Goal: Task Accomplishment & Management: Use online tool/utility

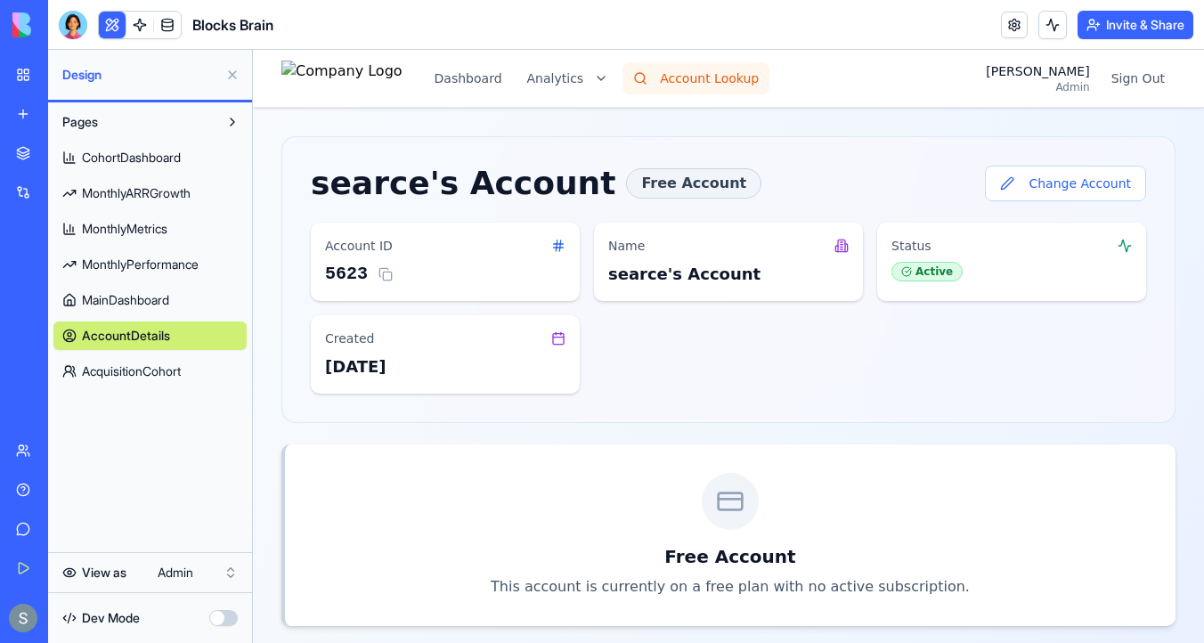
click at [686, 79] on button "Account Lookup" at bounding box center [696, 78] width 147 height 32
click at [1042, 173] on button "Change Account" at bounding box center [1065, 184] width 161 height 36
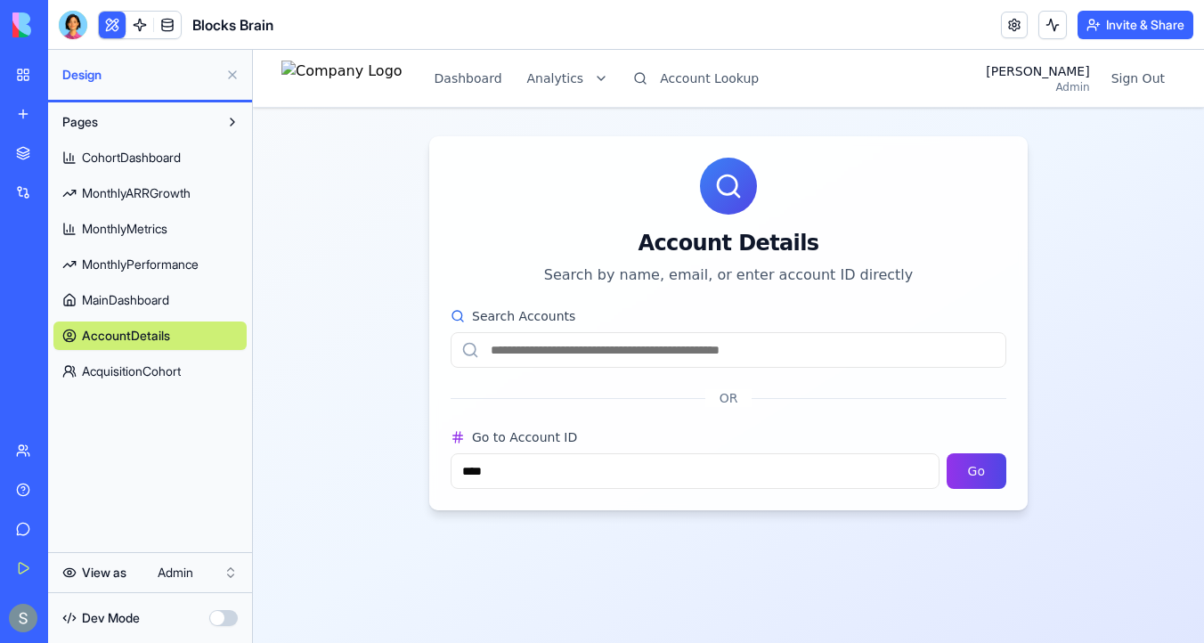
click at [627, 342] on input "Search Accounts" at bounding box center [729, 350] width 556 height 36
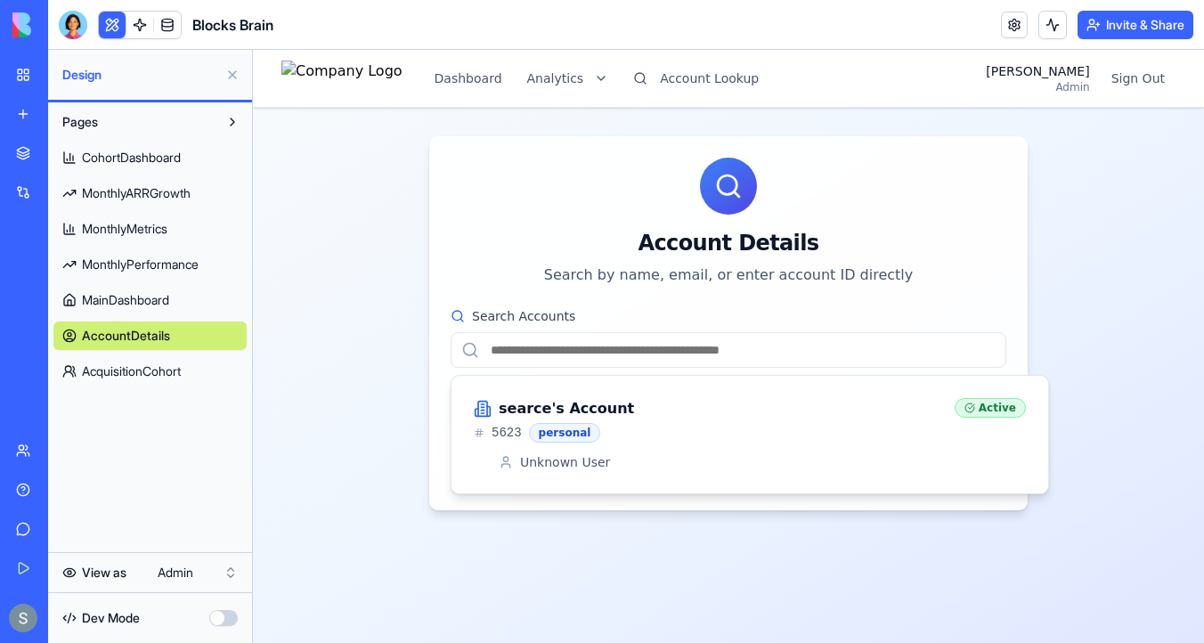
paste input "**********"
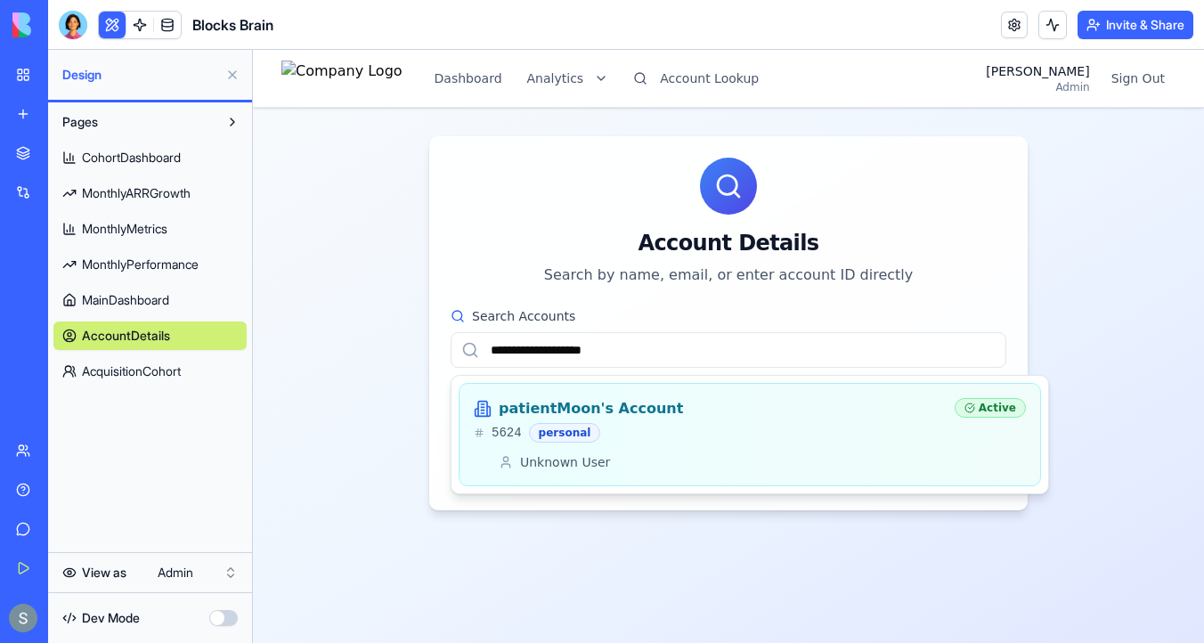
type input "**********"
click at [644, 408] on h3 "patientMoon's Account" at bounding box center [591, 408] width 184 height 21
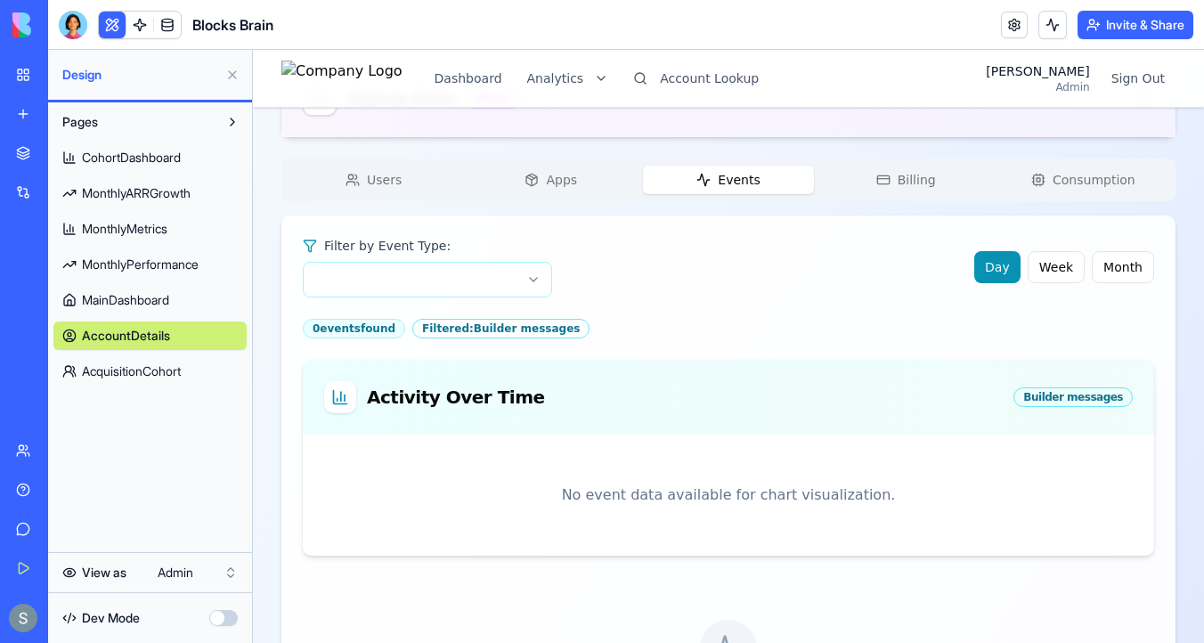
scroll to position [371, 0]
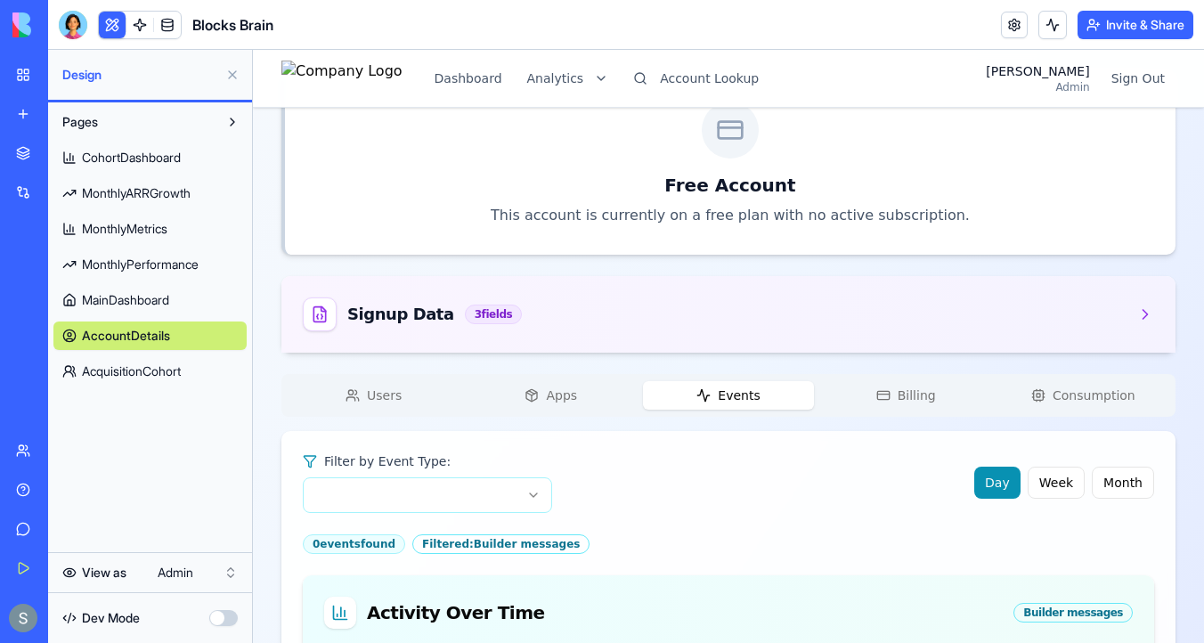
click at [382, 186] on div "patientMoon's Account Free Account Change Account Account ID 5624 Name patientM…" at bounding box center [728, 394] width 894 height 1259
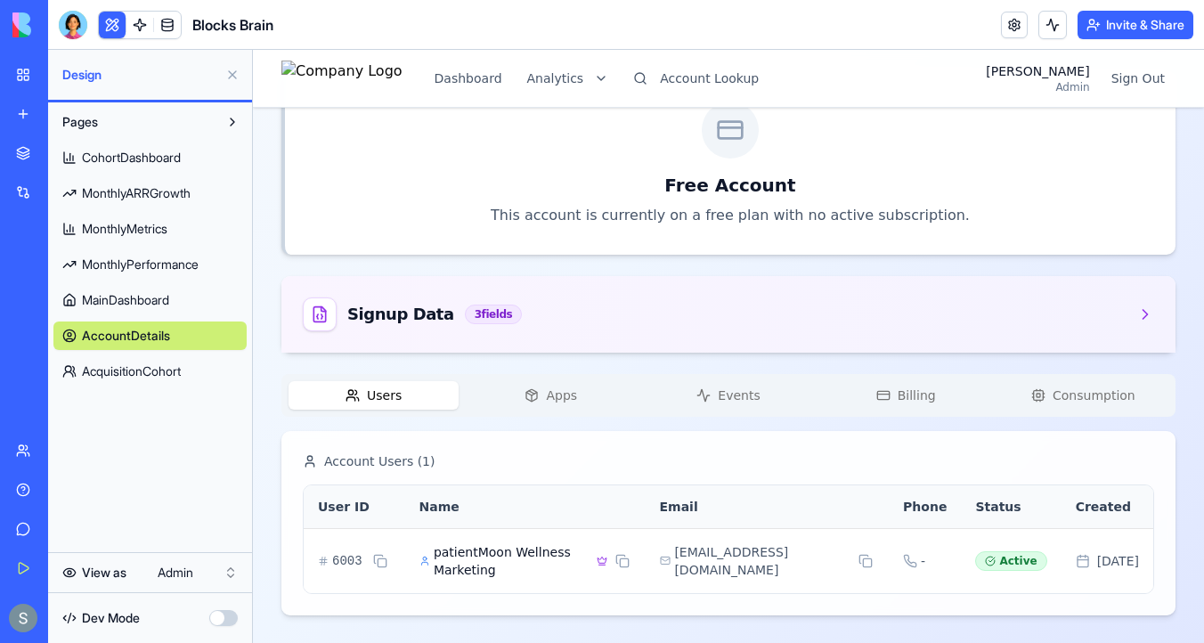
click at [755, 396] on span "Events" at bounding box center [739, 396] width 42 height 18
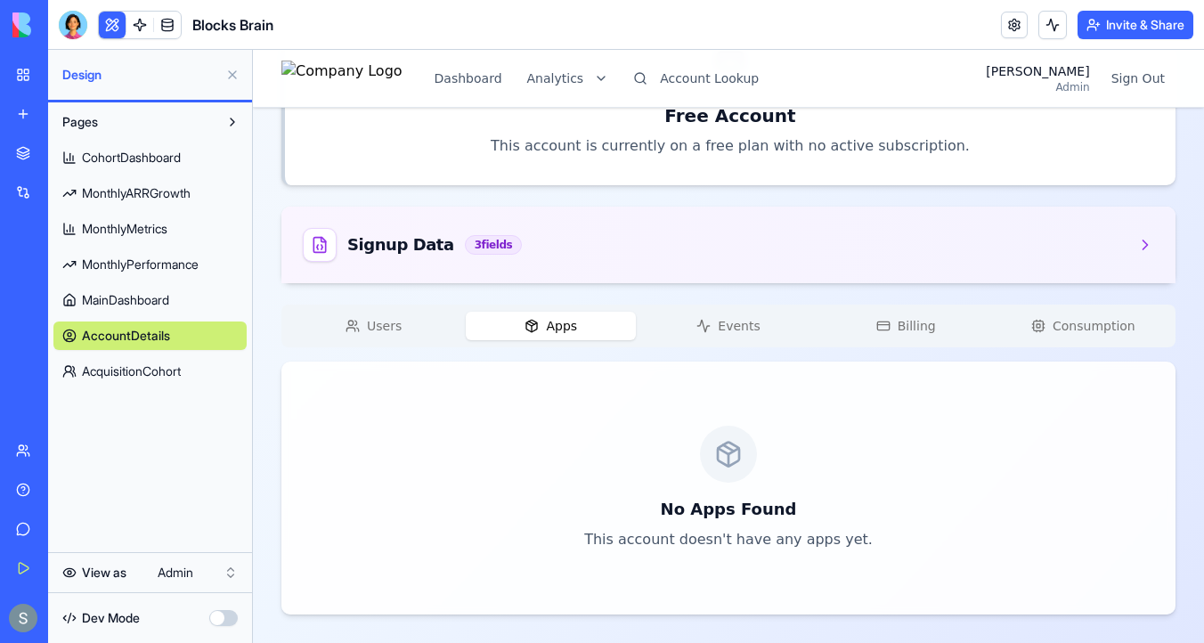
scroll to position [441, 0]
click at [580, 136] on div "patientMoon's Account Free Account Change Account Account ID 5624 Name patientM…" at bounding box center [728, 154] width 894 height 919
click at [371, 340] on div "Users Apps Events Billing Consumption" at bounding box center [728, 326] width 894 height 43
click at [393, 311] on div "patientMoon's Account Free Account Change Account Account ID 5624 Name patientM…" at bounding box center [728, 154] width 894 height 919
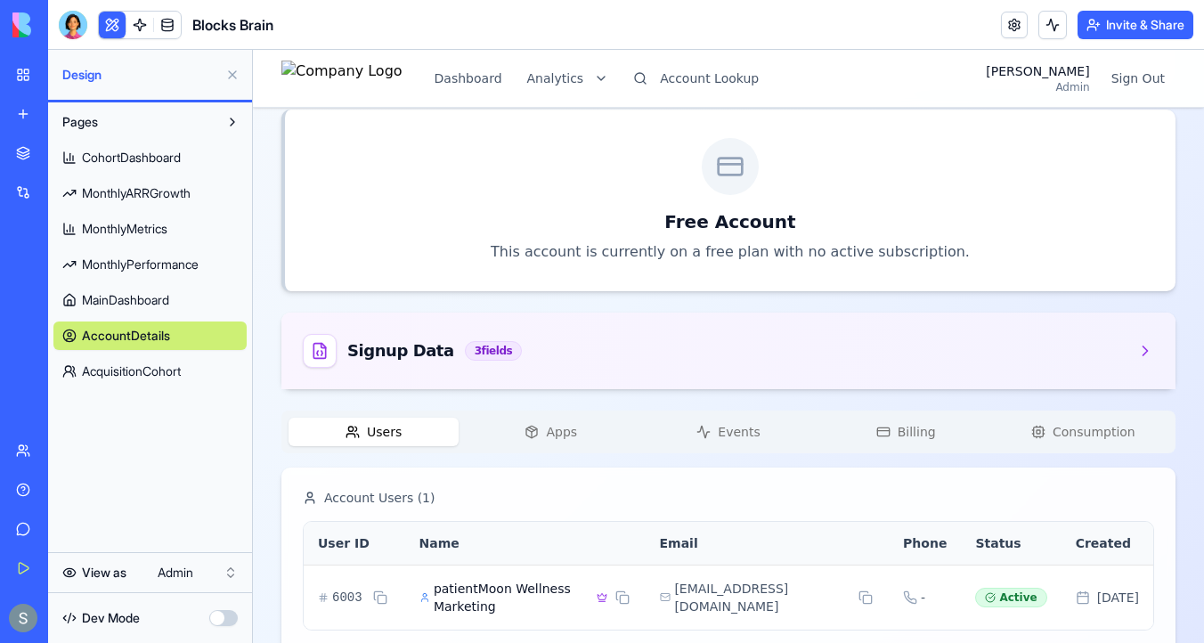
scroll to position [371, 0]
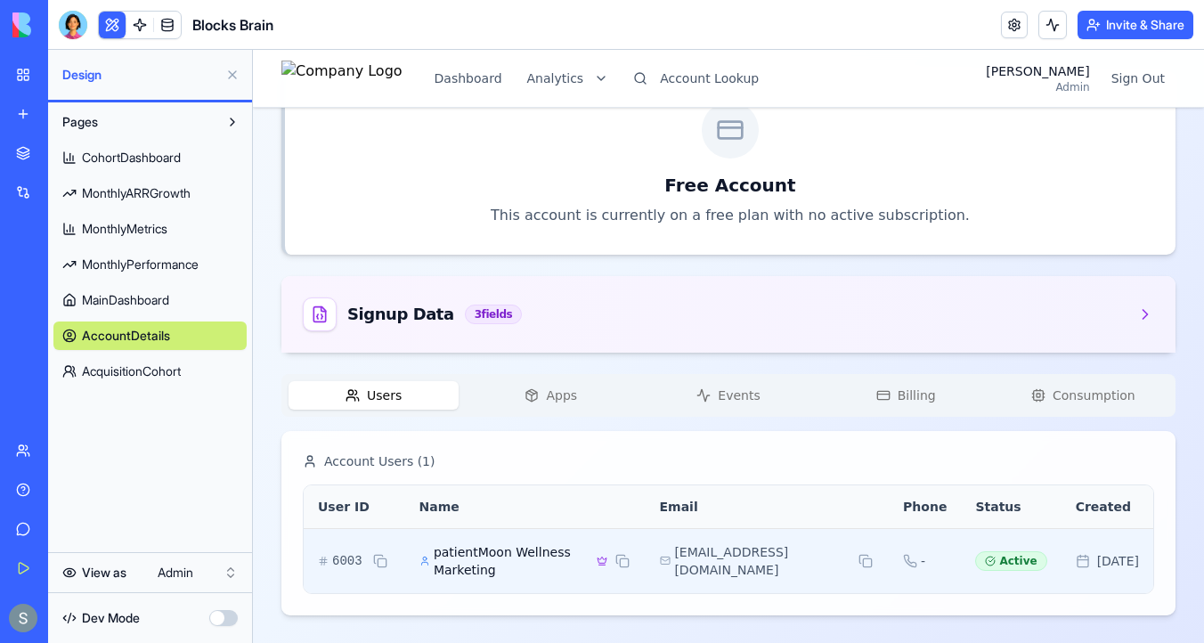
click at [455, 546] on span "patientMoon Wellness Marketing" at bounding box center [512, 561] width 156 height 36
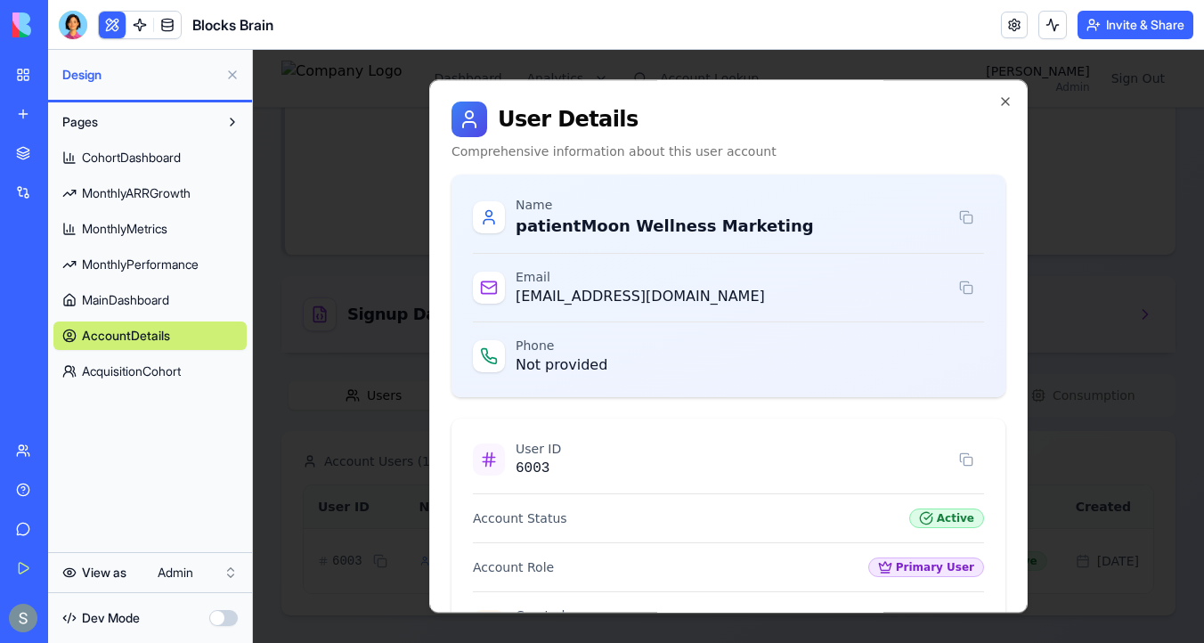
scroll to position [250, 0]
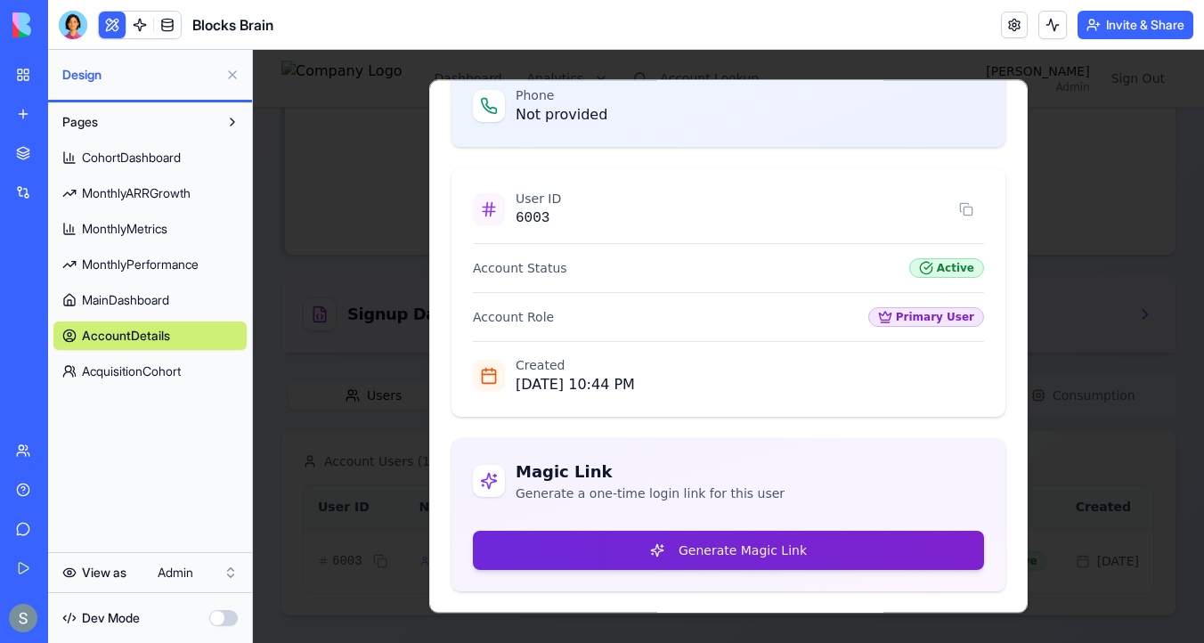
click at [612, 563] on button "Generate Magic Link" at bounding box center [728, 550] width 511 height 39
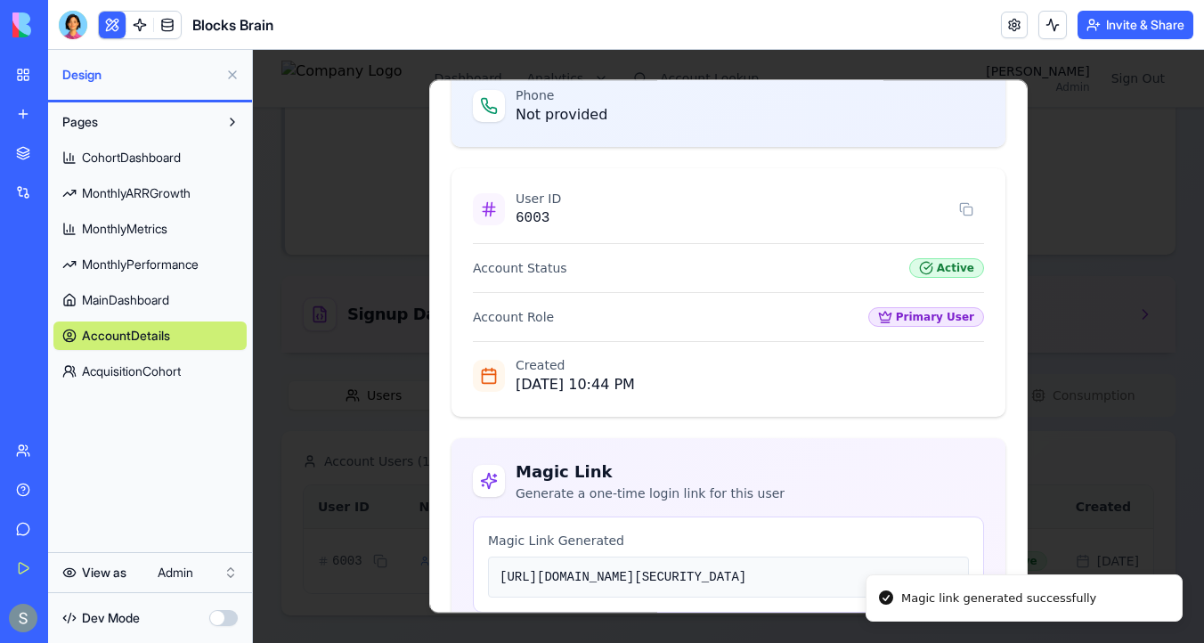
scroll to position [505, 0]
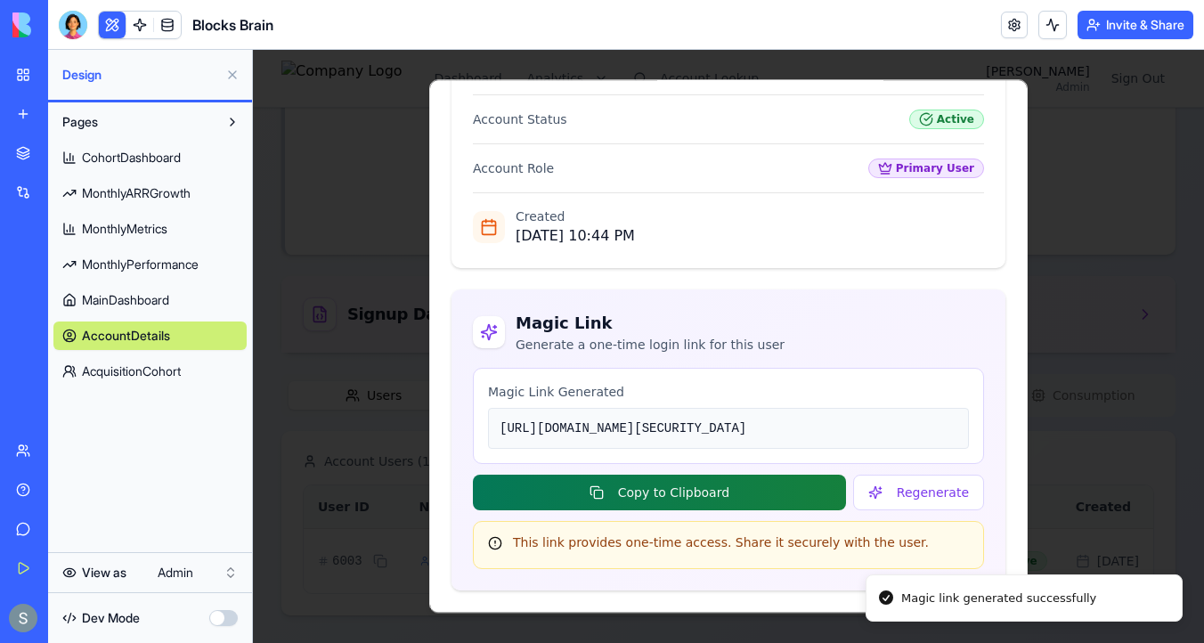
click at [672, 500] on button "Copy to Clipboard" at bounding box center [659, 493] width 373 height 36
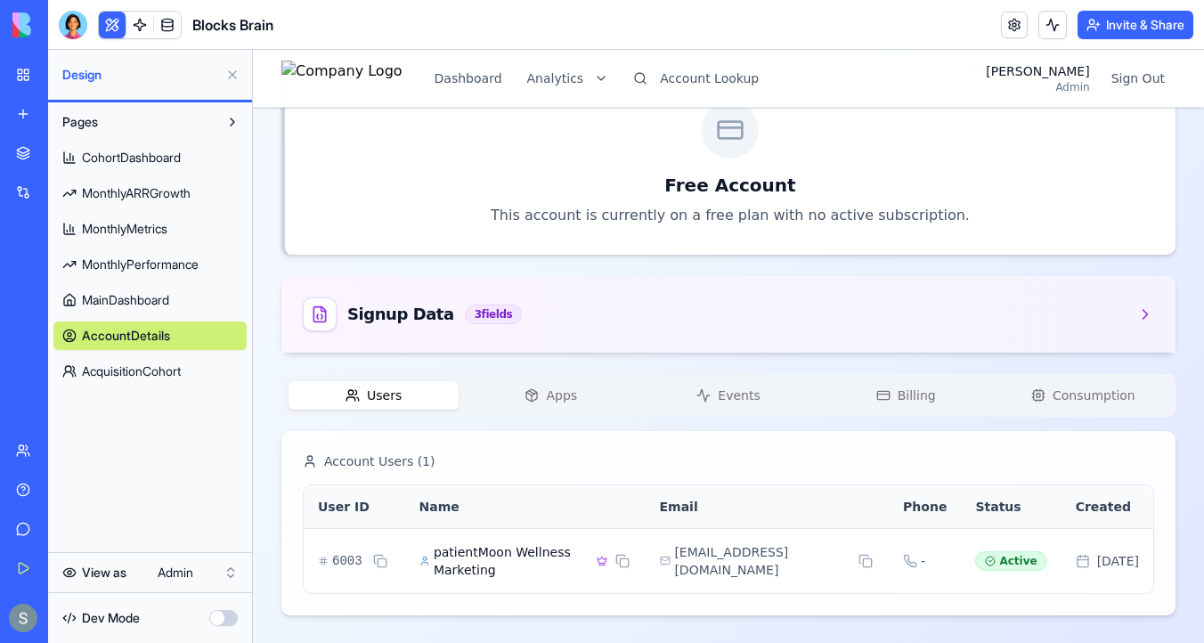
scroll to position [0, 0]
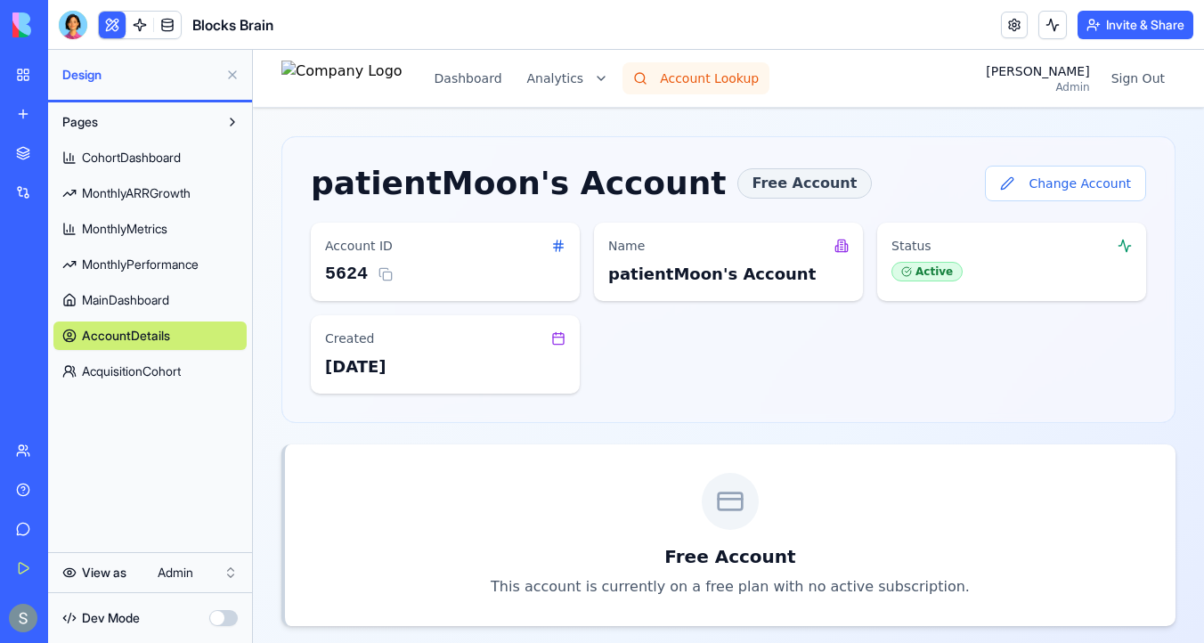
click at [725, 75] on button "Account Lookup" at bounding box center [696, 78] width 147 height 32
click at [726, 84] on button "Account Lookup" at bounding box center [696, 78] width 147 height 32
click at [730, 72] on button "Account Lookup" at bounding box center [696, 78] width 147 height 32
click at [1059, 195] on button "Change Account" at bounding box center [1065, 184] width 161 height 36
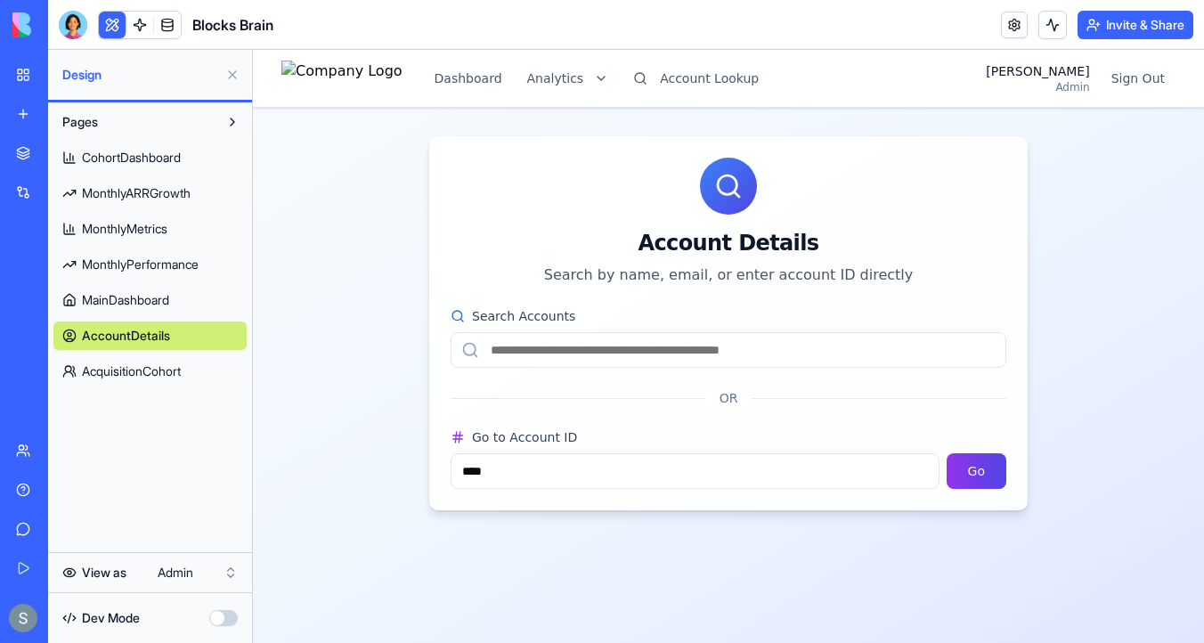
click at [803, 351] on input "Search Accounts" at bounding box center [729, 350] width 556 height 36
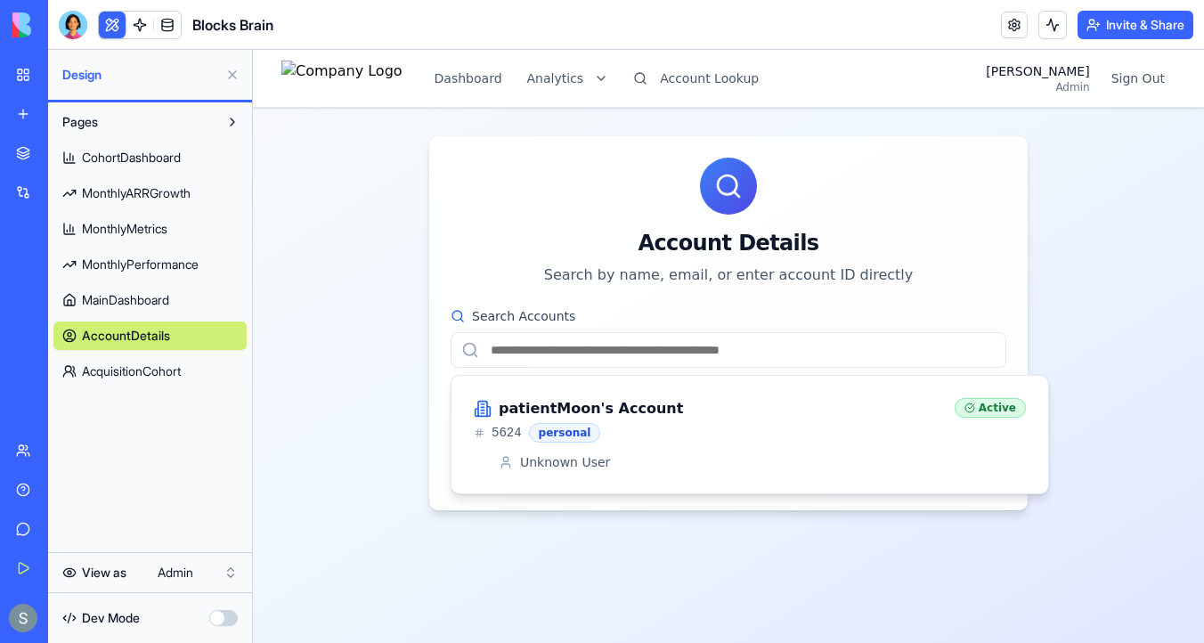
paste input "**********"
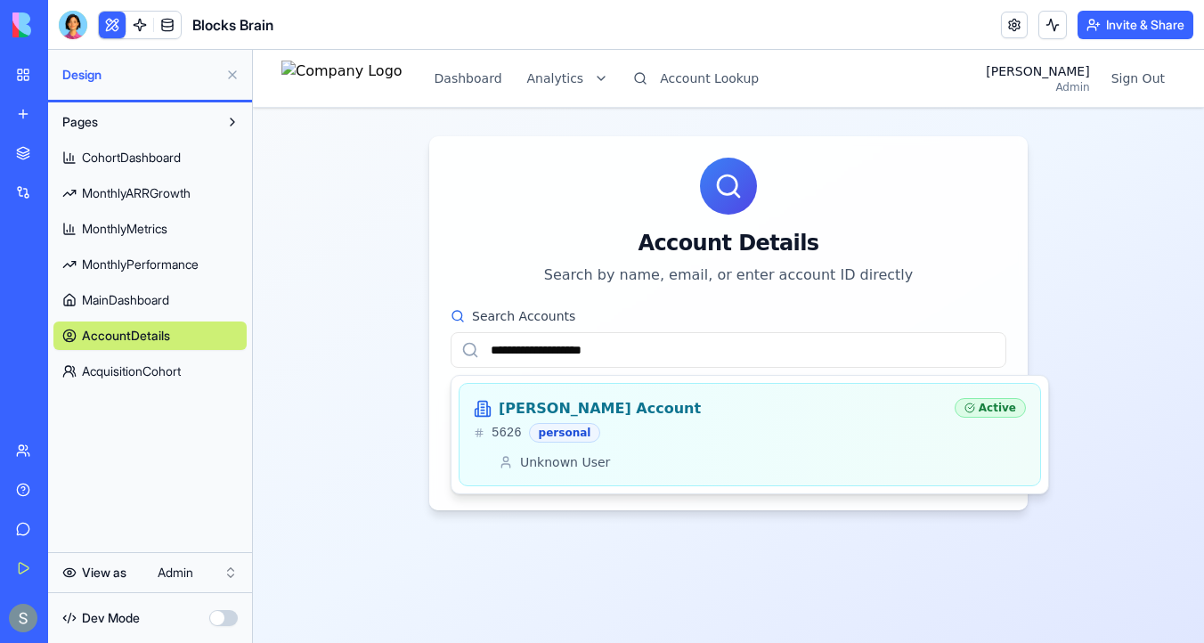
type input "**********"
click at [836, 420] on div "Kim's Account 5626 personal" at bounding box center [707, 420] width 467 height 45
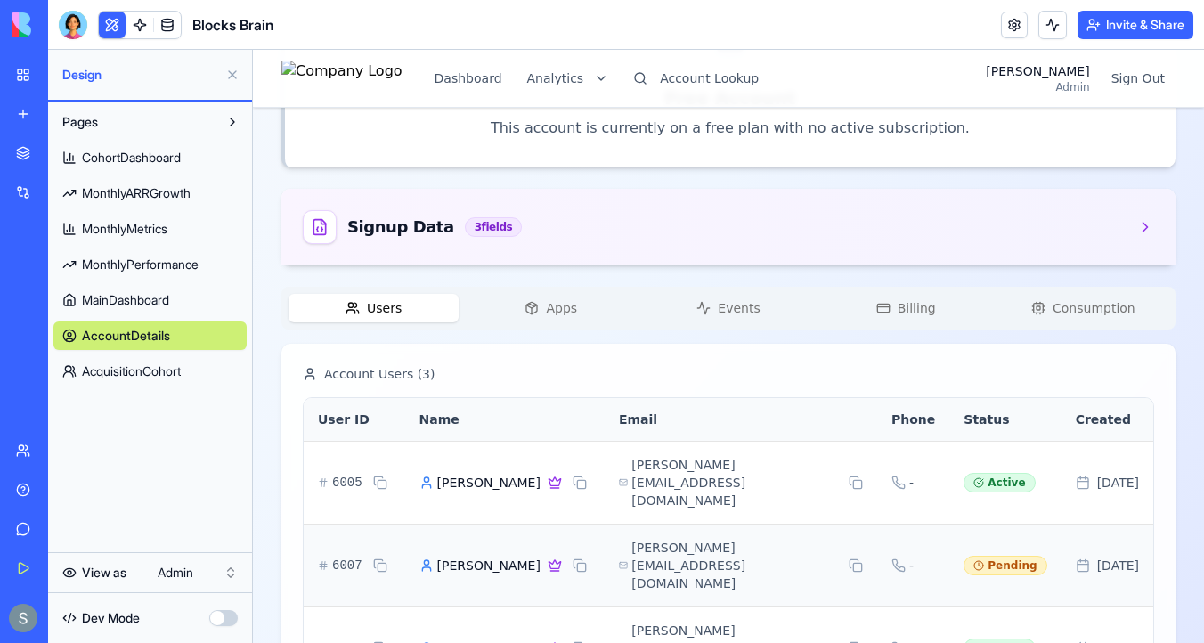
scroll to position [436, 0]
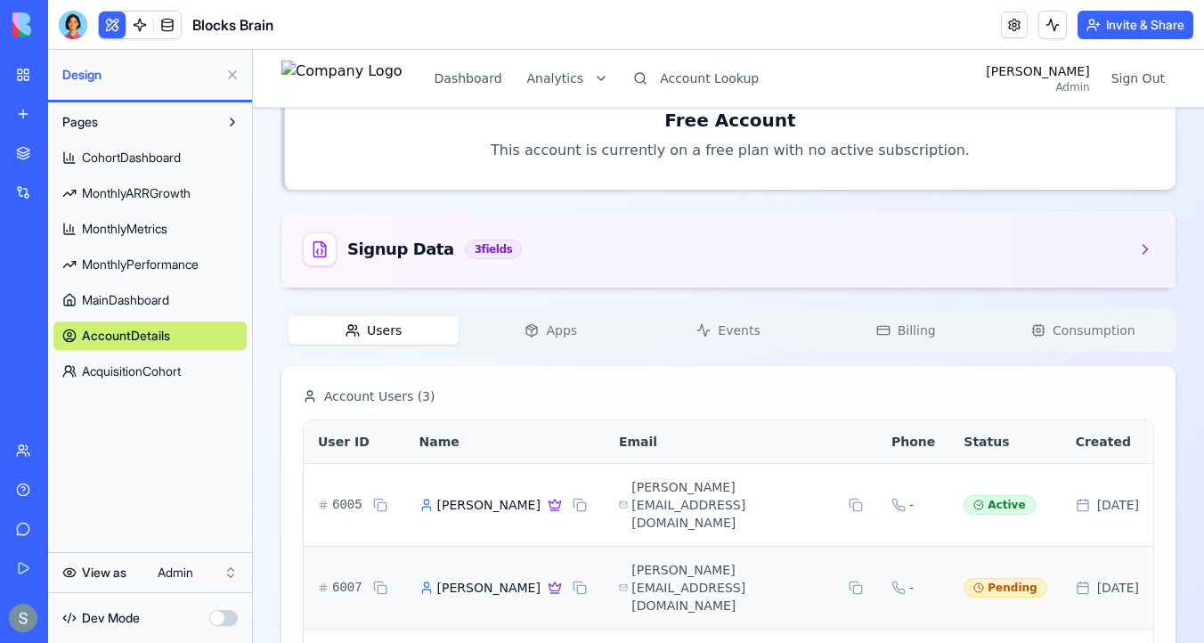
click at [557, 306] on div "Kim's Account Free Account Change Account Account ID 5626 Name Kim's Account St…" at bounding box center [728, 217] width 894 height 1034
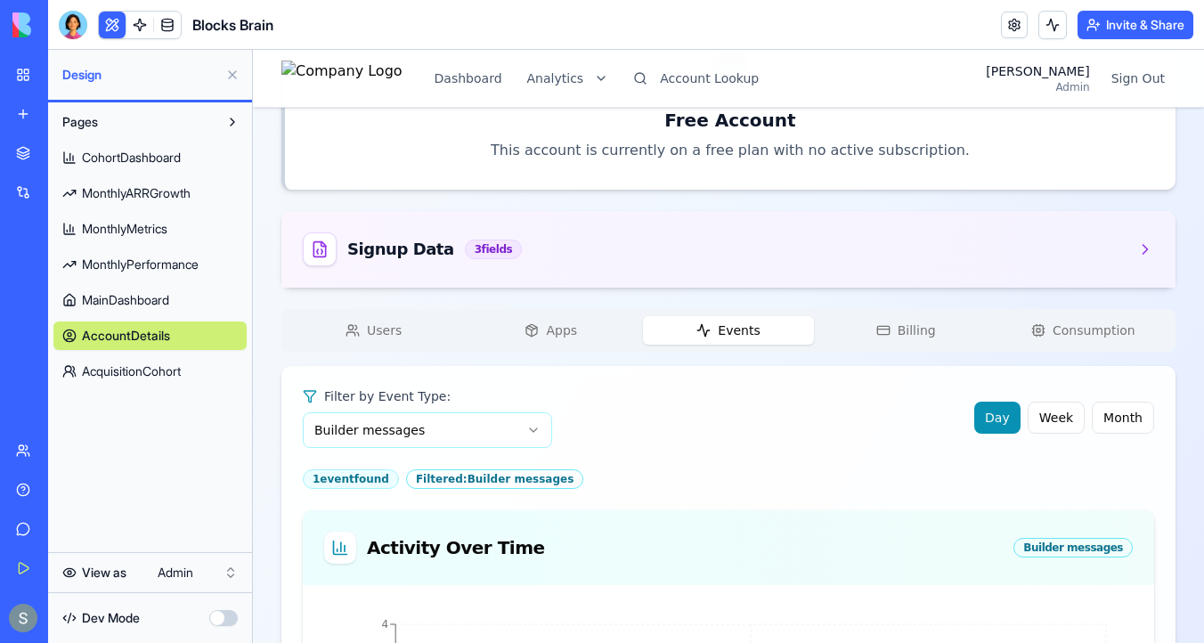
click at [723, 333] on span "Events" at bounding box center [739, 331] width 42 height 18
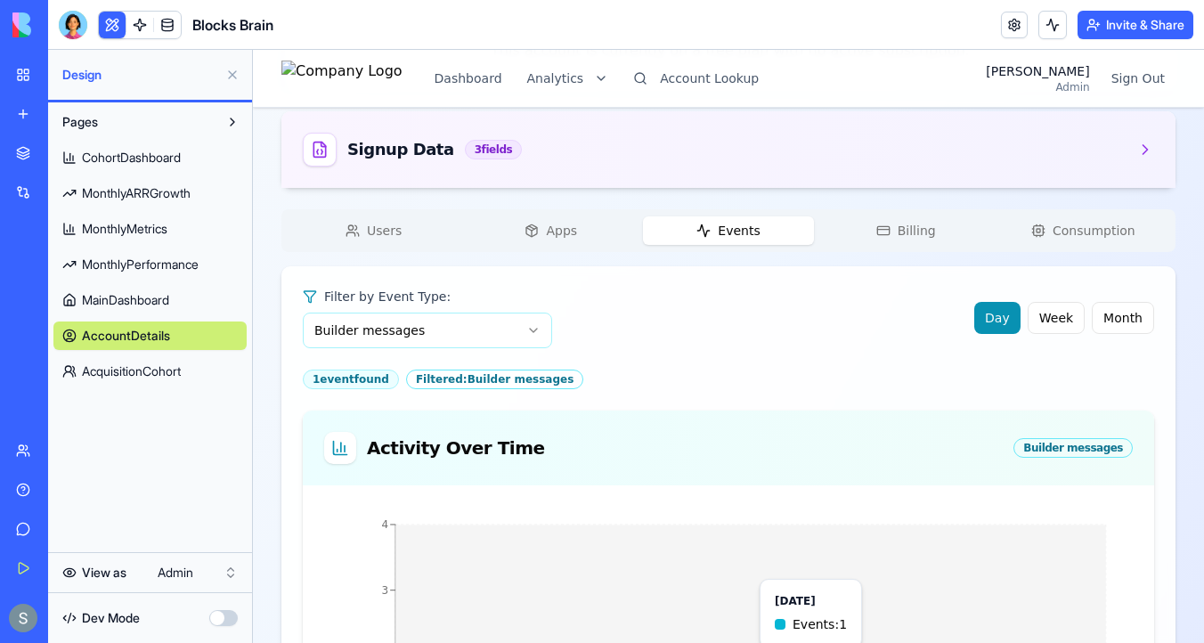
scroll to position [466, 0]
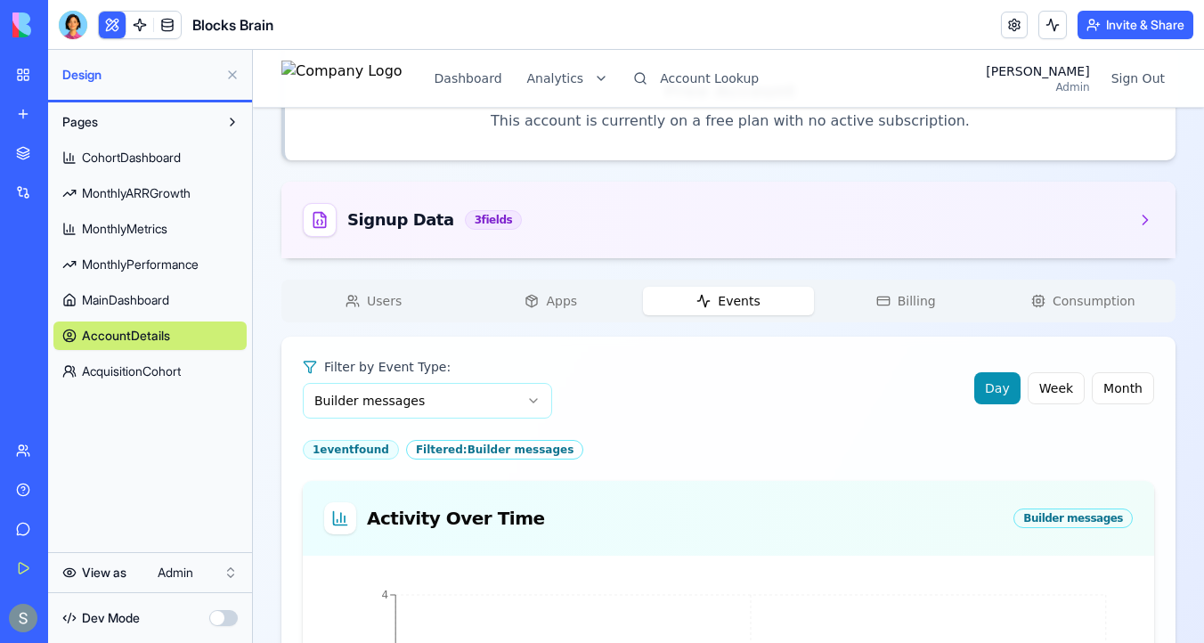
click at [361, 399] on html "Dashboard Analytics Account Lookup Sharon Admin Sign Out Kim's Account Free Acc…" at bounding box center [728, 392] width 951 height 1617
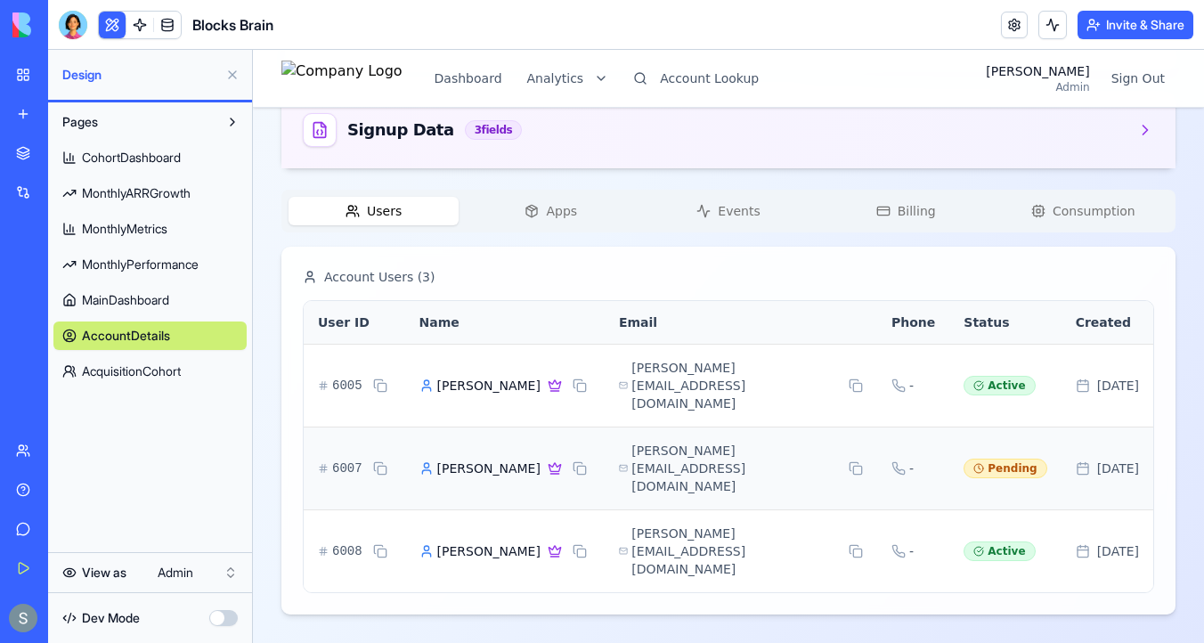
scroll to position [459, 0]
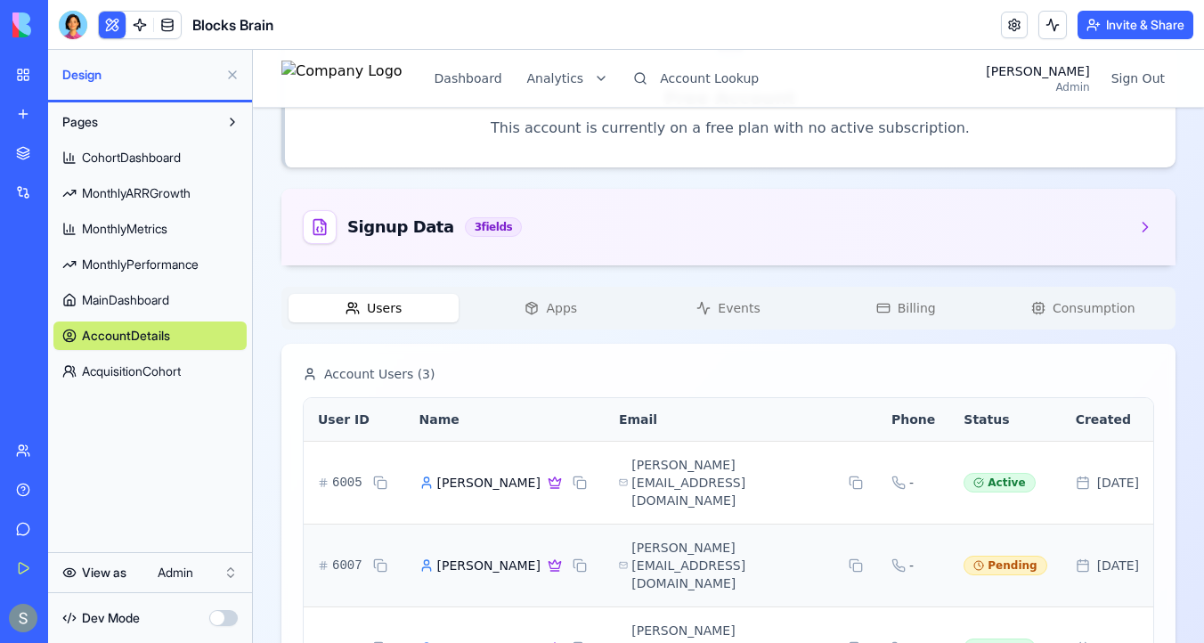
click at [393, 191] on div "Kim's Account Free Account Change Account Account ID 5626 Name Kim's Account St…" at bounding box center [728, 195] width 894 height 1034
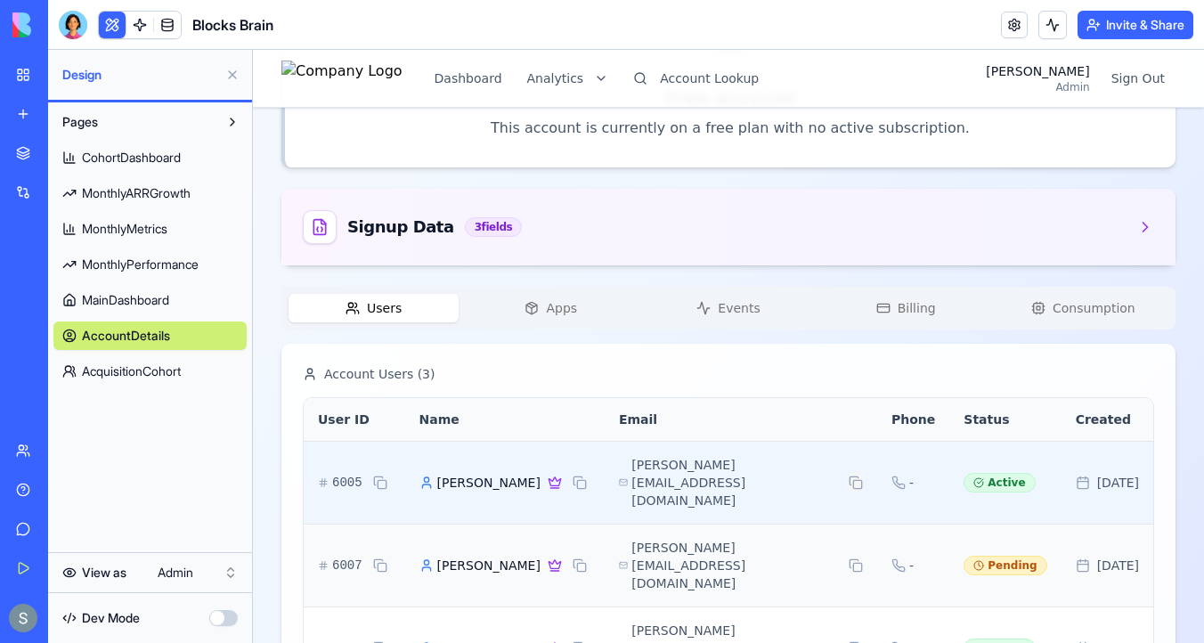
click at [849, 472] on button at bounding box center [856, 482] width 14 height 21
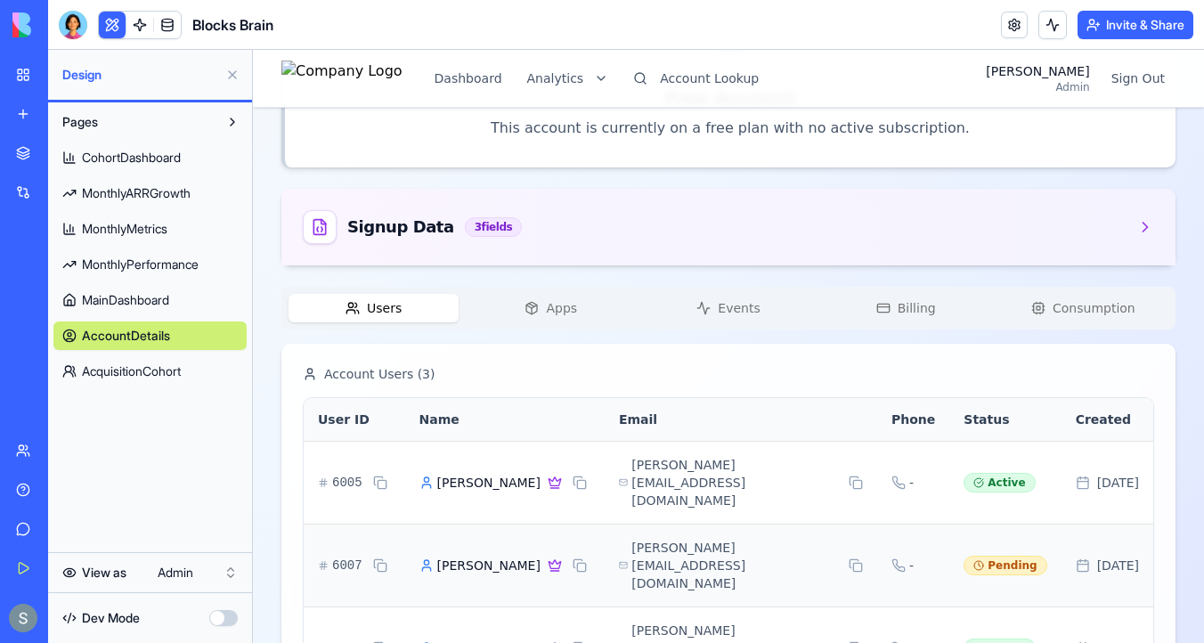
scroll to position [436, 0]
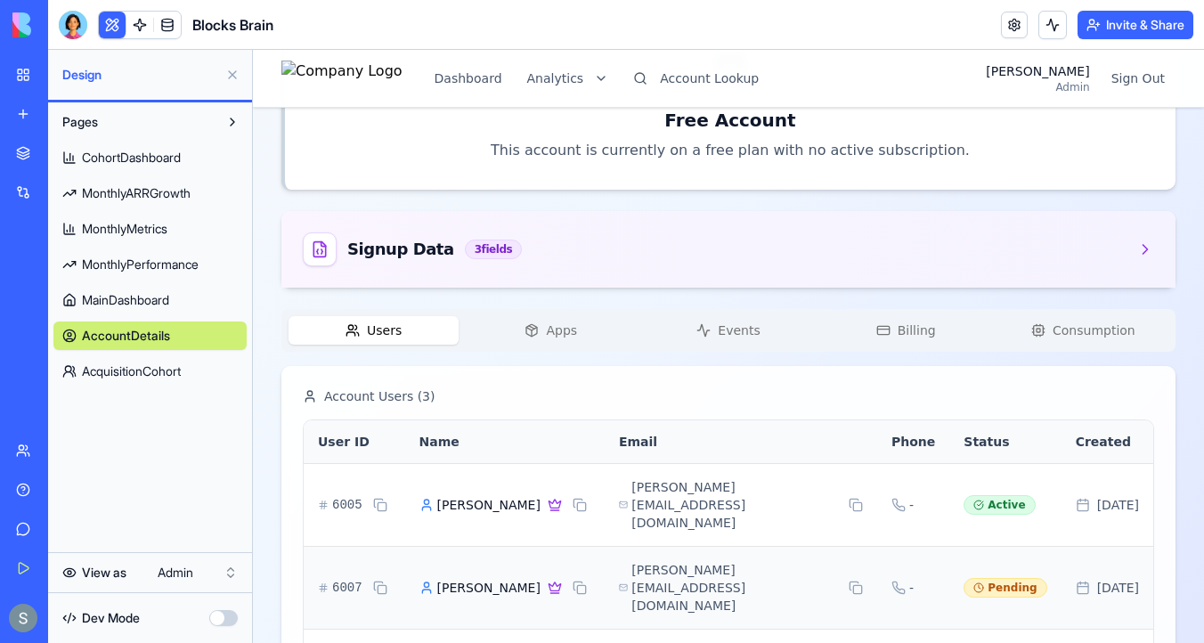
click at [558, 317] on button "Apps" at bounding box center [551, 330] width 170 height 29
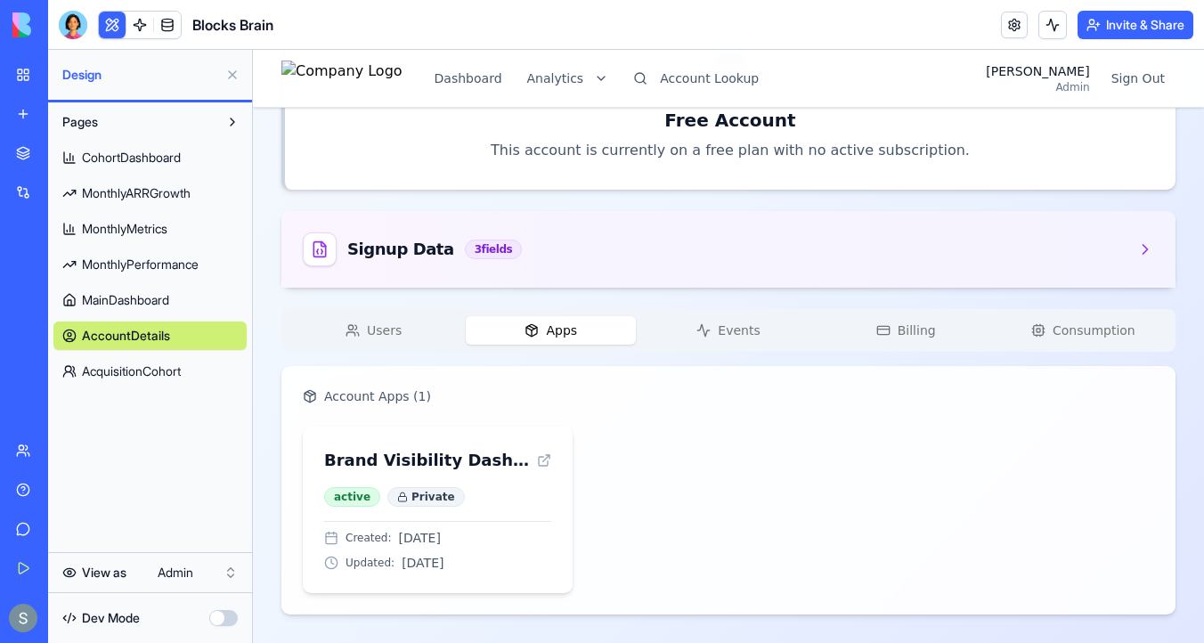
click at [386, 374] on div "Account Apps ( 1 ) Brand Visibility Dashboard active Private Created: Oct 8, 20…" at bounding box center [728, 490] width 894 height 249
click at [372, 395] on span "Account Apps ( 1 )" at bounding box center [377, 396] width 107 height 18
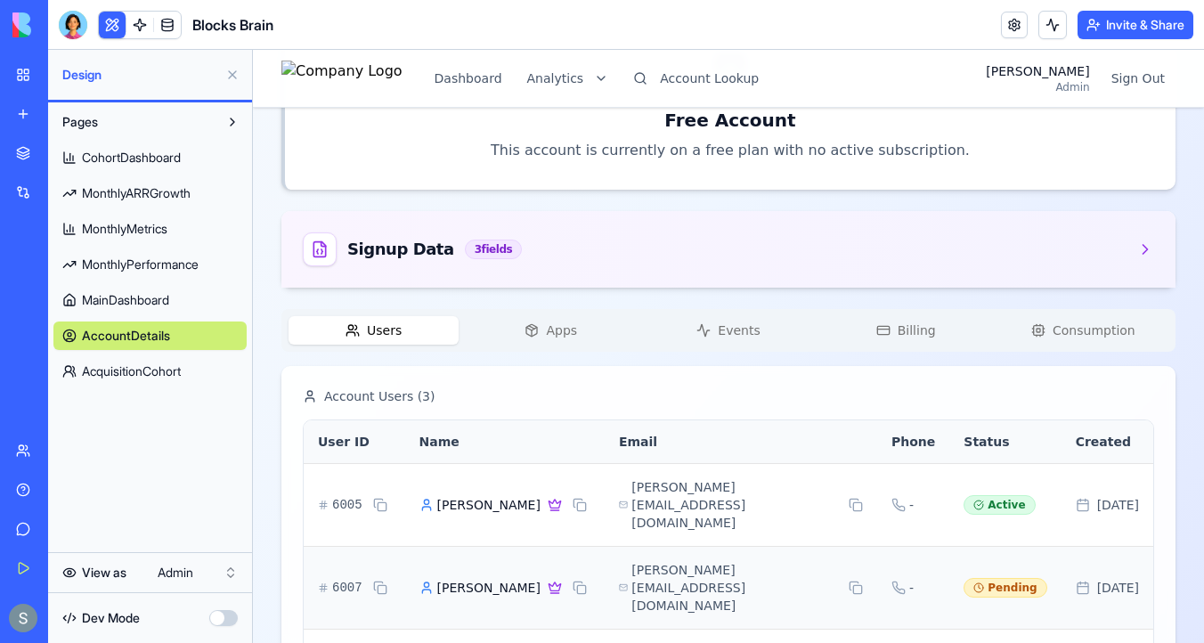
click at [381, 334] on span "Users" at bounding box center [384, 331] width 35 height 18
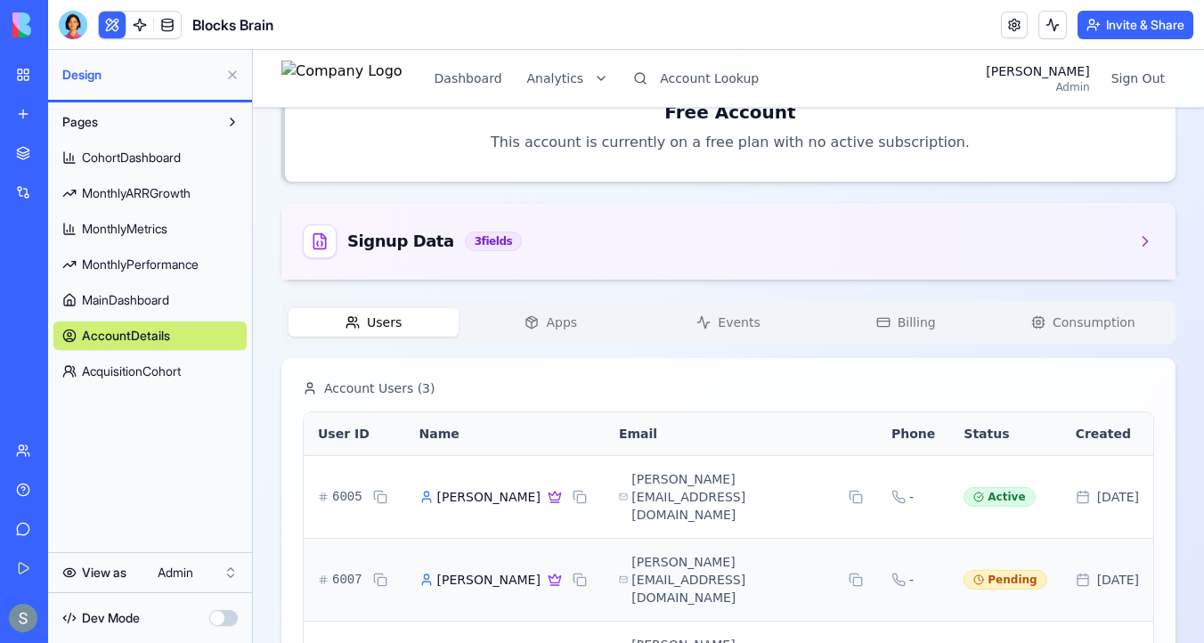
click at [724, 322] on span "Events" at bounding box center [739, 323] width 42 height 18
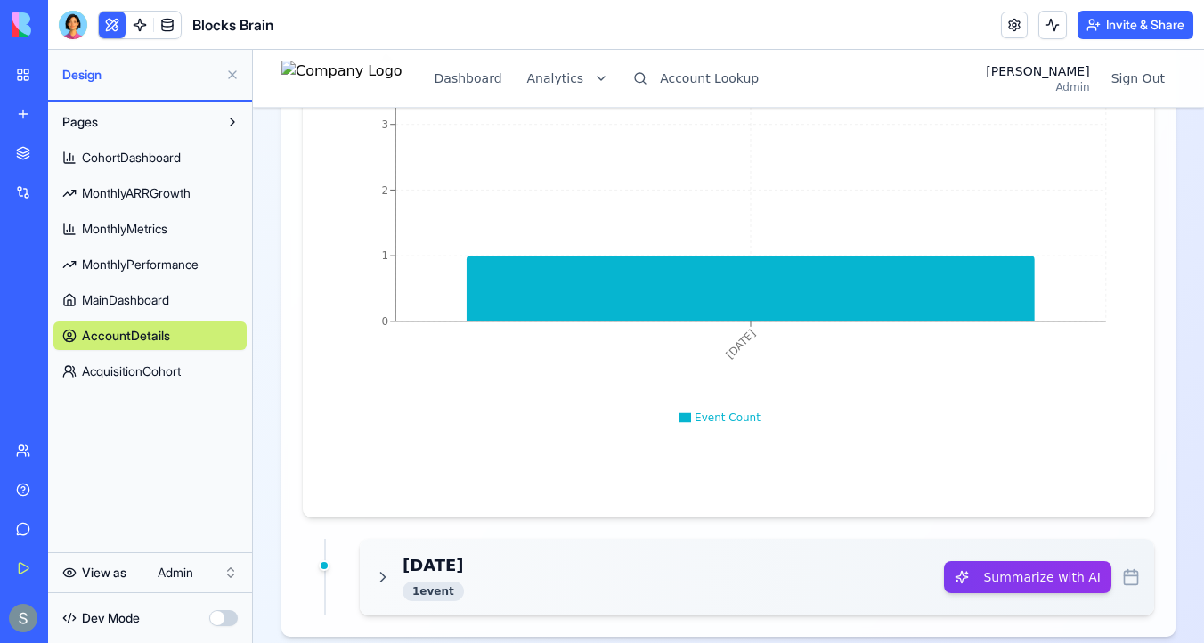
scroll to position [1024, 0]
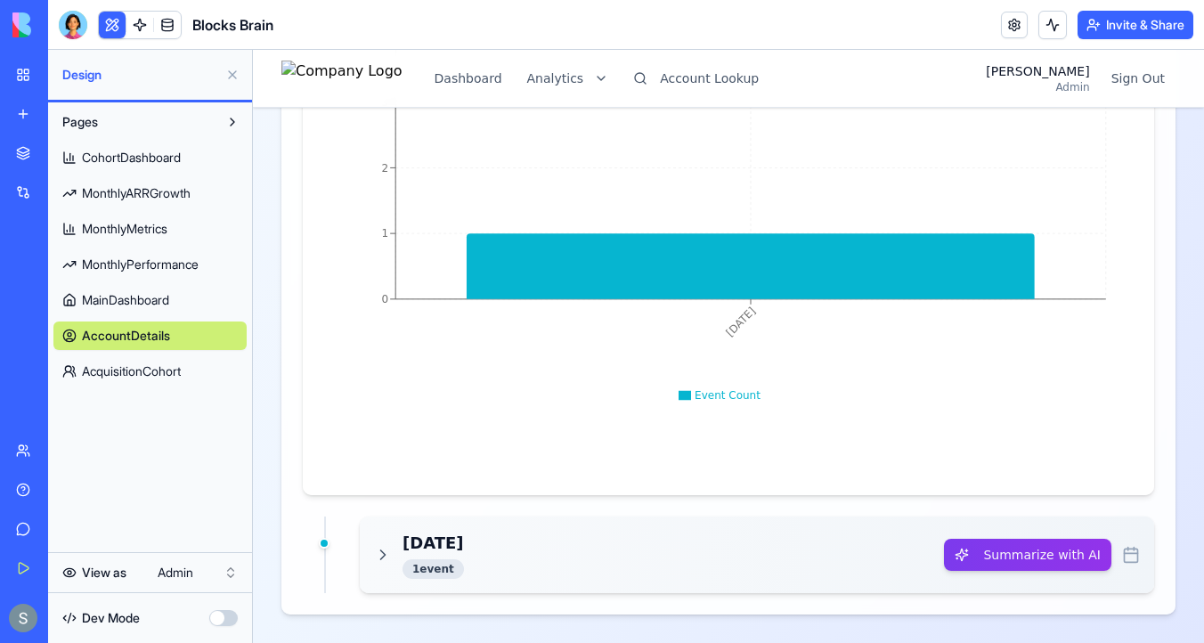
click at [460, 556] on div "Yesterday 1 event" at bounding box center [433, 555] width 61 height 48
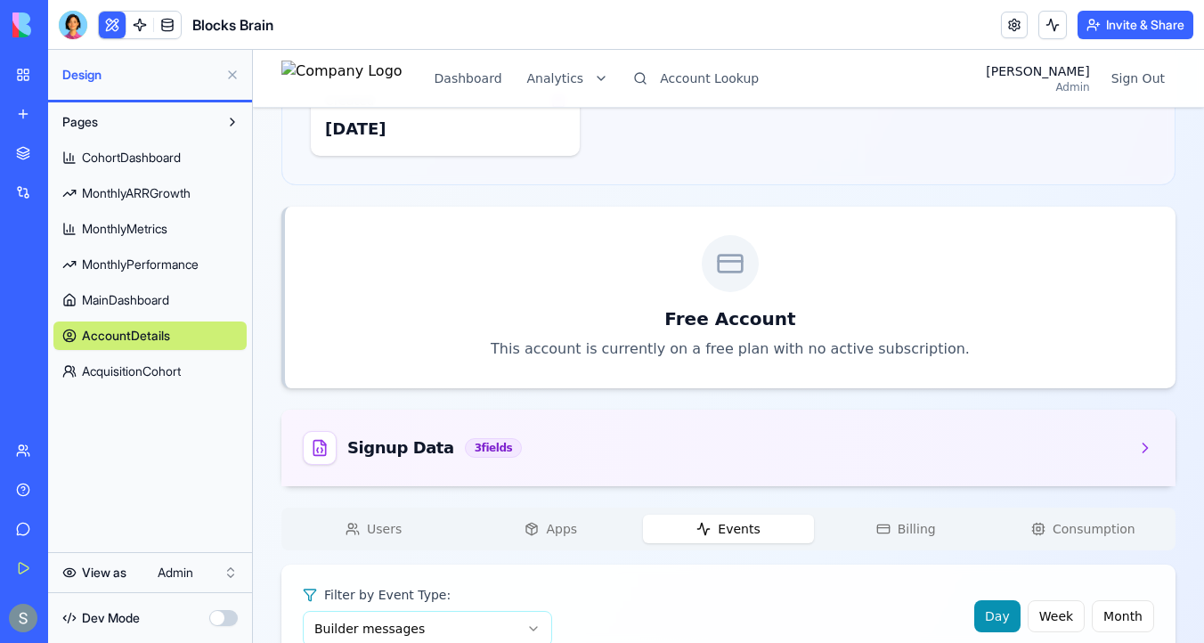
scroll to position [339, 0]
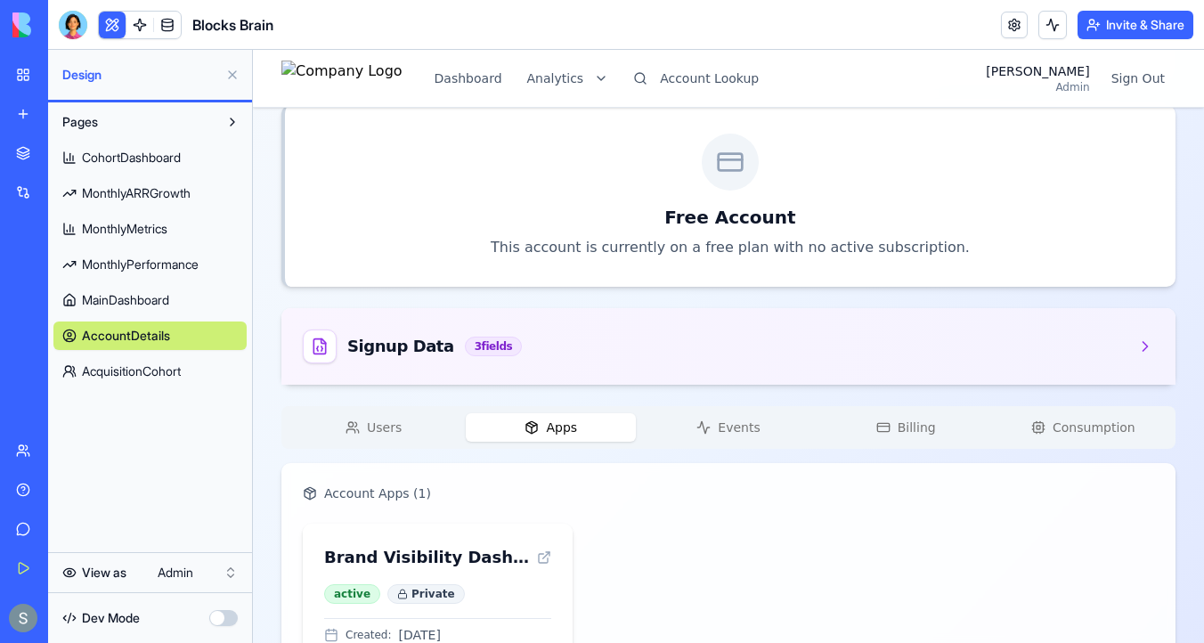
click at [531, 435] on button "Apps" at bounding box center [551, 427] width 170 height 29
click at [399, 450] on div "Users Apps Events Billing Consumption Account Apps ( 1 ) Brand Visibility Dashb…" at bounding box center [728, 559] width 894 height 306
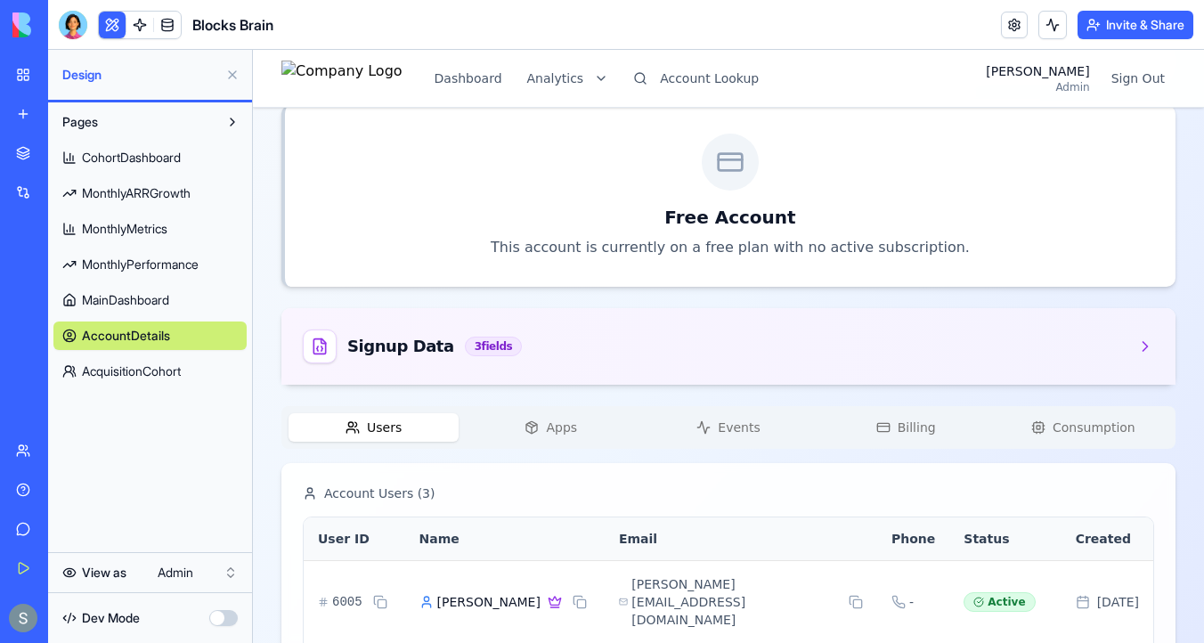
click at [393, 434] on span "Users" at bounding box center [384, 428] width 35 height 18
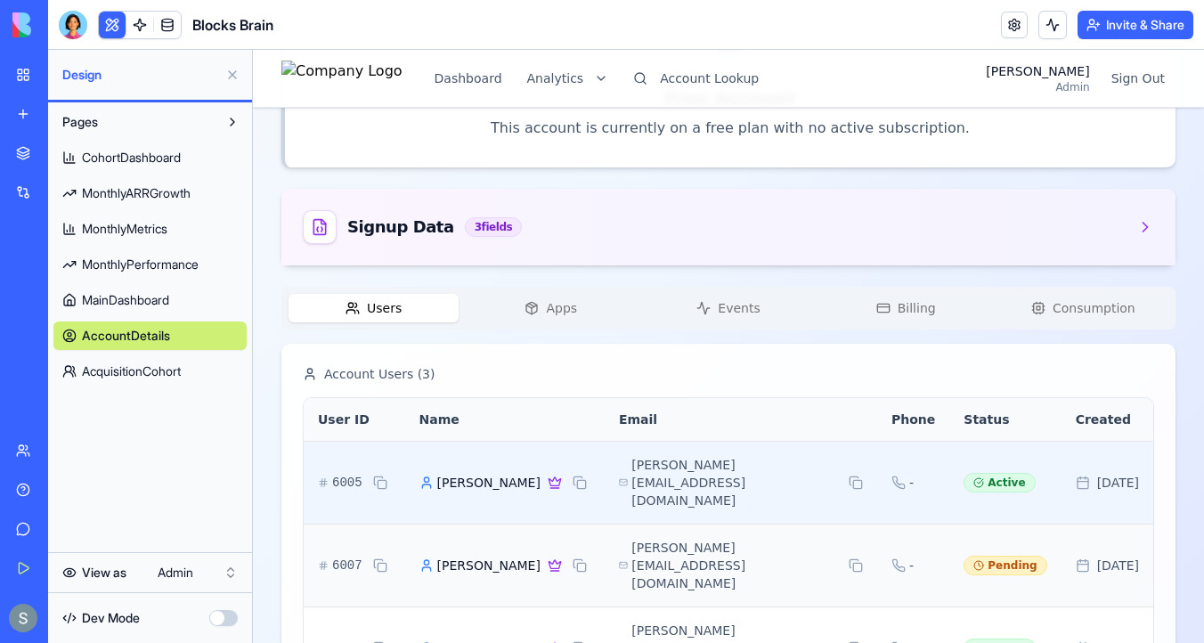
click at [509, 474] on span "Kim Steinman" at bounding box center [488, 483] width 103 height 18
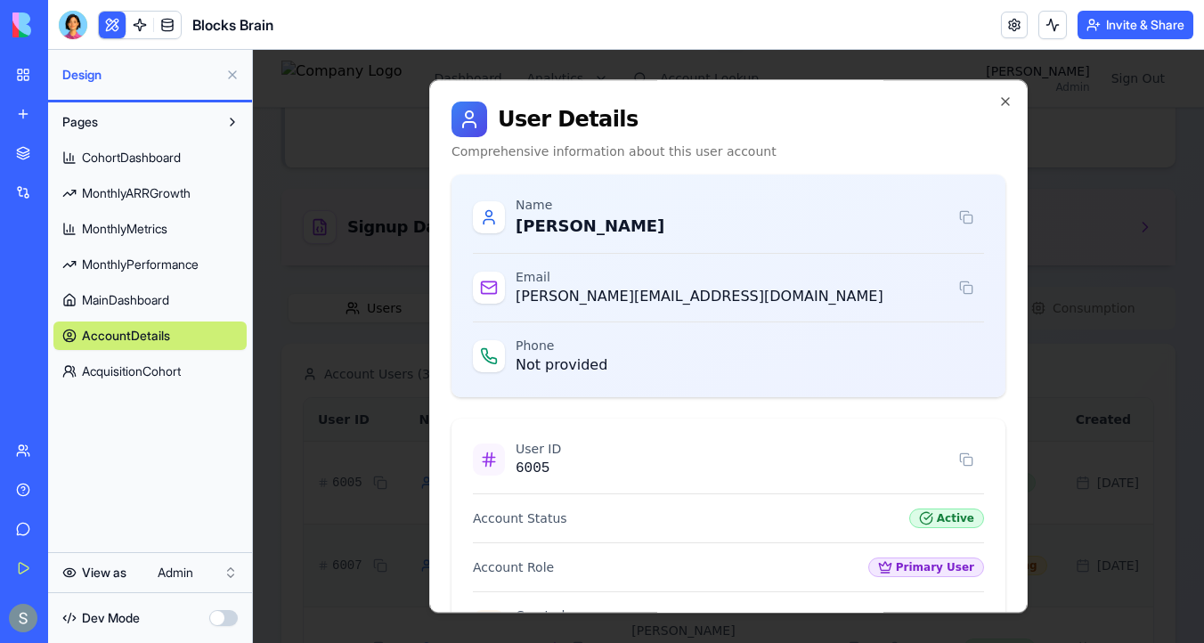
scroll to position [250, 0]
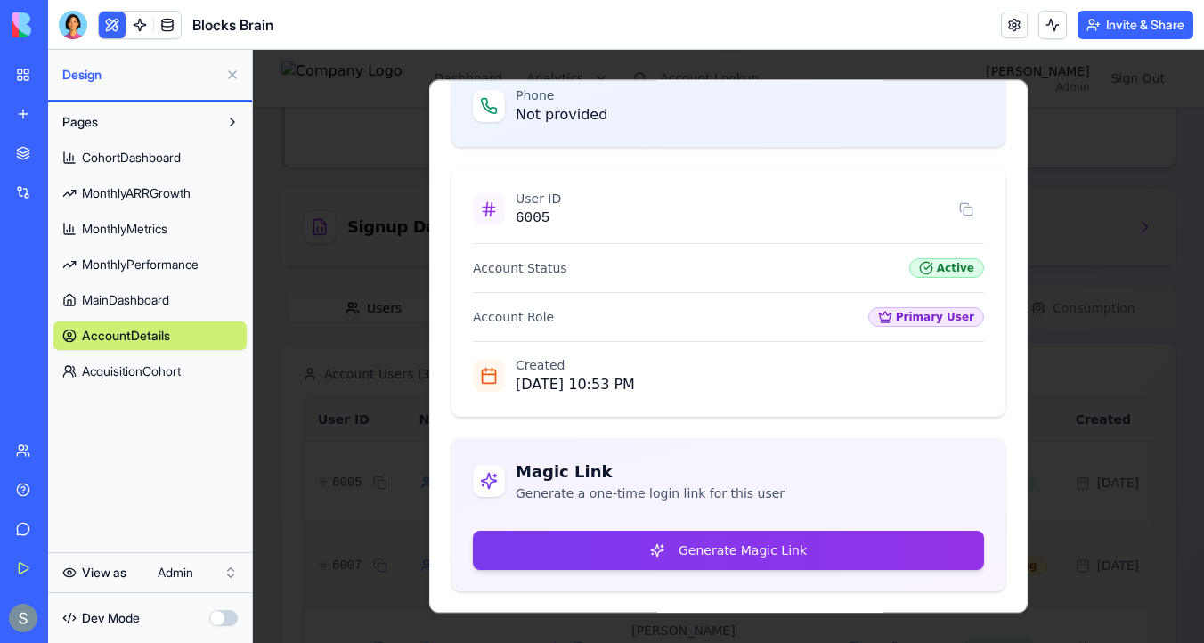
click at [638, 581] on div "Magic Link Generate a one-time login link for this user Generate Magic Link" at bounding box center [729, 514] width 554 height 153
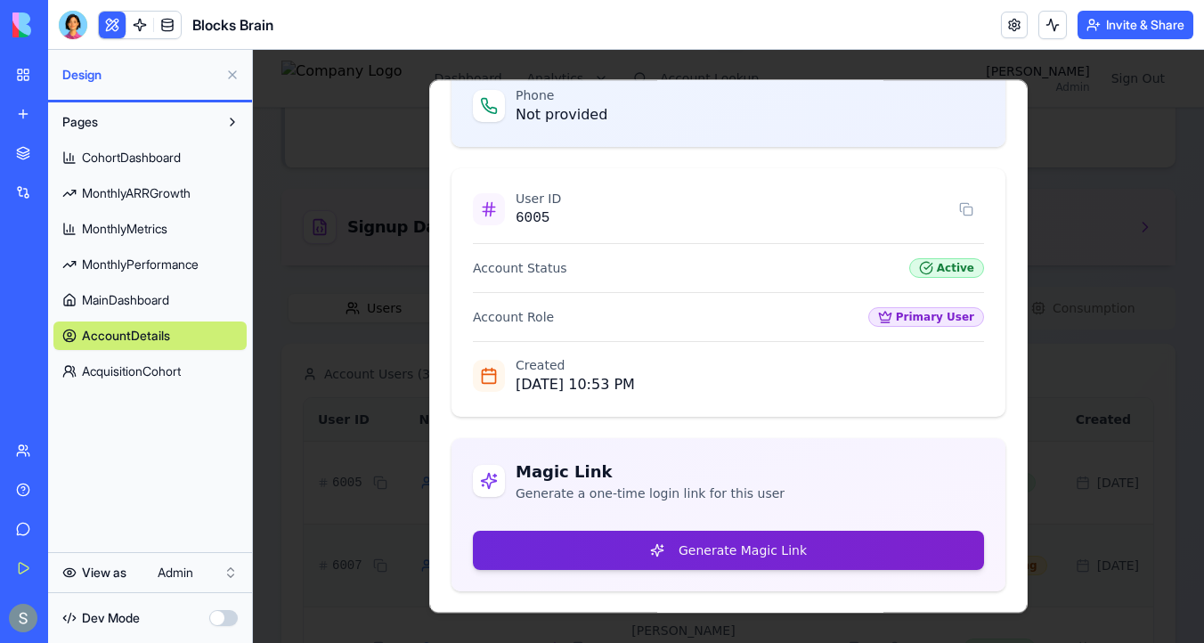
click at [673, 542] on button "Generate Magic Link" at bounding box center [728, 550] width 511 height 39
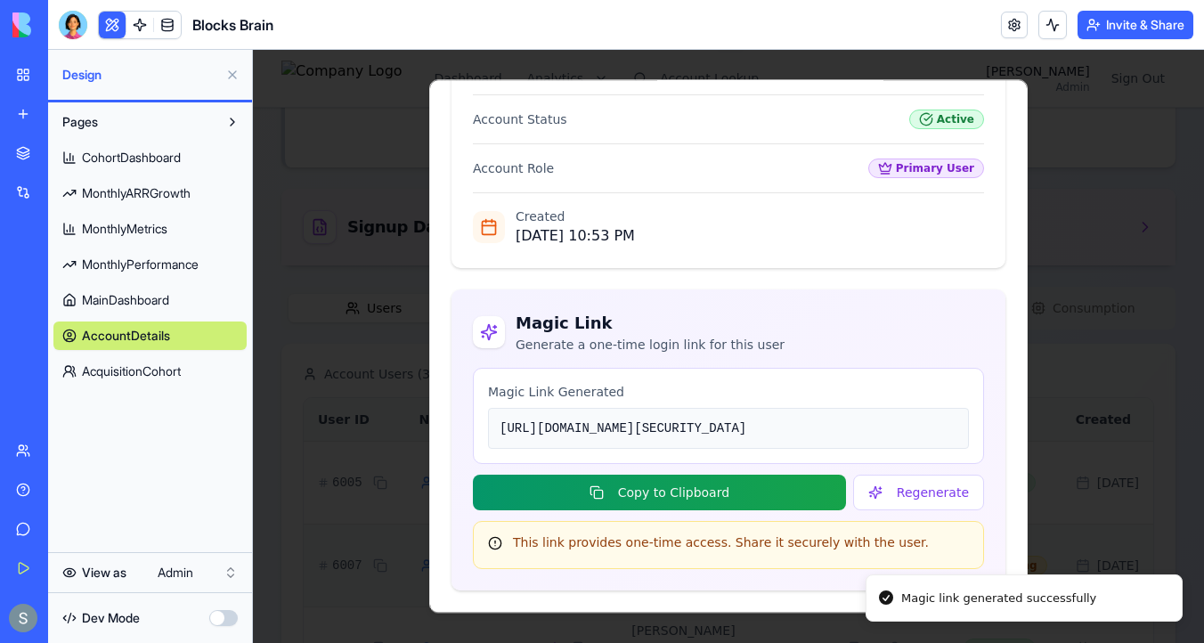
scroll to position [505, 0]
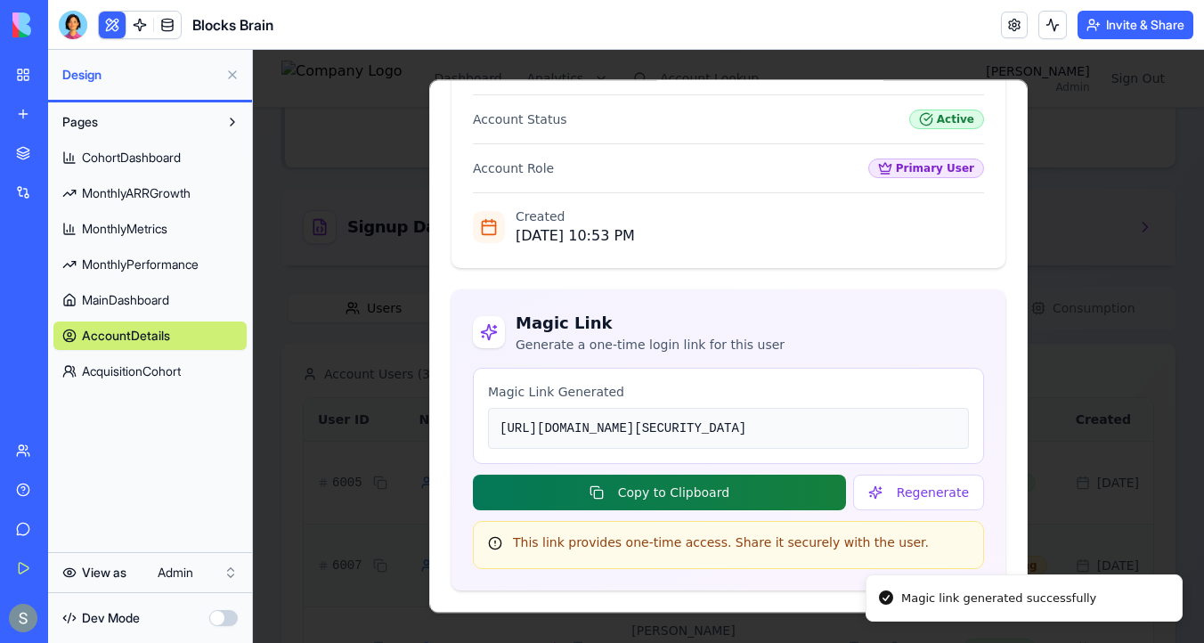
click at [789, 495] on button "Copy to Clipboard" at bounding box center [659, 493] width 373 height 36
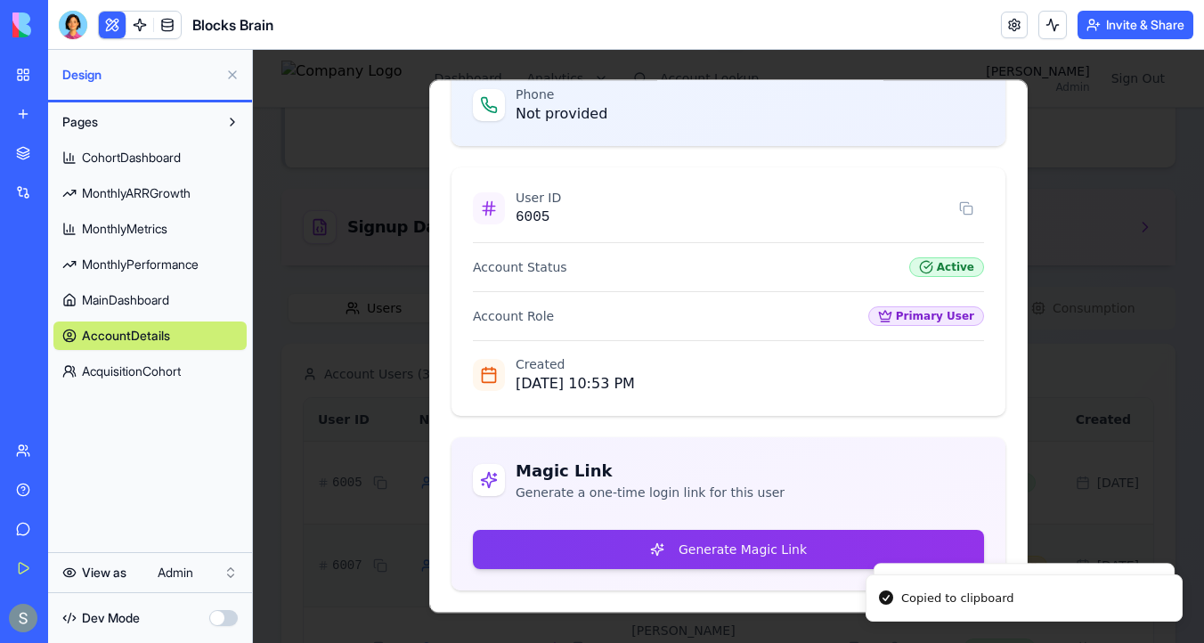
scroll to position [250, 0]
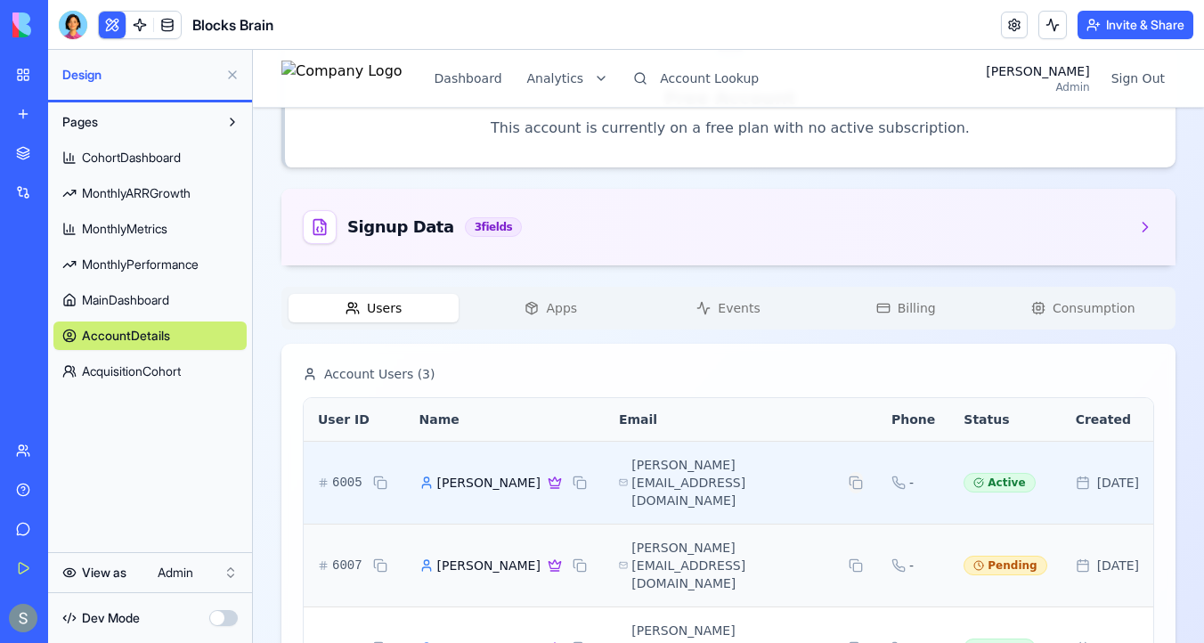
click at [849, 472] on button at bounding box center [856, 482] width 14 height 21
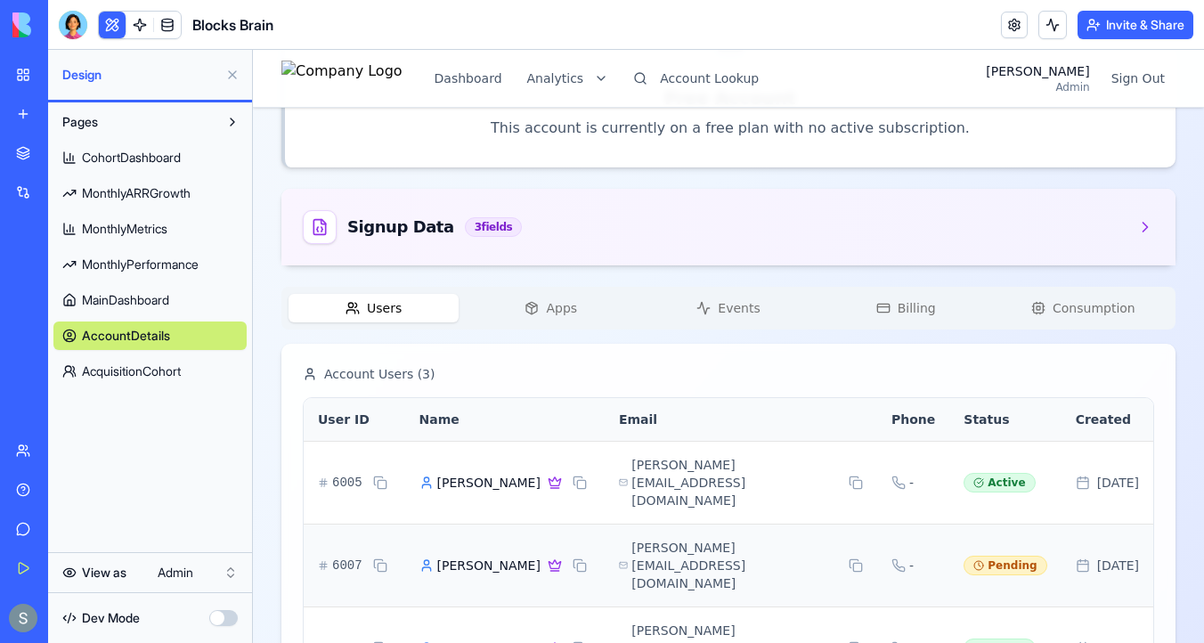
click at [55, 76] on div "My Workspace" at bounding box center [54, 75] width 23 height 18
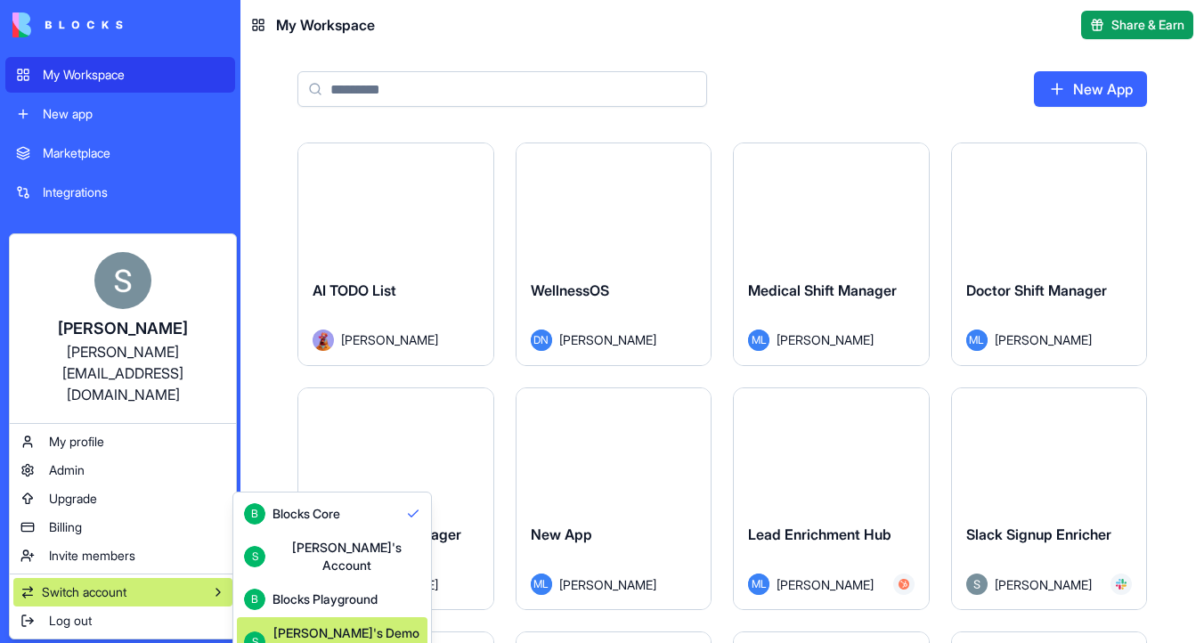
click at [338, 624] on div "Shelly's Demo Account" at bounding box center [347, 642] width 148 height 36
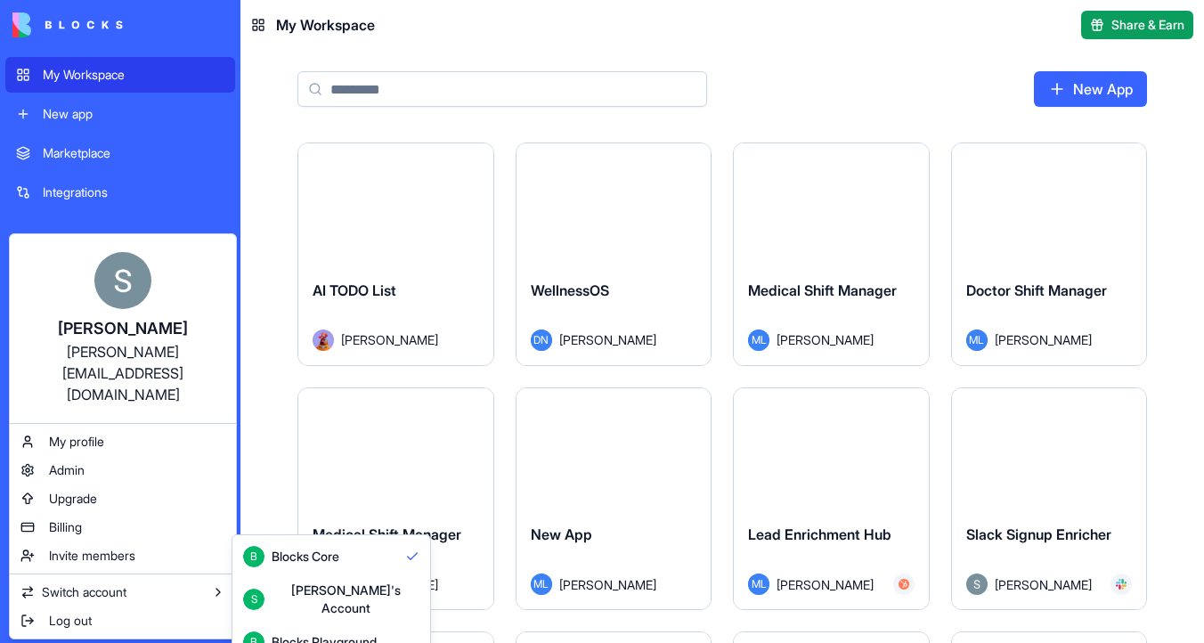
scroll to position [47, 0]
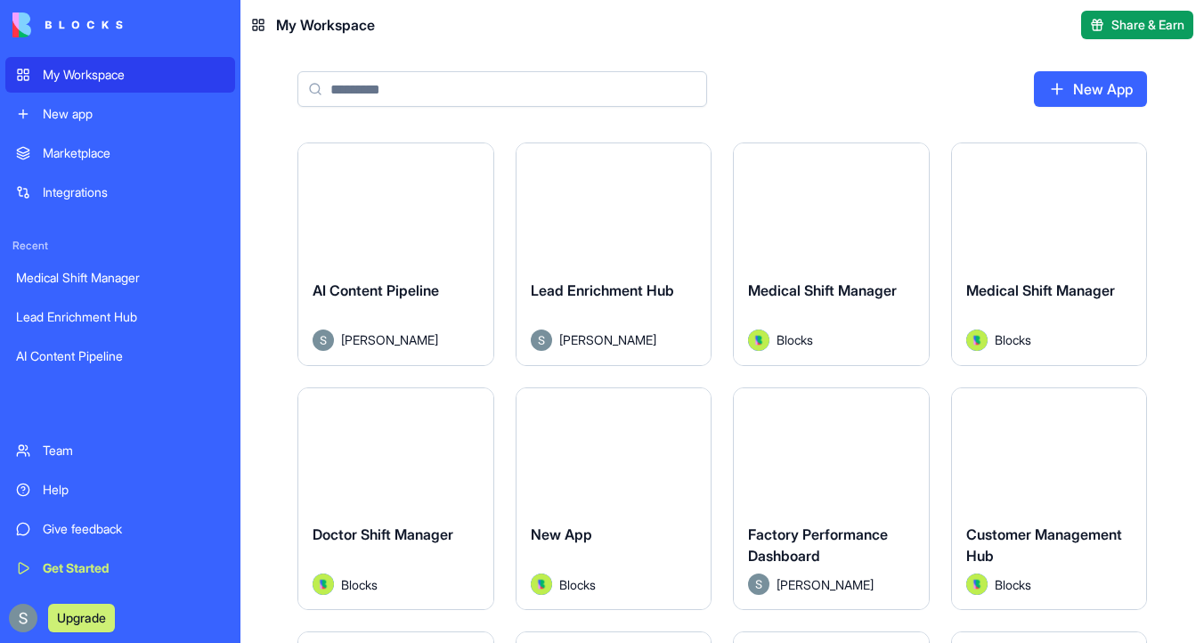
click at [1095, 94] on link "New App" at bounding box center [1090, 89] width 113 height 36
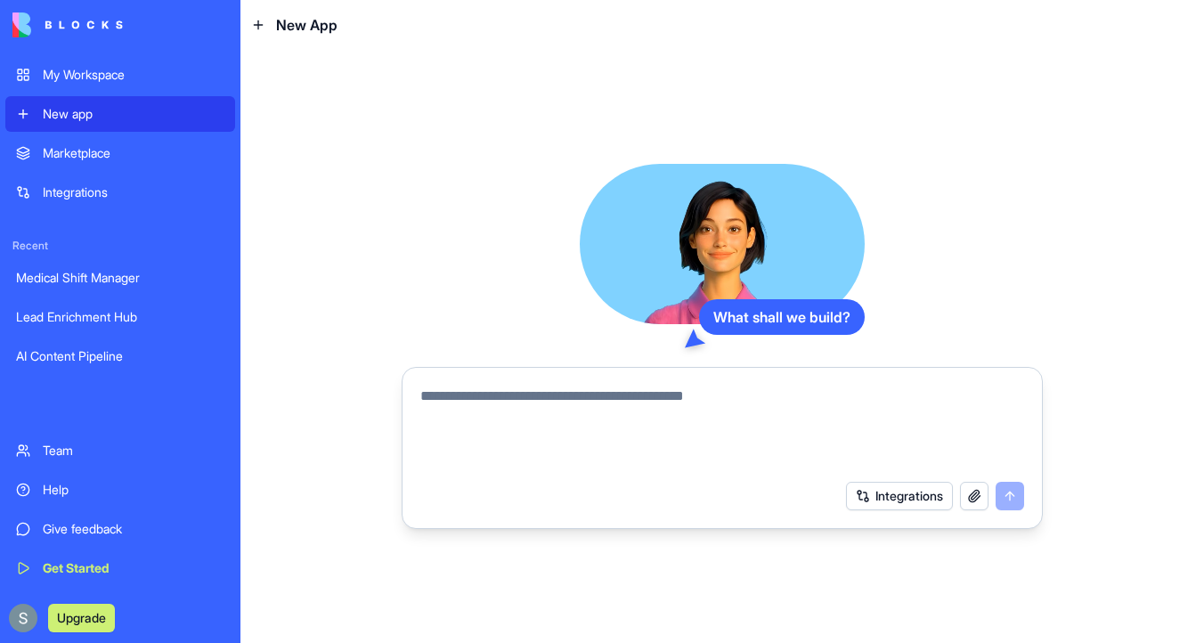
type textarea "*"
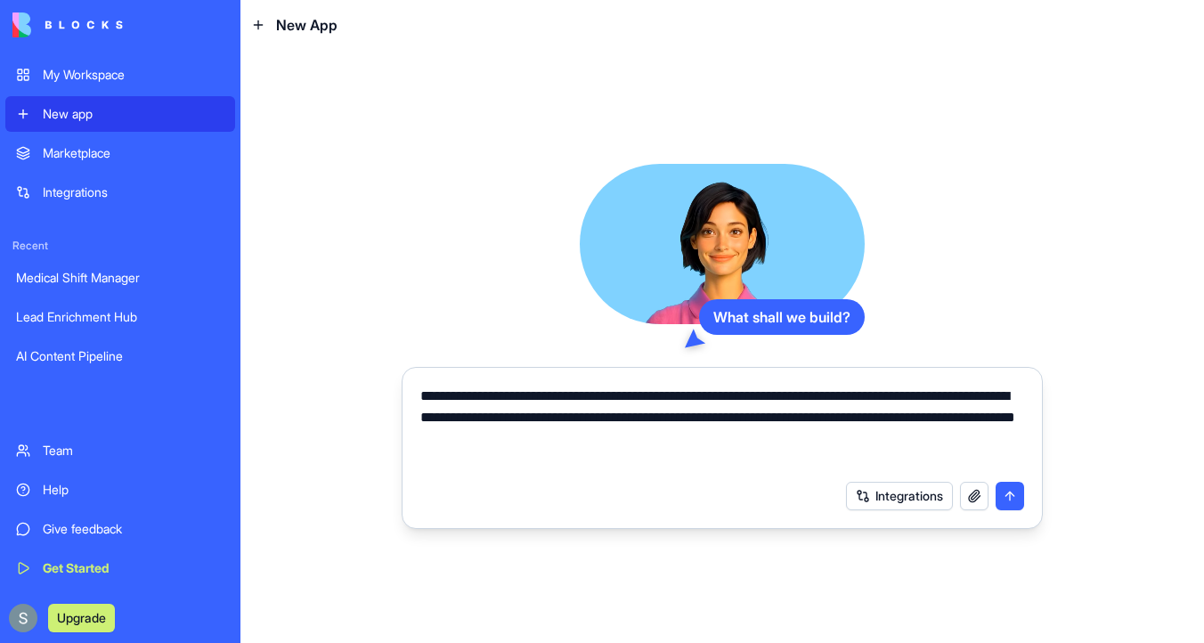
type textarea "**********"
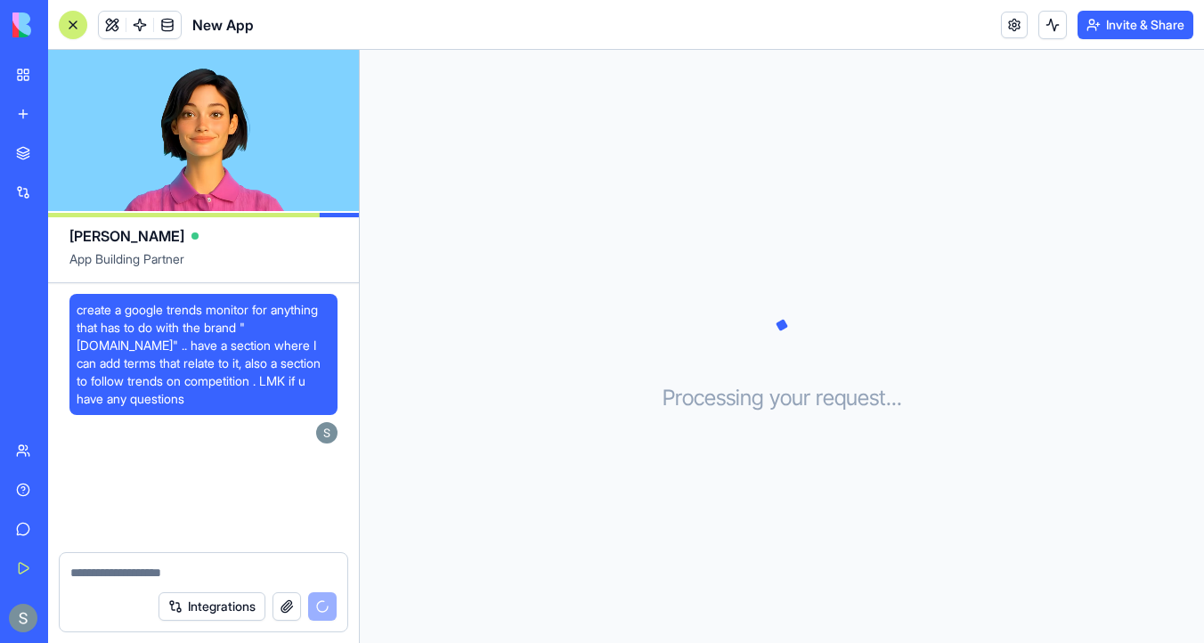
scroll to position [542, 0]
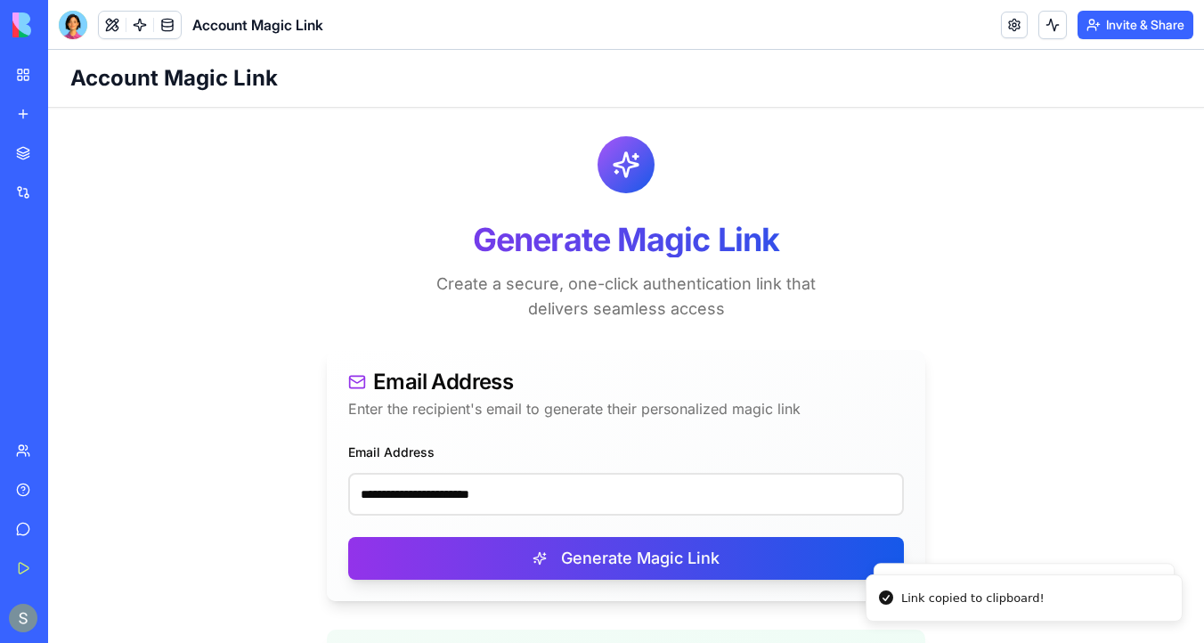
scroll to position [332, 0]
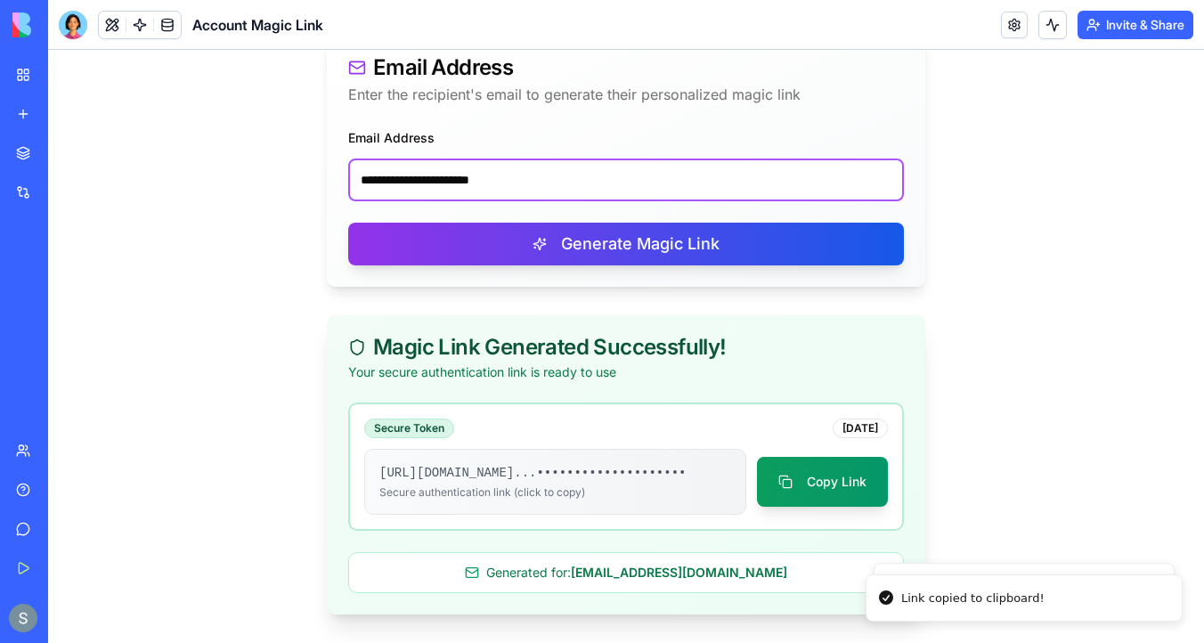
click at [498, 159] on input "**********" at bounding box center [626, 180] width 556 height 43
paste input "******"
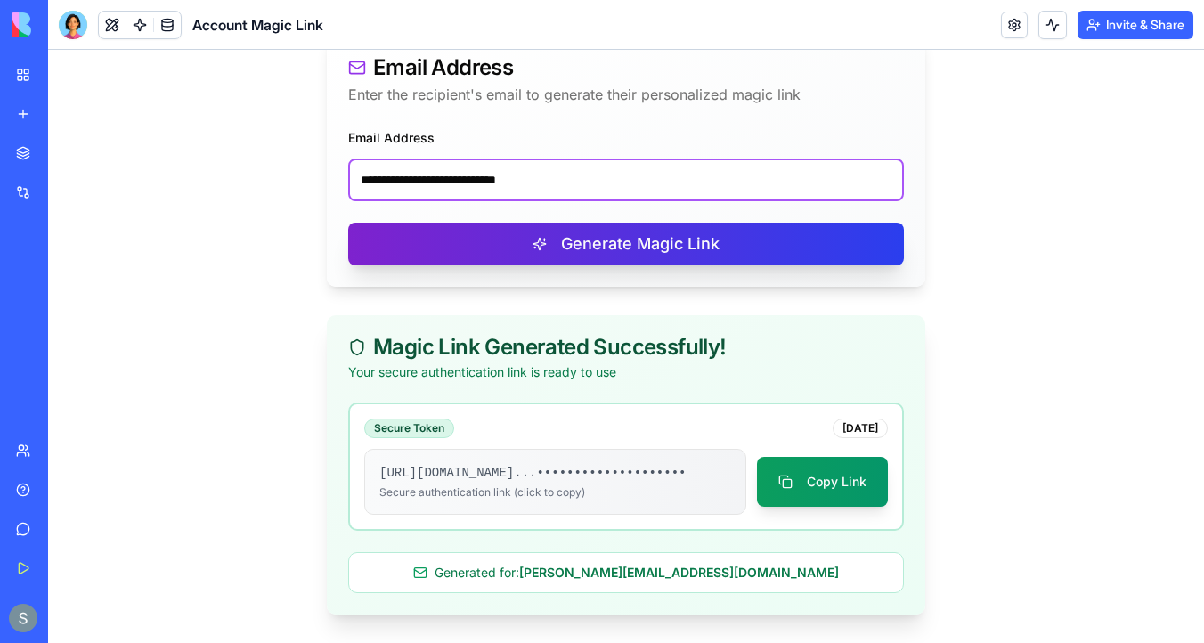
type input "**********"
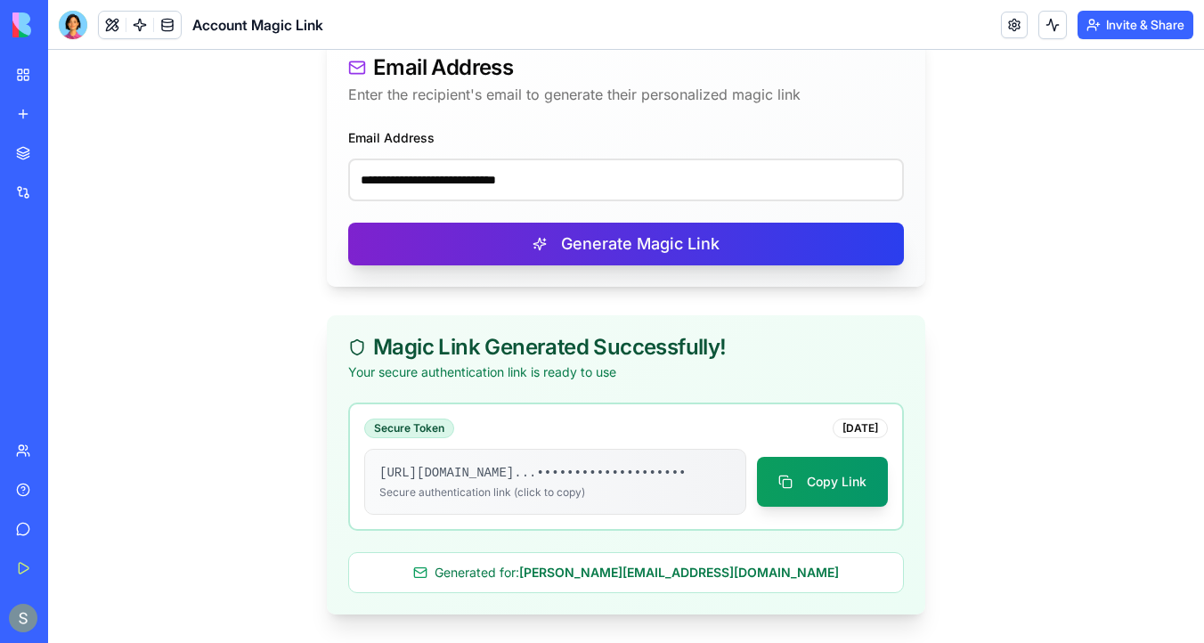
click at [552, 223] on button "Generate Magic Link" at bounding box center [626, 244] width 556 height 43
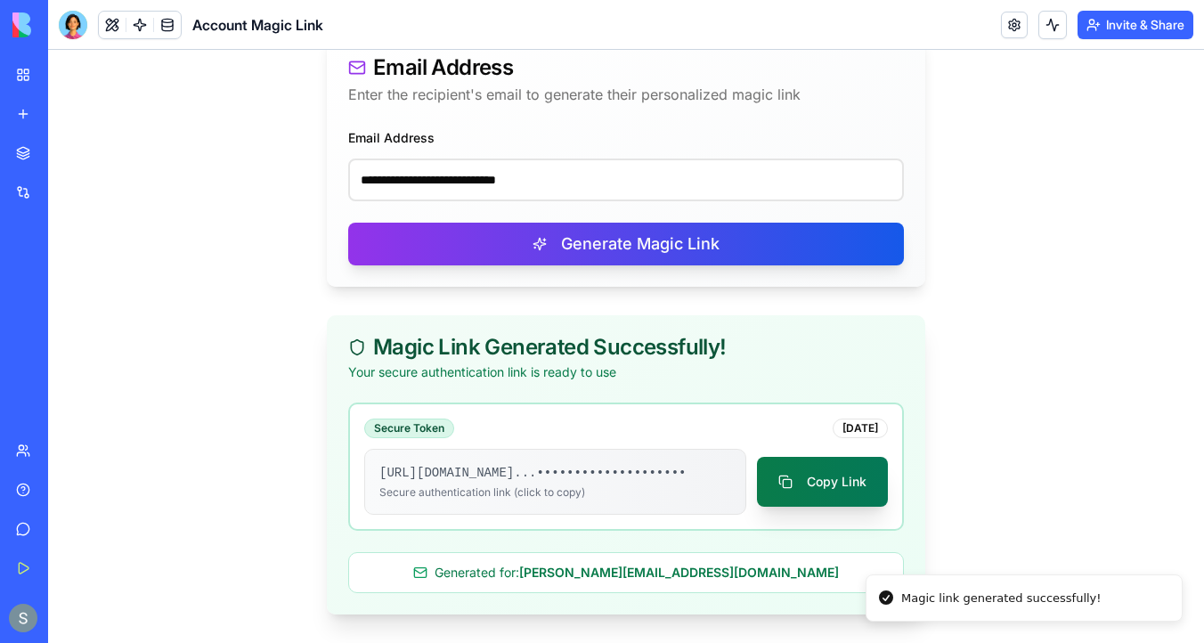
click at [799, 474] on button "Copy Link" at bounding box center [822, 482] width 131 height 50
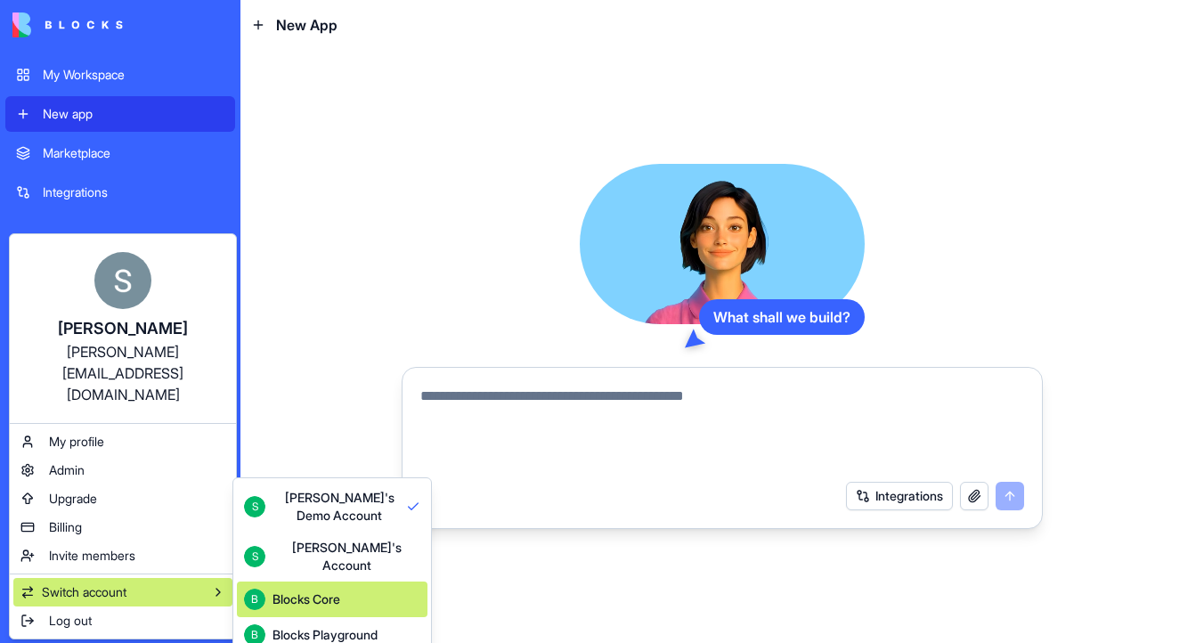
click at [348, 599] on button "B Blocks Core" at bounding box center [332, 600] width 191 height 36
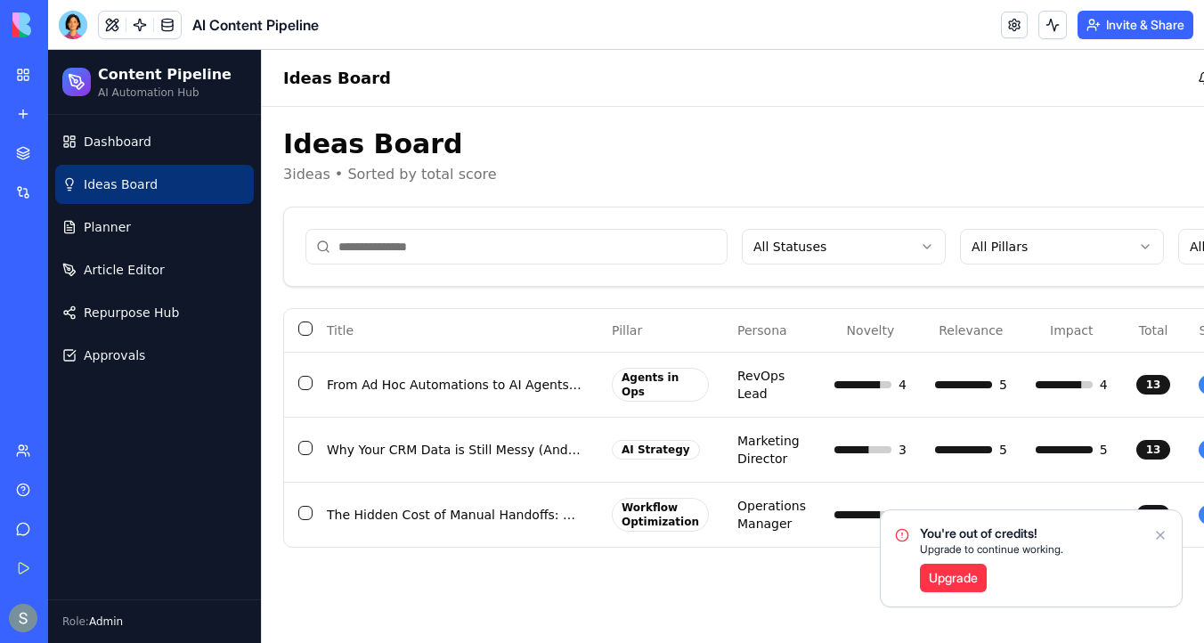
scroll to position [0, 200]
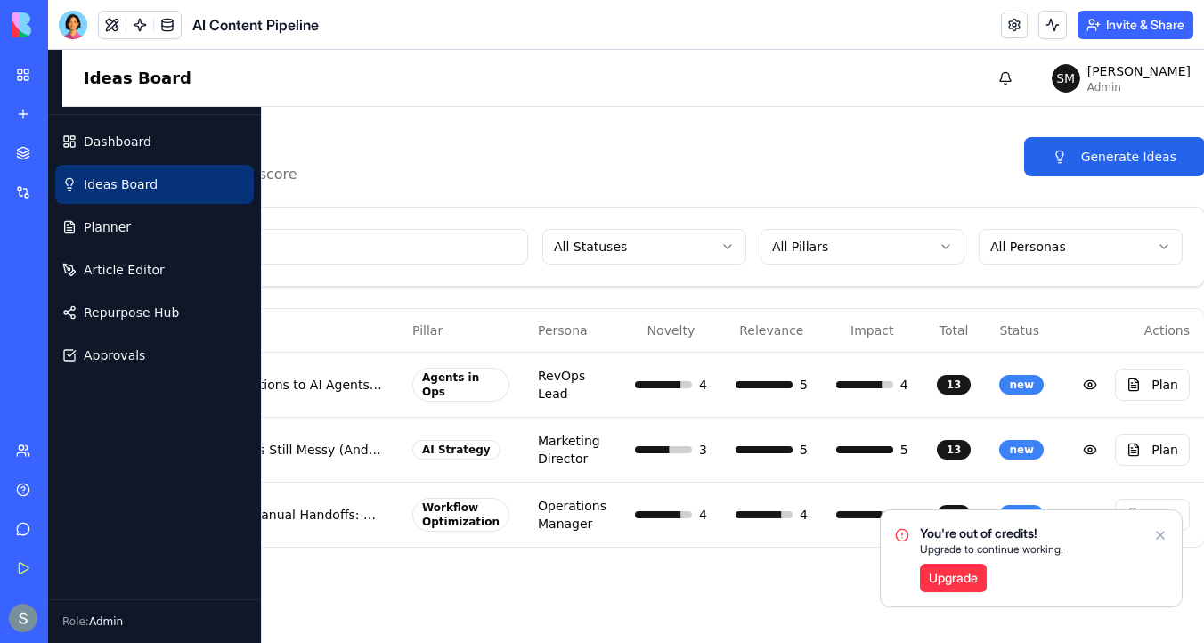
click at [944, 577] on link "Upgrade" at bounding box center [953, 578] width 67 height 29
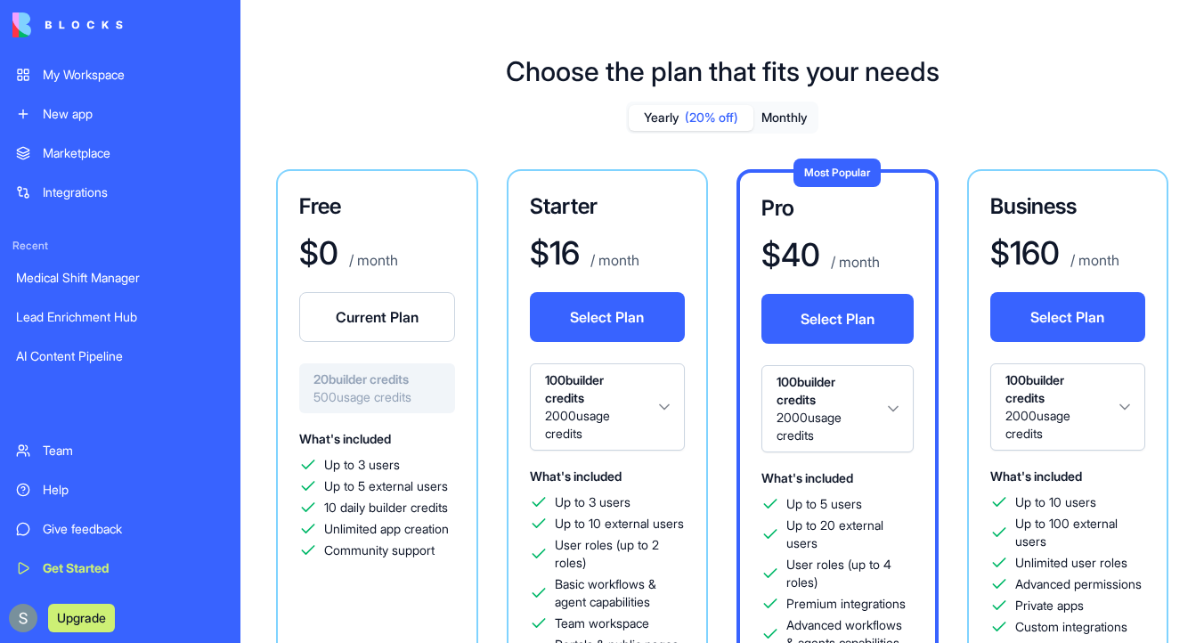
click at [138, 81] on div "My Workspace" at bounding box center [134, 75] width 182 height 18
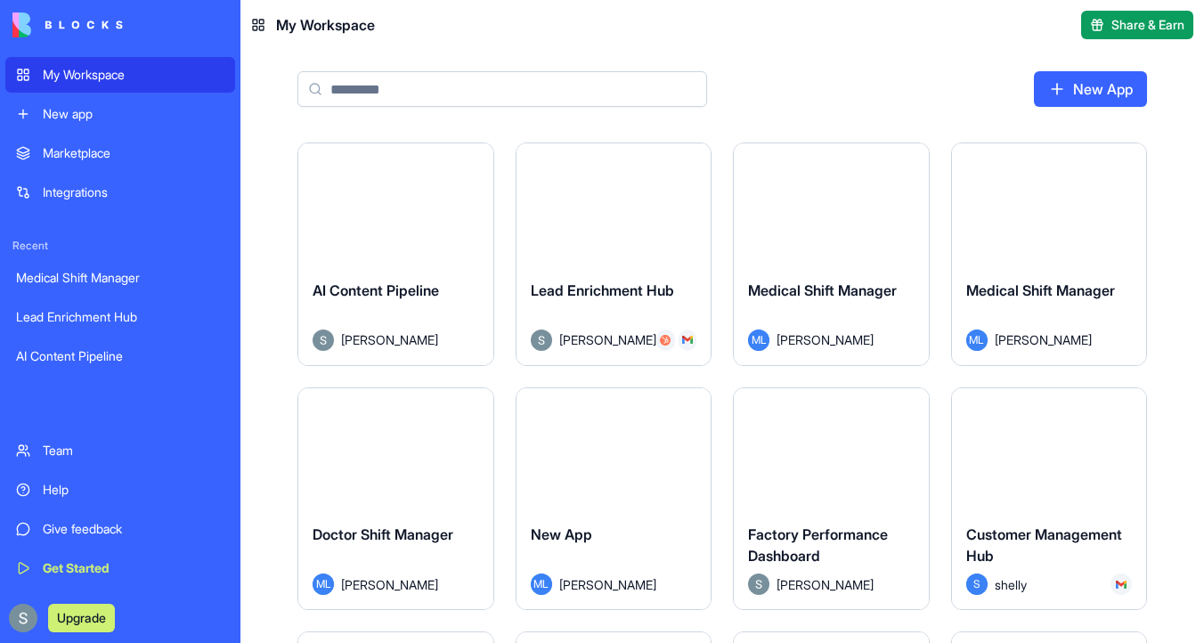
click at [428, 208] on button "Launch" at bounding box center [396, 204] width 134 height 36
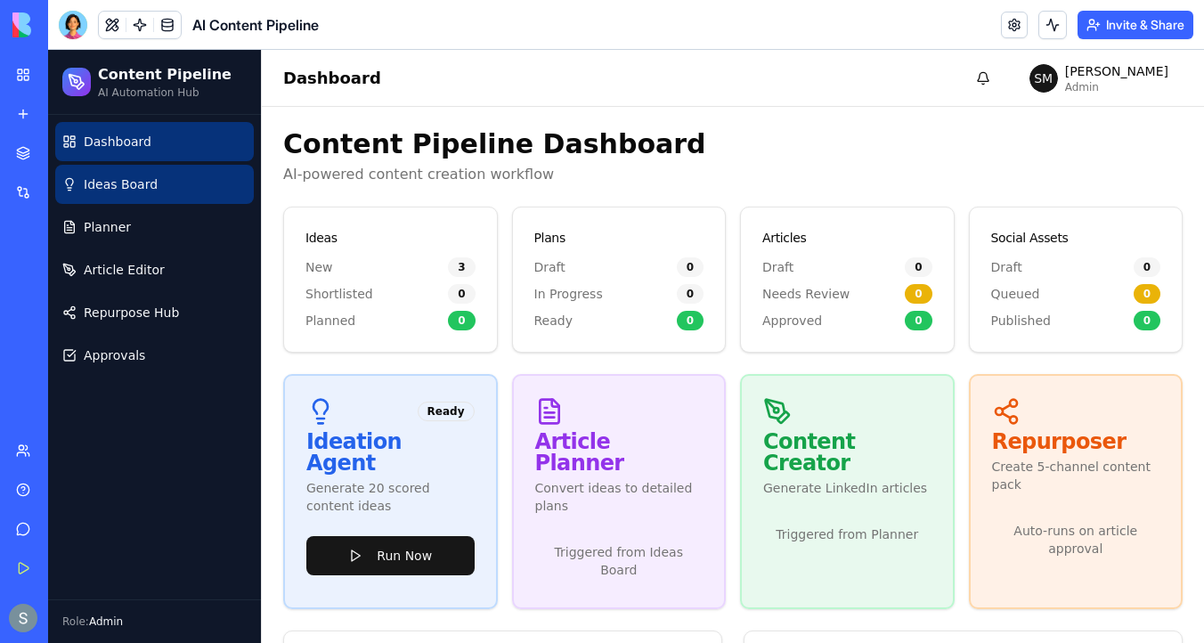
click at [137, 181] on span "Ideas Board" at bounding box center [121, 184] width 74 height 18
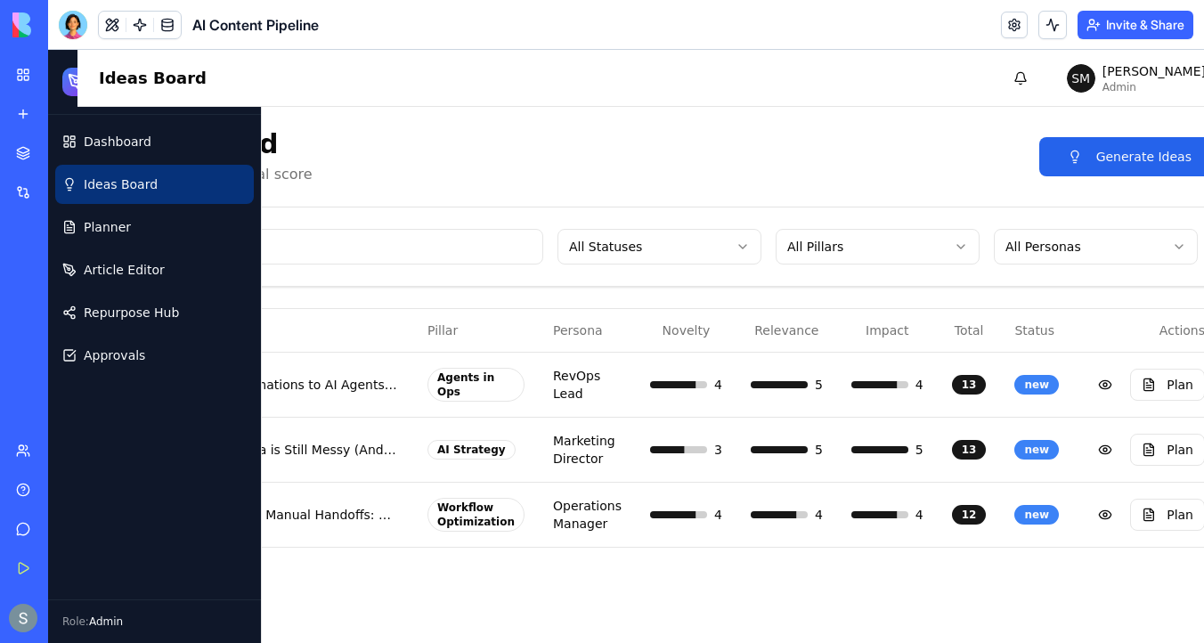
scroll to position [0, 200]
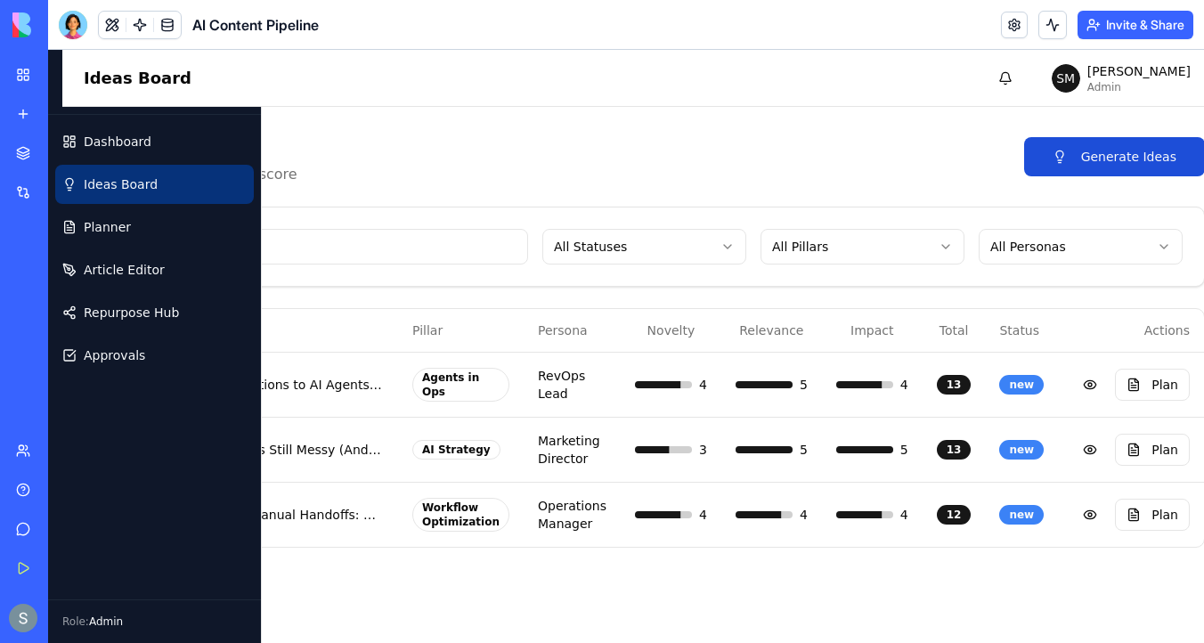
click at [1122, 152] on button "Generate Ideas" at bounding box center [1114, 156] width 181 height 39
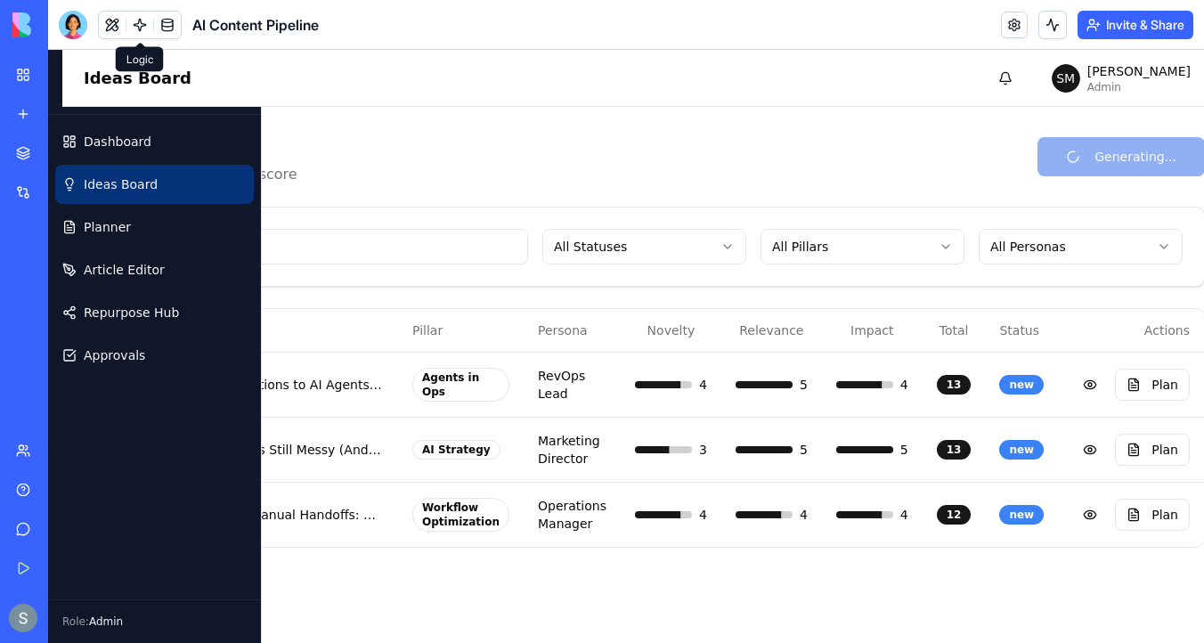
click at [145, 21] on link at bounding box center [139, 25] width 27 height 27
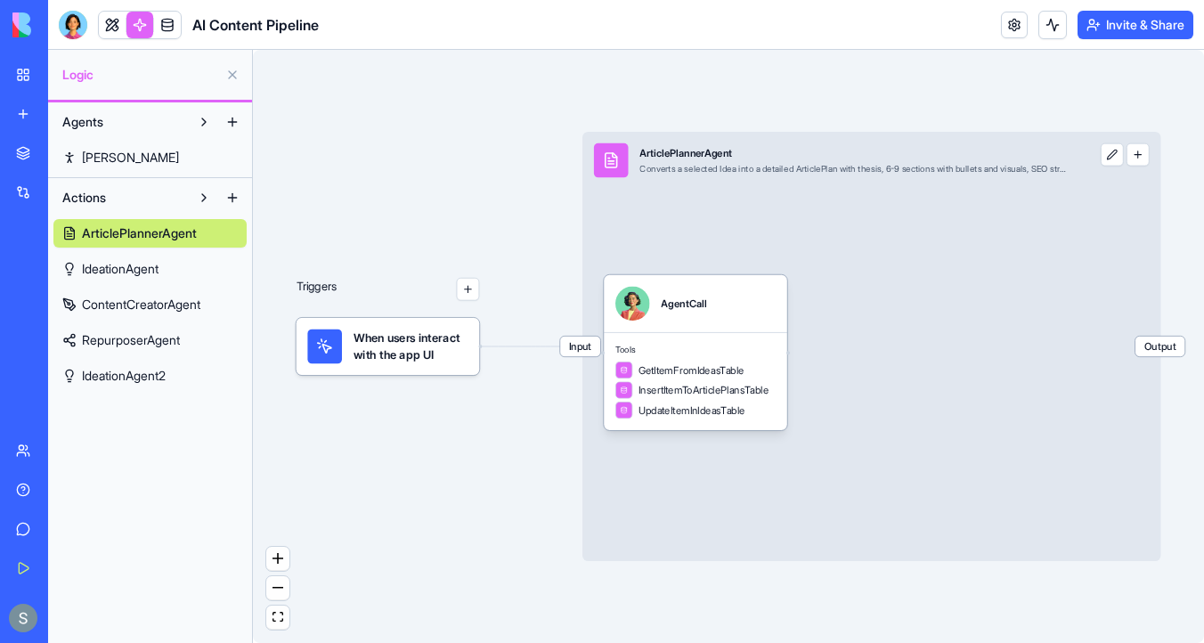
click at [1056, 40] on header "AI Content Pipeline Invite & Share" at bounding box center [626, 25] width 1156 height 50
click at [1050, 29] on button at bounding box center [1053, 25] width 29 height 29
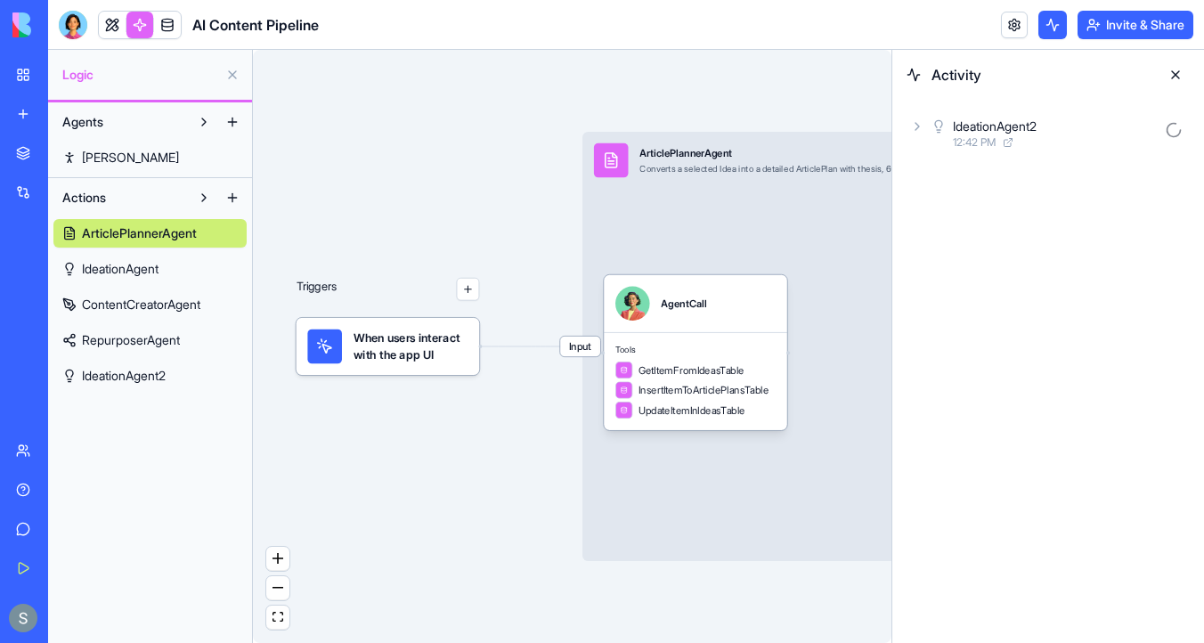
click at [910, 131] on icon at bounding box center [917, 126] width 14 height 14
click at [943, 208] on icon at bounding box center [947, 205] width 14 height 14
click at [1010, 215] on span "12:42 PM" at bounding box center [1003, 221] width 43 height 14
click at [996, 219] on span "12:42 PM" at bounding box center [1003, 221] width 43 height 14
click at [707, 325] on div "AgentCall" at bounding box center [695, 303] width 183 height 57
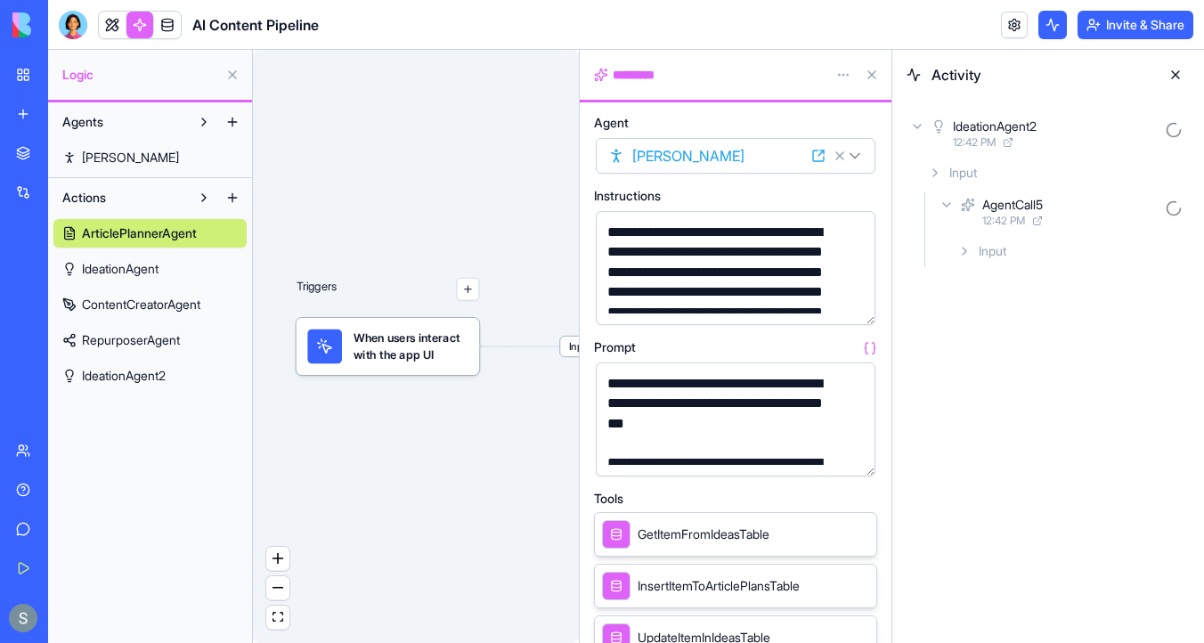
click at [853, 314] on button "button" at bounding box center [857, 307] width 29 height 29
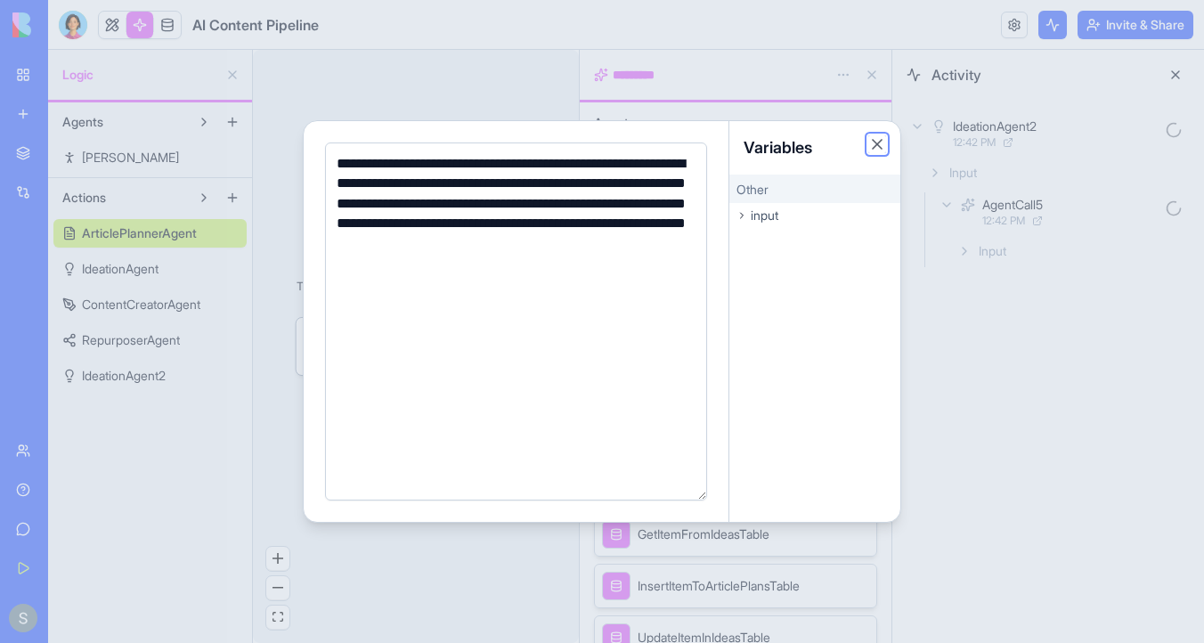
click at [878, 142] on button "Close" at bounding box center [877, 144] width 18 height 18
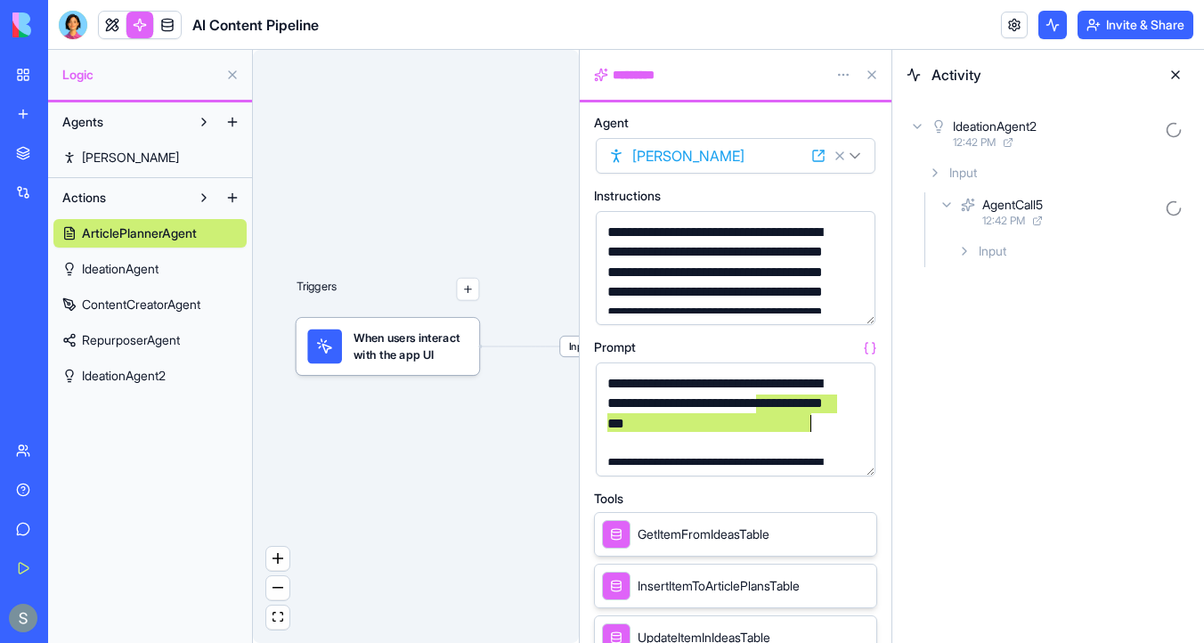
drag, startPoint x: 754, startPoint y: 409, endPoint x: 809, endPoint y: 431, distance: 59.5
click at [809, 431] on div "**********" at bounding box center [720, 404] width 237 height 60
click at [968, 256] on icon at bounding box center [964, 251] width 14 height 14
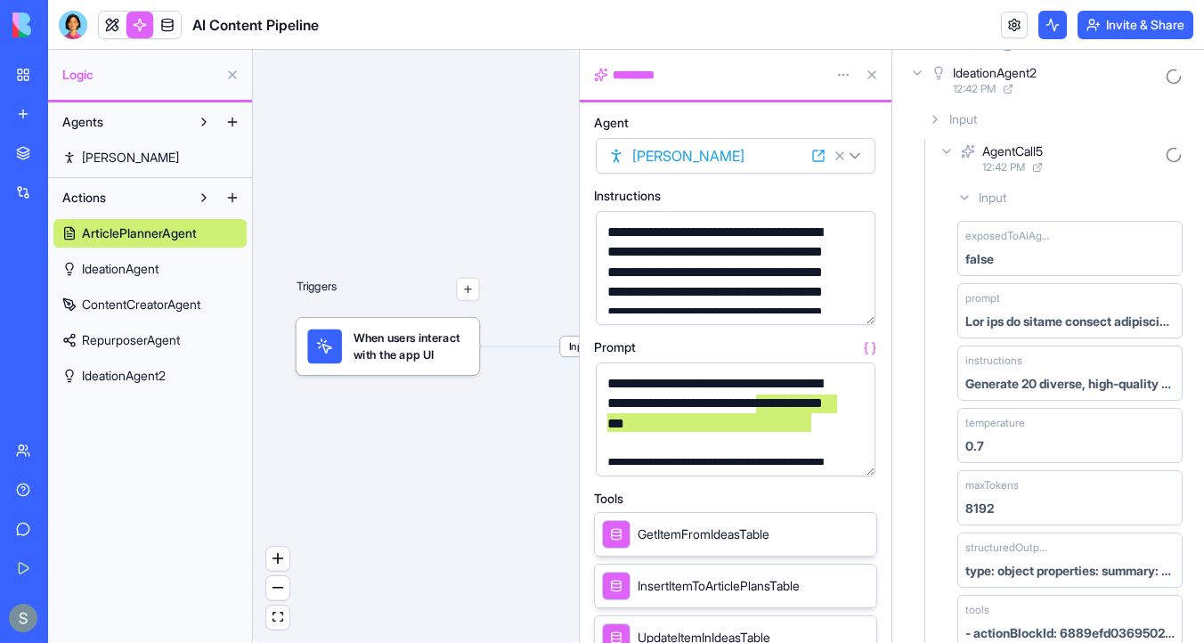
scroll to position [1252, 0]
click at [951, 151] on icon at bounding box center [947, 150] width 14 height 14
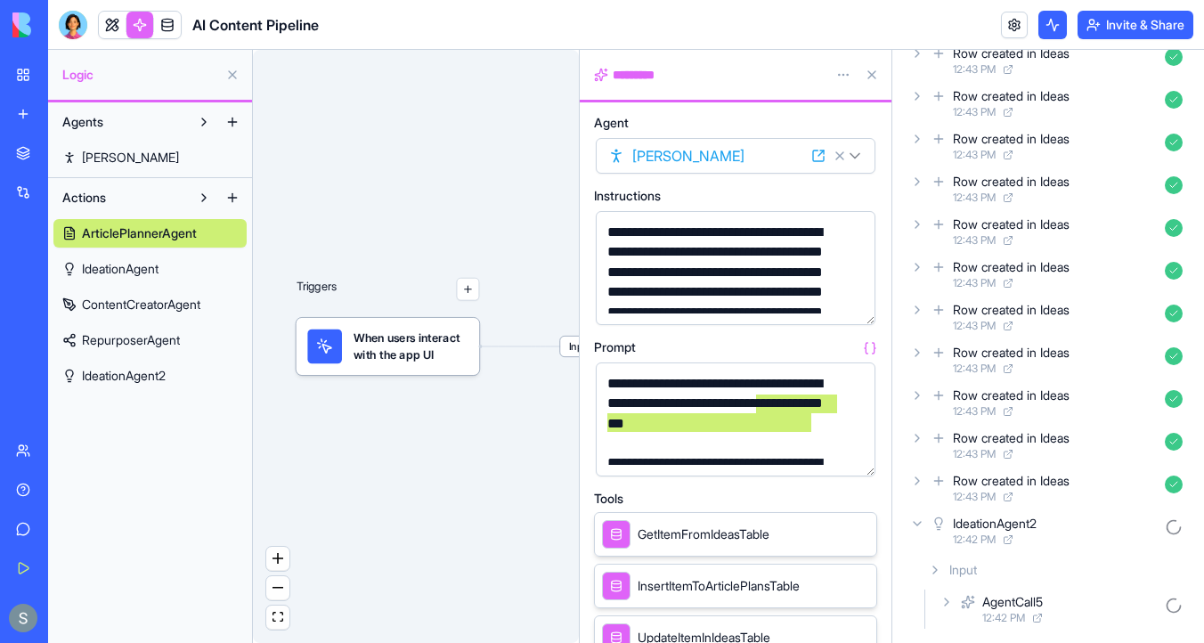
click at [923, 518] on icon at bounding box center [917, 524] width 14 height 14
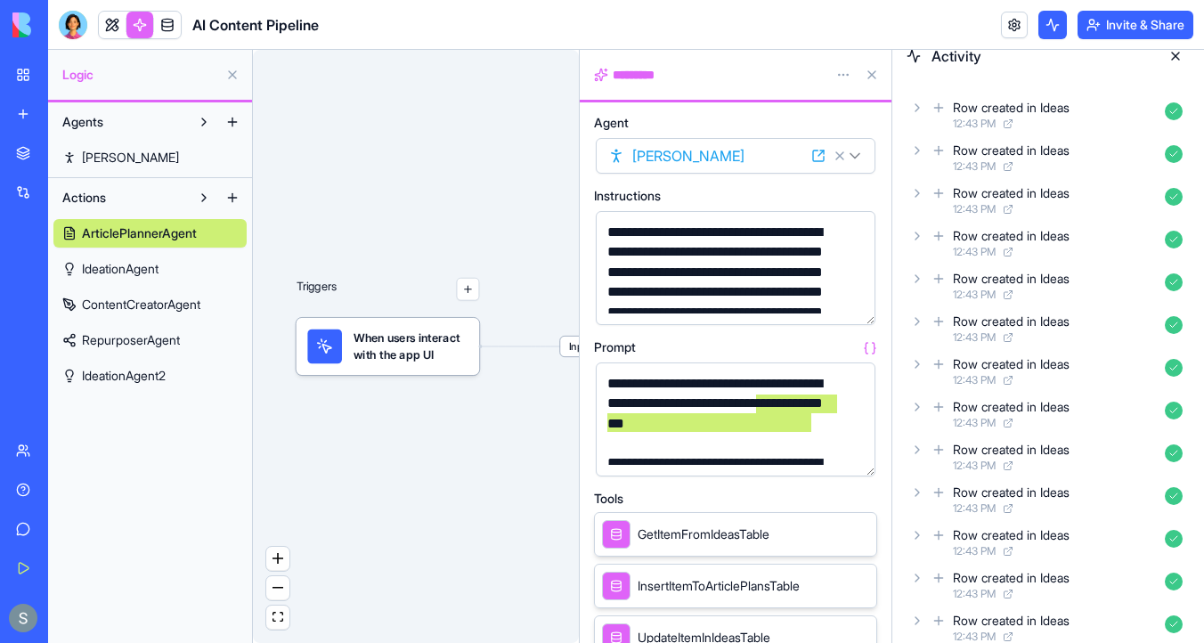
scroll to position [0, 0]
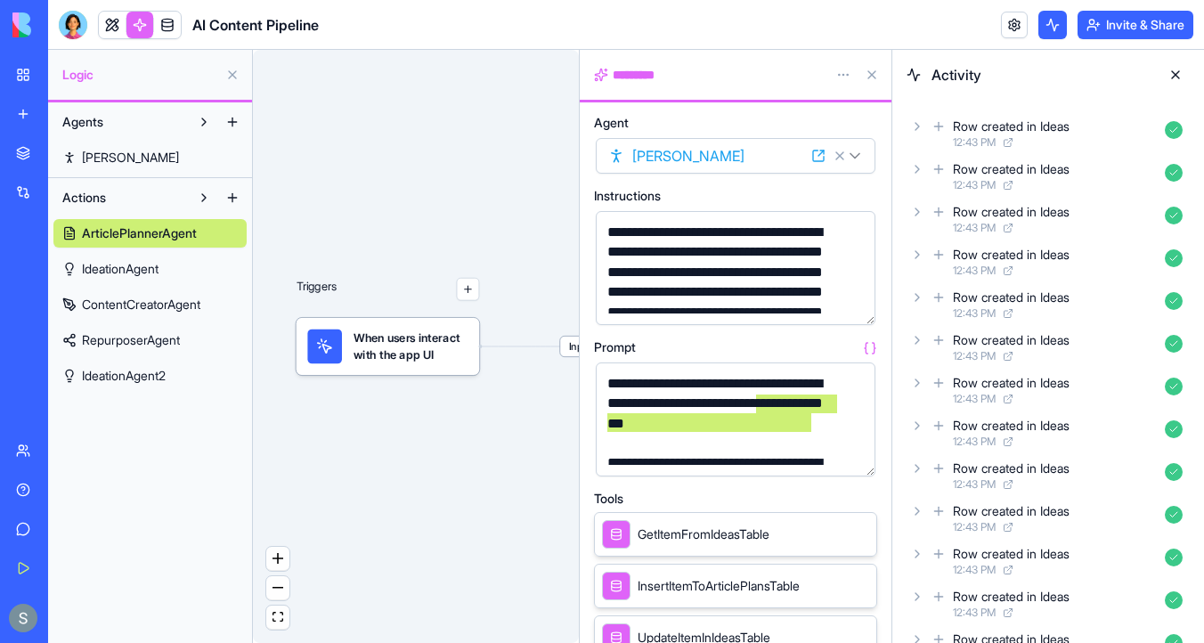
click at [917, 125] on icon at bounding box center [918, 126] width 4 height 7
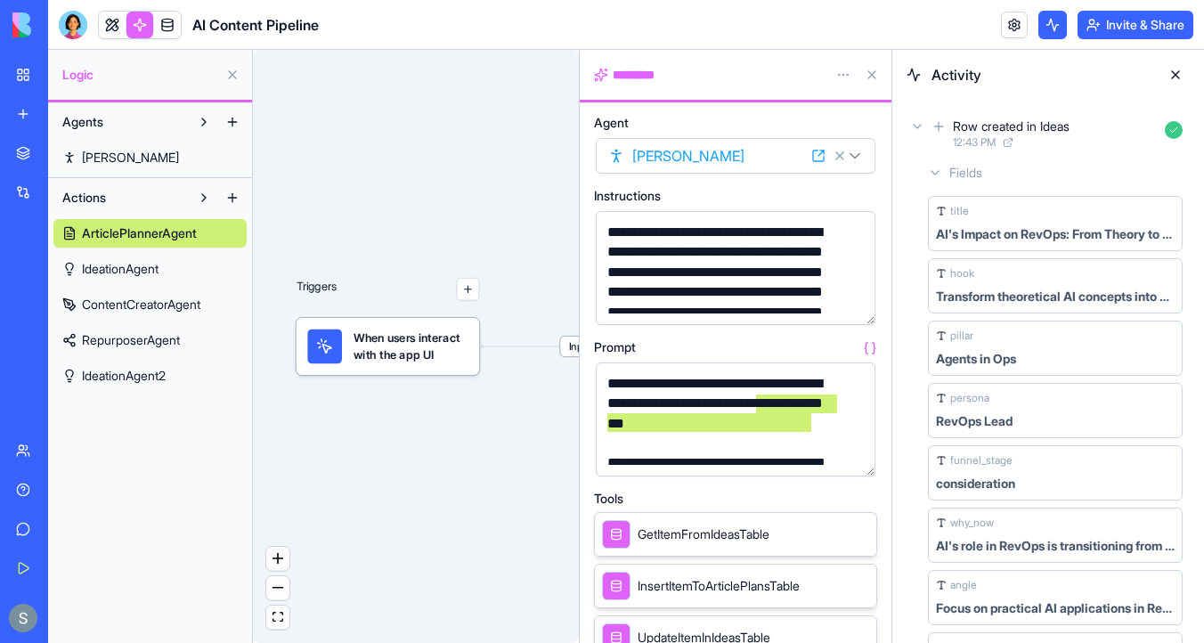
click at [931, 179] on icon at bounding box center [935, 173] width 14 height 14
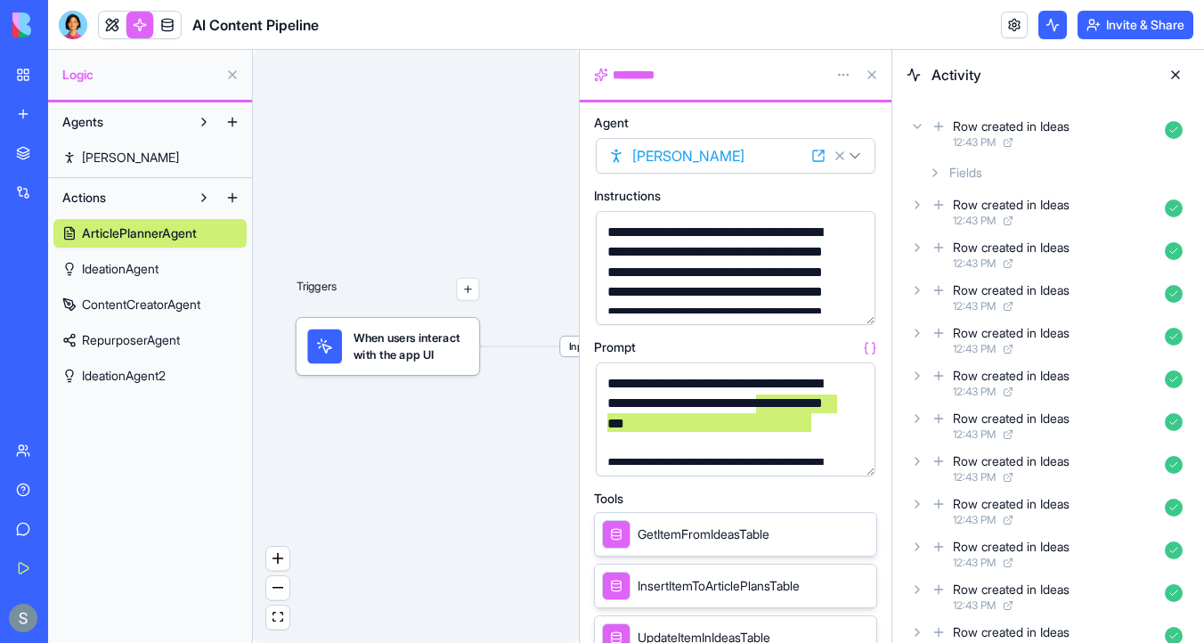
click at [1171, 75] on button at bounding box center [1175, 75] width 29 height 29
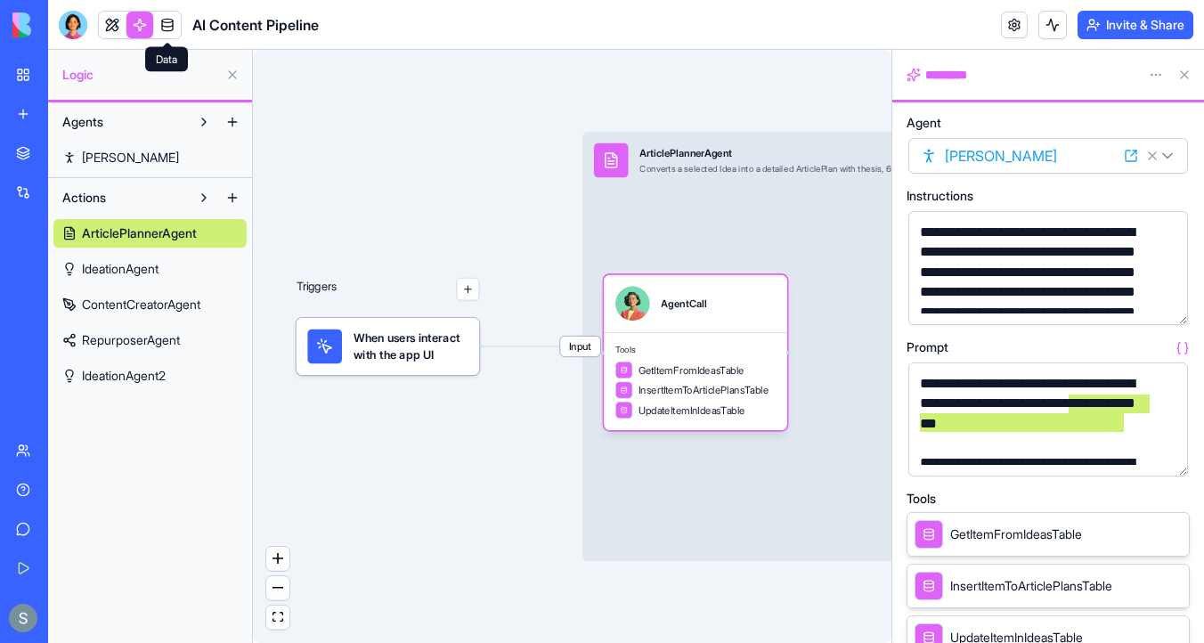
click at [175, 23] on link at bounding box center [167, 25] width 27 height 27
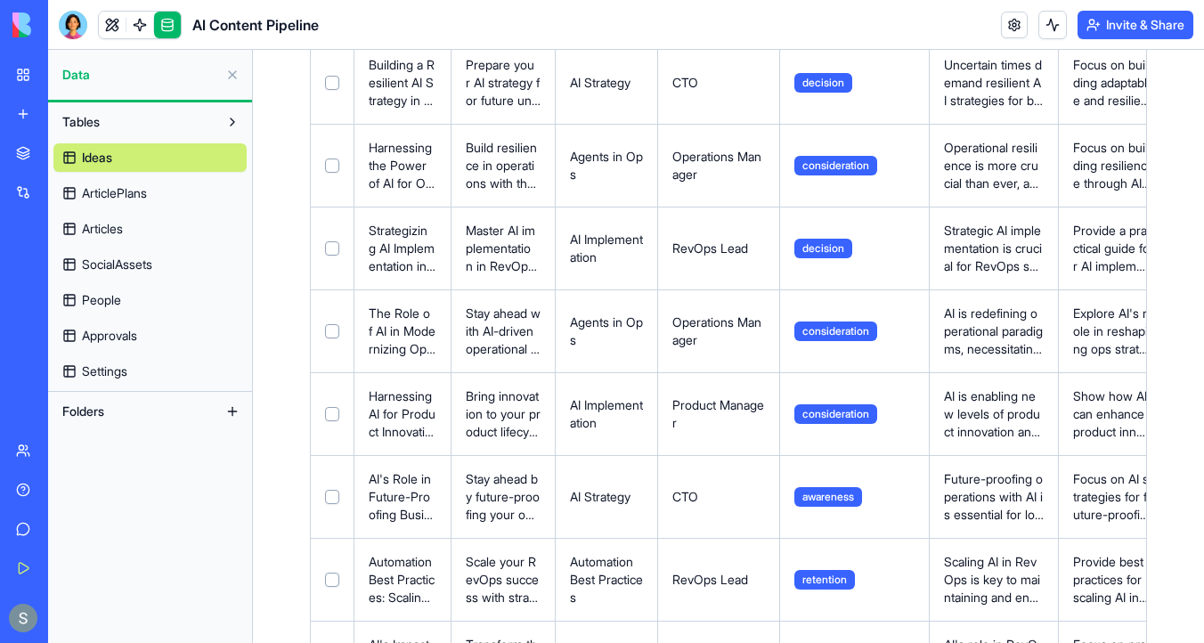
scroll to position [2186, 0]
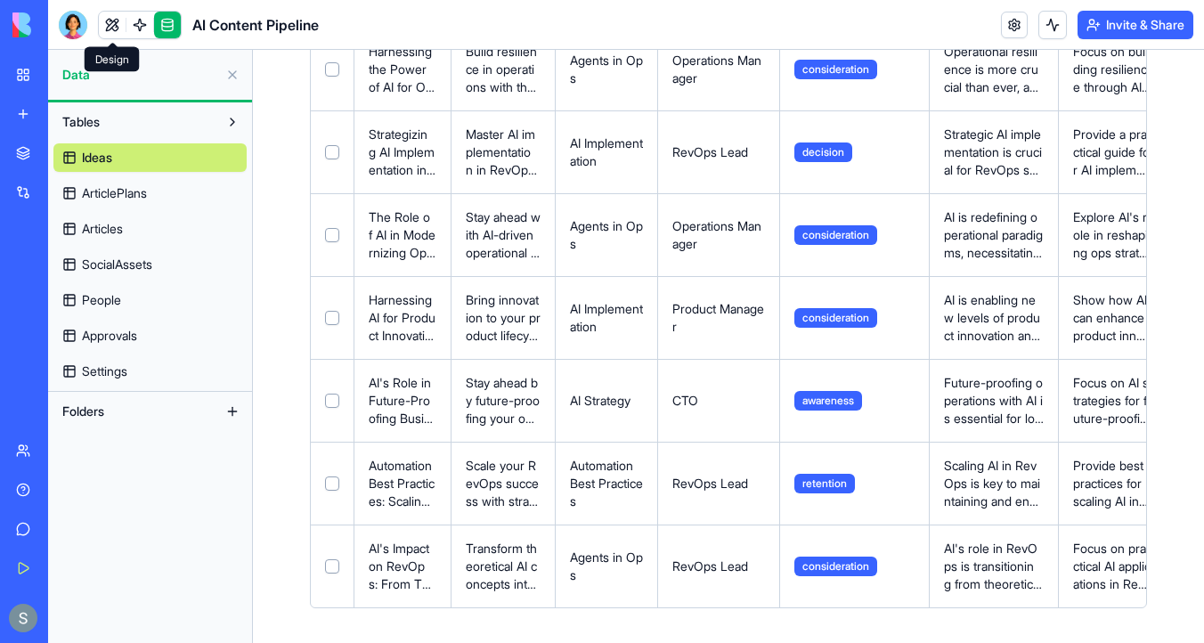
click at [111, 25] on link at bounding box center [112, 25] width 27 height 27
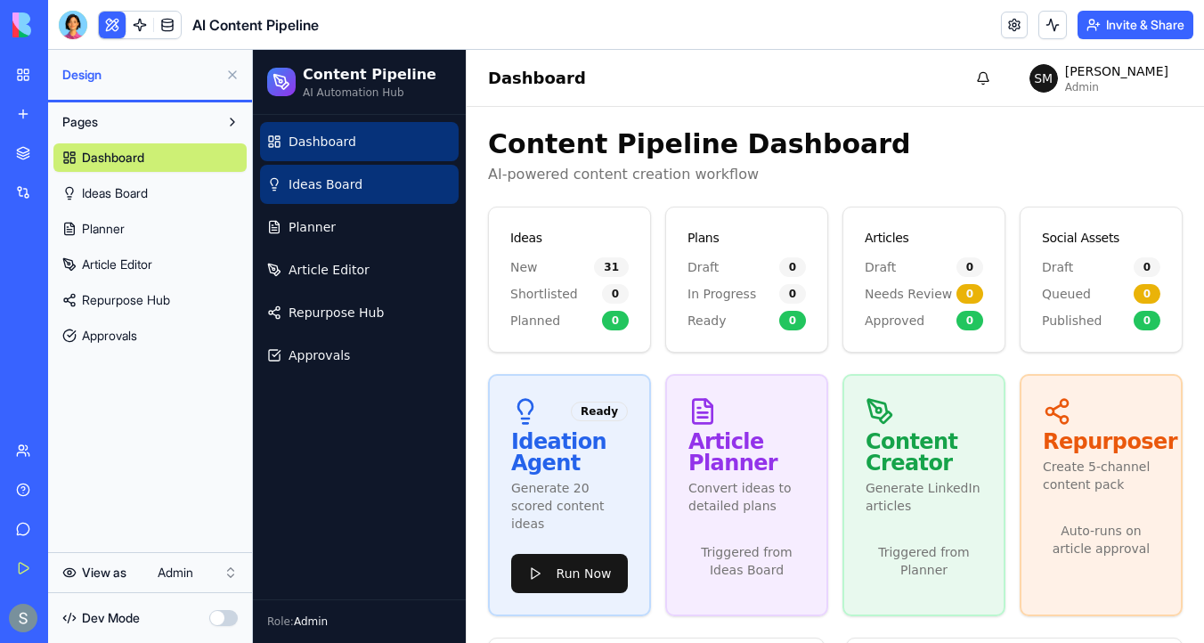
click at [371, 182] on link "Ideas Board" at bounding box center [359, 184] width 199 height 39
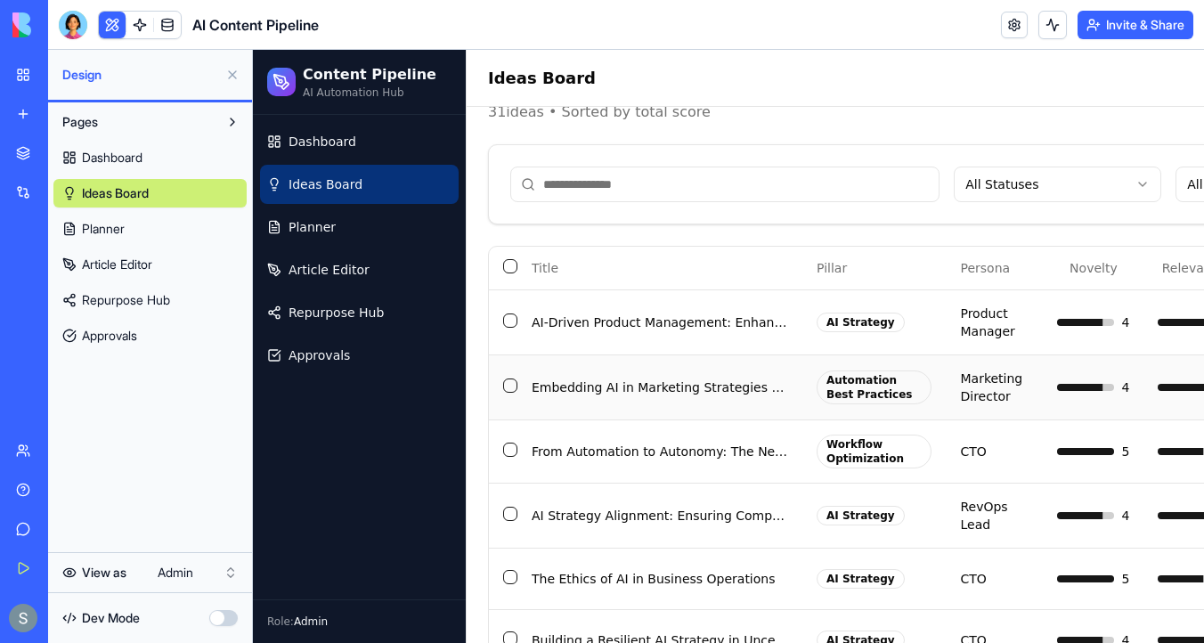
scroll to position [77, 0]
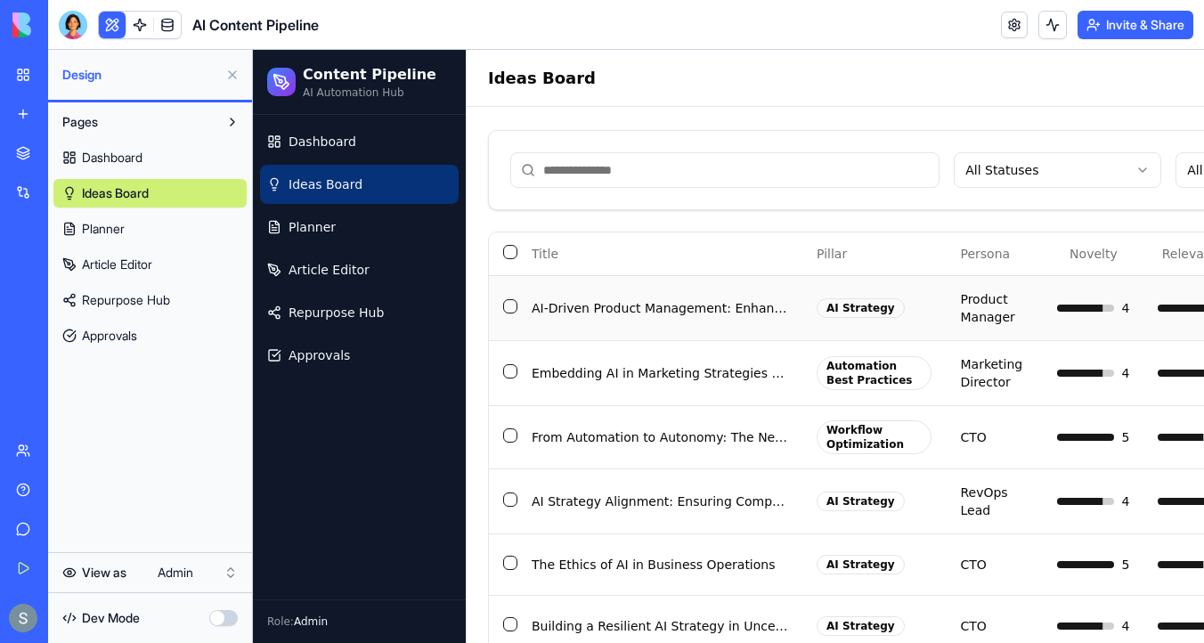
click at [737, 313] on td "AI-Driven Product Management: Enhancing Market Responsiveness" at bounding box center [659, 307] width 285 height 65
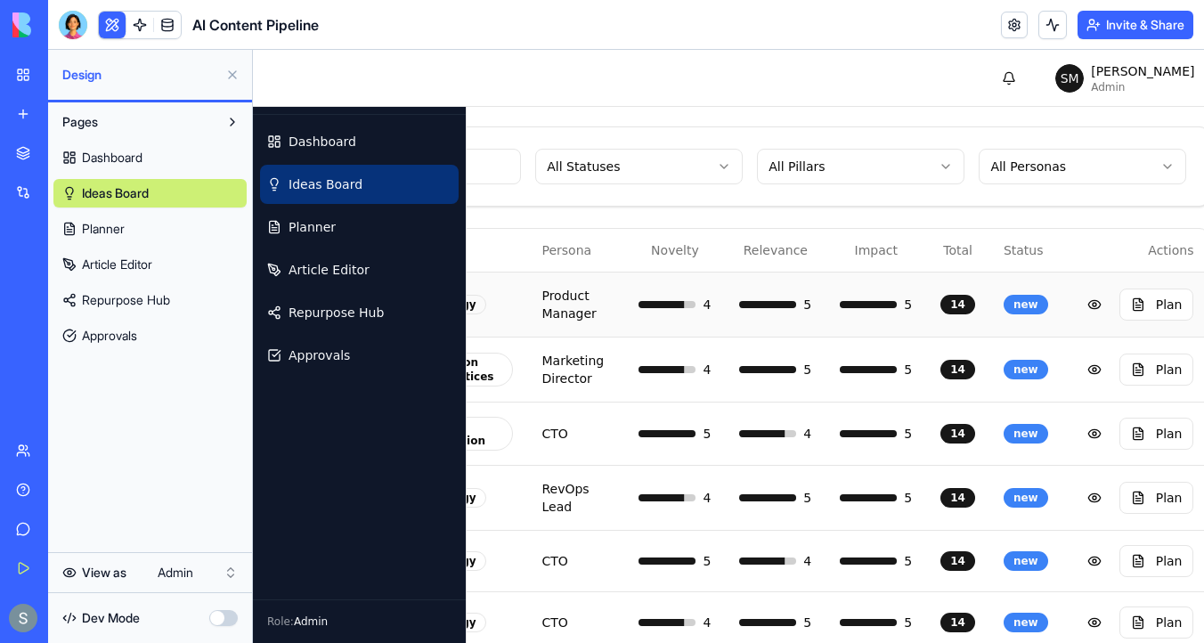
scroll to position [80, 420]
click at [1140, 309] on button "Plan" at bounding box center [1156, 305] width 75 height 32
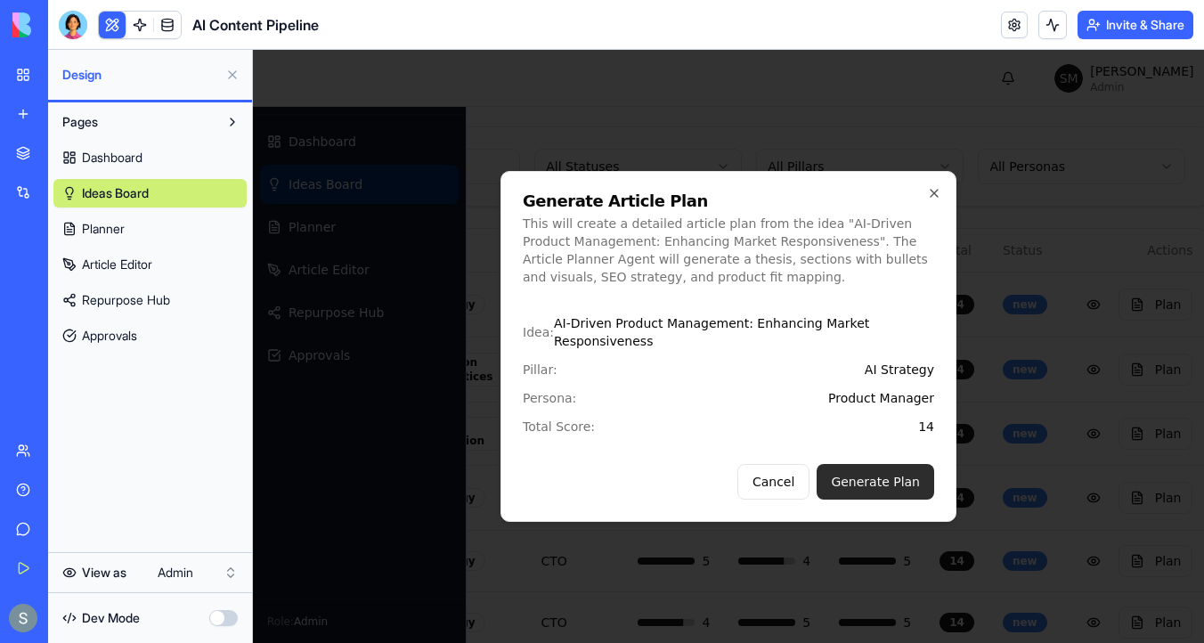
click at [900, 477] on button "Generate Plan" at bounding box center [876, 482] width 118 height 36
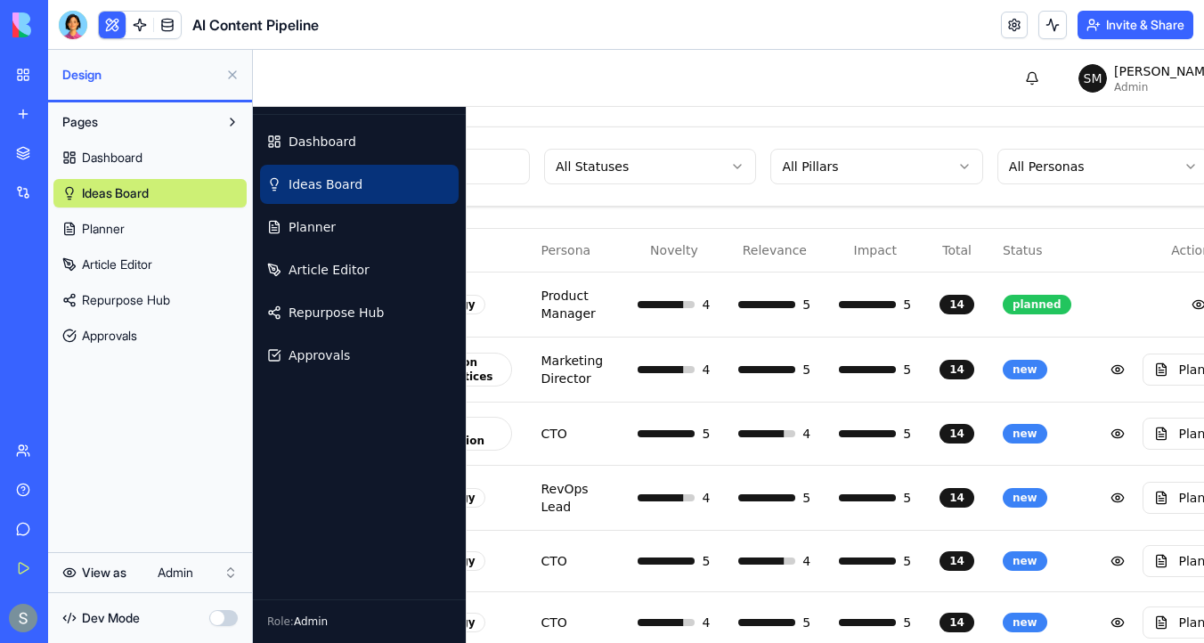
click at [1181, 301] on button at bounding box center [1199, 305] width 36 height 32
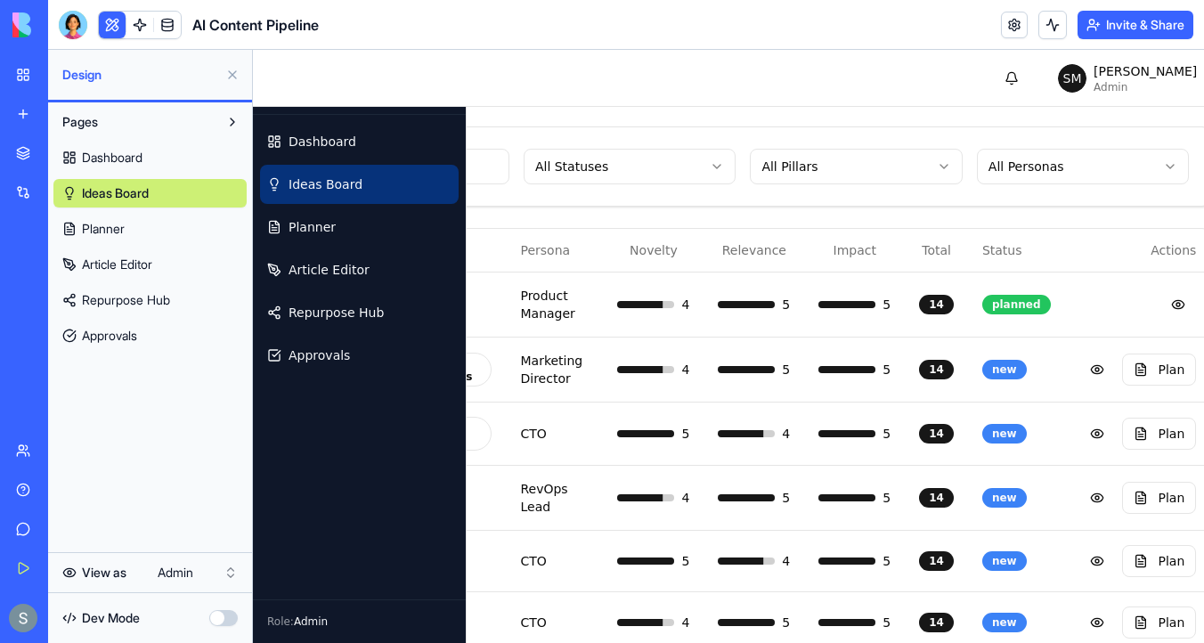
click at [162, 28] on link at bounding box center [167, 25] width 27 height 27
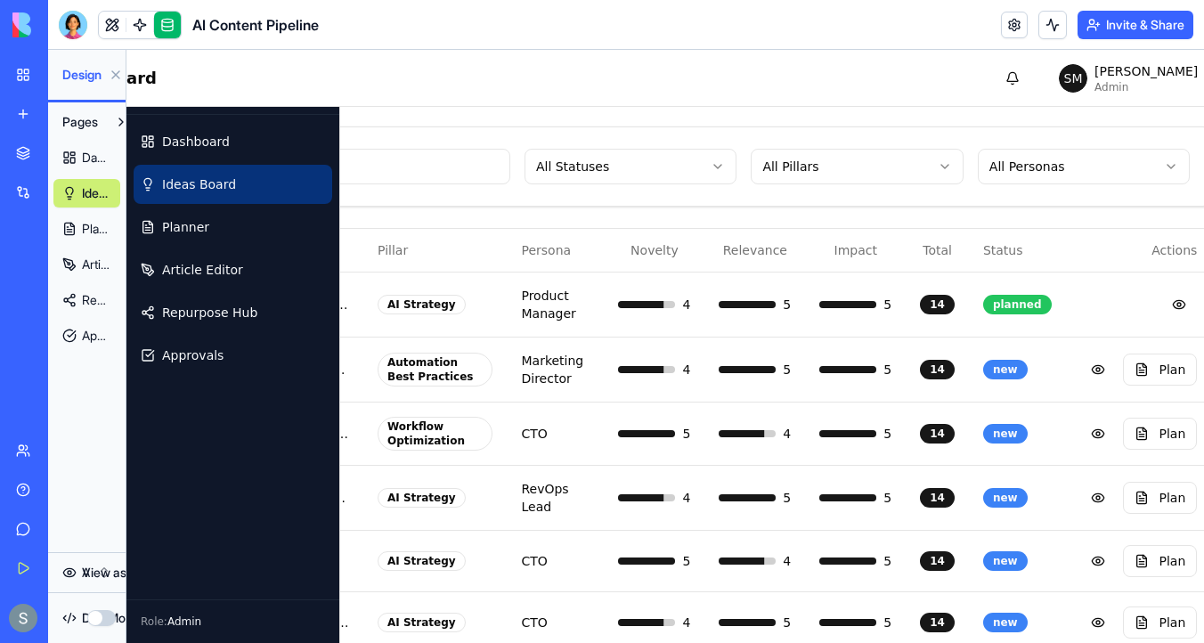
scroll to position [80, 235]
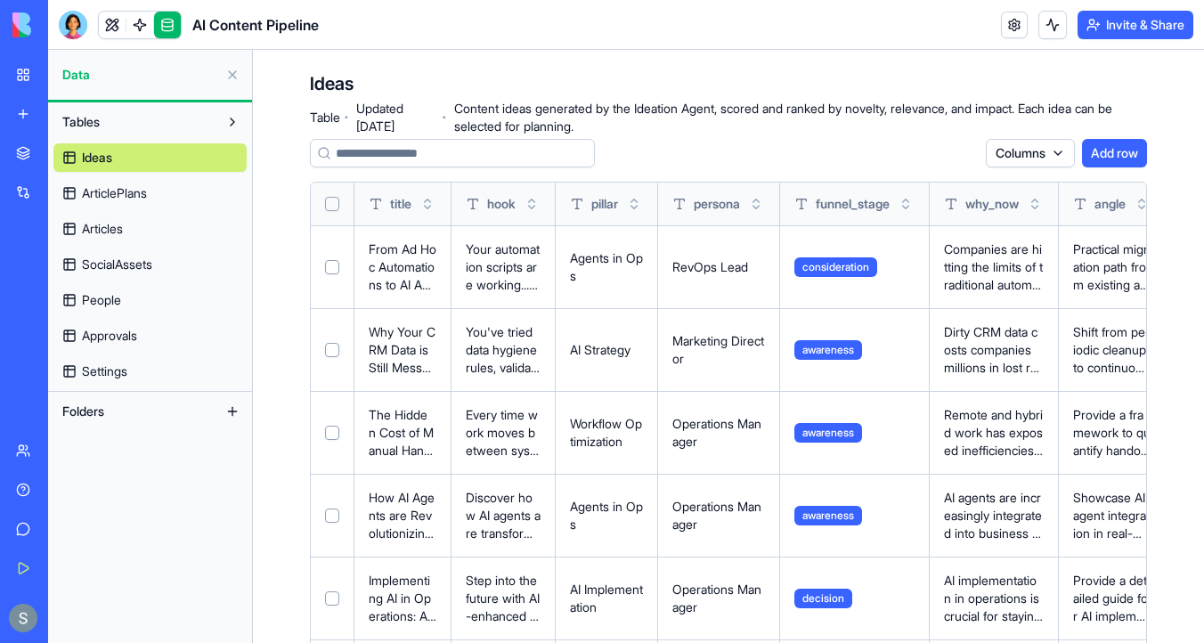
click at [190, 234] on link "Articles" at bounding box center [149, 229] width 193 height 29
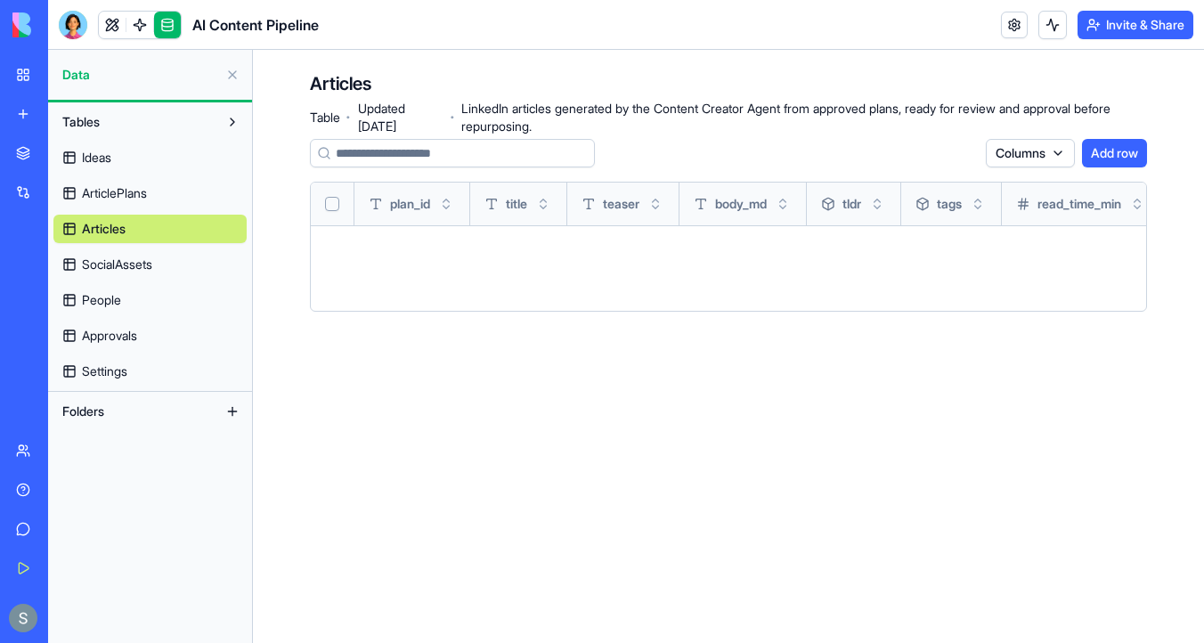
click at [202, 197] on link "ArticlePlans" at bounding box center [149, 193] width 193 height 29
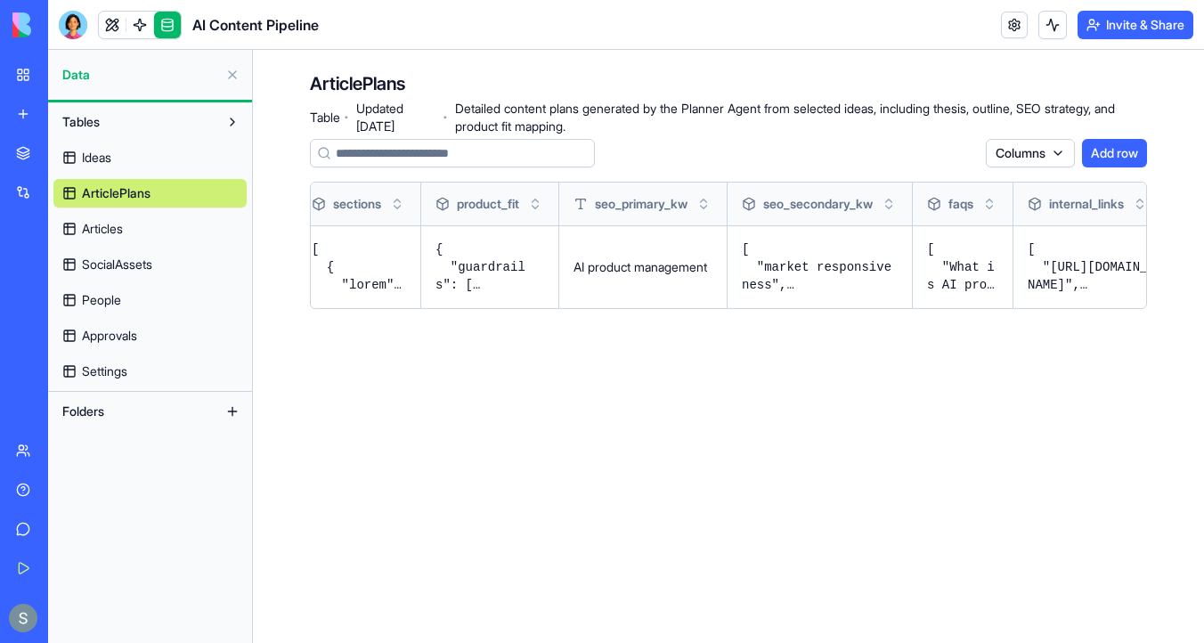
scroll to position [0, 167]
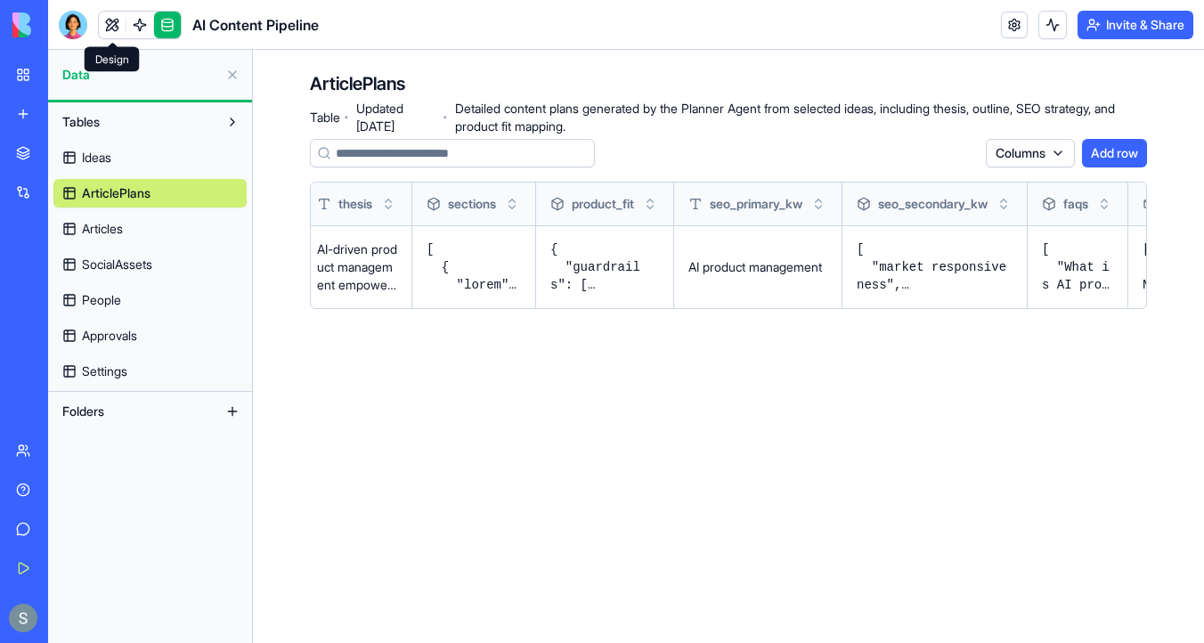
click at [118, 25] on link at bounding box center [112, 25] width 27 height 27
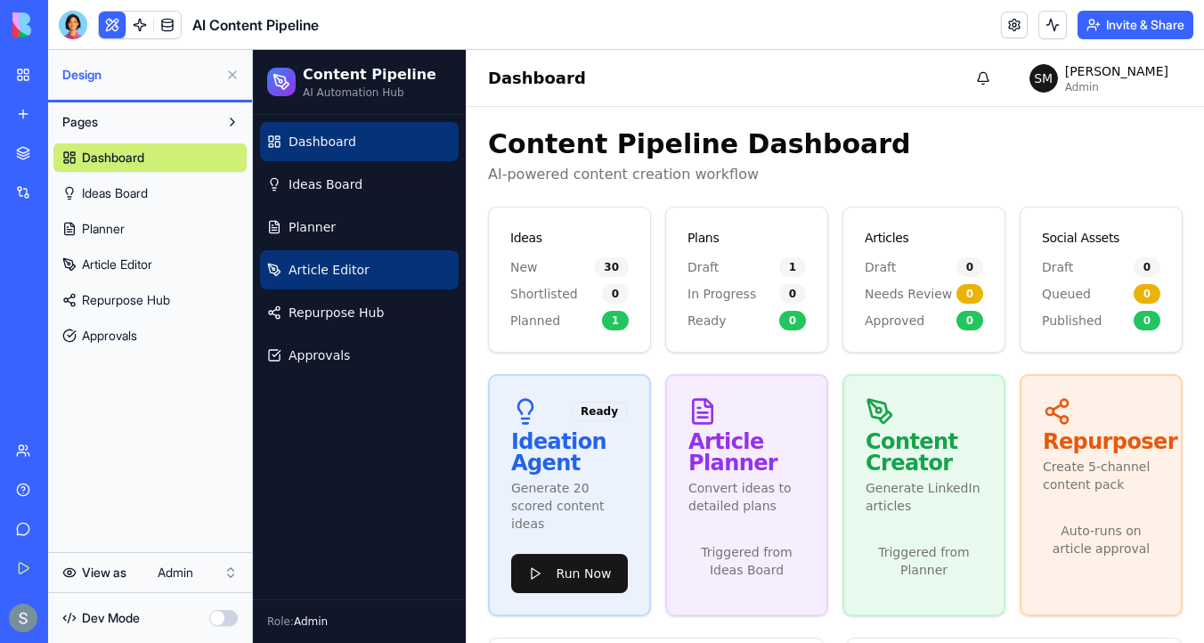
click at [362, 260] on link "Article Editor" at bounding box center [359, 269] width 199 height 39
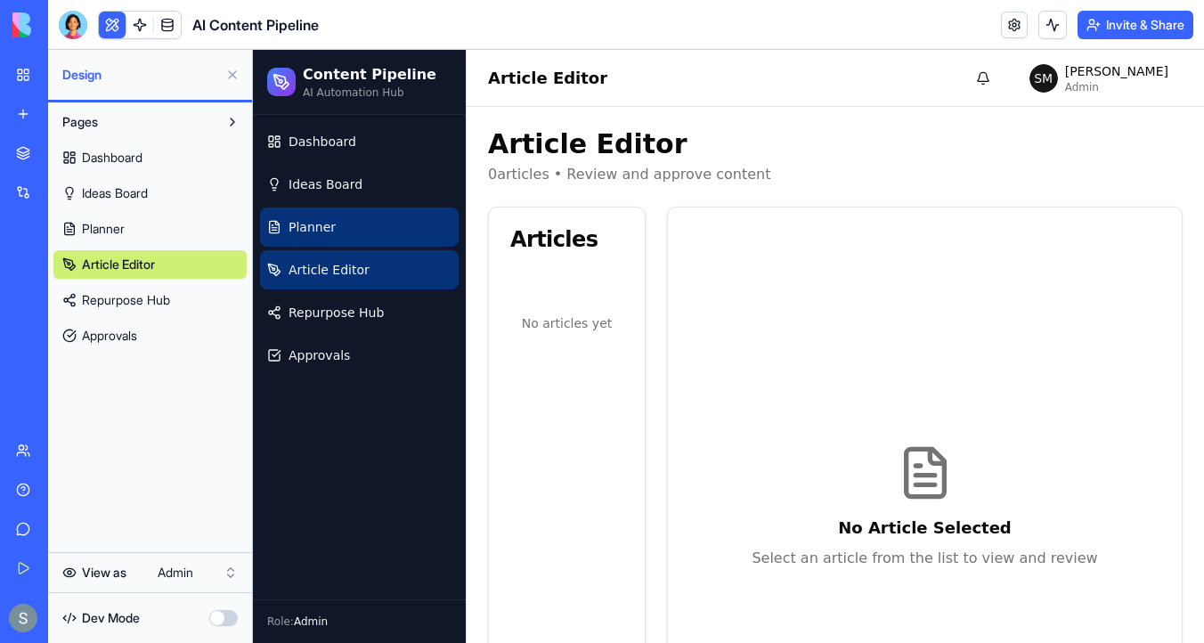
click at [421, 239] on link "Planner" at bounding box center [359, 227] width 199 height 39
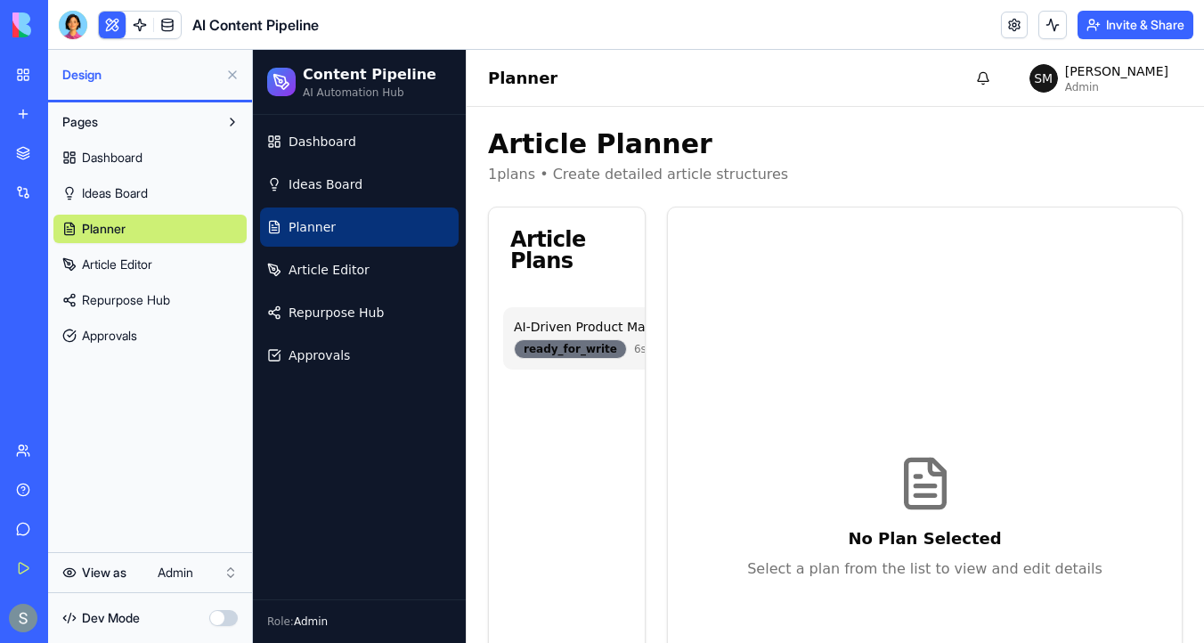
click at [570, 352] on div "ready_for_write" at bounding box center [570, 349] width 113 height 20
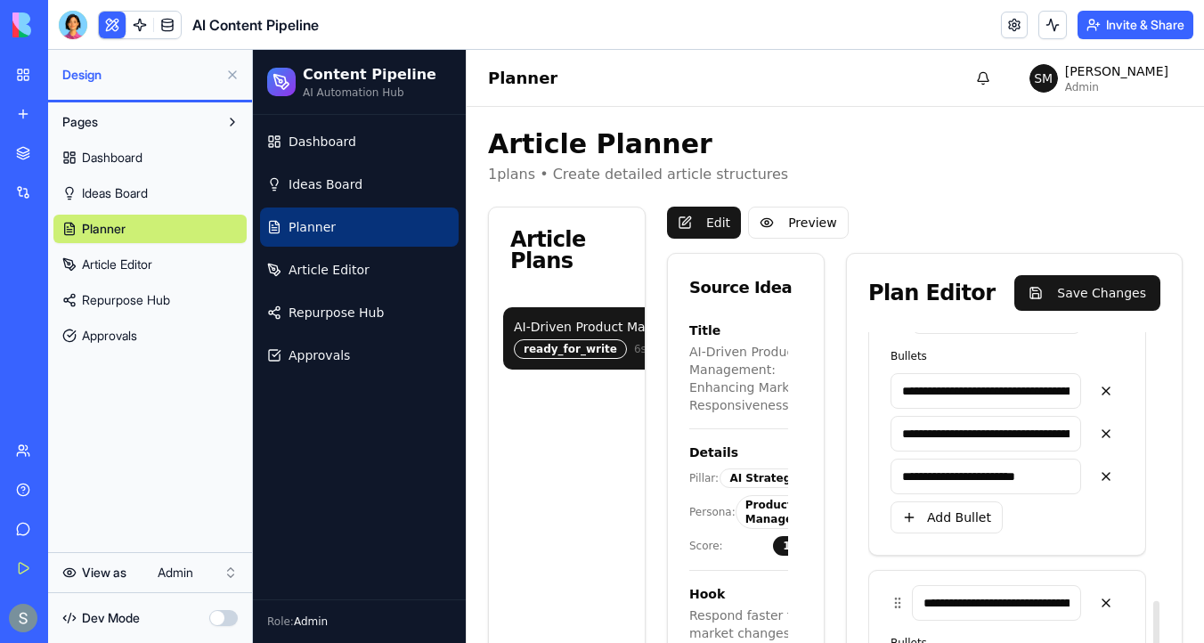
scroll to position [1141, 0]
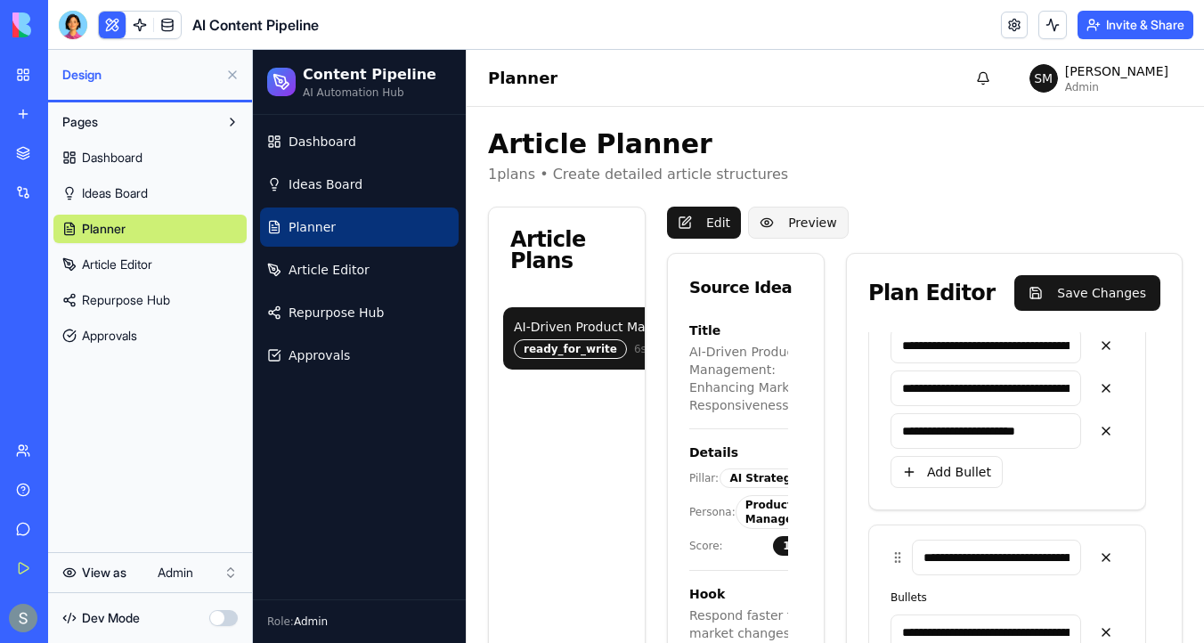
click at [802, 225] on button "Preview" at bounding box center [798, 223] width 101 height 32
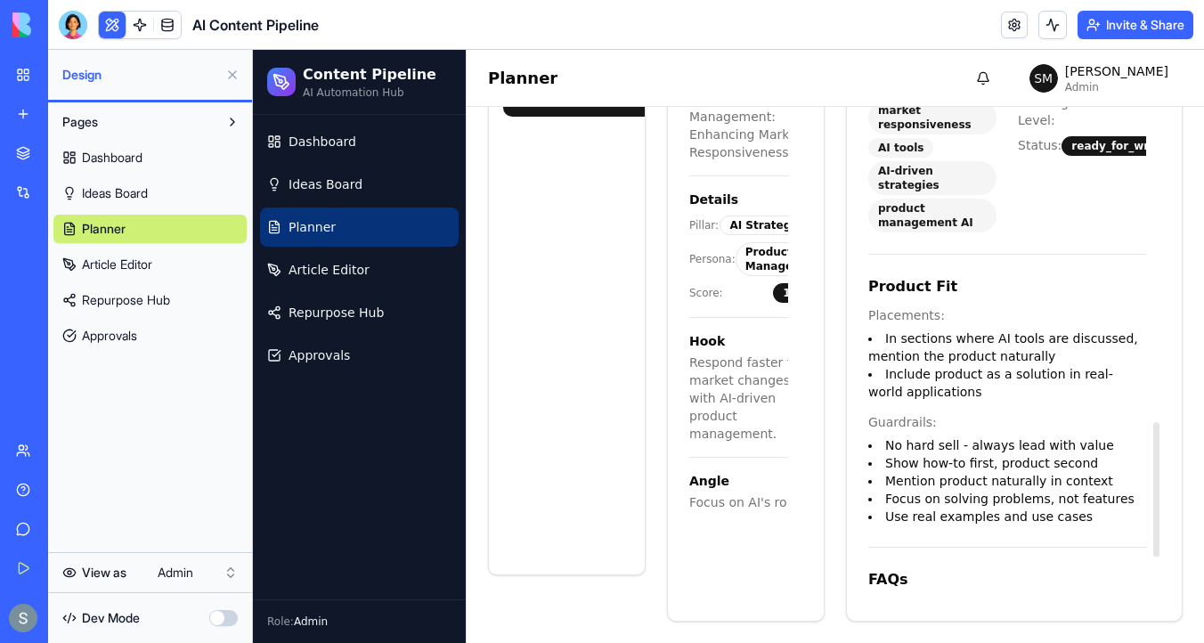
scroll to position [1353, 0]
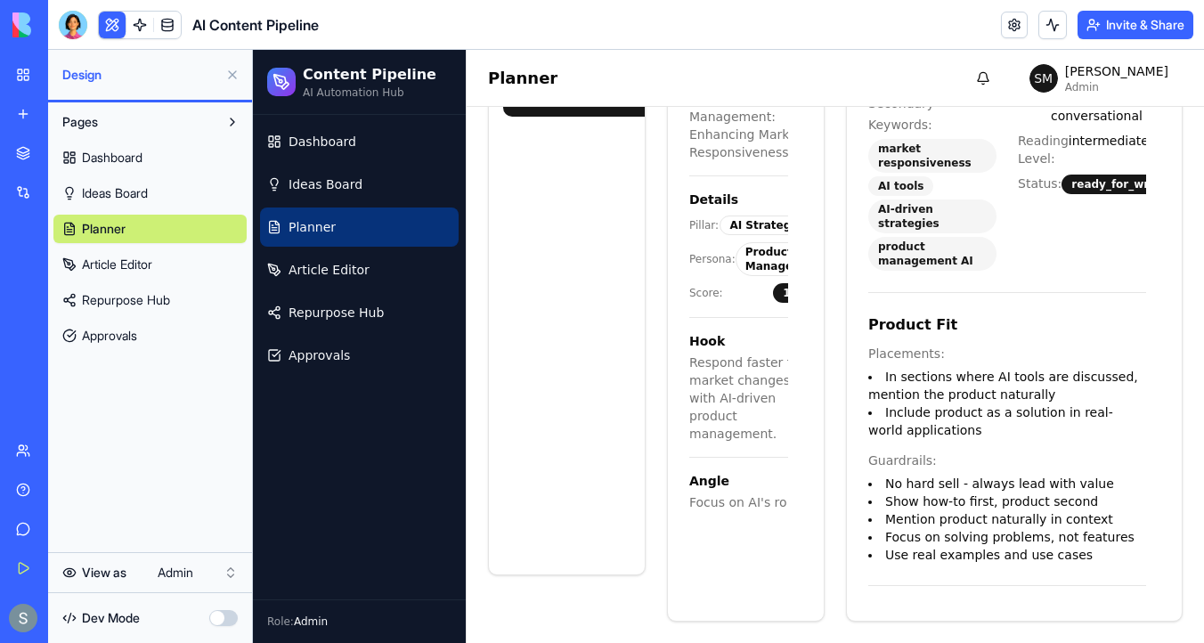
click at [234, 75] on button at bounding box center [232, 75] width 29 height 29
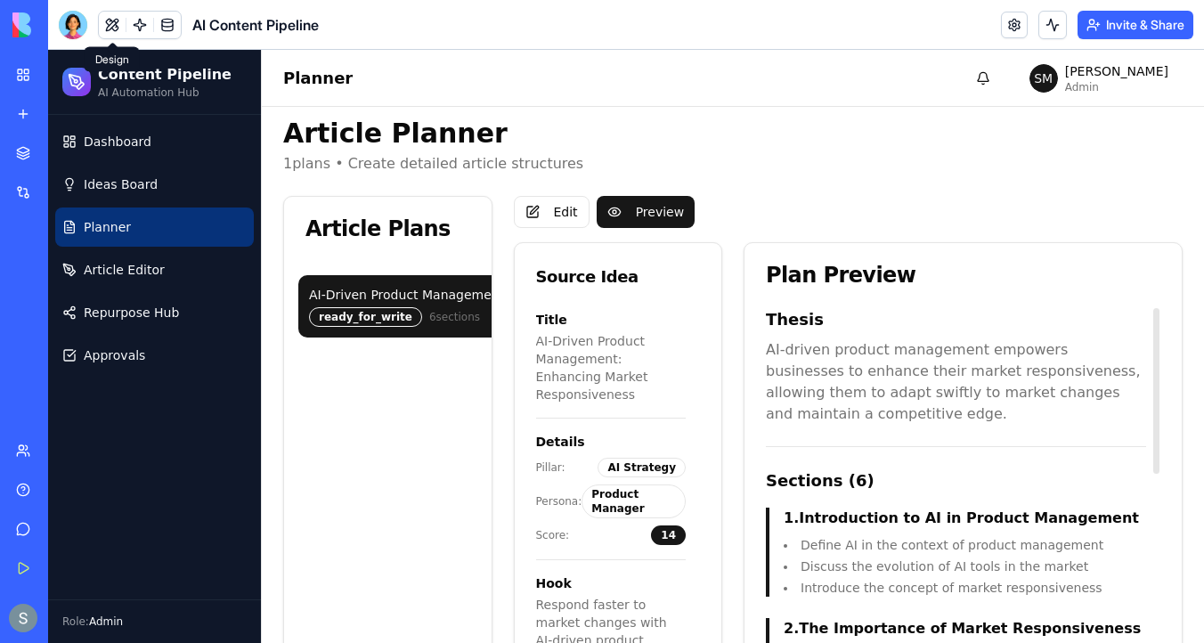
scroll to position [0, 0]
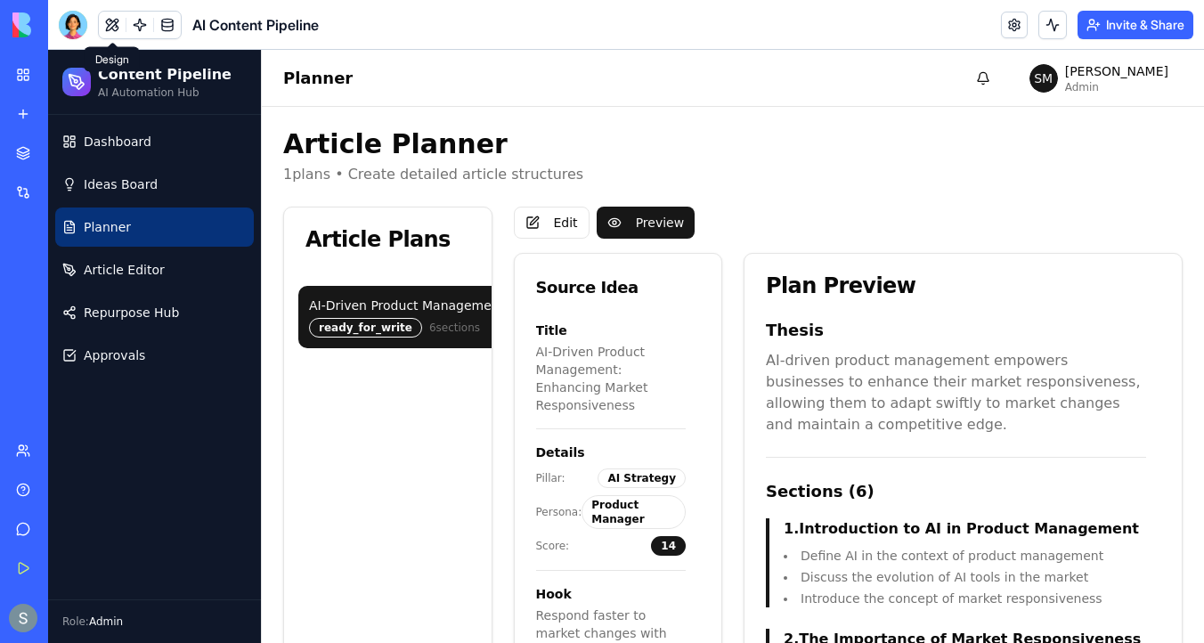
click at [365, 333] on div "ready_for_write" at bounding box center [365, 328] width 113 height 20
click at [434, 326] on span "6 sections" at bounding box center [454, 328] width 51 height 14
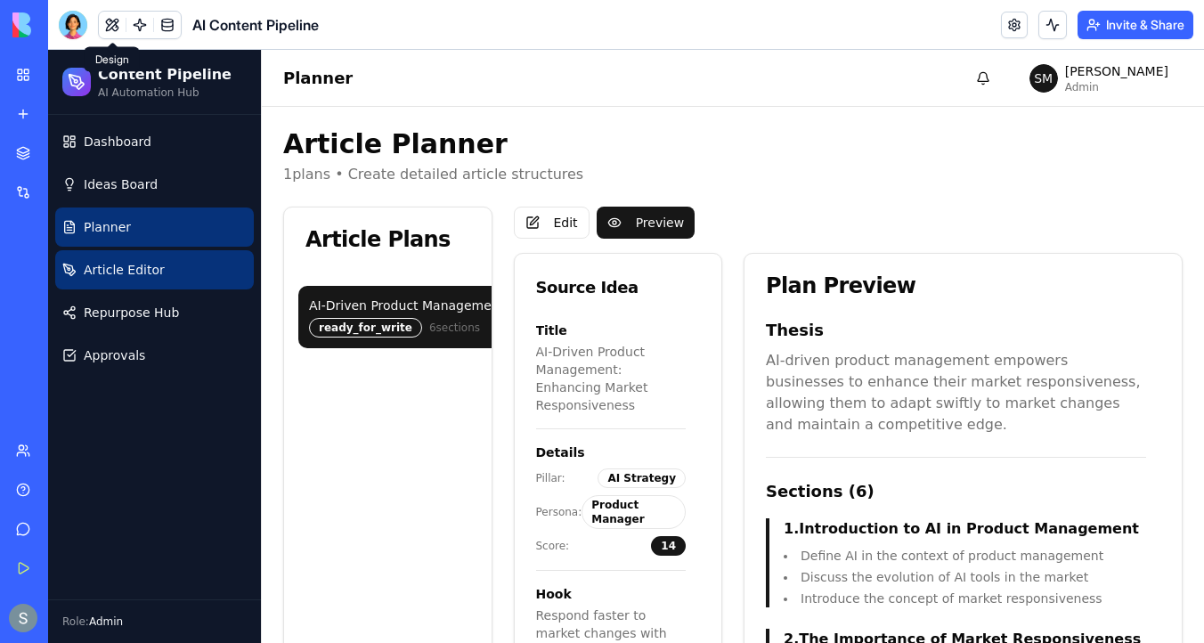
click at [181, 275] on link "Article Editor" at bounding box center [154, 269] width 199 height 39
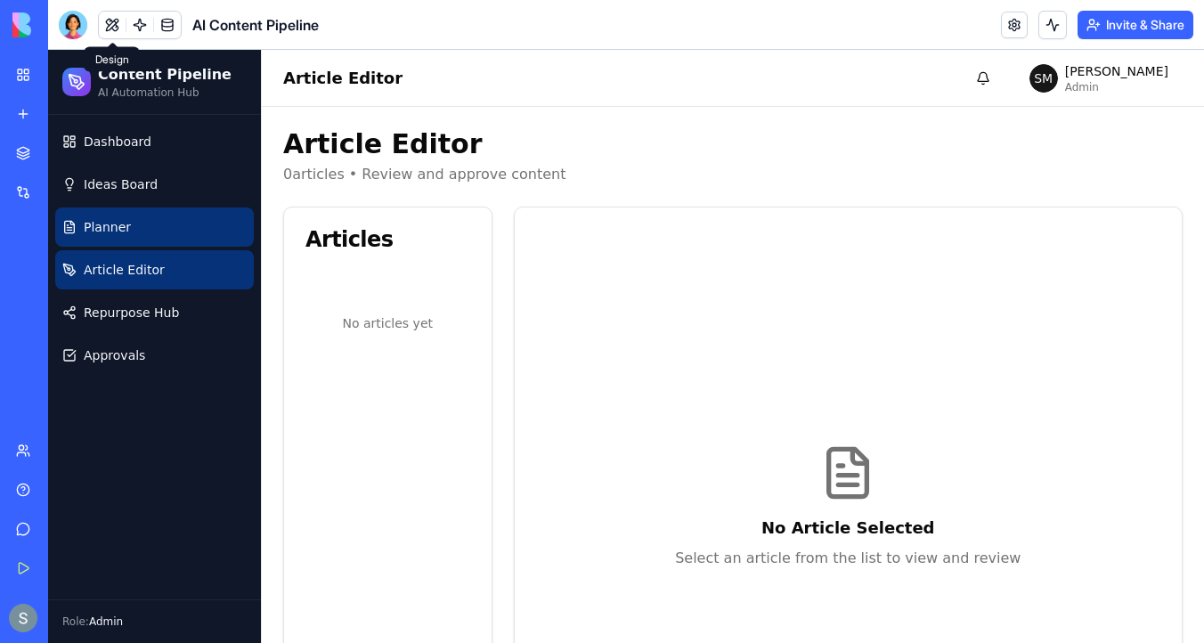
click at [138, 219] on link "Planner" at bounding box center [154, 227] width 199 height 39
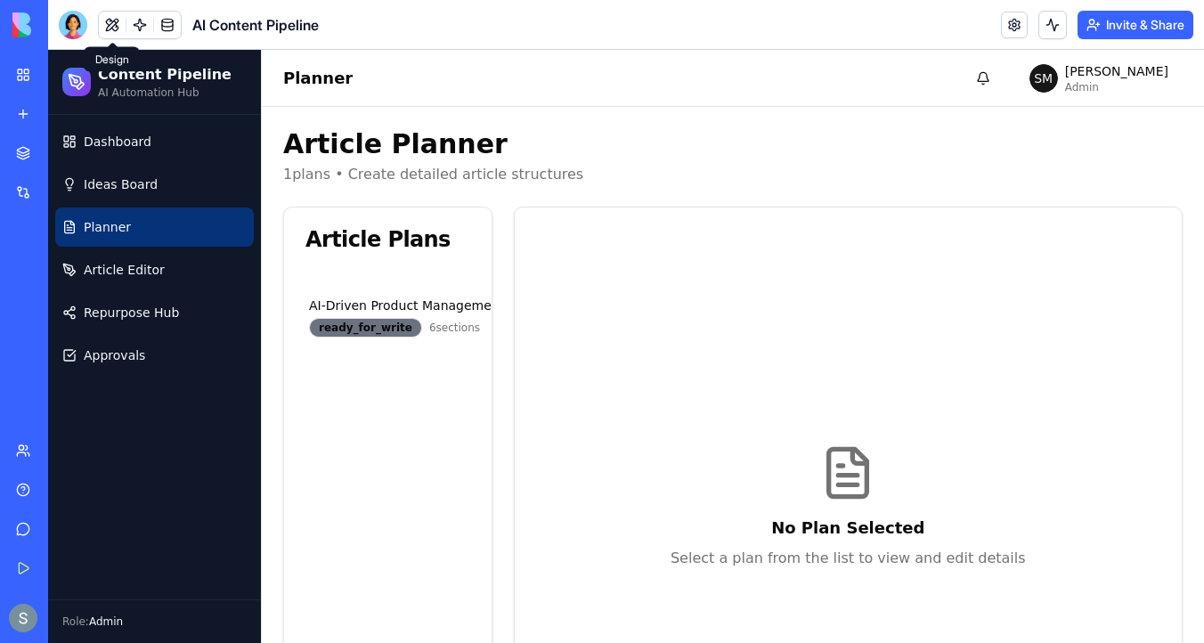
click at [138, 219] on link "Planner" at bounding box center [154, 227] width 199 height 39
click at [1048, 12] on button at bounding box center [1053, 25] width 29 height 29
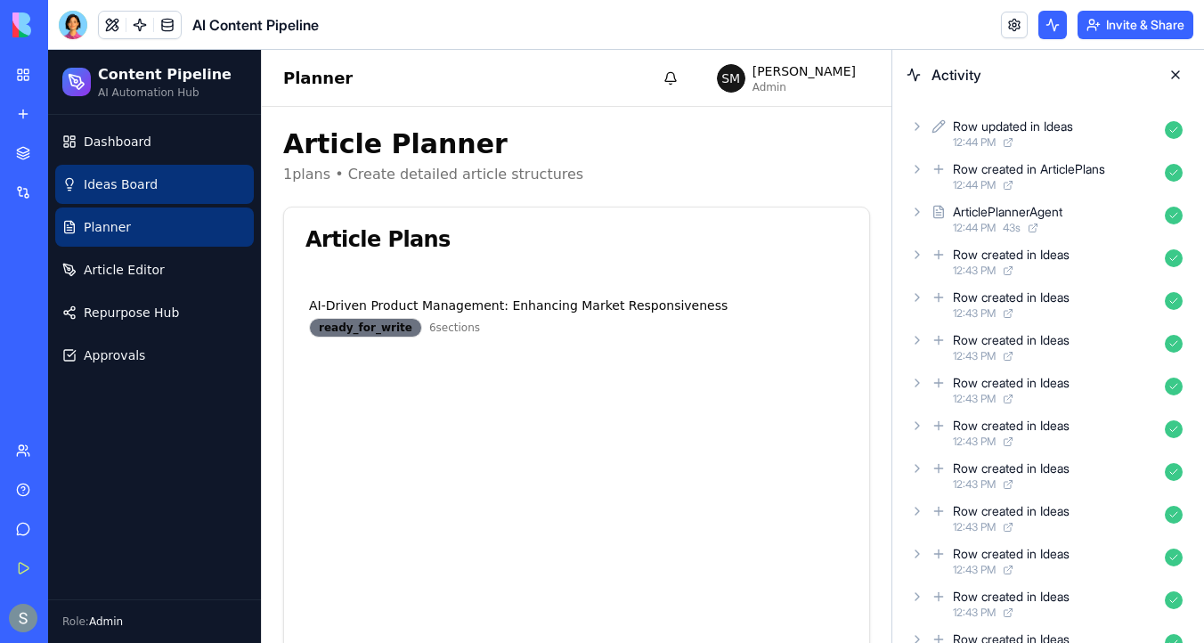
click at [123, 195] on link "Ideas Board" at bounding box center [154, 184] width 199 height 39
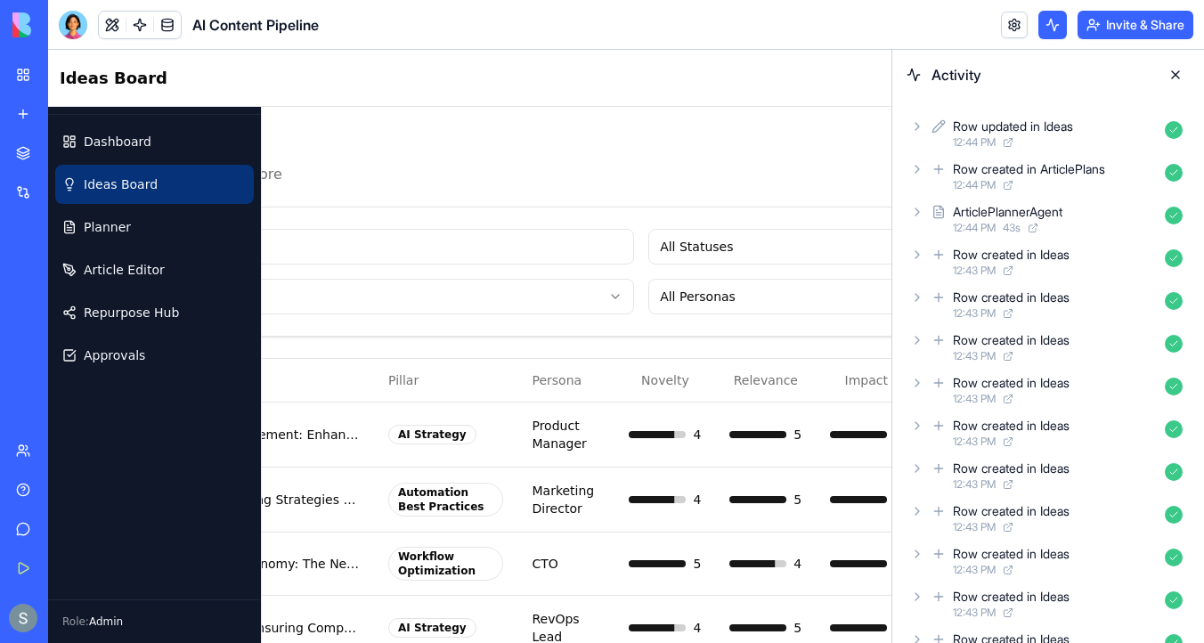
scroll to position [0, 320]
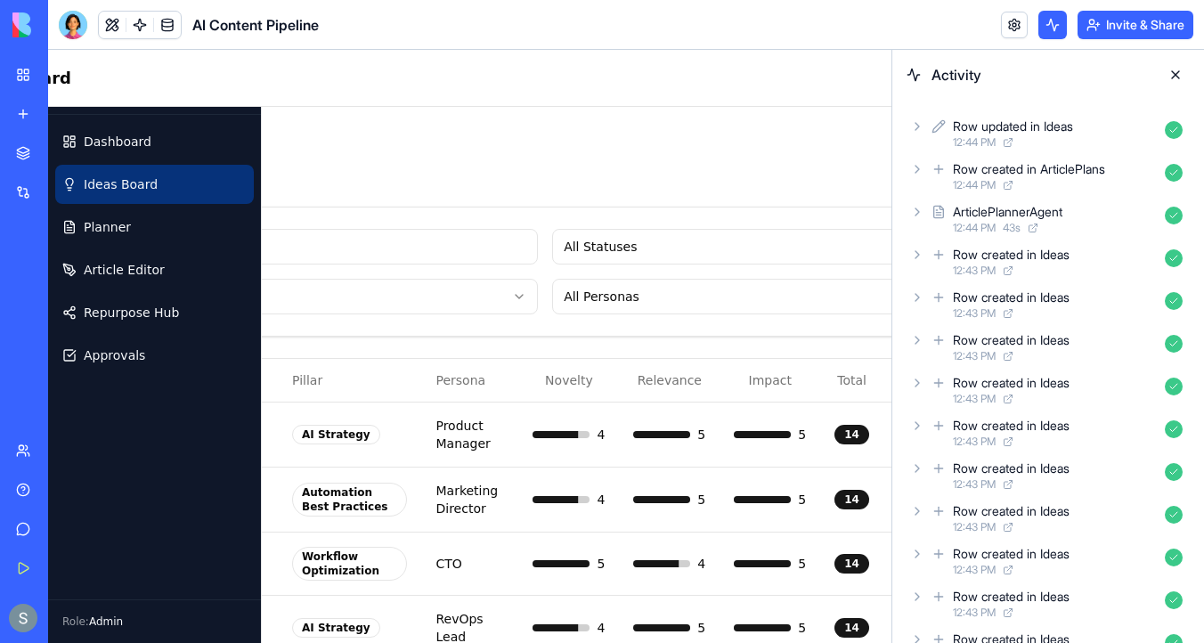
click at [1174, 77] on button at bounding box center [1175, 75] width 29 height 29
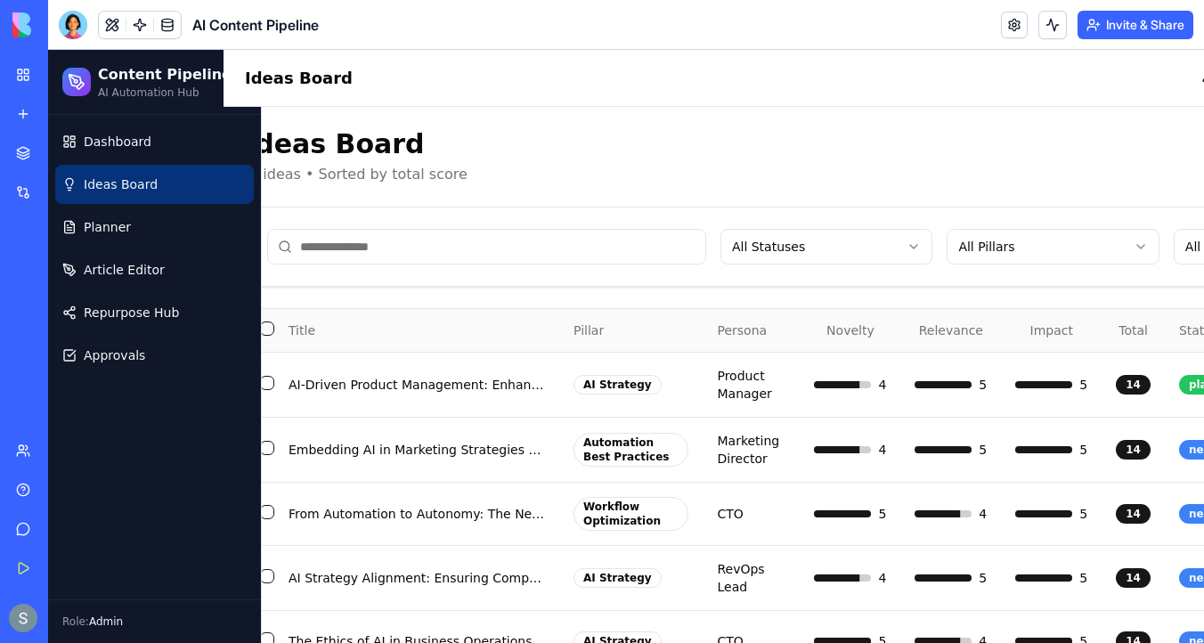
scroll to position [0, 0]
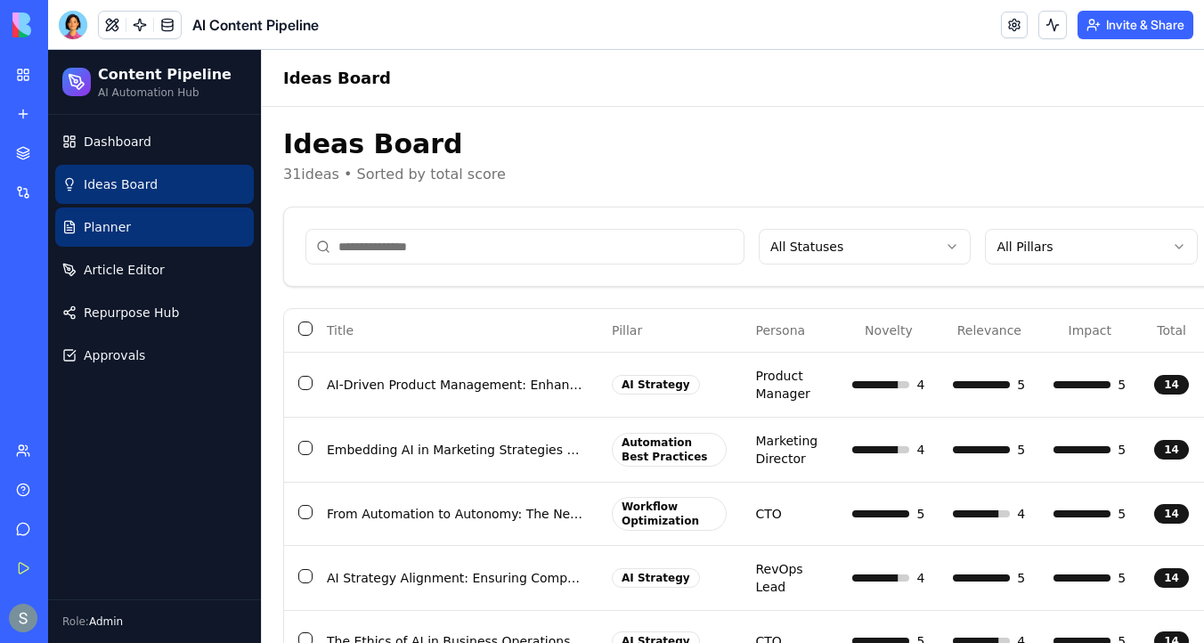
click at [192, 222] on link "Planner" at bounding box center [154, 227] width 199 height 39
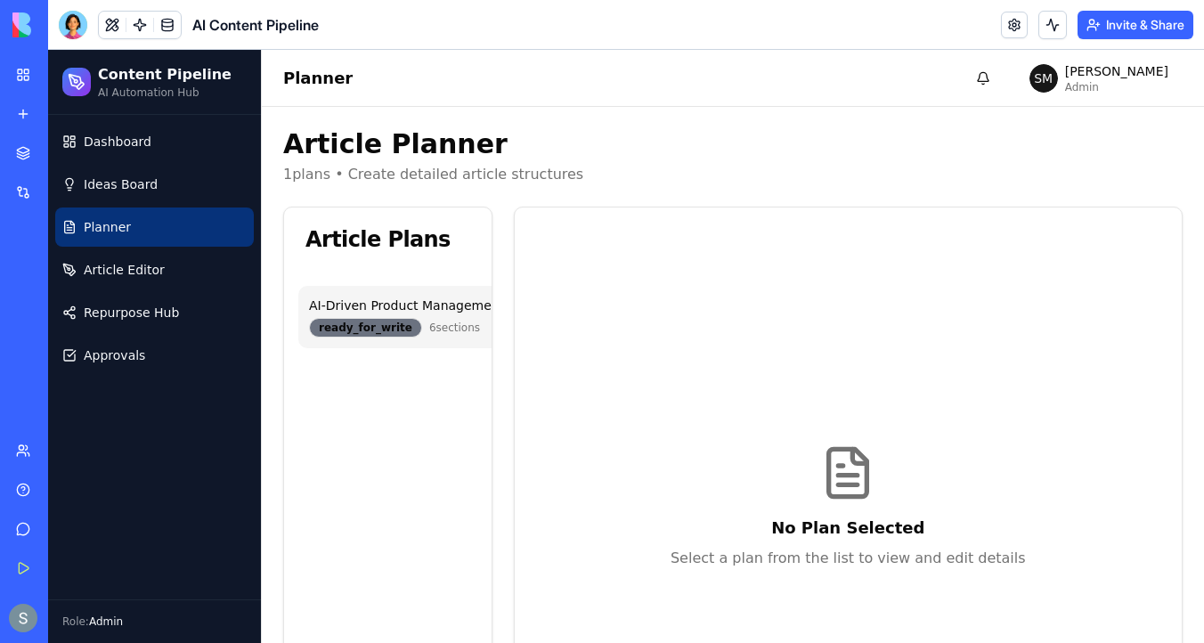
click at [353, 330] on div "ready_for_write" at bounding box center [365, 328] width 113 height 20
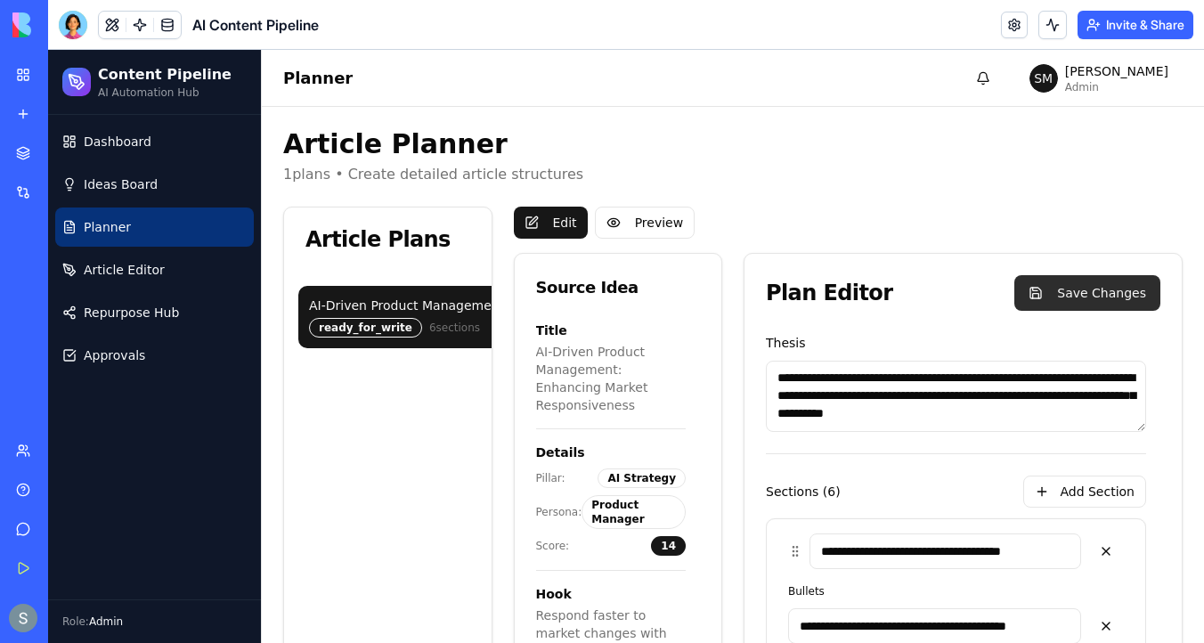
click at [1068, 302] on button "Save Changes" at bounding box center [1087, 293] width 146 height 36
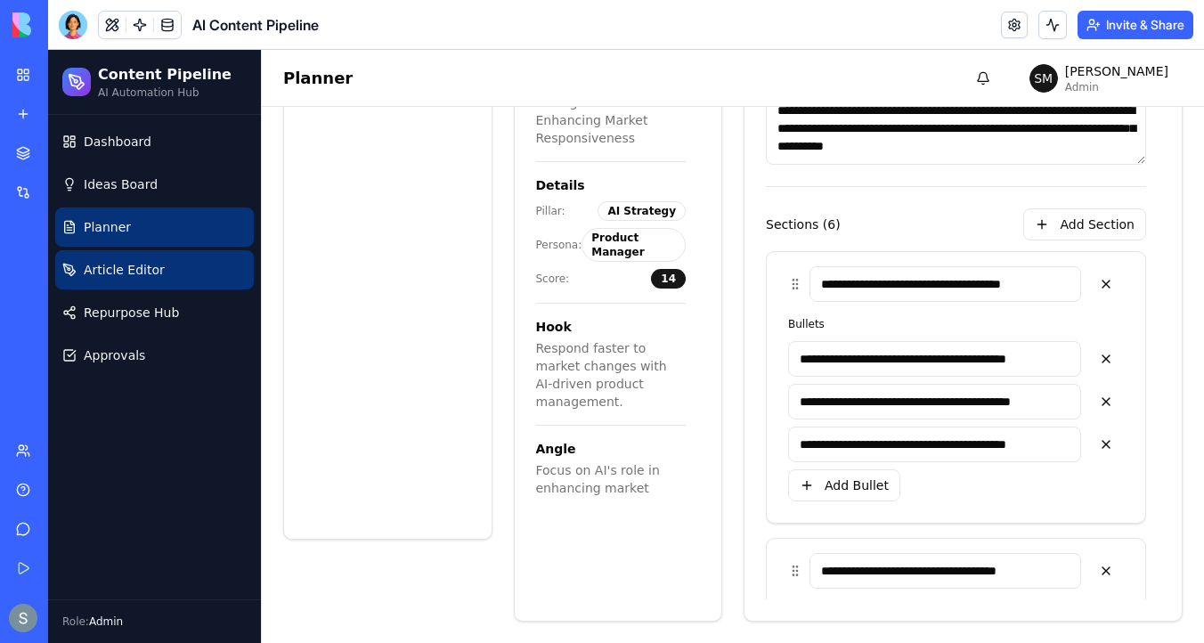
click at [173, 271] on link "Article Editor" at bounding box center [154, 269] width 199 height 39
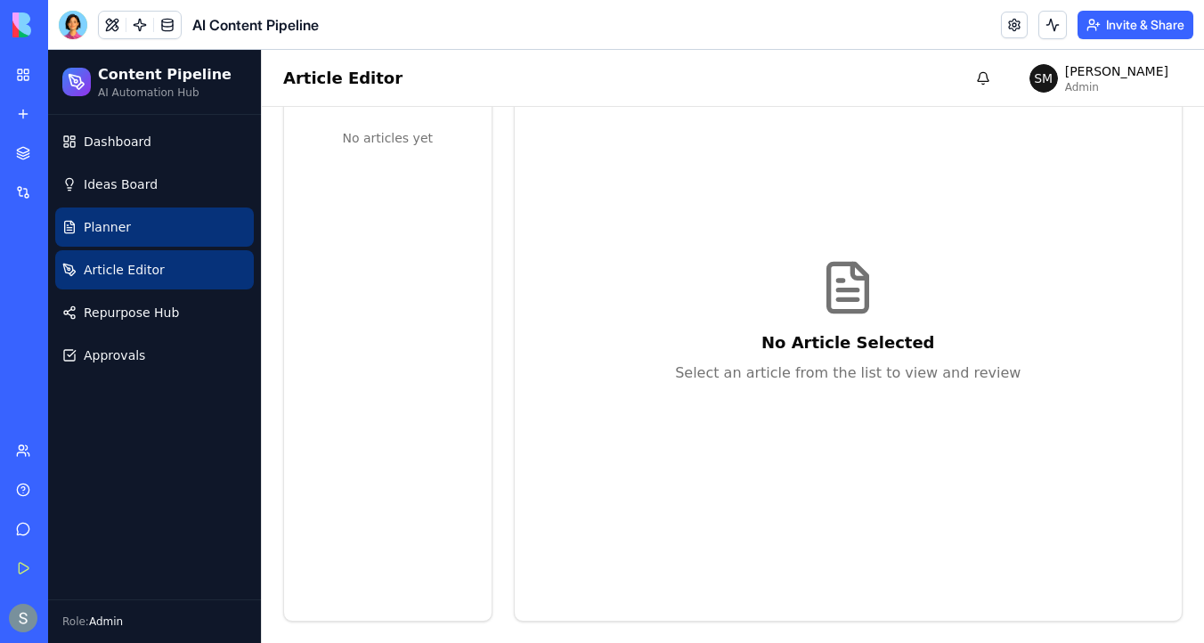
click at [182, 233] on link "Planner" at bounding box center [154, 227] width 199 height 39
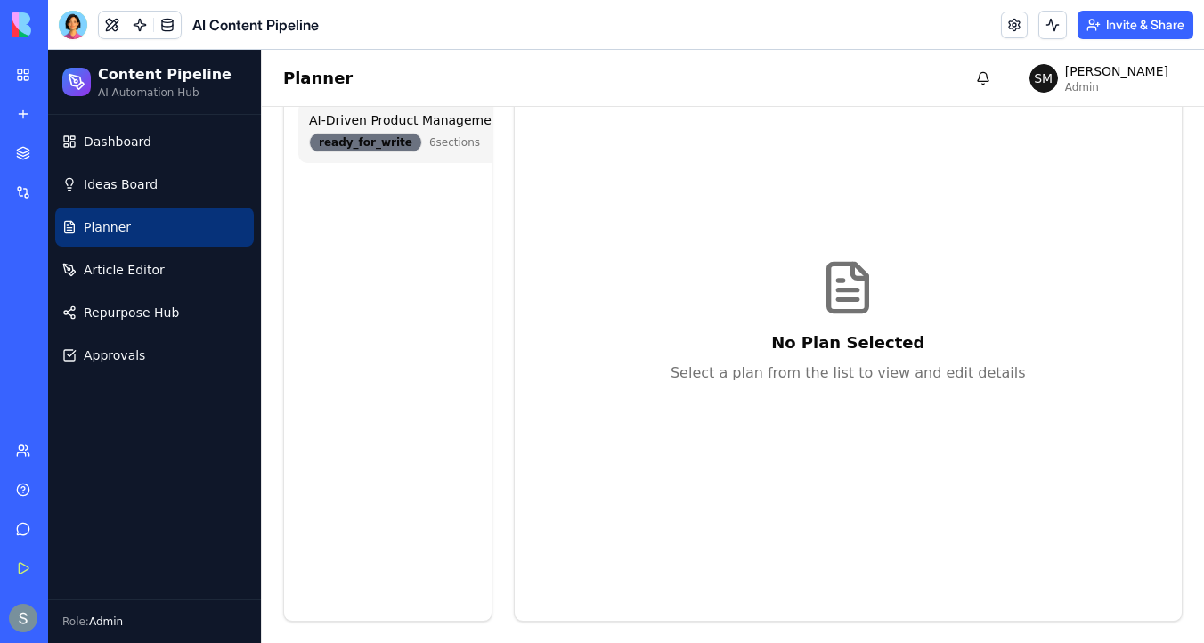
click at [376, 139] on div "ready_for_write" at bounding box center [365, 143] width 113 height 20
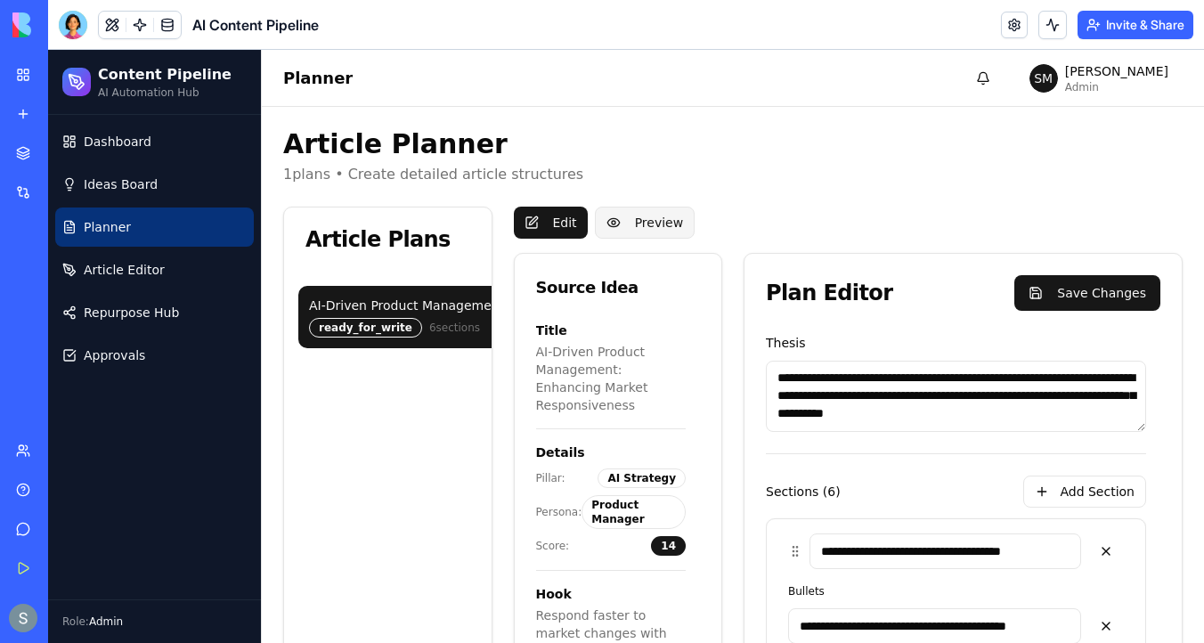
click at [651, 221] on button "Preview" at bounding box center [645, 223] width 101 height 32
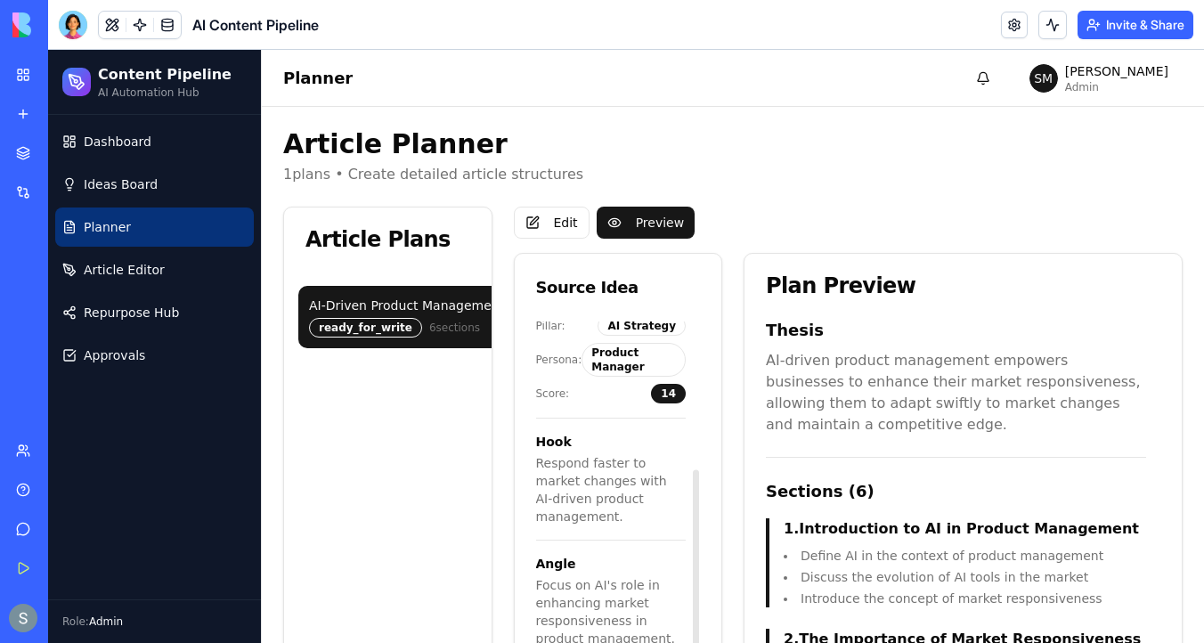
scroll to position [222, 0]
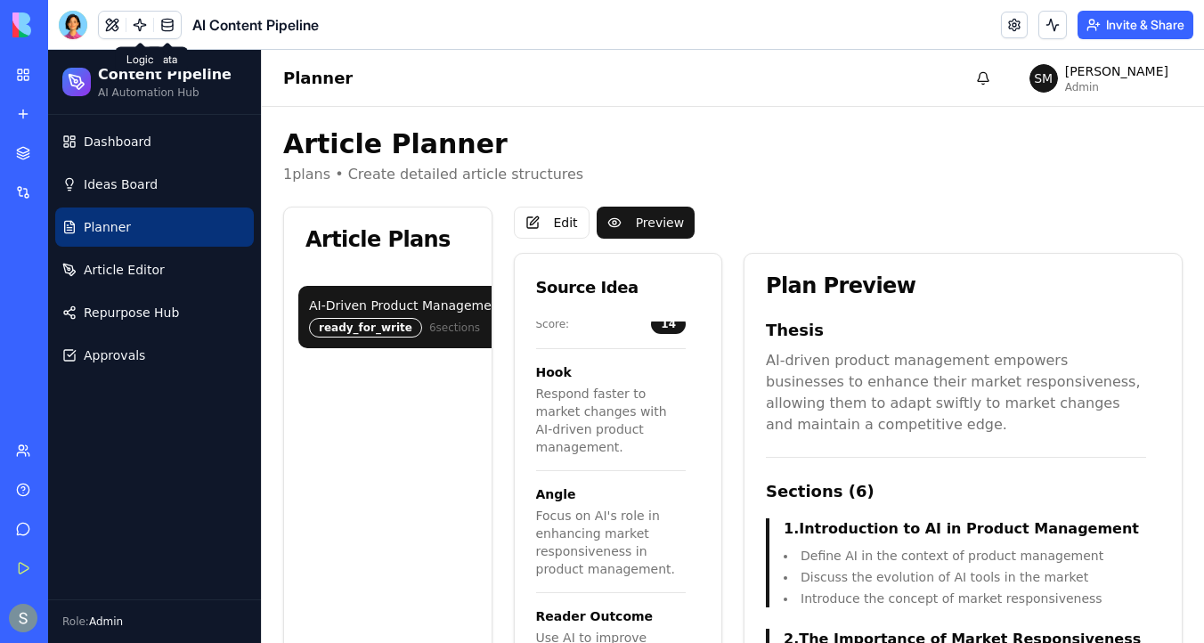
click at [140, 25] on link at bounding box center [139, 25] width 27 height 27
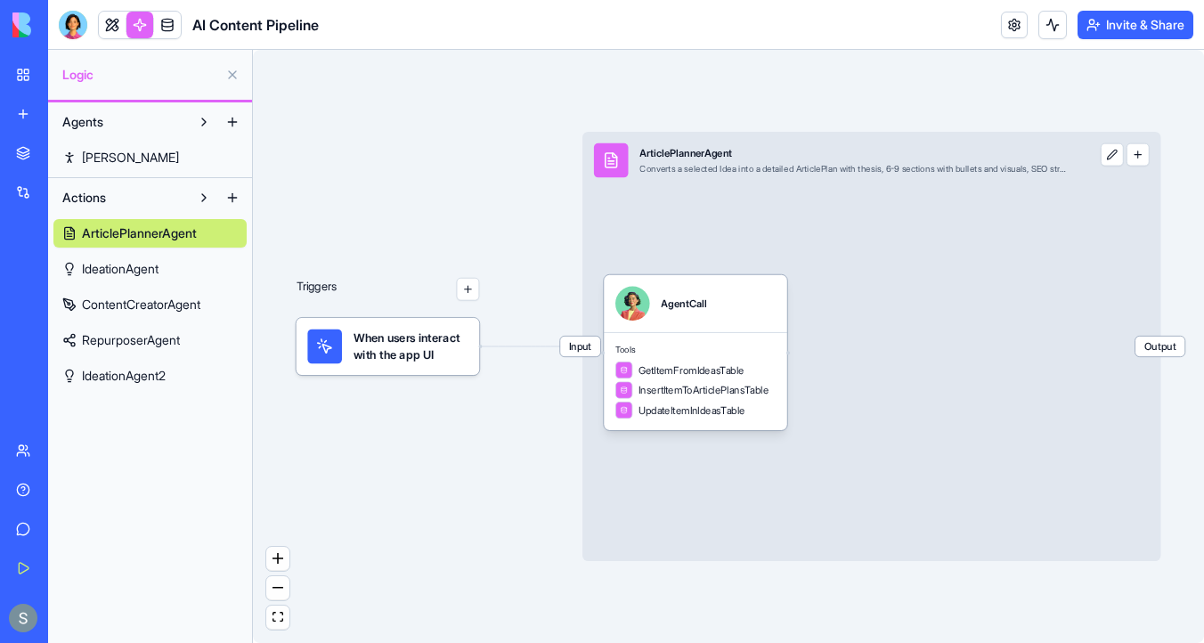
click at [167, 278] on link "IdeationAgent" at bounding box center [149, 269] width 193 height 29
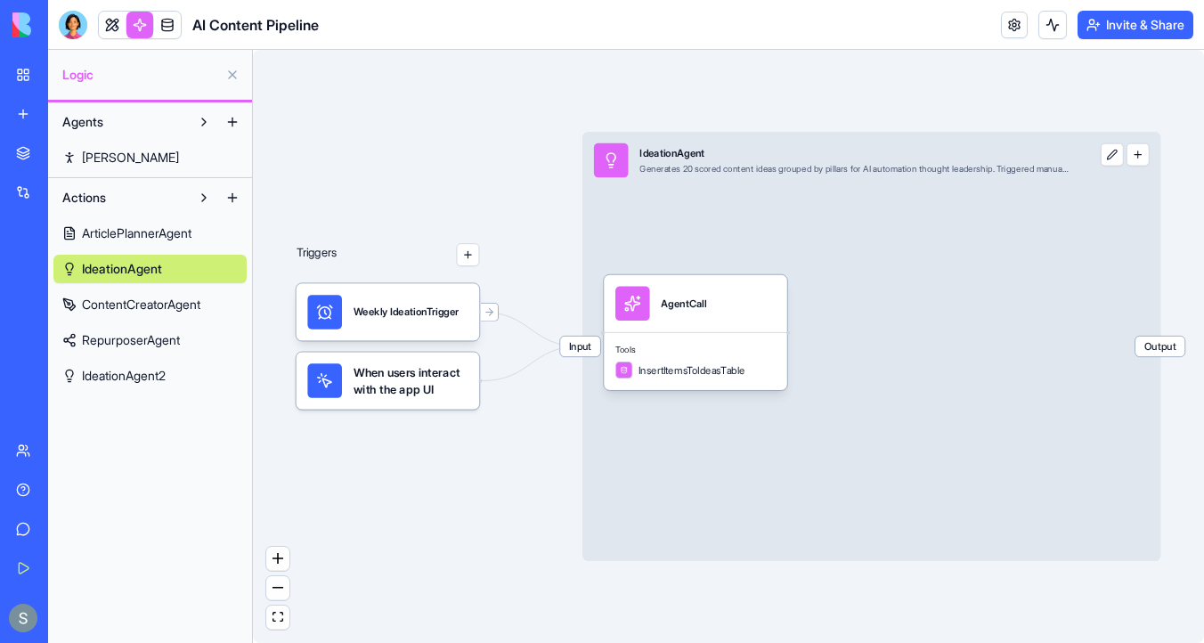
click at [206, 314] on link "ContentCreatorAgent" at bounding box center [149, 304] width 193 height 29
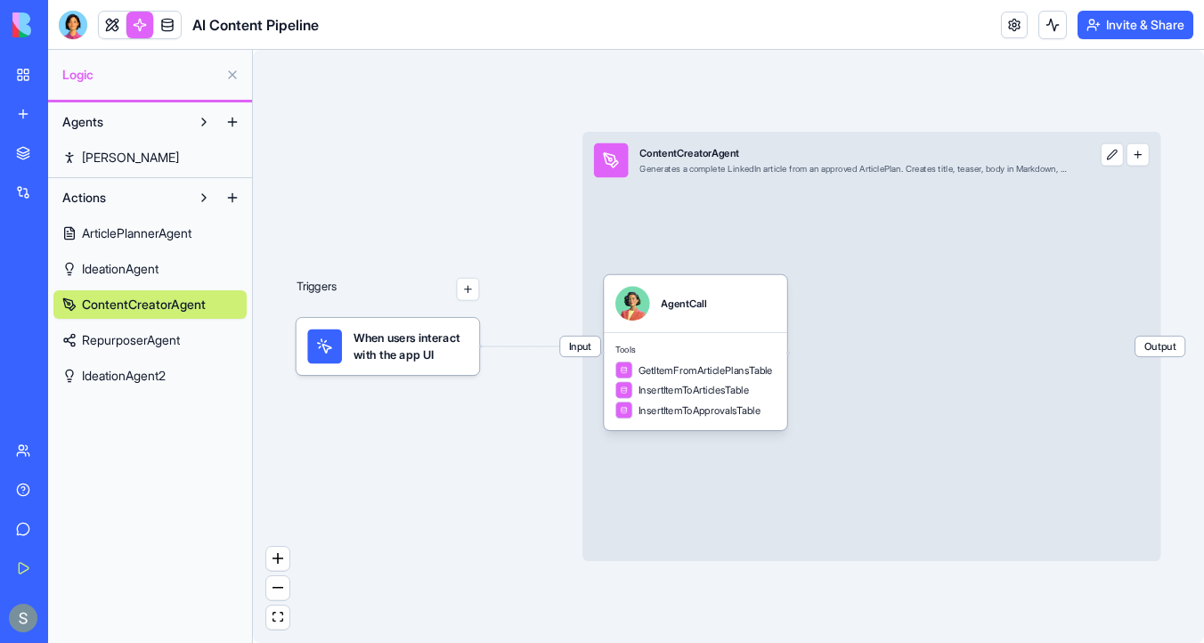
click at [405, 353] on span "When users interact with the app UI" at bounding box center [411, 347] width 115 height 35
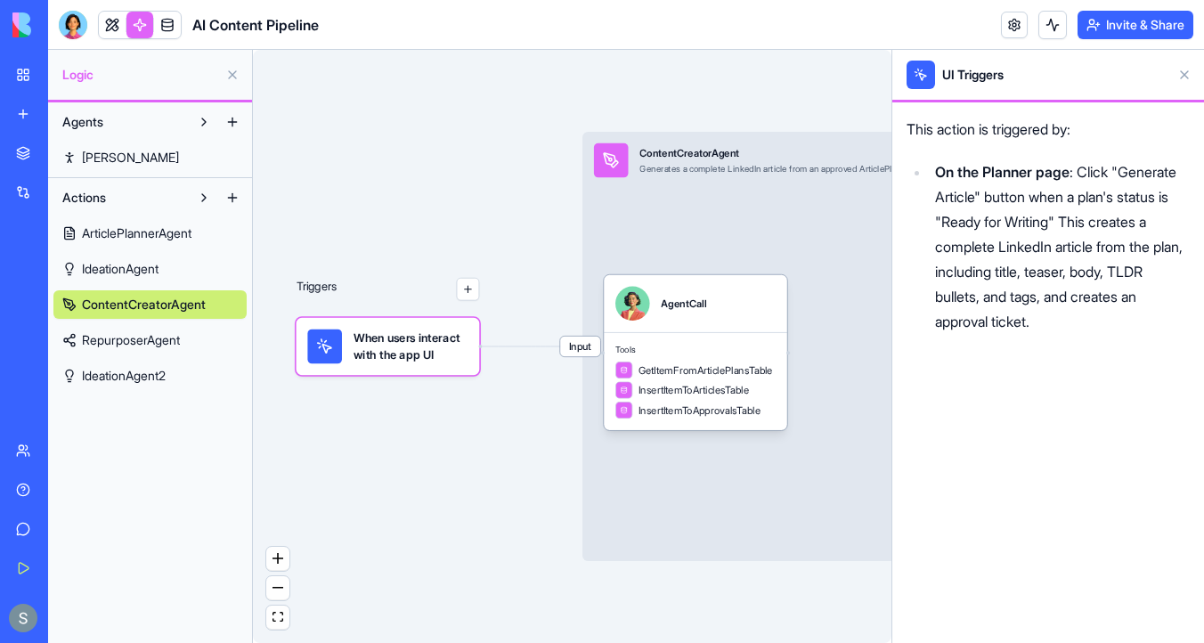
click at [697, 216] on div "Input ContentCreatorAgent Generates a complete LinkedIn article from an approve…" at bounding box center [872, 346] width 578 height 429
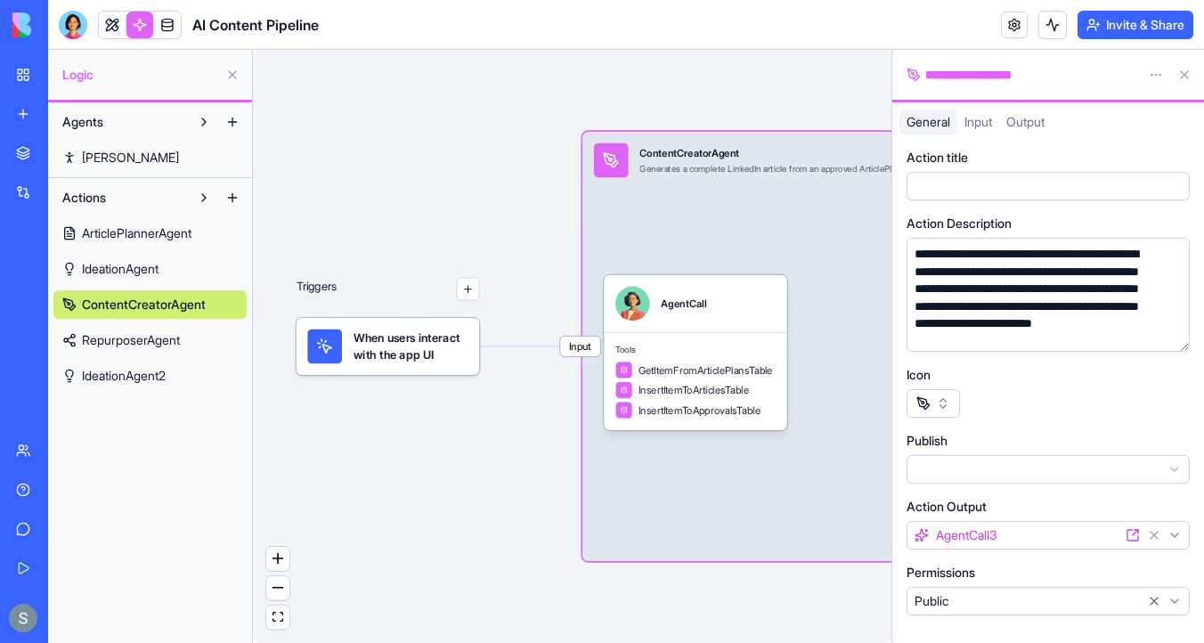
click at [368, 333] on span "When users interact with the app UI" at bounding box center [411, 347] width 115 height 35
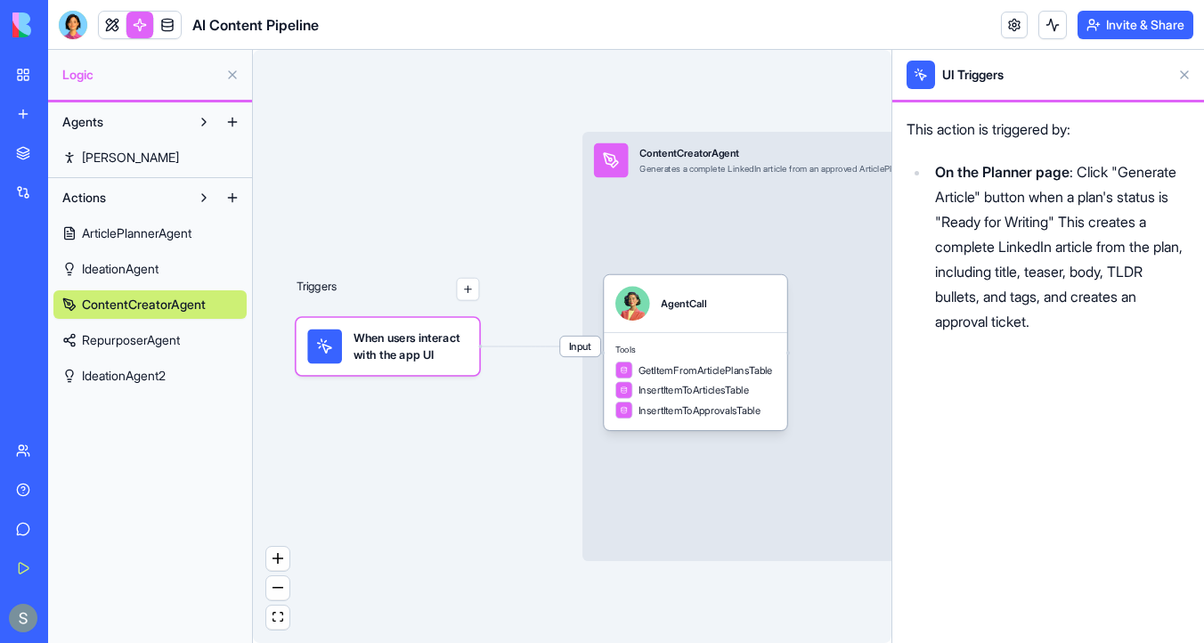
click at [188, 275] on link "IdeationAgent" at bounding box center [149, 269] width 193 height 29
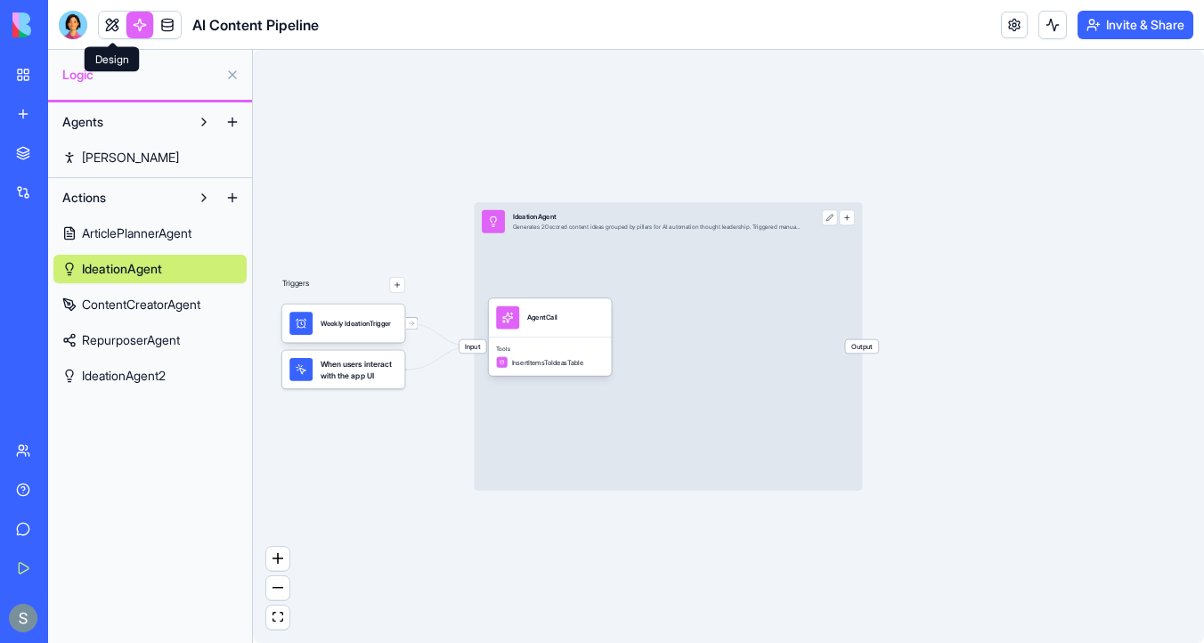
click at [106, 23] on link at bounding box center [112, 25] width 27 height 27
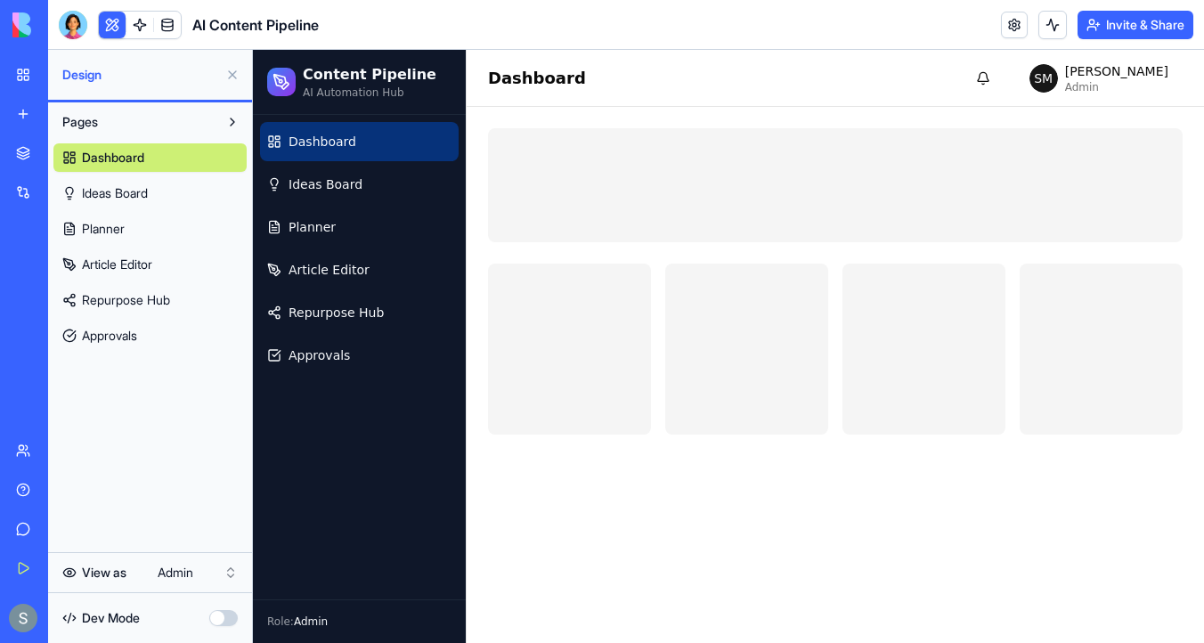
click at [169, 227] on link "Planner" at bounding box center [149, 229] width 193 height 29
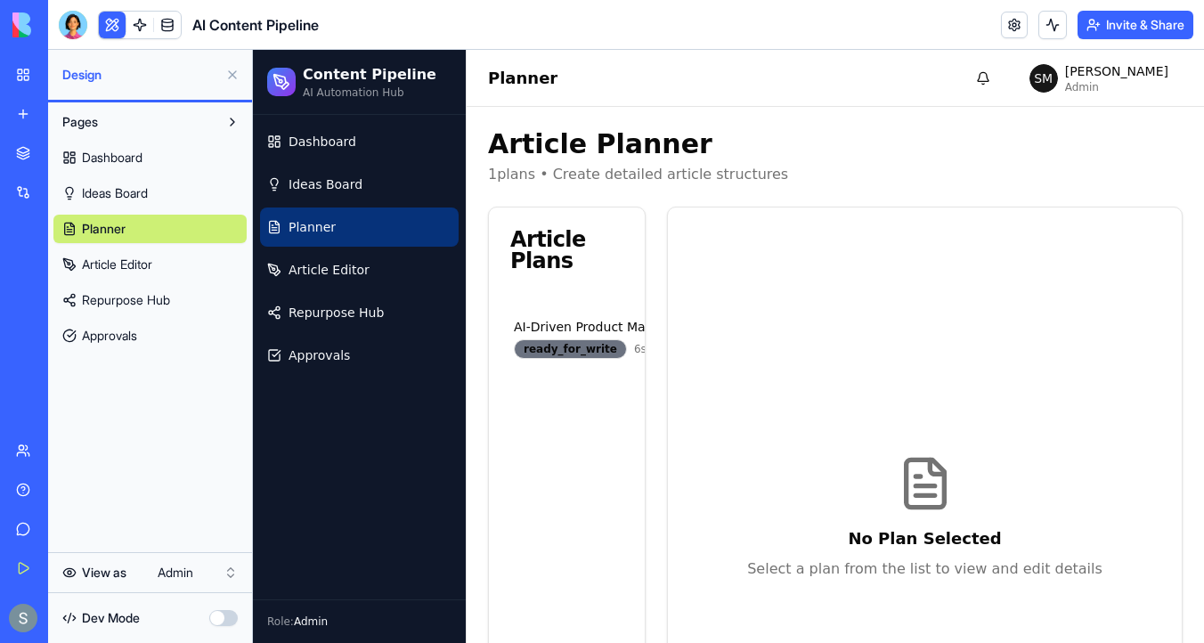
click at [365, 227] on link "Planner" at bounding box center [359, 227] width 199 height 39
click at [234, 74] on button at bounding box center [232, 75] width 29 height 29
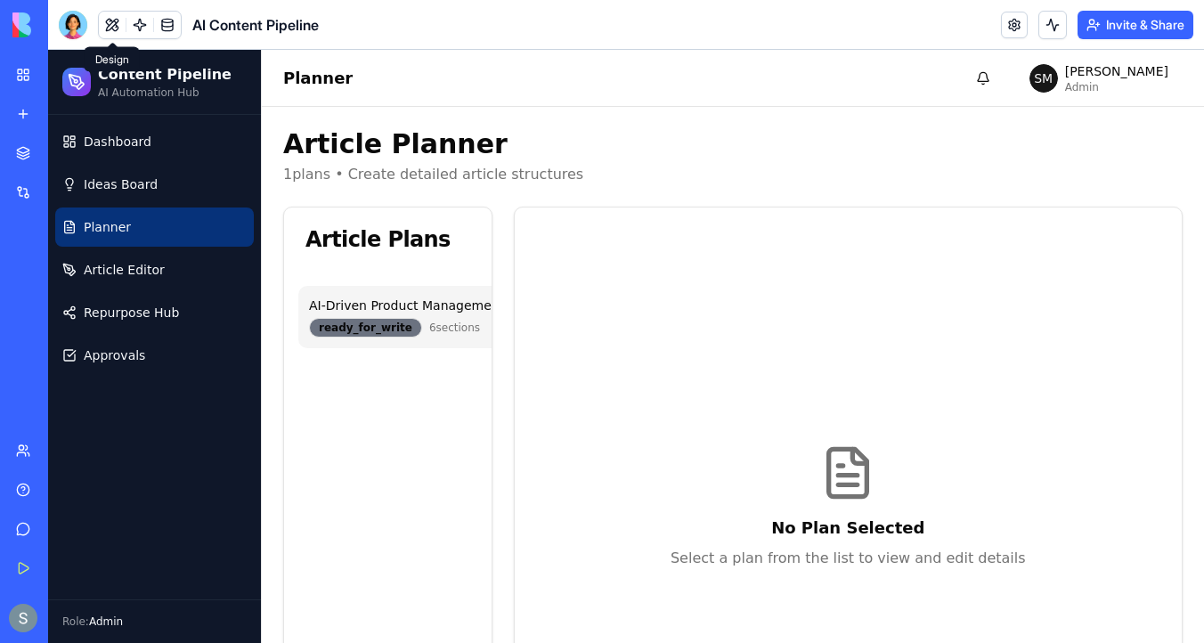
click at [373, 324] on div "ready_for_write" at bounding box center [365, 328] width 113 height 20
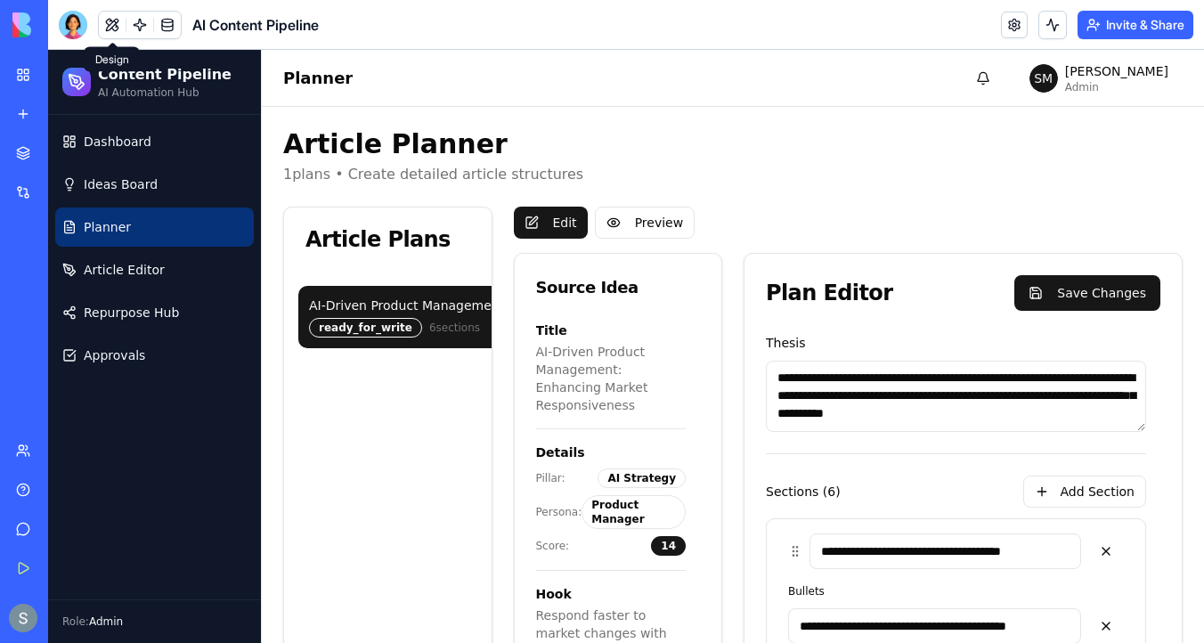
click at [385, 324] on div "ready_for_write" at bounding box center [365, 328] width 113 height 20
click at [463, 326] on span "6 sections" at bounding box center [454, 328] width 51 height 14
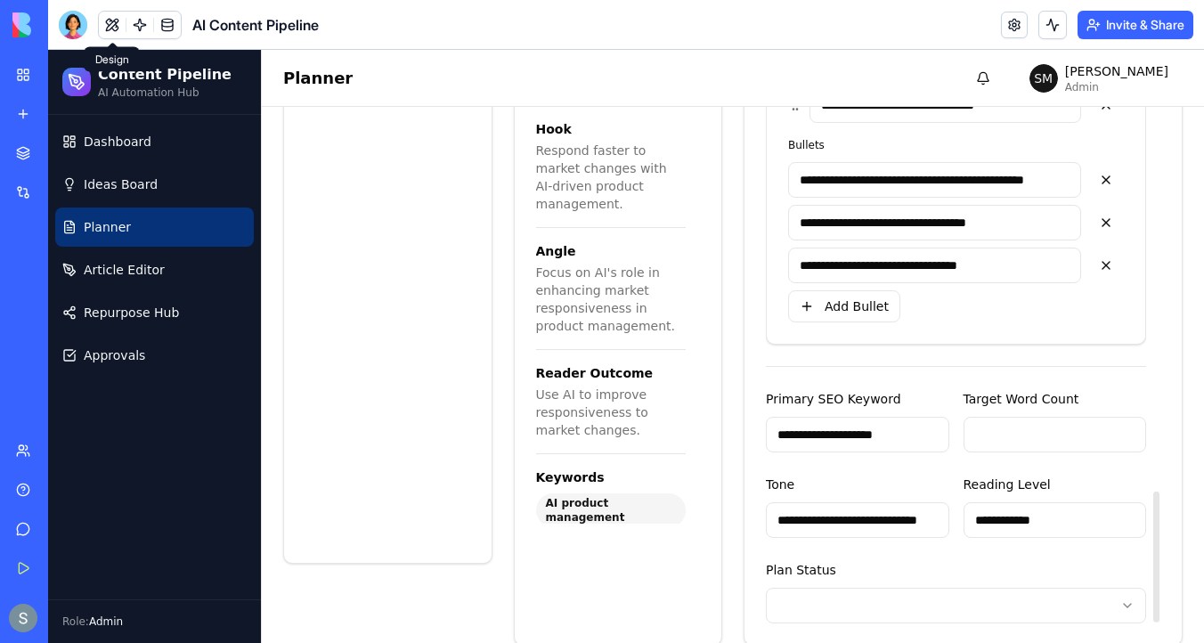
scroll to position [267, 0]
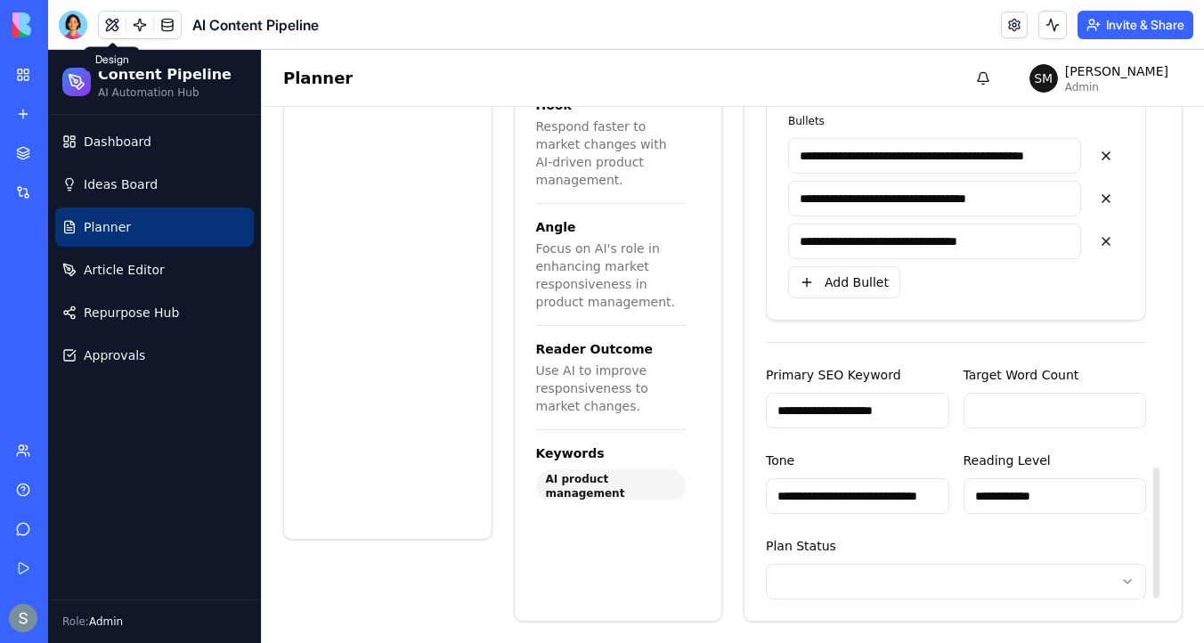
click at [871, 573] on html "**********" at bounding box center [626, 213] width 1156 height 860
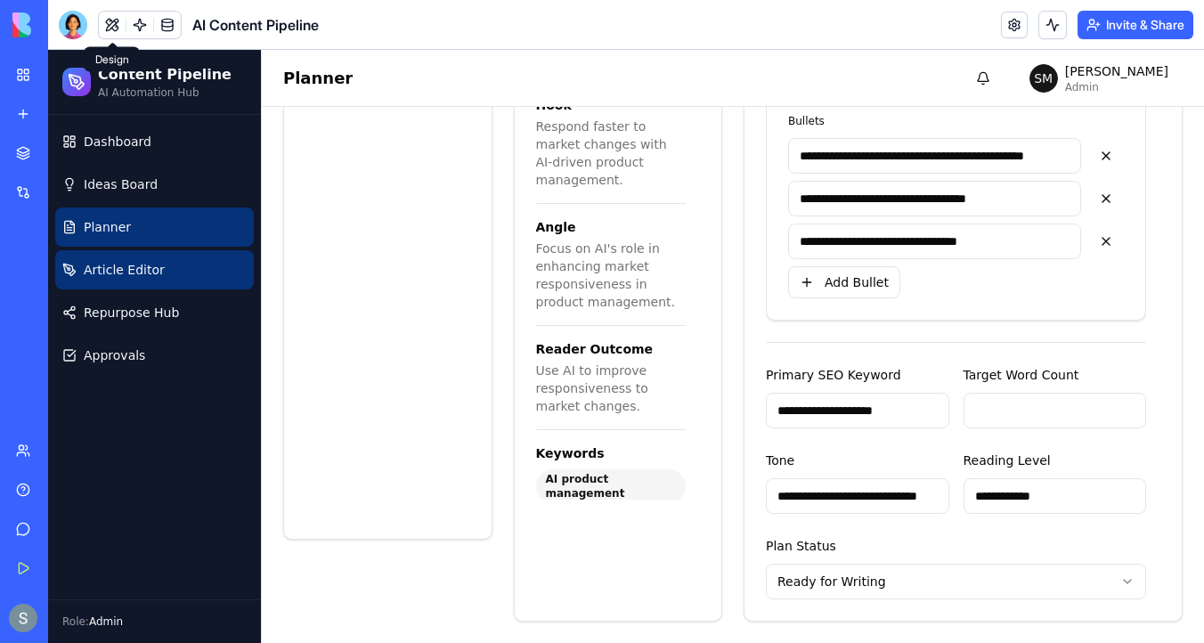
click at [166, 267] on link "Article Editor" at bounding box center [154, 269] width 199 height 39
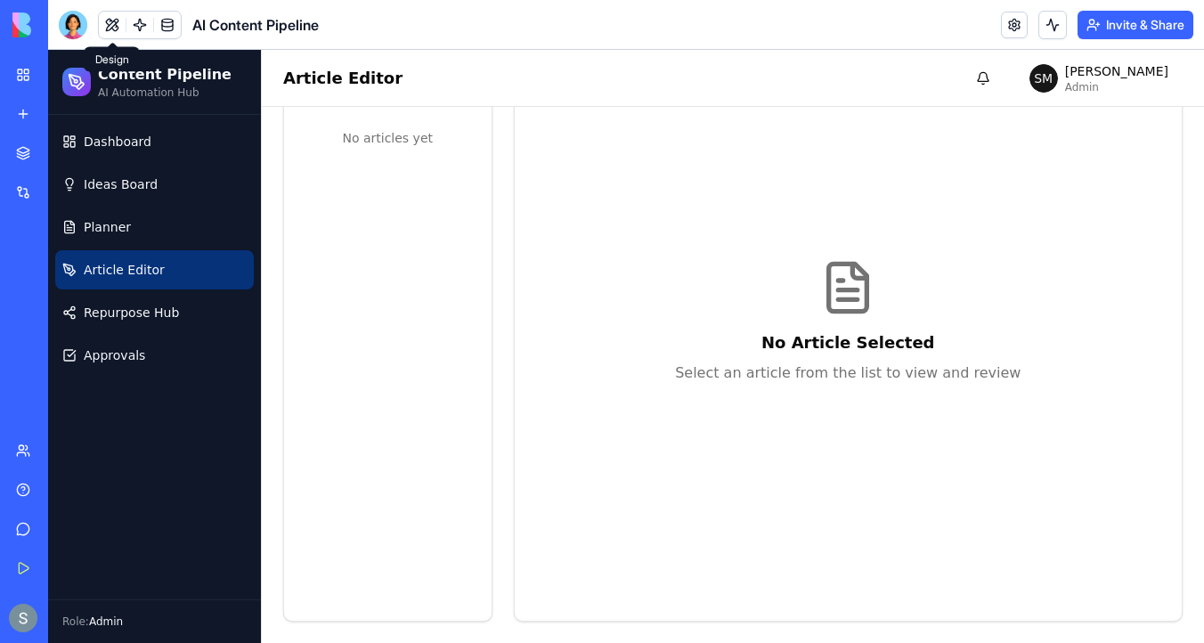
scroll to position [185, 0]
click at [168, 231] on link "Planner" at bounding box center [154, 227] width 199 height 39
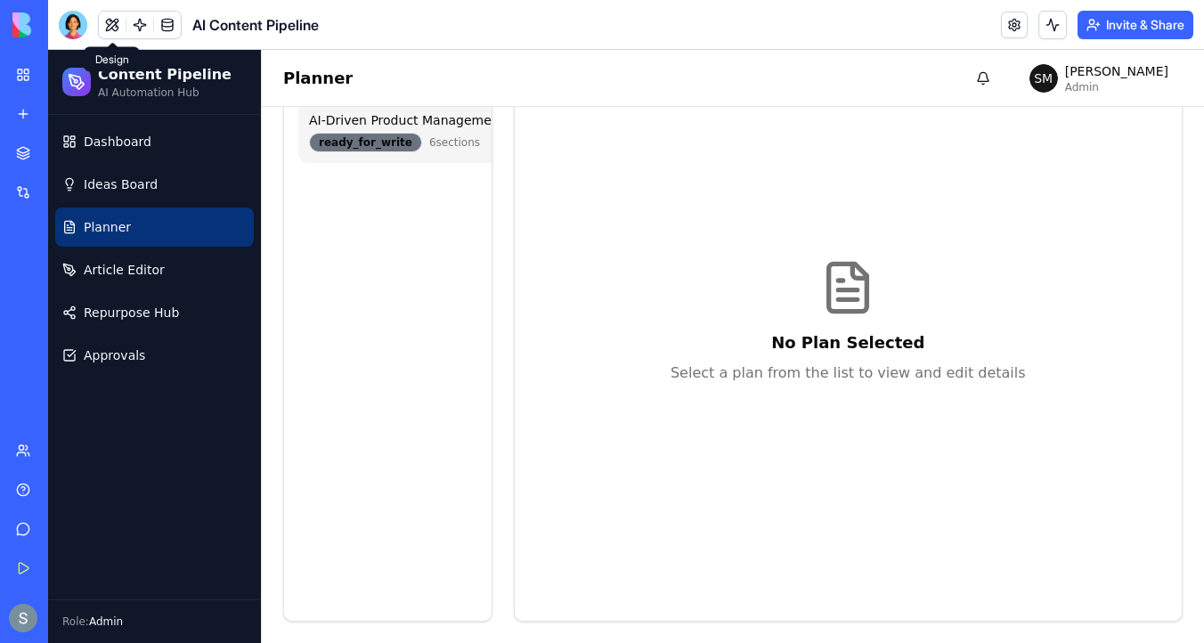
click at [390, 143] on div "ready_for_write" at bounding box center [365, 143] width 113 height 20
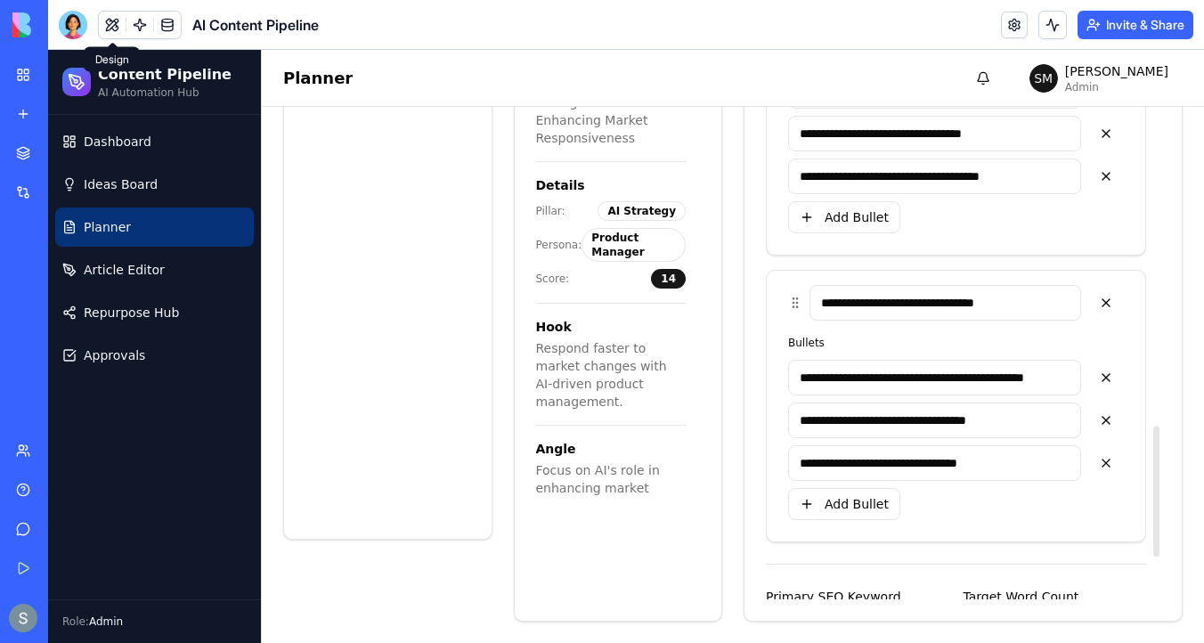
scroll to position [1637, 0]
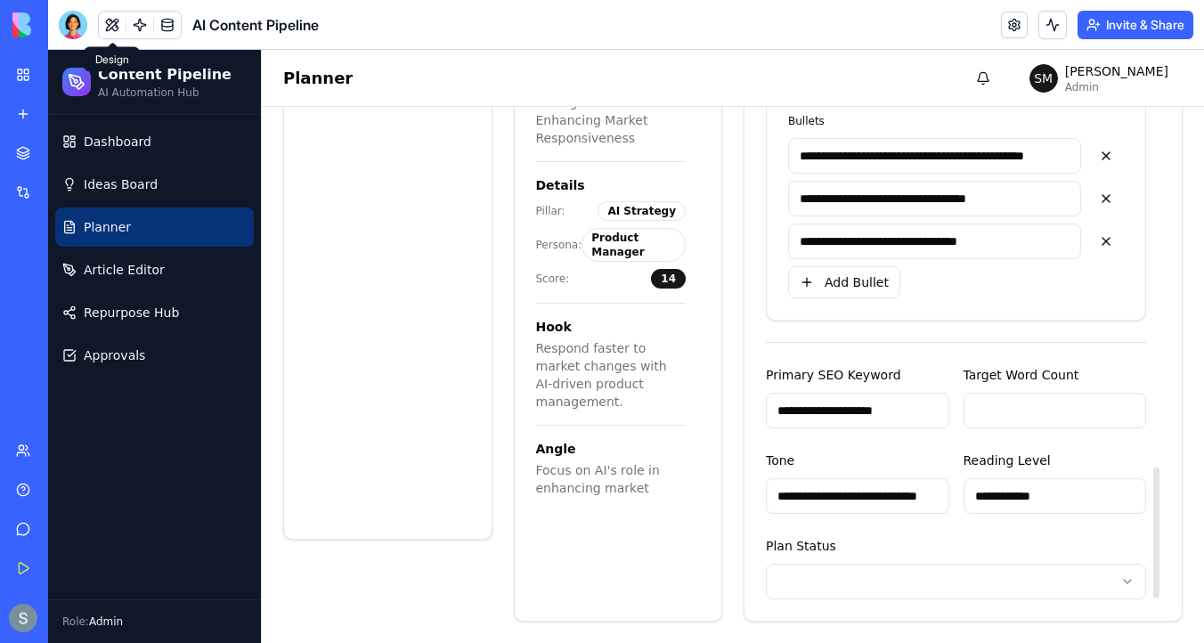
click at [875, 582] on html "**********" at bounding box center [626, 213] width 1156 height 860
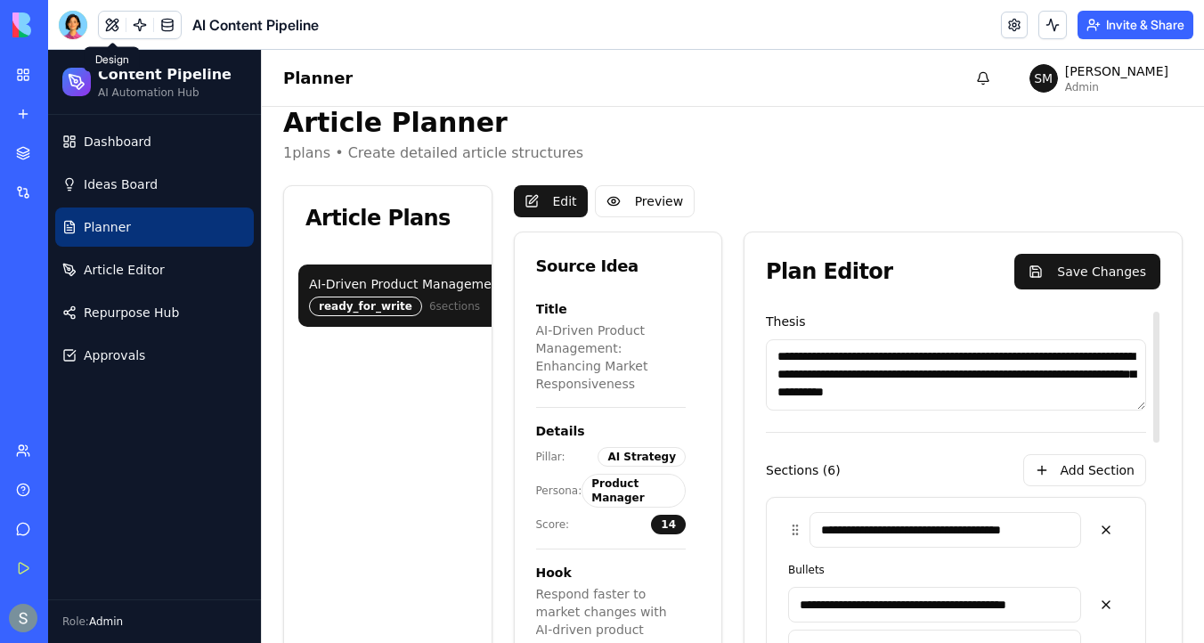
scroll to position [20, 0]
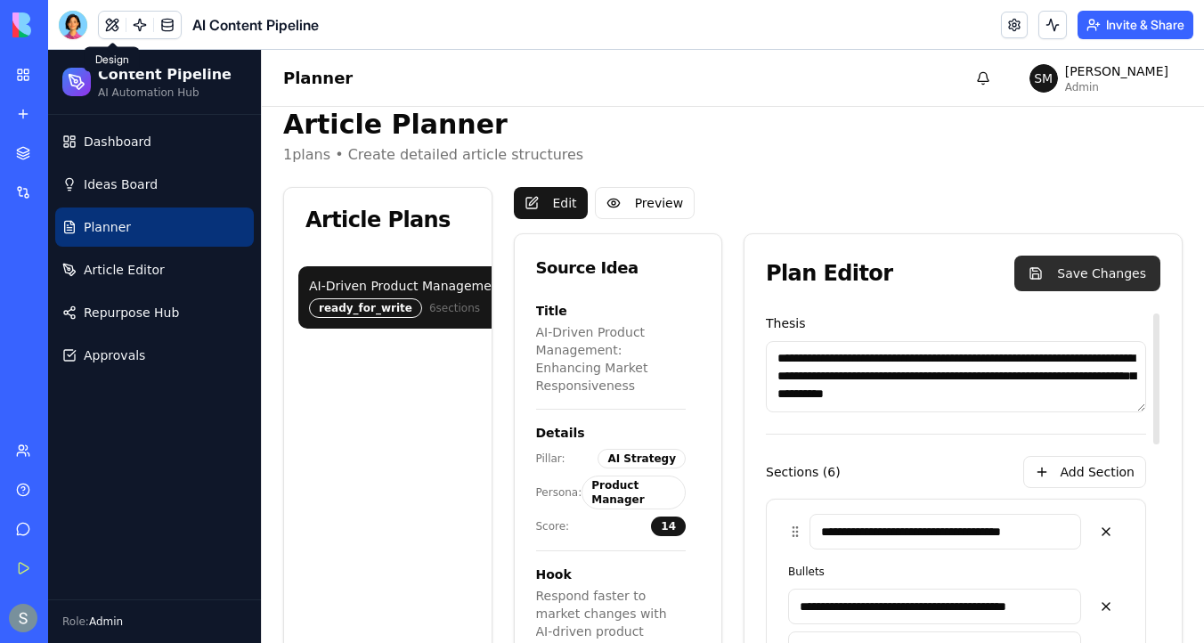
click at [1080, 281] on button "Save Changes" at bounding box center [1087, 274] width 146 height 36
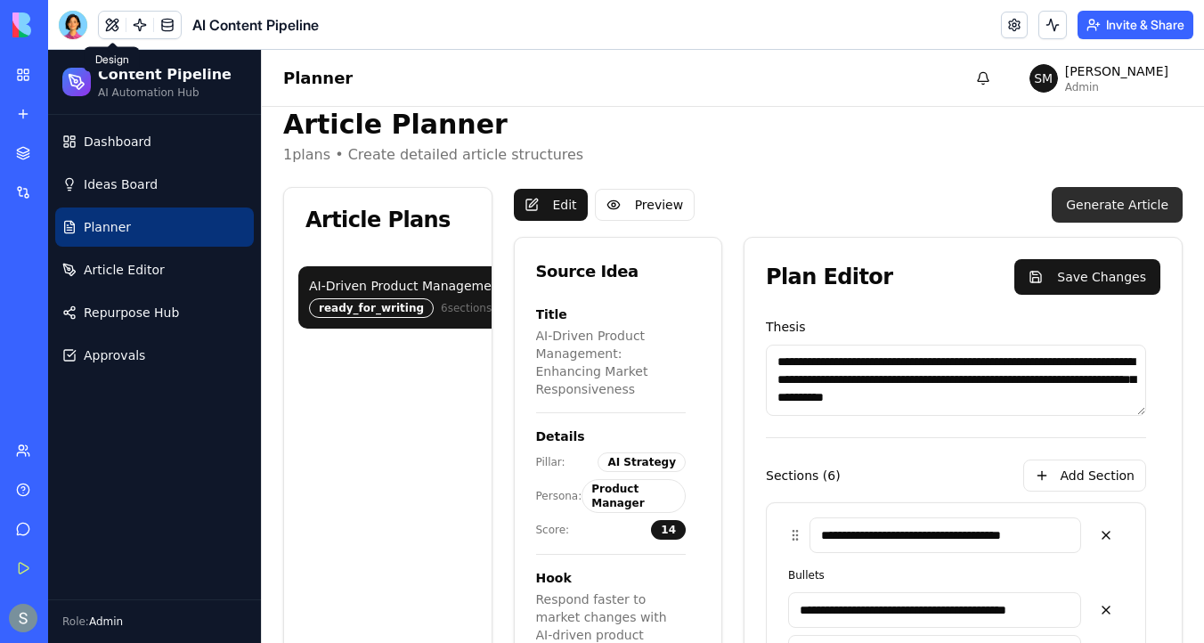
click at [1098, 203] on button "Generate Article" at bounding box center [1117, 205] width 131 height 36
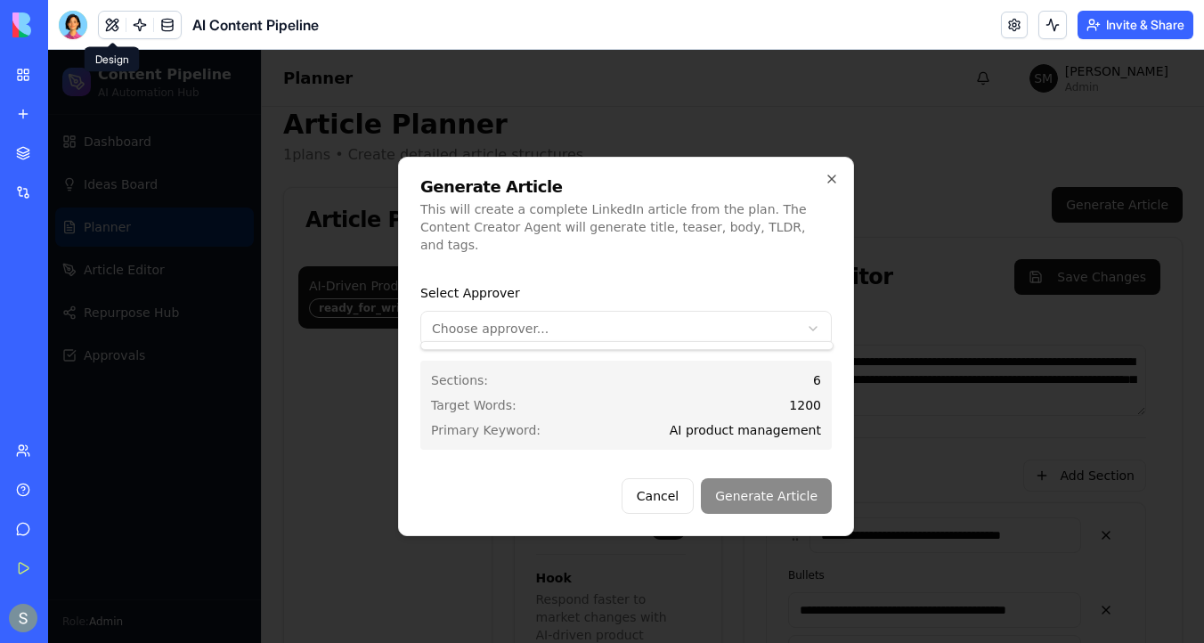
click at [717, 322] on body "**********" at bounding box center [626, 462] width 1156 height 864
click at [648, 330] on body "**********" at bounding box center [626, 462] width 1156 height 864
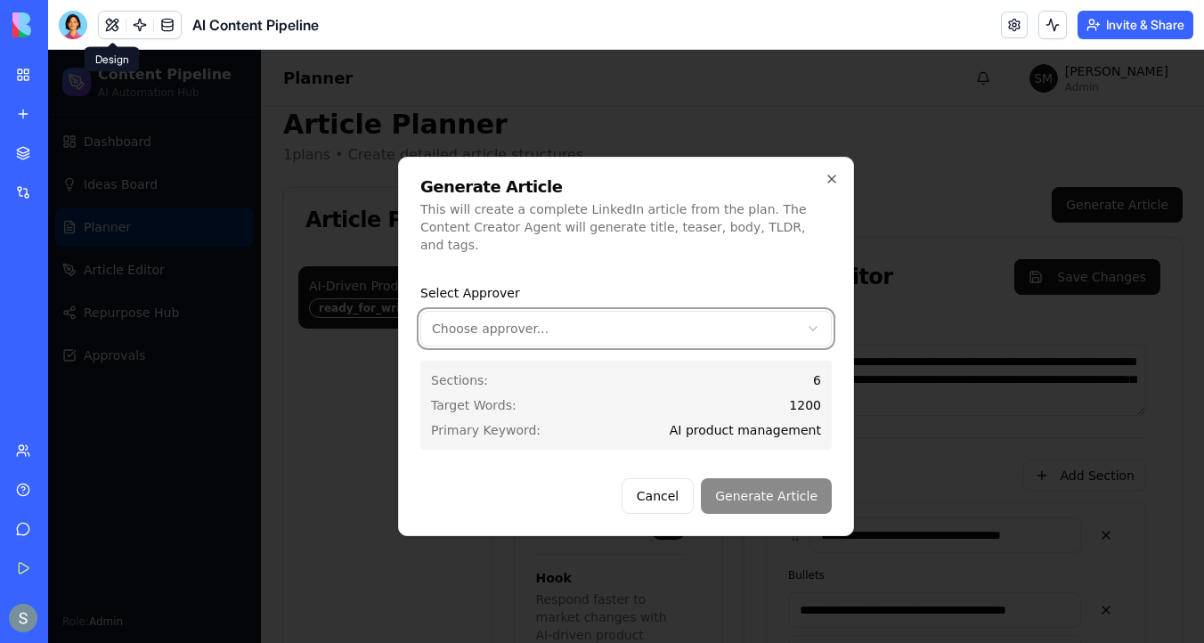
click at [664, 383] on body "**********" at bounding box center [626, 462] width 1156 height 864
click at [640, 329] on body "**********" at bounding box center [626, 462] width 1156 height 864
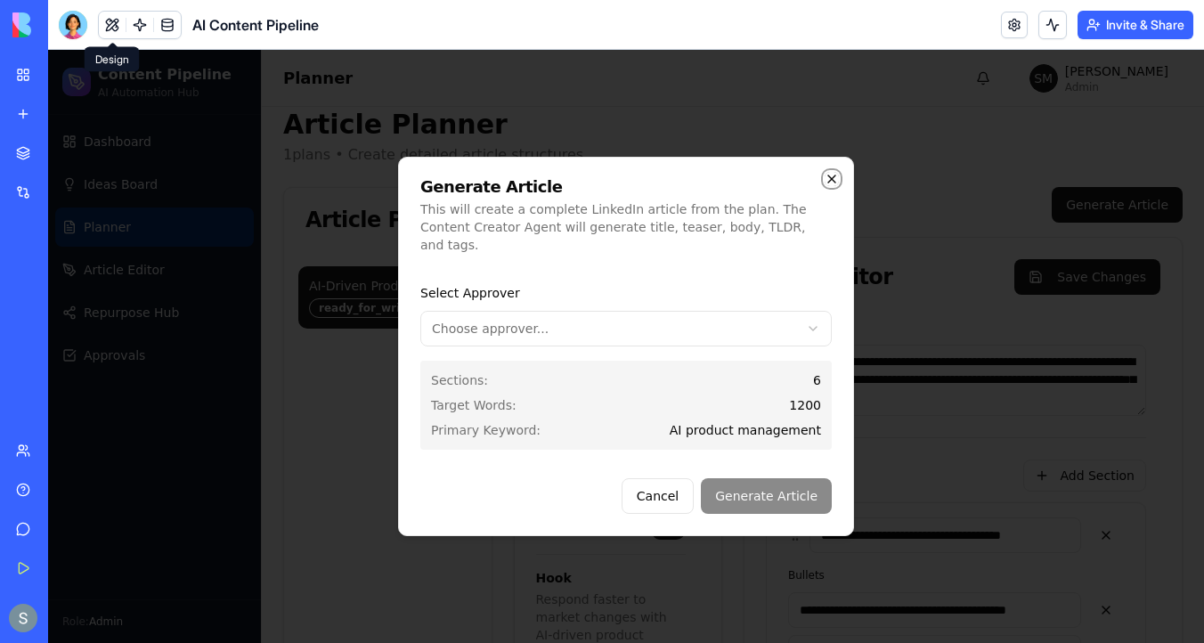
click at [838, 186] on icon "button" at bounding box center [832, 179] width 14 height 14
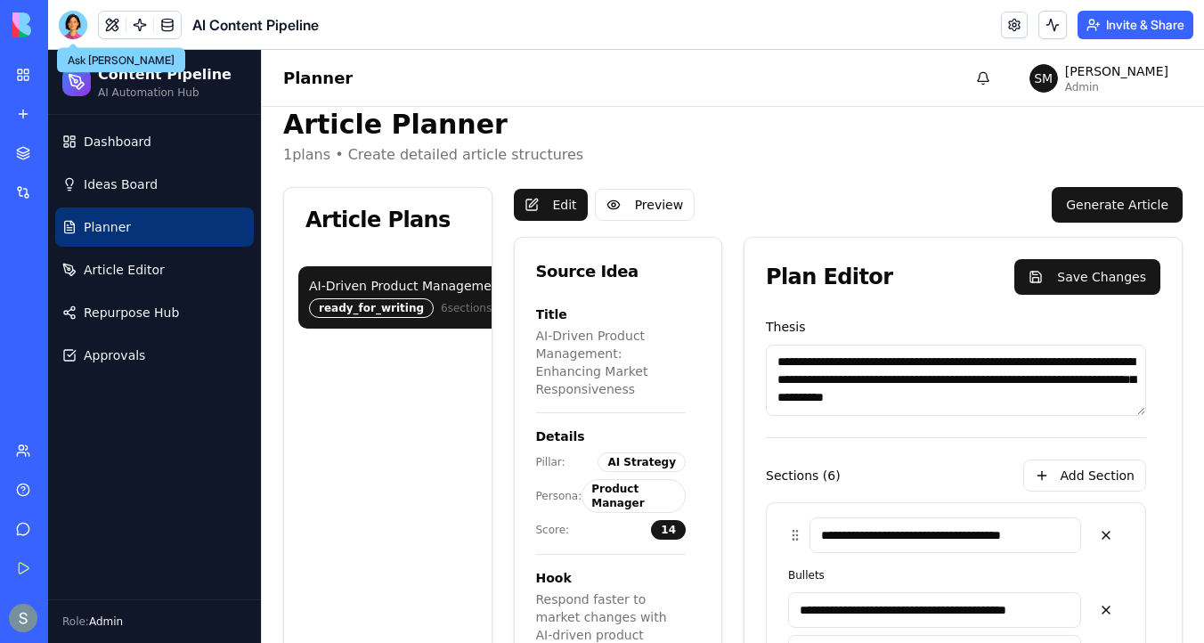
click at [76, 26] on div at bounding box center [73, 25] width 29 height 29
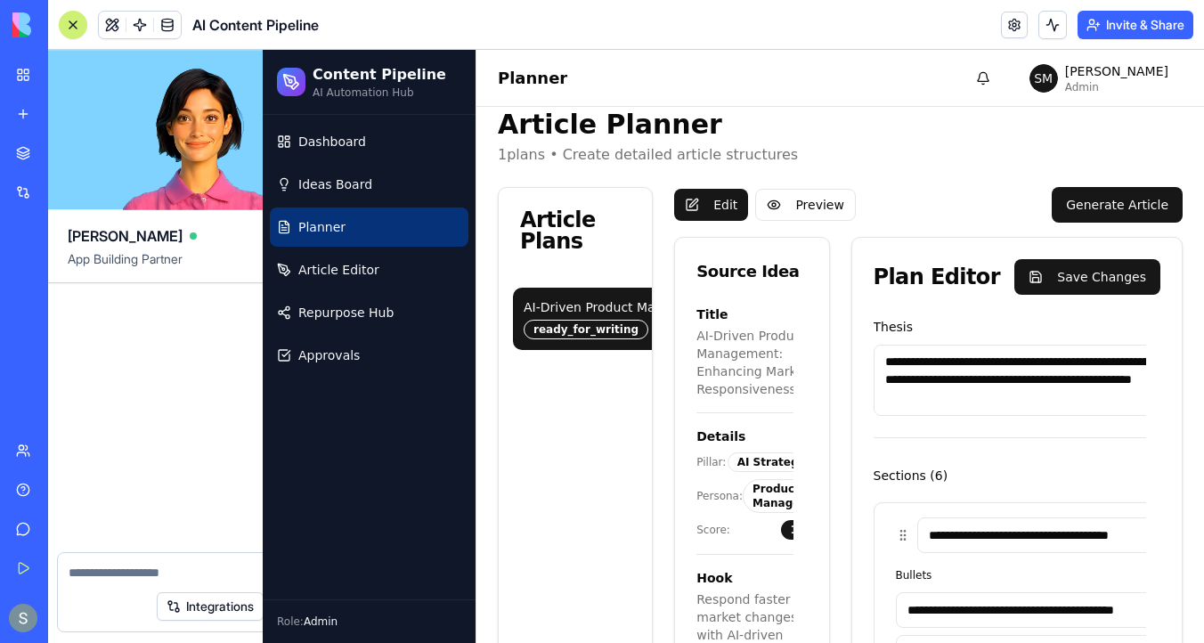
scroll to position [0, 0]
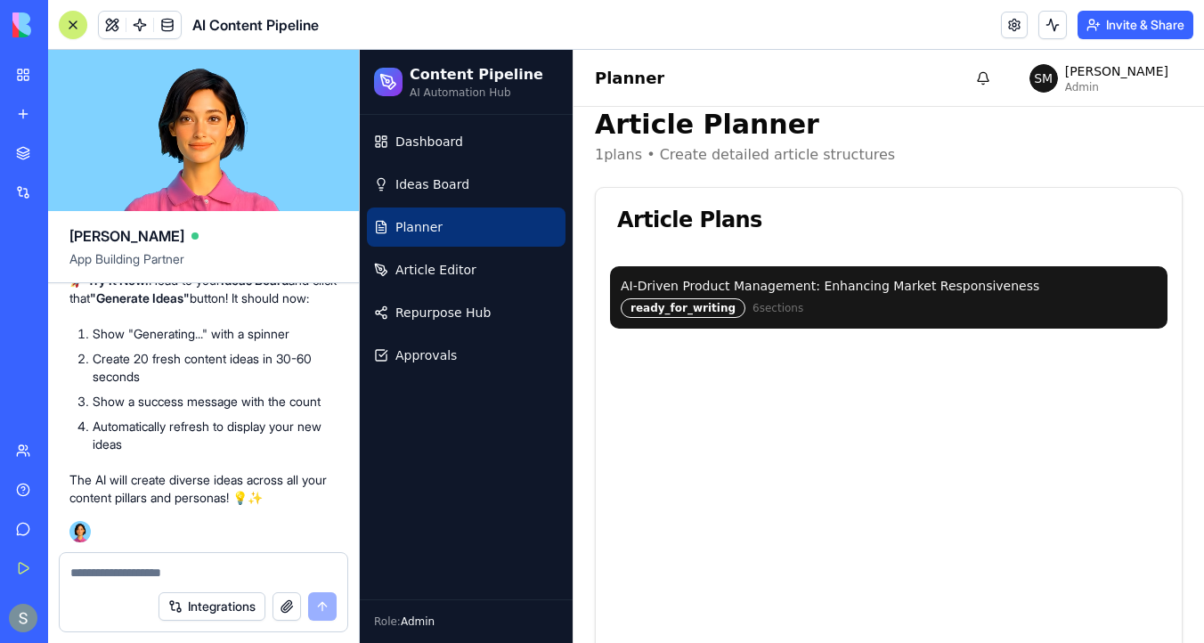
click at [95, 568] on textarea at bounding box center [203, 573] width 266 height 18
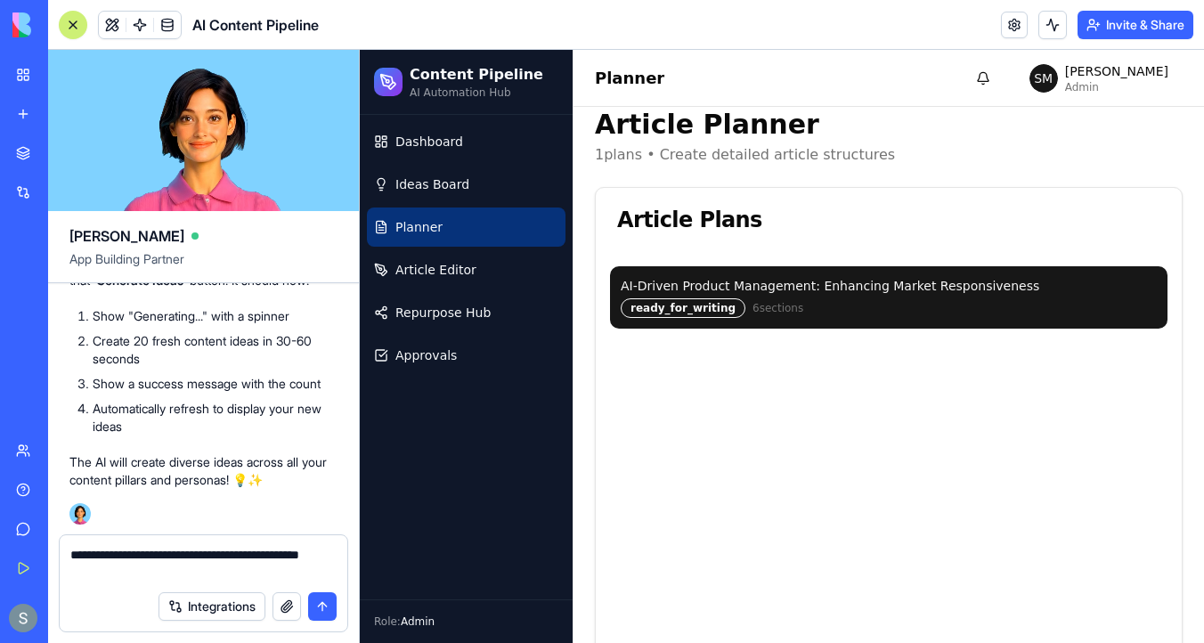
type textarea "**********"
click at [692, 303] on div "ready_for_writing" at bounding box center [683, 308] width 125 height 20
click at [701, 316] on div "ready_for_writing" at bounding box center [683, 308] width 125 height 20
click at [767, 312] on span "6 sections" at bounding box center [778, 308] width 51 height 14
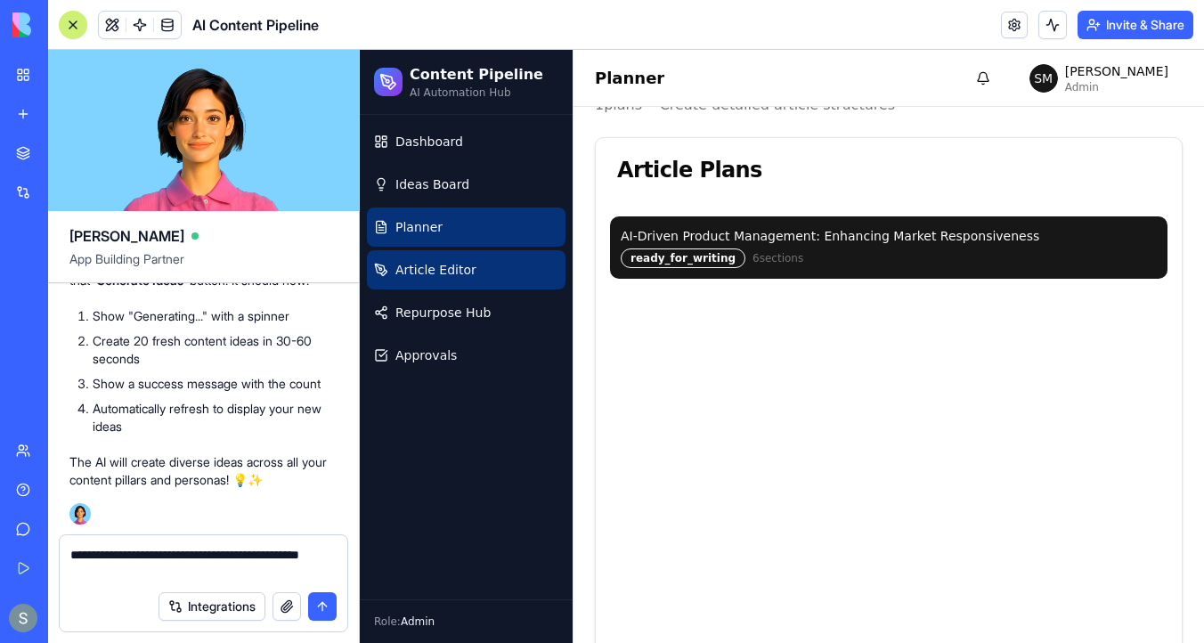
click at [511, 269] on link "Article Editor" at bounding box center [466, 269] width 199 height 39
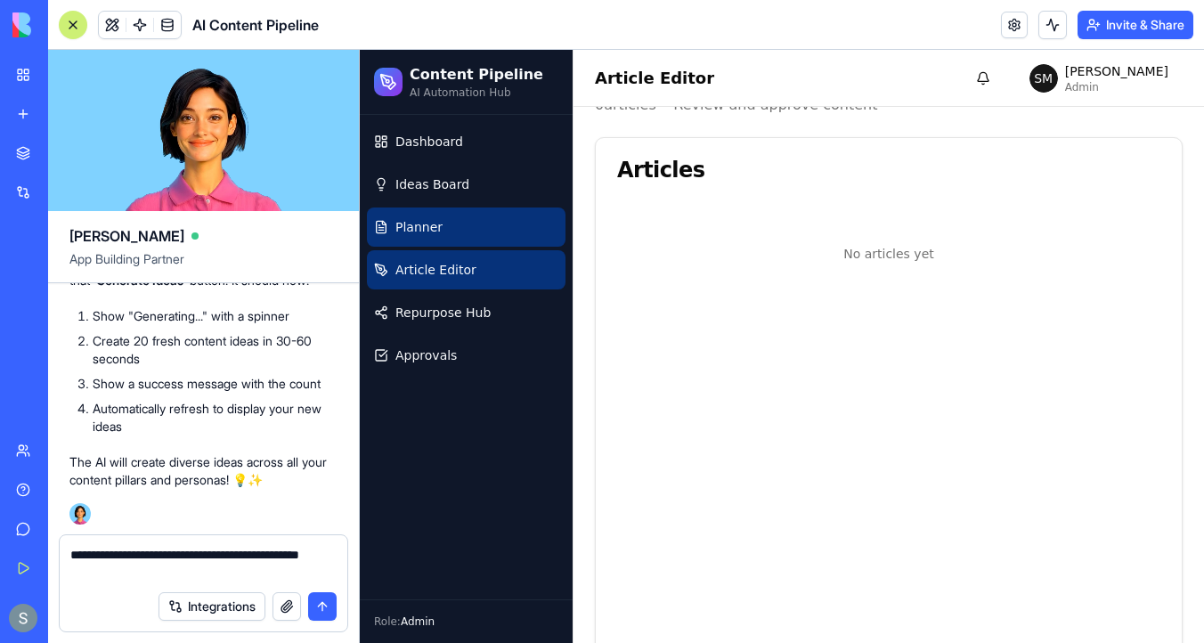
click at [485, 232] on link "Planner" at bounding box center [466, 227] width 199 height 39
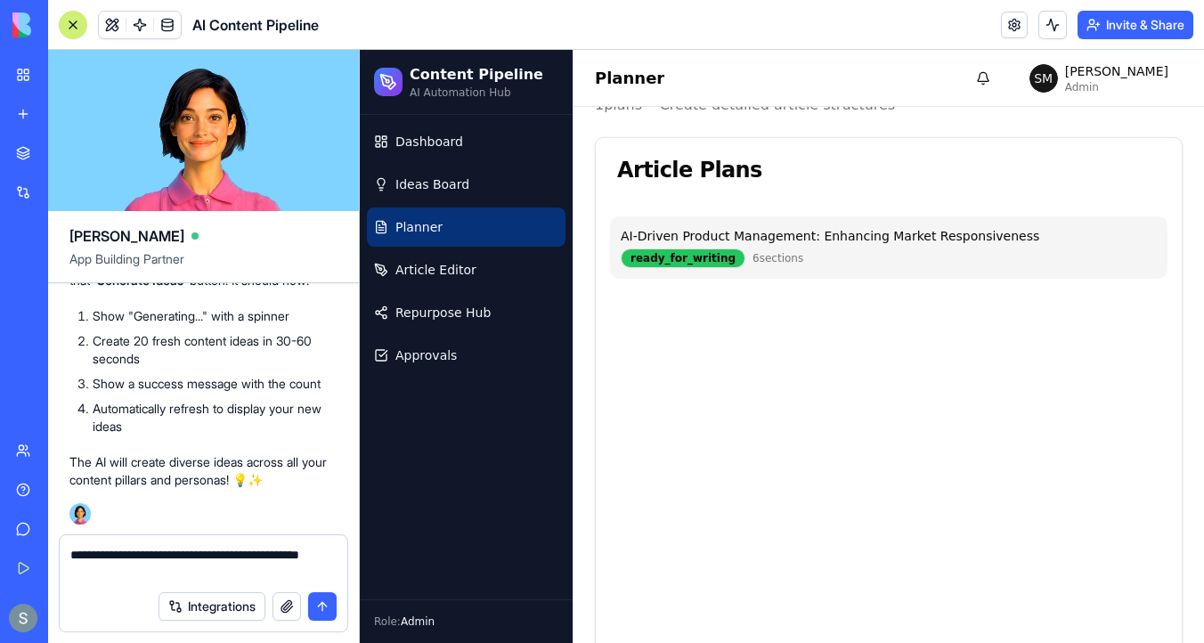
click at [694, 251] on div "ready_for_writing" at bounding box center [683, 259] width 125 height 20
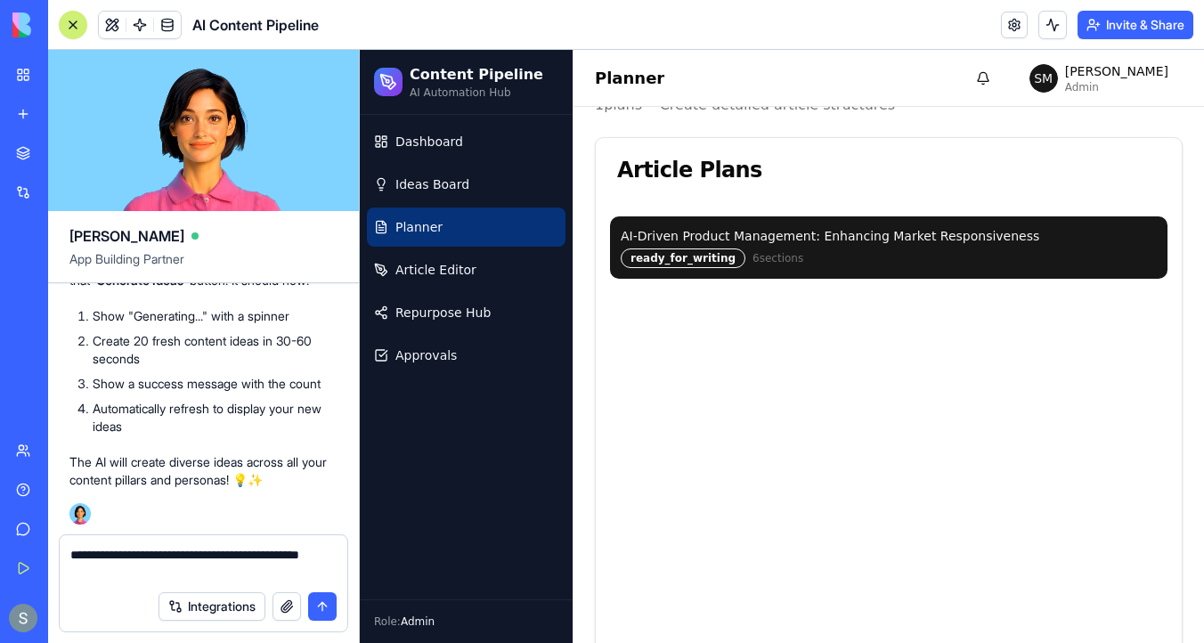
click at [709, 257] on div "ready_for_writing" at bounding box center [683, 259] width 125 height 20
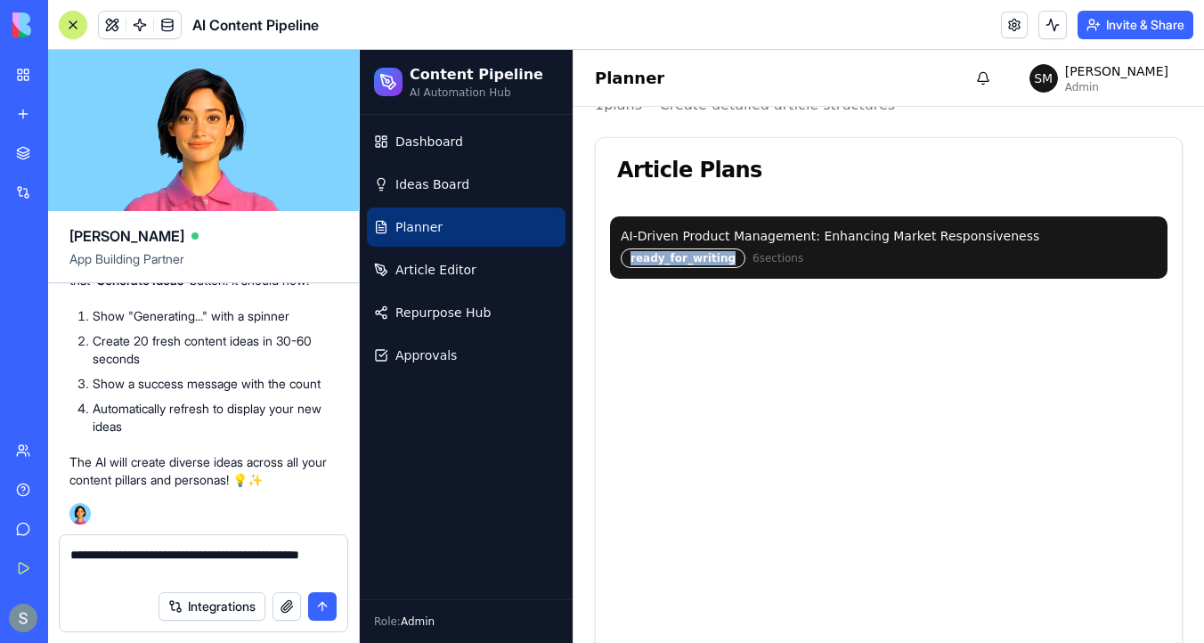
click at [69, 27] on div at bounding box center [73, 25] width 14 height 14
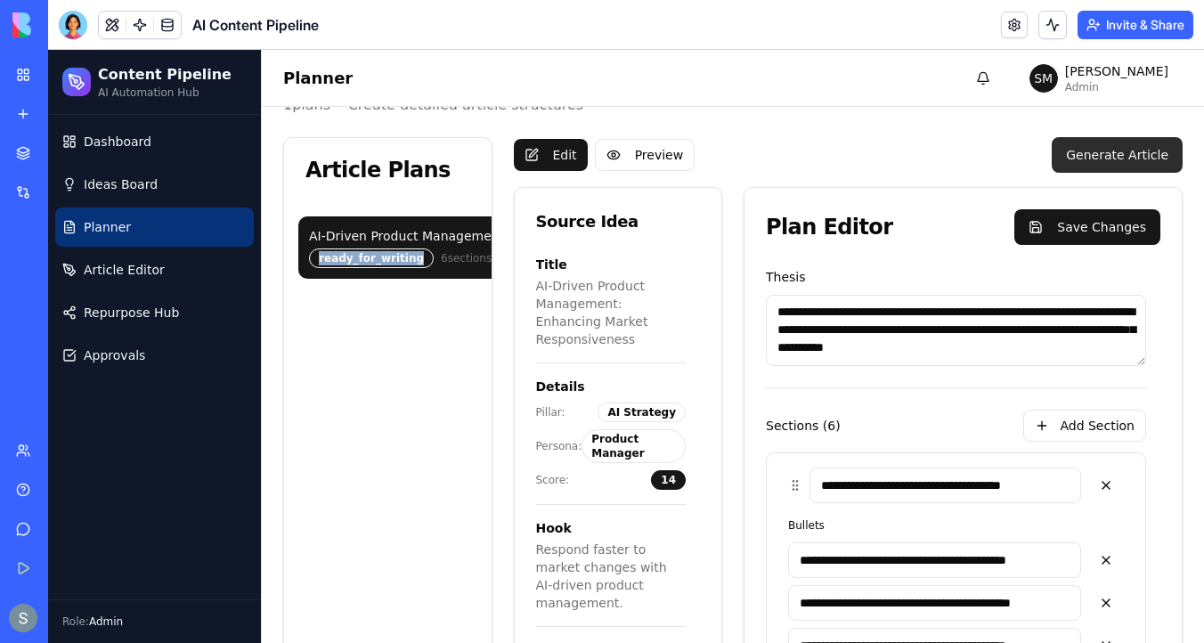
click at [1115, 151] on button "Generate Article" at bounding box center [1117, 155] width 131 height 36
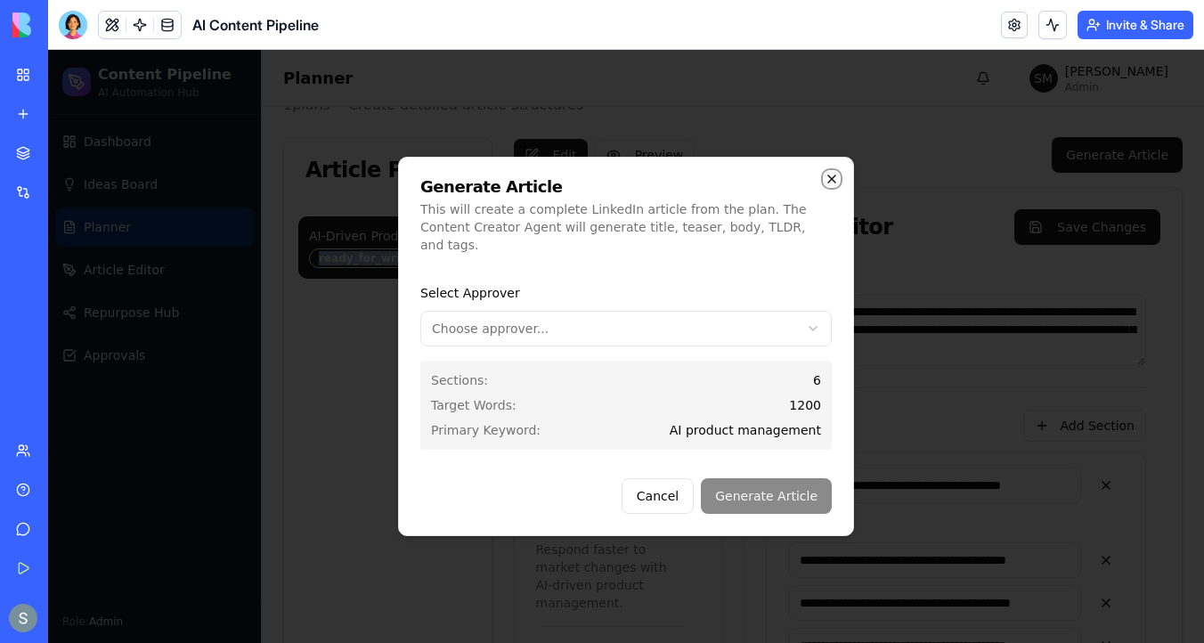
click at [835, 186] on icon "button" at bounding box center [832, 179] width 14 height 14
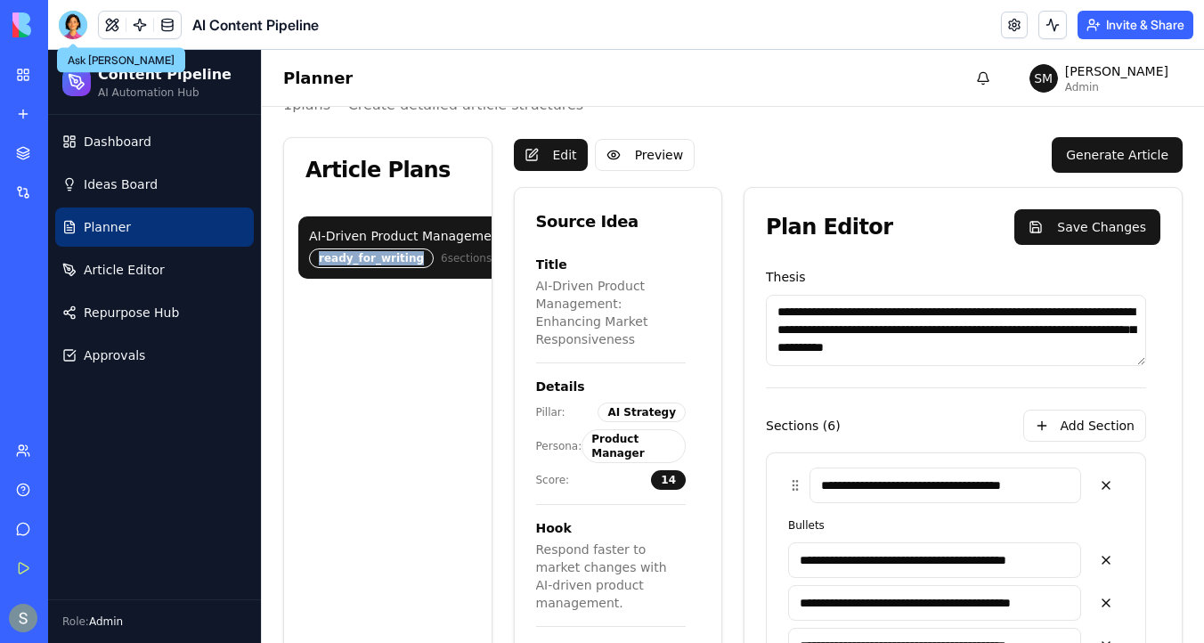
click at [80, 19] on div at bounding box center [73, 25] width 29 height 29
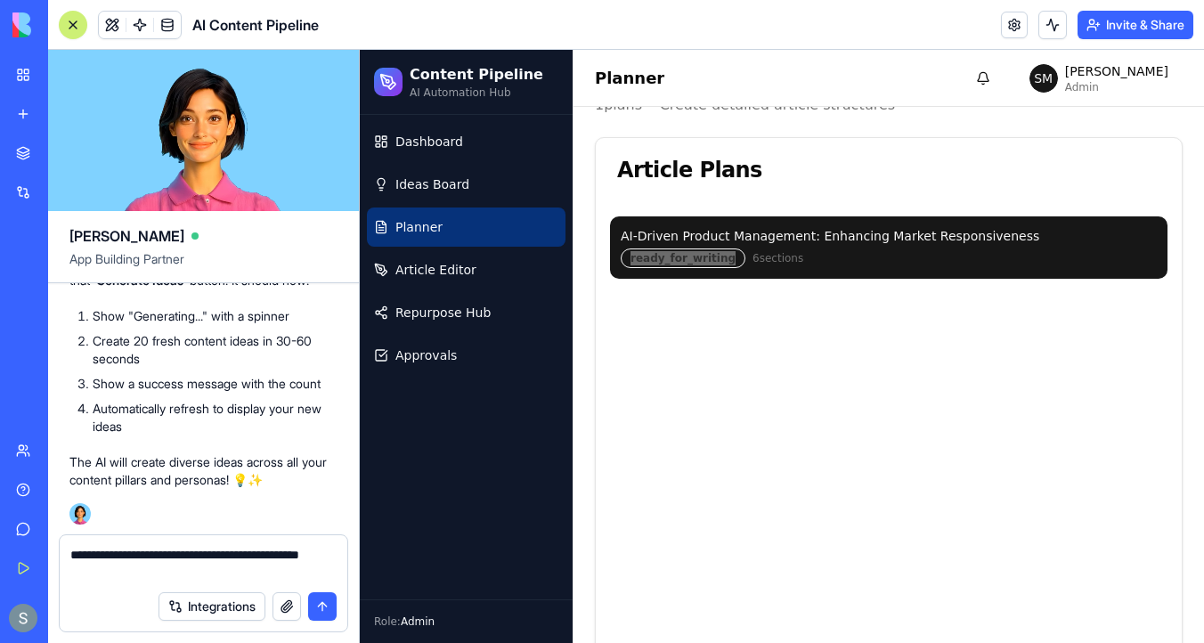
click at [206, 574] on textarea "**********" at bounding box center [203, 564] width 266 height 36
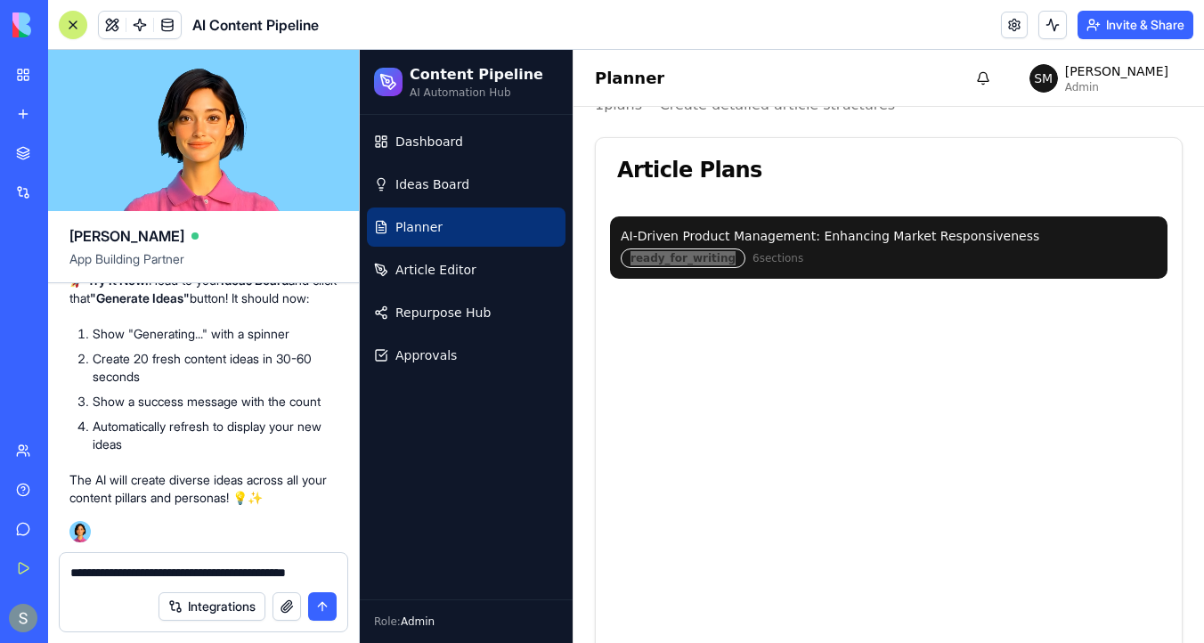
scroll to position [10701, 0]
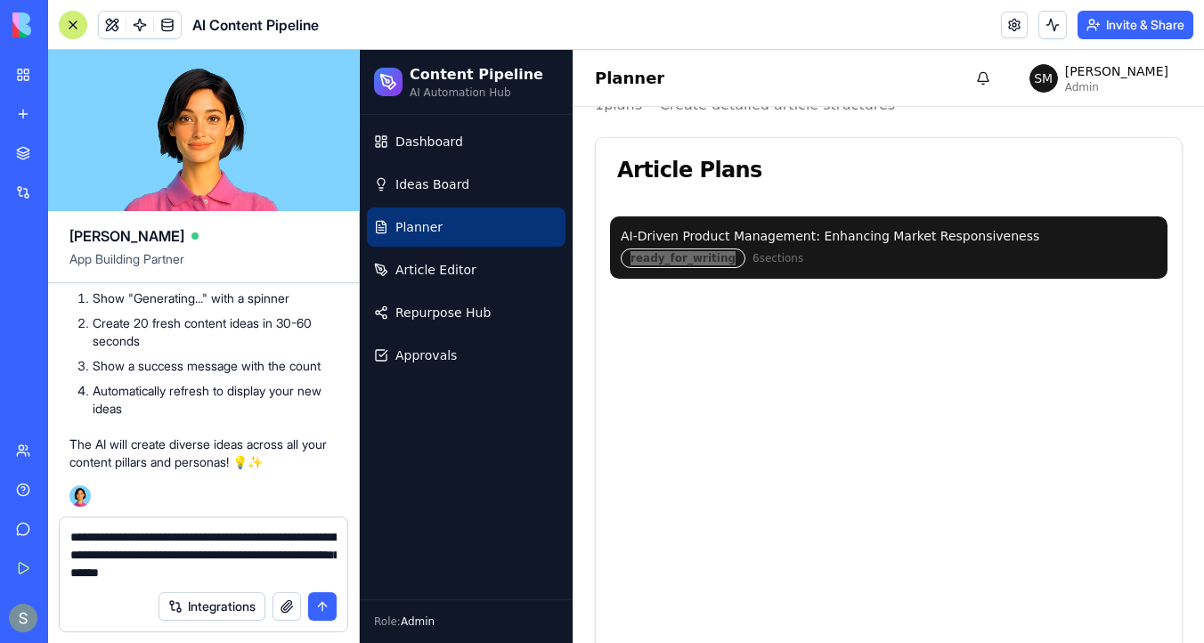
type textarea "**********"
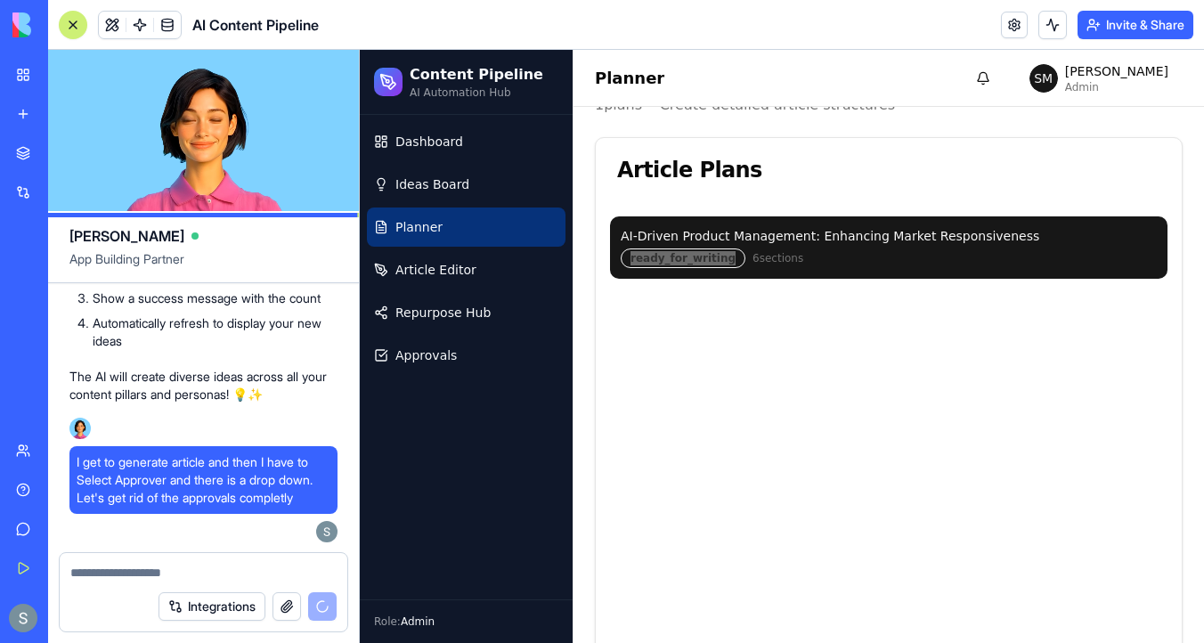
scroll to position [0, 0]
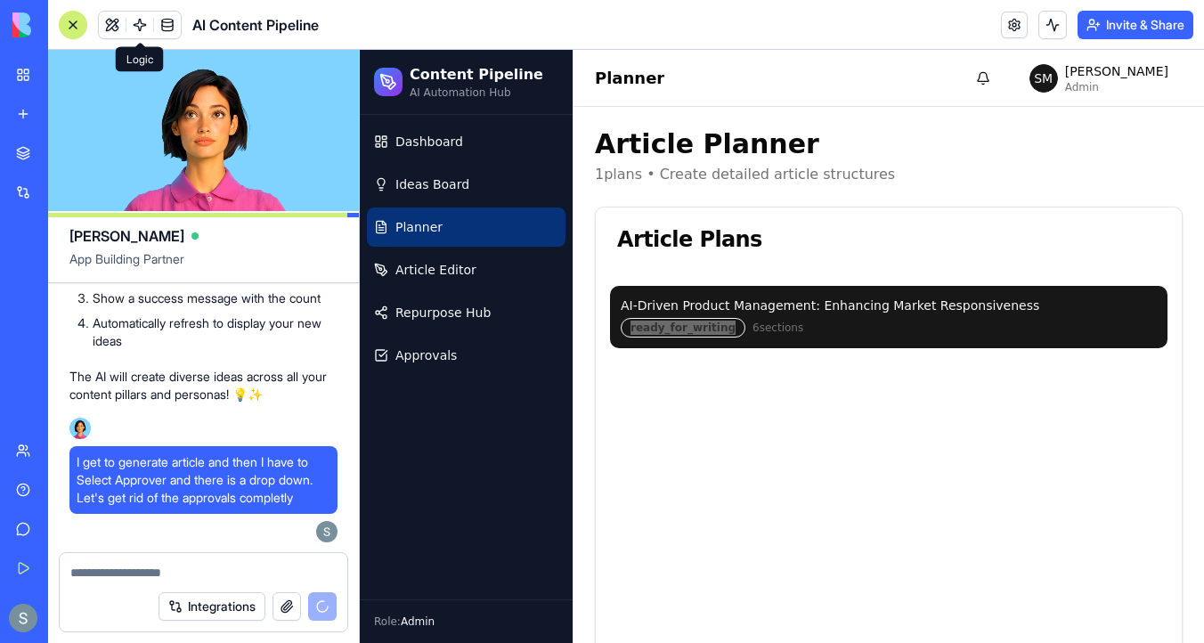
click at [146, 30] on link at bounding box center [139, 25] width 27 height 27
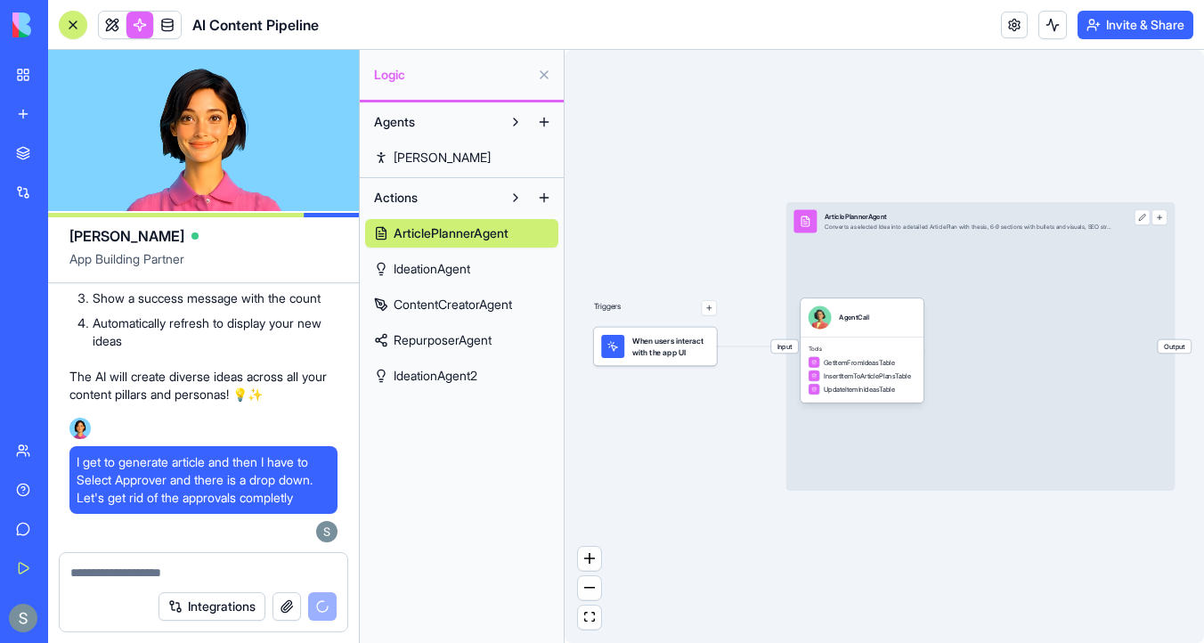
click at [494, 312] on span "ContentCreatorAgent" at bounding box center [453, 305] width 118 height 18
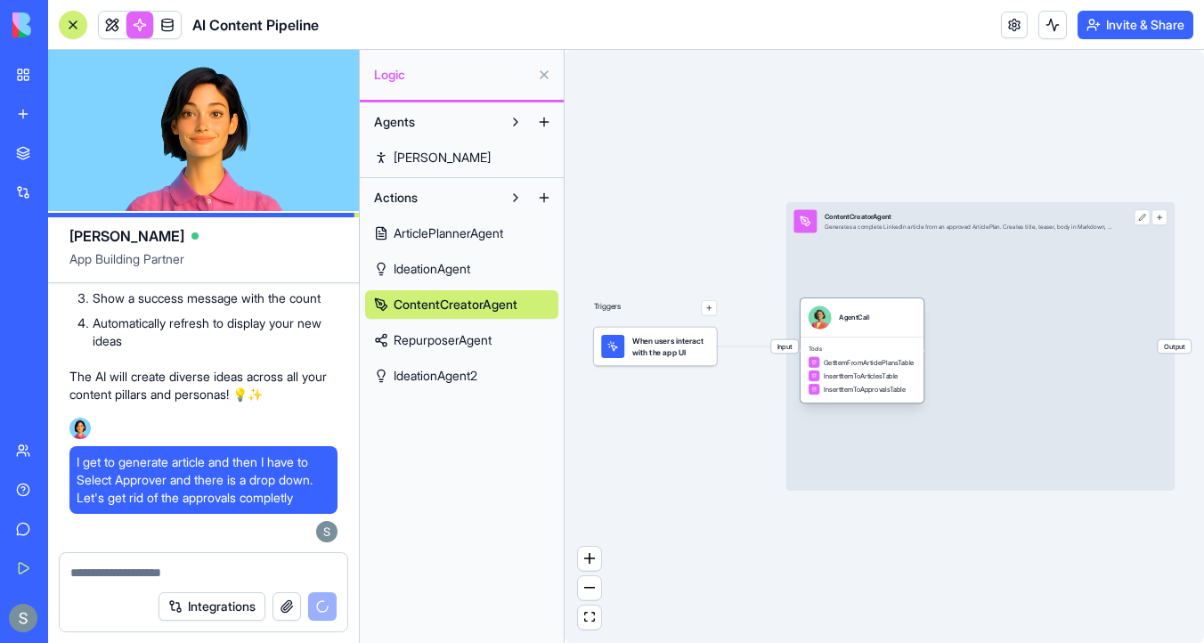
click at [873, 335] on div "AgentCall" at bounding box center [862, 317] width 123 height 38
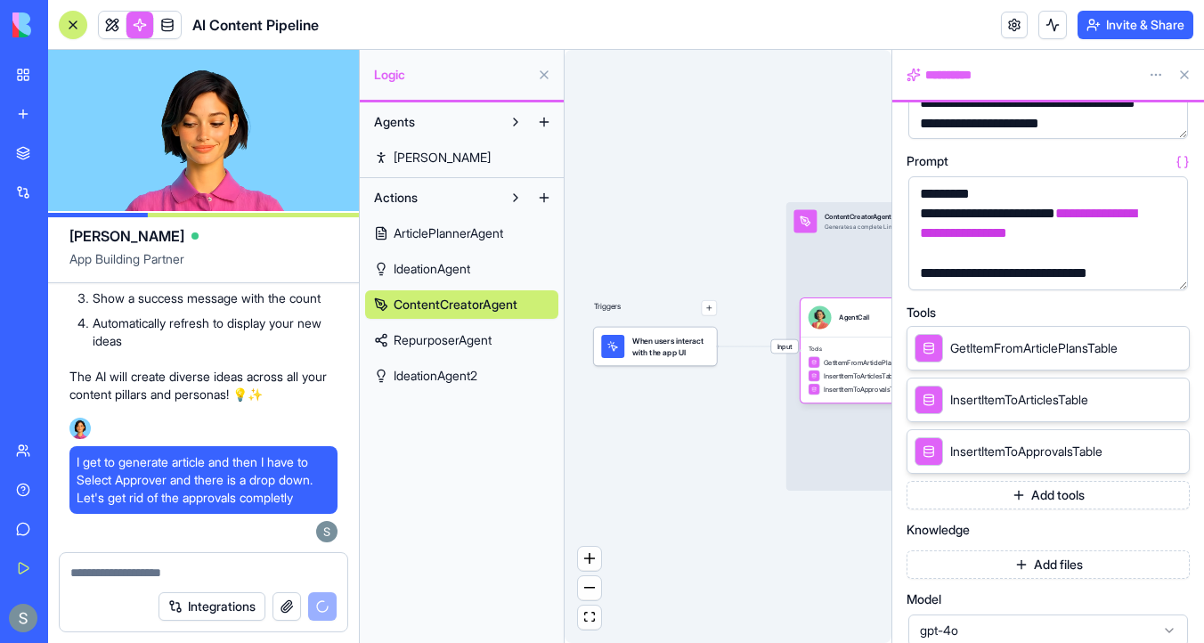
scroll to position [187, 0]
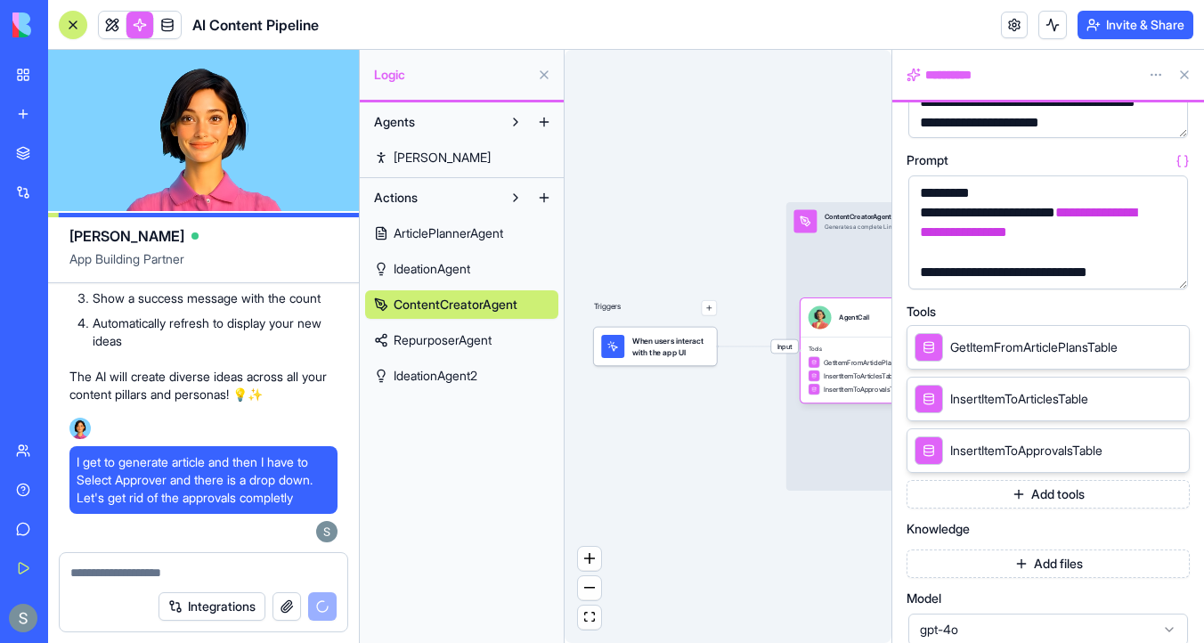
click at [492, 341] on span "RepurposerAgent" at bounding box center [443, 340] width 98 height 18
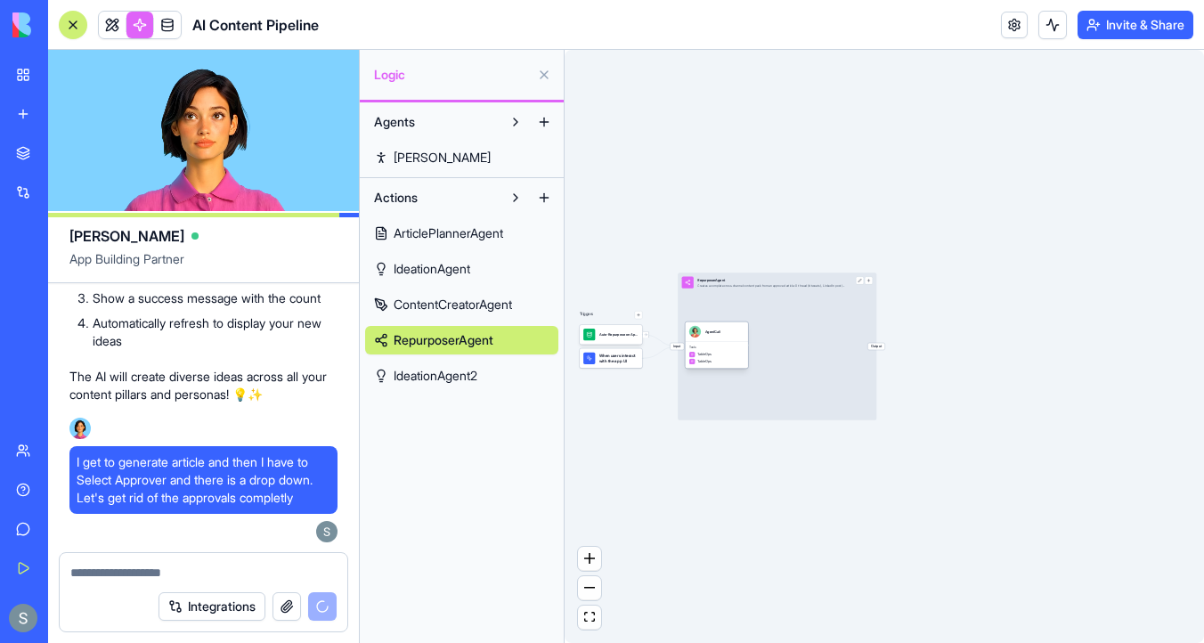
click at [746, 341] on div "Tools TableOps TableOps" at bounding box center [716, 354] width 63 height 27
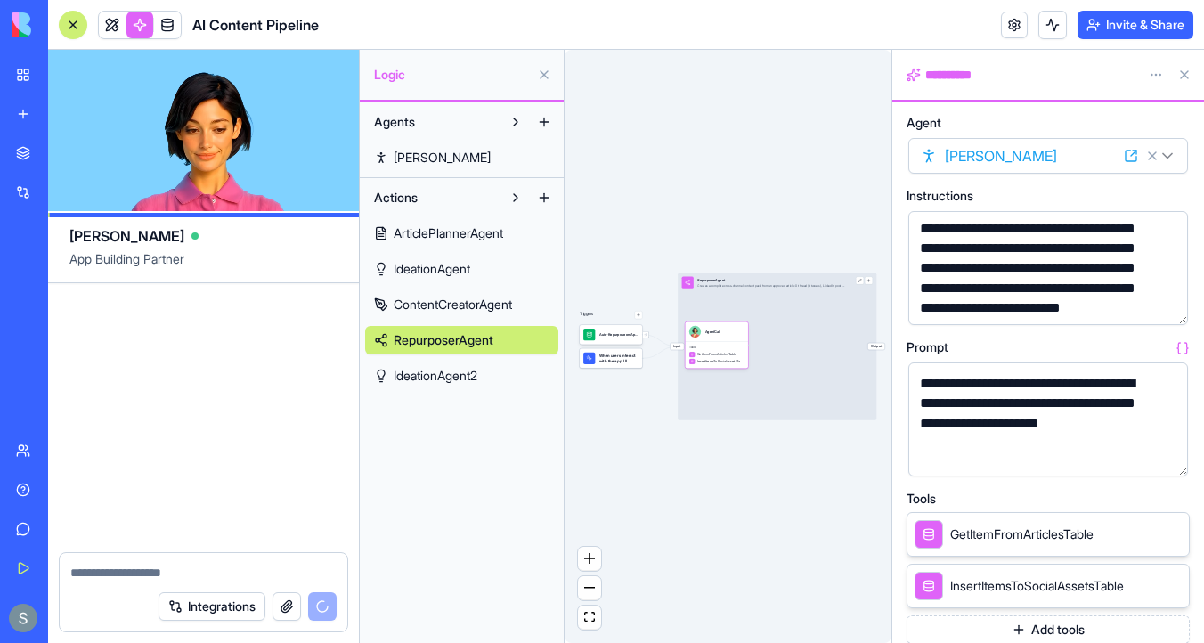
scroll to position [11175, 0]
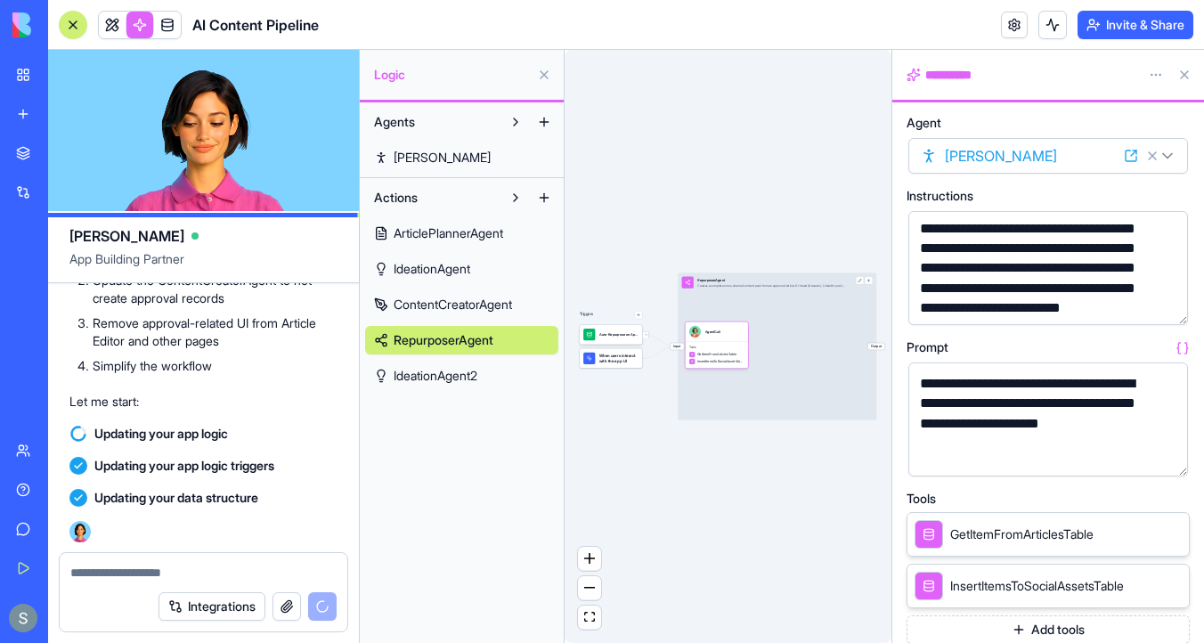
click at [491, 374] on link "IdeationAgent2" at bounding box center [461, 376] width 193 height 29
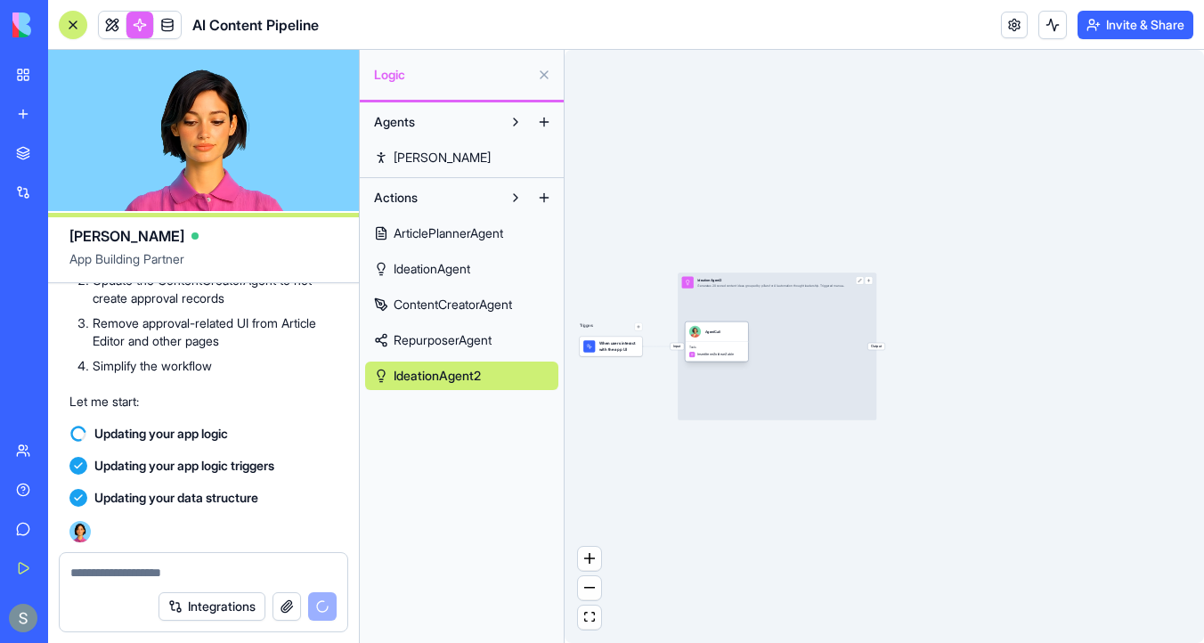
click at [737, 339] on div "AgentCall" at bounding box center [716, 332] width 63 height 20
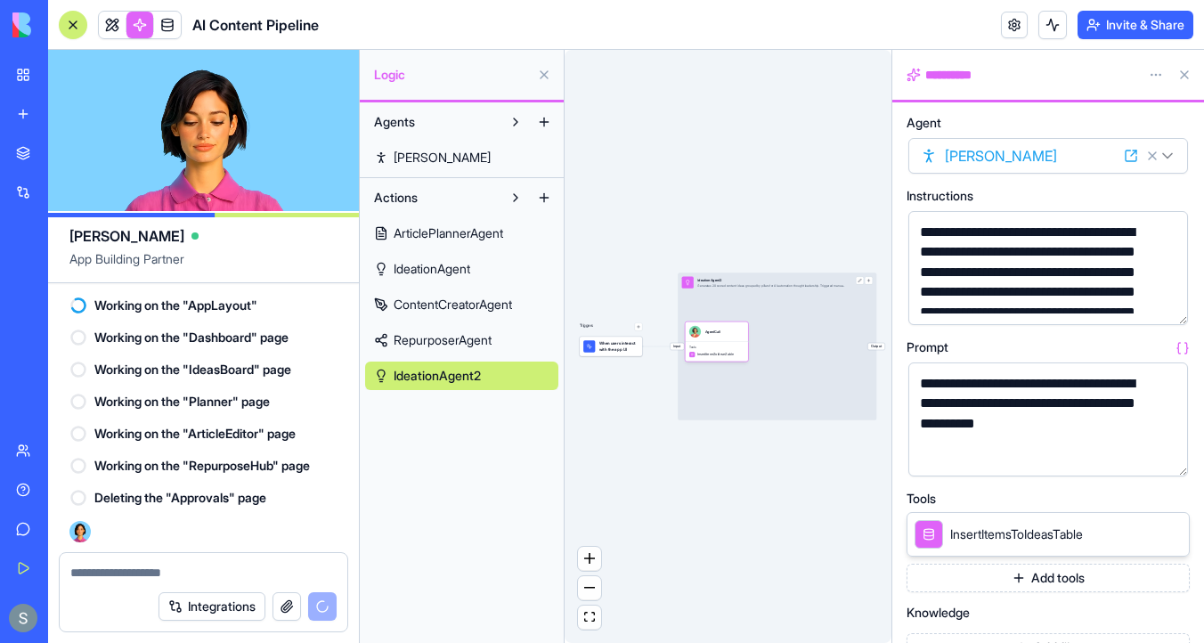
click at [608, 349] on span "When users interact with the app UI" at bounding box center [618, 346] width 39 height 12
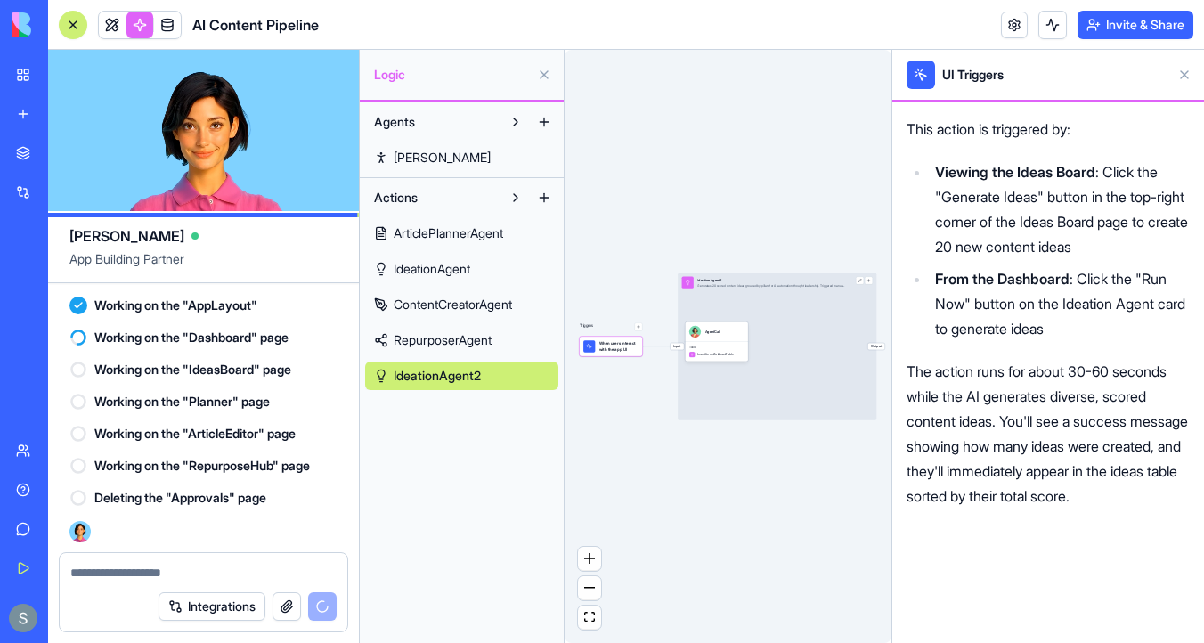
click at [461, 225] on span "ArticlePlannerAgent" at bounding box center [449, 233] width 110 height 18
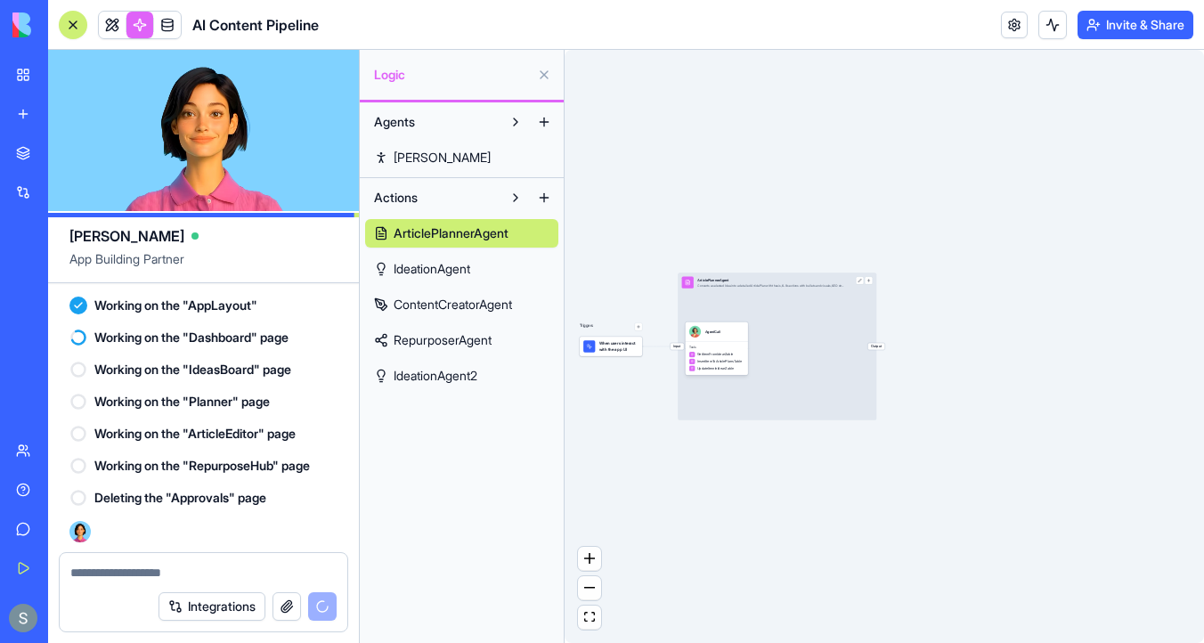
click at [489, 270] on link "IdeationAgent" at bounding box center [461, 269] width 193 height 29
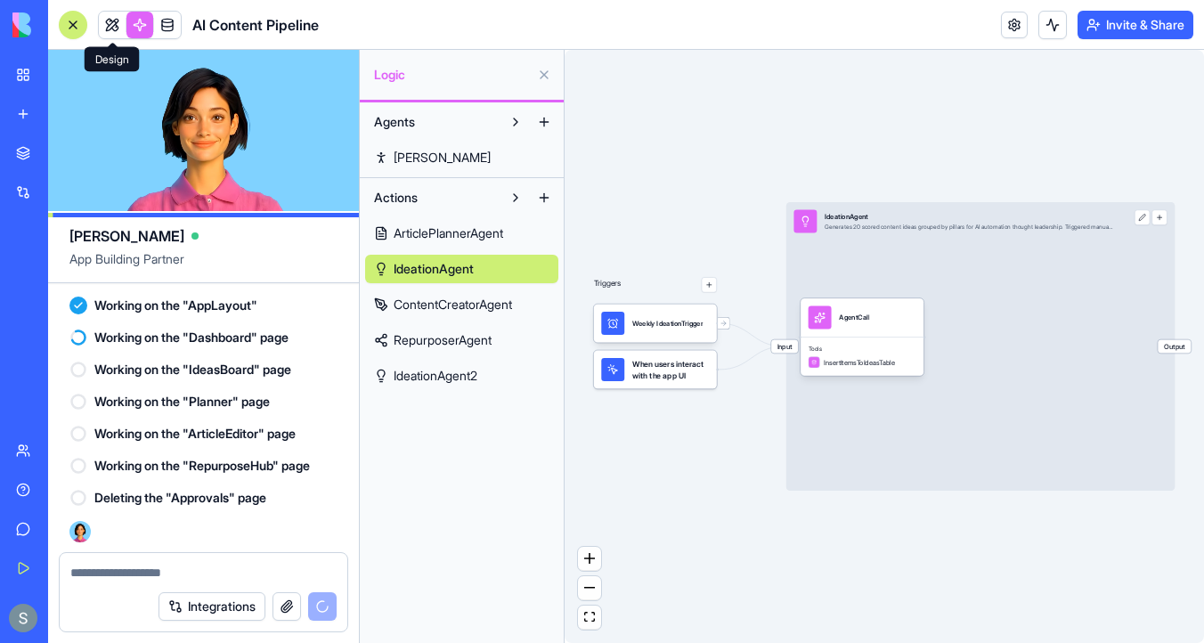
click at [106, 27] on span at bounding box center [112, 25] width 50 height 50
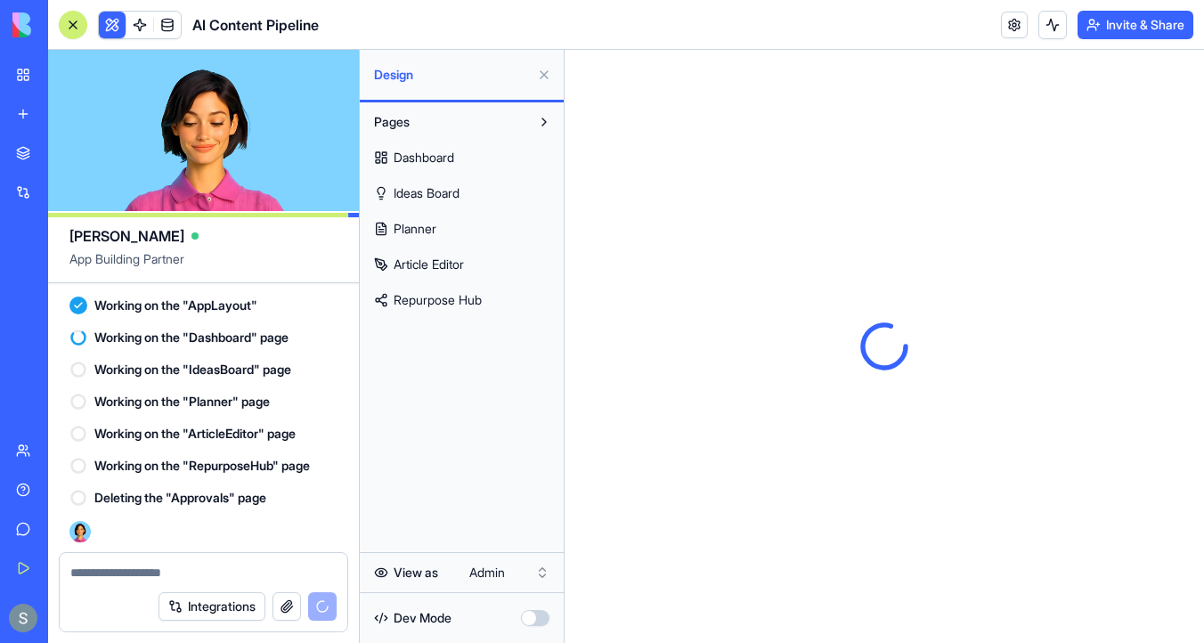
click at [469, 191] on link "Ideas Board" at bounding box center [461, 193] width 193 height 29
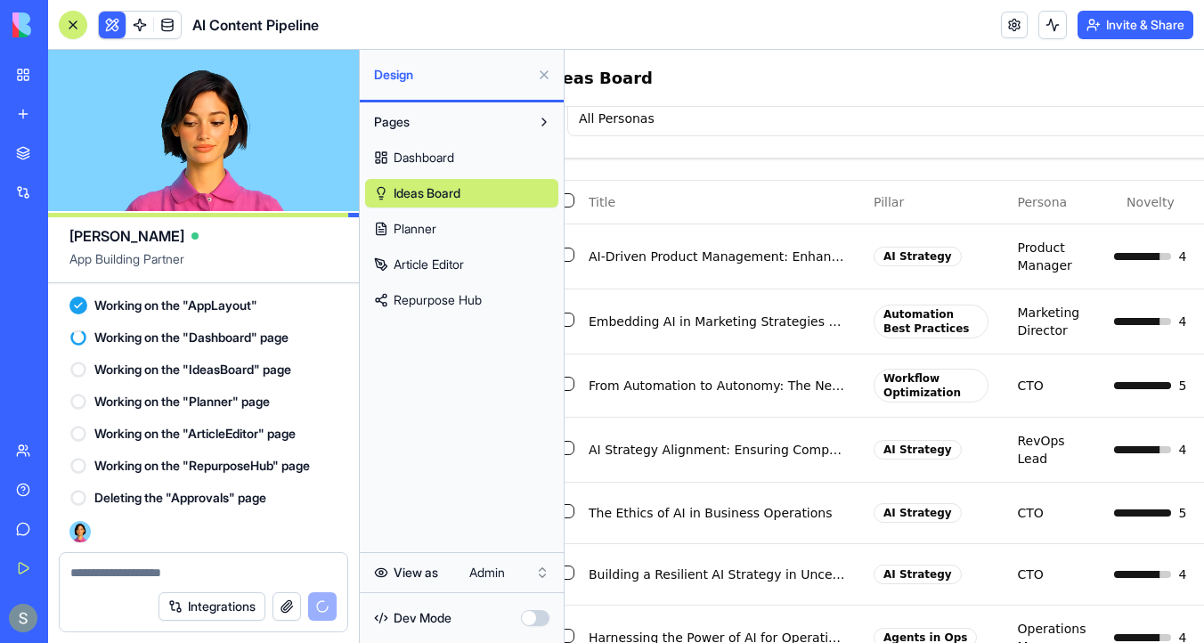
scroll to position [278, 0]
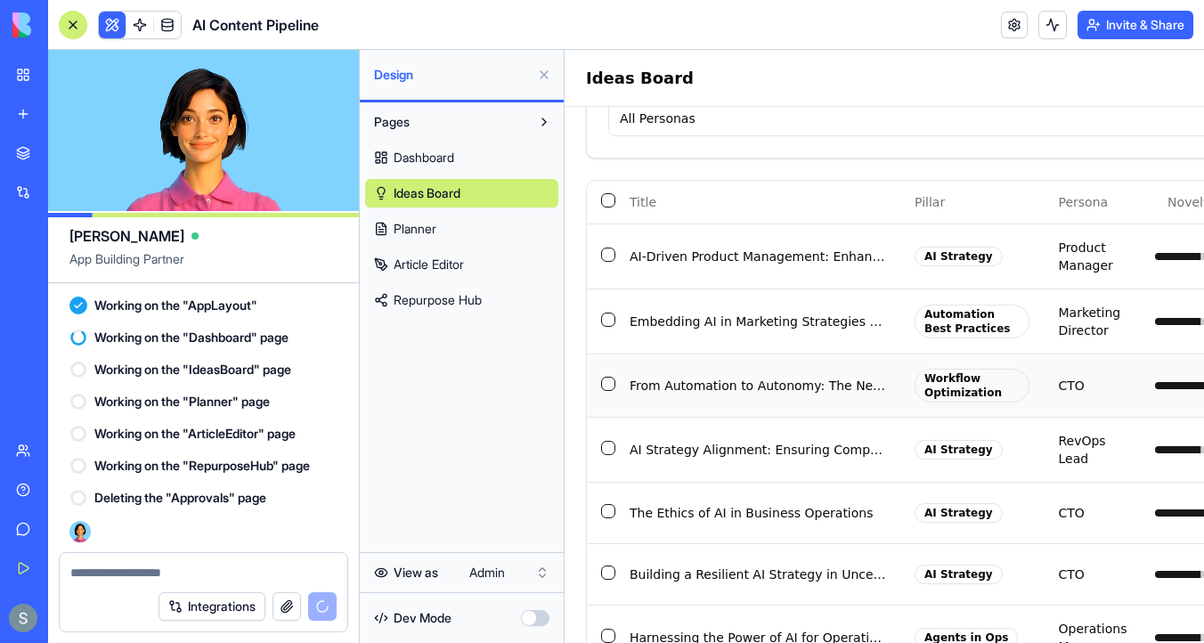
click at [857, 384] on td "From Automation to Autonomy: The Next Phase in Workflow Evolution" at bounding box center [757, 385] width 285 height 63
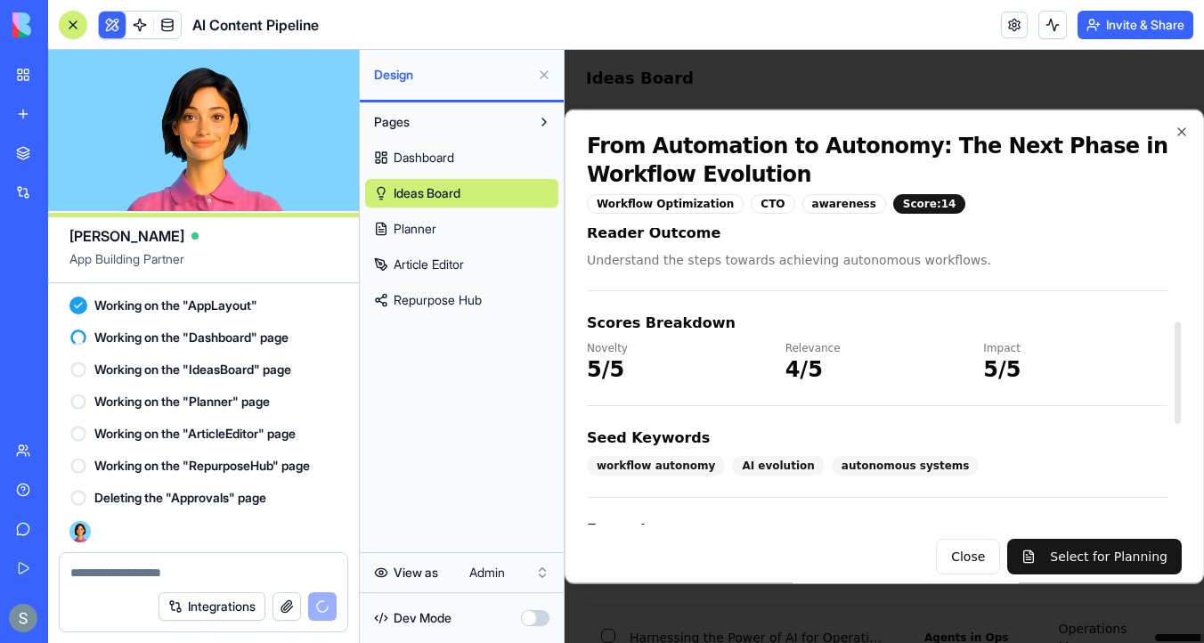
scroll to position [276, 0]
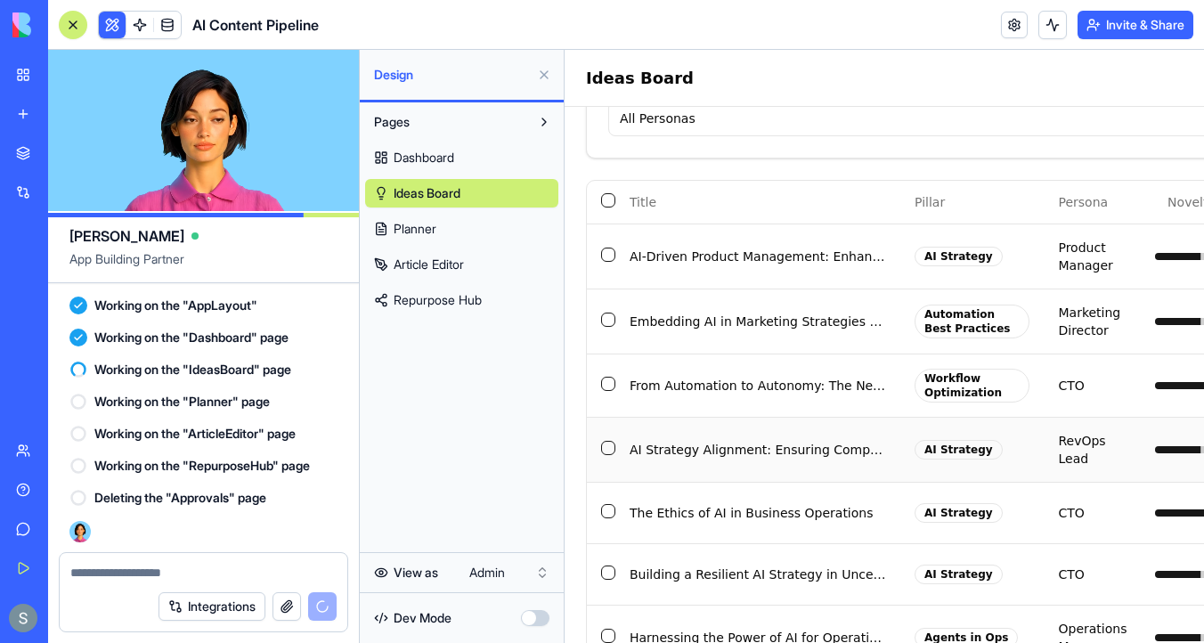
click at [810, 452] on td "AI Strategy Alignment: Ensuring Company-Wide Cohesion" at bounding box center [757, 449] width 285 height 65
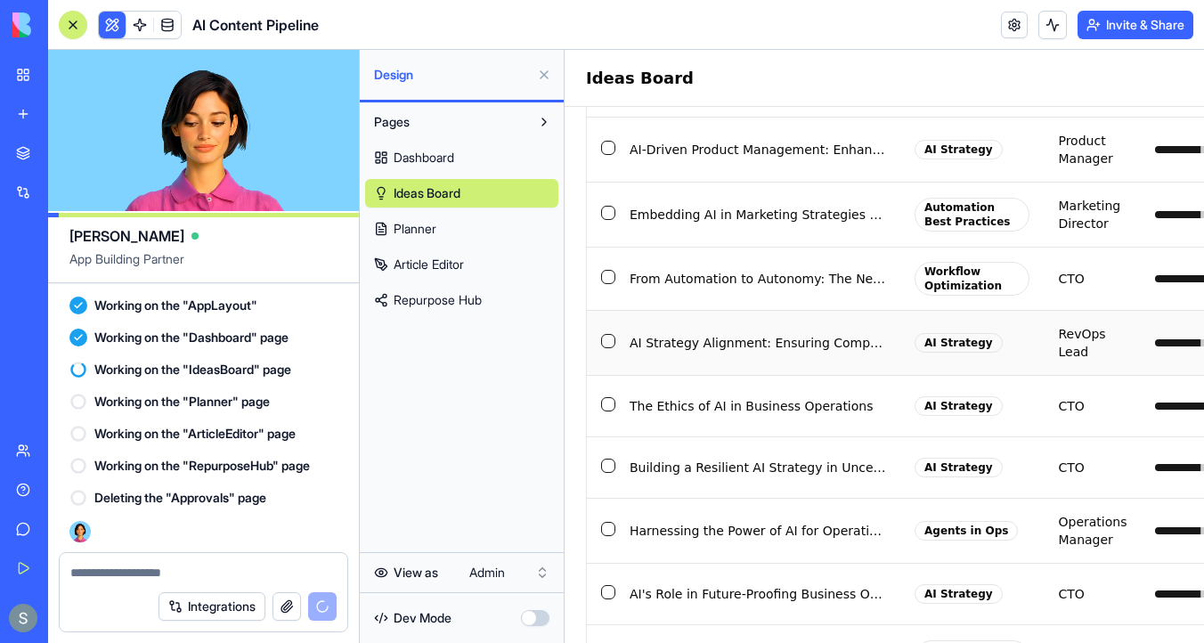
scroll to position [392, 0]
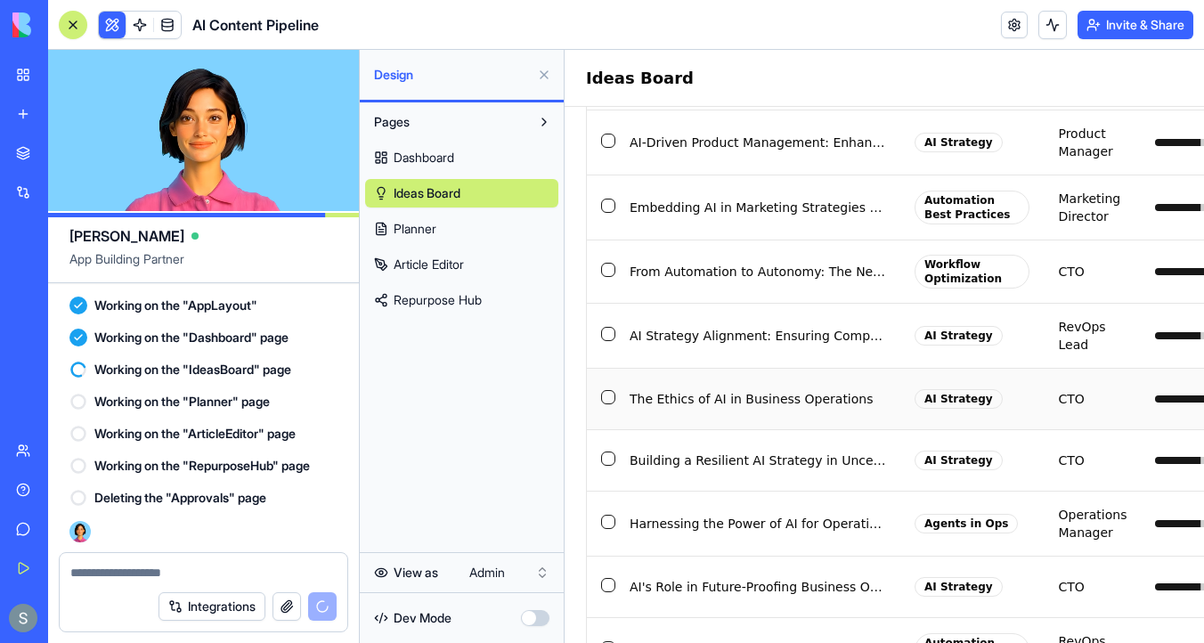
click at [810, 404] on td "The Ethics of AI in Business Operations" at bounding box center [757, 398] width 285 height 61
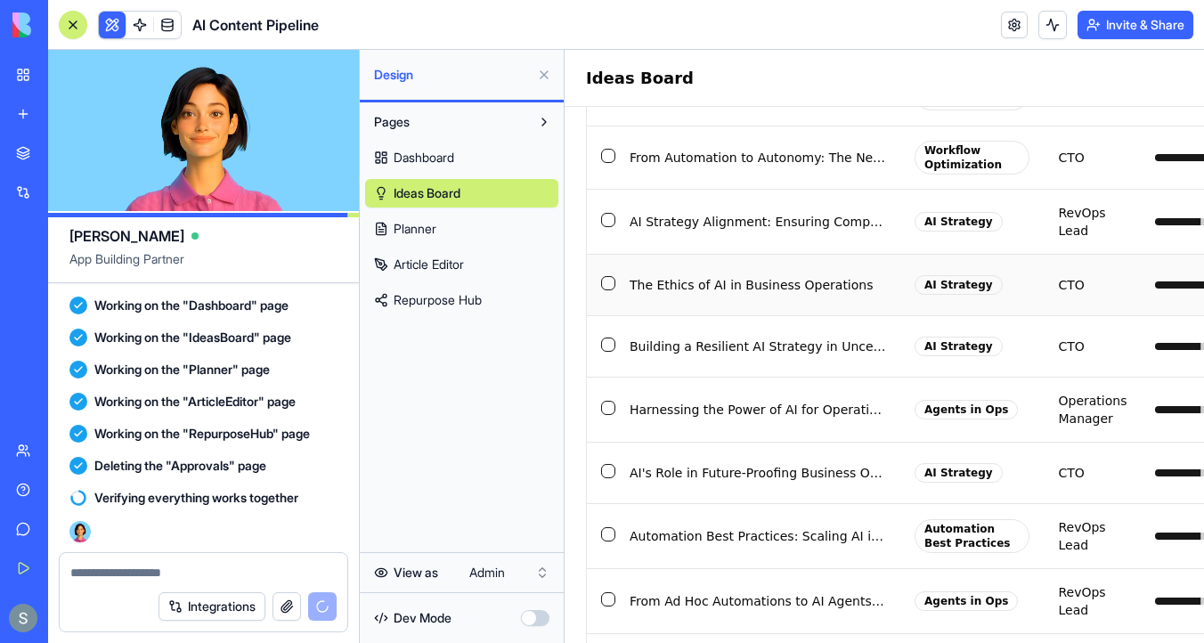
scroll to position [529, 0]
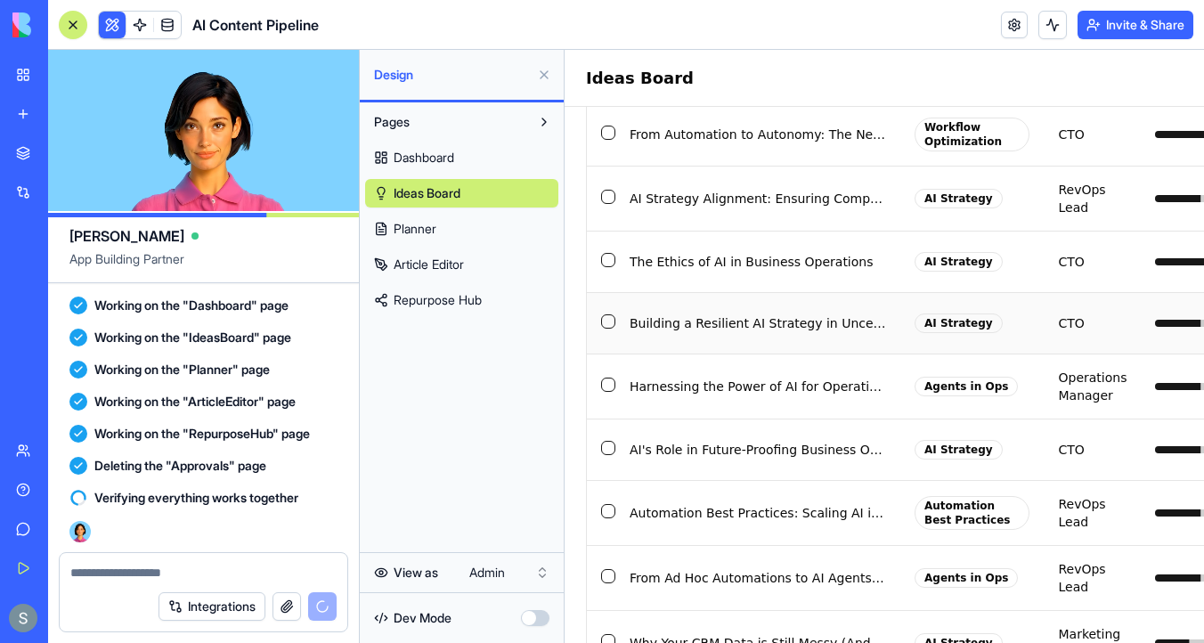
click at [814, 331] on td "Building a Resilient AI Strategy in Uncertain Times" at bounding box center [757, 322] width 285 height 61
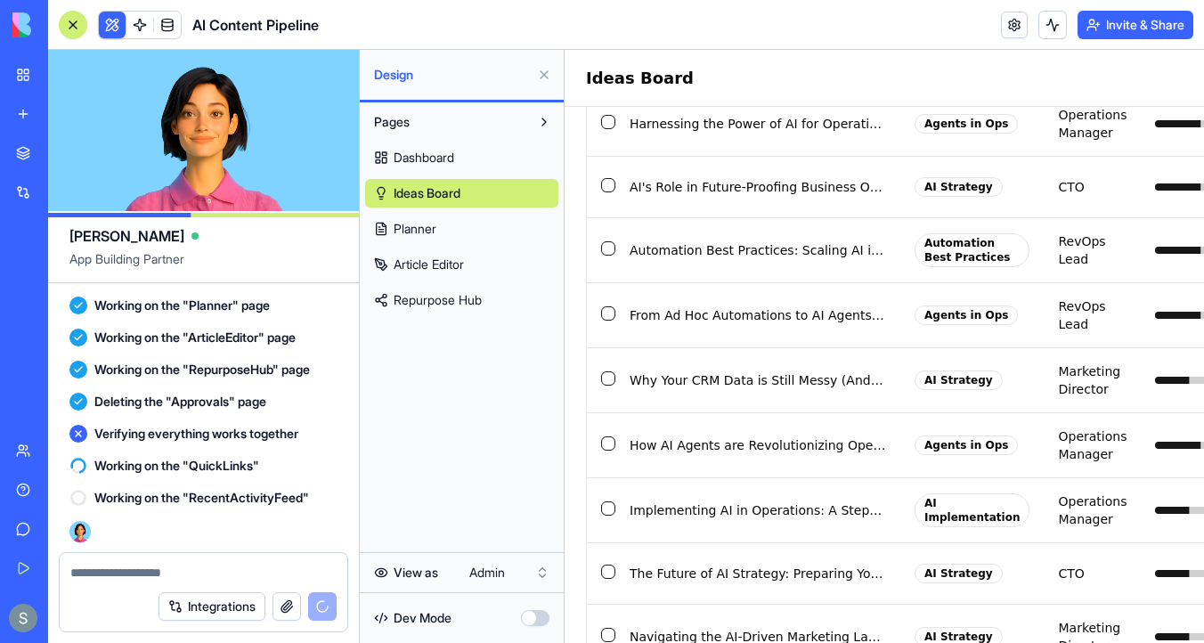
scroll to position [793, 0]
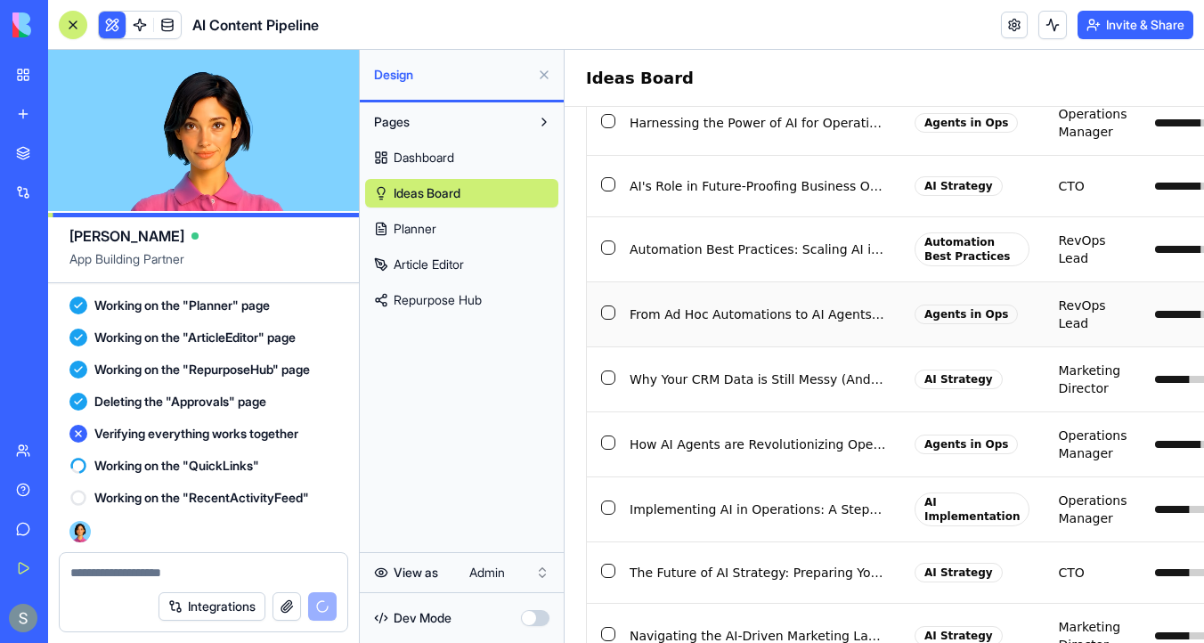
click at [782, 321] on td "From Ad Hoc Automations to AI Agents: A 3-Step Framework" at bounding box center [757, 313] width 285 height 65
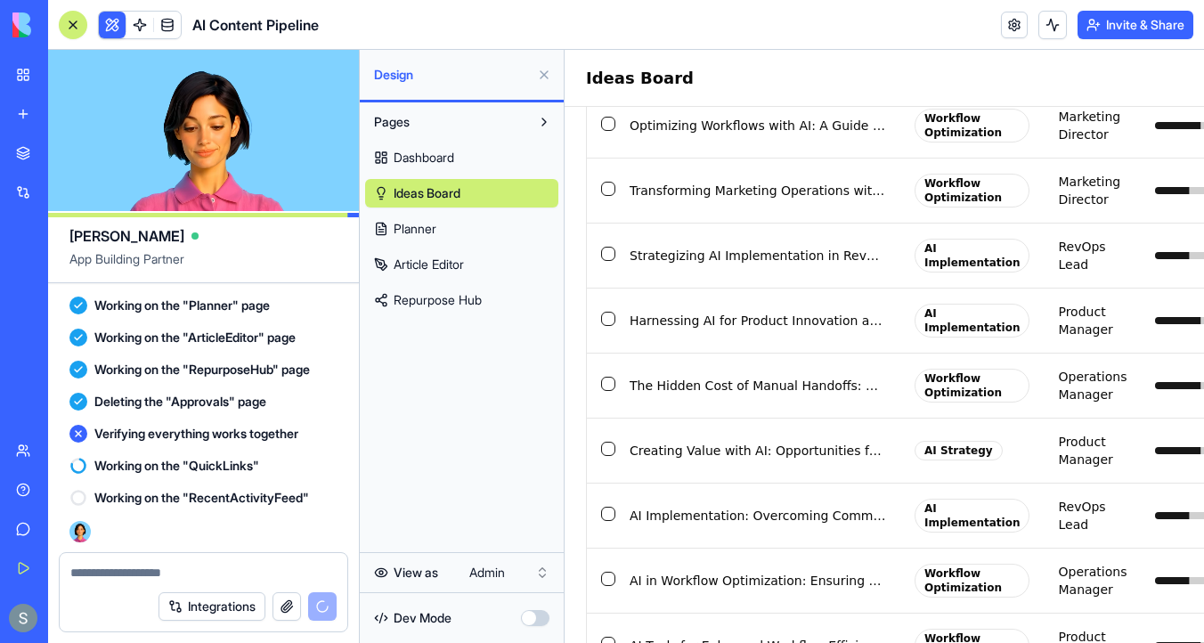
scroll to position [1878, 0]
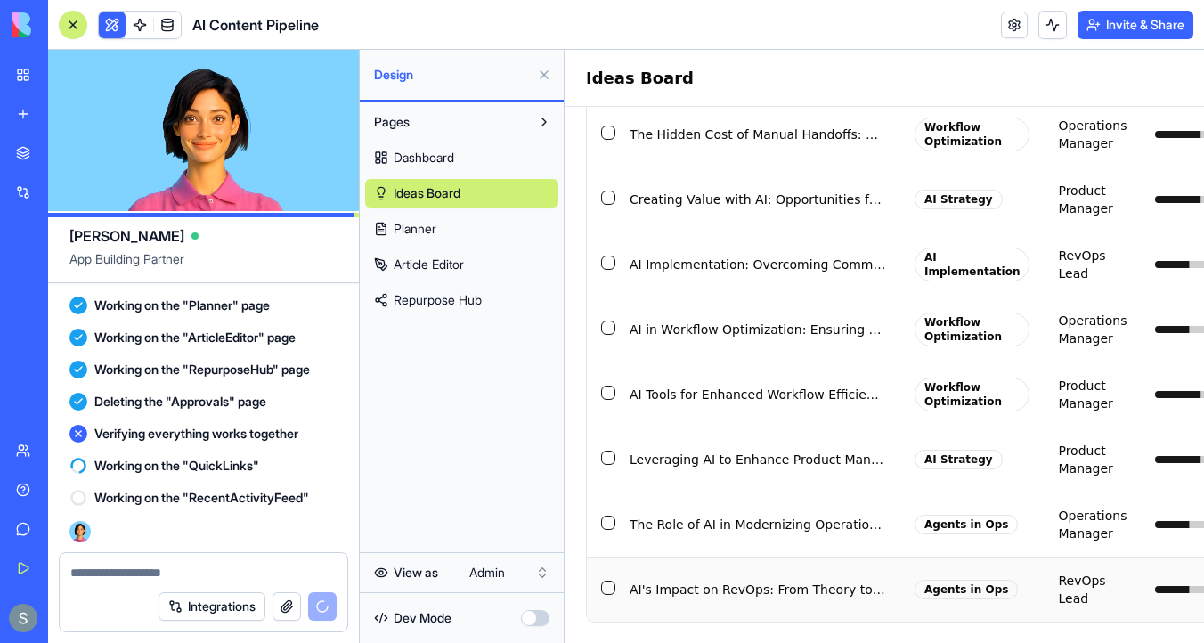
click at [686, 594] on td "AI's Impact on RevOps: From Theory to Practice" at bounding box center [757, 589] width 285 height 65
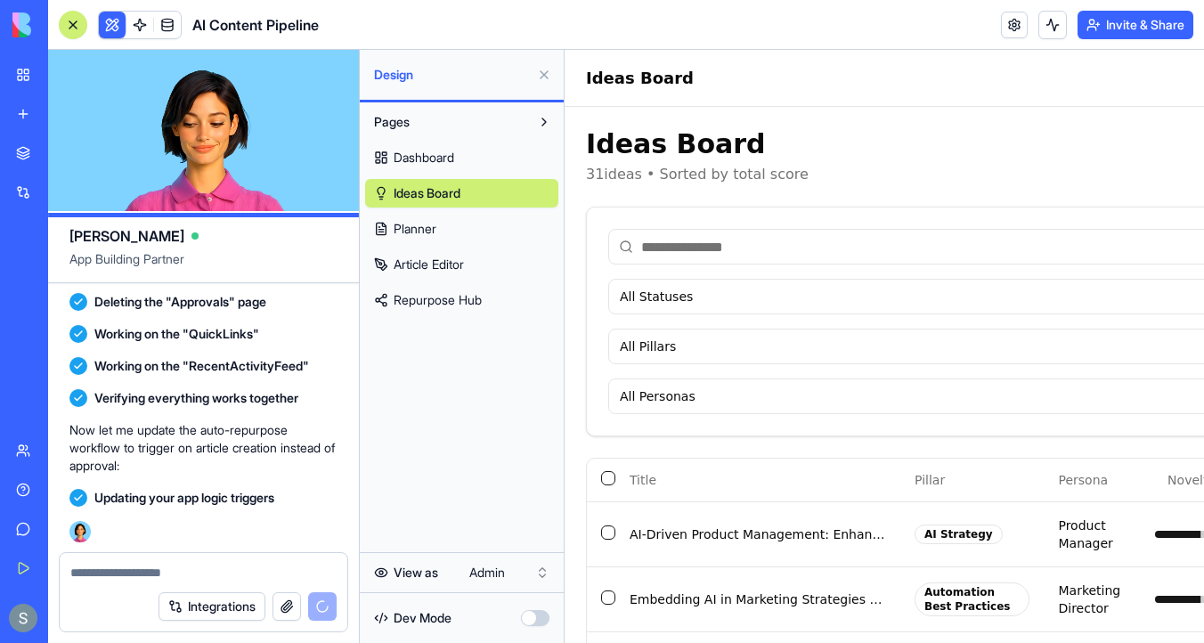
scroll to position [12618, 0]
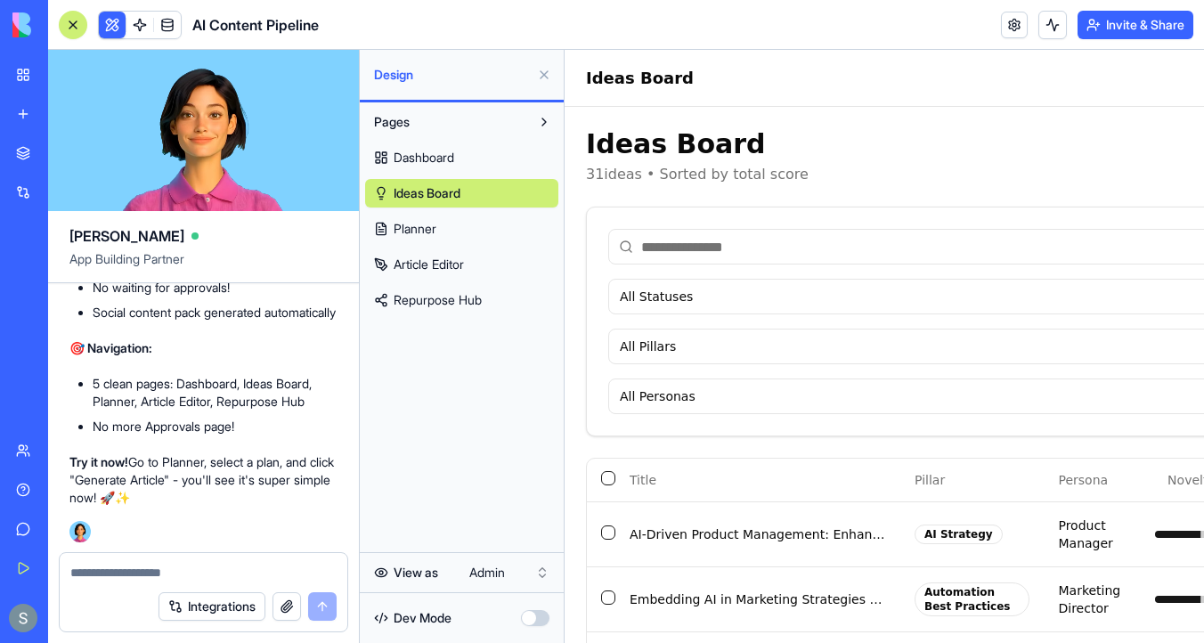
click at [463, 232] on link "Planner" at bounding box center [461, 229] width 193 height 29
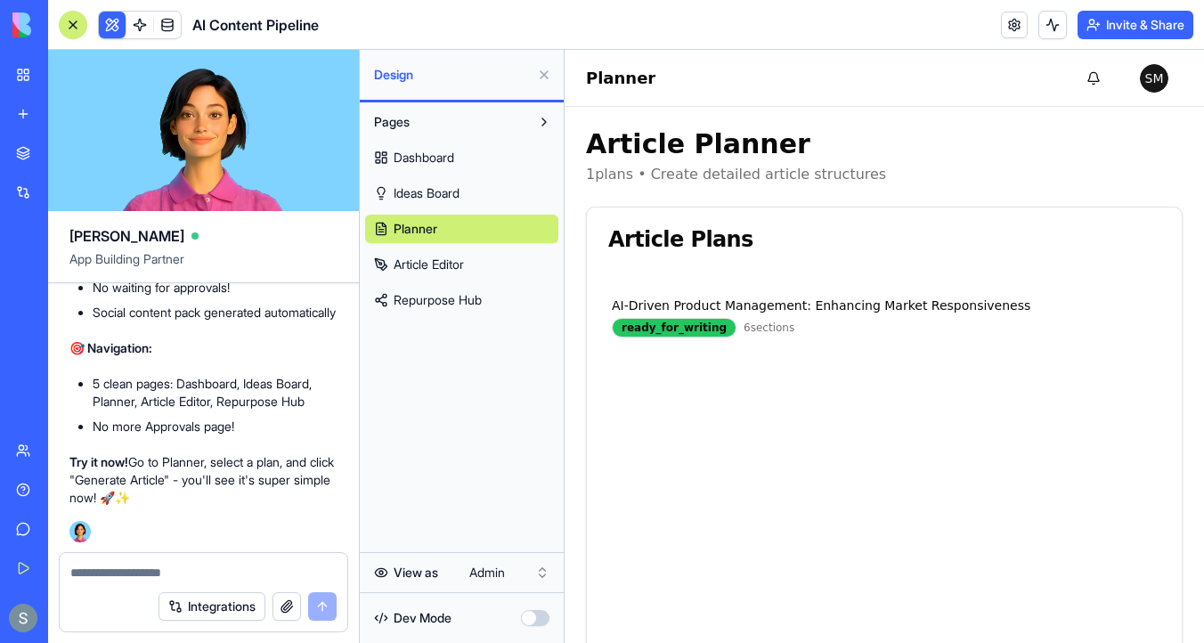
click at [483, 164] on link "Dashboard" at bounding box center [461, 157] width 193 height 29
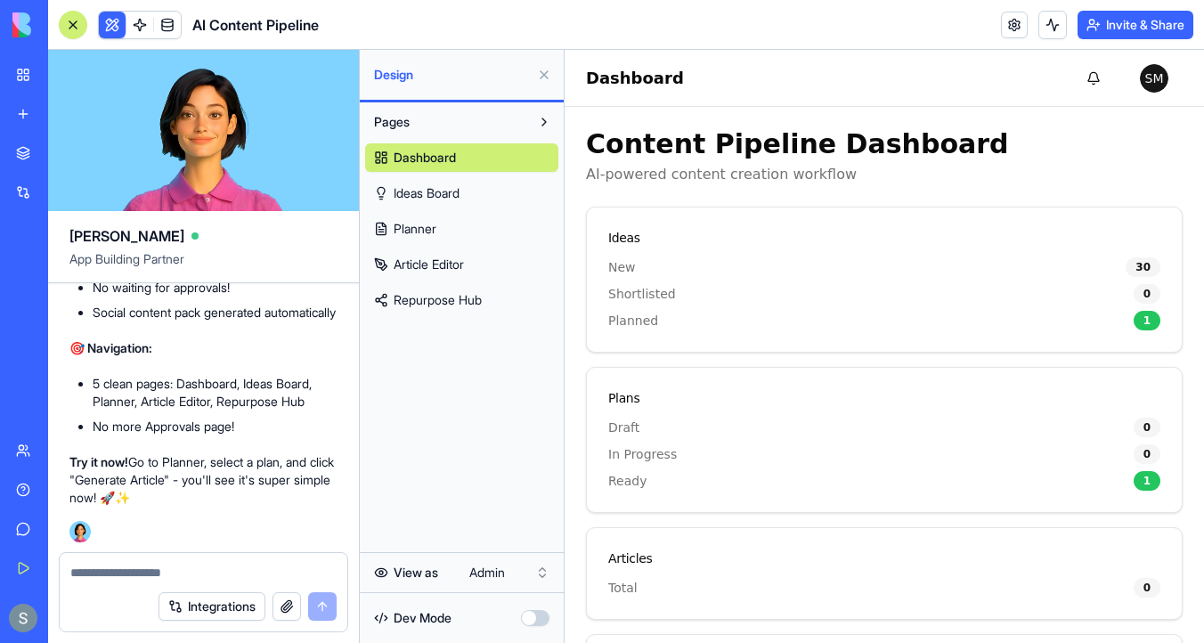
click at [524, 197] on link "Ideas Board" at bounding box center [461, 193] width 193 height 29
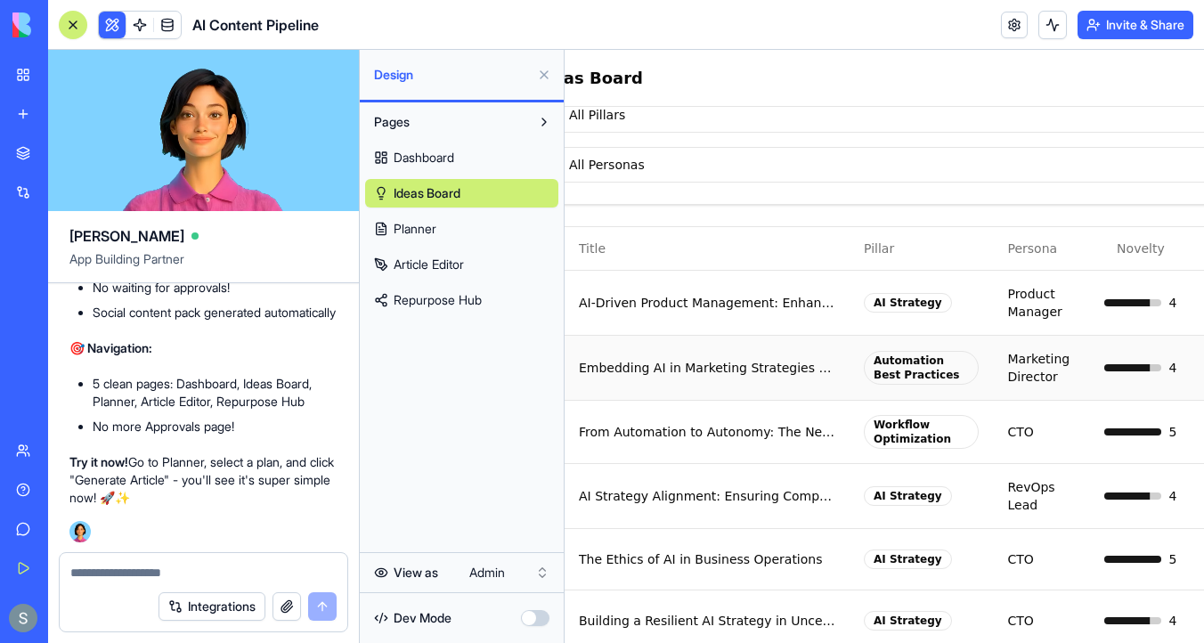
scroll to position [232, 0]
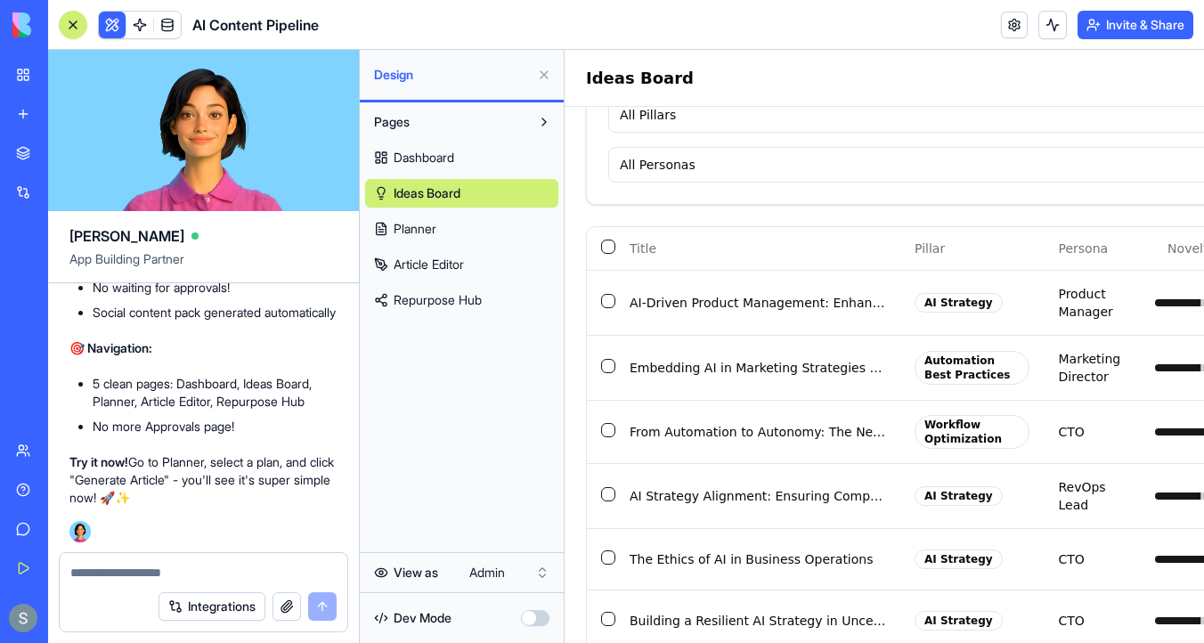
click at [464, 230] on link "Planner" at bounding box center [461, 229] width 193 height 29
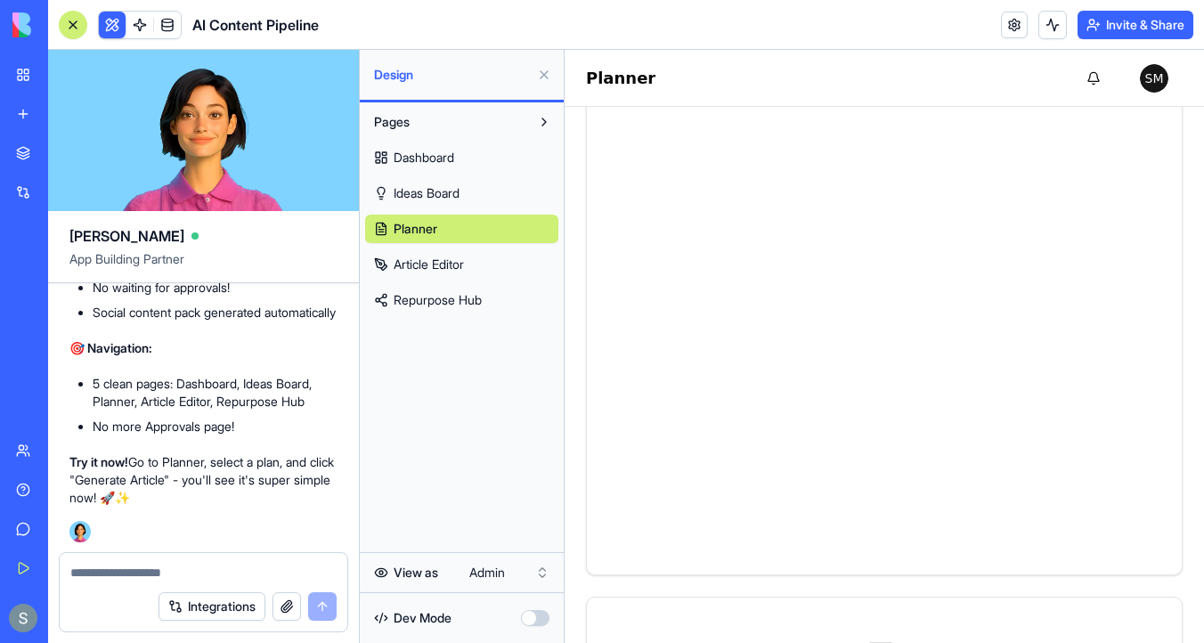
click at [77, 27] on div at bounding box center [73, 25] width 14 height 14
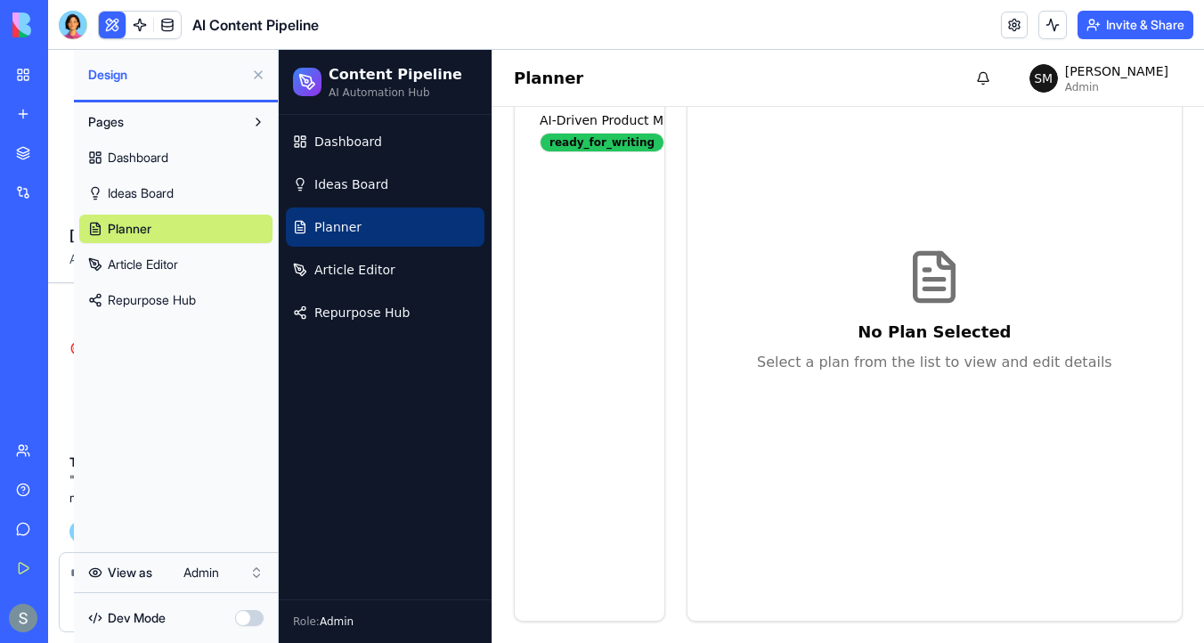
scroll to position [207, 0]
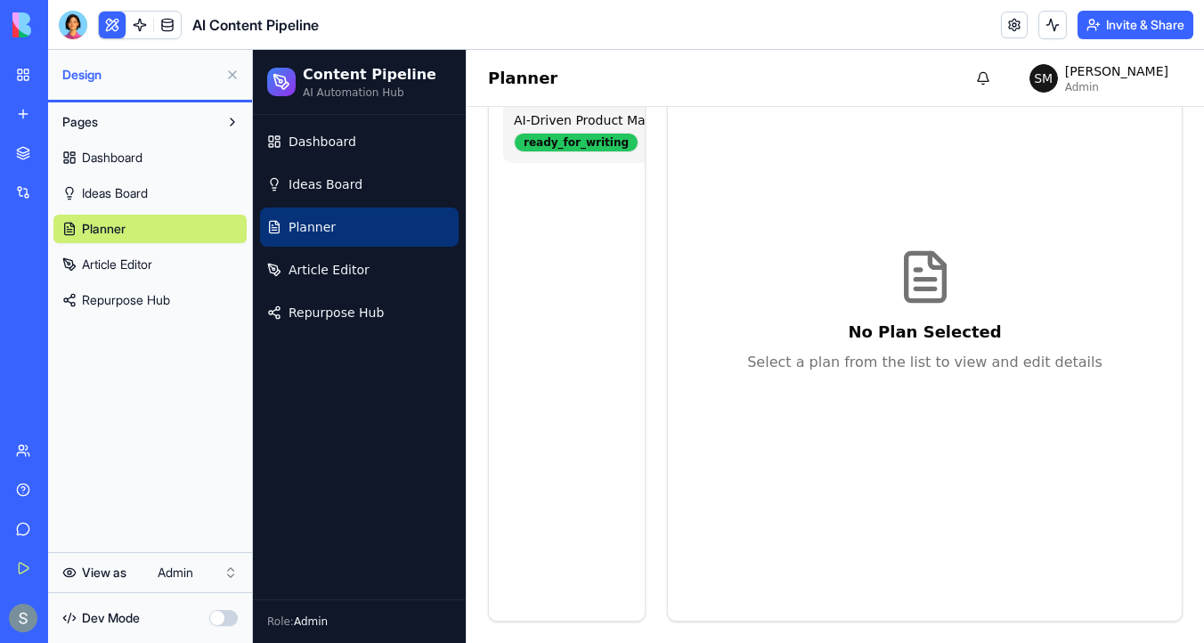
click at [593, 134] on div "ready_for_writing" at bounding box center [576, 143] width 125 height 20
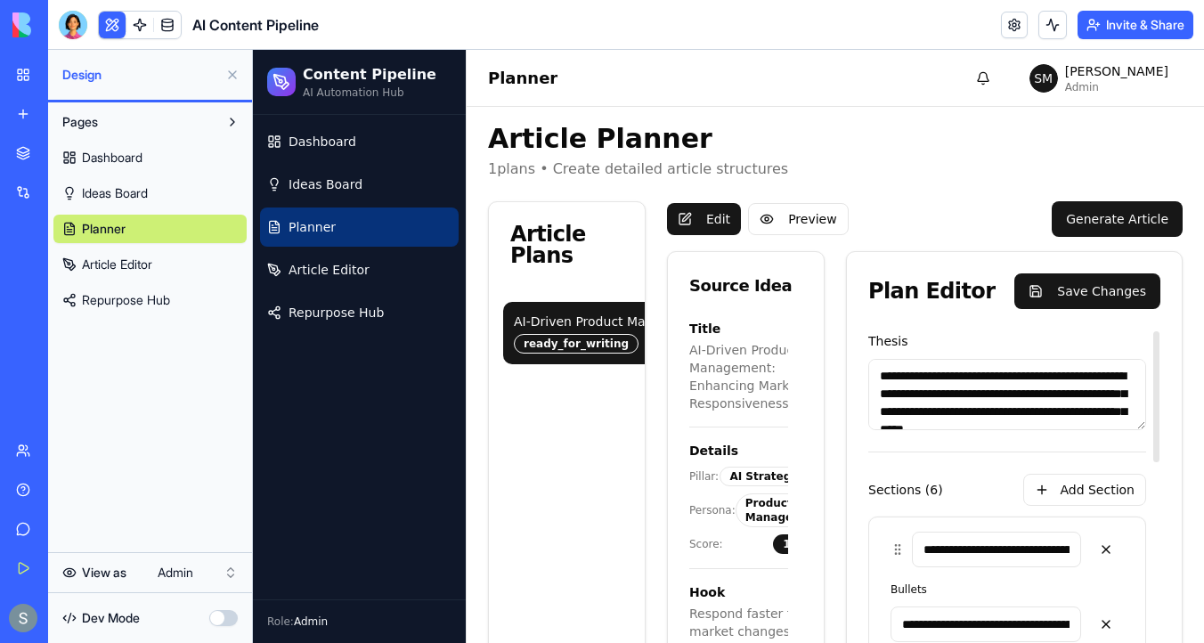
scroll to position [0, 0]
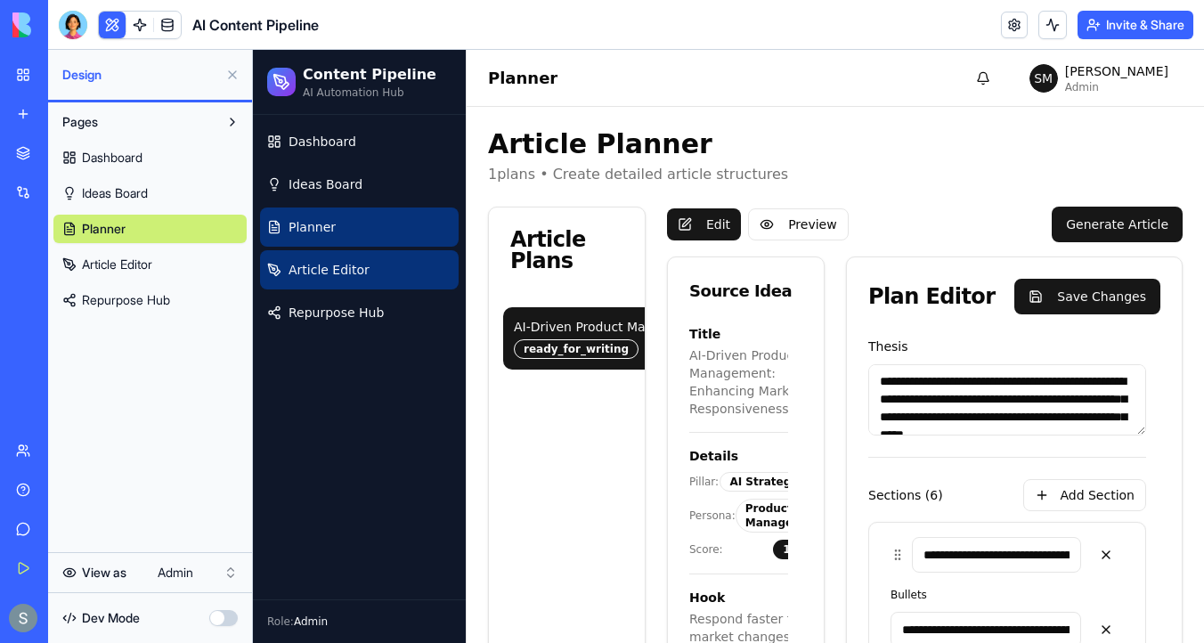
click at [363, 280] on link "Article Editor" at bounding box center [359, 269] width 199 height 39
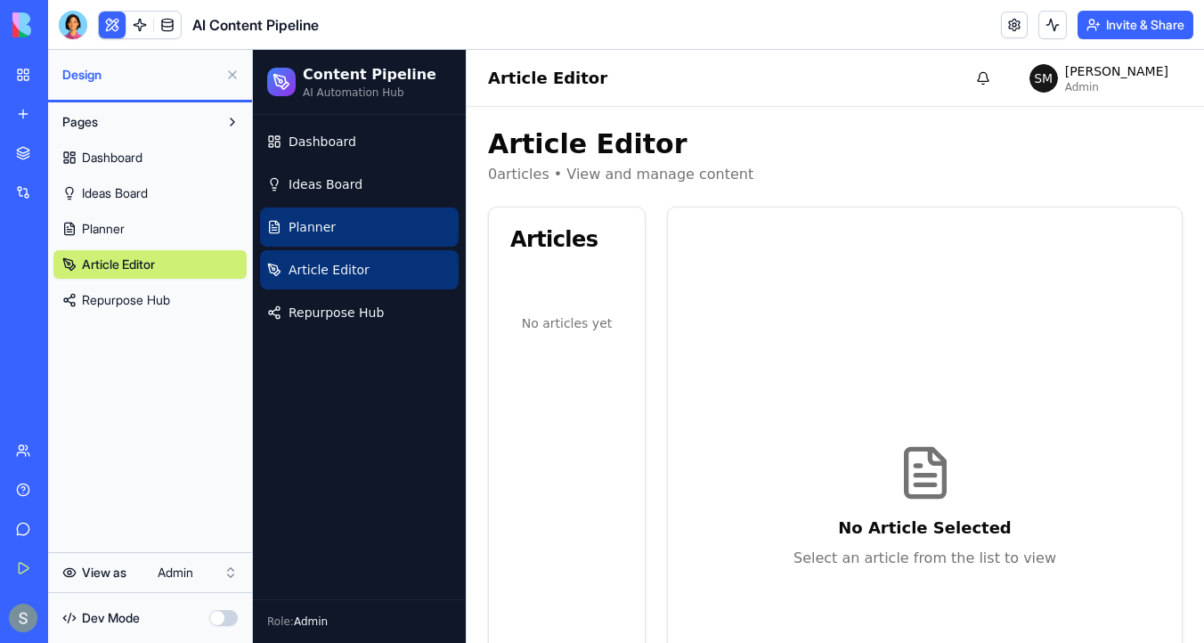
click at [372, 236] on link "Planner" at bounding box center [359, 227] width 199 height 39
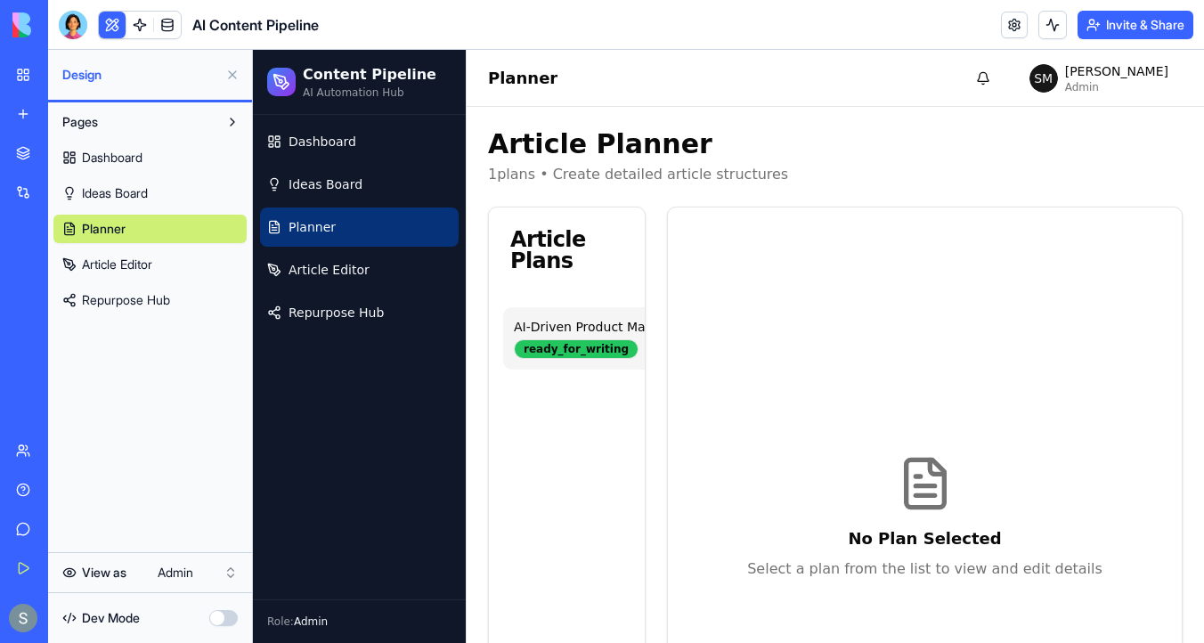
click at [569, 348] on div "ready_for_writing" at bounding box center [576, 349] width 125 height 20
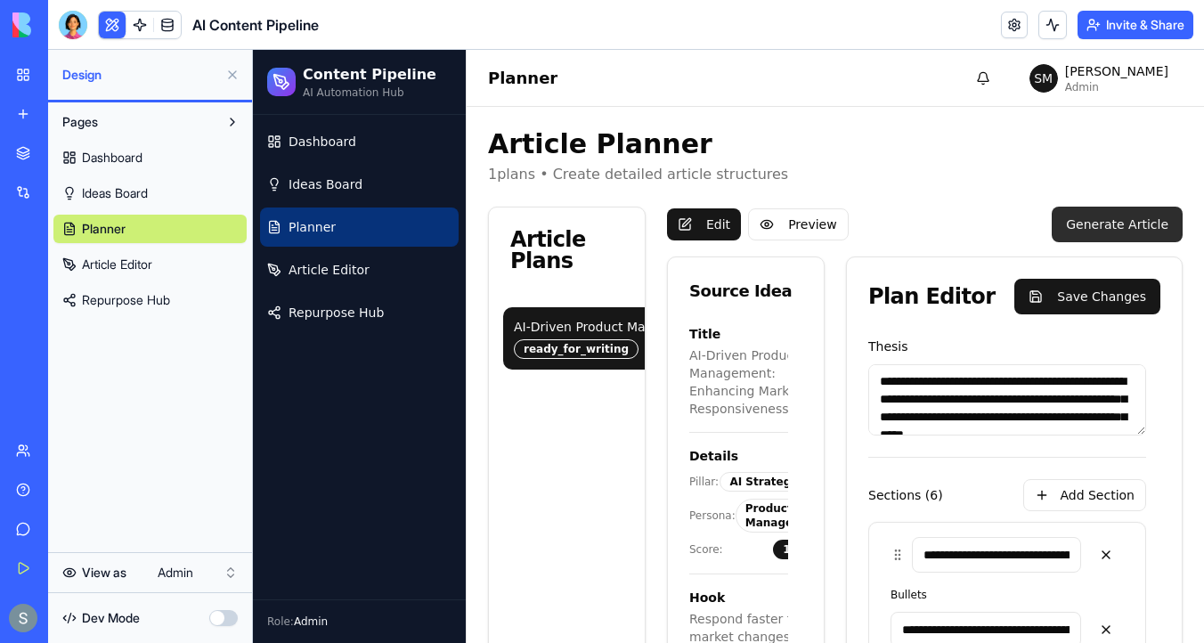
click at [1104, 223] on button "Generate Article" at bounding box center [1117, 225] width 131 height 36
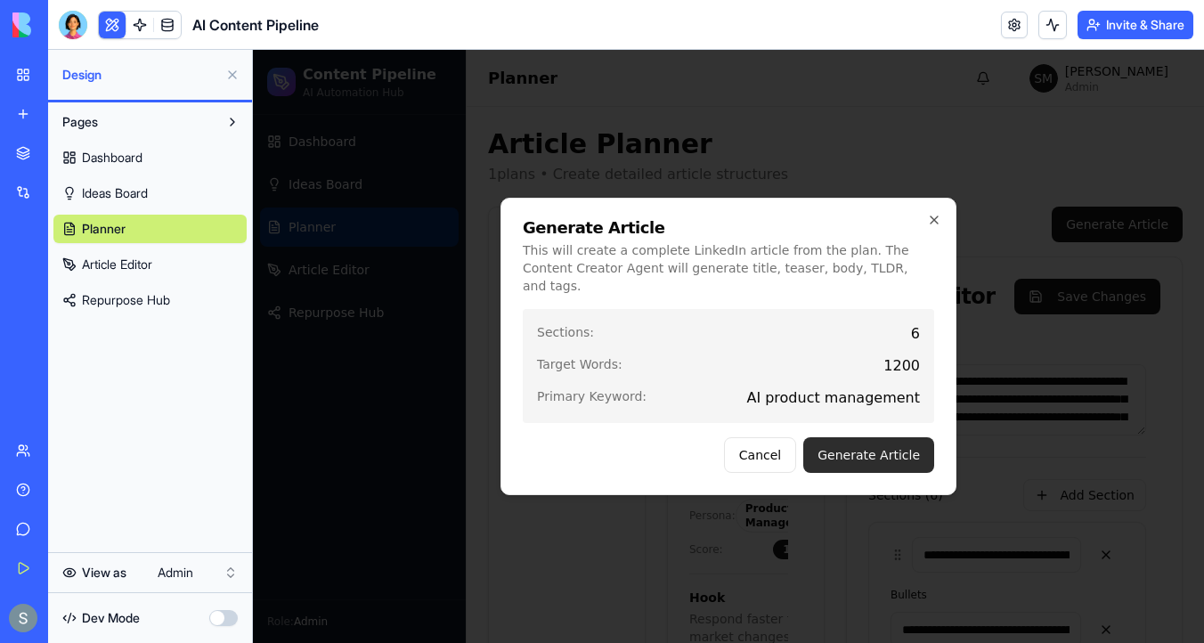
click at [889, 437] on button "Generate Article" at bounding box center [868, 455] width 131 height 36
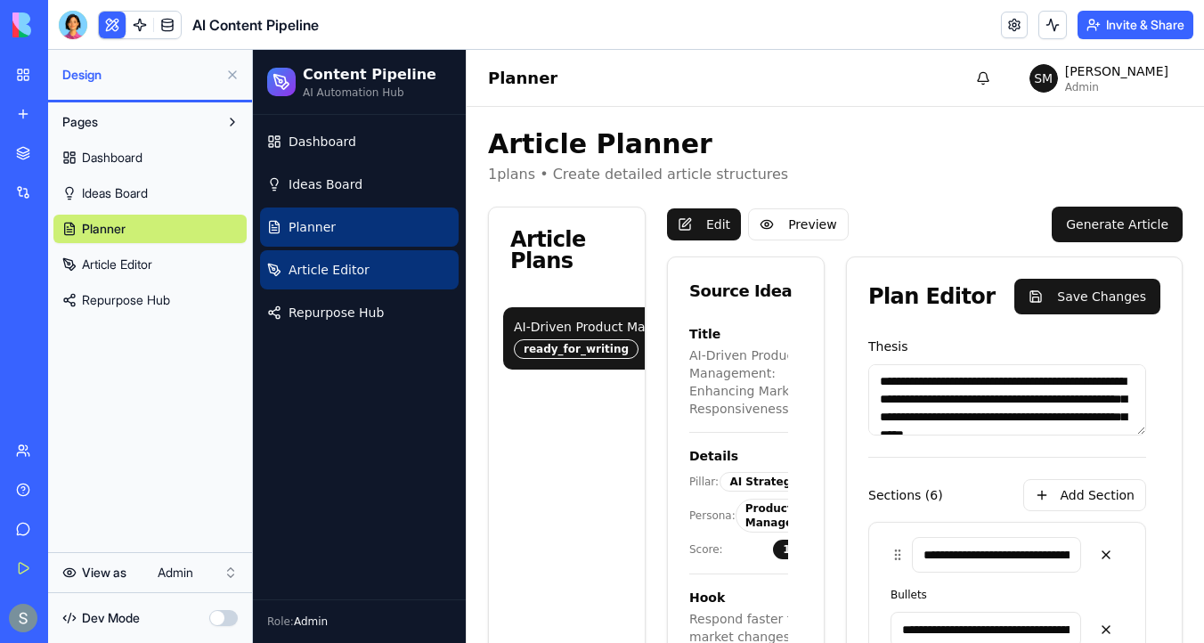
click at [340, 267] on span "Article Editor" at bounding box center [329, 270] width 81 height 18
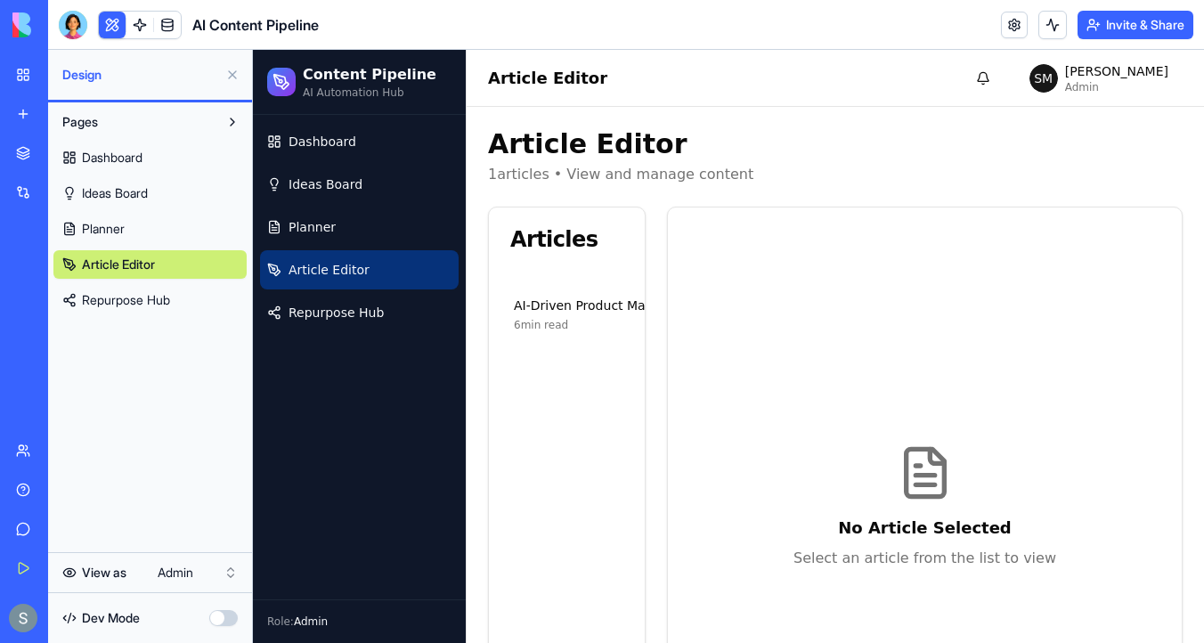
scroll to position [185, 0]
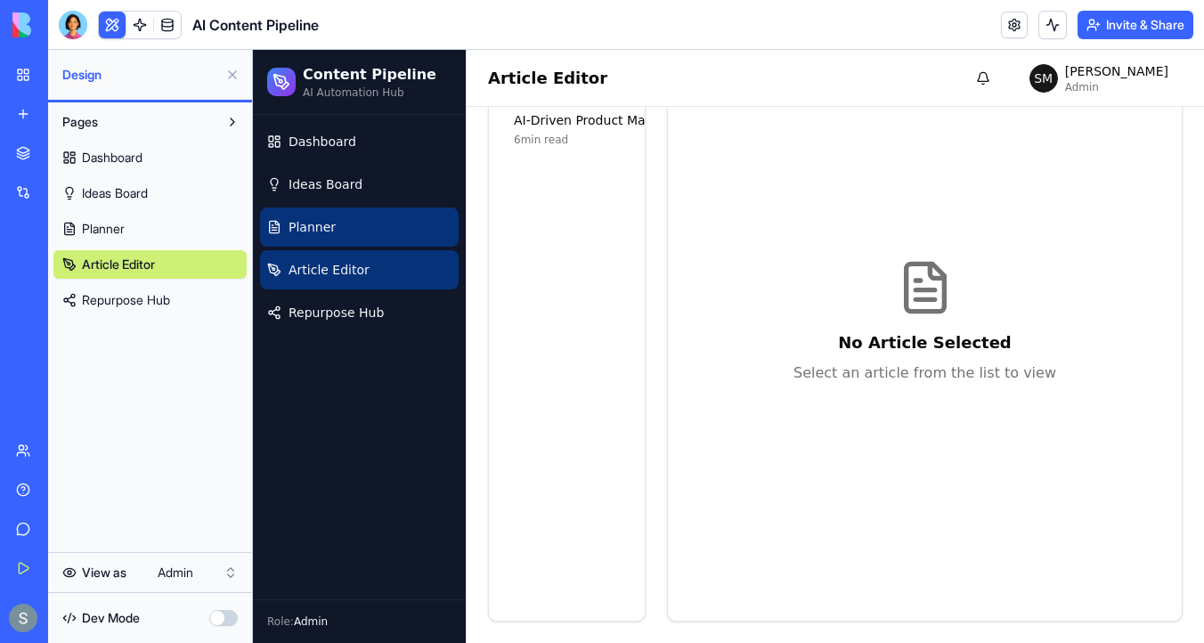
click at [374, 230] on link "Planner" at bounding box center [359, 227] width 199 height 39
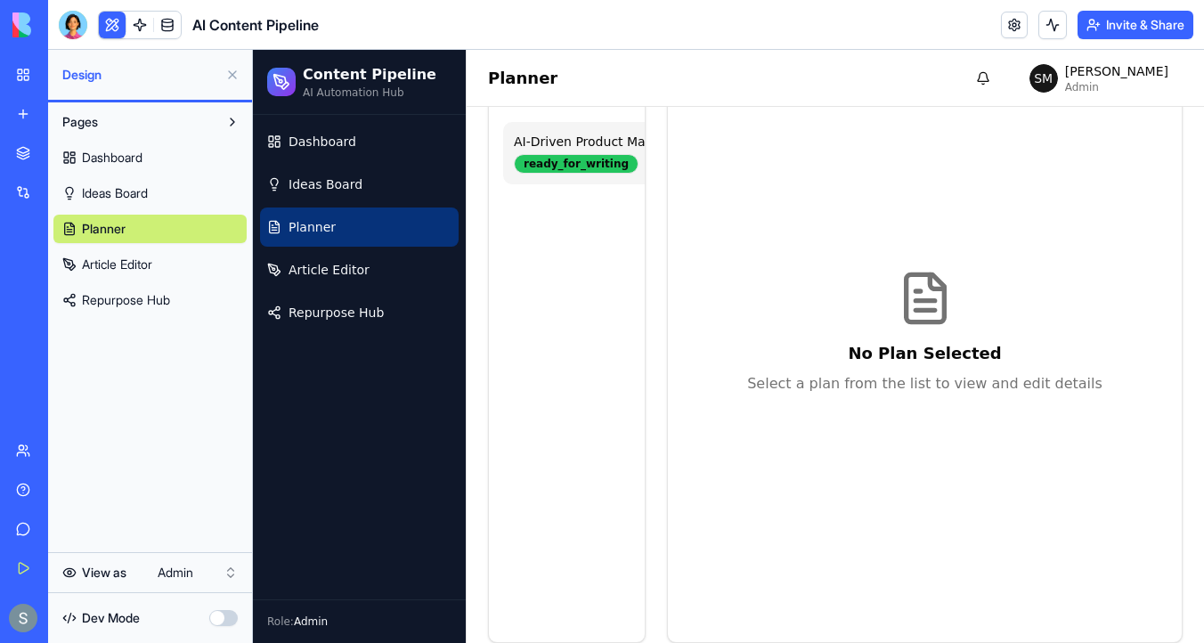
click at [623, 148] on div "AI-Driven Product Management: Enhancing Market Responsiveness" at bounding box center [723, 142] width 419 height 18
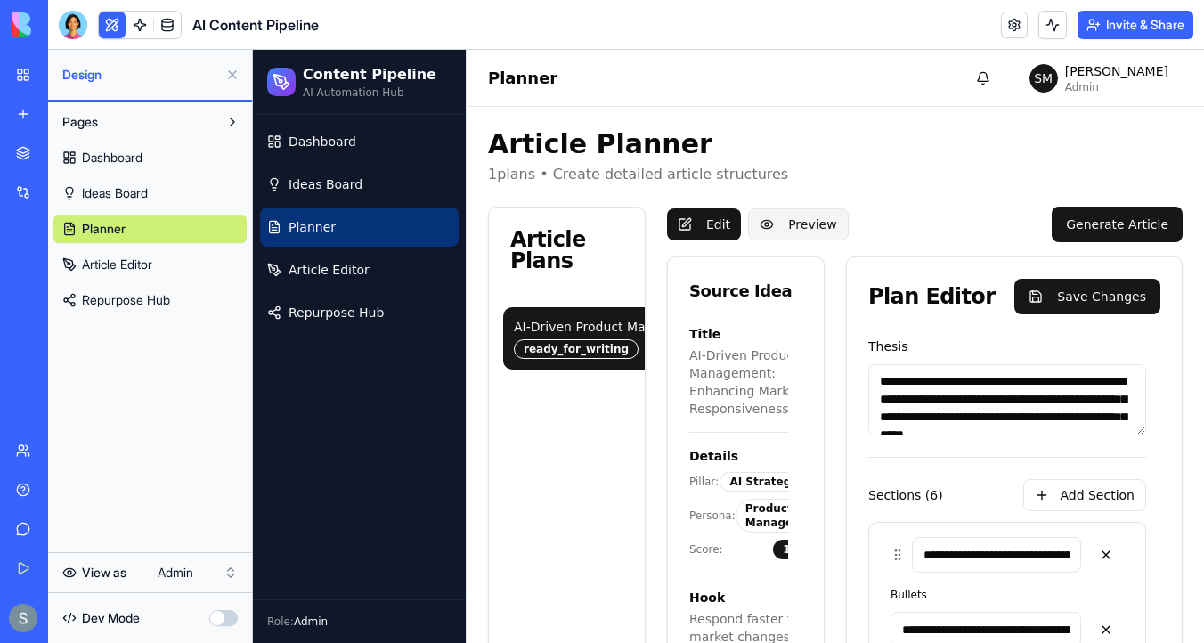
click at [801, 219] on button "Preview" at bounding box center [798, 224] width 101 height 32
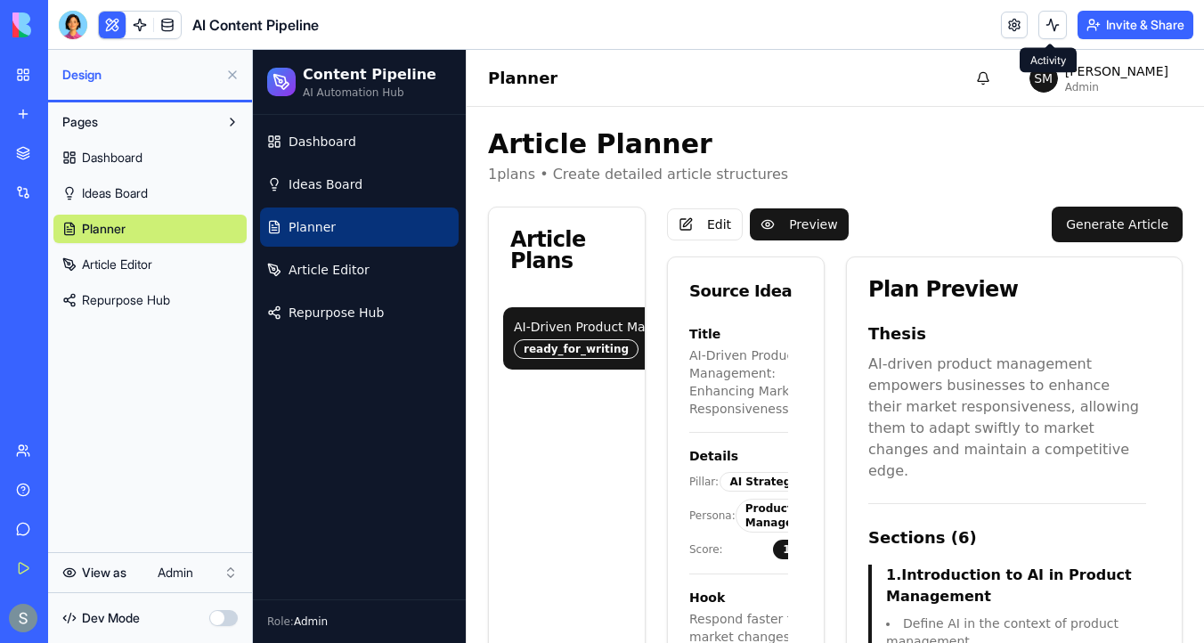
click at [1044, 25] on button at bounding box center [1053, 25] width 29 height 29
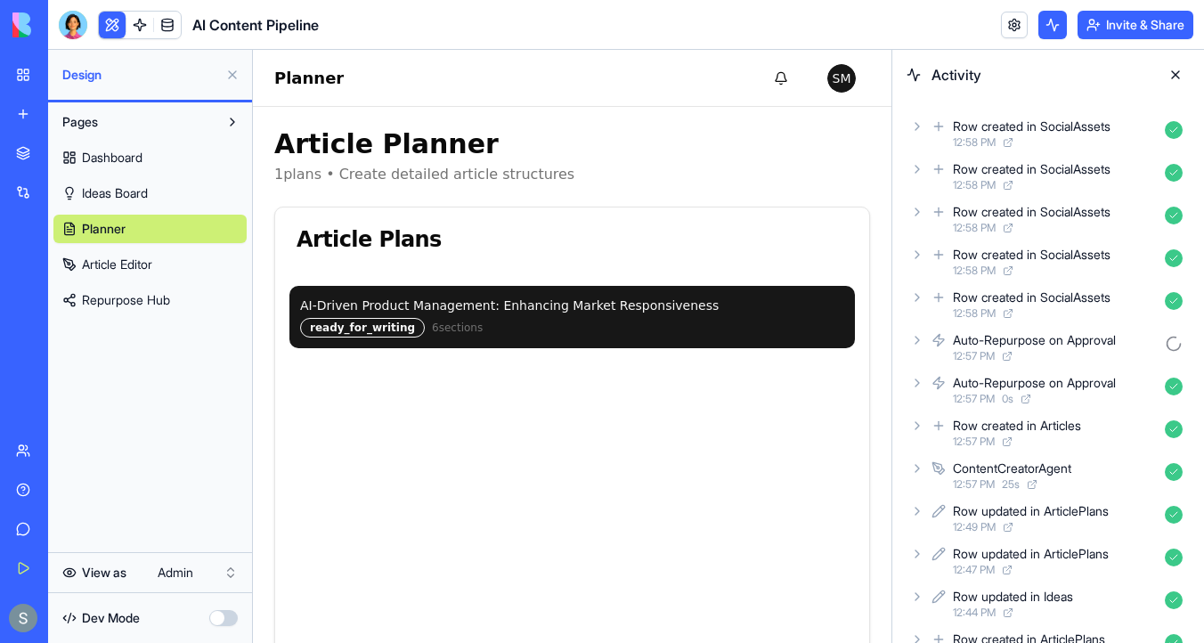
click at [924, 341] on icon at bounding box center [917, 340] width 14 height 14
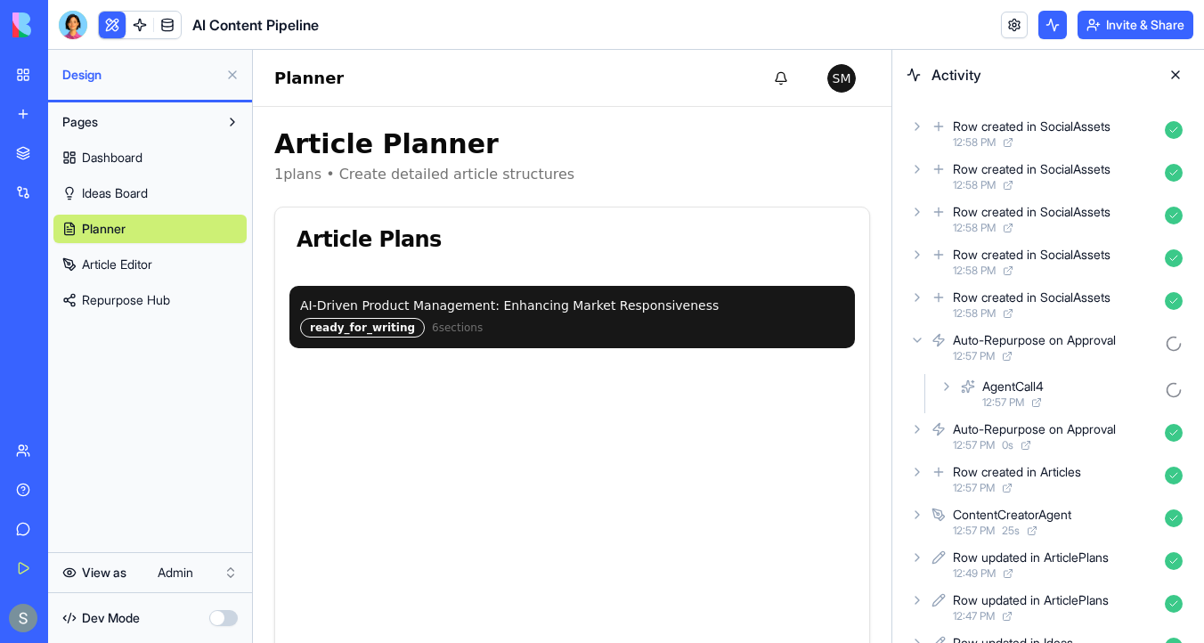
click at [959, 396] on div "AgentCall4 12:57 PM" at bounding box center [1063, 393] width 254 height 39
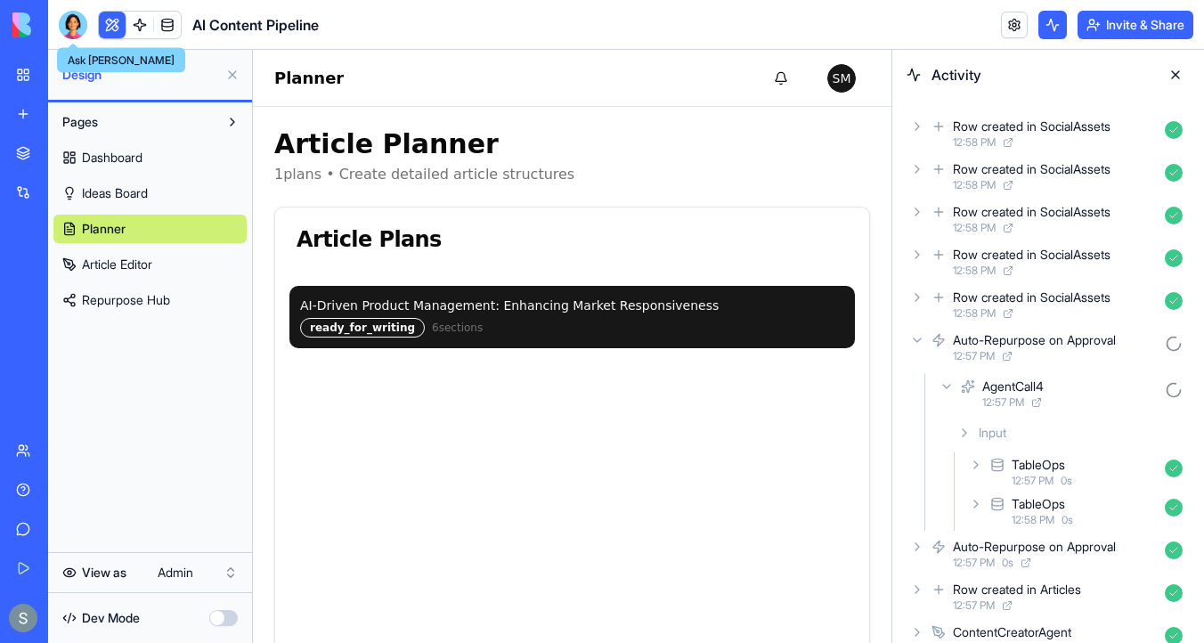
click at [77, 29] on div at bounding box center [73, 25] width 29 height 29
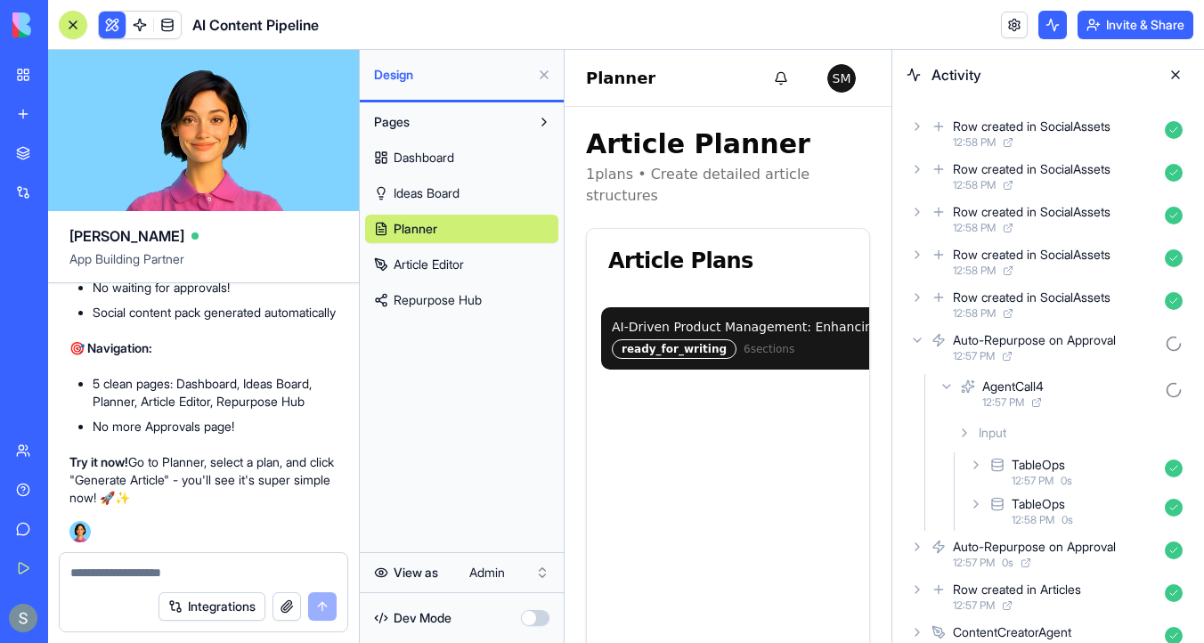
click at [155, 564] on textarea at bounding box center [203, 573] width 266 height 18
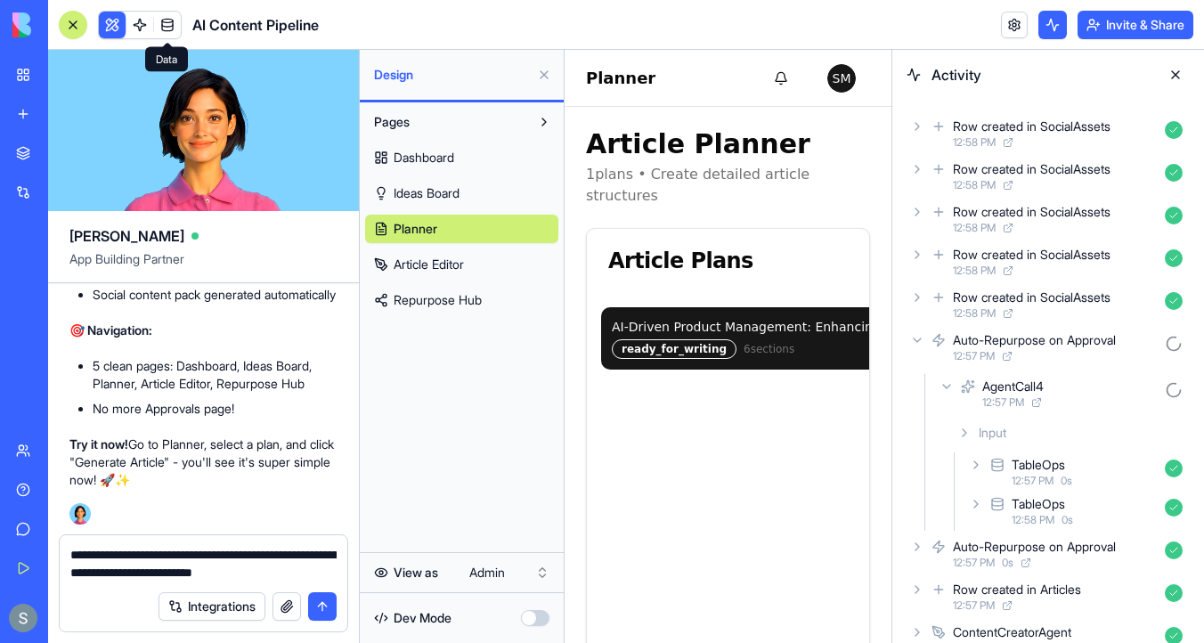
click at [165, 28] on span at bounding box center [168, 25] width 50 height 50
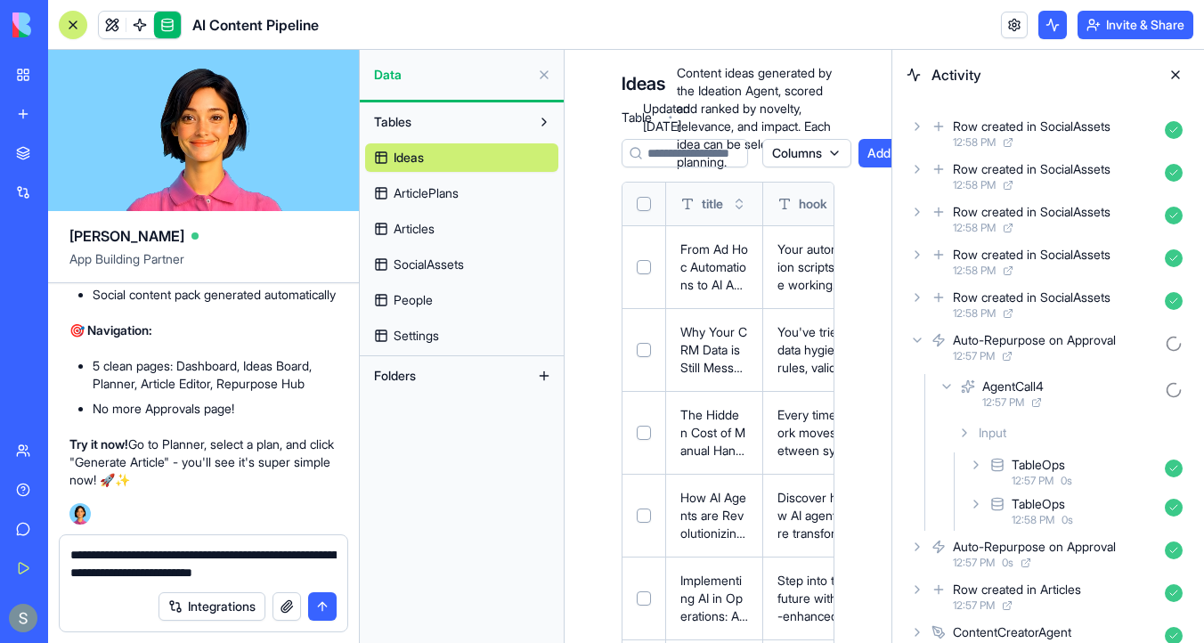
click at [414, 223] on span "Articles" at bounding box center [414, 229] width 41 height 18
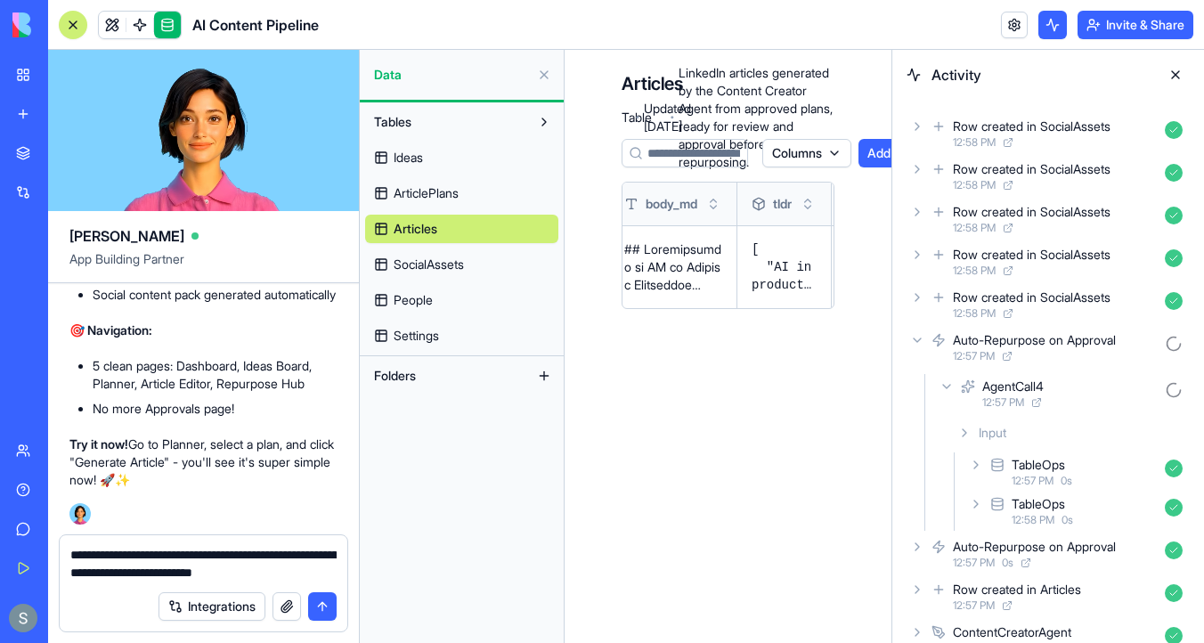
scroll to position [0, 360]
click at [0, 0] on button at bounding box center [0, 0] width 0 height 0
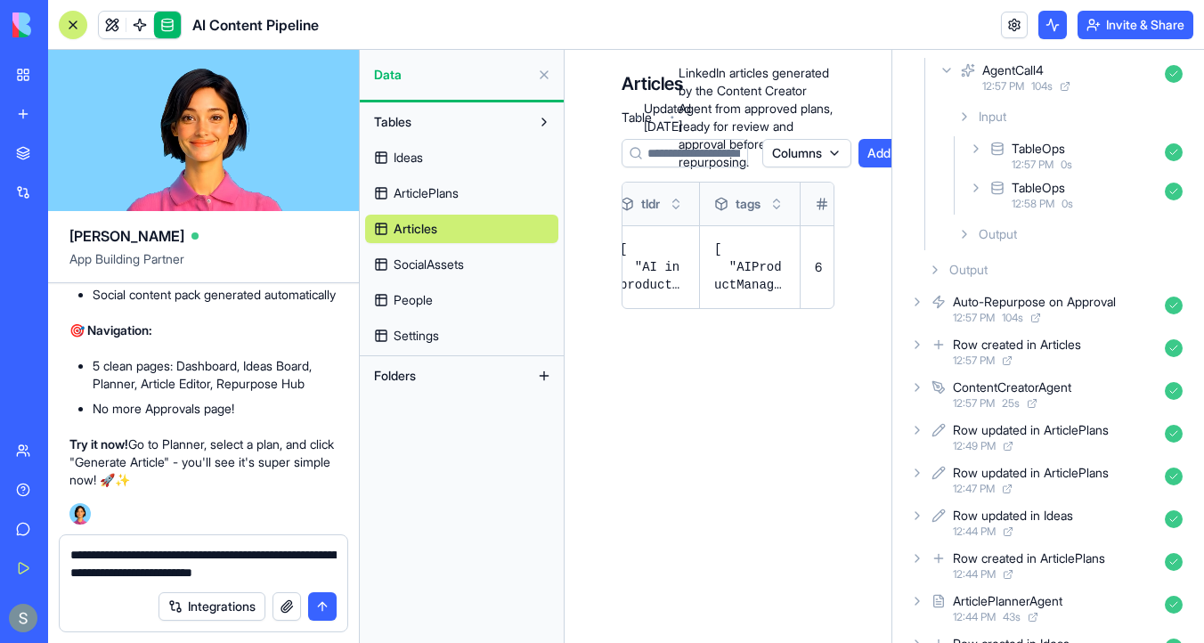
scroll to position [0, 0]
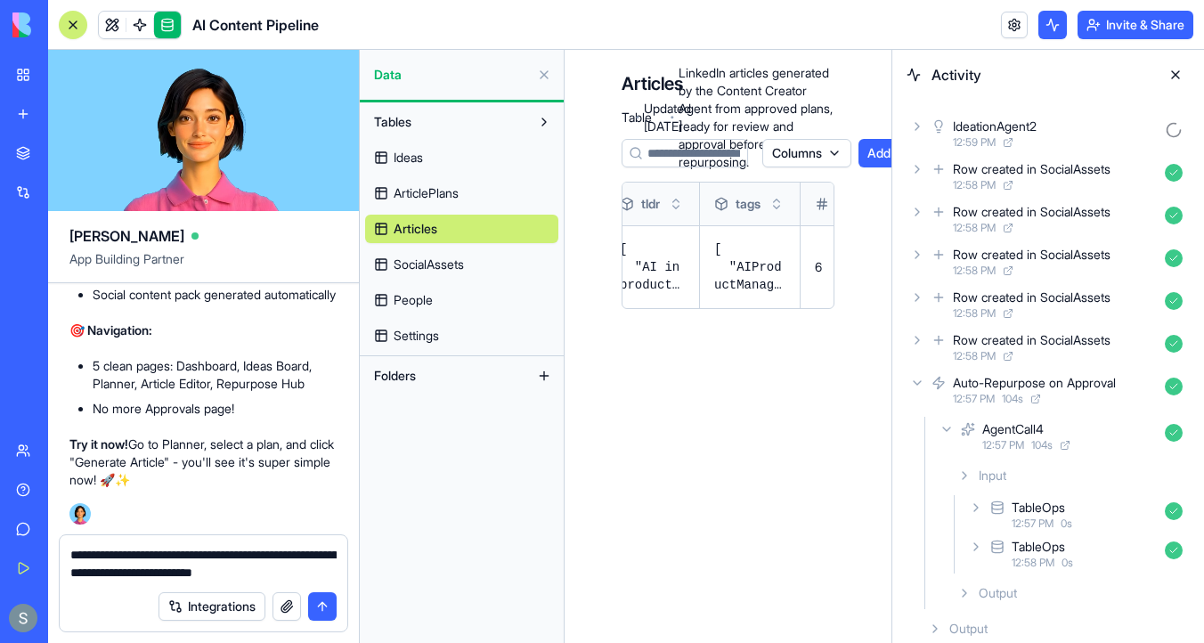
click at [923, 374] on div "Auto-Repurpose on Approval 12:57 PM 104 s" at bounding box center [1048, 390] width 283 height 39
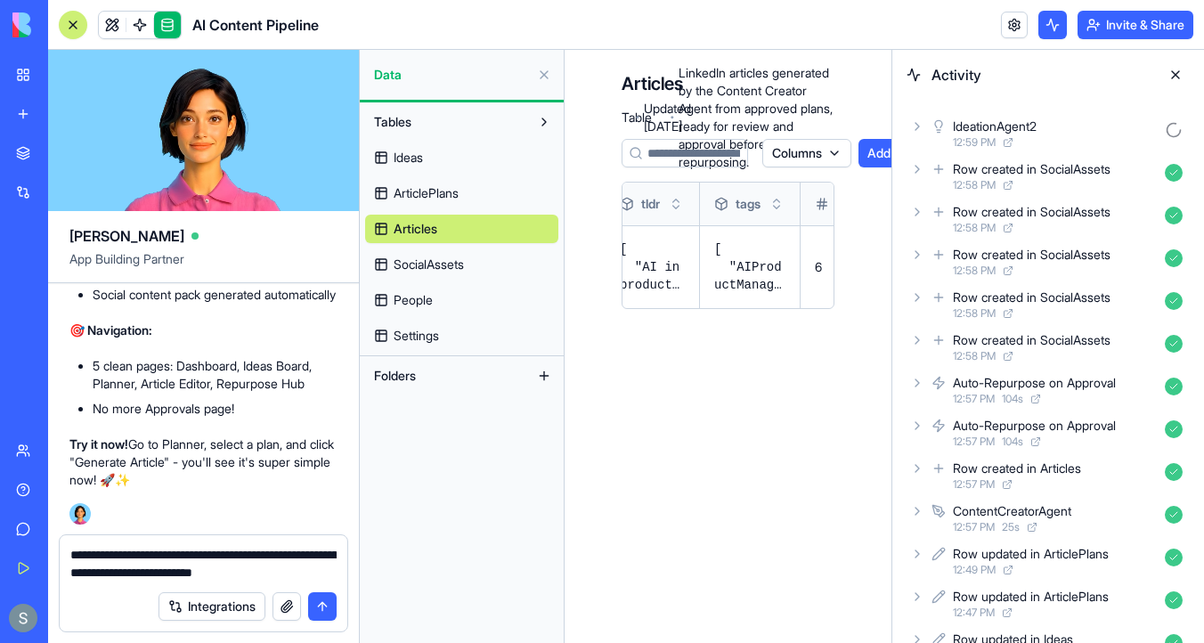
click at [492, 267] on link "SocialAssets" at bounding box center [461, 264] width 193 height 29
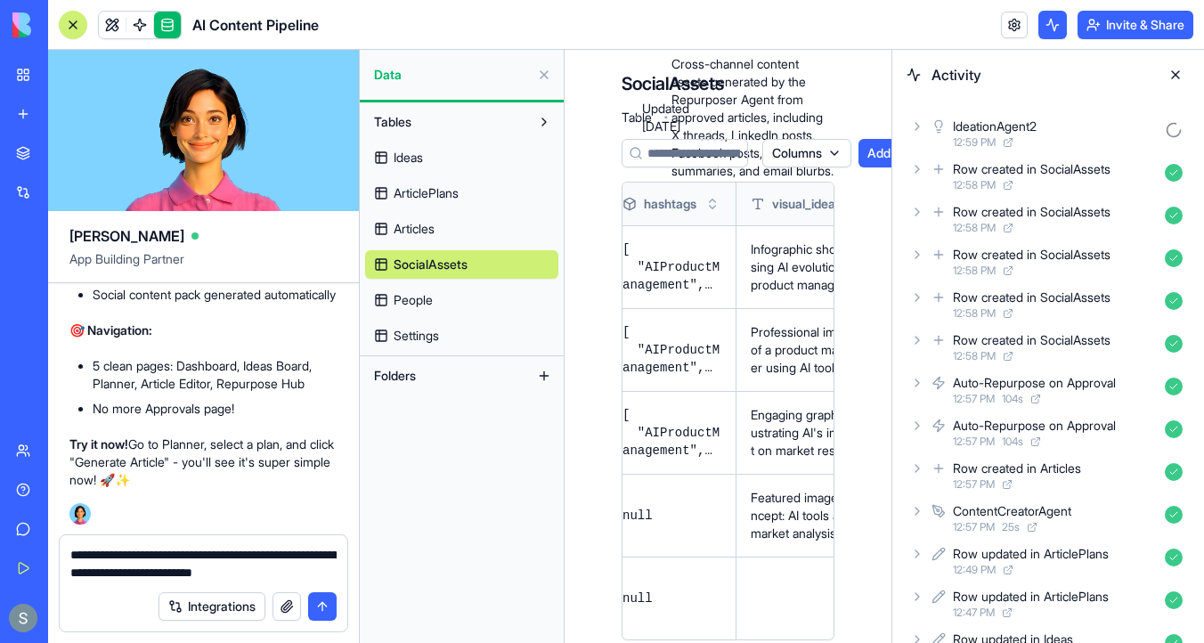
scroll to position [0, 881]
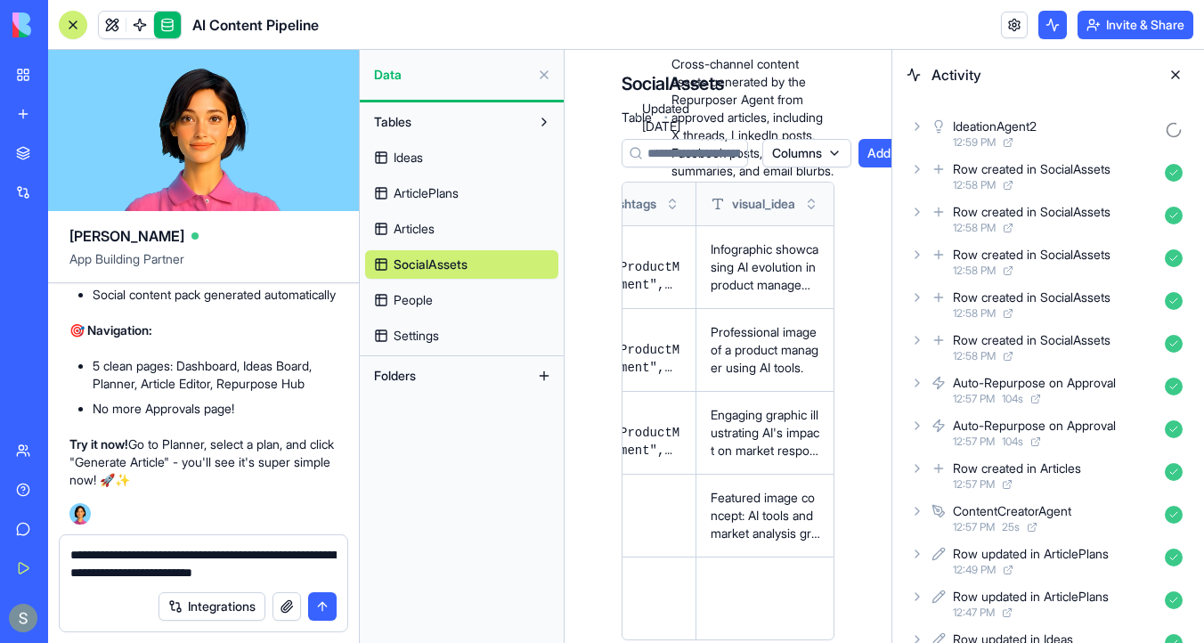
click at [522, 295] on link "People" at bounding box center [461, 300] width 193 height 29
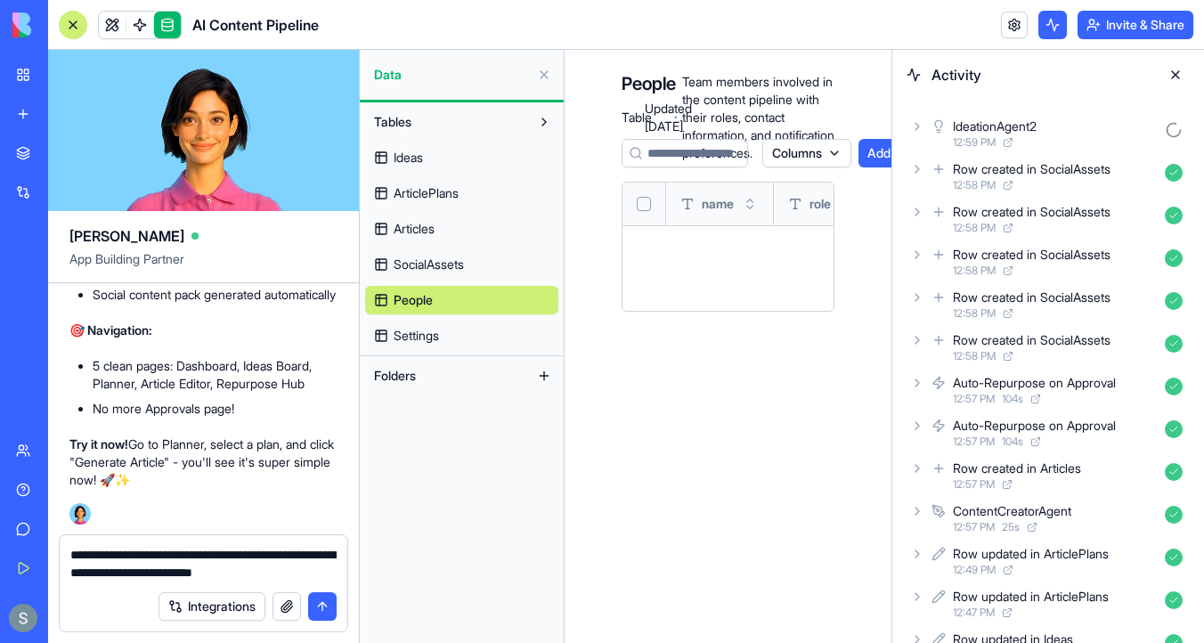
click at [494, 336] on link "Settings" at bounding box center [461, 336] width 193 height 29
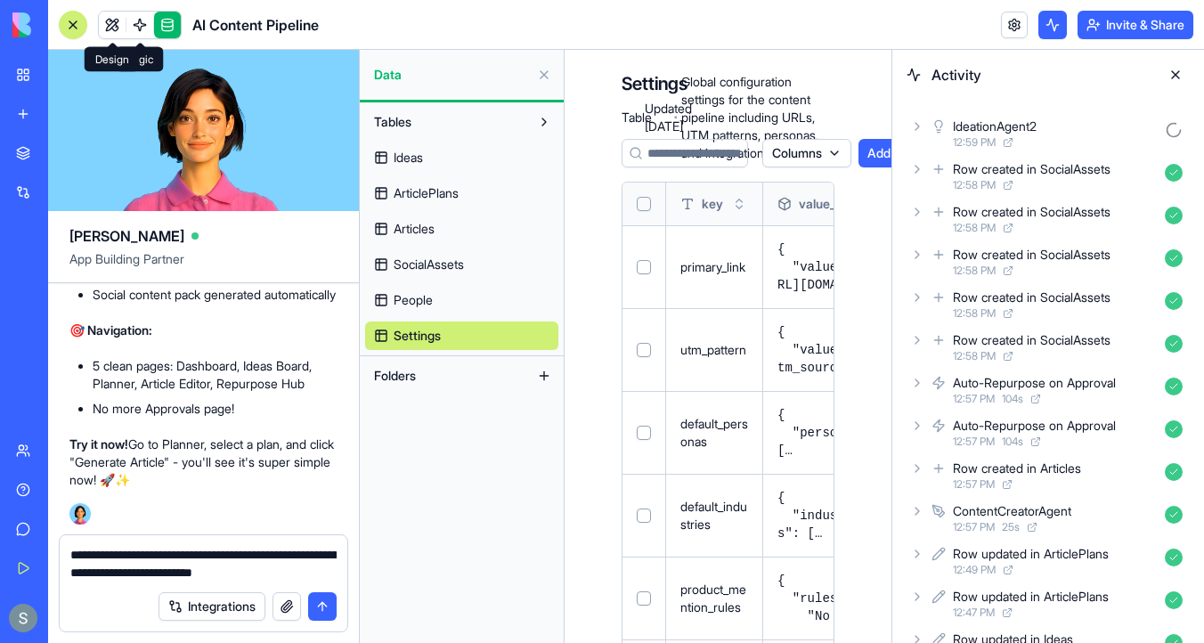
click at [108, 26] on link at bounding box center [112, 25] width 27 height 27
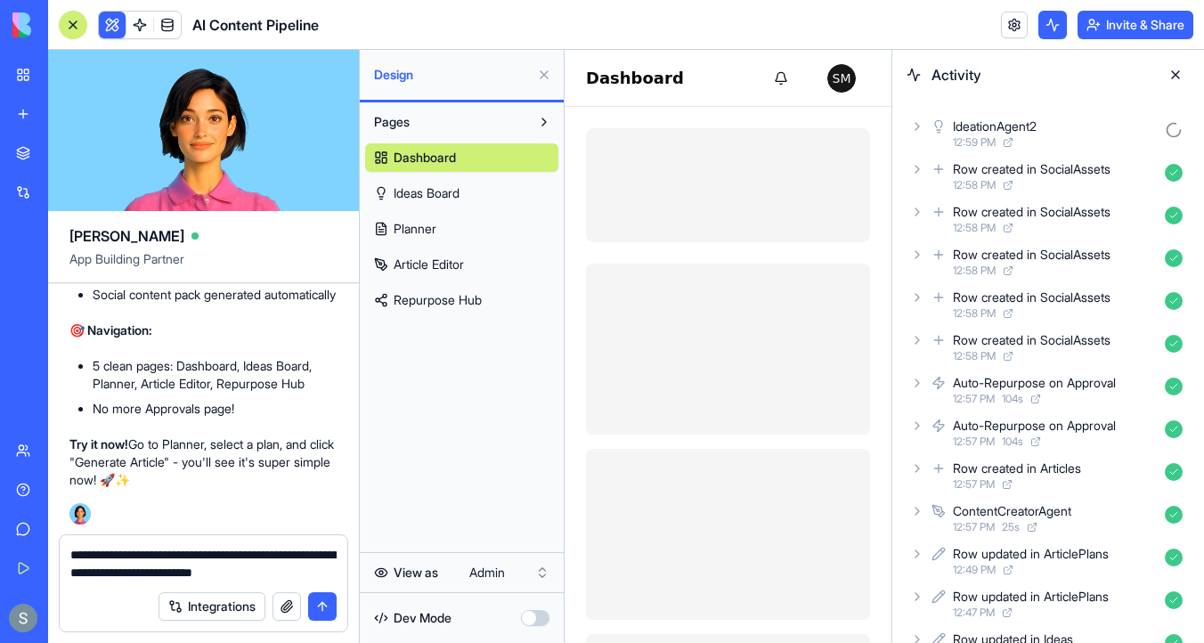
click at [1174, 79] on button at bounding box center [1175, 75] width 29 height 29
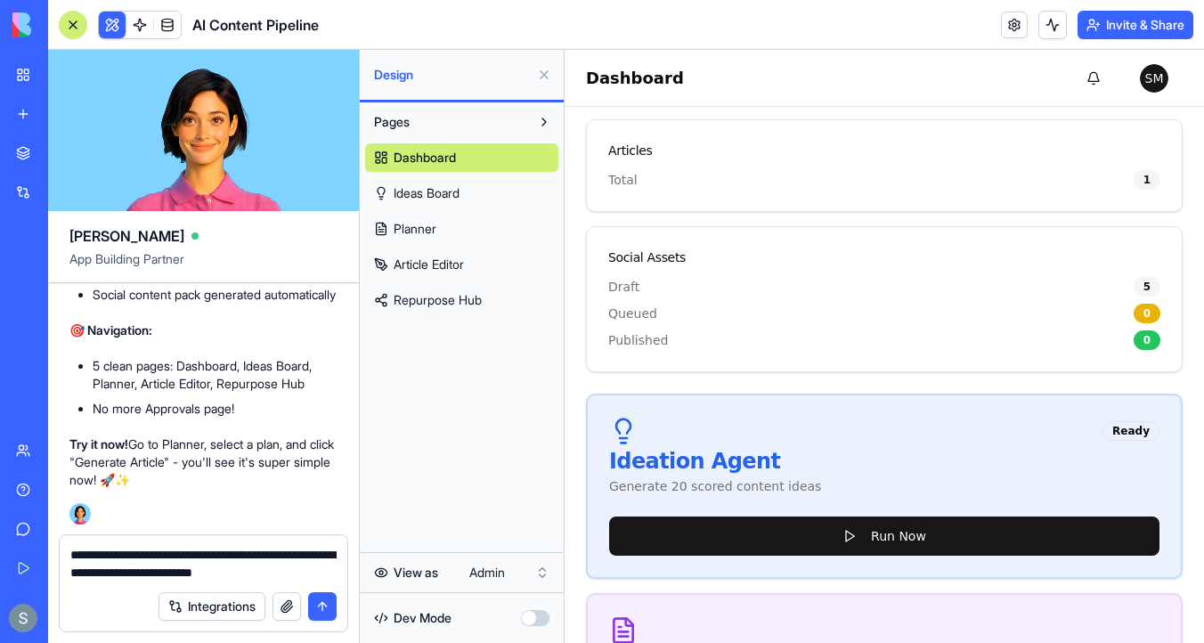
scroll to position [410, 0]
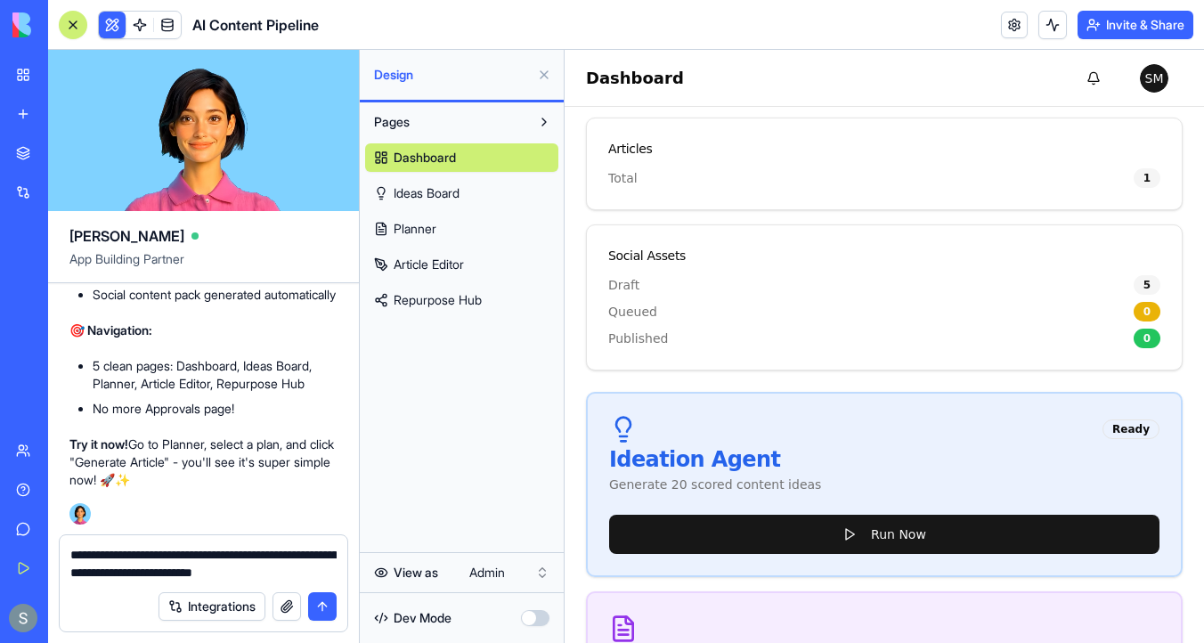
click at [476, 266] on link "Article Editor" at bounding box center [461, 264] width 193 height 29
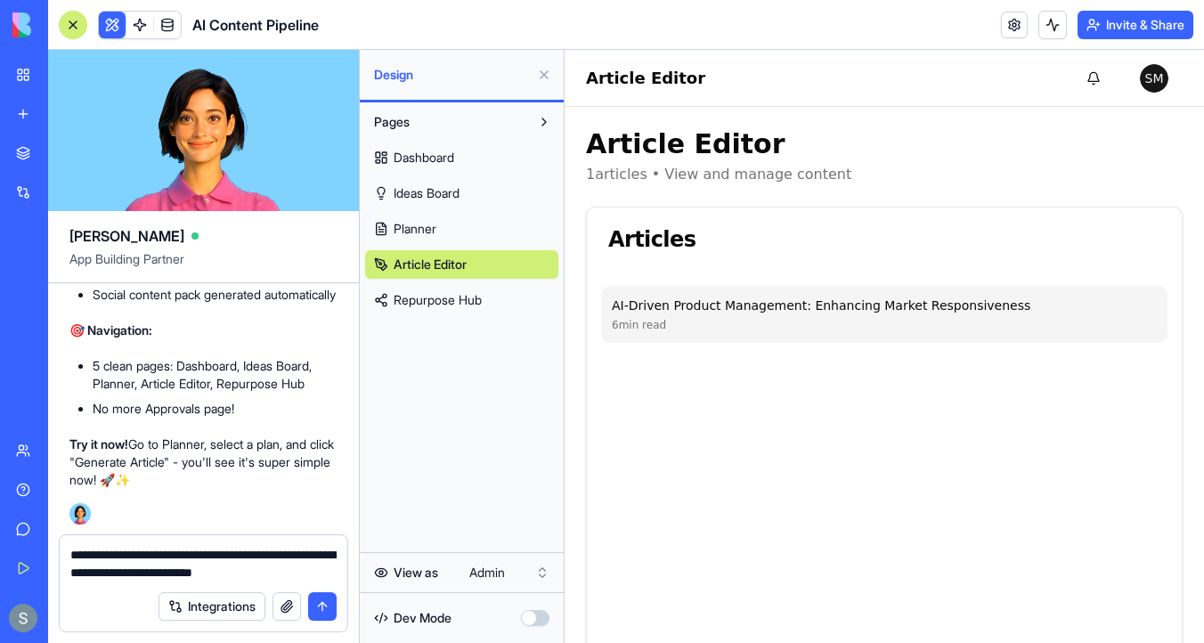
click at [650, 319] on span "6 min read" at bounding box center [639, 325] width 54 height 14
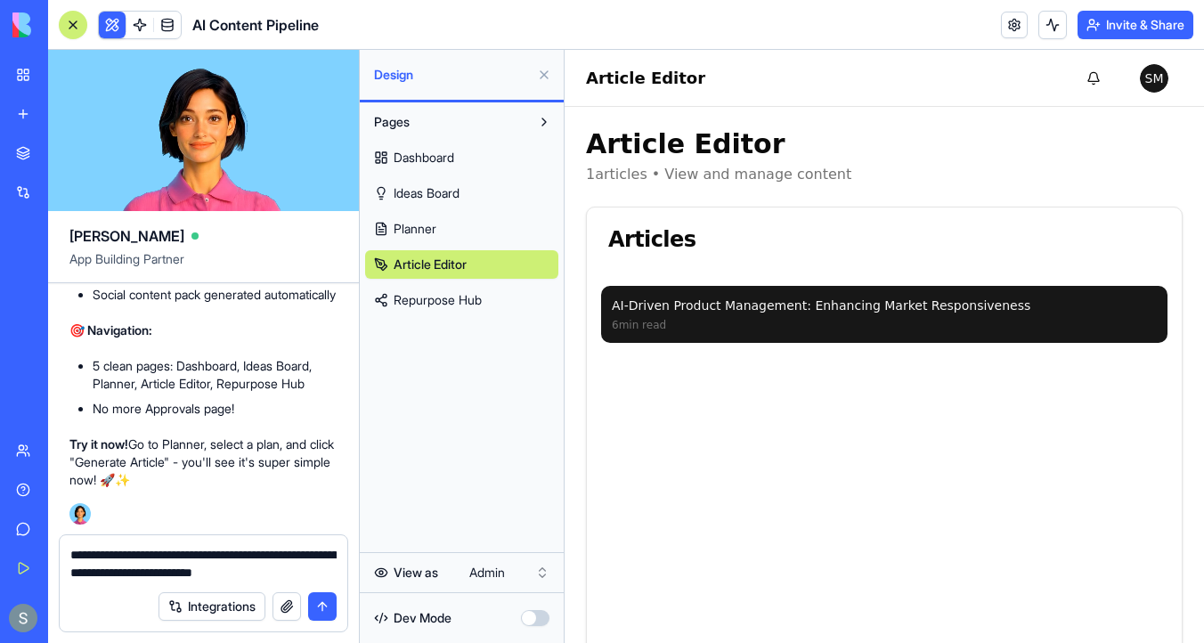
click at [697, 314] on div "AI-Driven Product Management: Enhancing Market Responsiveness" at bounding box center [884, 306] width 545 height 18
click at [632, 314] on div "AI-Driven Product Management: Enhancing Market Responsiveness" at bounding box center [884, 306] width 545 height 18
click at [746, 297] on div "AI-Driven Product Management: Enhancing Market Responsiveness" at bounding box center [884, 306] width 545 height 18
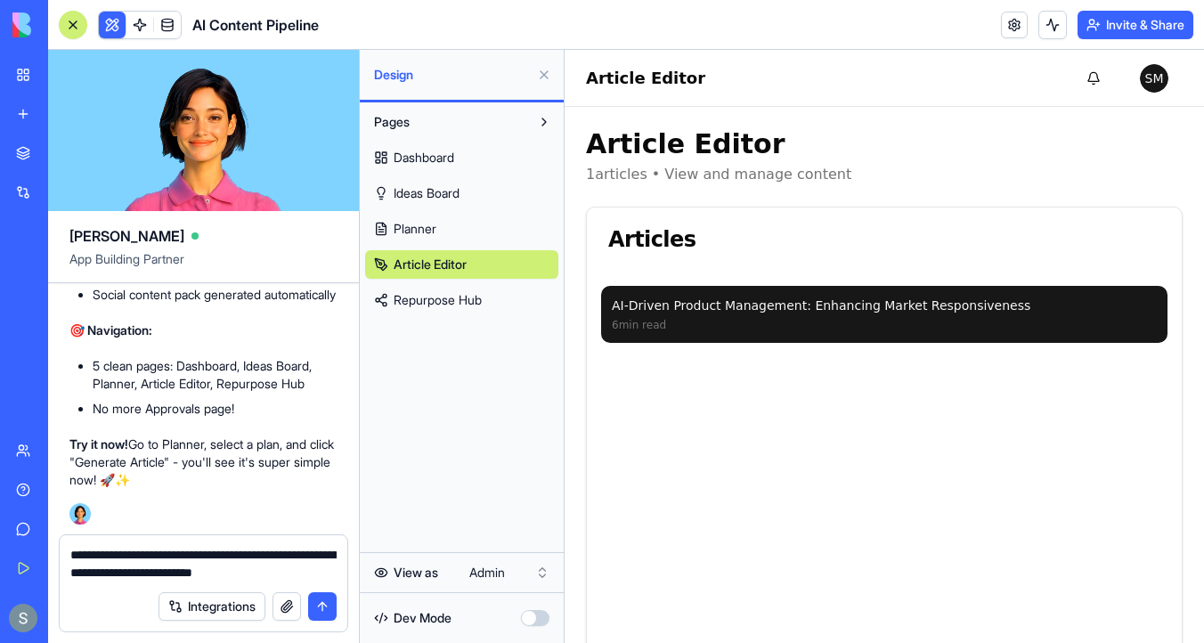
click at [756, 307] on div "AI-Driven Product Management: Enhancing Market Responsiveness" at bounding box center [884, 306] width 545 height 18
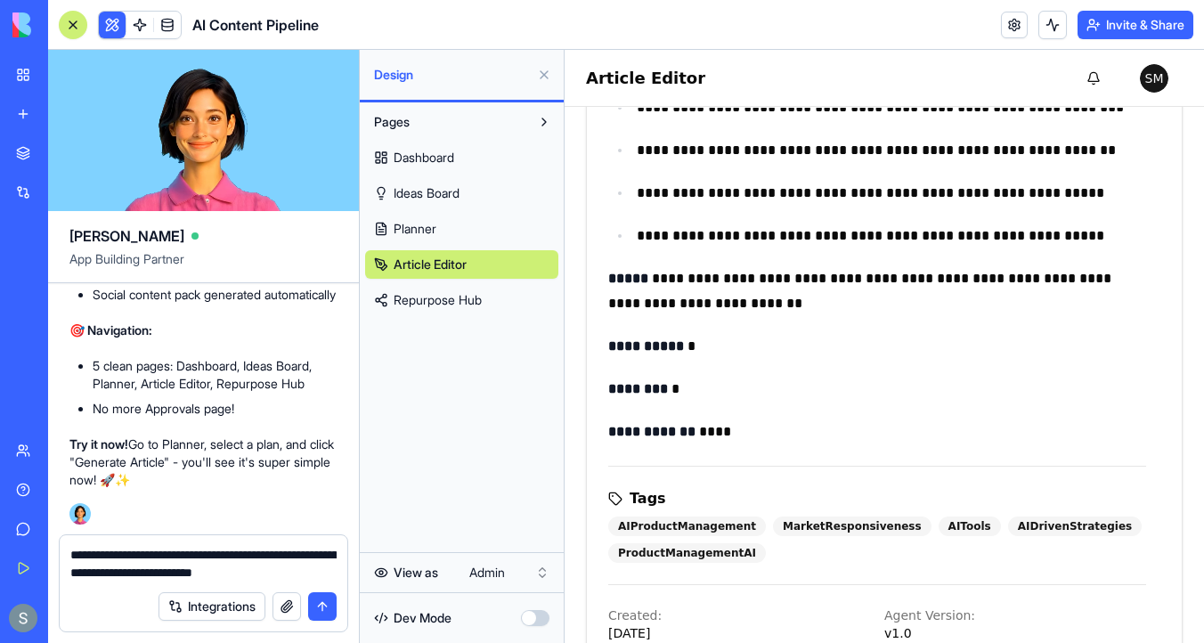
scroll to position [948, 0]
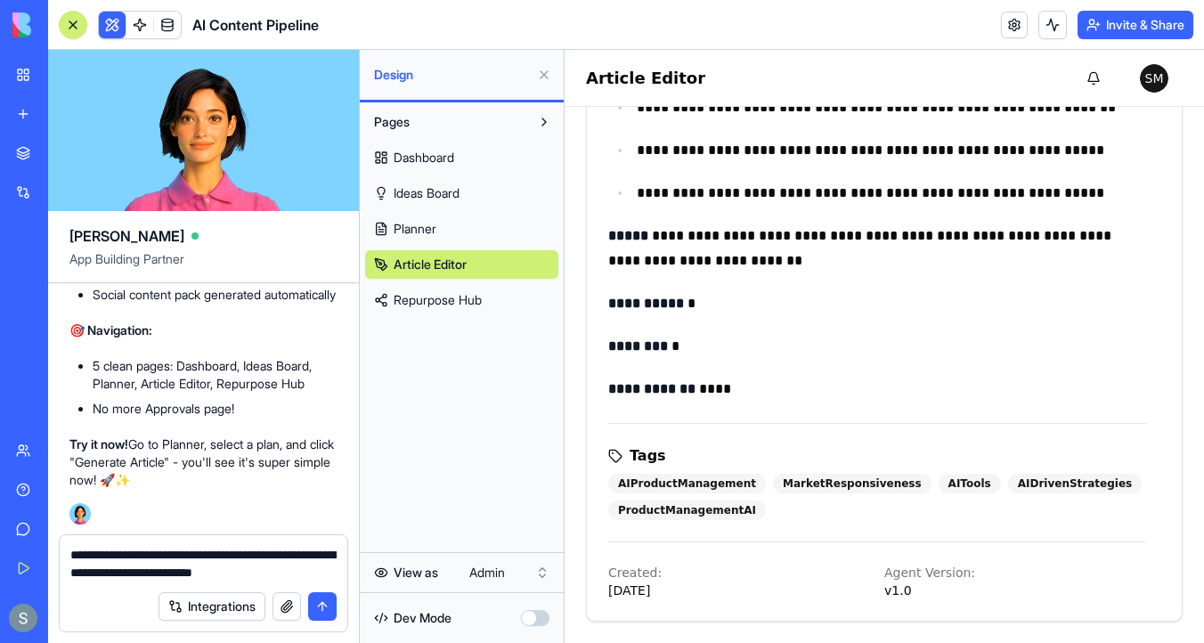
click at [313, 575] on textarea "**********" at bounding box center [203, 564] width 266 height 36
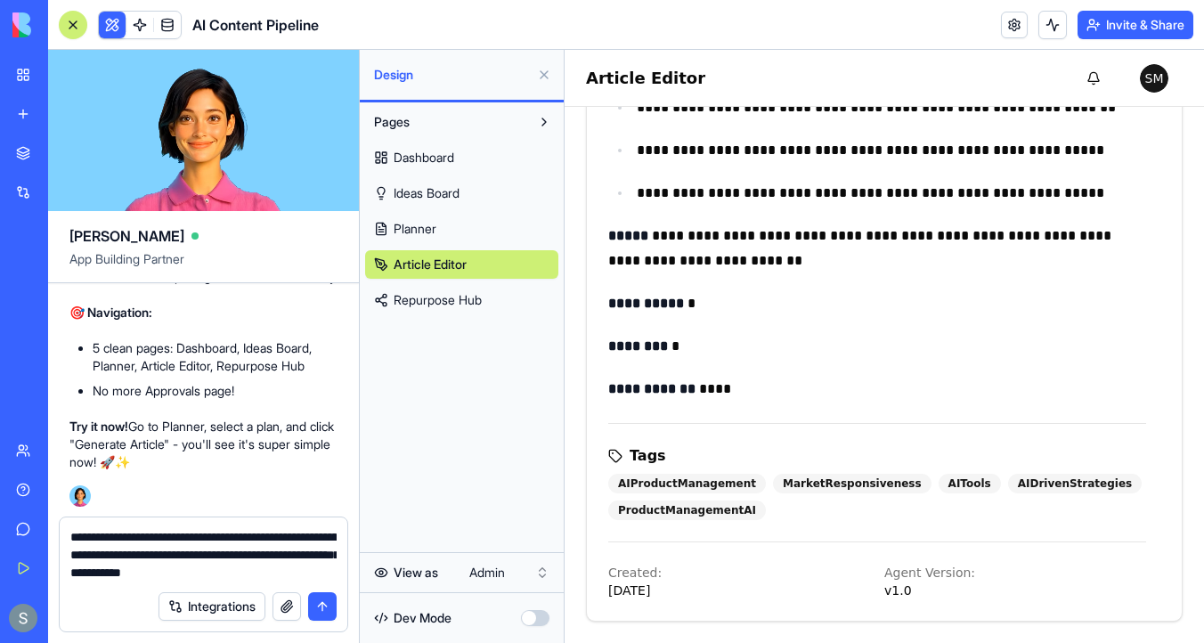
type textarea "**********"
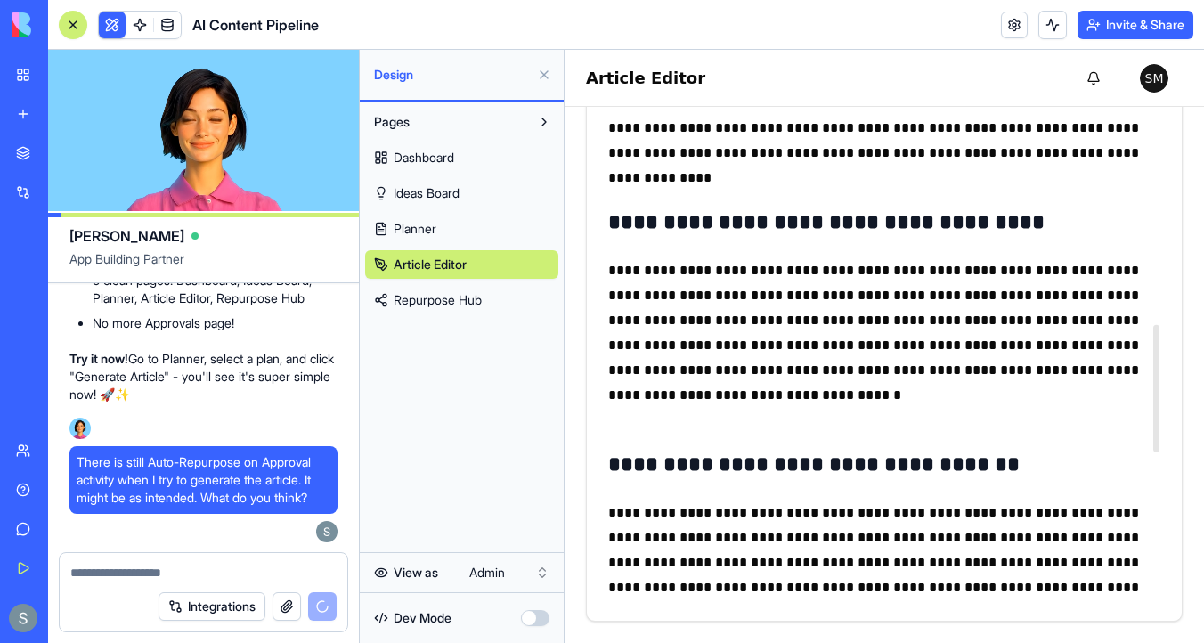
scroll to position [0, 0]
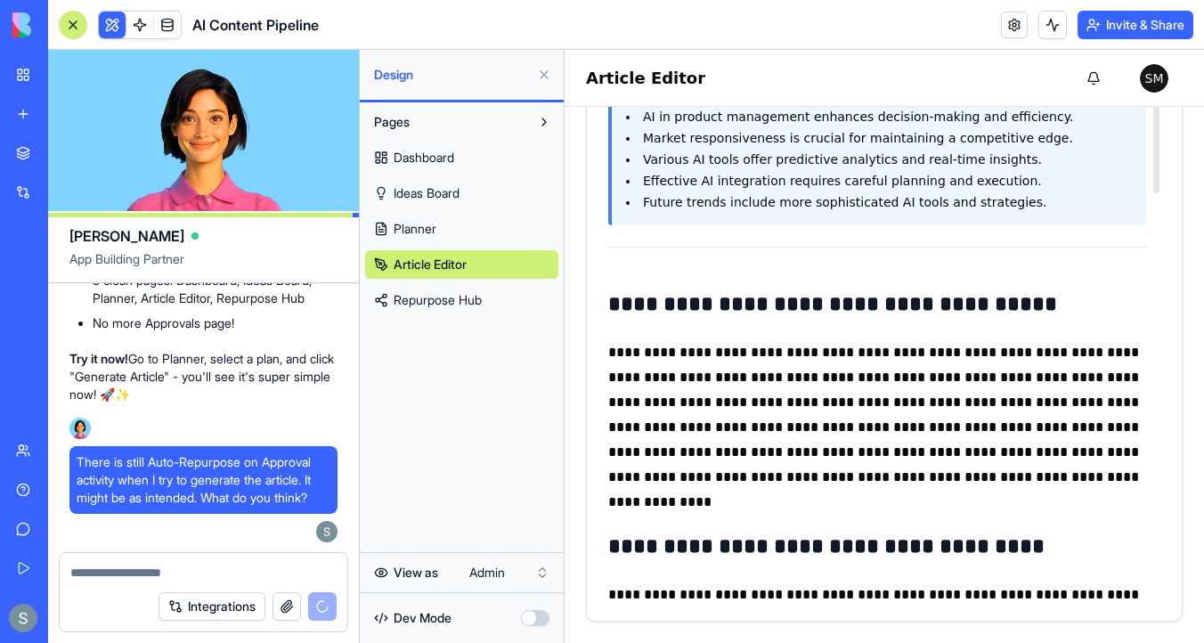
click at [490, 297] on link "Repurpose Hub" at bounding box center [461, 300] width 193 height 29
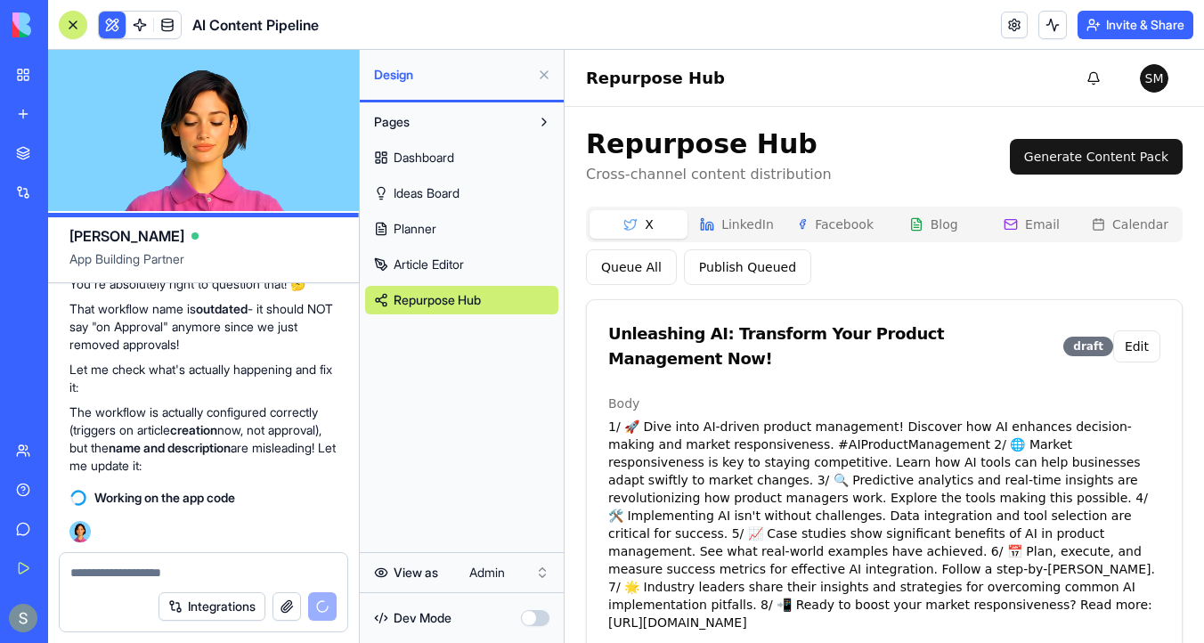
click at [741, 217] on button "LinkedIn" at bounding box center [737, 224] width 98 height 29
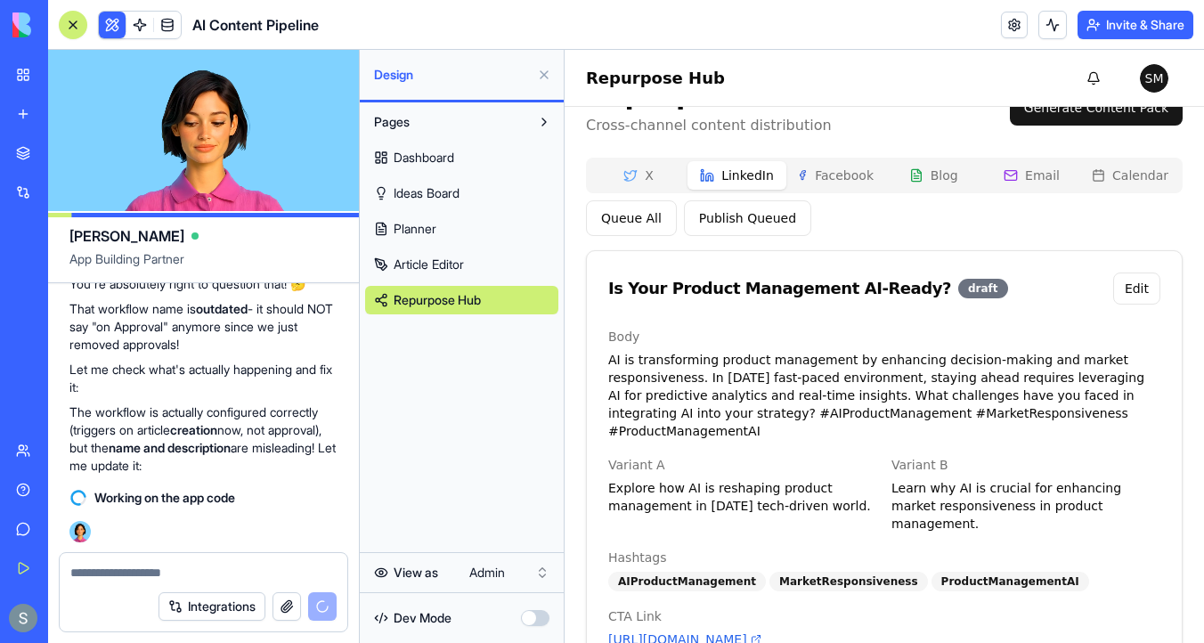
scroll to position [80, 0]
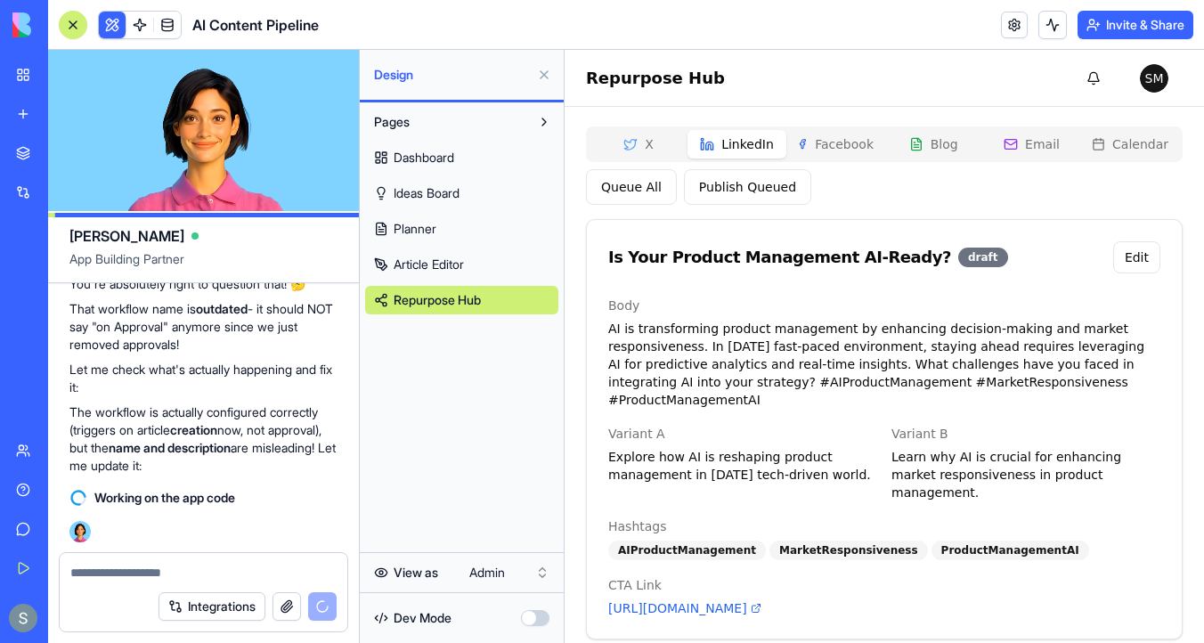
click at [829, 144] on button "Facebook" at bounding box center [835, 144] width 98 height 29
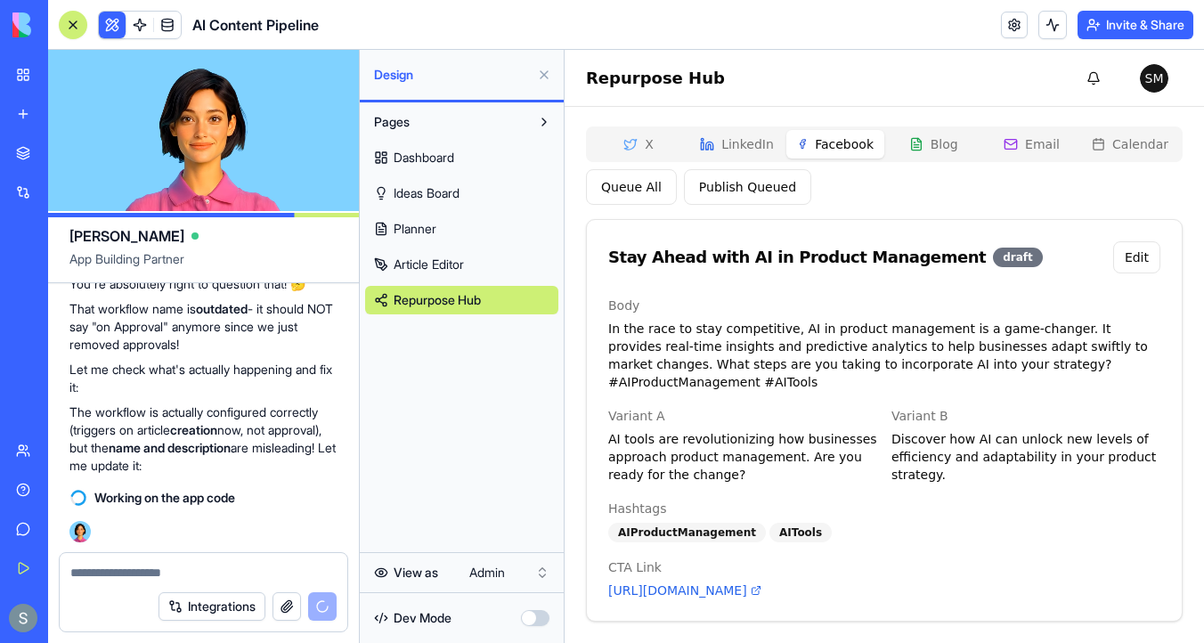
click at [968, 145] on button "Blog" at bounding box center [933, 144] width 98 height 29
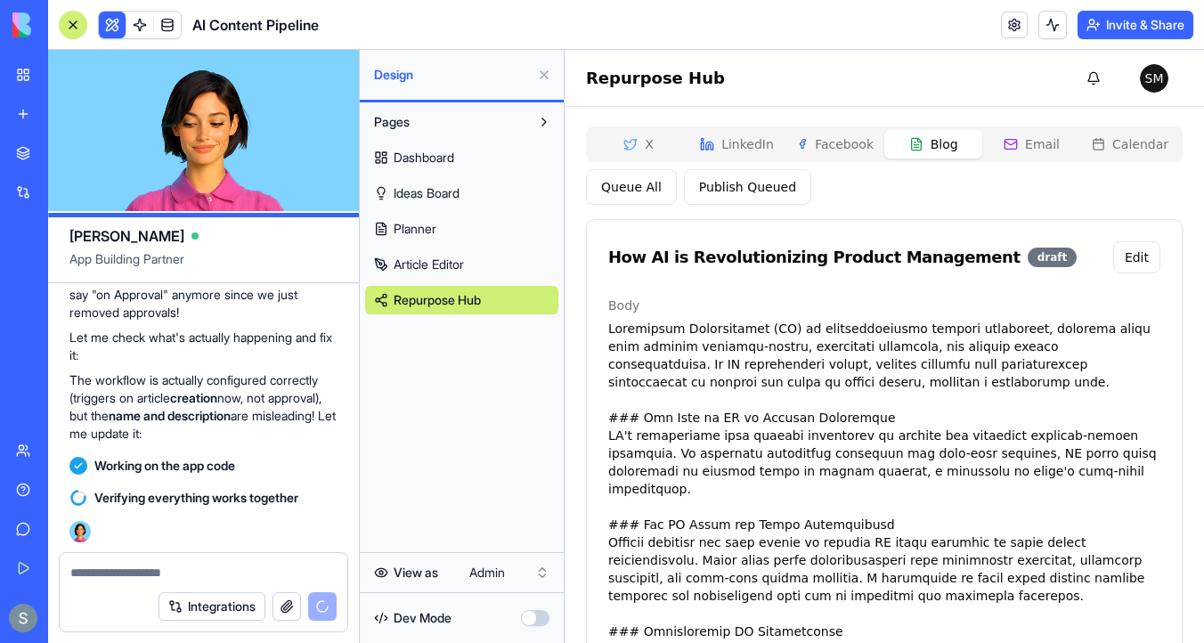
scroll to position [21, 0]
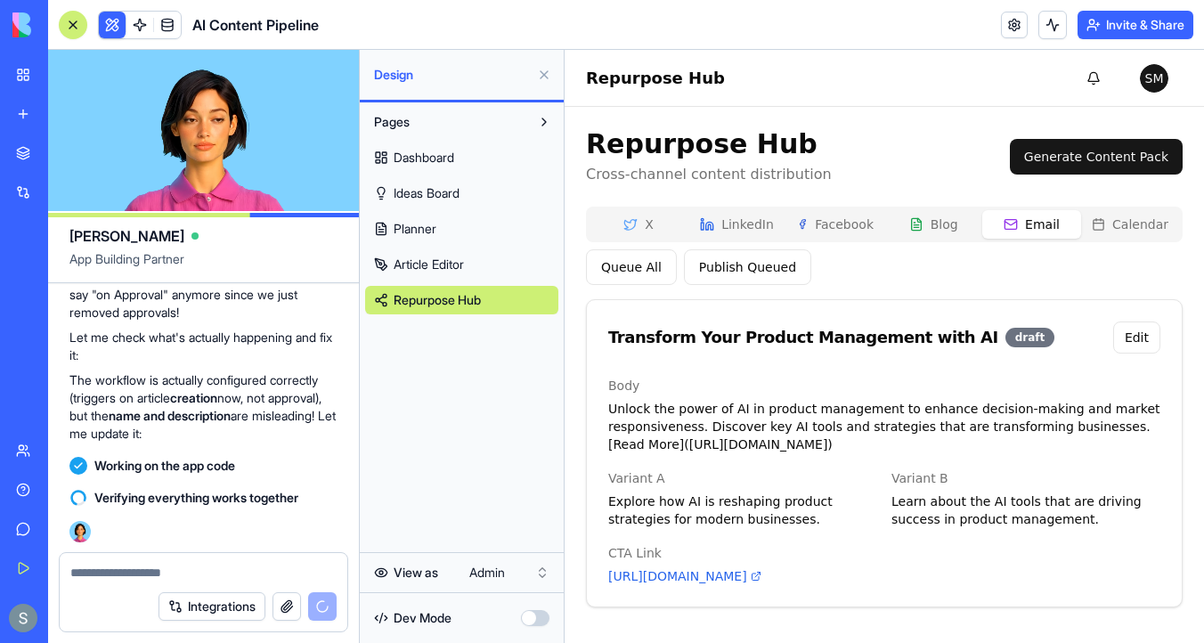
click at [1117, 210] on button "Calendar" at bounding box center [1130, 224] width 98 height 29
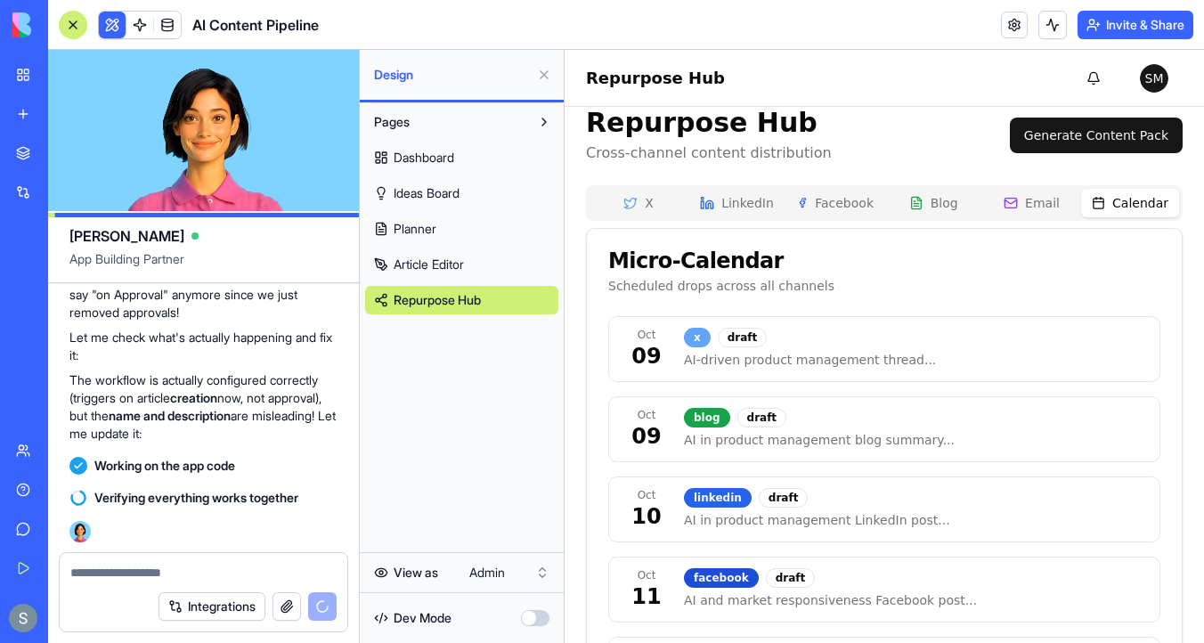
click at [640, 203] on button "X" at bounding box center [639, 203] width 98 height 29
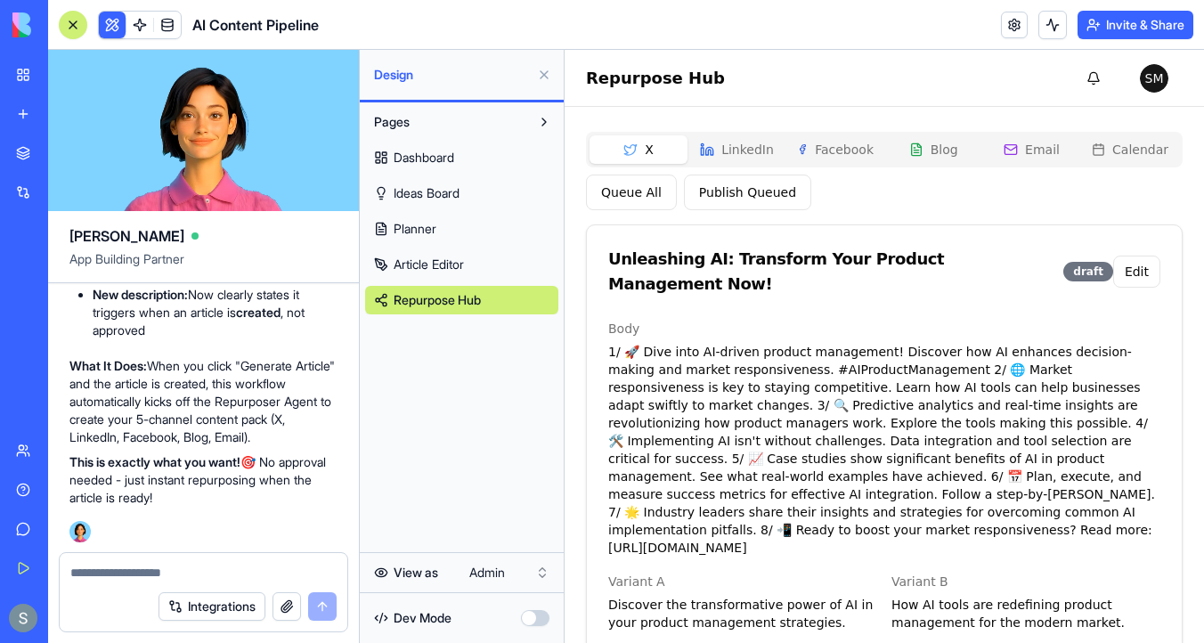
scroll to position [93, 0]
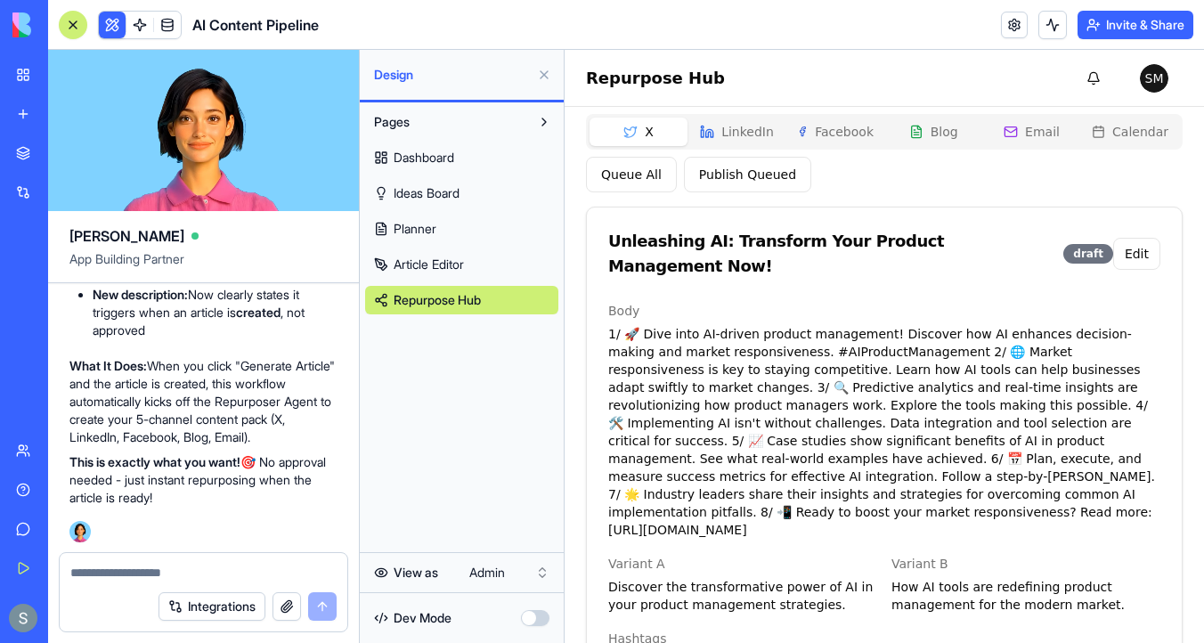
click at [156, 575] on textarea at bounding box center [203, 573] width 266 height 18
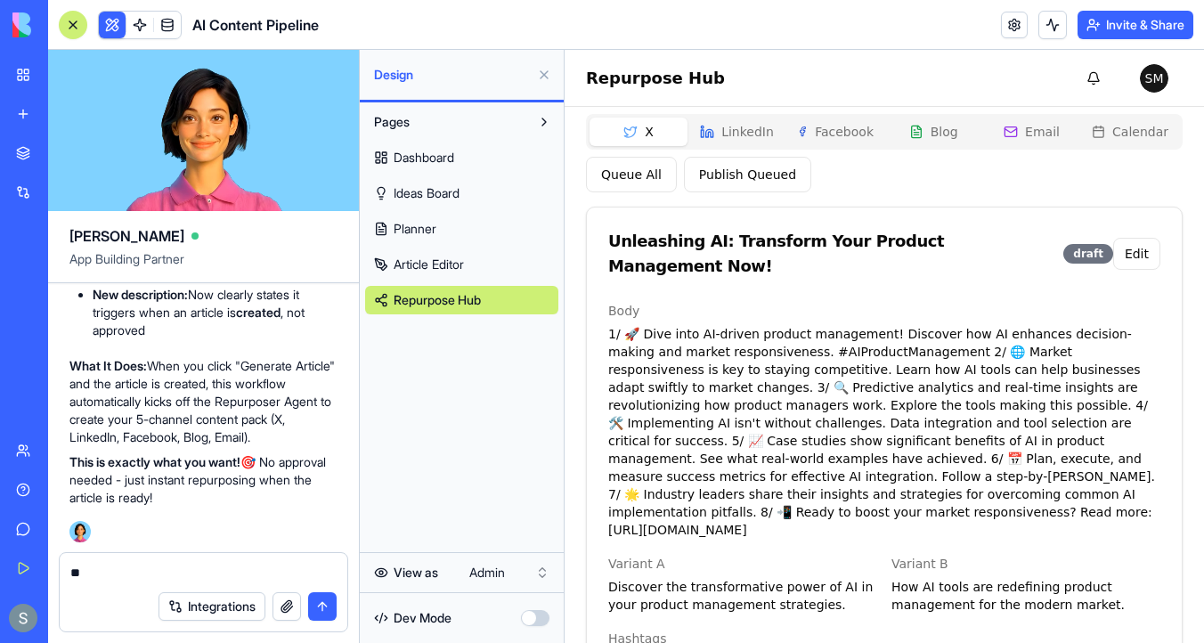
type textarea "*"
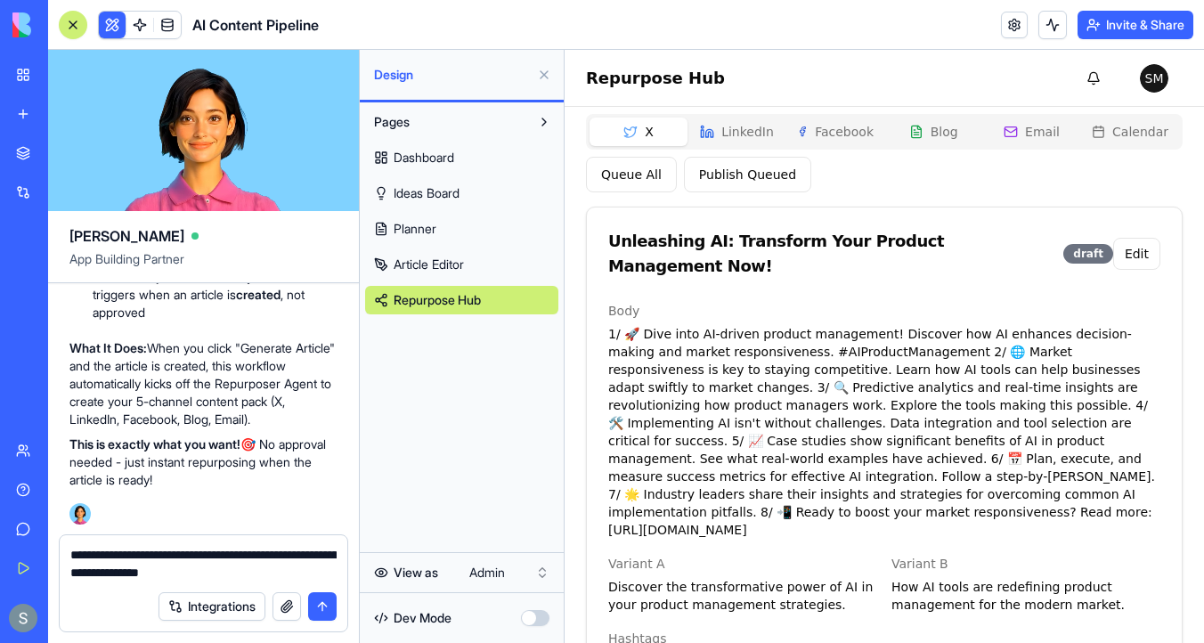
type textarea "**********"
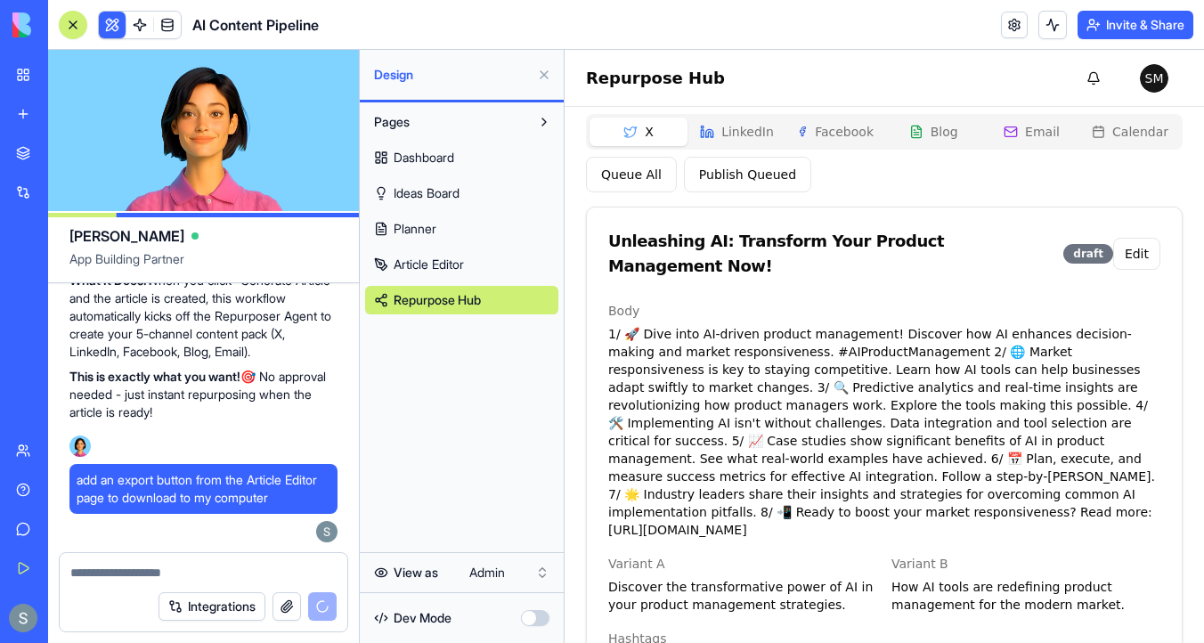
scroll to position [80, 0]
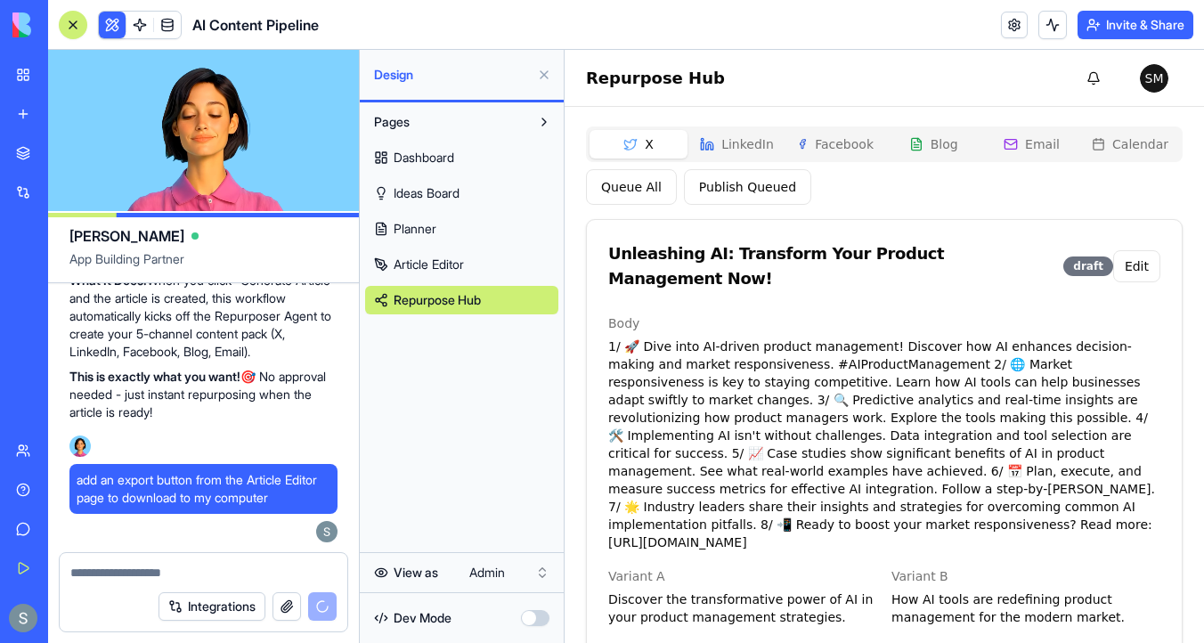
click at [748, 126] on div "X LinkedIn Facebook Blog Email Calendar" at bounding box center [884, 144] width 597 height 36
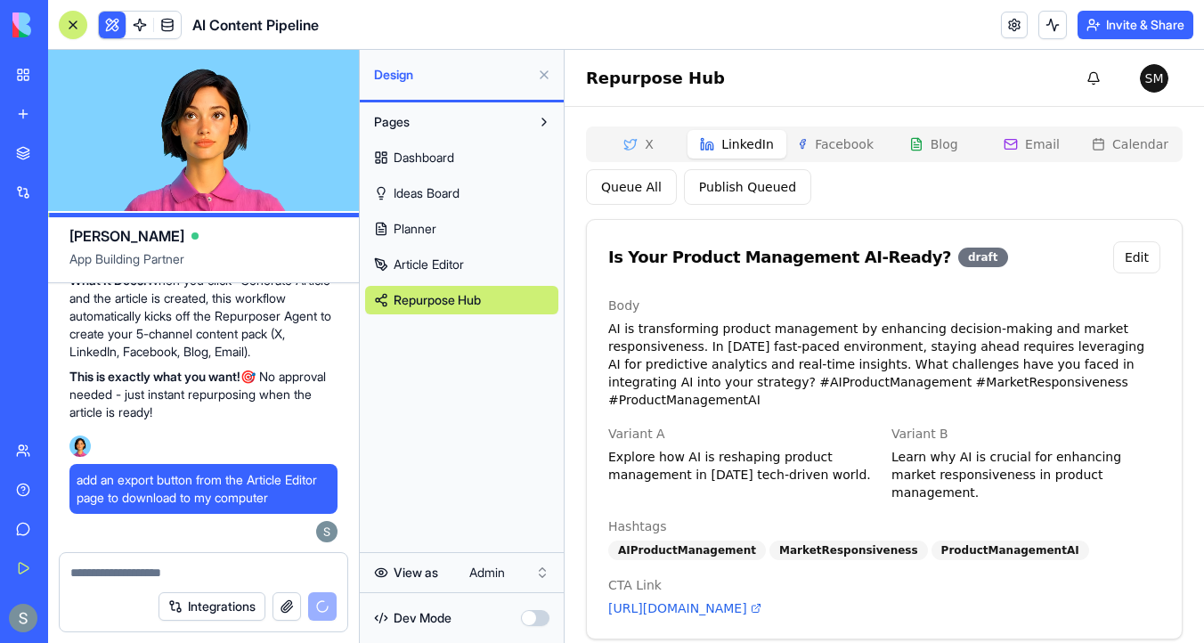
click at [832, 144] on button "Facebook" at bounding box center [835, 144] width 98 height 29
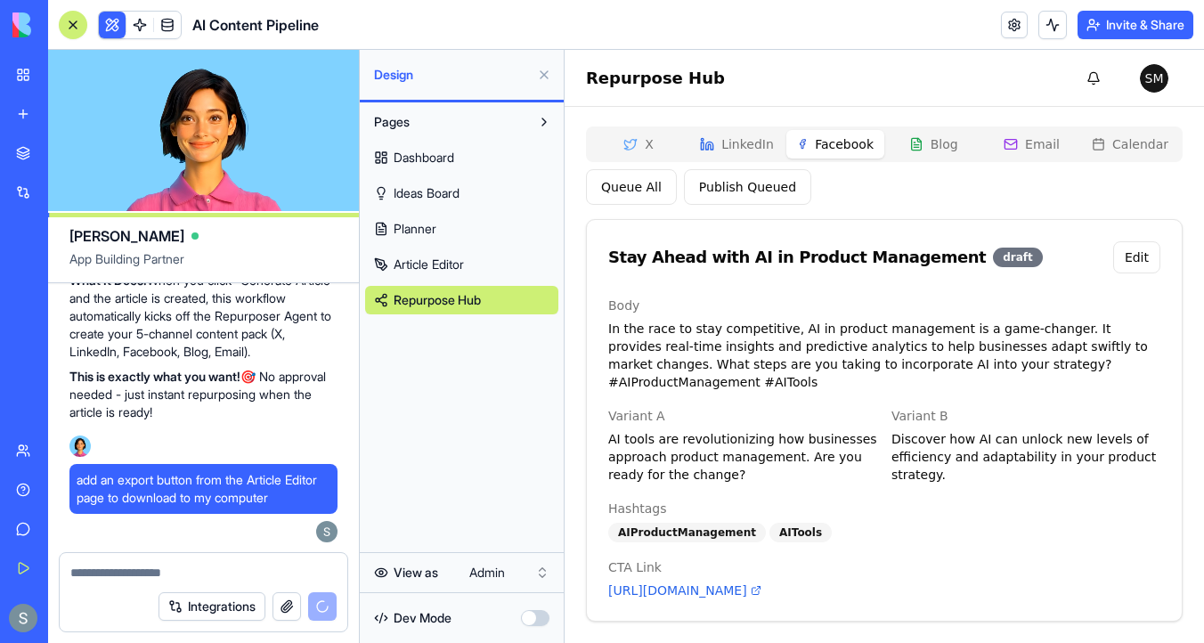
click at [635, 150] on icon "button" at bounding box center [630, 144] width 14 height 14
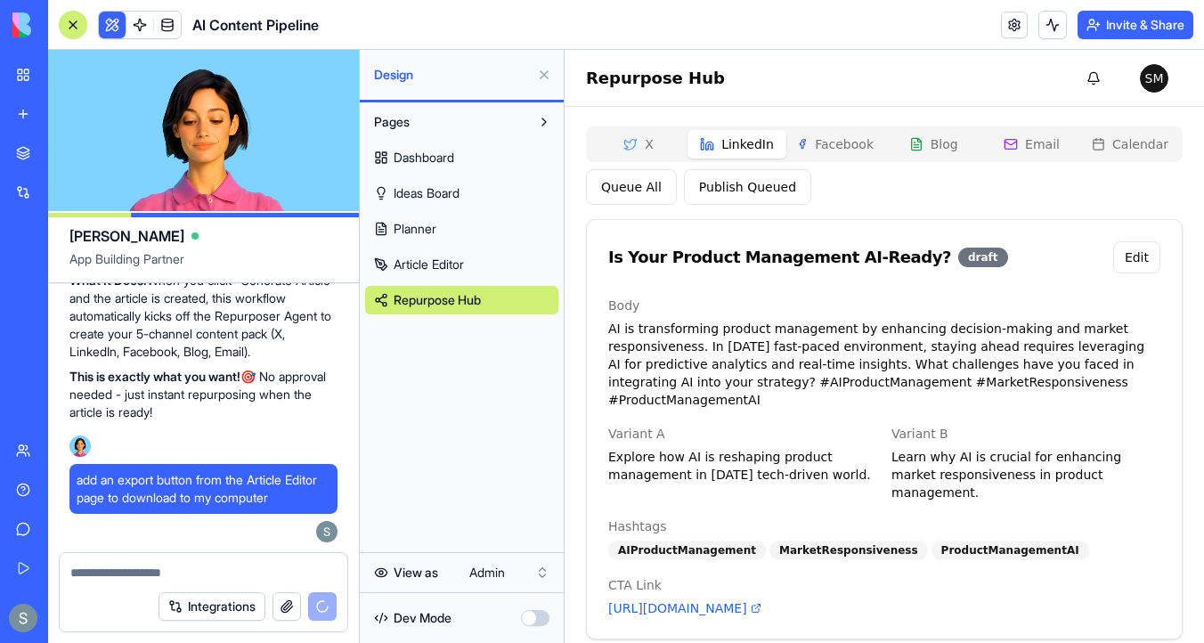
click at [737, 151] on button "LinkedIn" at bounding box center [737, 144] width 98 height 29
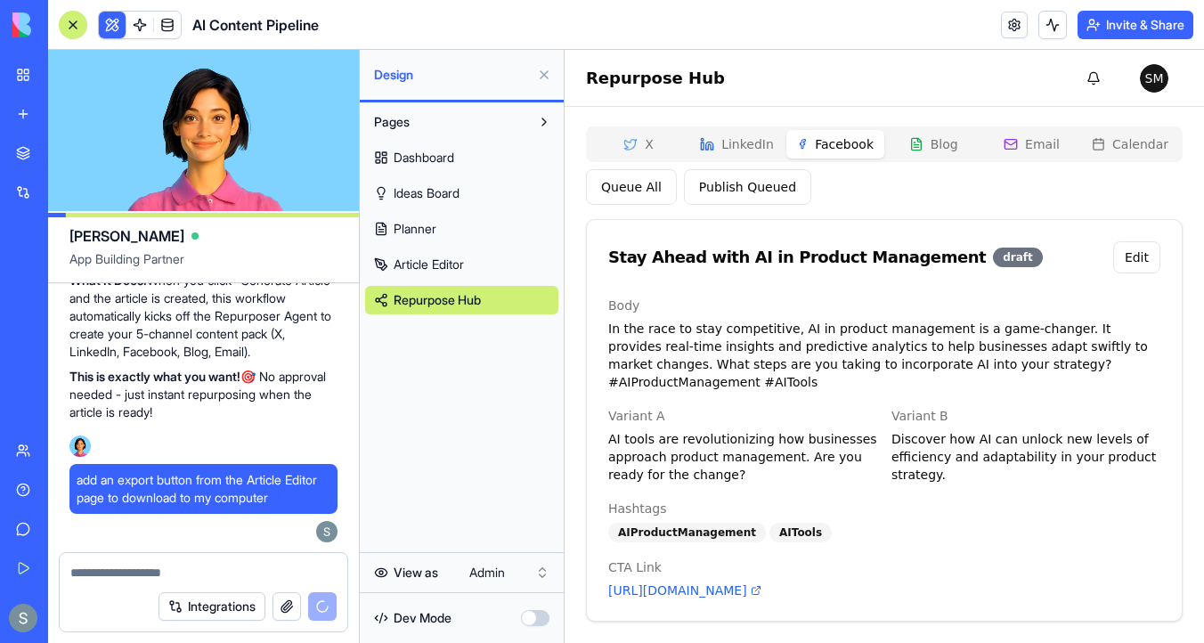
click at [867, 149] on button "Facebook" at bounding box center [835, 144] width 98 height 29
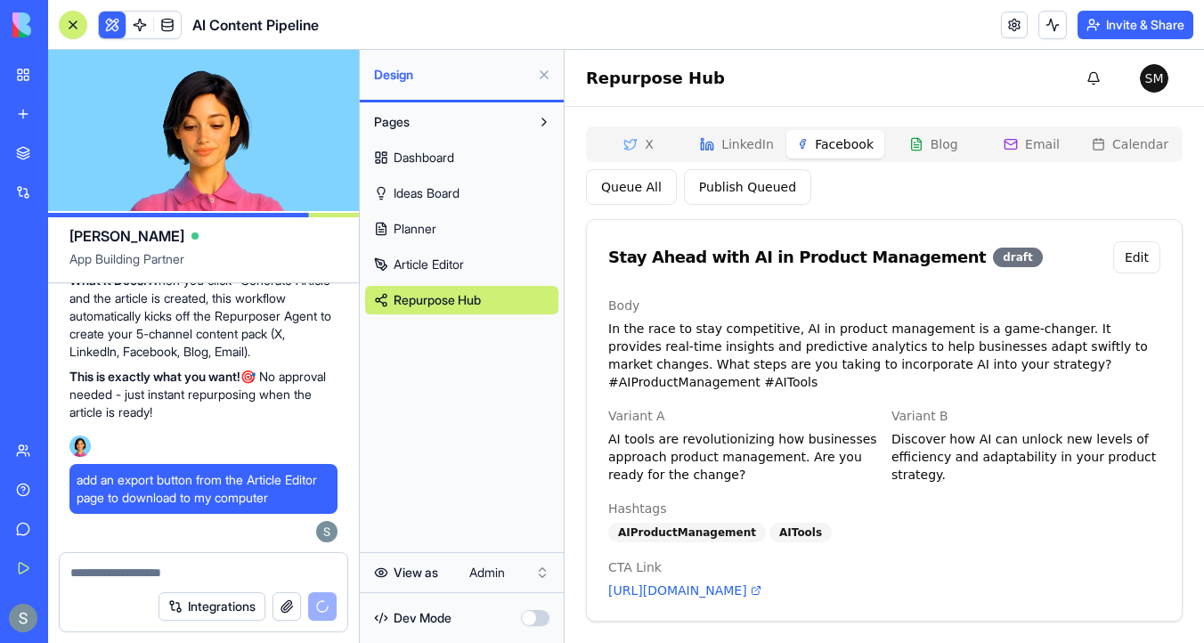
click at [957, 146] on button "Blog" at bounding box center [933, 144] width 98 height 29
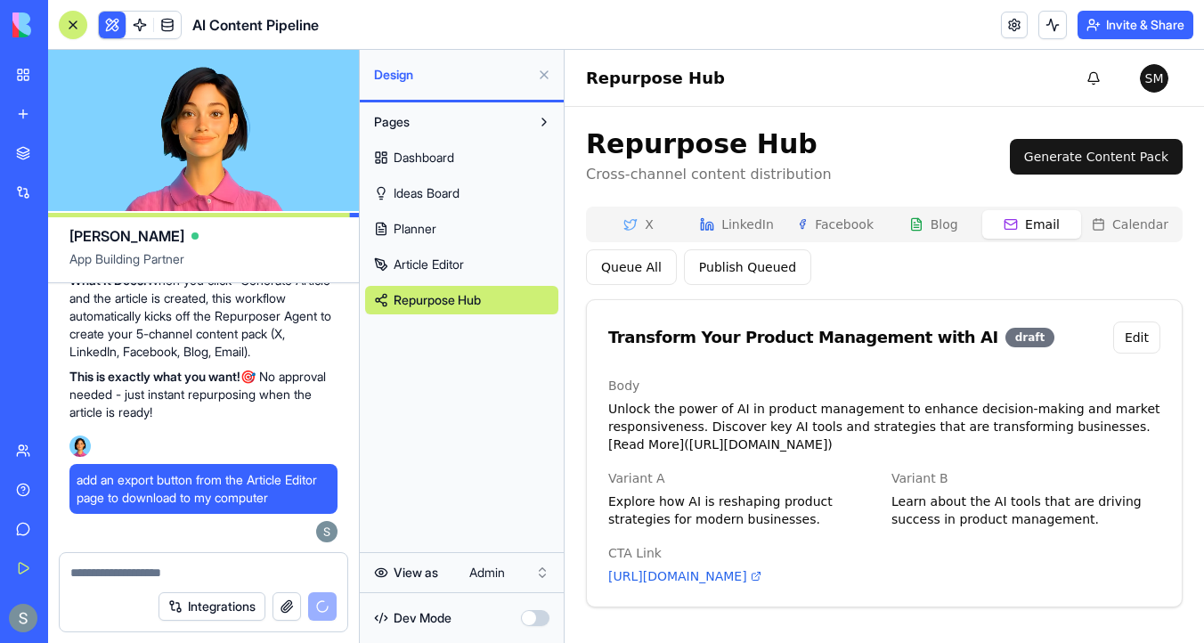
scroll to position [21, 0]
click at [1035, 142] on div "Repurpose Hub Cross-channel content distribution Generate Content Pack X Linked…" at bounding box center [884, 367] width 597 height 479
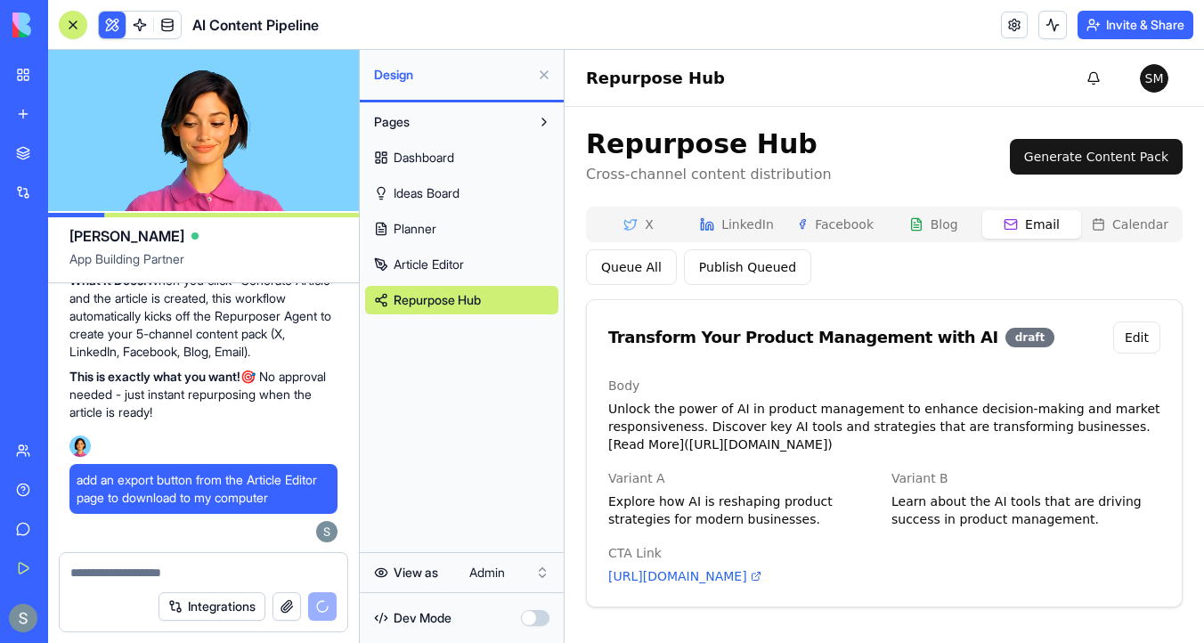
click at [1121, 210] on button "Calendar" at bounding box center [1130, 224] width 98 height 29
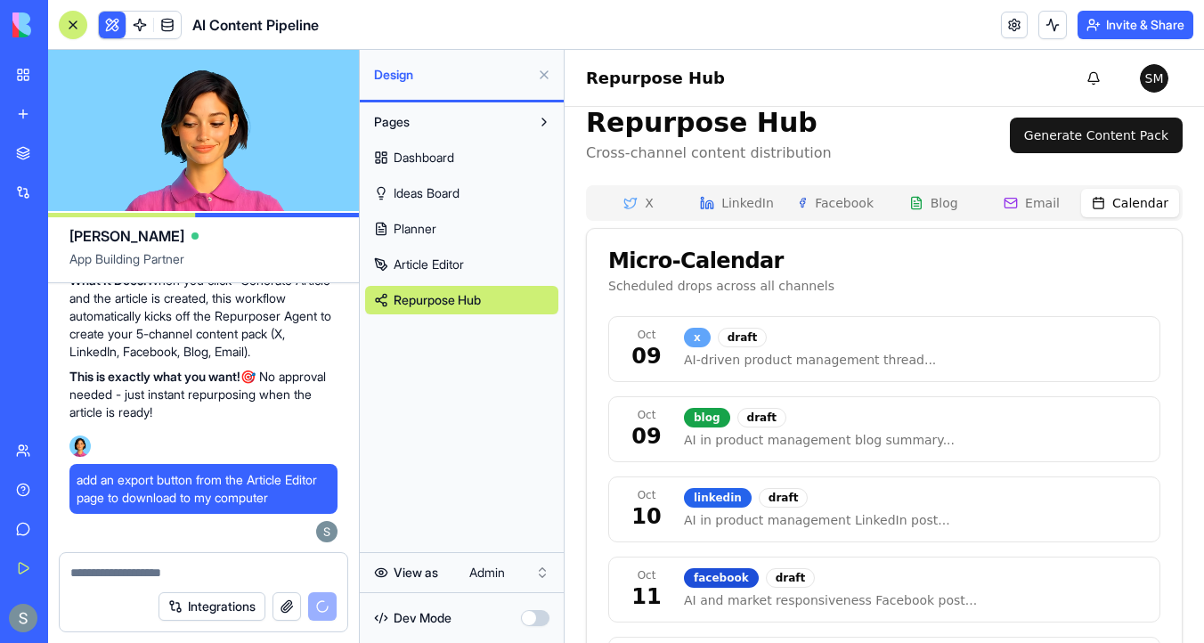
click at [650, 205] on button "X" at bounding box center [639, 203] width 98 height 29
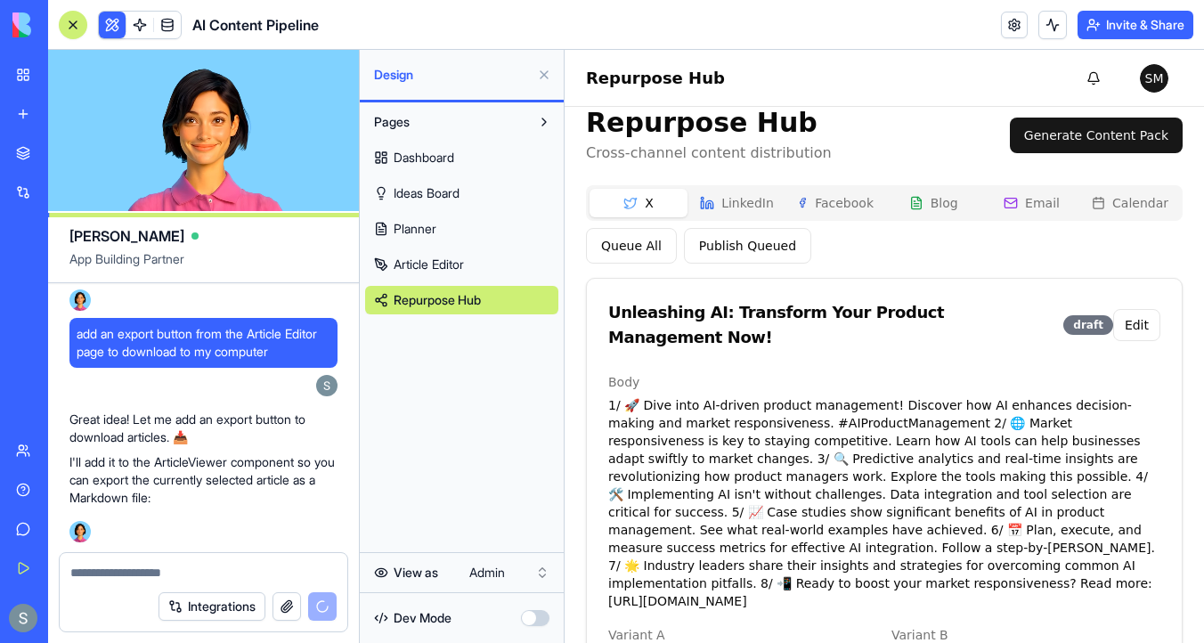
scroll to position [13704, 0]
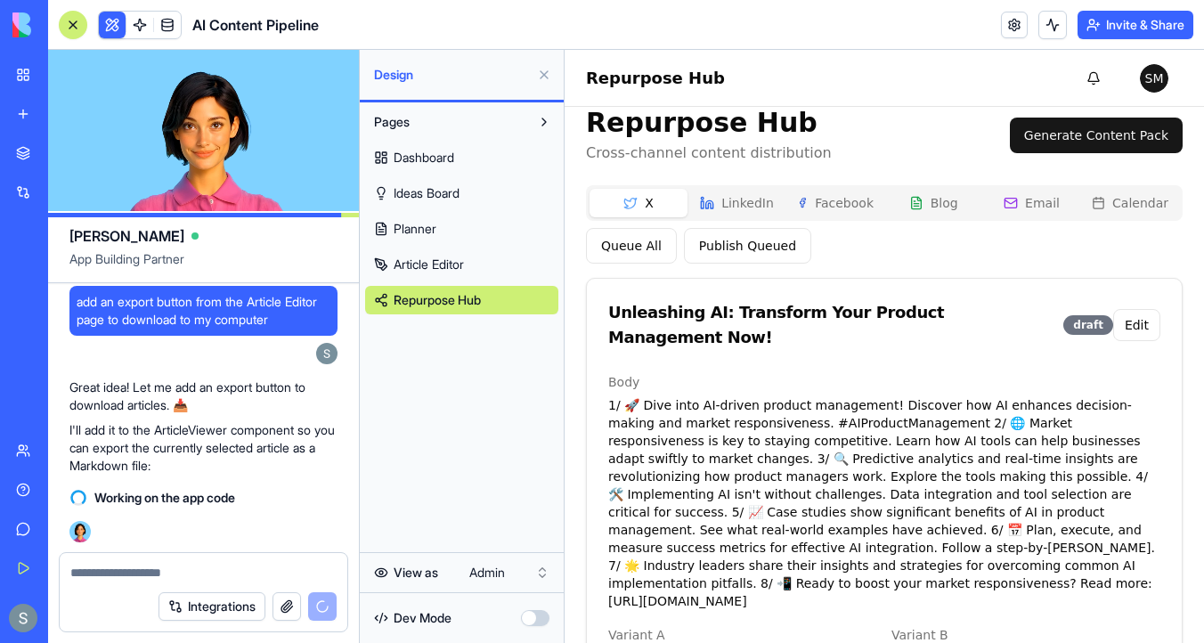
click at [734, 206] on button "LinkedIn" at bounding box center [737, 203] width 98 height 29
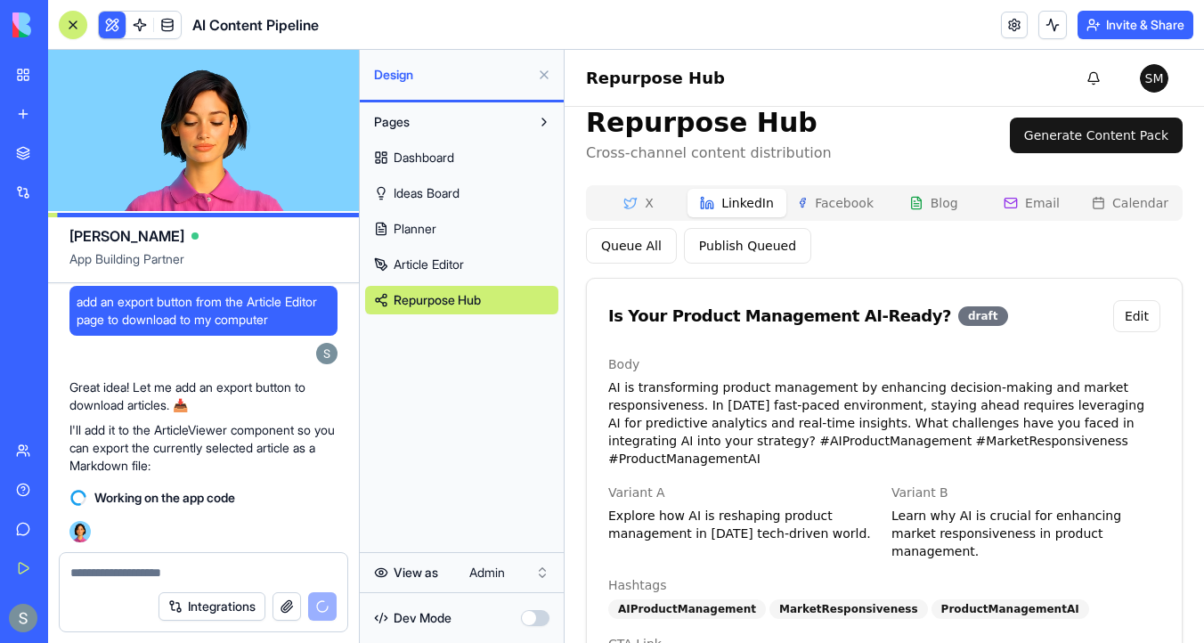
click at [852, 204] on button "Facebook" at bounding box center [835, 203] width 98 height 29
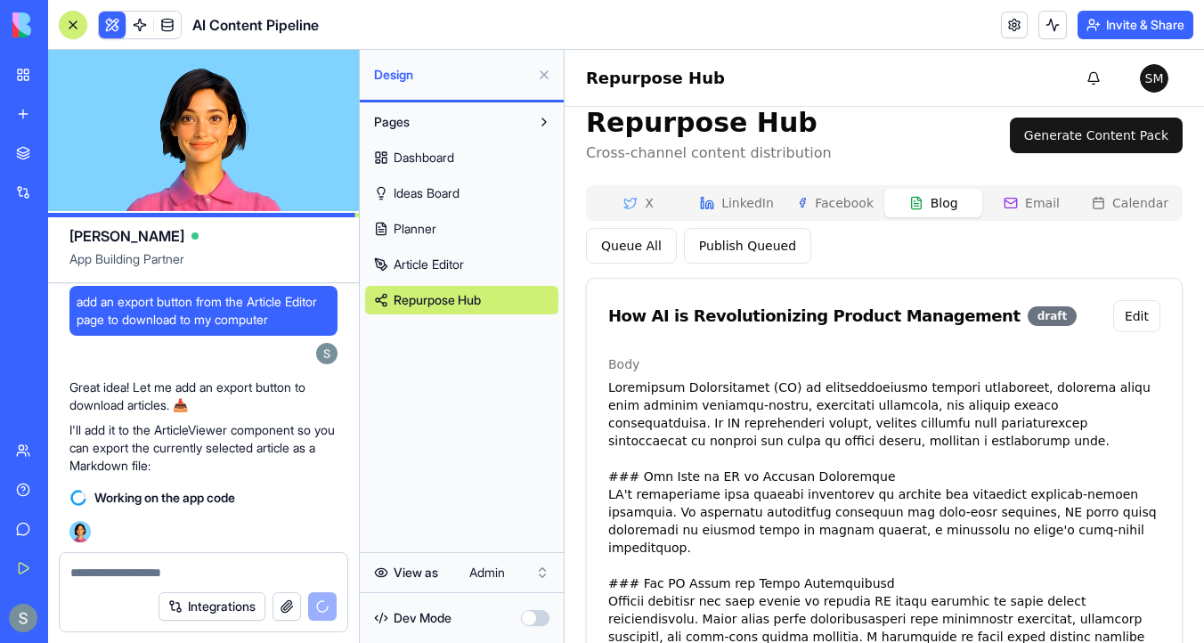
click at [945, 208] on button "Blog" at bounding box center [933, 203] width 98 height 29
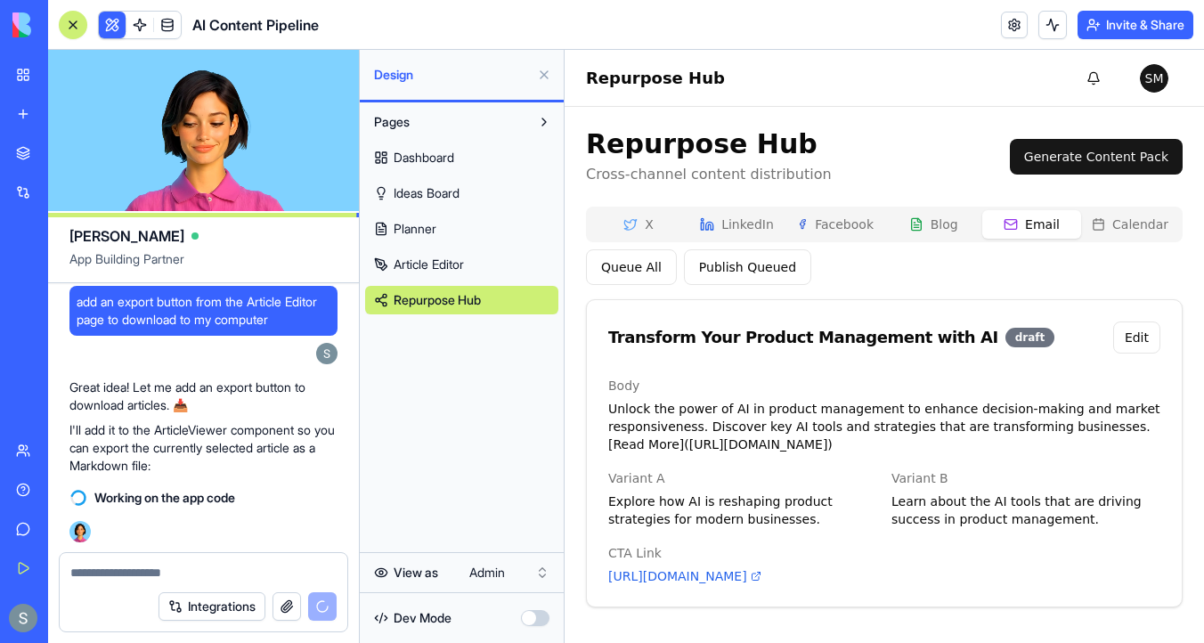
click at [1053, 213] on button "Email" at bounding box center [1031, 224] width 98 height 29
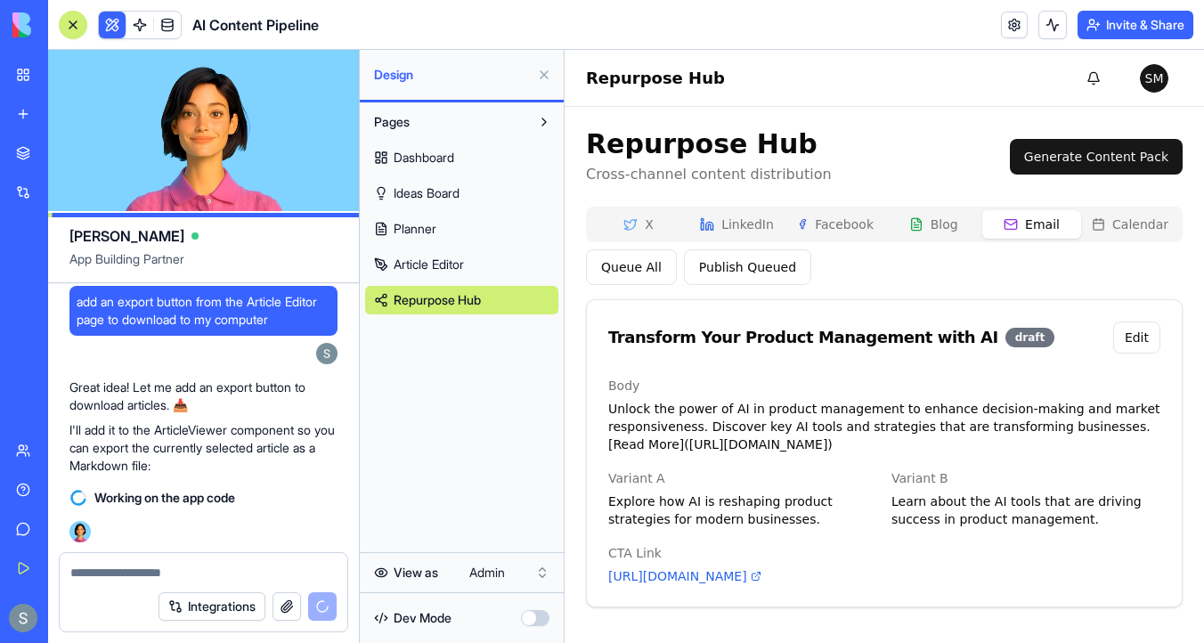
click at [458, 162] on link "Dashboard" at bounding box center [461, 157] width 193 height 29
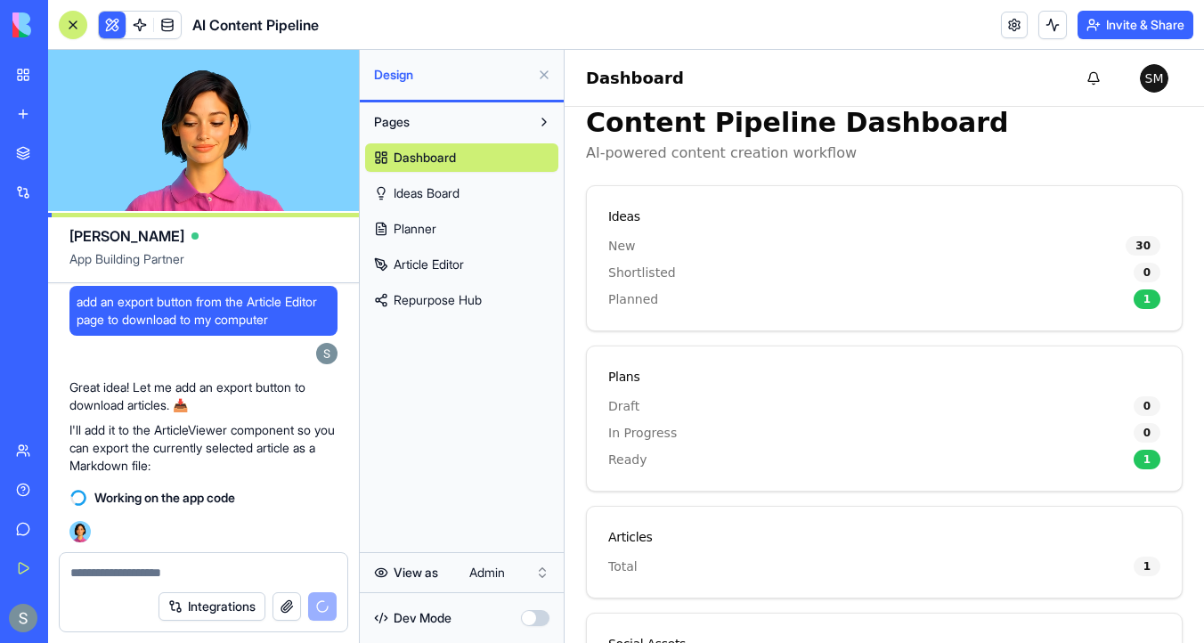
click at [460, 199] on span "Ideas Board" at bounding box center [427, 193] width 66 height 18
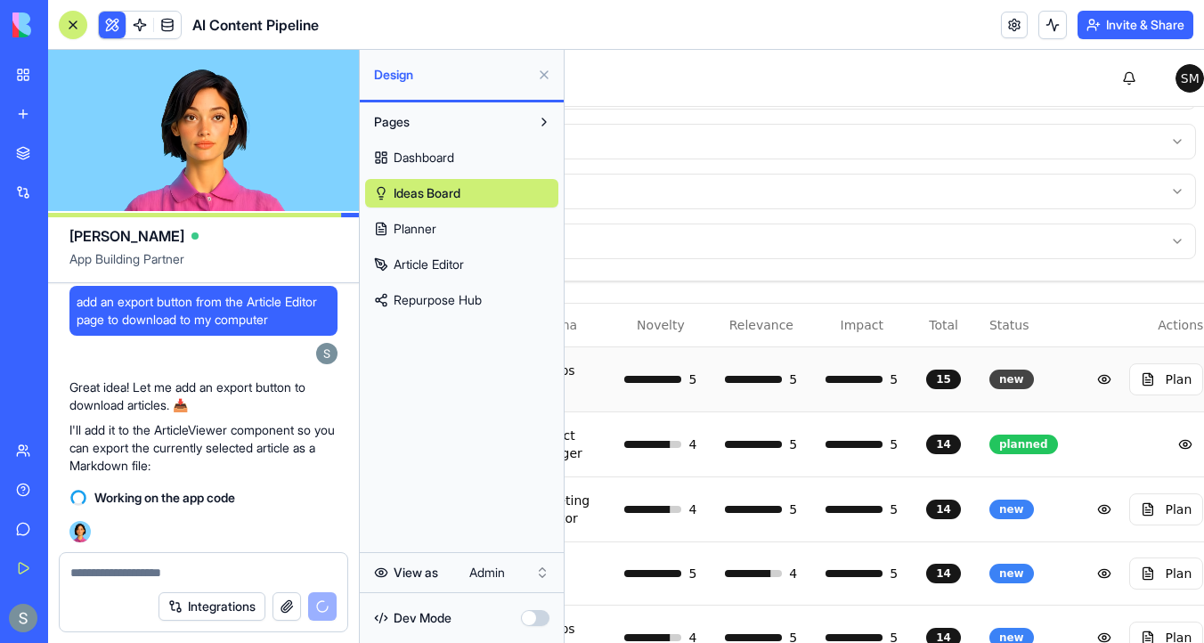
scroll to position [155, 538]
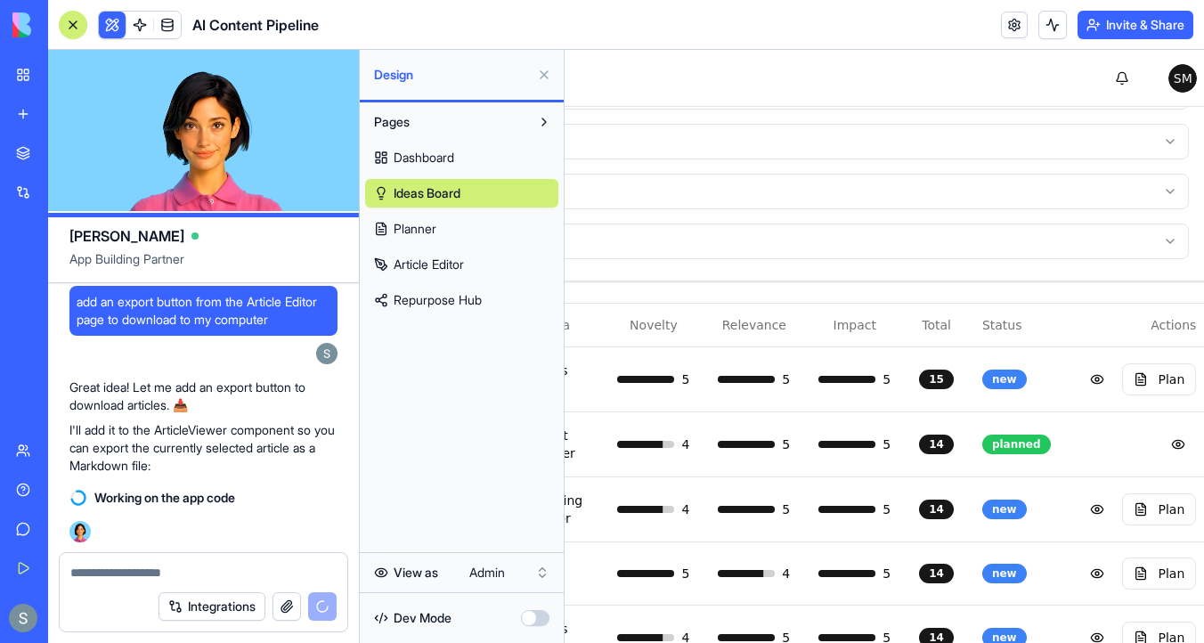
click at [460, 221] on link "Planner" at bounding box center [461, 229] width 193 height 29
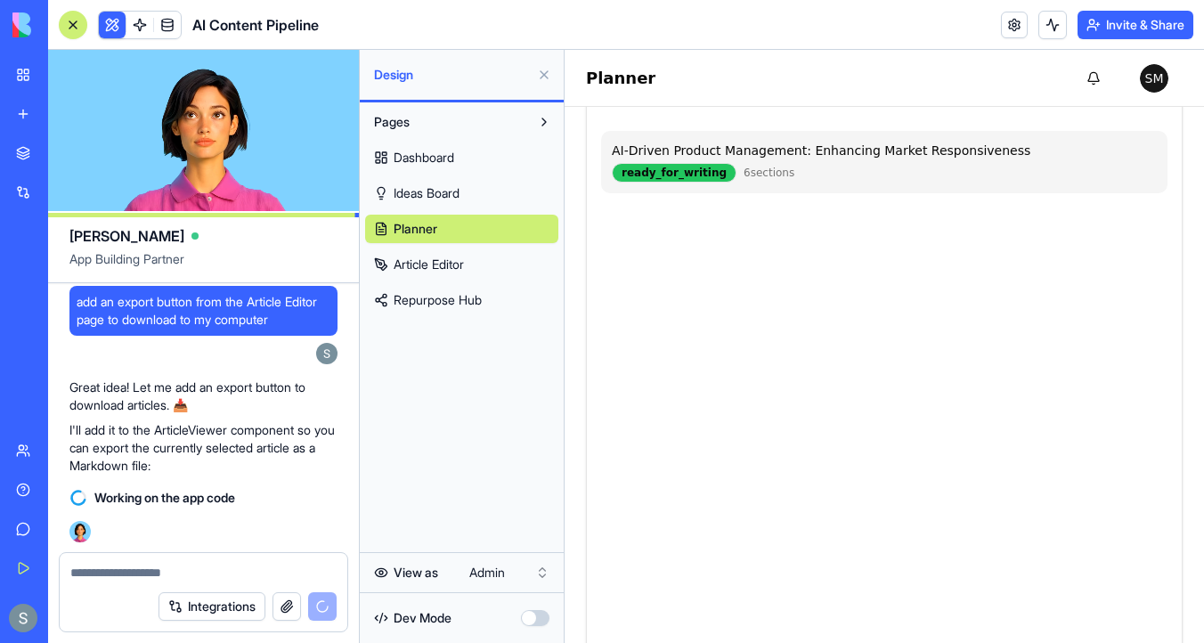
click at [662, 159] on div "AI-Driven Product Management: Enhancing Market Responsiveness" at bounding box center [884, 151] width 545 height 18
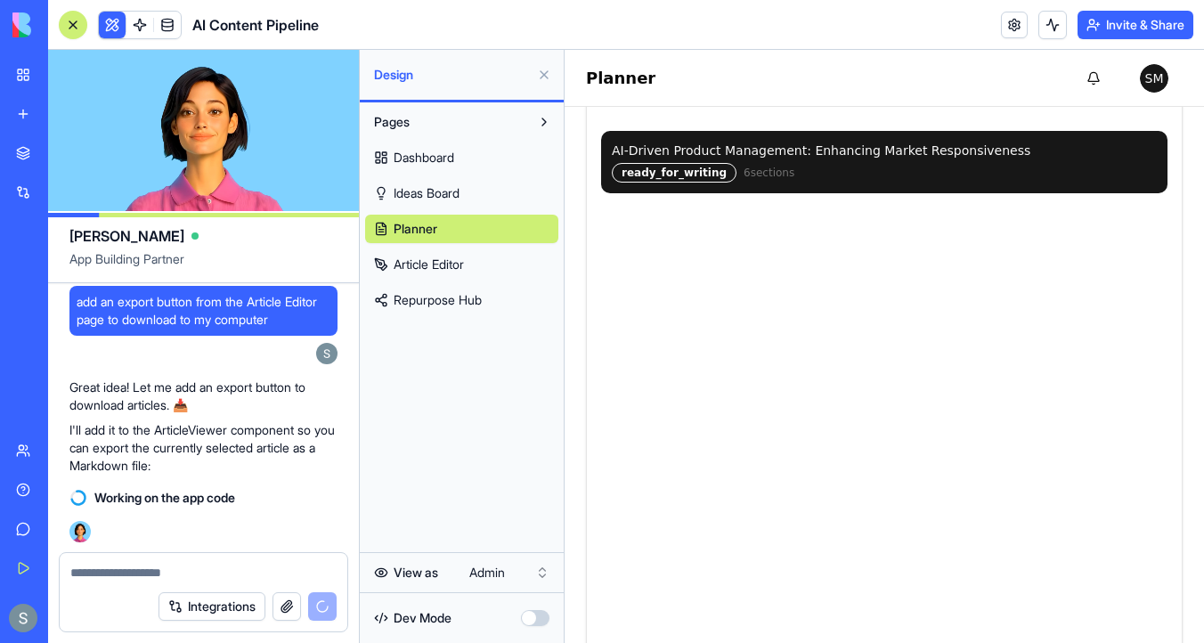
click at [664, 168] on div "ready_for_writing" at bounding box center [674, 173] width 125 height 20
click at [69, 5] on header "AI Content Pipeline Invite & Share" at bounding box center [626, 25] width 1156 height 50
click at [75, 26] on div at bounding box center [73, 25] width 14 height 14
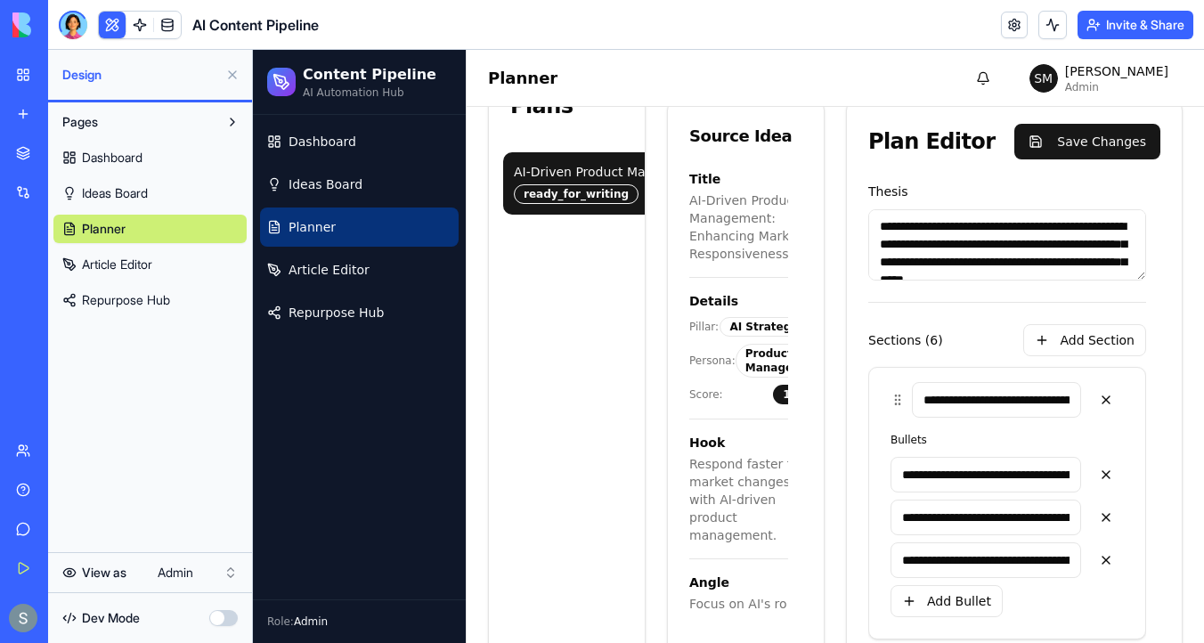
click at [225, 77] on button at bounding box center [232, 75] width 29 height 29
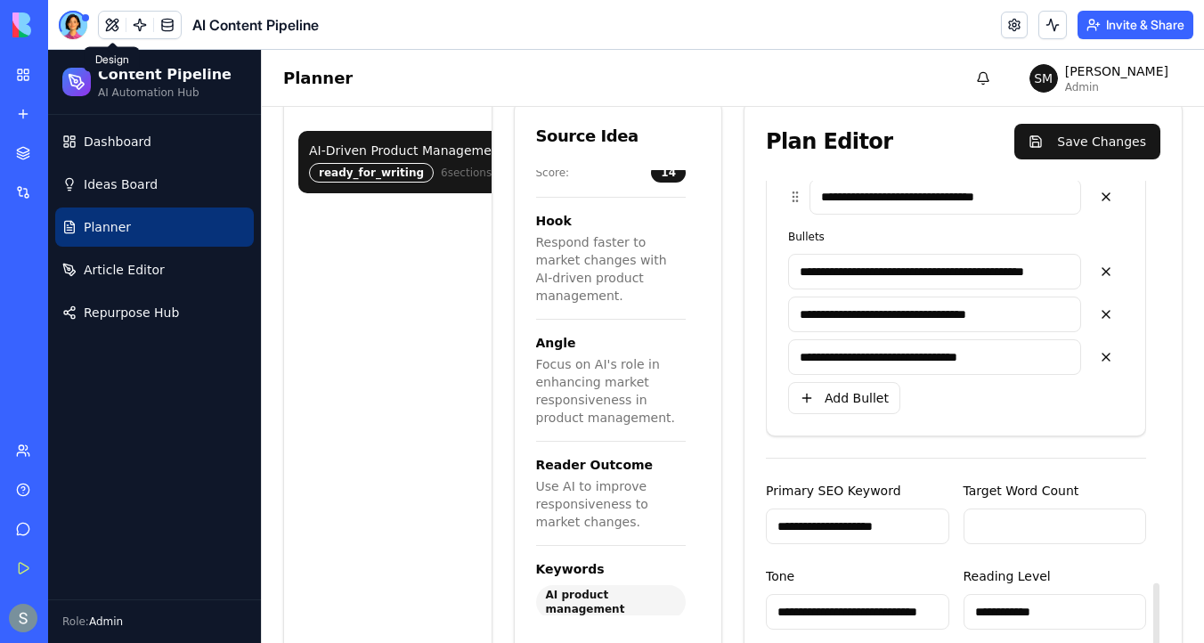
scroll to position [186, 0]
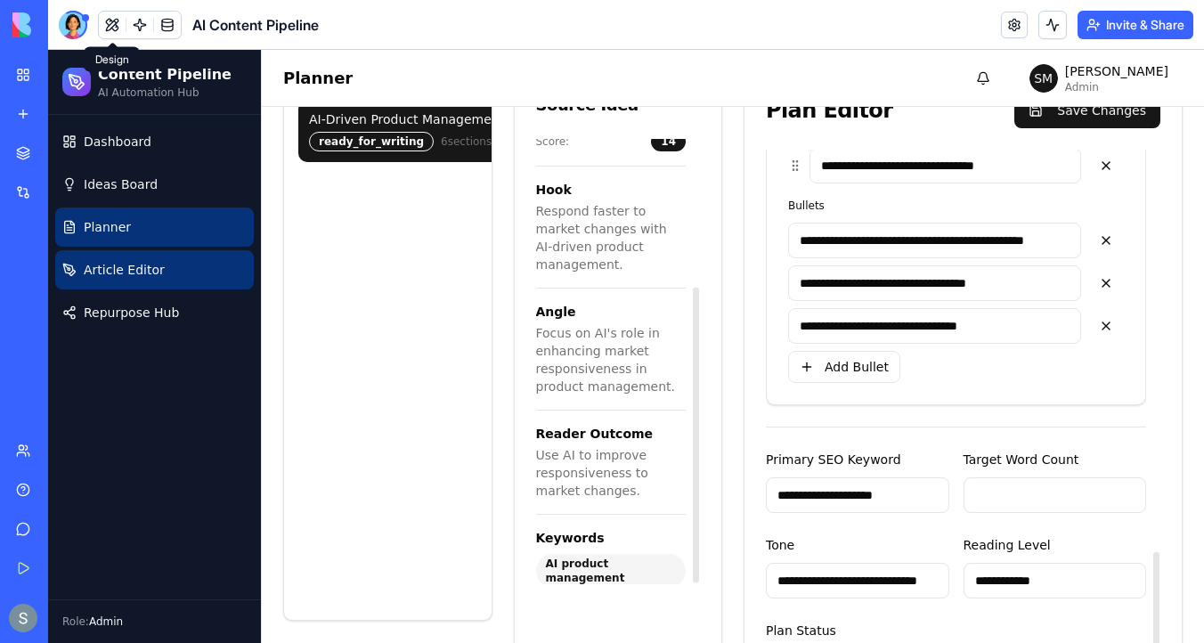
click at [167, 273] on link "Article Editor" at bounding box center [154, 269] width 199 height 39
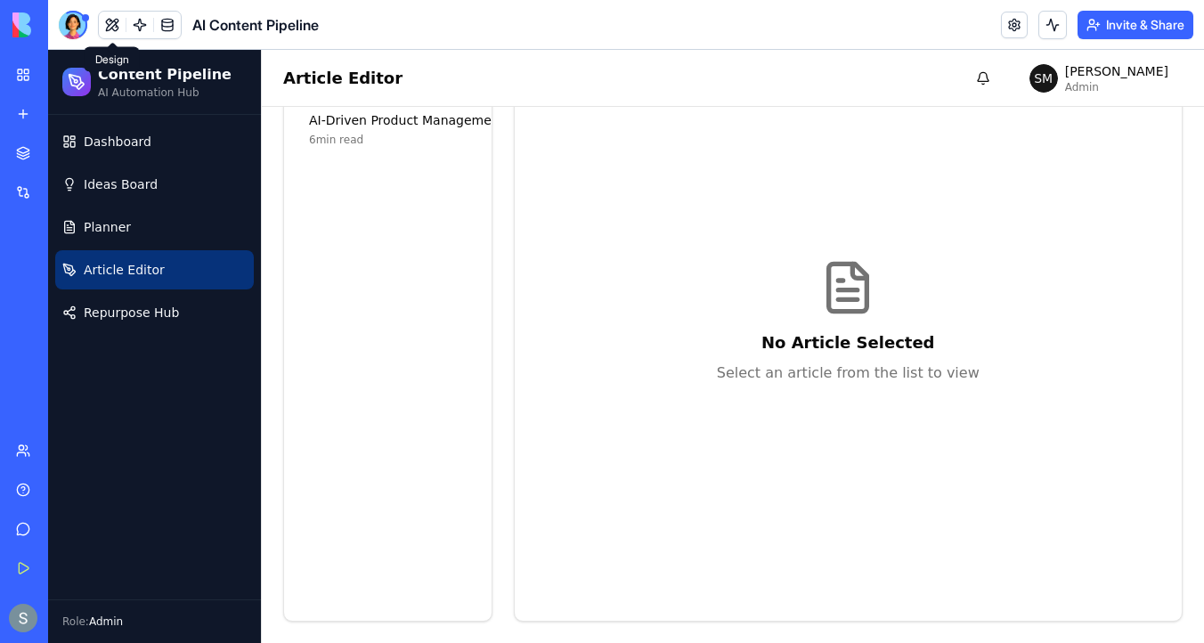
scroll to position [185, 0]
click at [371, 140] on div "6 min read" at bounding box center [518, 140] width 419 height 14
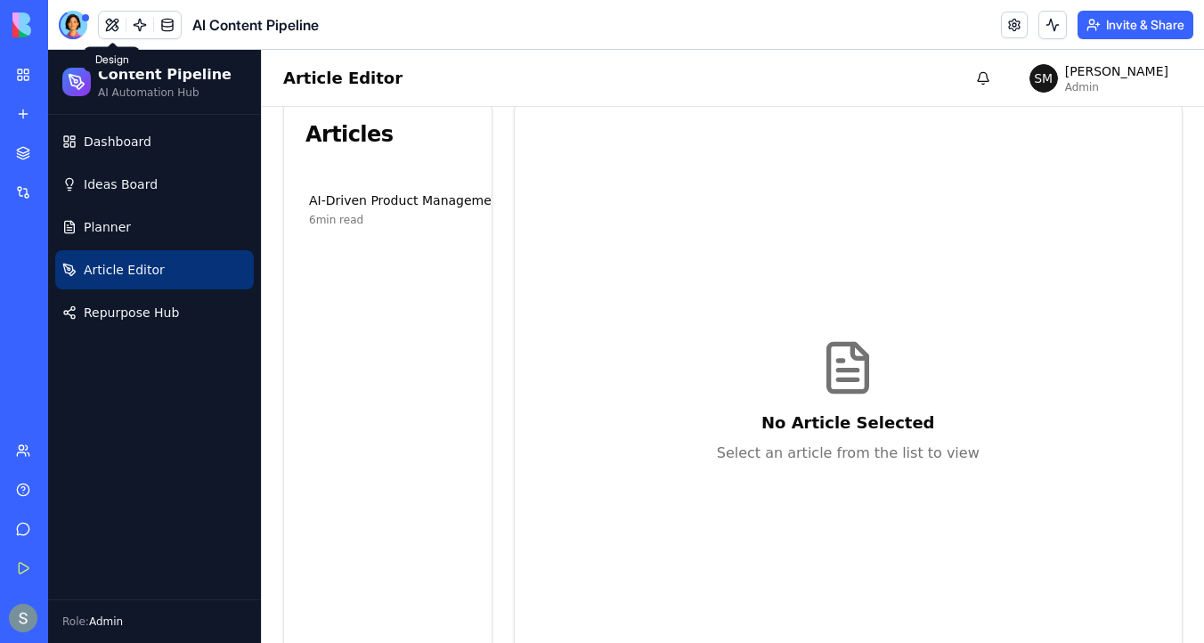
scroll to position [0, 0]
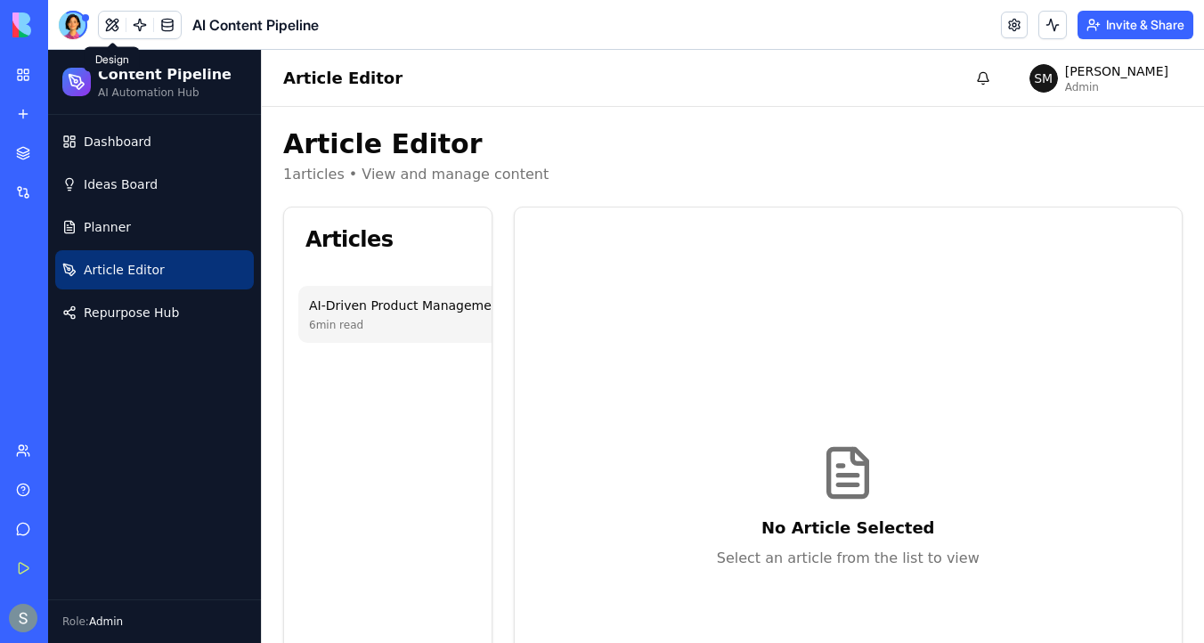
click at [376, 312] on div "AI-Driven Product Management: Enhancing Market Responsiveness" at bounding box center [518, 306] width 419 height 18
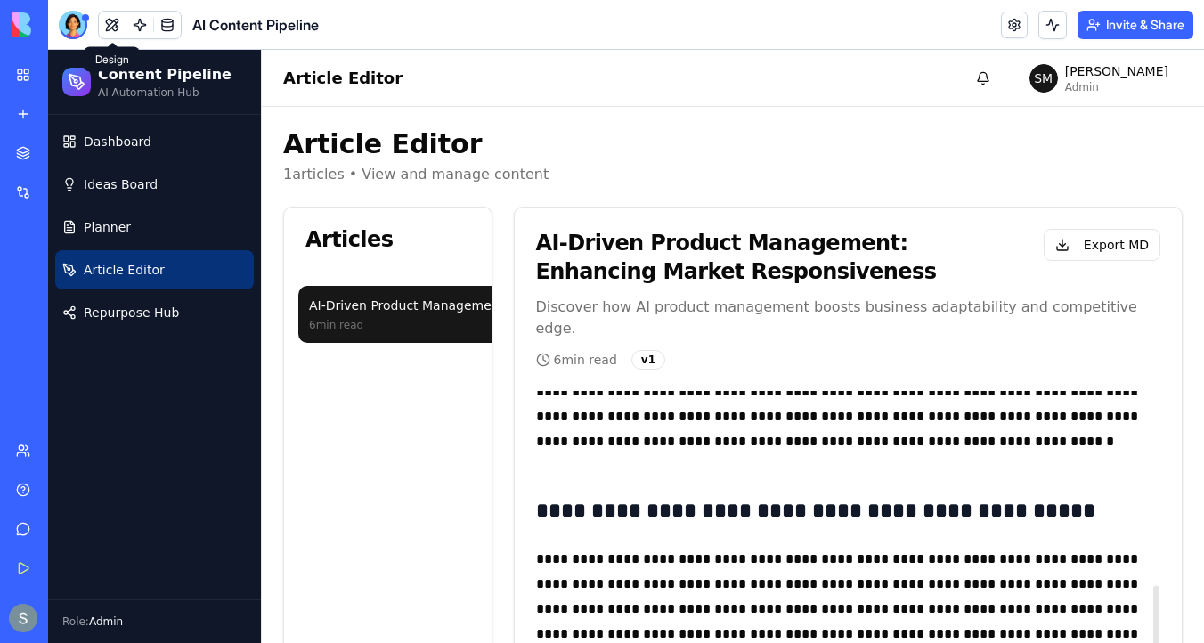
scroll to position [792, 0]
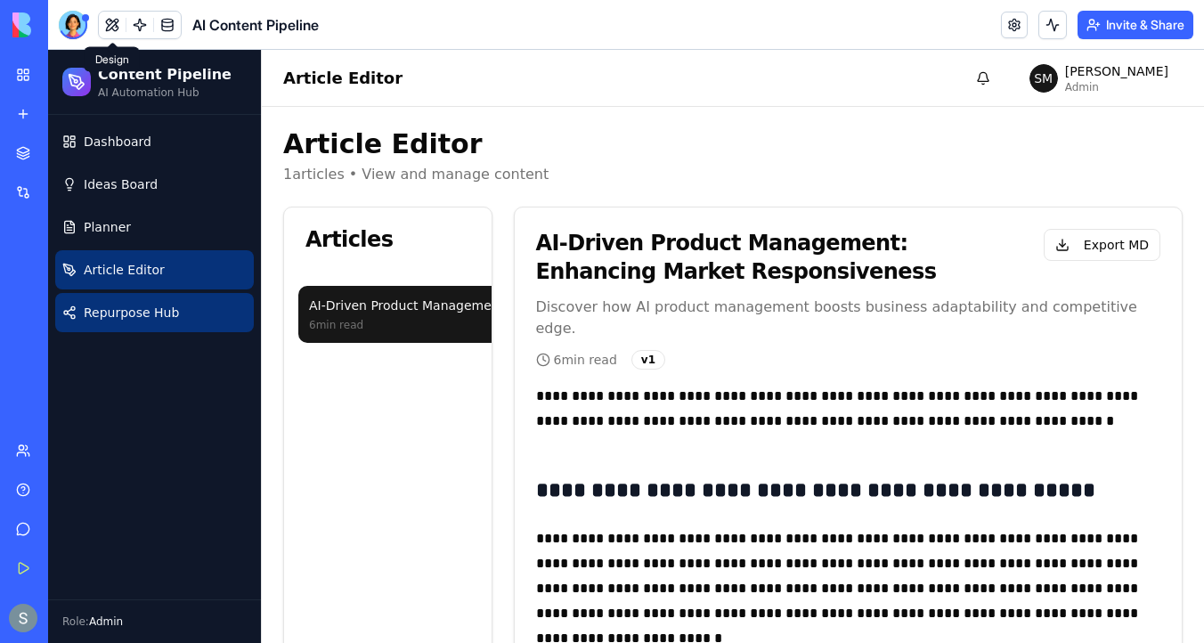
click at [171, 313] on span "Repurpose Hub" at bounding box center [131, 313] width 95 height 18
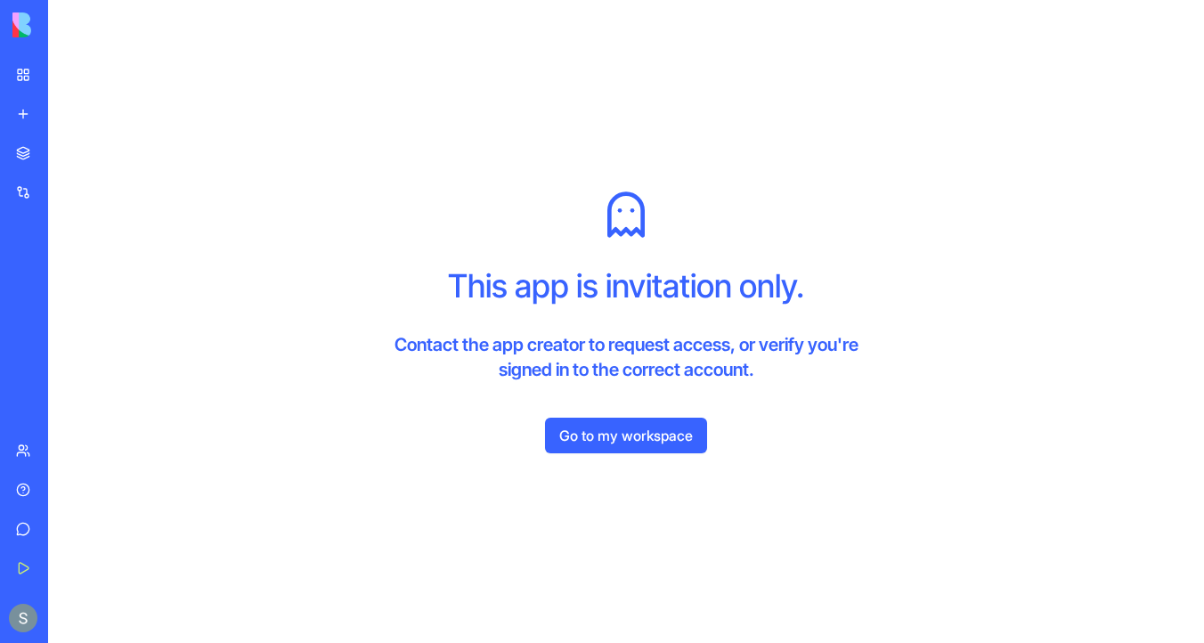
click at [676, 237] on div "This app is invitation only. Contact the app creator to request access, or veri…" at bounding box center [626, 286] width 513 height 192
click at [594, 160] on div "This app is invitation only. Contact the app creator to request access, or veri…" at bounding box center [626, 321] width 1156 height 643
click at [608, 441] on link "Go to my workspace" at bounding box center [626, 436] width 162 height 36
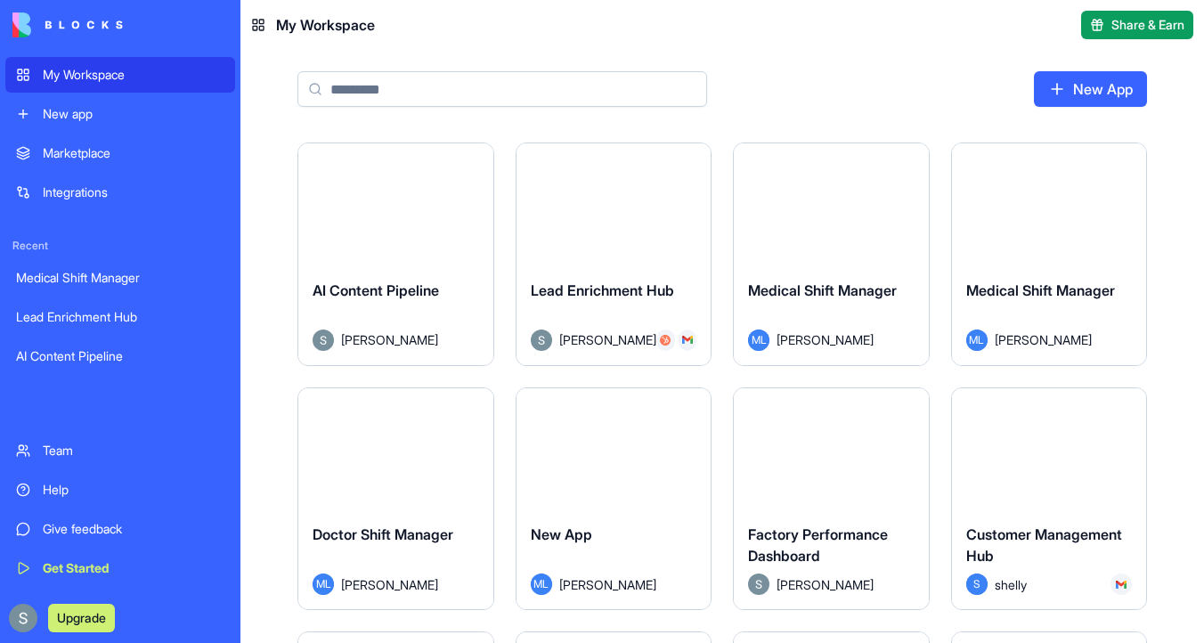
click at [399, 197] on button "Launch" at bounding box center [396, 204] width 134 height 36
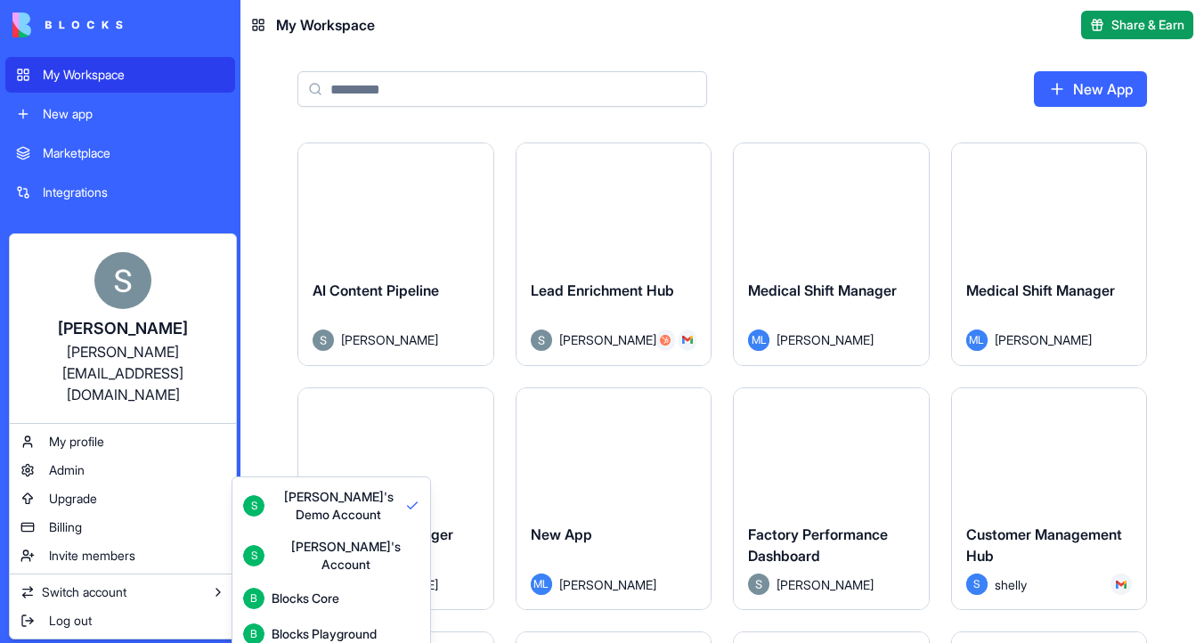
click at [403, 208] on html "My Workspace New app Marketplace Integrations Recent Medical Shift Manager Lead…" at bounding box center [602, 321] width 1204 height 643
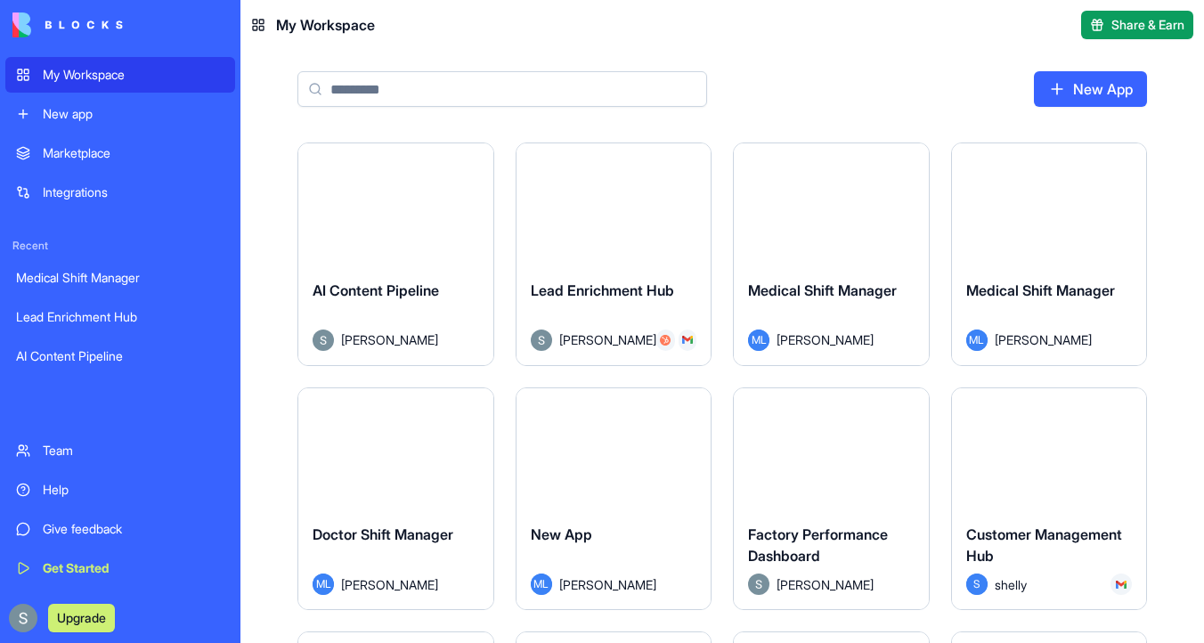
click at [403, 208] on button "Launch" at bounding box center [396, 204] width 134 height 36
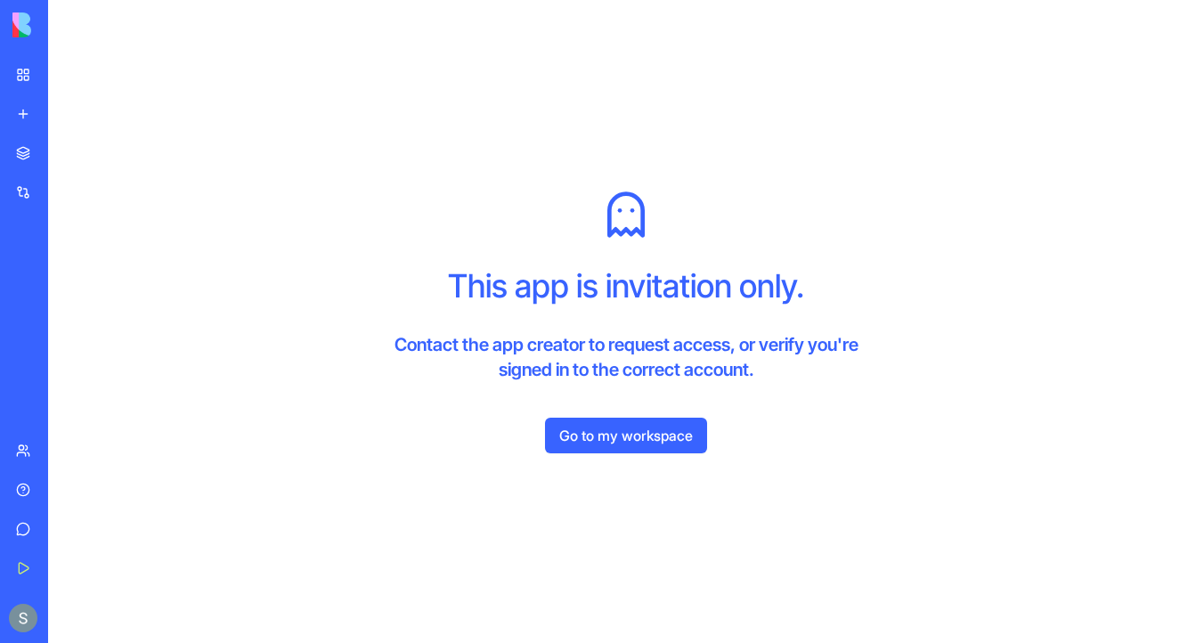
click at [621, 444] on link "Go to my workspace" at bounding box center [626, 436] width 162 height 36
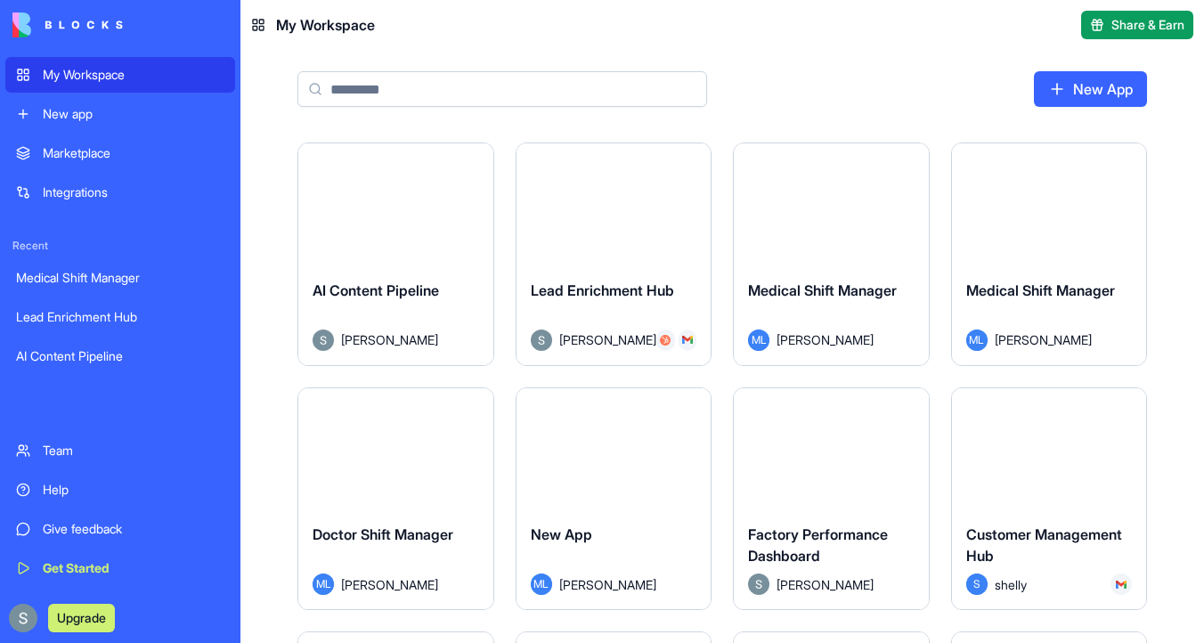
click at [412, 183] on div "Launch" at bounding box center [395, 204] width 195 height 122
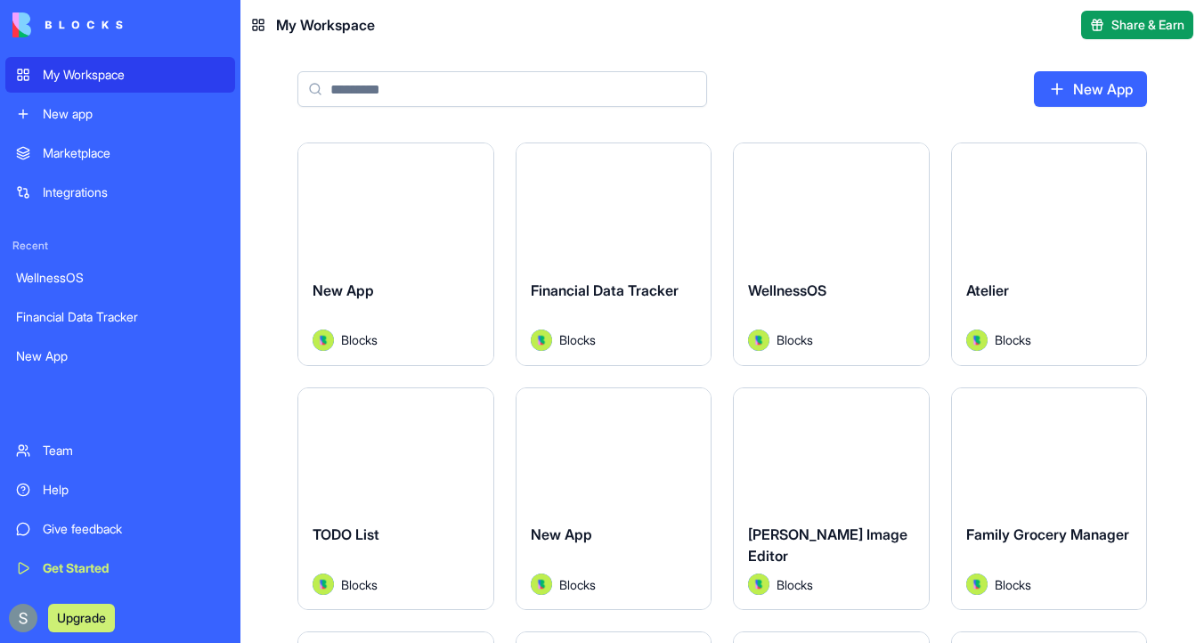
click at [403, 81] on input at bounding box center [502, 89] width 410 height 36
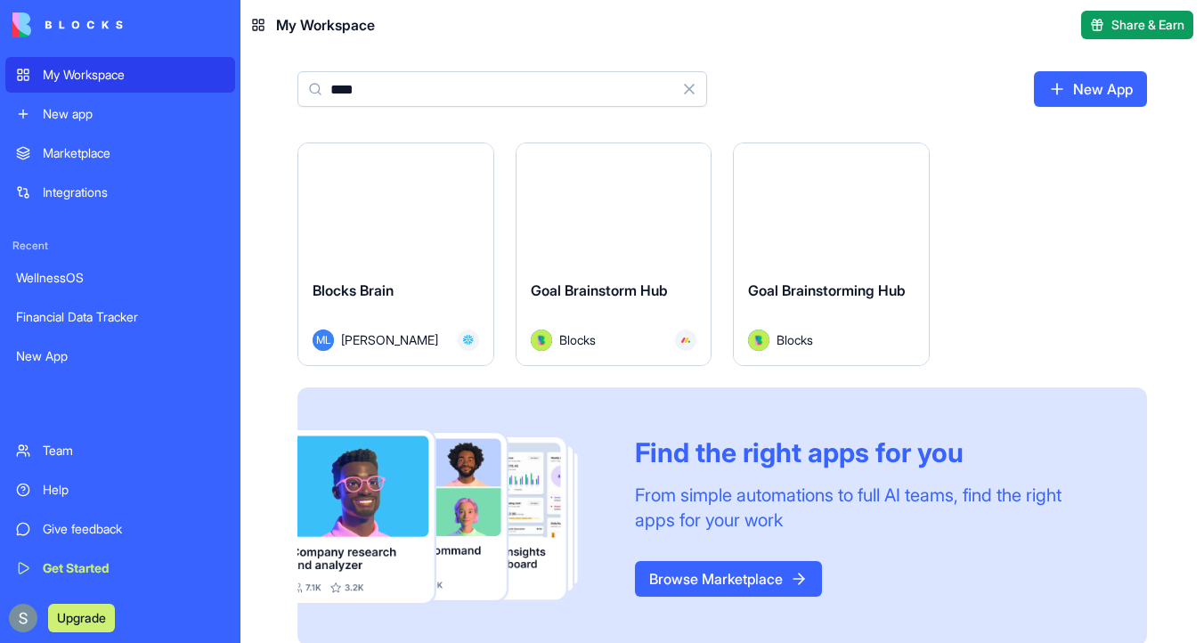
type input "****"
click at [392, 208] on button "Launch" at bounding box center [396, 204] width 134 height 36
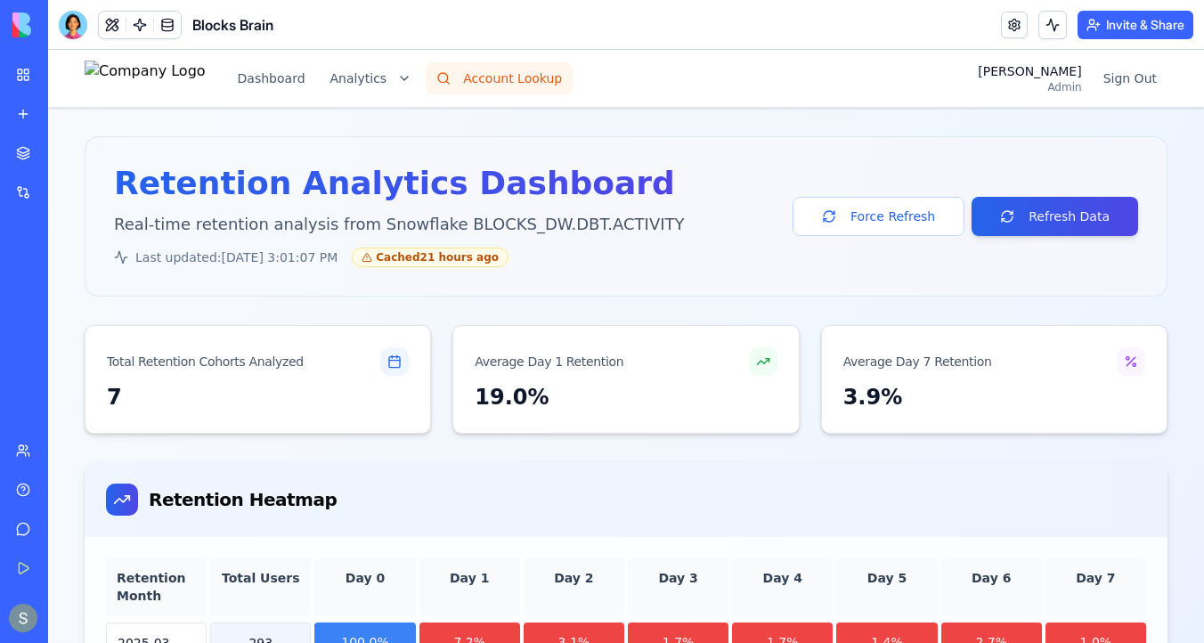
click at [552, 82] on button "Account Lookup" at bounding box center [499, 78] width 147 height 32
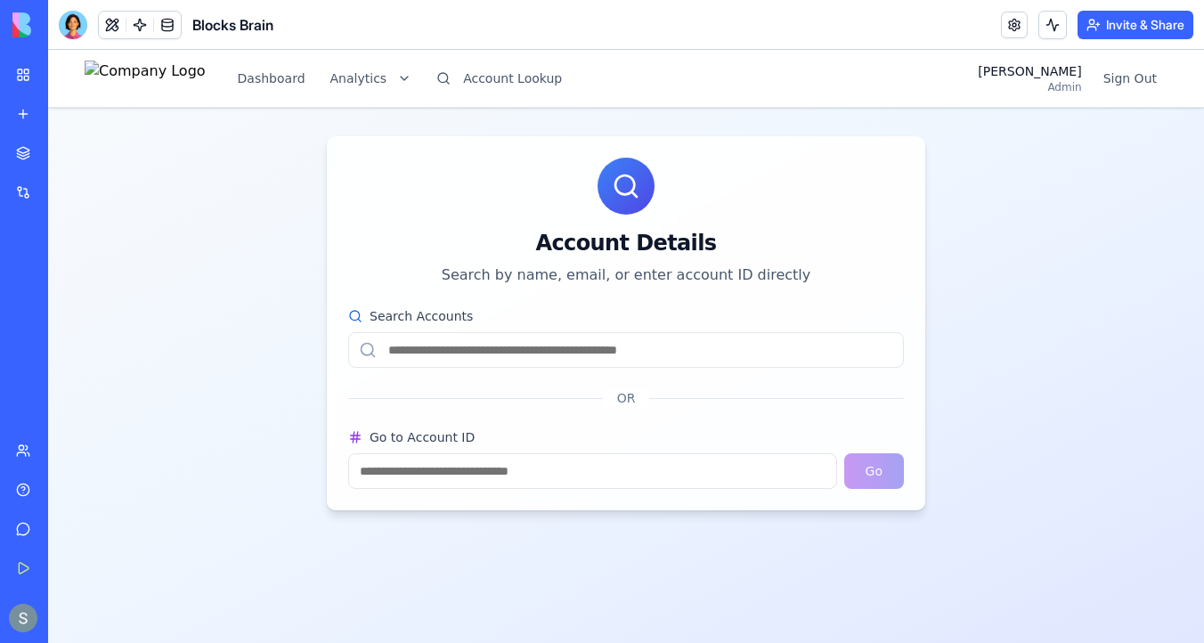
click at [518, 349] on input "Search Accounts" at bounding box center [626, 350] width 556 height 36
paste input "**********"
type input "**********"
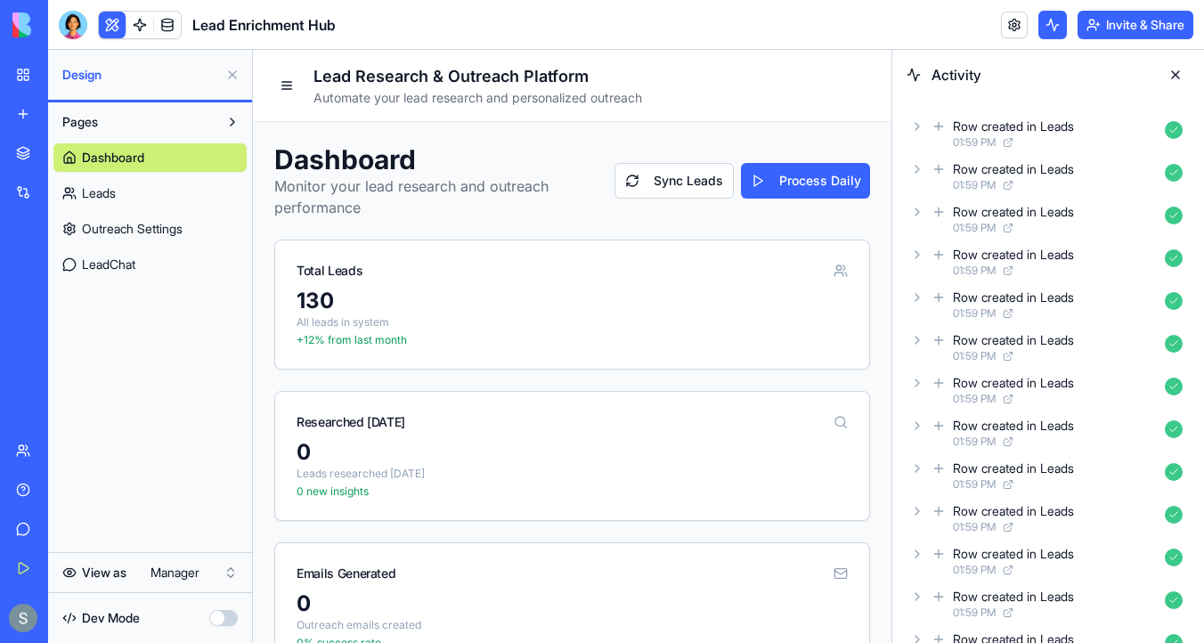
click at [23, 37] on div at bounding box center [23, 25] width 37 height 50
click at [53, 78] on div "My Workspace" at bounding box center [54, 75] width 23 height 18
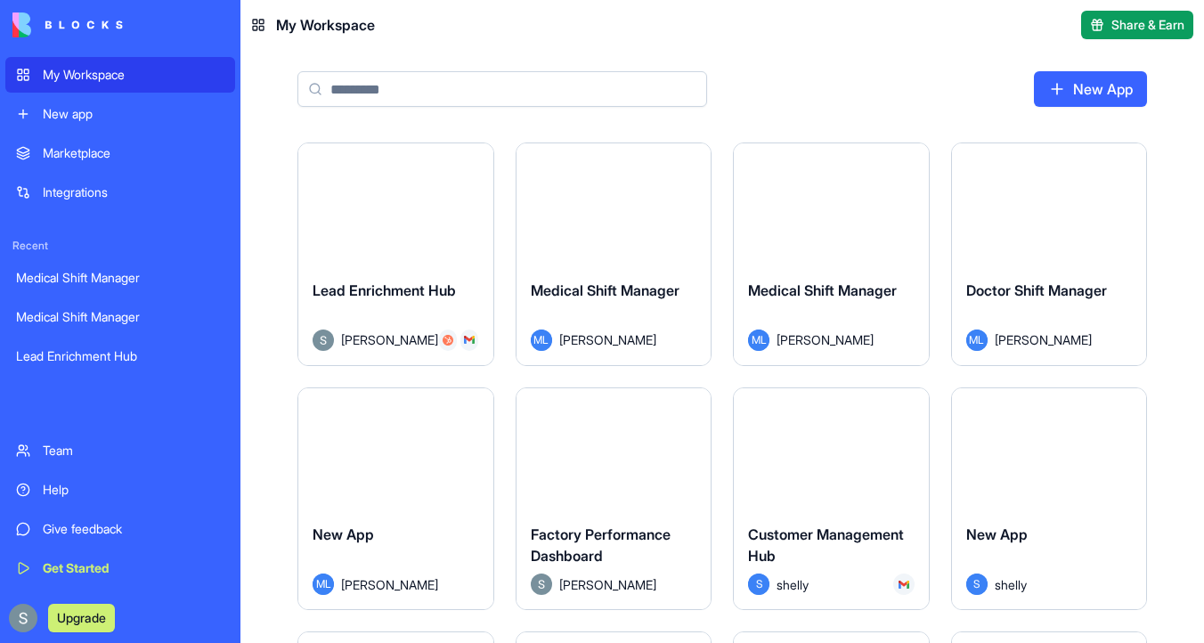
click at [396, 89] on input at bounding box center [502, 89] width 410 height 36
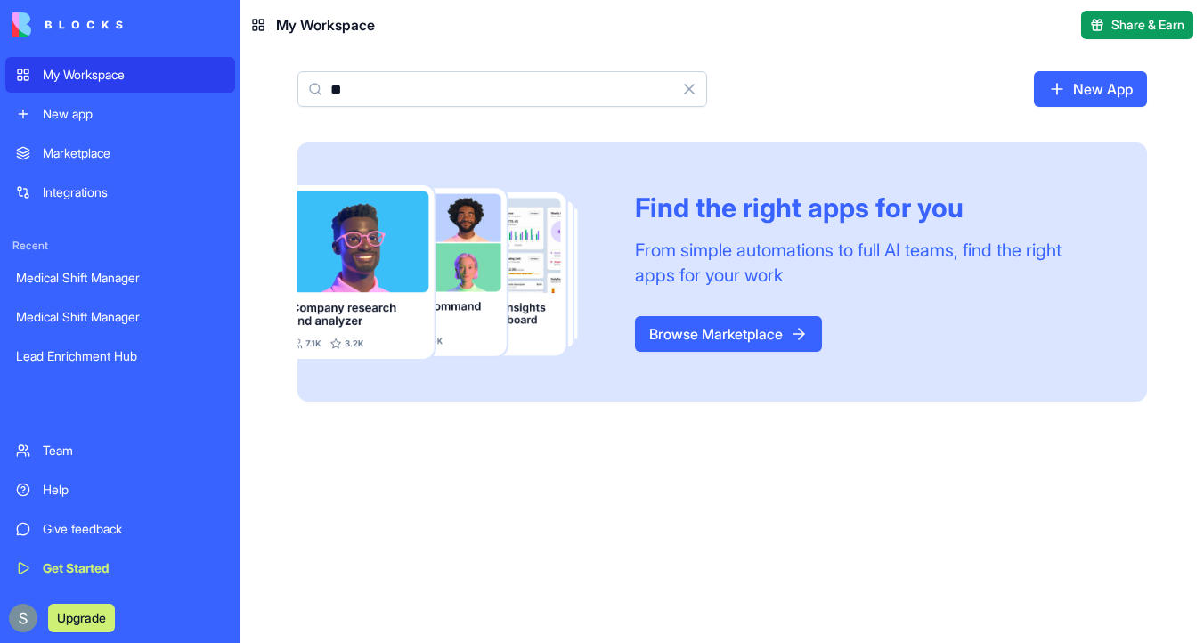
type input "*"
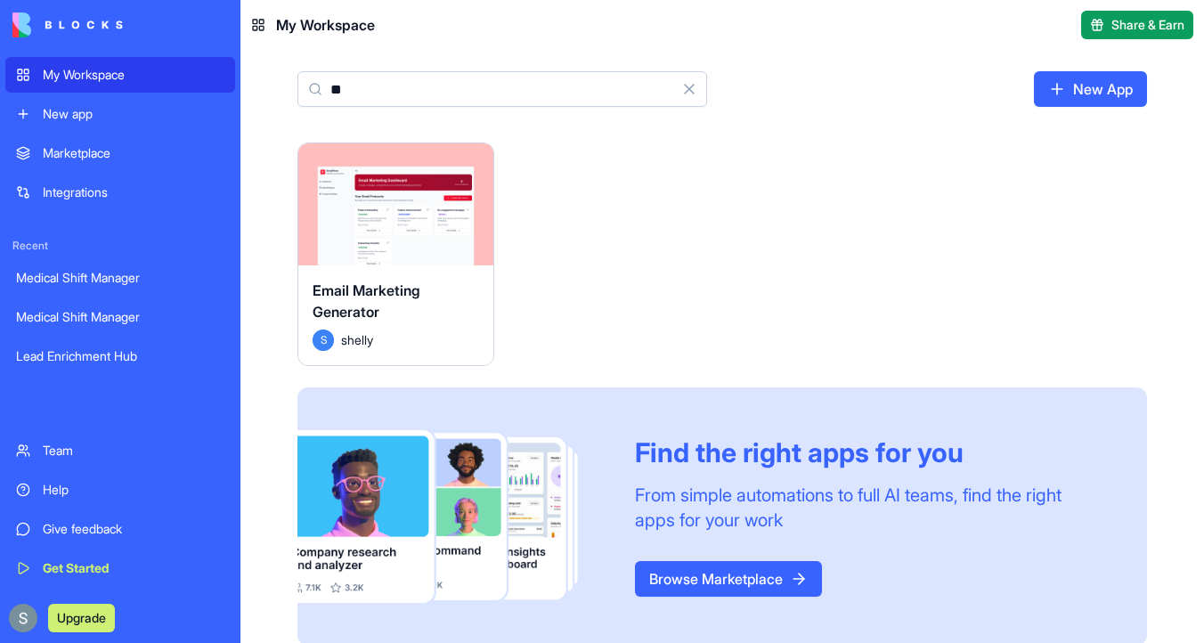
type input "*"
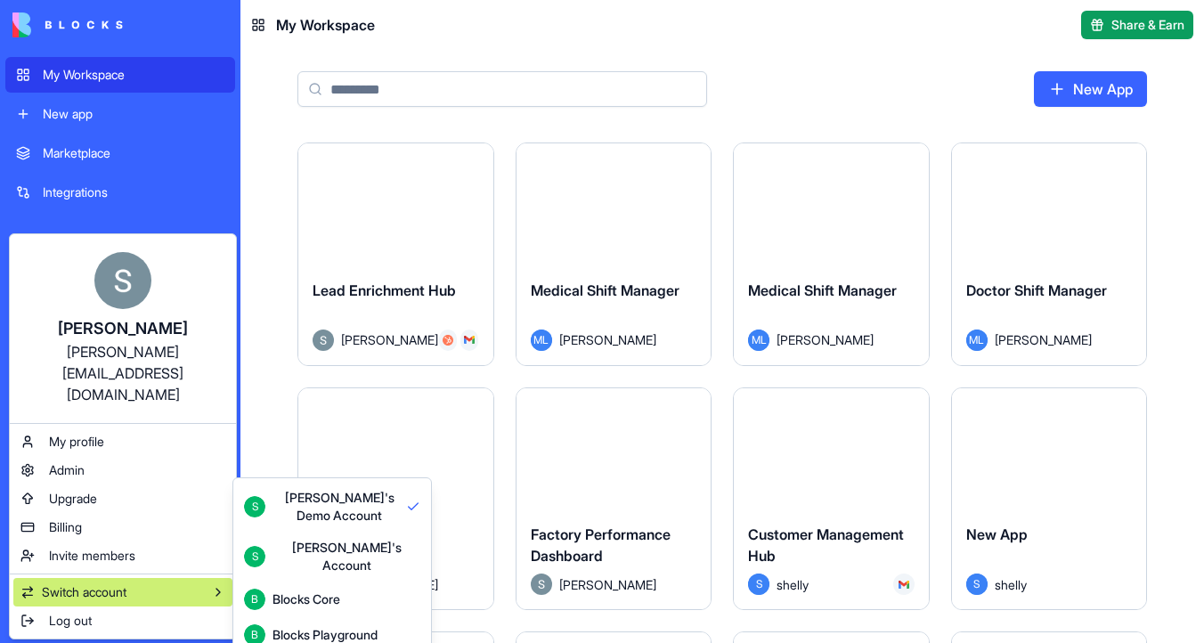
click at [322, 556] on div "[PERSON_NAME]'s Account" at bounding box center [347, 557] width 148 height 36
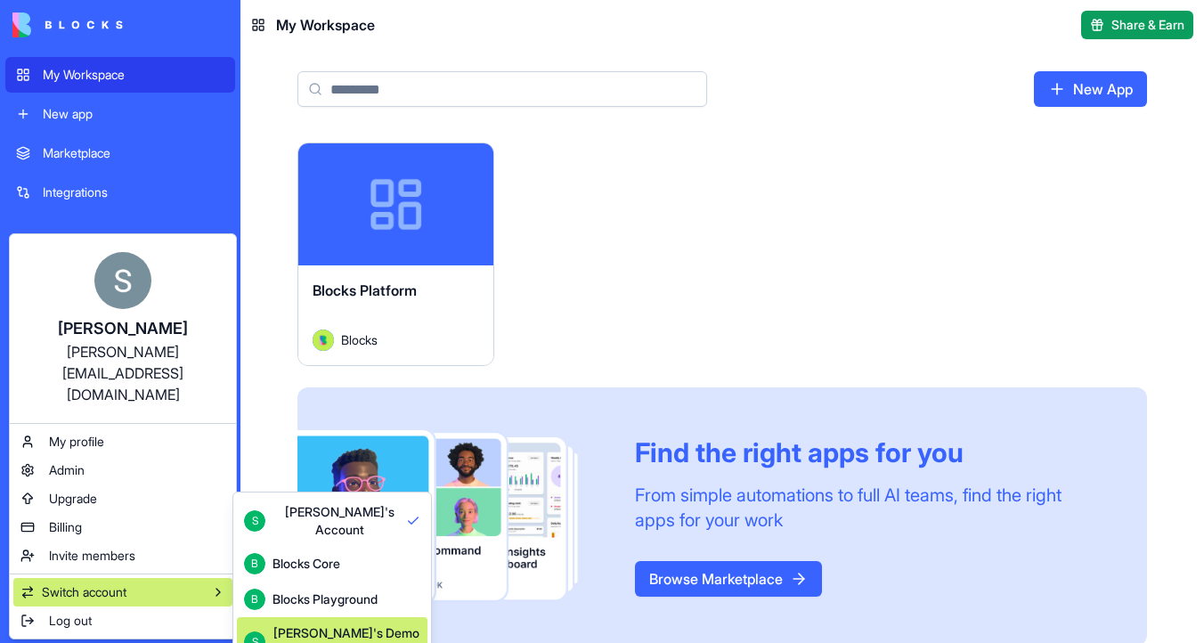
click at [294, 624] on div "[PERSON_NAME]'s Demo Account" at bounding box center [347, 642] width 148 height 36
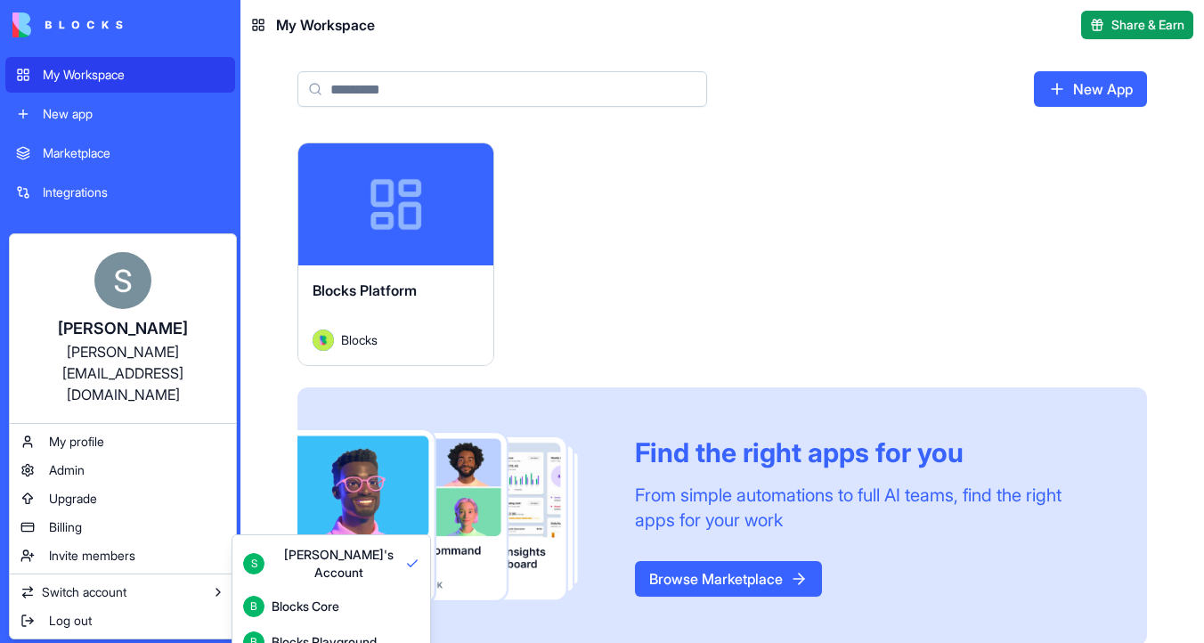
scroll to position [47, 0]
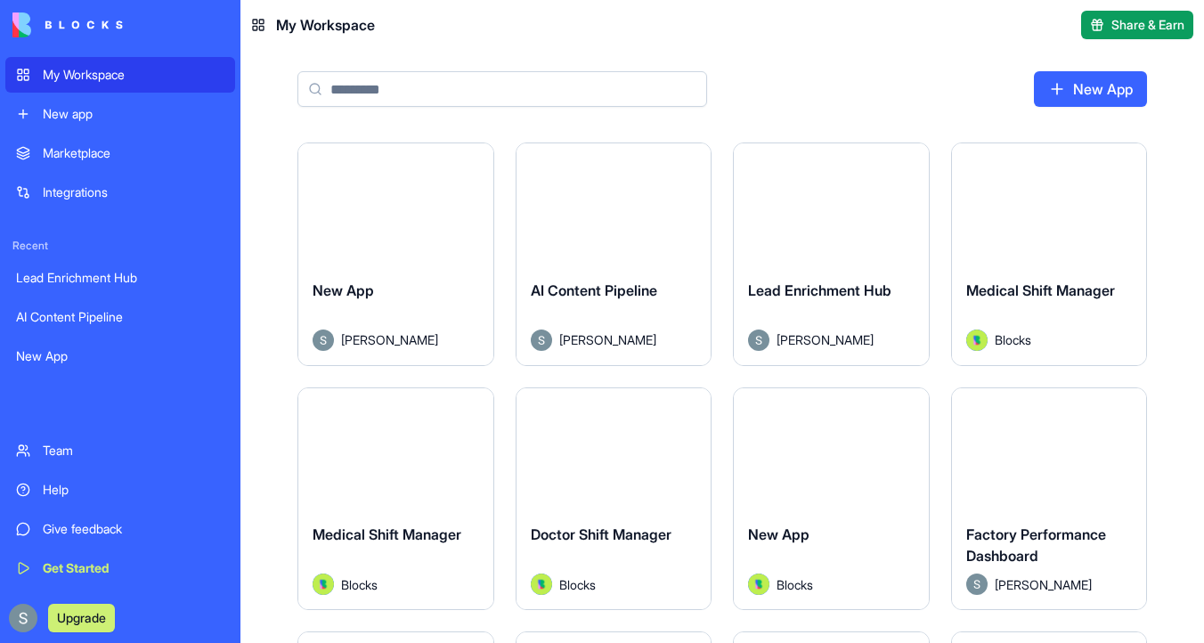
click at [611, 197] on button "Launch" at bounding box center [614, 204] width 134 height 36
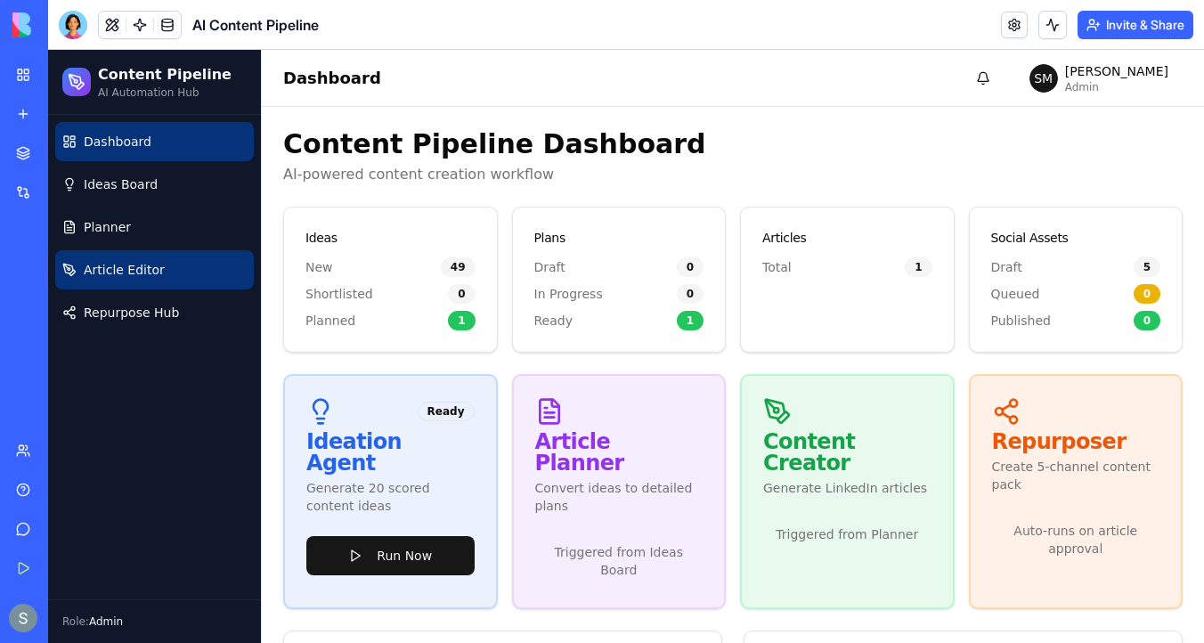
click at [206, 266] on link "Article Editor" at bounding box center [154, 269] width 199 height 39
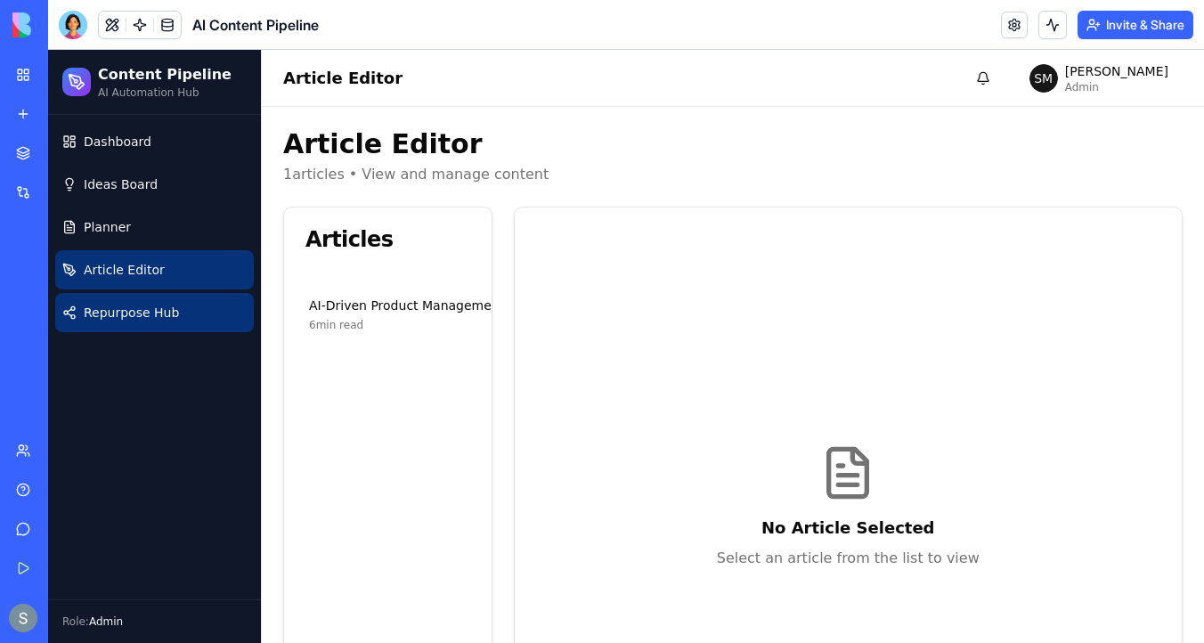
click at [206, 319] on link "Repurpose Hub" at bounding box center [154, 312] width 199 height 39
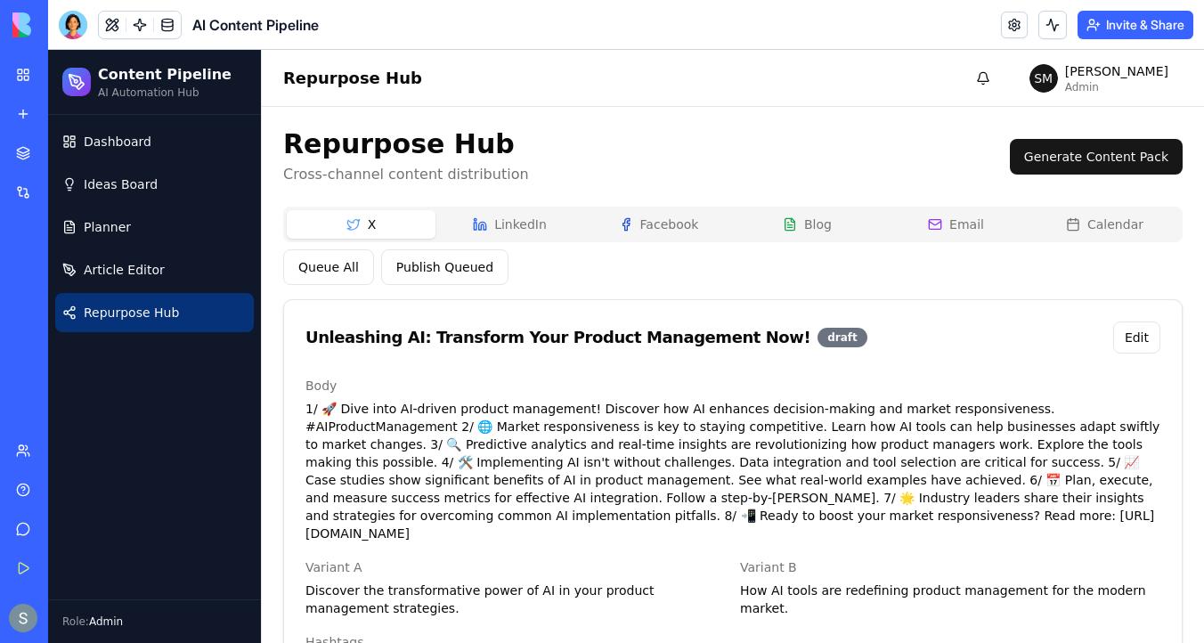
click at [519, 227] on button "LinkedIn" at bounding box center [510, 224] width 149 height 29
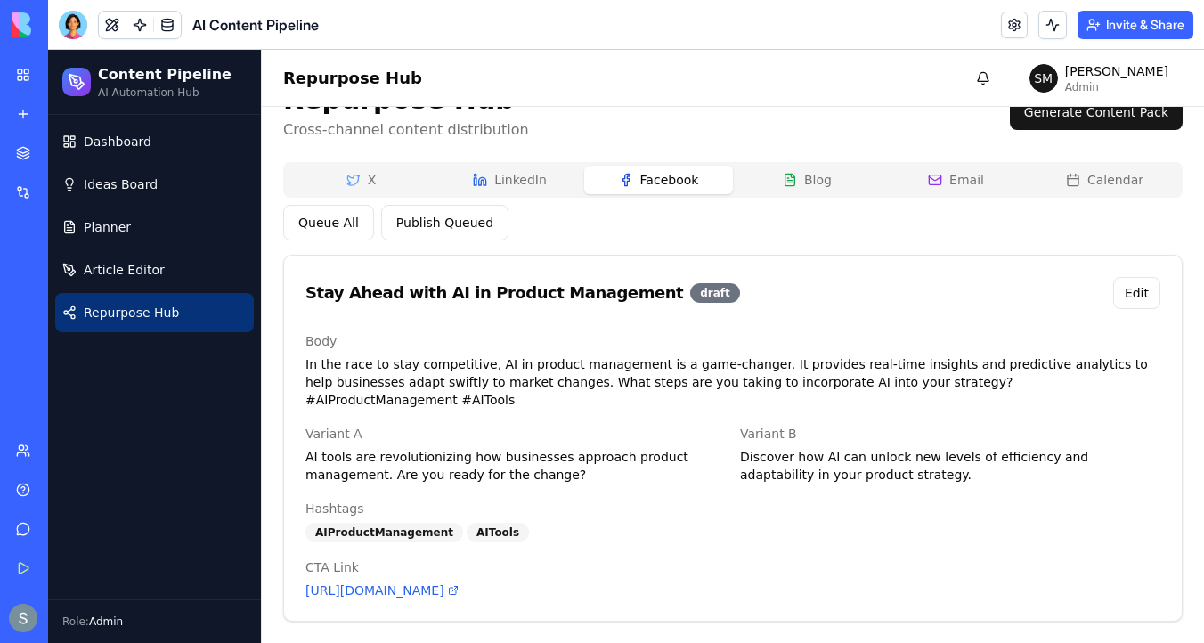
scroll to position [27, 0]
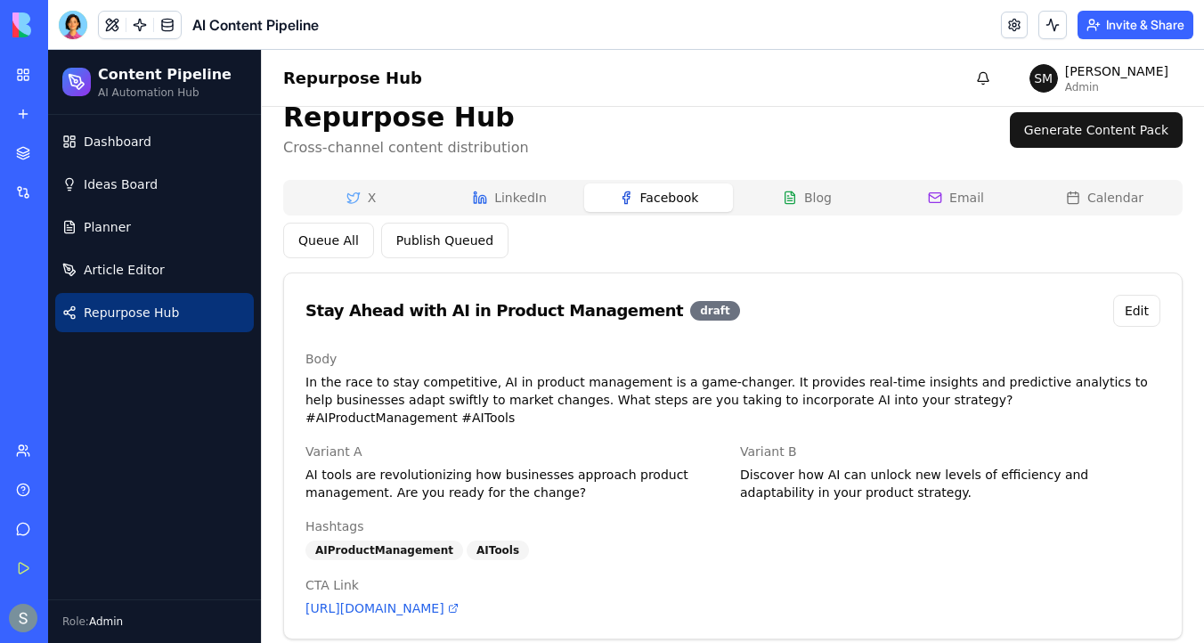
click at [680, 181] on div "X LinkedIn Facebook Blog Email Calendar" at bounding box center [733, 198] width 900 height 36
drag, startPoint x: 310, startPoint y: 437, endPoint x: 366, endPoint y: 436, distance: 56.1
click at [366, 441] on div "Variant A AI tools are revolutionizing how businesses approach product manageme…" at bounding box center [516, 471] width 420 height 61
click at [753, 444] on label "Variant B" at bounding box center [768, 451] width 57 height 14
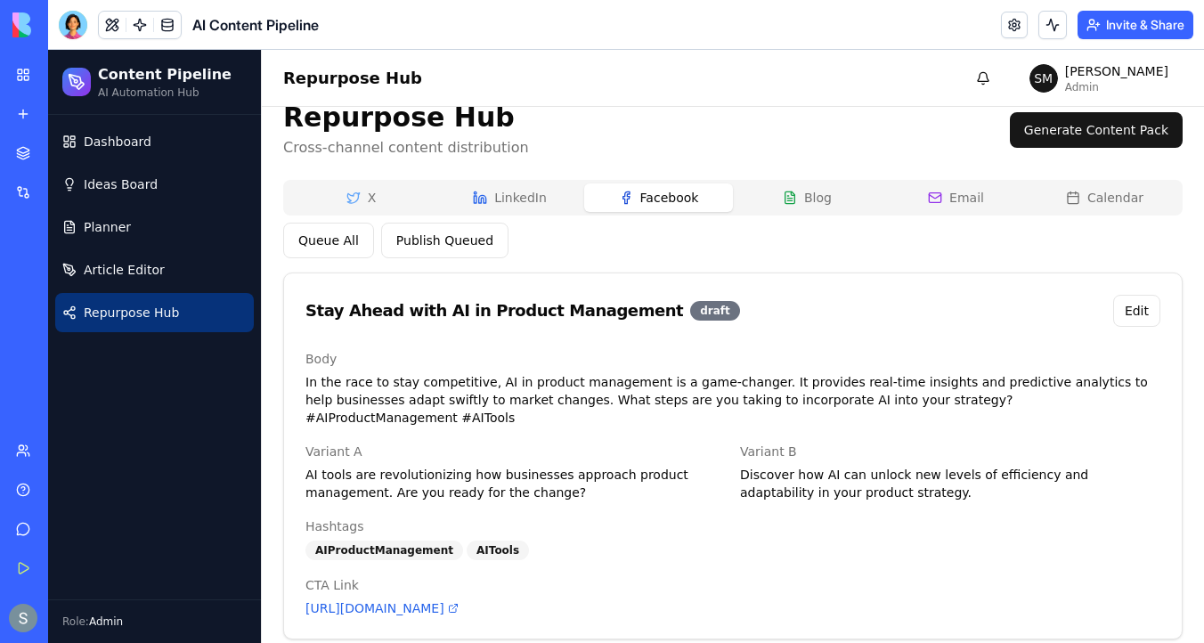
click at [753, 444] on label "Variant B" at bounding box center [768, 451] width 57 height 14
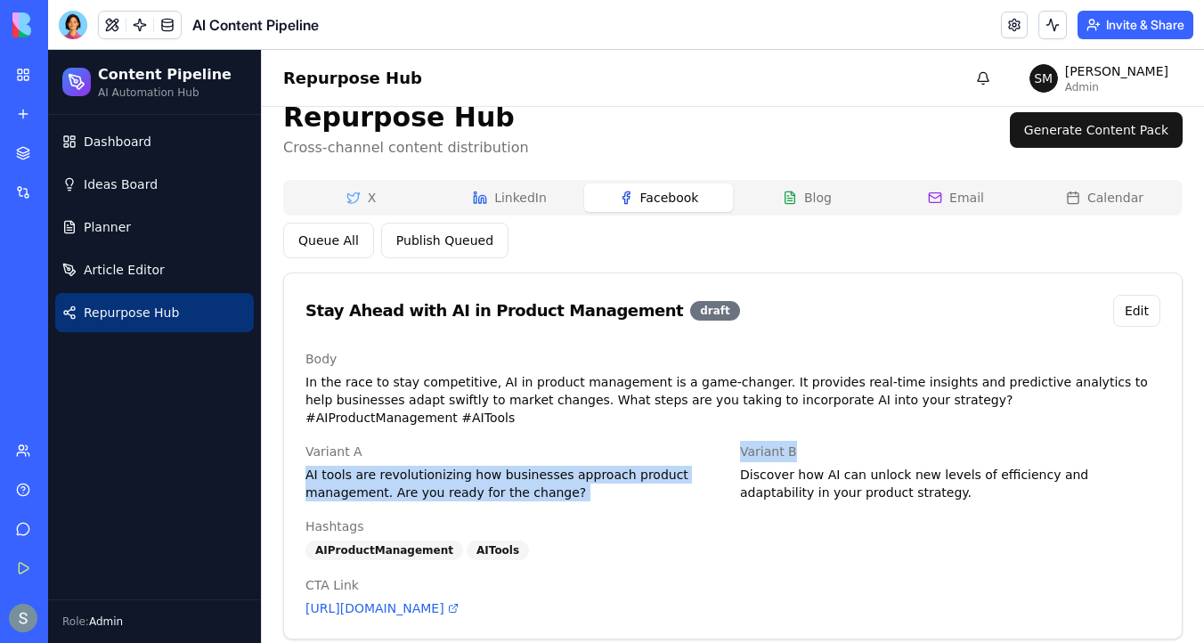
drag, startPoint x: 794, startPoint y: 433, endPoint x: 732, endPoint y: 433, distance: 61.5
click at [732, 441] on div "Variant A AI tools are revolutionizing how businesses approach product manageme…" at bounding box center [733, 471] width 855 height 61
click at [815, 197] on button "Blog" at bounding box center [807, 197] width 149 height 29
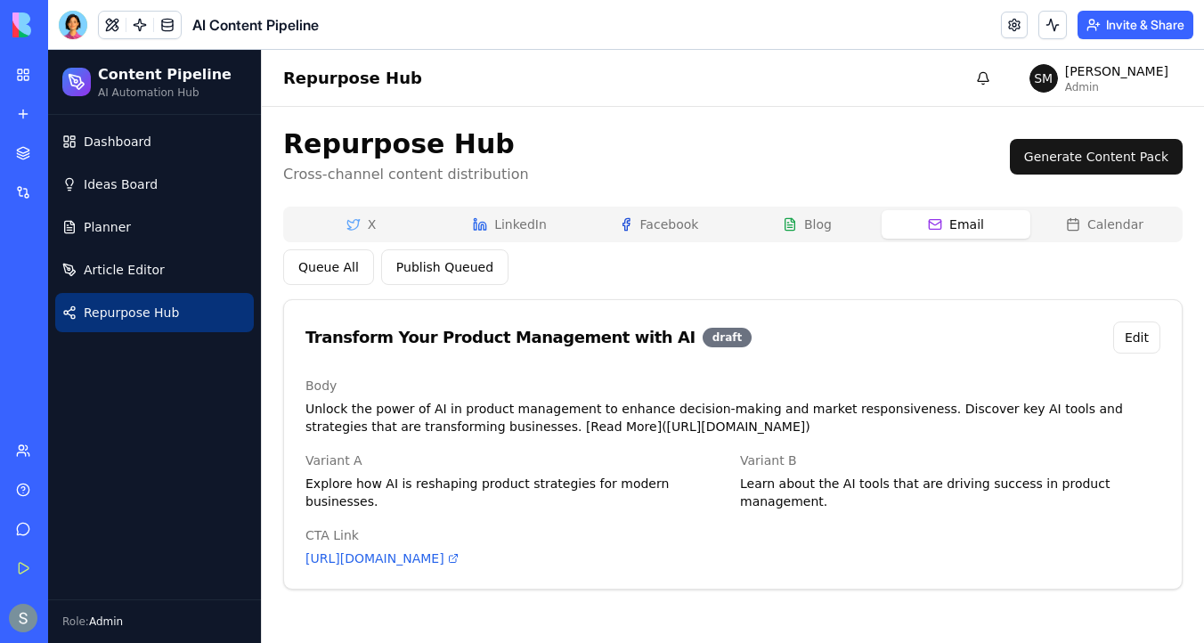
scroll to position [0, 0]
click at [963, 156] on div "Repurpose Hub Cross-channel content distribution Generate Content Pack X Linked…" at bounding box center [733, 358] width 900 height 461
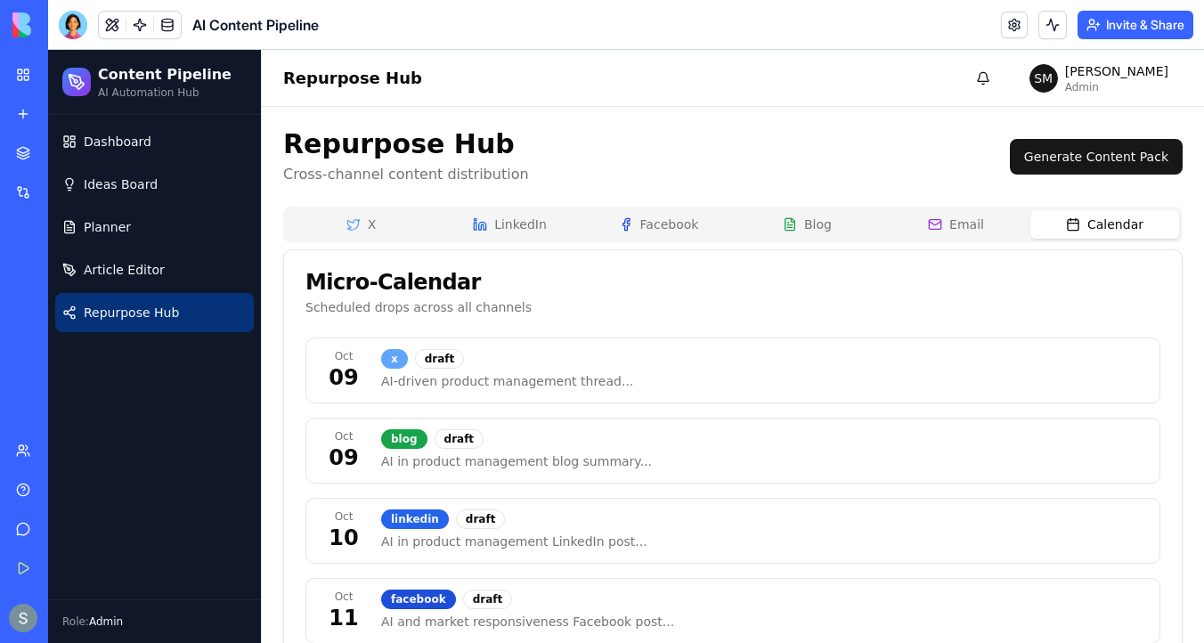
click at [1082, 217] on button "Calendar" at bounding box center [1105, 224] width 149 height 29
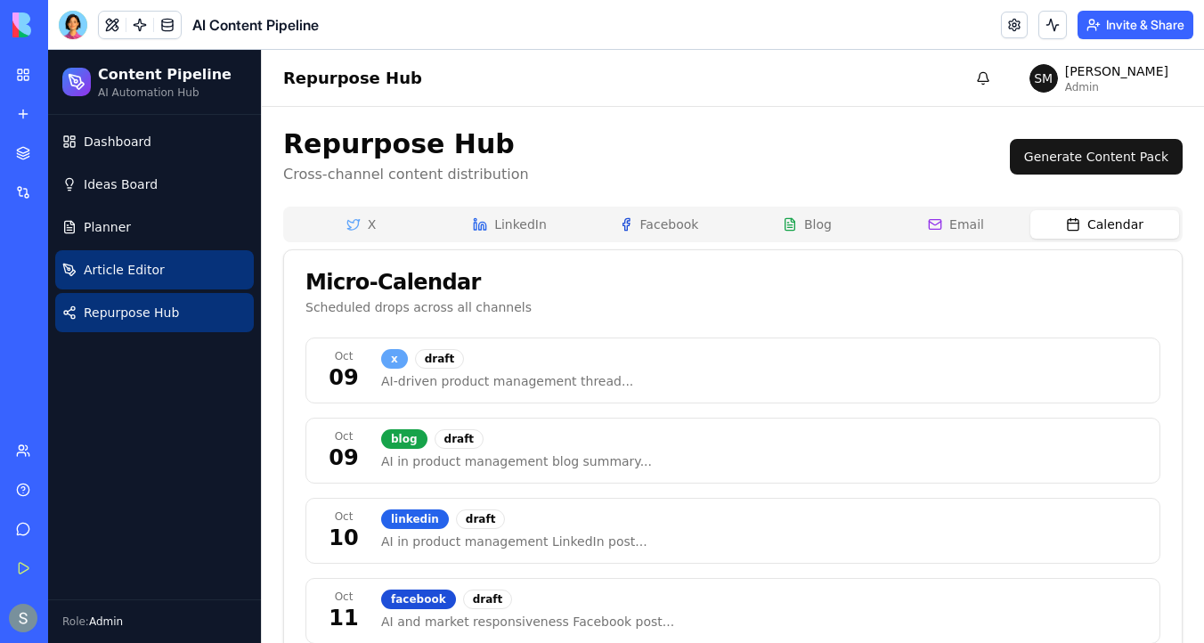
click at [180, 271] on link "Article Editor" at bounding box center [154, 269] width 199 height 39
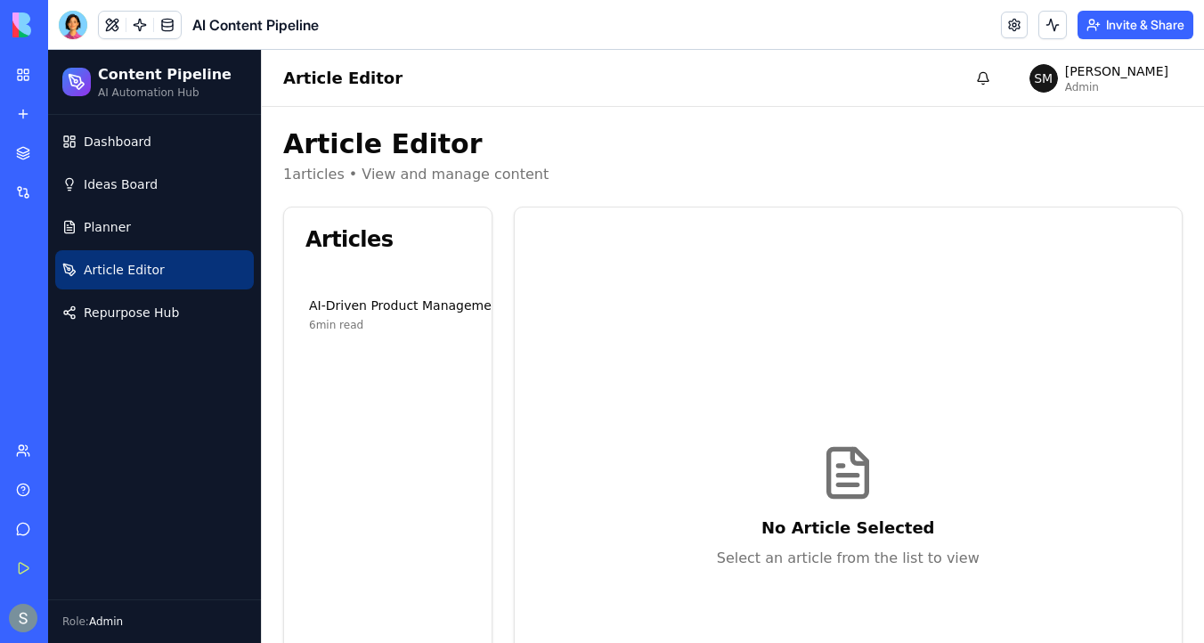
scroll to position [185, 0]
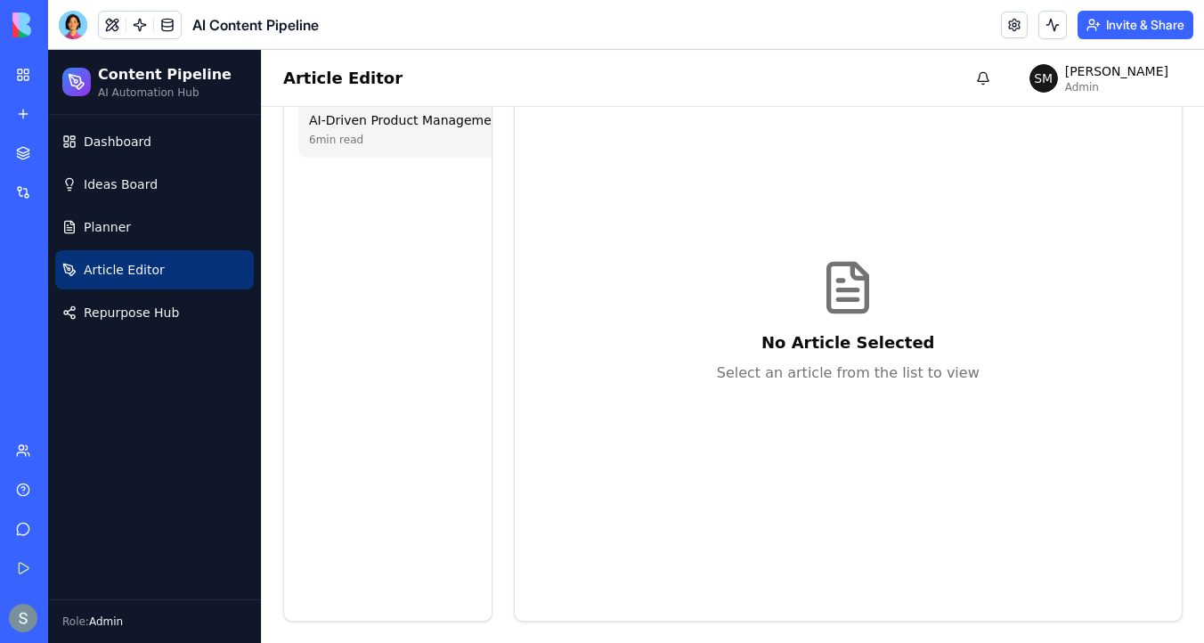
click at [353, 149] on div "AI-Driven Product Management: Enhancing Market Responsiveness 6 min read" at bounding box center [518, 129] width 440 height 57
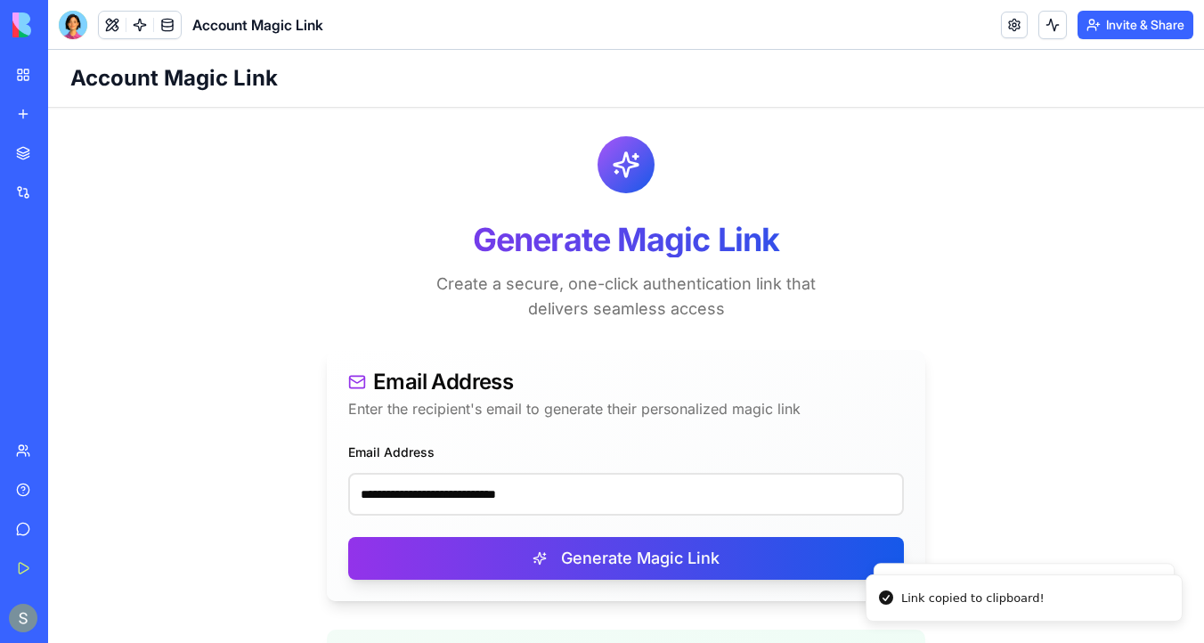
scroll to position [332, 0]
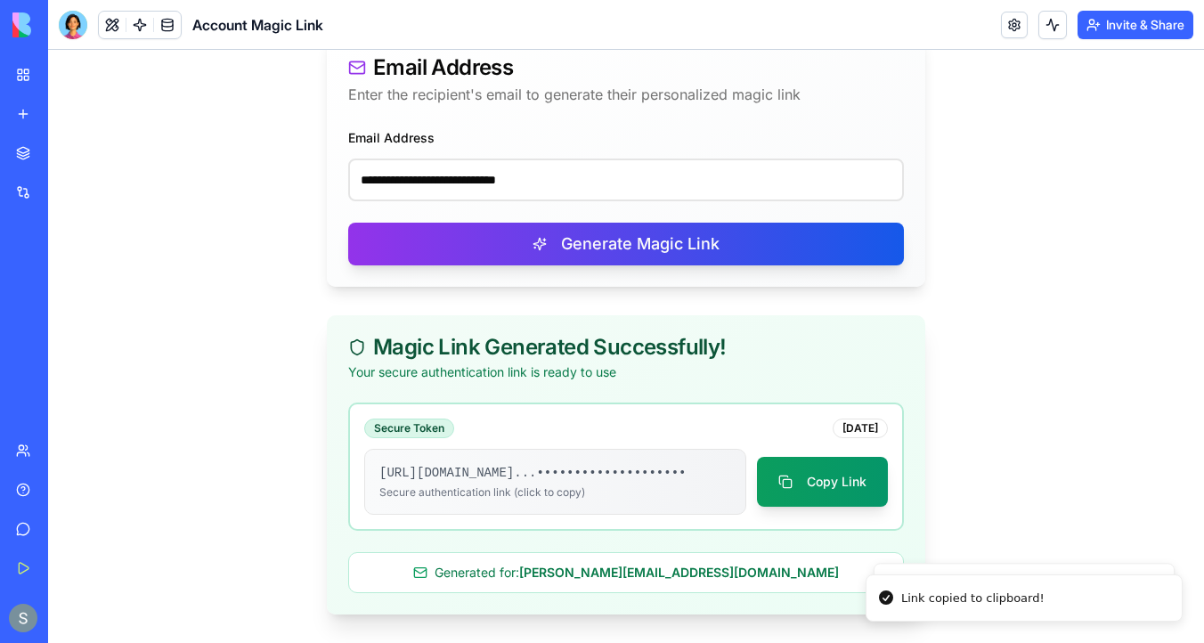
click at [27, 27] on img at bounding box center [67, 24] width 110 height 25
click at [53, 81] on div "My Workspace" at bounding box center [54, 75] width 23 height 18
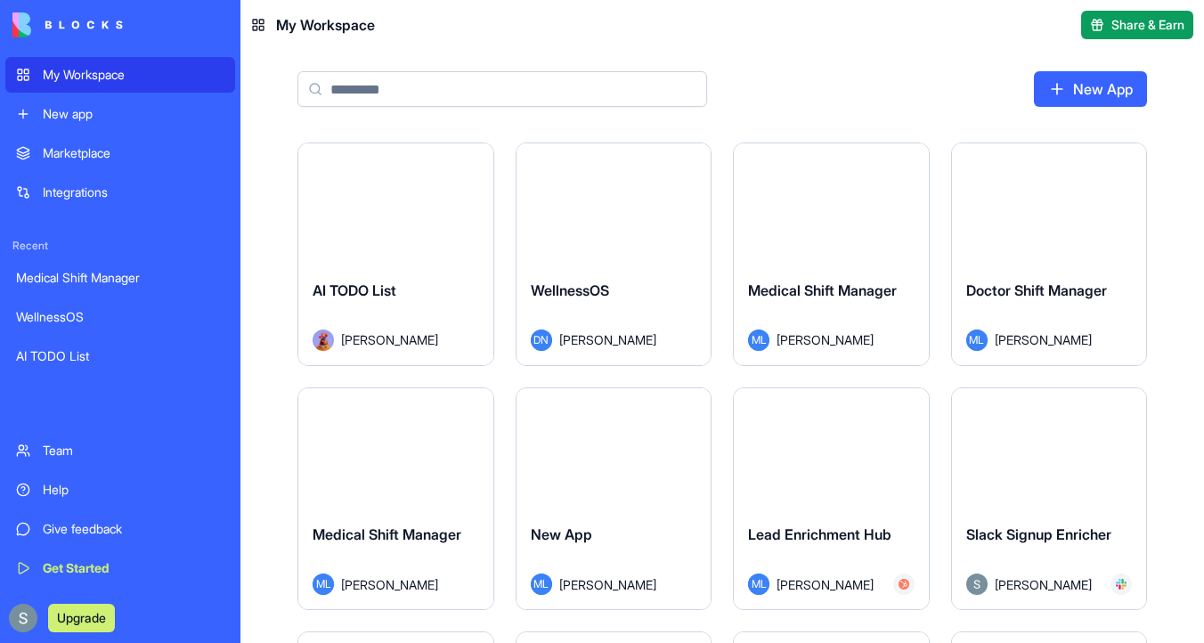
click at [9, 629] on div "Upgrade" at bounding box center [120, 618] width 230 height 50
click at [12, 629] on div "Upgrade" at bounding box center [67, 618] width 110 height 29
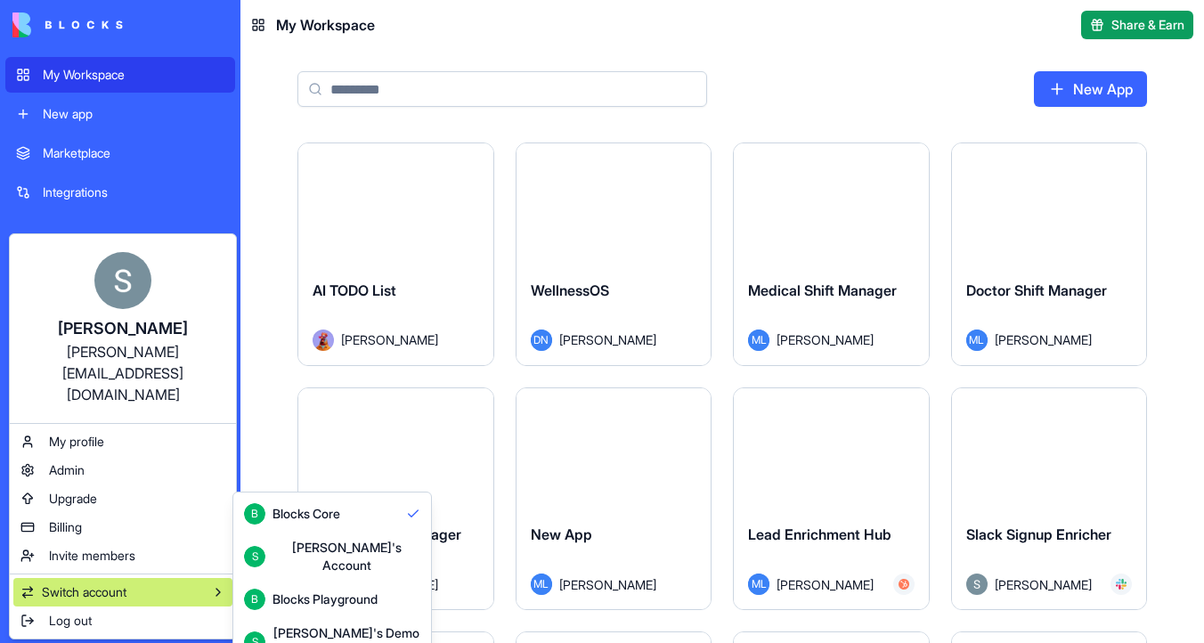
click at [363, 624] on div "[PERSON_NAME]'s Demo Account" at bounding box center [347, 642] width 148 height 36
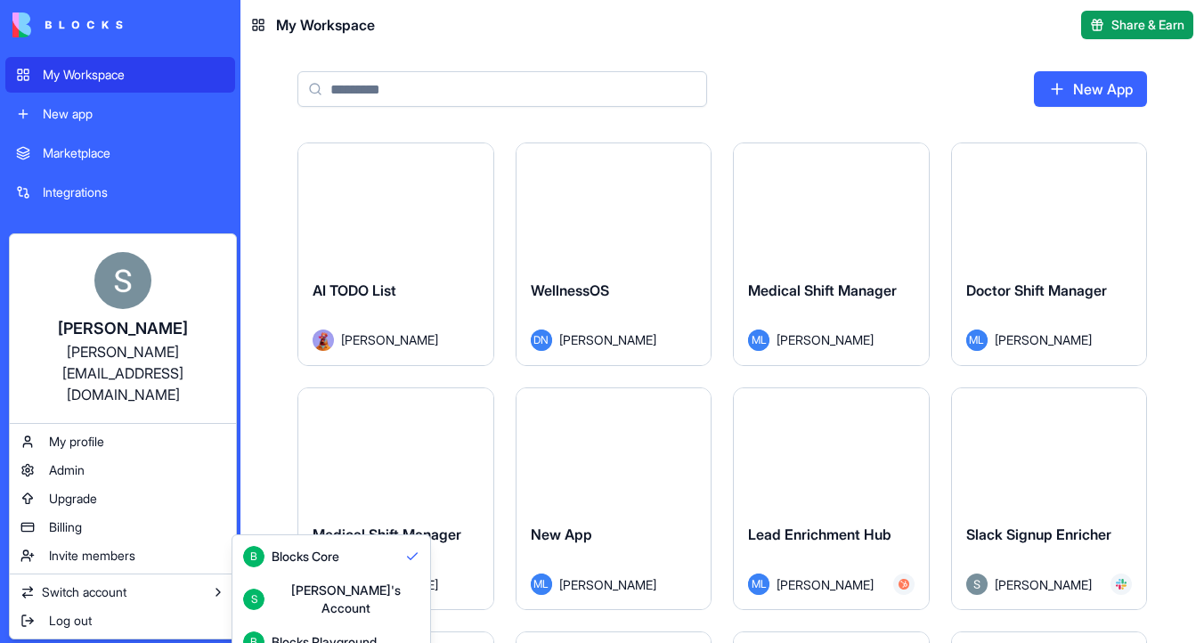
scroll to position [47, 0]
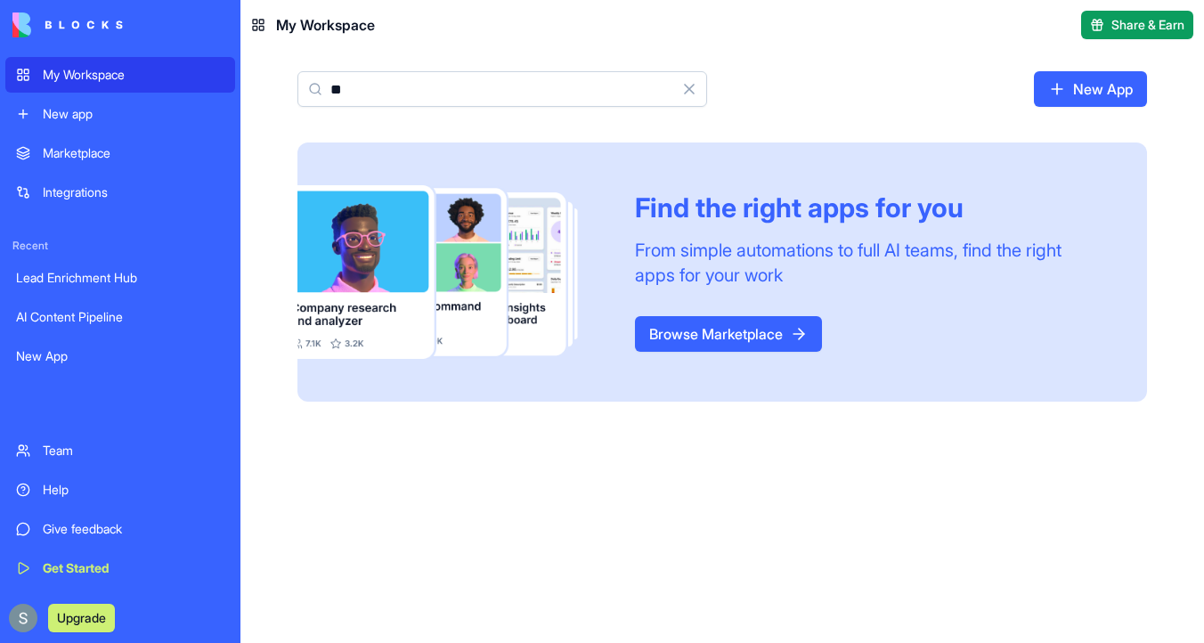
type input "*"
type input "****"
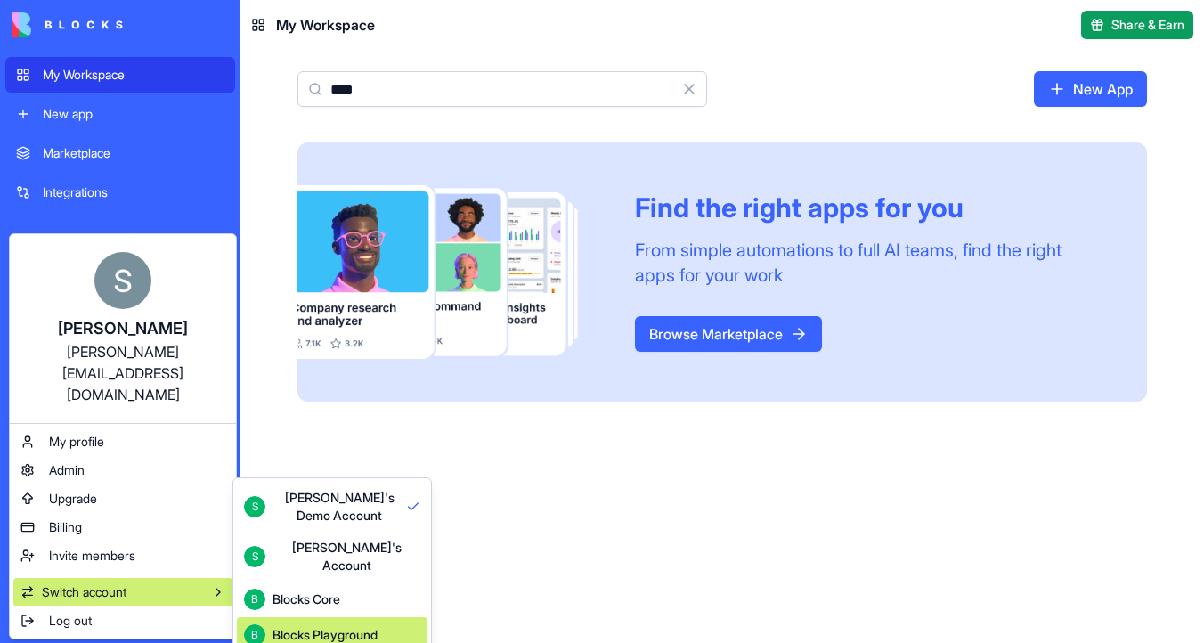
click at [336, 626] on div "Blocks Playground" at bounding box center [325, 635] width 105 height 18
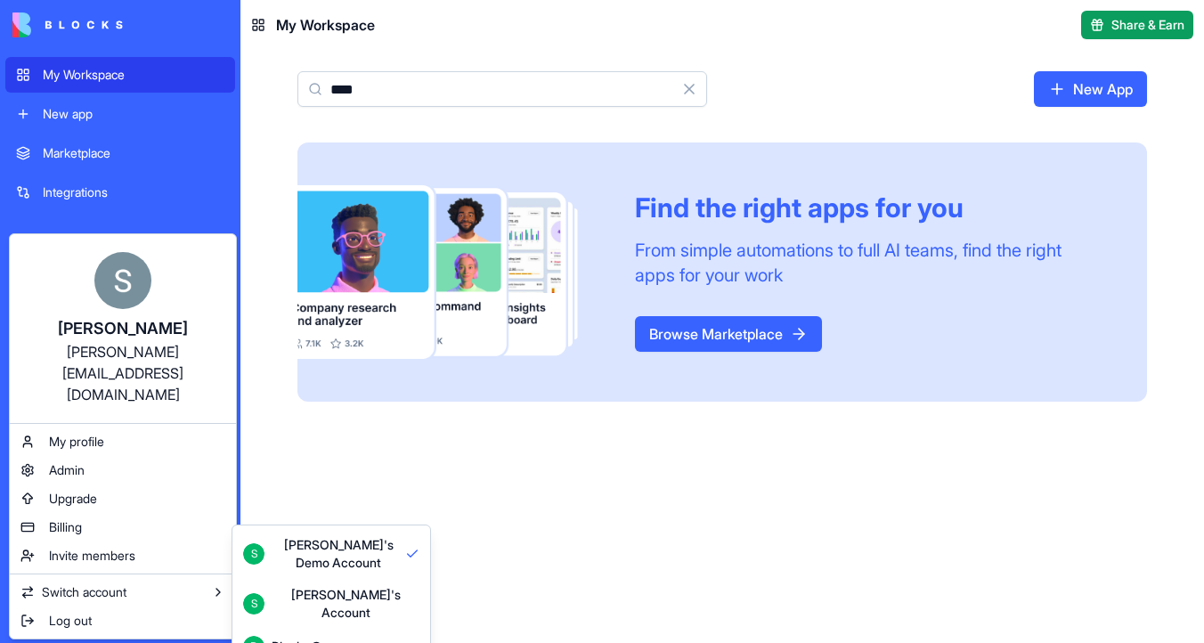
scroll to position [47, 0]
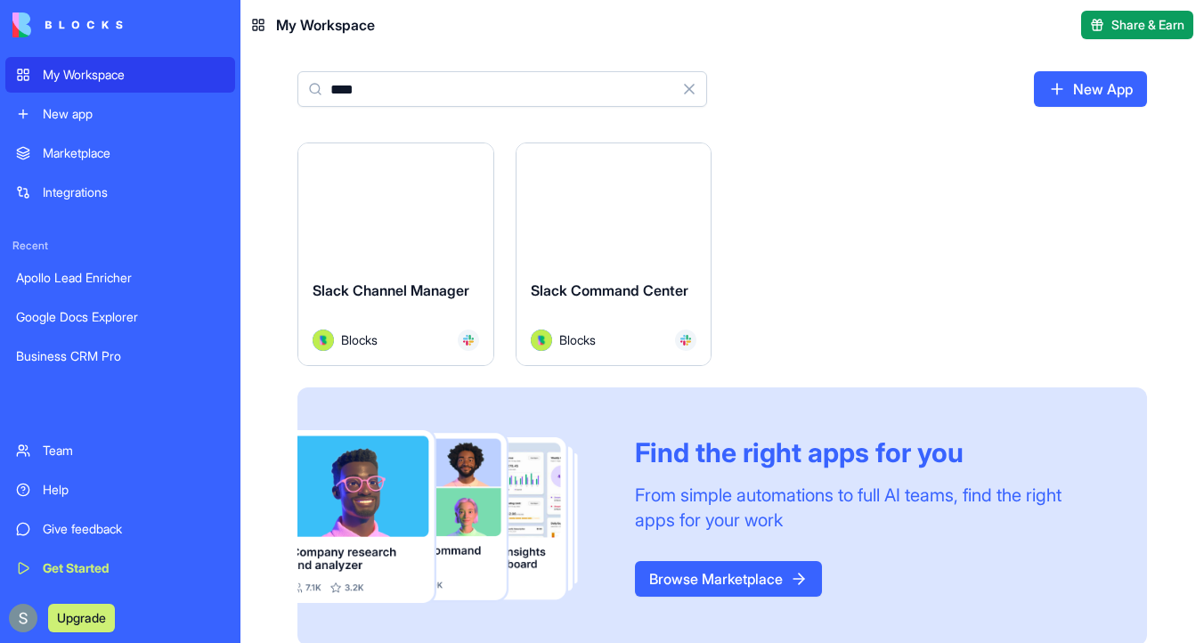
type input "****"
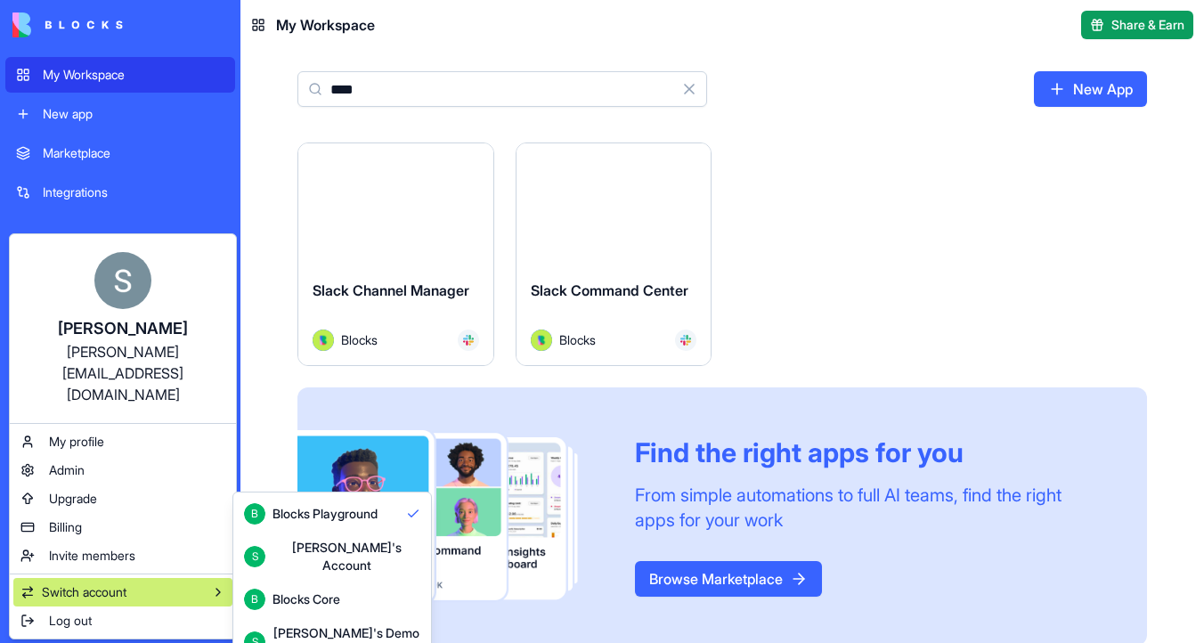
click at [285, 591] on div "Blocks Core" at bounding box center [307, 600] width 68 height 18
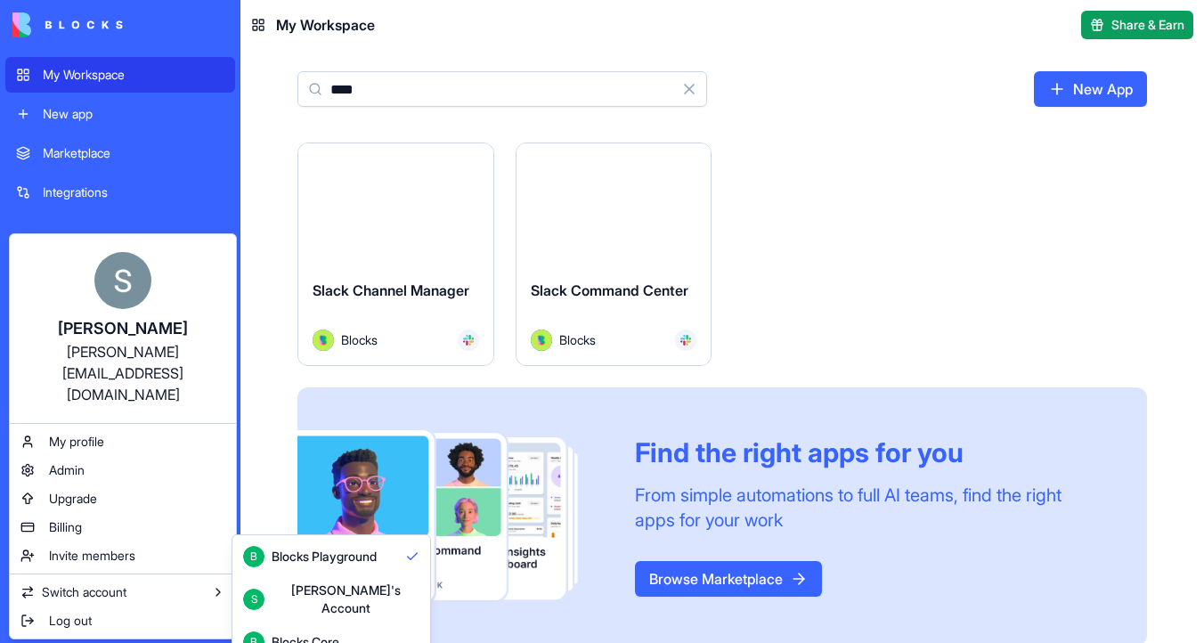
scroll to position [47, 0]
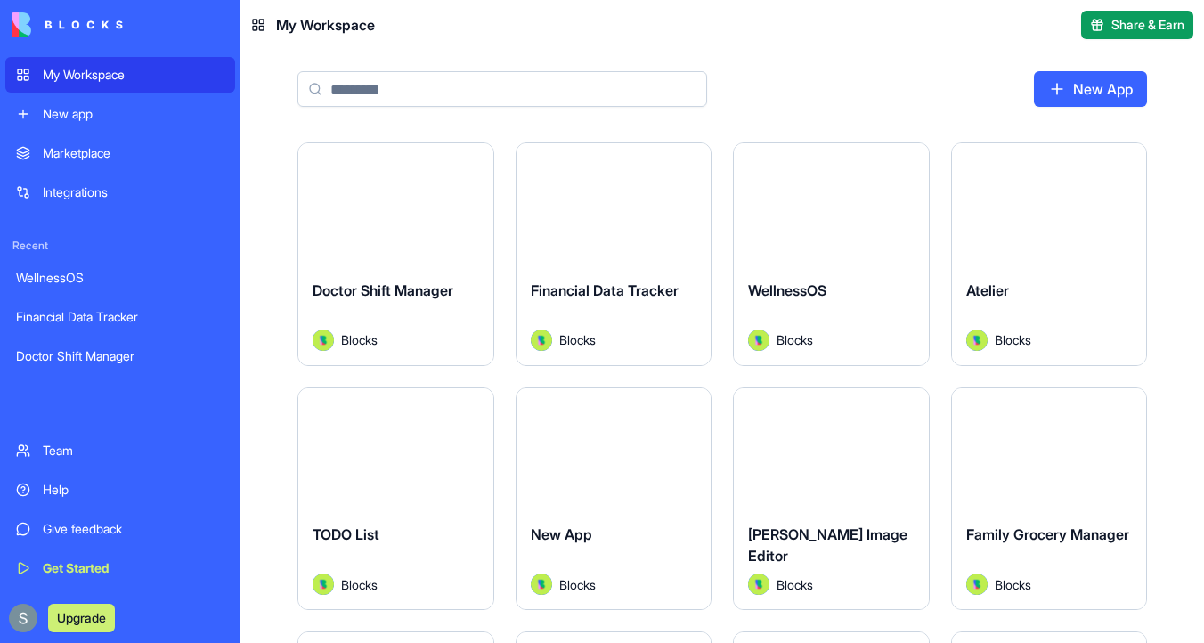
click at [401, 89] on input at bounding box center [502, 89] width 410 height 36
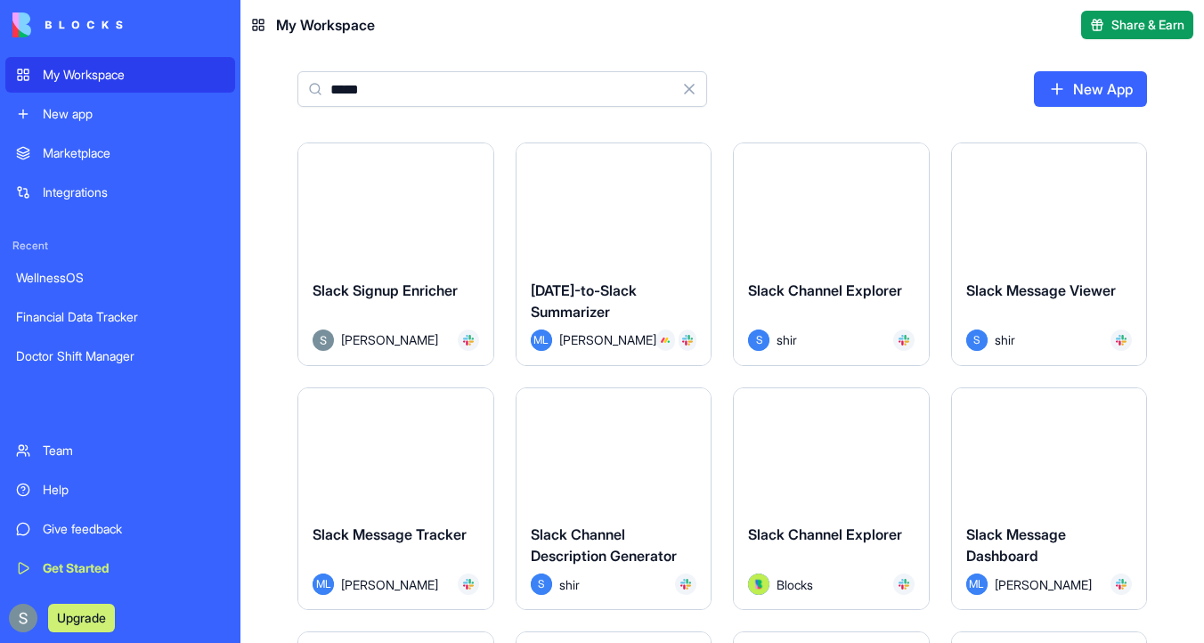
type input "*****"
click at [402, 197] on button "Launch" at bounding box center [396, 204] width 134 height 36
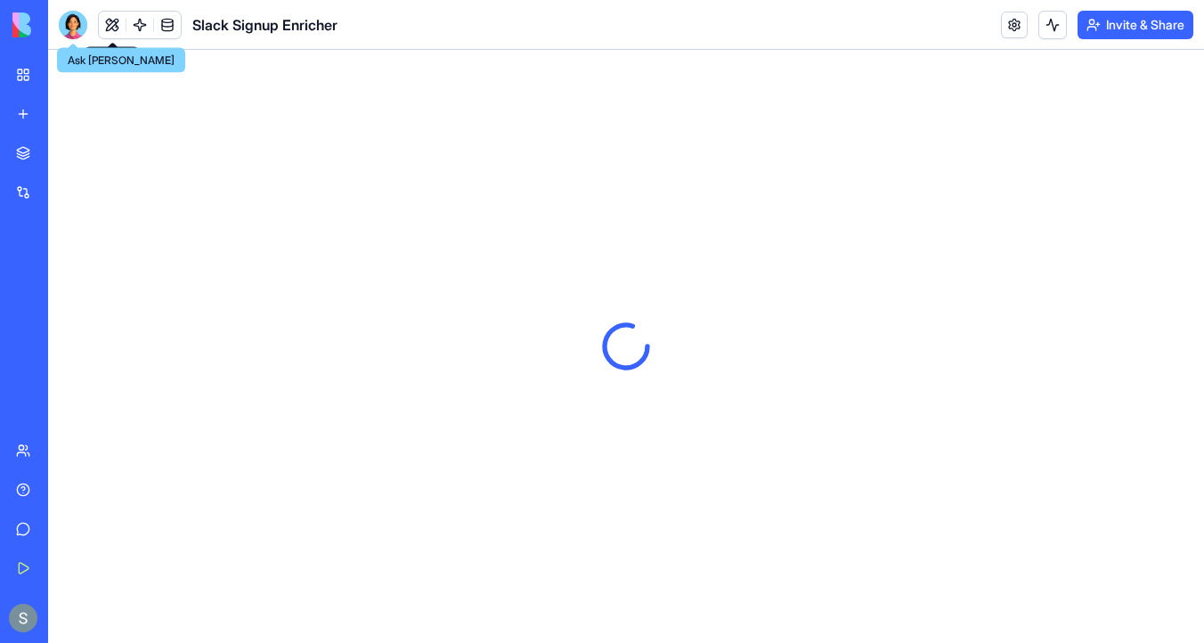
click at [69, 31] on div at bounding box center [73, 25] width 29 height 29
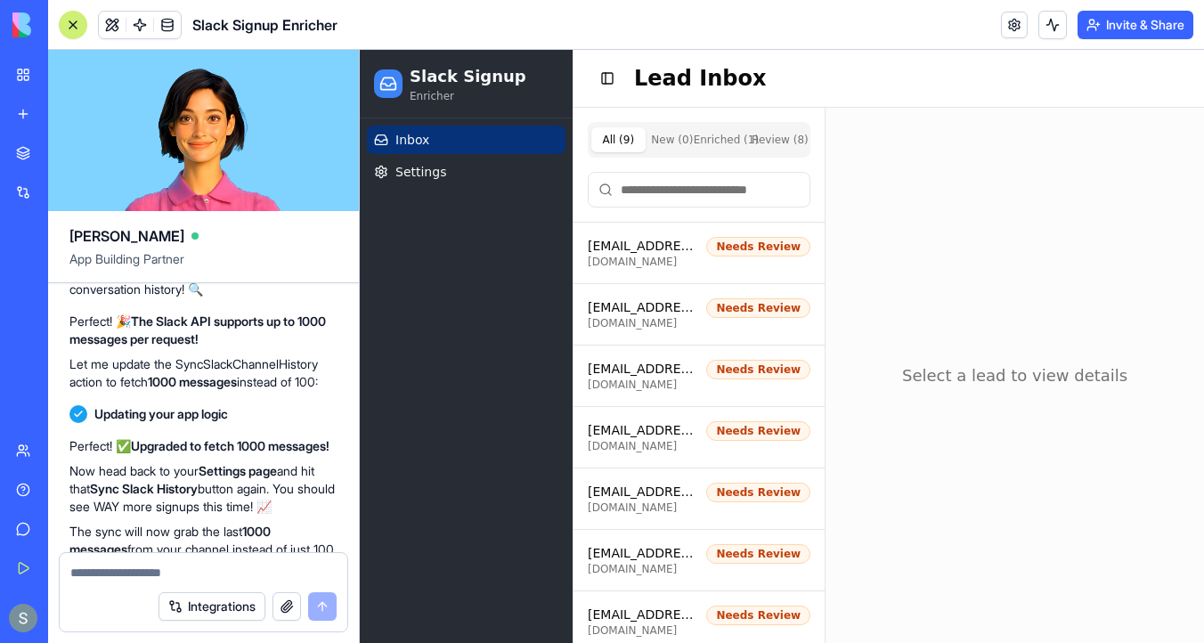
scroll to position [11798, 0]
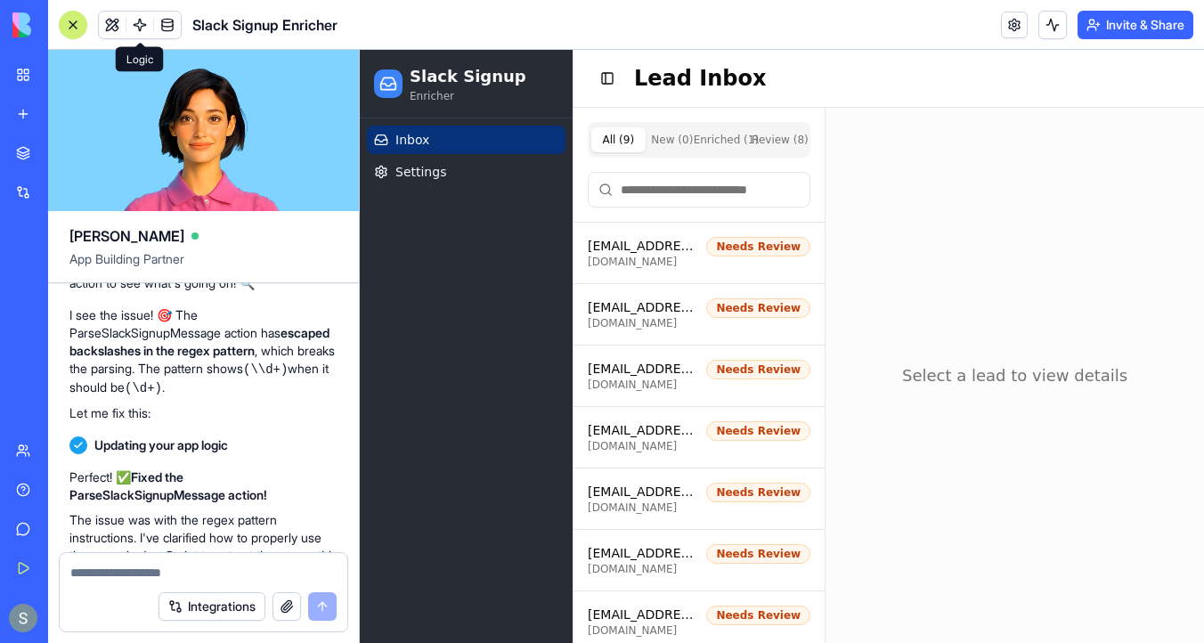
click at [138, 24] on link at bounding box center [139, 25] width 27 height 27
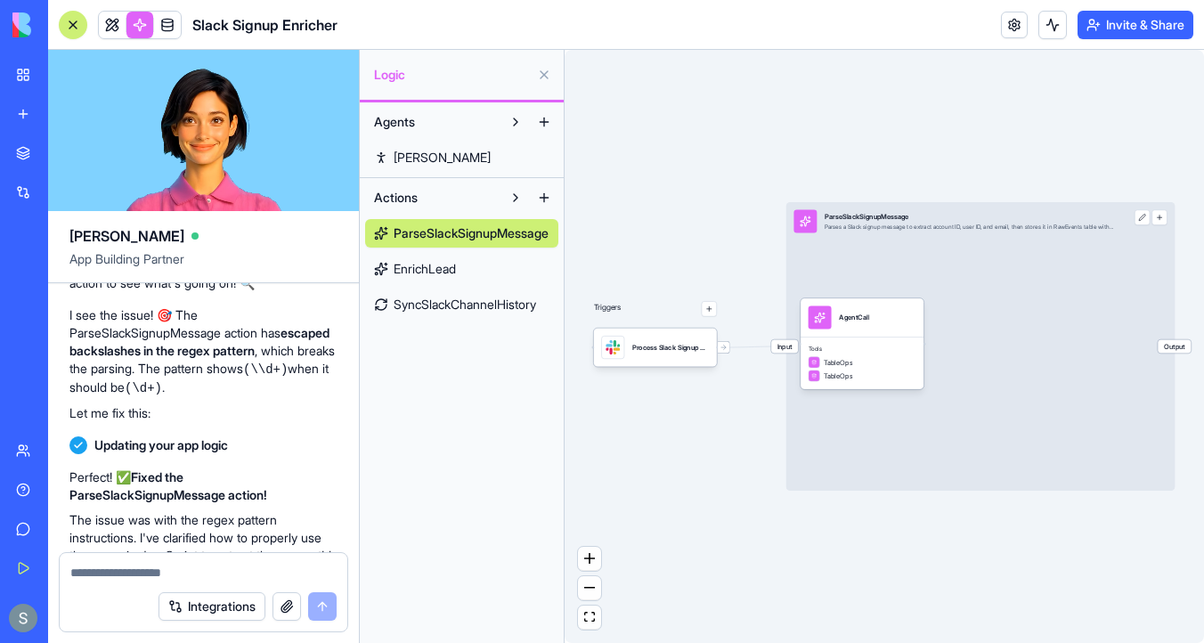
click at [77, 25] on div at bounding box center [73, 25] width 14 height 14
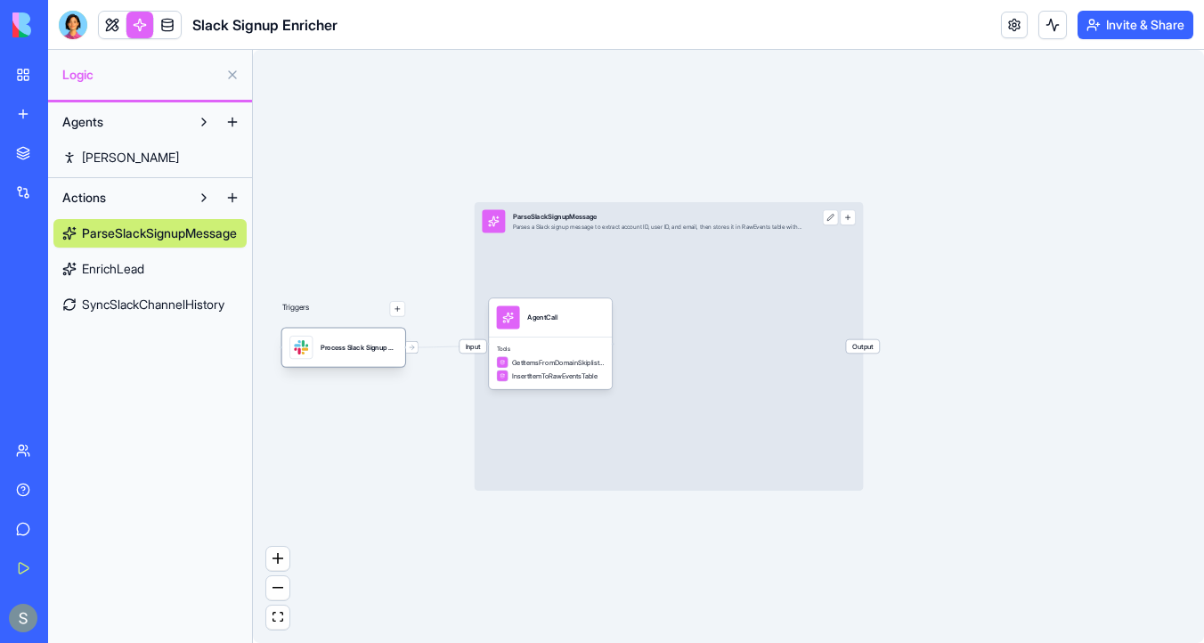
click at [361, 348] on div "Process Slack Signup MessagesTrigger" at bounding box center [359, 348] width 77 height 10
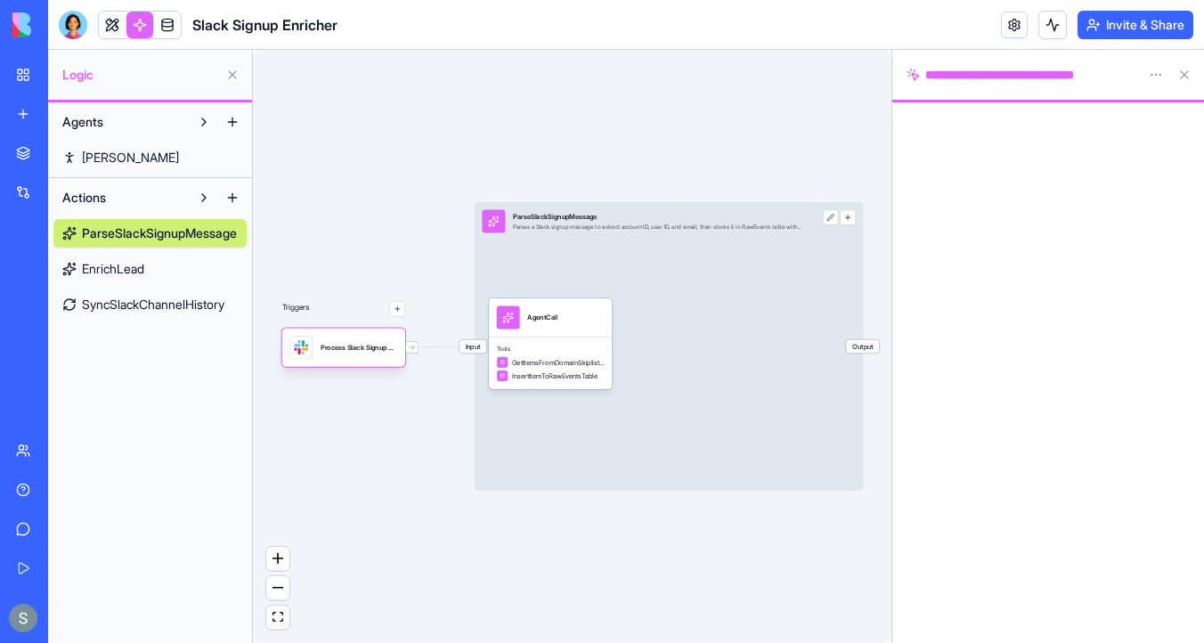
click at [378, 355] on div "Process Slack Signup MessagesTrigger" at bounding box center [359, 347] width 77 height 23
click at [349, 355] on div "Process Slack Signup MessagesTrigger" at bounding box center [359, 347] width 77 height 23
click at [565, 324] on div "AgentCall" at bounding box center [551, 317] width 108 height 23
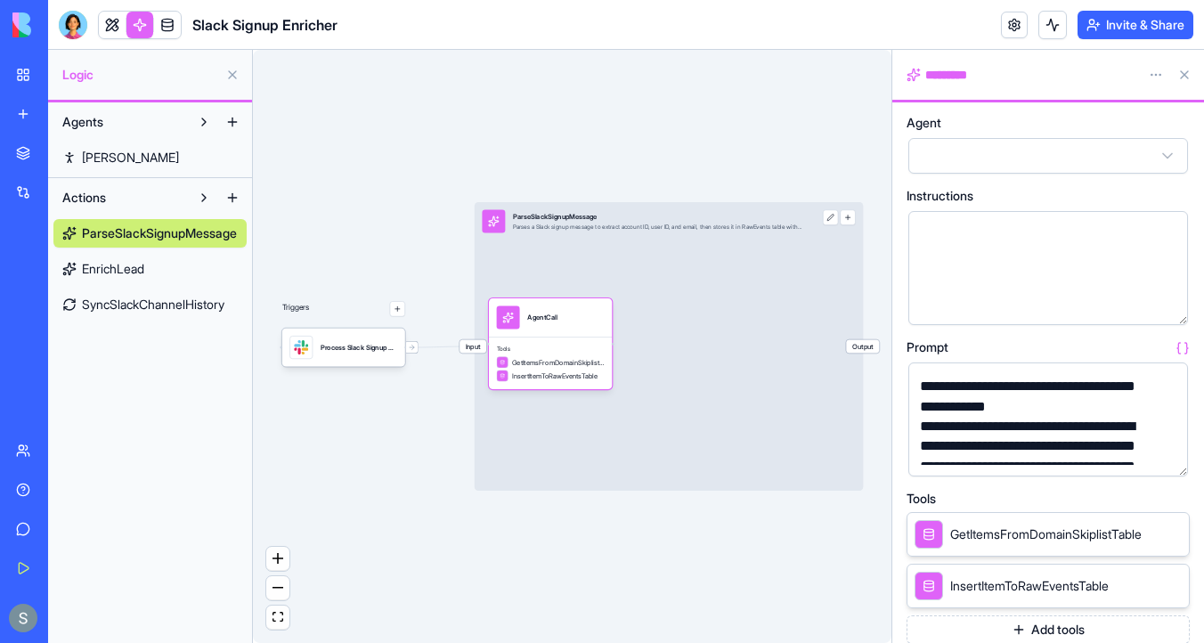
scroll to position [374, 0]
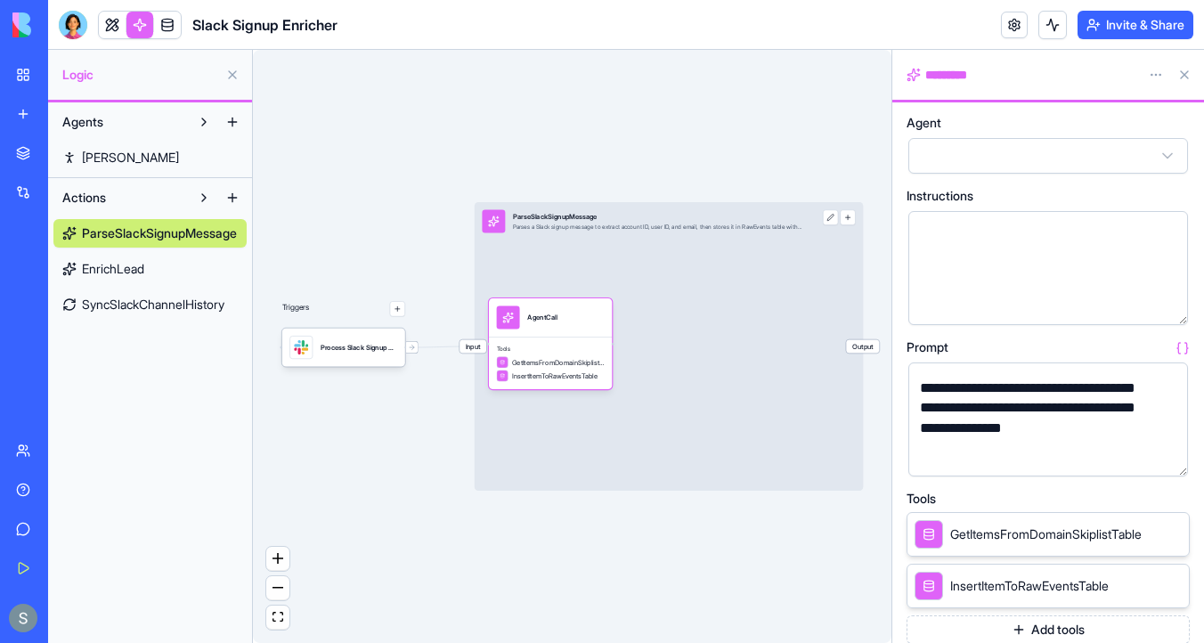
click at [1166, 455] on button "button" at bounding box center [1170, 458] width 29 height 29
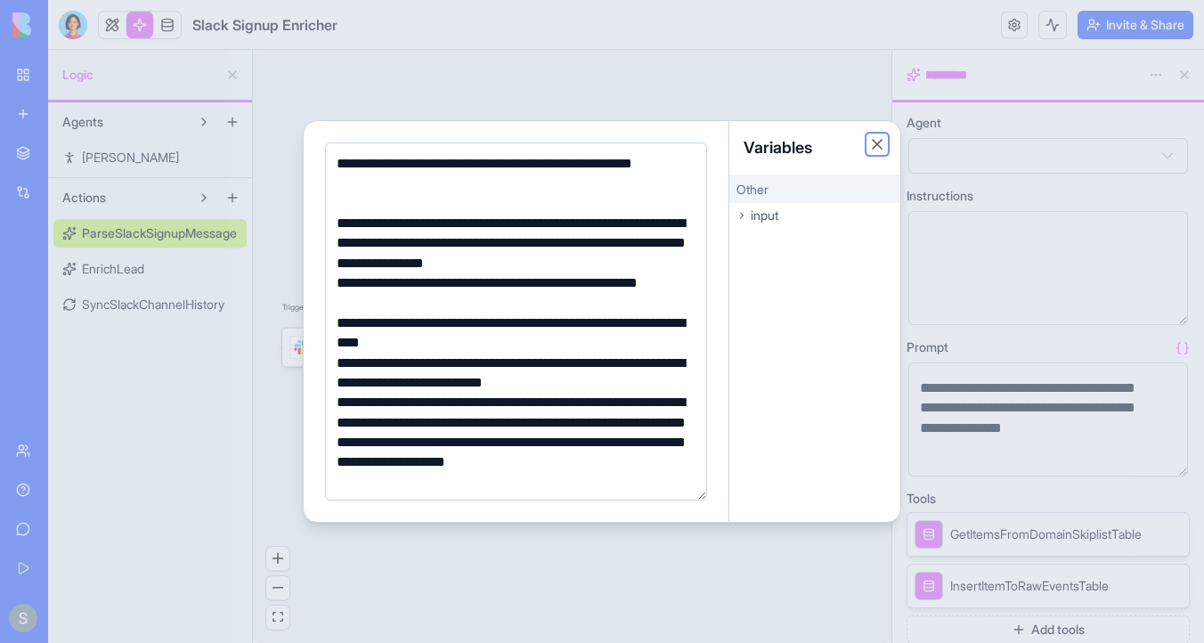
click at [876, 144] on button "Close" at bounding box center [877, 144] width 18 height 18
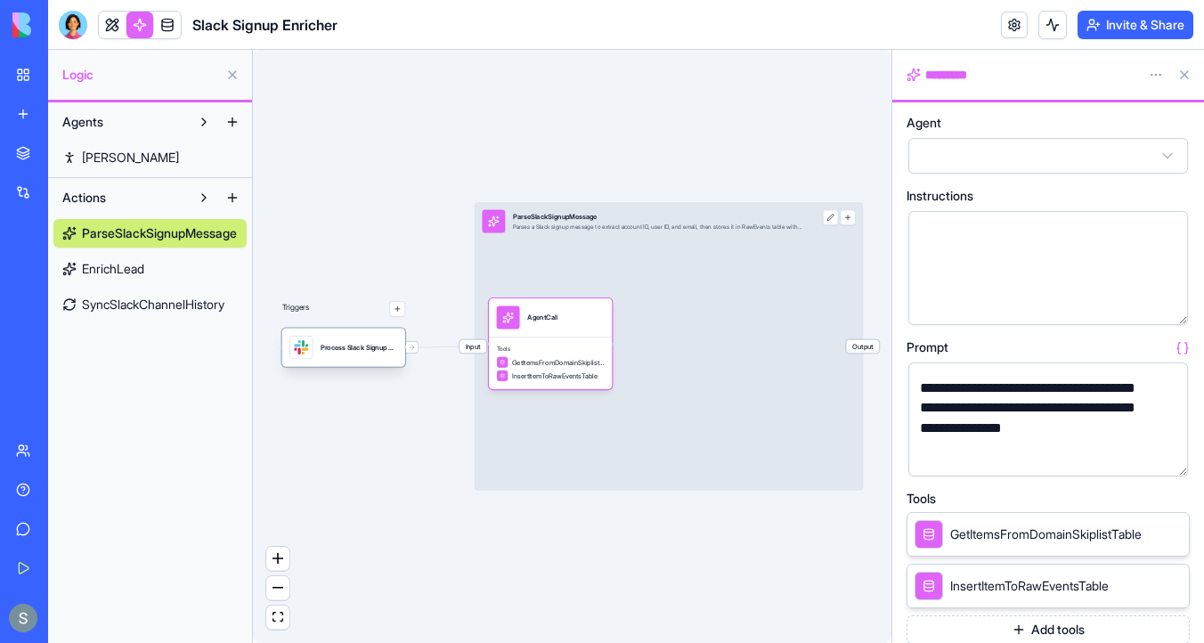
click at [341, 346] on div "Process Slack Signup MessagesTrigger" at bounding box center [359, 348] width 77 height 10
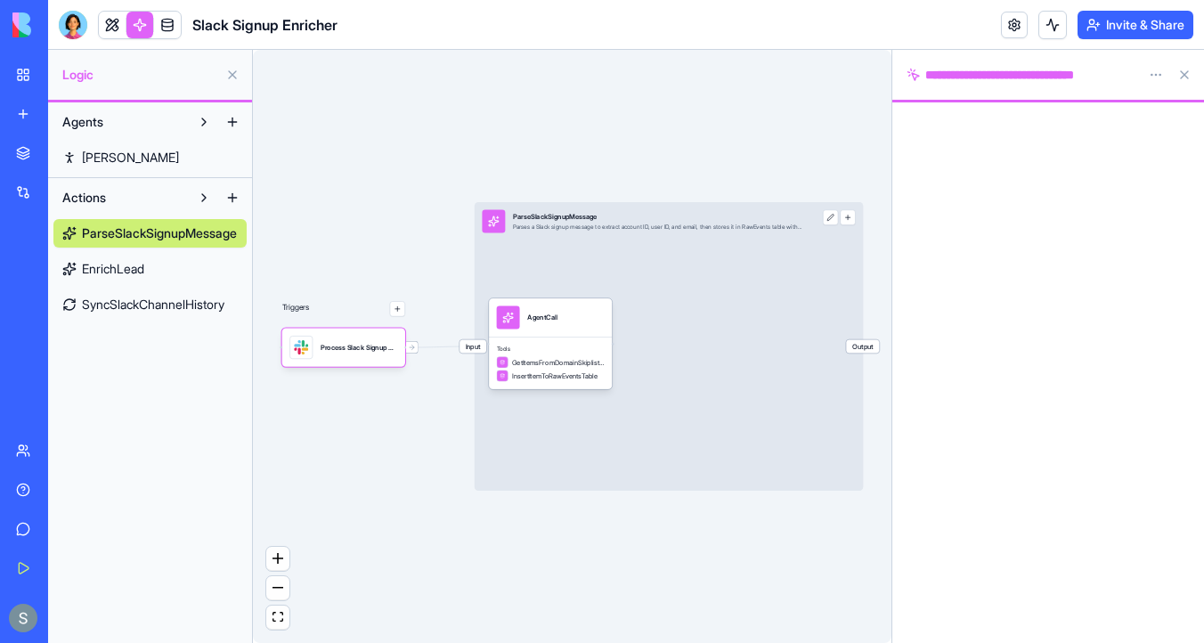
click at [1023, 84] on div "**********" at bounding box center [1048, 75] width 312 height 50
click at [343, 363] on div "Process Slack Signup MessagesTrigger" at bounding box center [343, 347] width 123 height 38
click at [1153, 77] on html "**********" at bounding box center [602, 321] width 1204 height 643
click at [958, 80] on html "**********" at bounding box center [602, 321] width 1204 height 643
click at [958, 80] on div "**********" at bounding box center [1021, 75] width 228 height 18
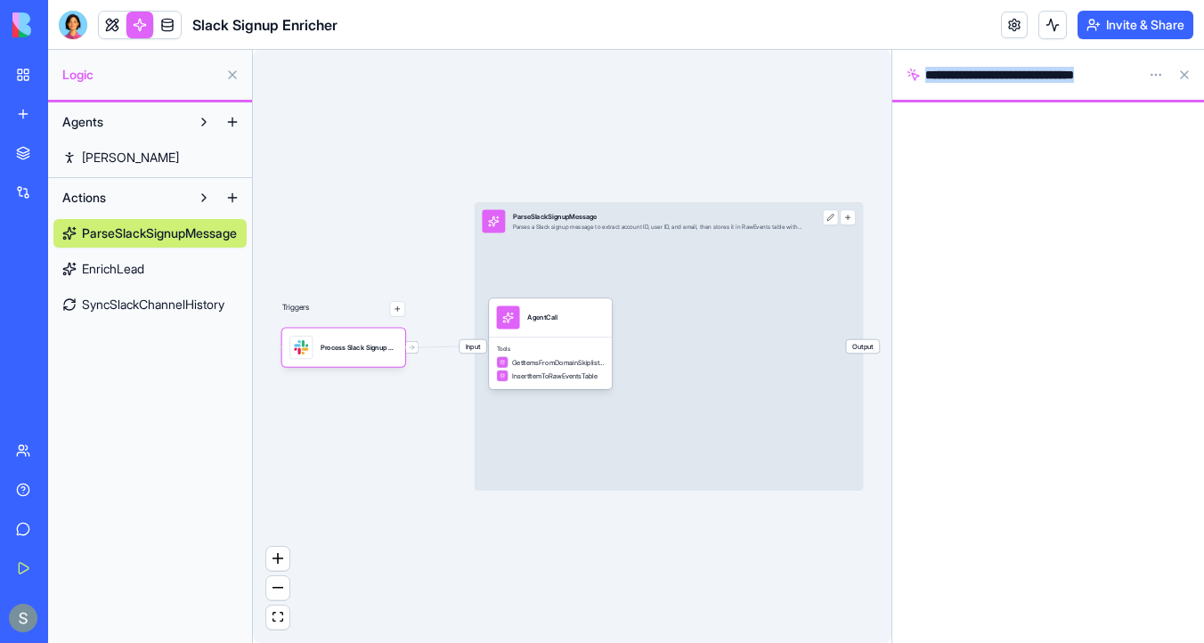
click at [326, 358] on div "Process Slack Signup MessagesTrigger" at bounding box center [359, 347] width 77 height 23
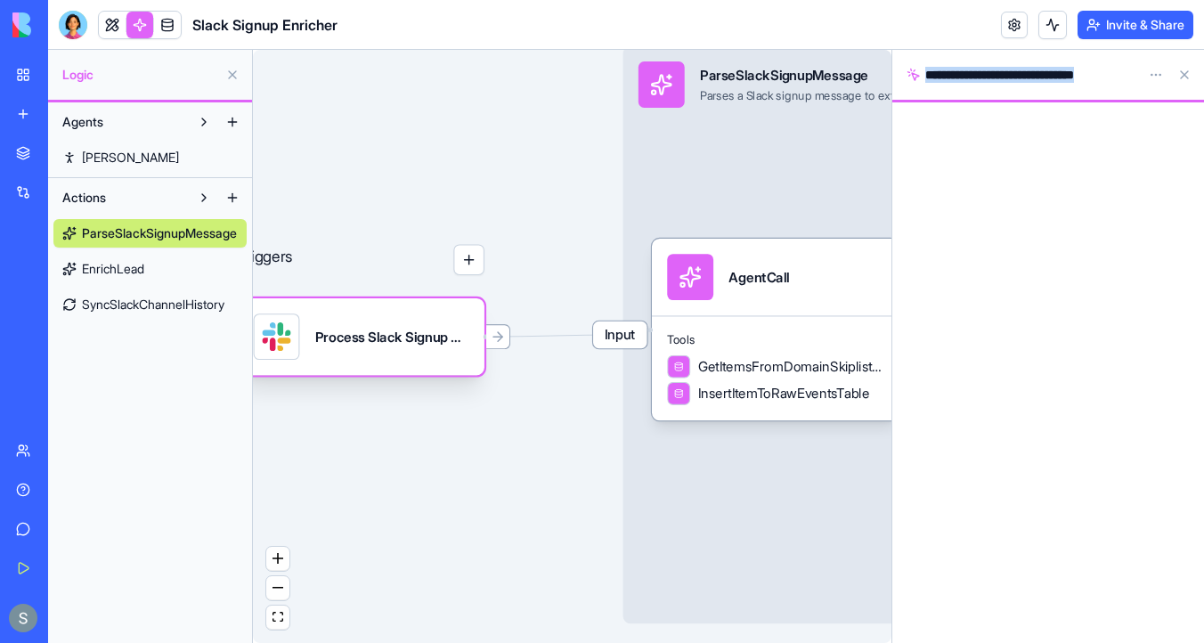
click at [438, 352] on div "Process Slack Signup MessagesTrigger" at bounding box center [392, 337] width 154 height 46
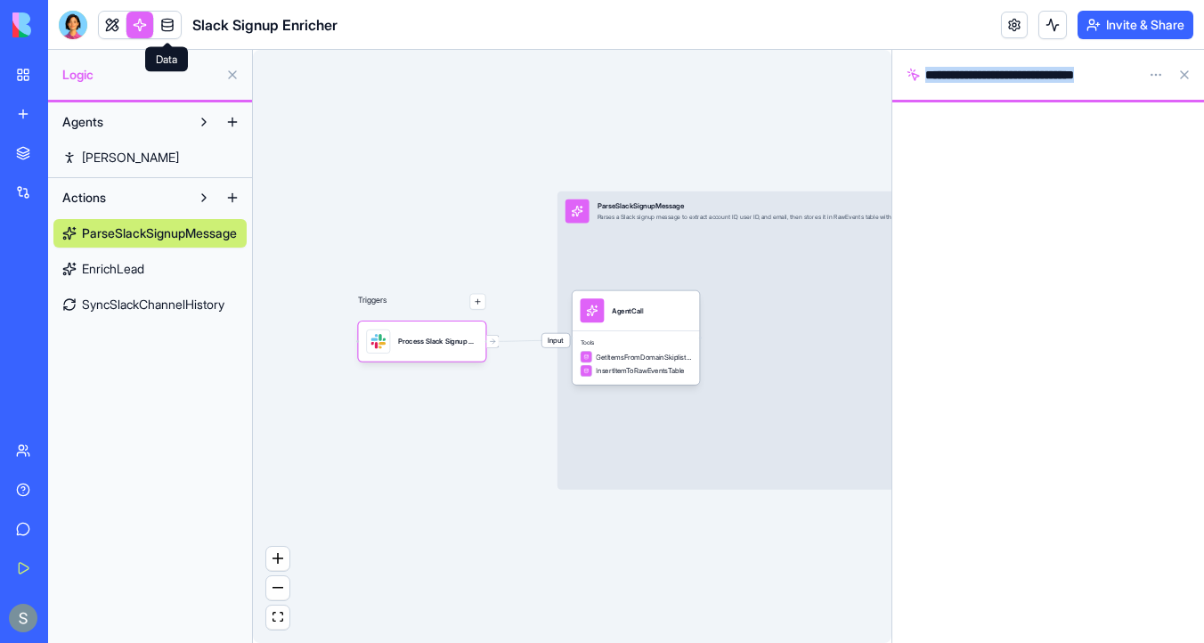
click at [177, 26] on link at bounding box center [167, 25] width 27 height 27
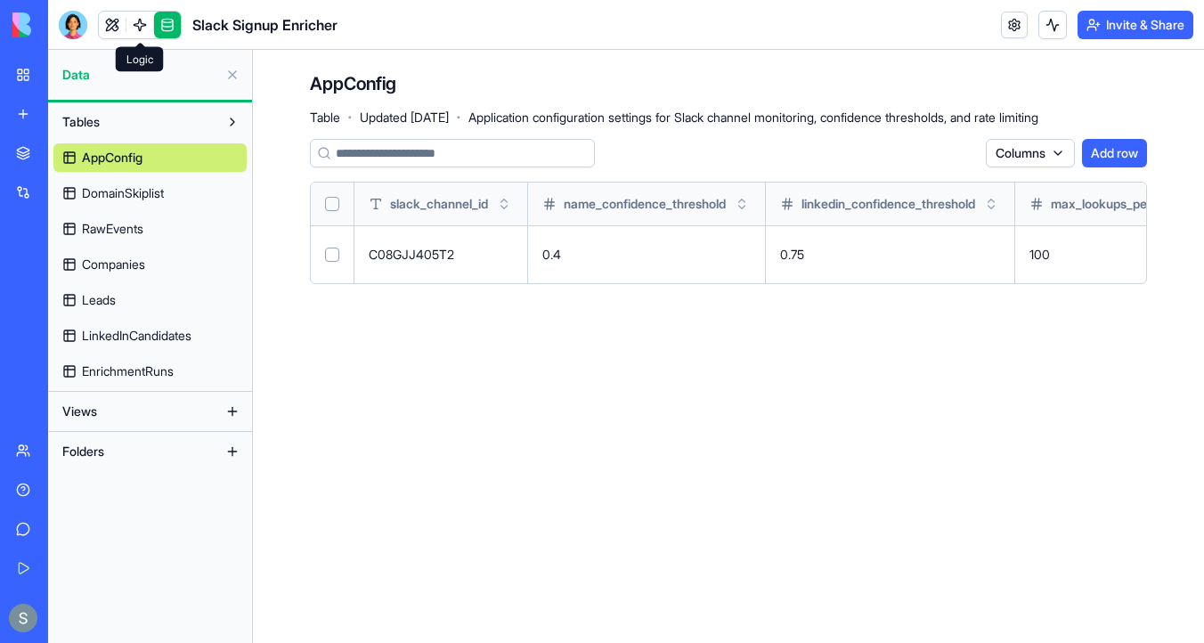
click at [140, 25] on link at bounding box center [139, 25] width 27 height 27
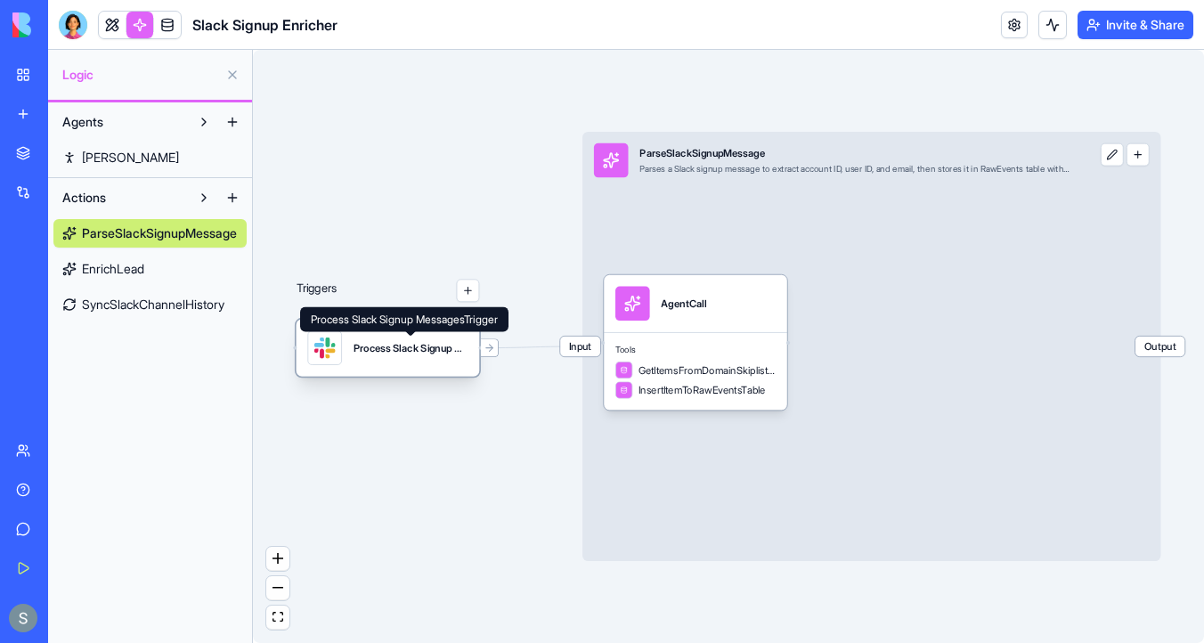
click at [396, 352] on div "Process Slack Signup MessagesTrigger" at bounding box center [411, 348] width 115 height 14
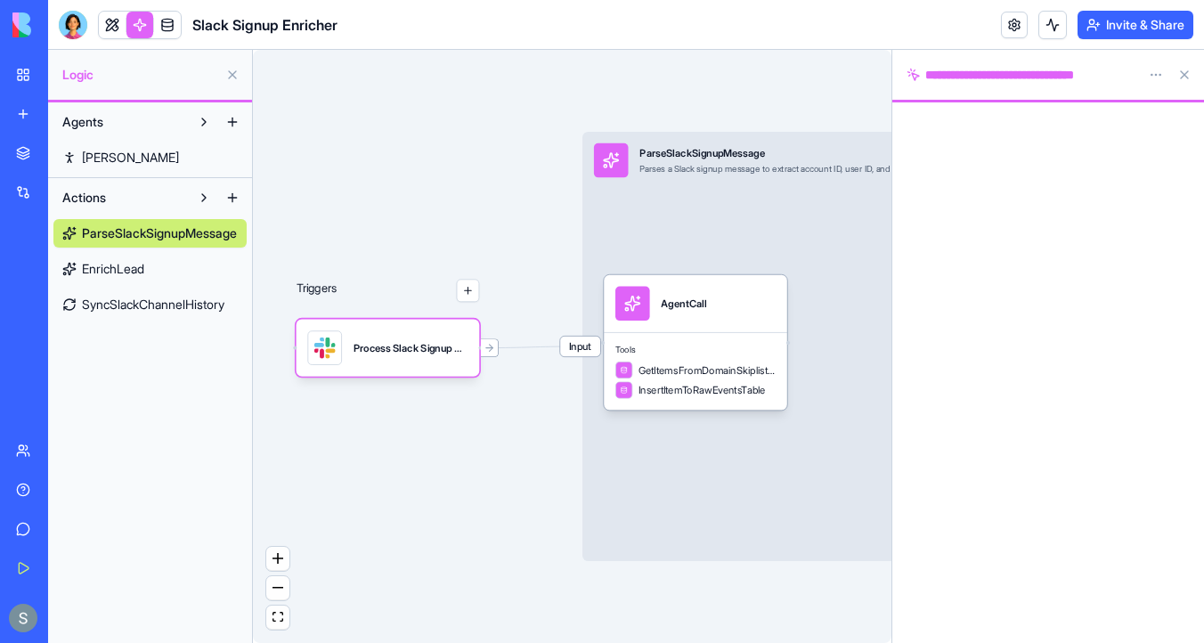
click at [190, 268] on link "EnrichLead" at bounding box center [149, 269] width 193 height 29
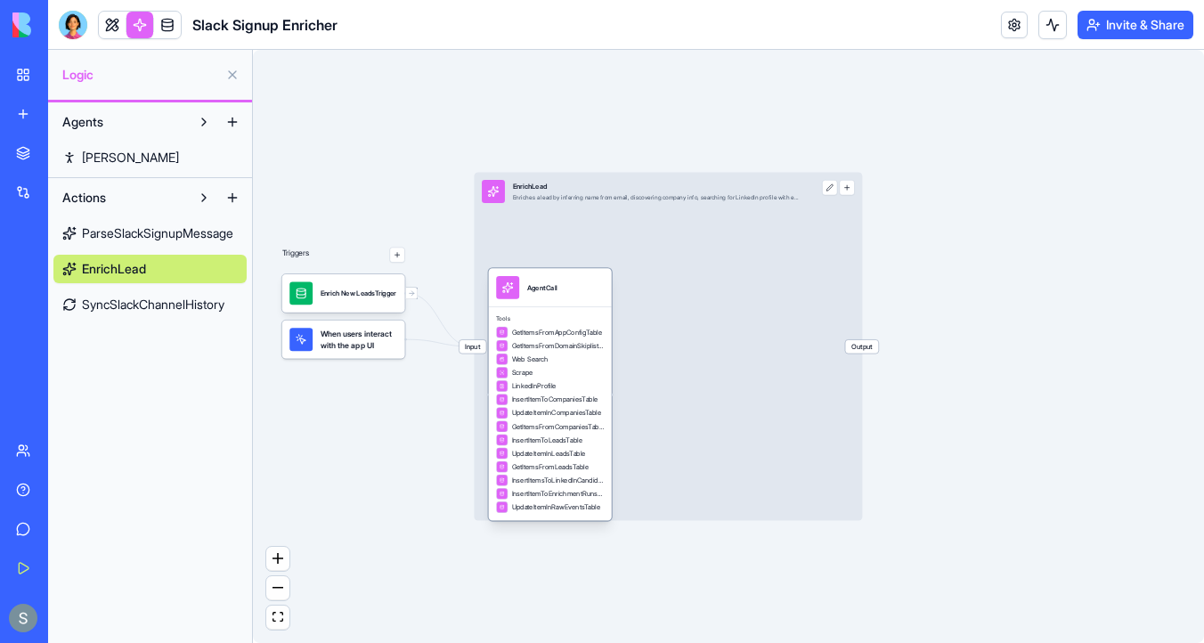
click at [569, 380] on div "LinkedInProfile" at bounding box center [550, 386] width 108 height 12
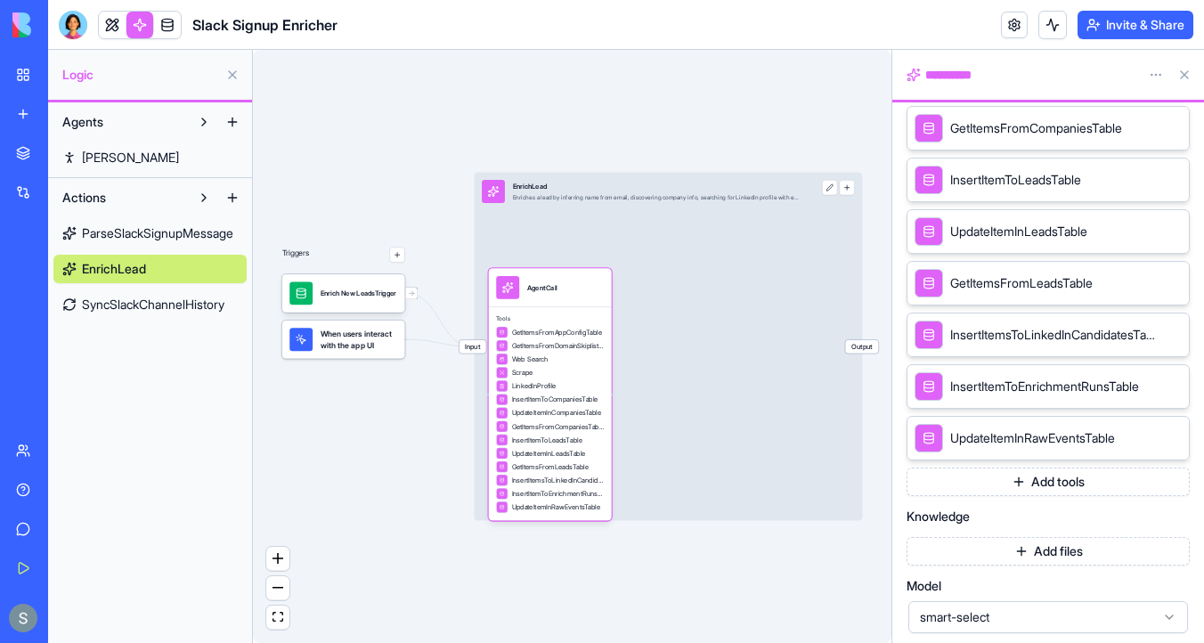
scroll to position [776, 0]
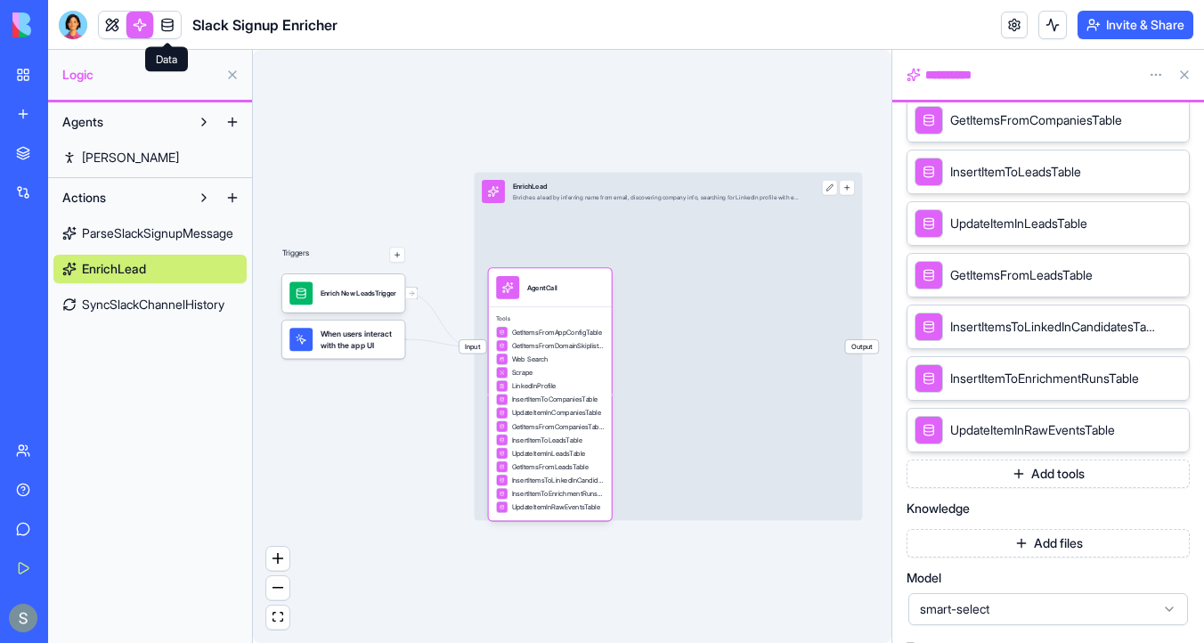
click at [170, 20] on link at bounding box center [167, 25] width 27 height 27
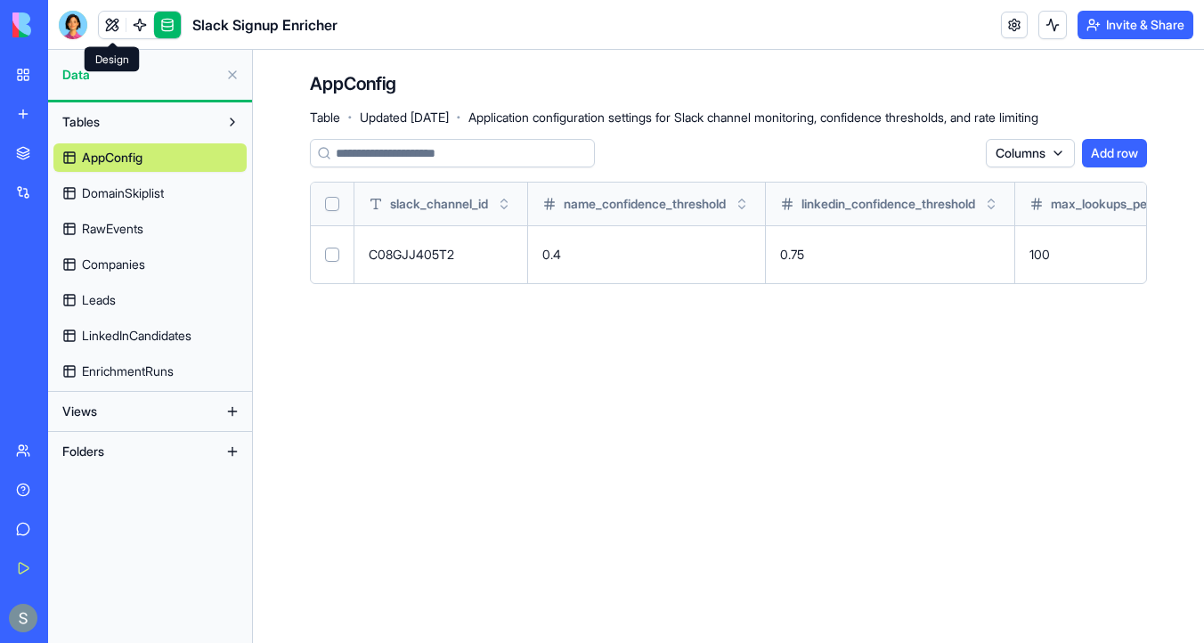
click at [113, 22] on link at bounding box center [112, 25] width 27 height 27
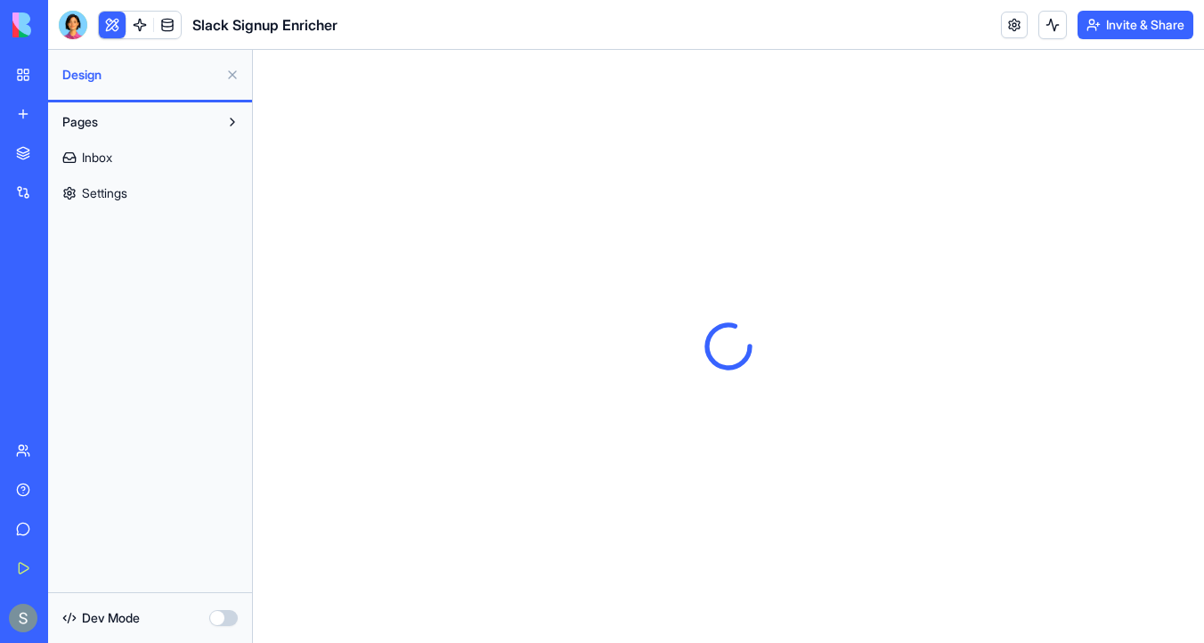
click at [127, 200] on span "Settings" at bounding box center [104, 193] width 45 height 18
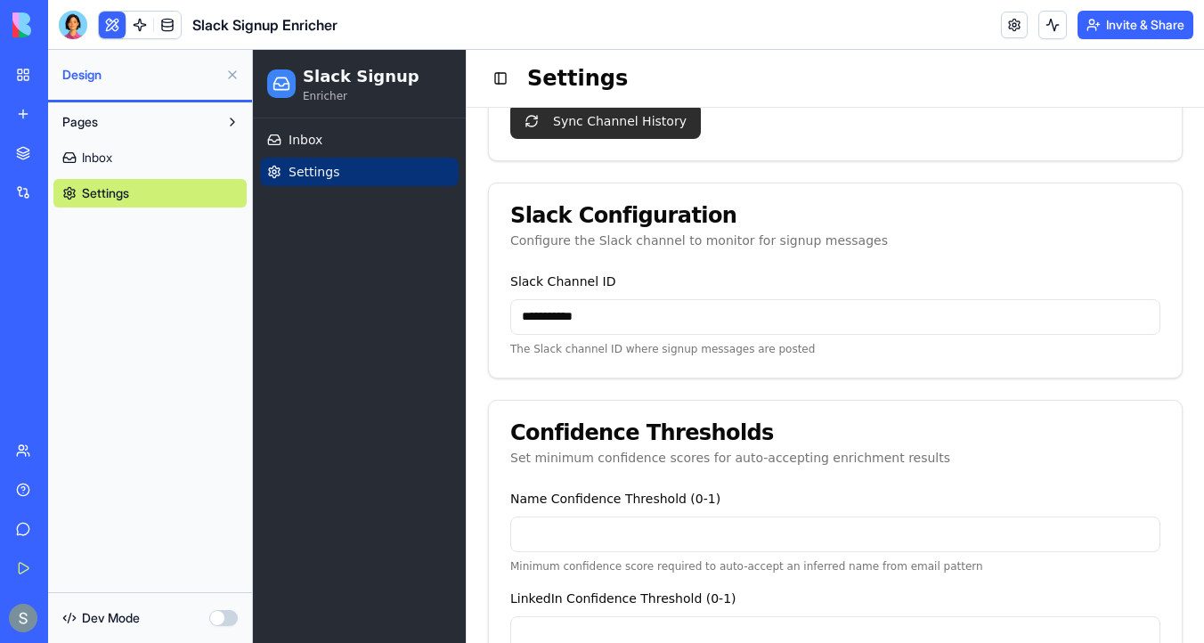
scroll to position [312, 0]
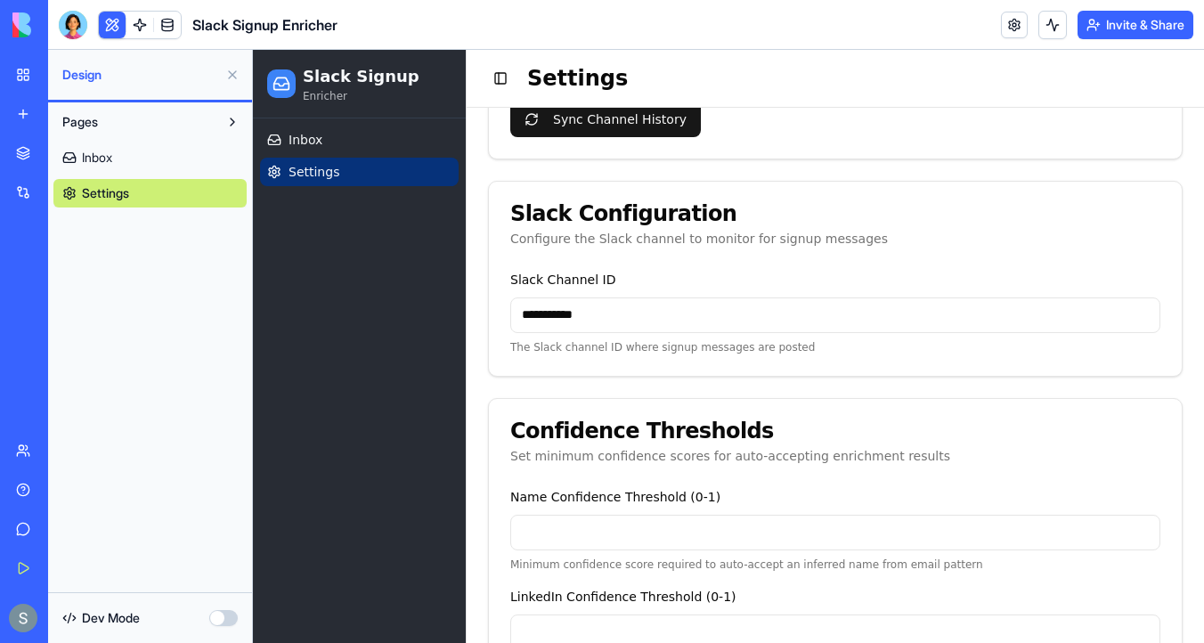
drag, startPoint x: 620, startPoint y: 313, endPoint x: 485, endPoint y: 313, distance: 135.4
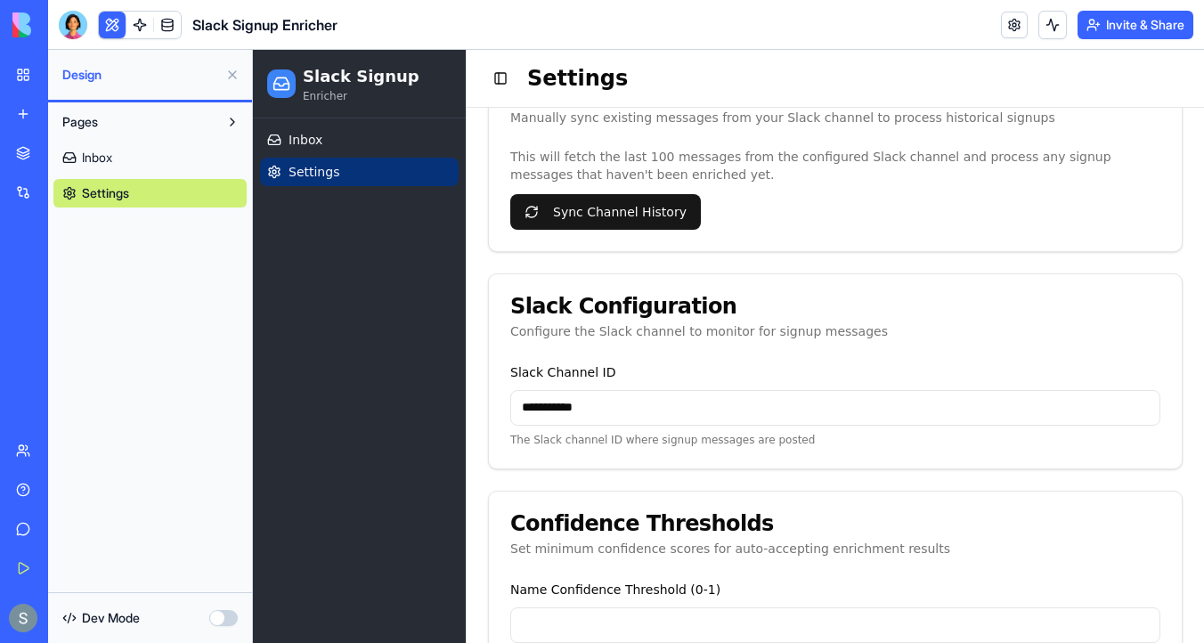
scroll to position [183, 0]
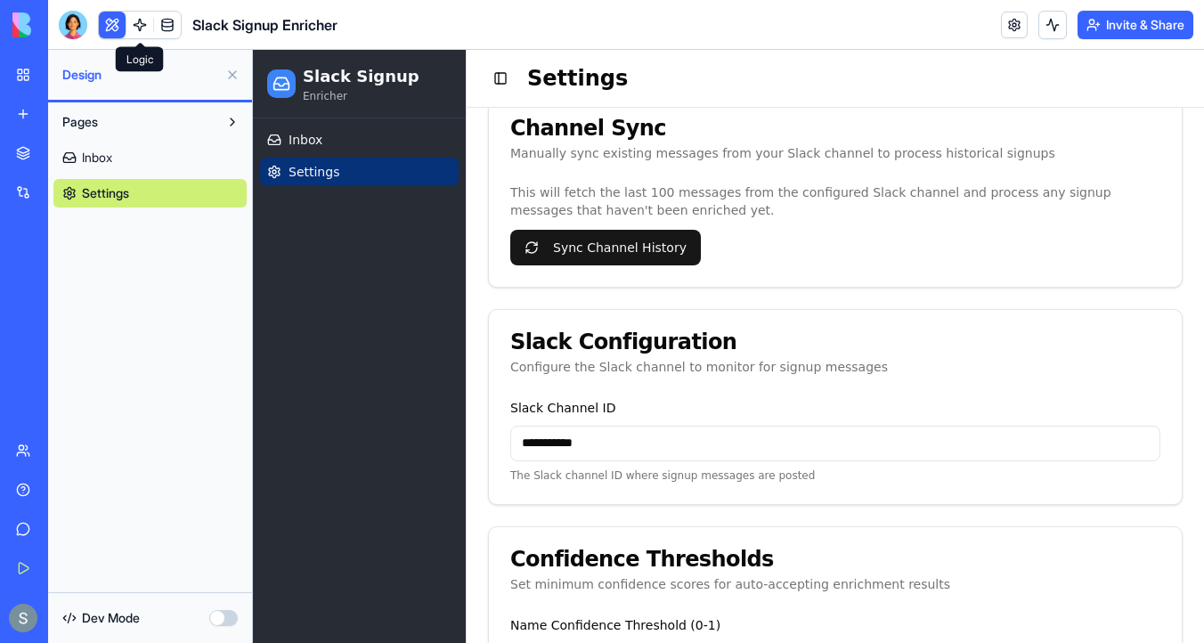
click at [139, 29] on link at bounding box center [139, 25] width 27 height 27
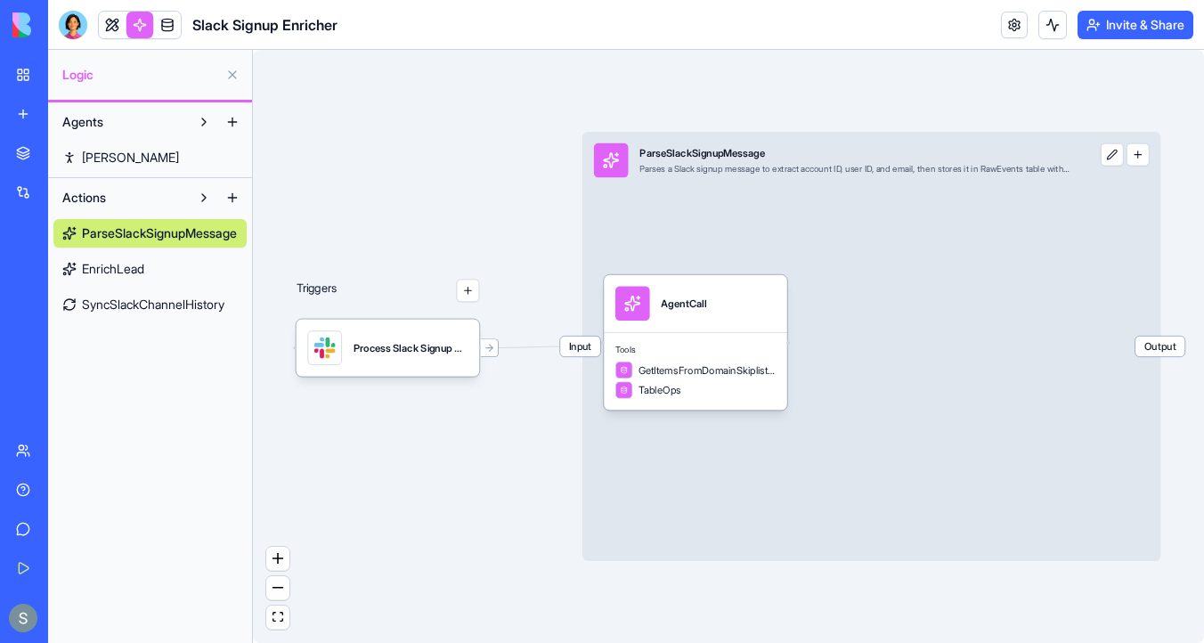
click at [183, 300] on span "SyncSlackChannelHistory" at bounding box center [153, 305] width 143 height 18
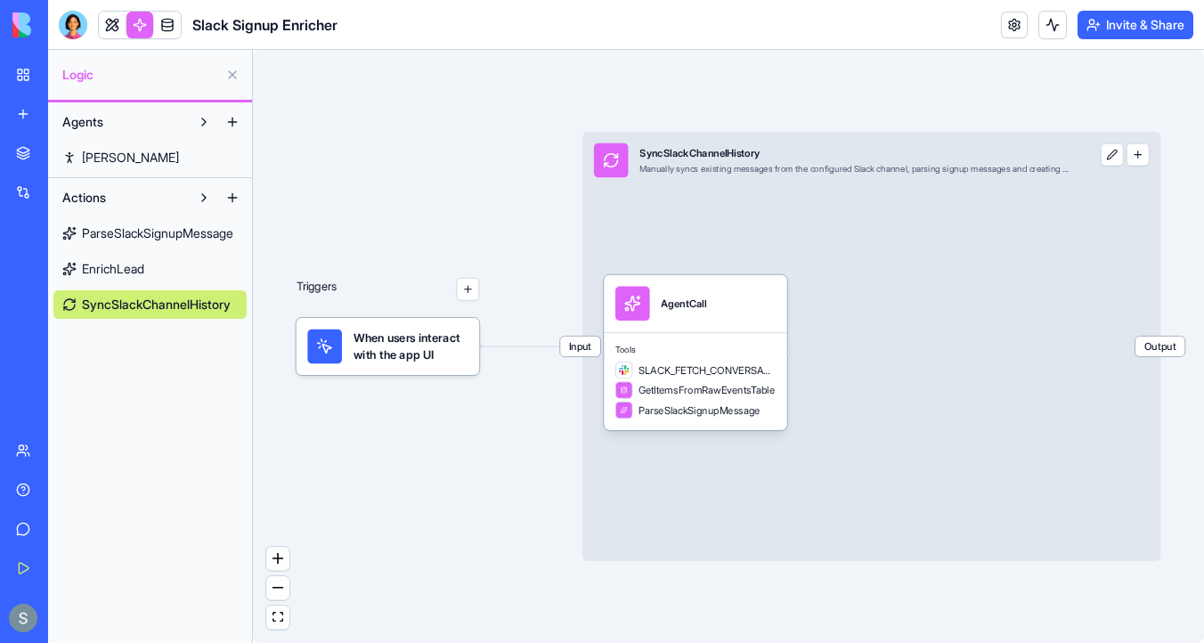
click at [441, 371] on div "When users interact with the app UI" at bounding box center [388, 346] width 183 height 57
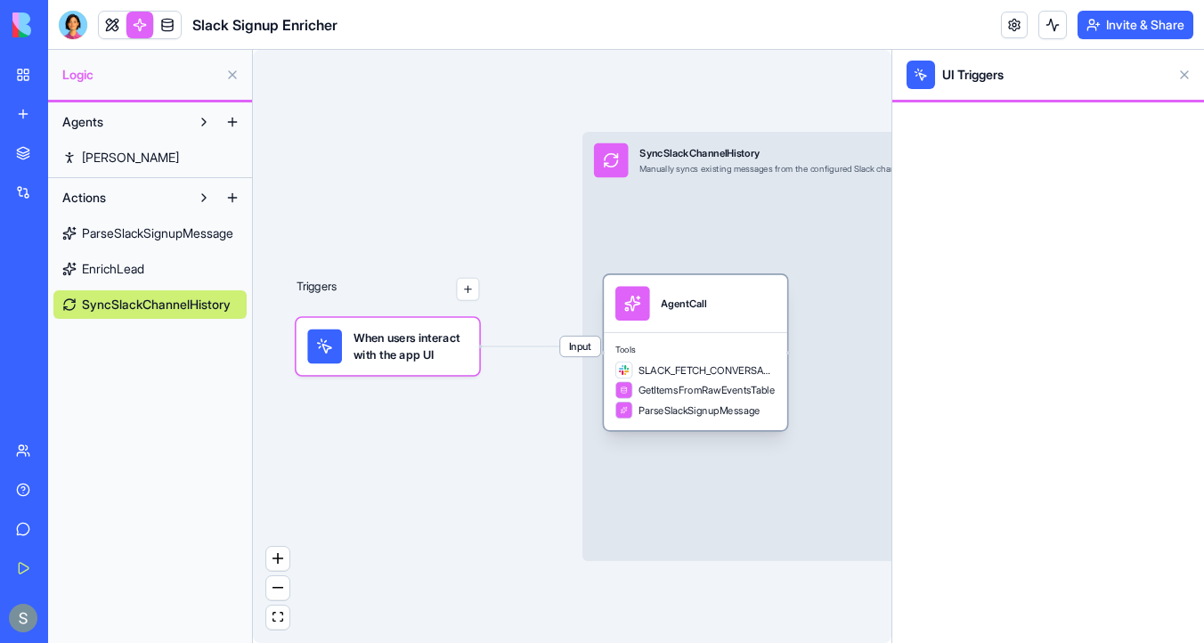
click at [750, 372] on span "SLACK_FETCH_CONVERSATION_HISTORY" at bounding box center [707, 370] width 137 height 14
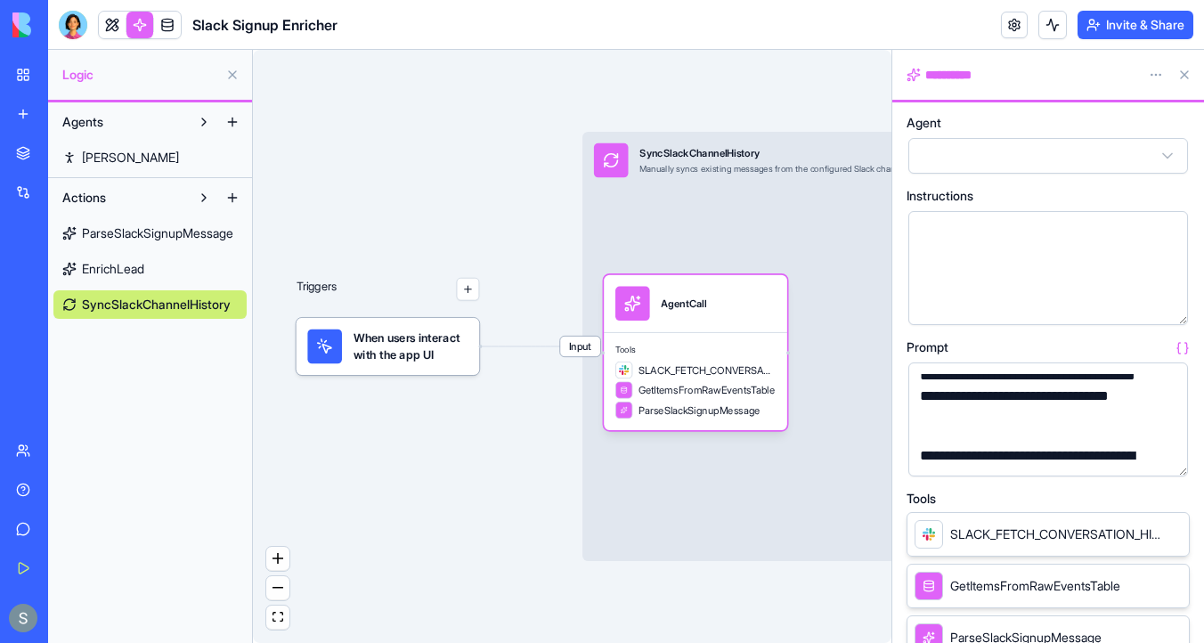
scroll to position [248, 0]
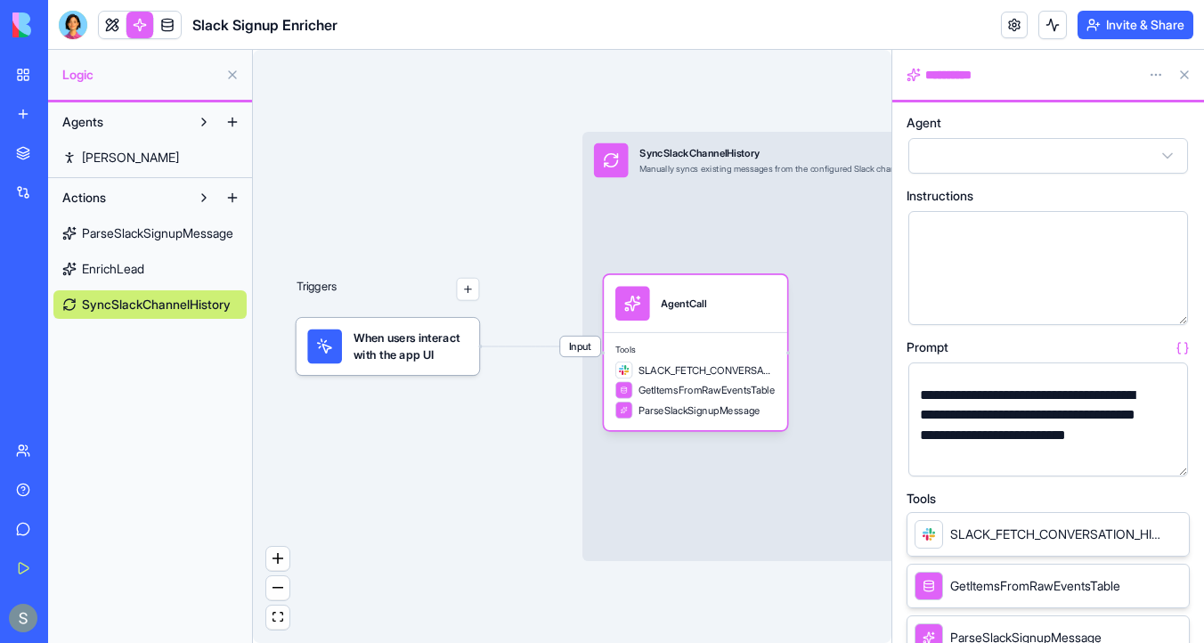
click at [1023, 537] on span "SLACK_FETCH_CONVERSATION_HISTORY" at bounding box center [1055, 535] width 210 height 18
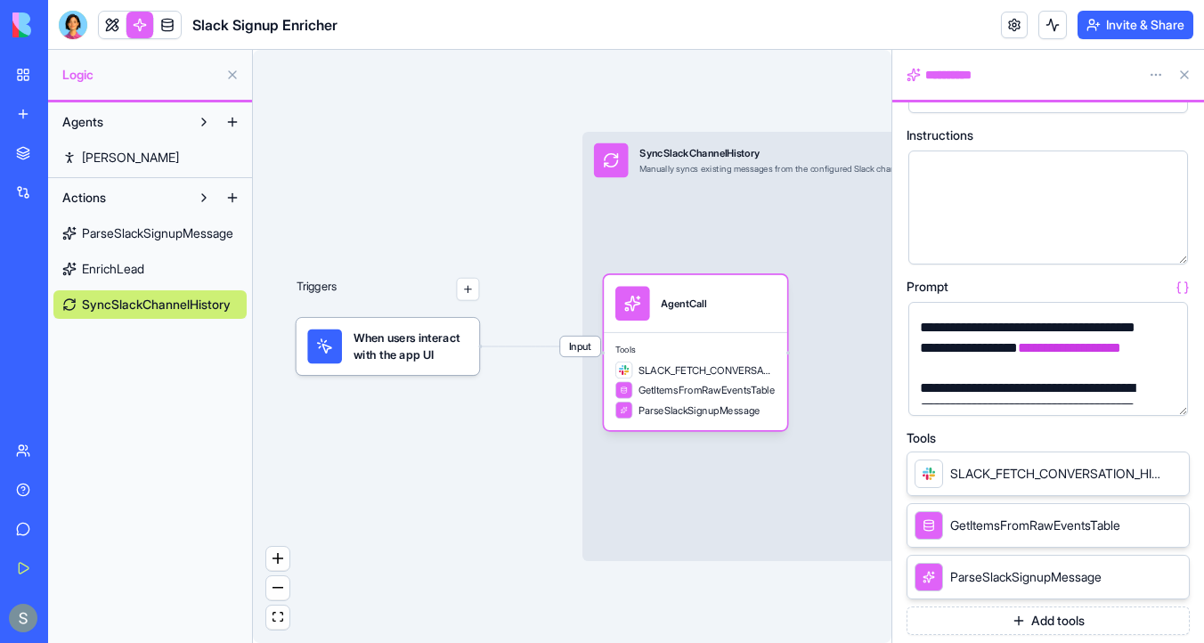
scroll to position [91, 0]
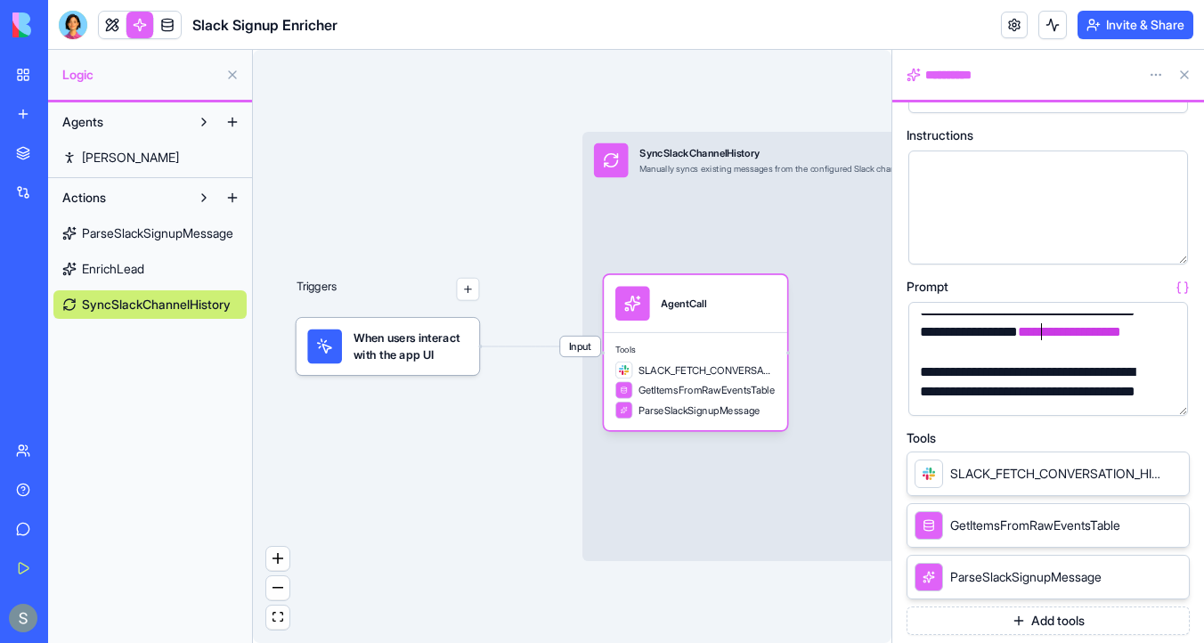
click at [1042, 329] on div "**********" at bounding box center [1033, 322] width 237 height 80
click at [168, 30] on link at bounding box center [167, 25] width 27 height 27
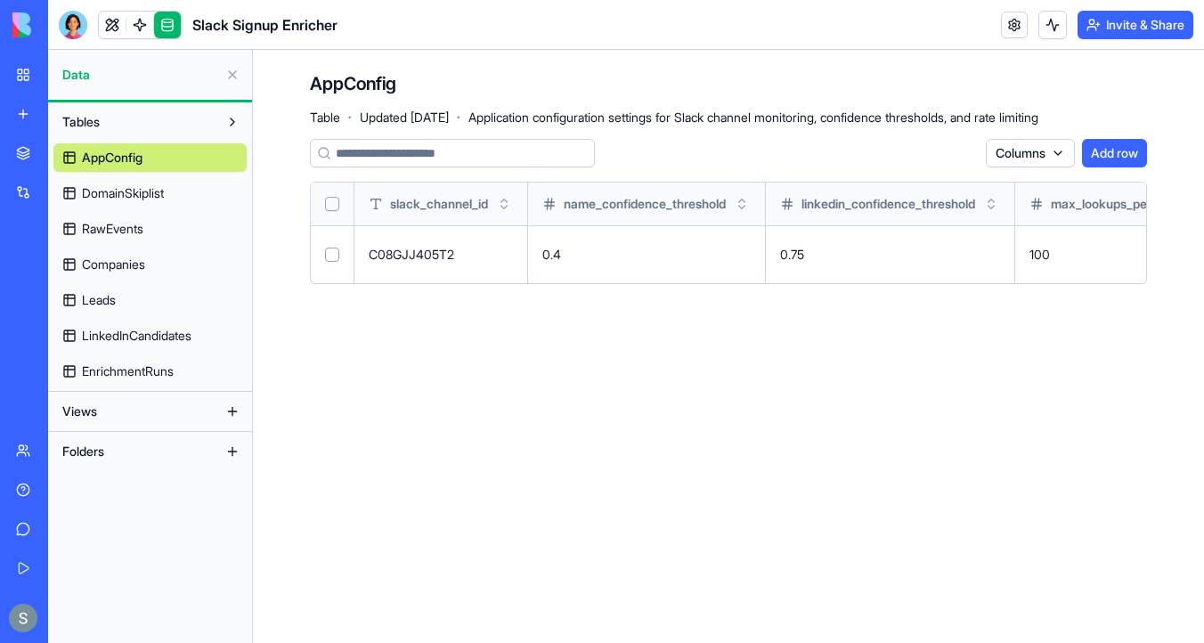
click at [167, 268] on link "Companies" at bounding box center [149, 264] width 193 height 29
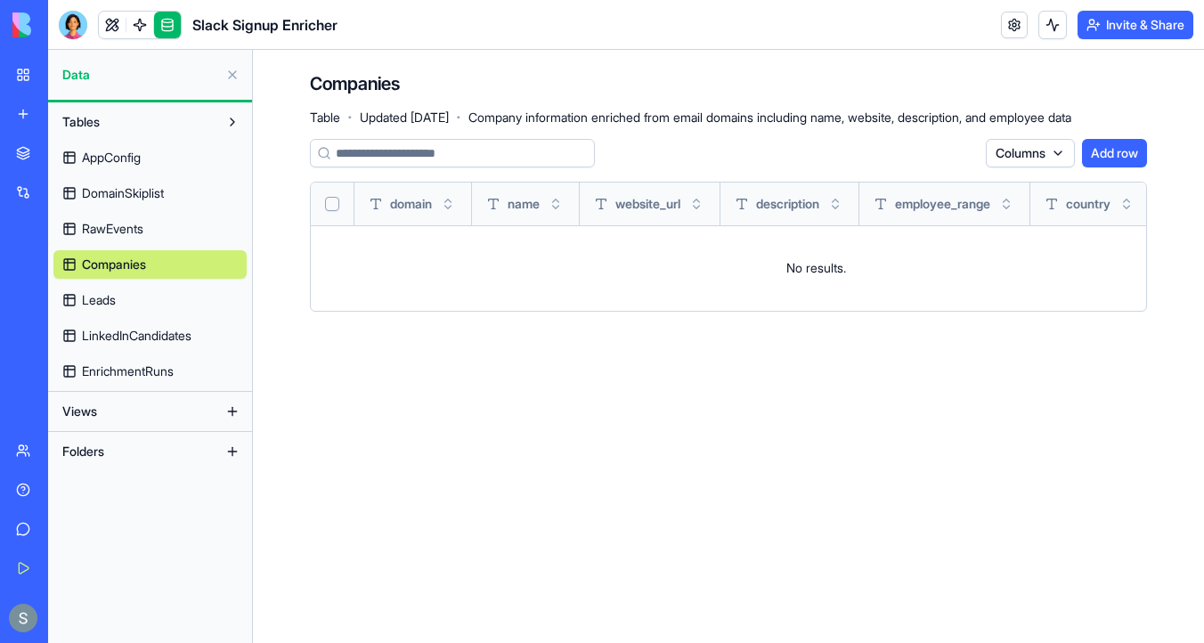
click at [163, 296] on link "Leads" at bounding box center [149, 300] width 193 height 29
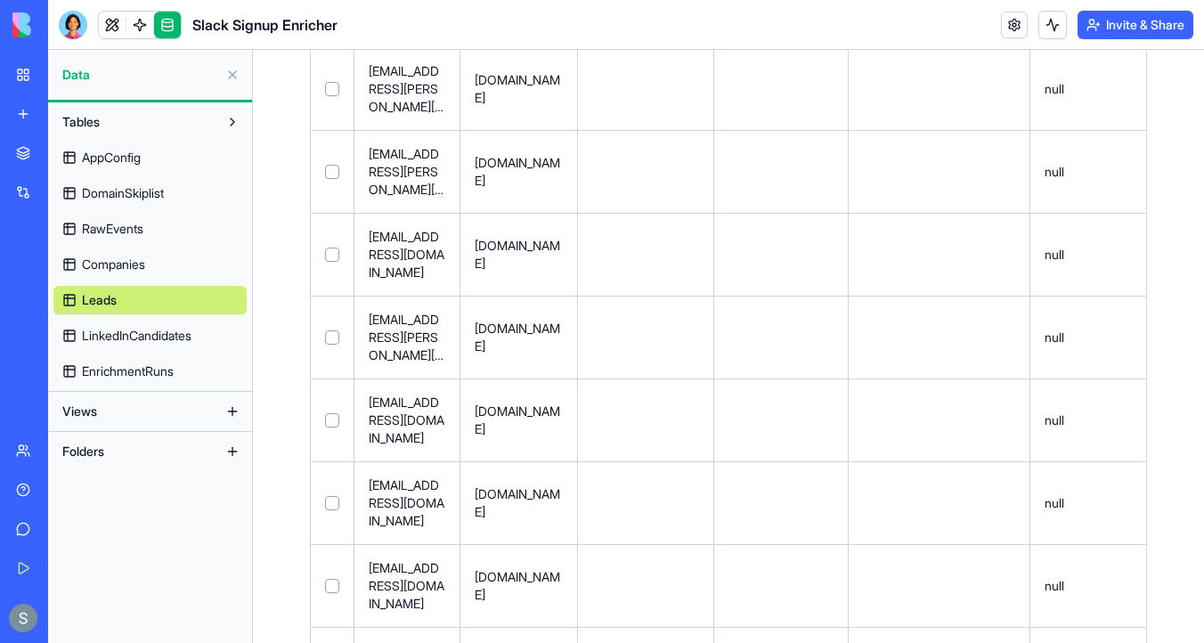
scroll to position [274, 0]
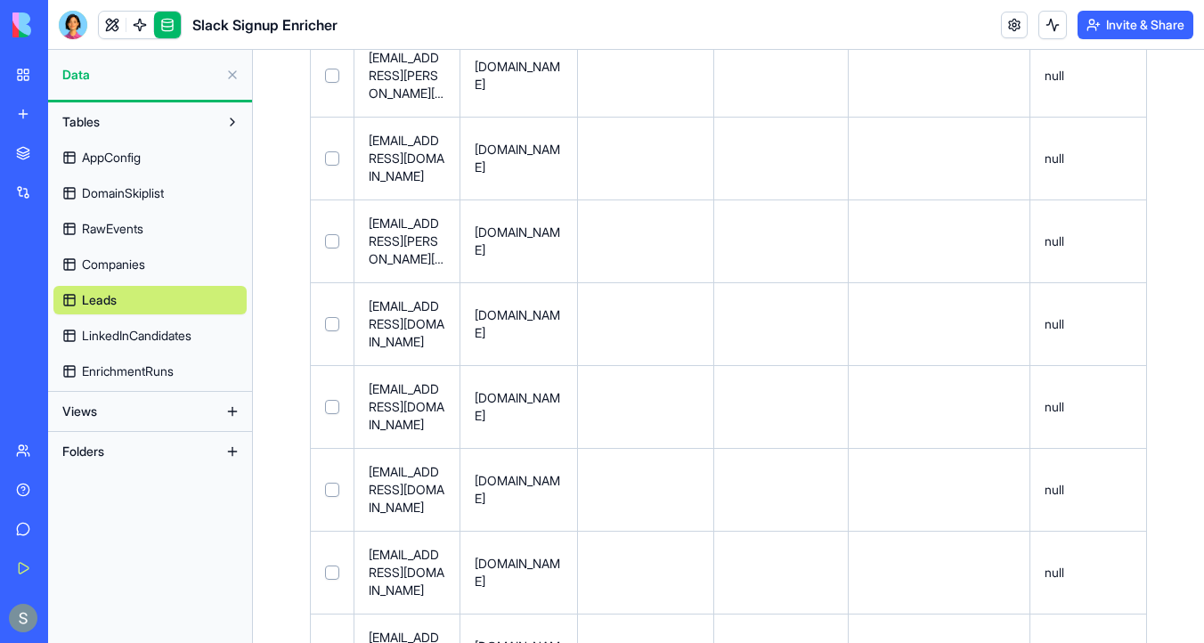
drag, startPoint x: 493, startPoint y: 574, endPoint x: 470, endPoint y: 550, distance: 32.8
click at [470, 614] on td "tsukune-inc.com" at bounding box center [519, 655] width 118 height 83
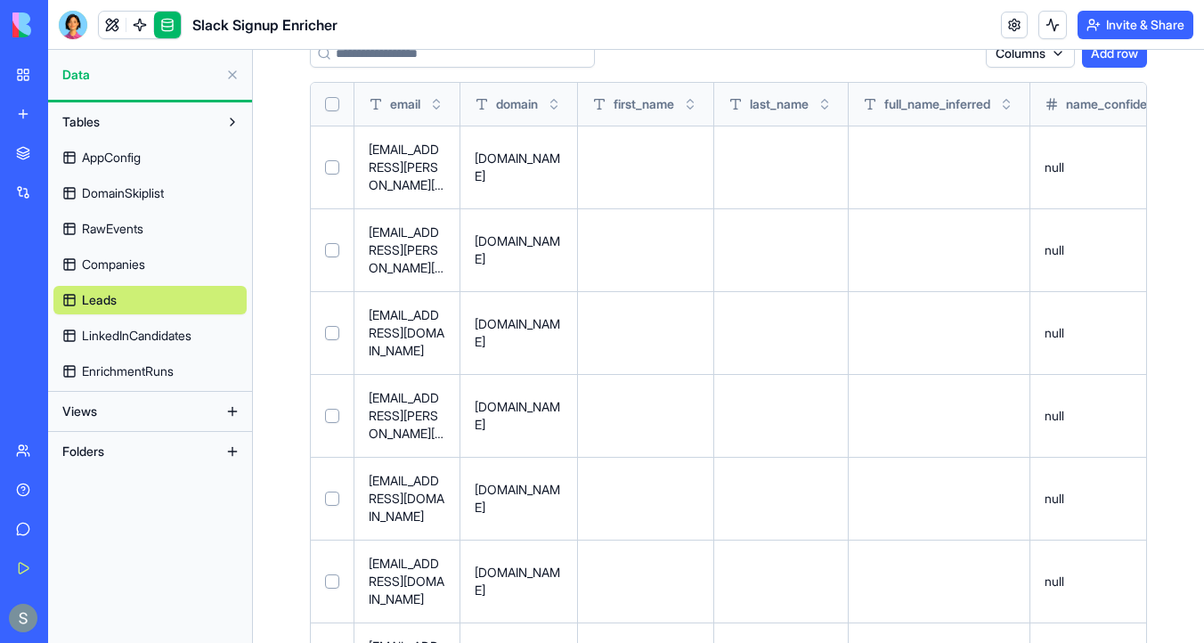
scroll to position [0, 0]
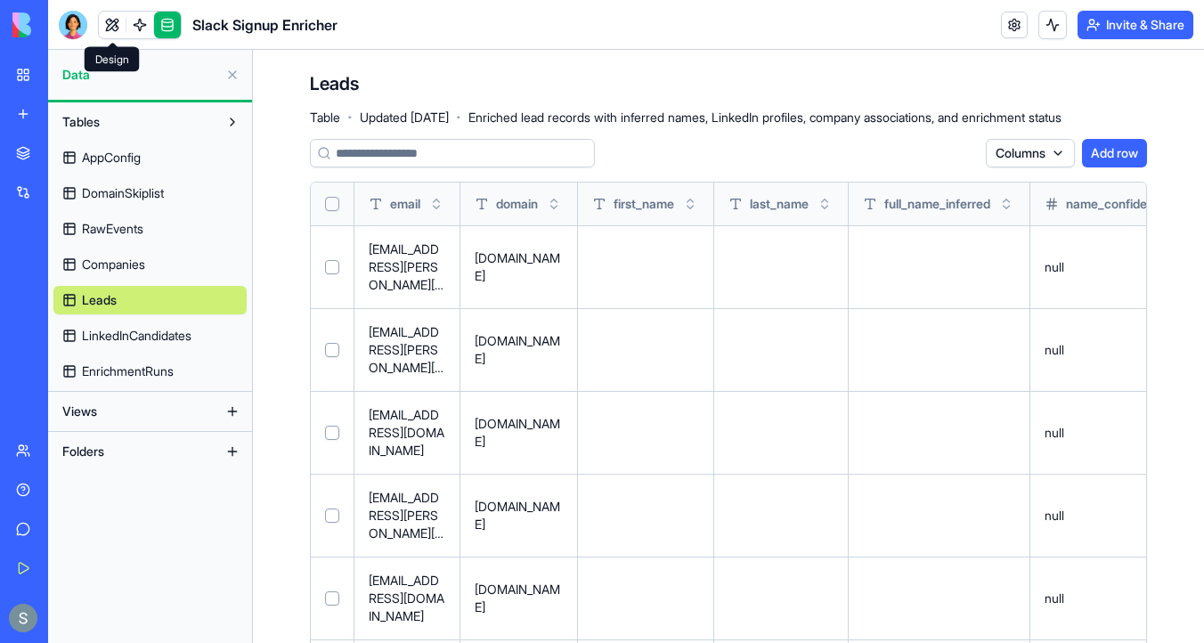
click at [107, 28] on link at bounding box center [112, 25] width 27 height 27
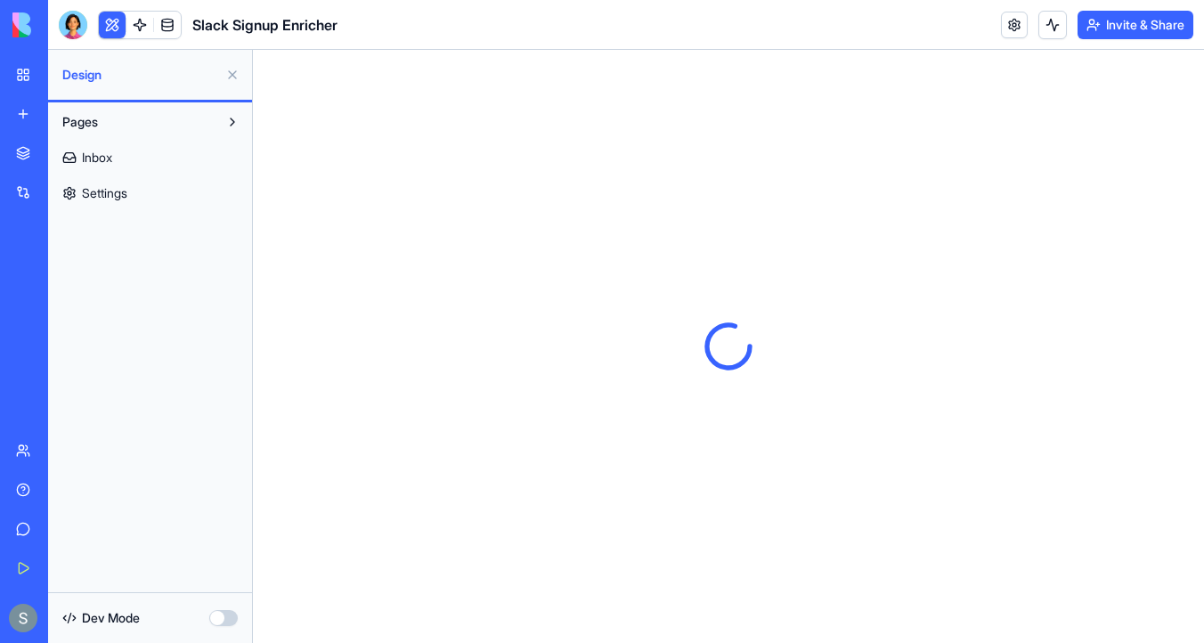
click at [125, 196] on span "Settings" at bounding box center [104, 193] width 45 height 18
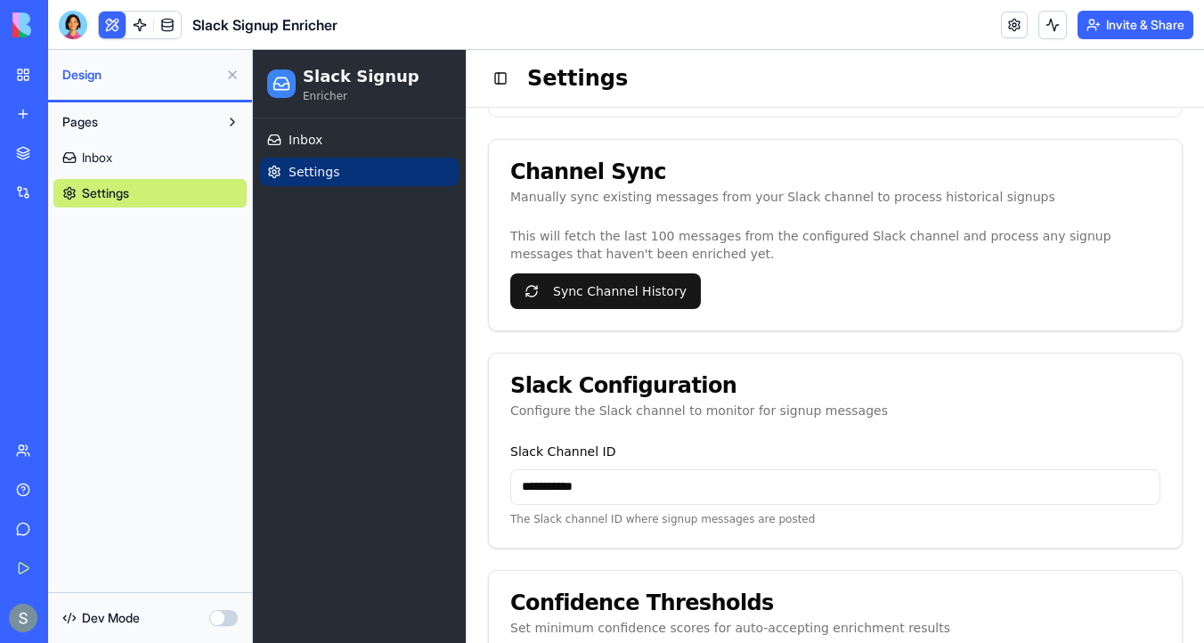
scroll to position [211, 0]
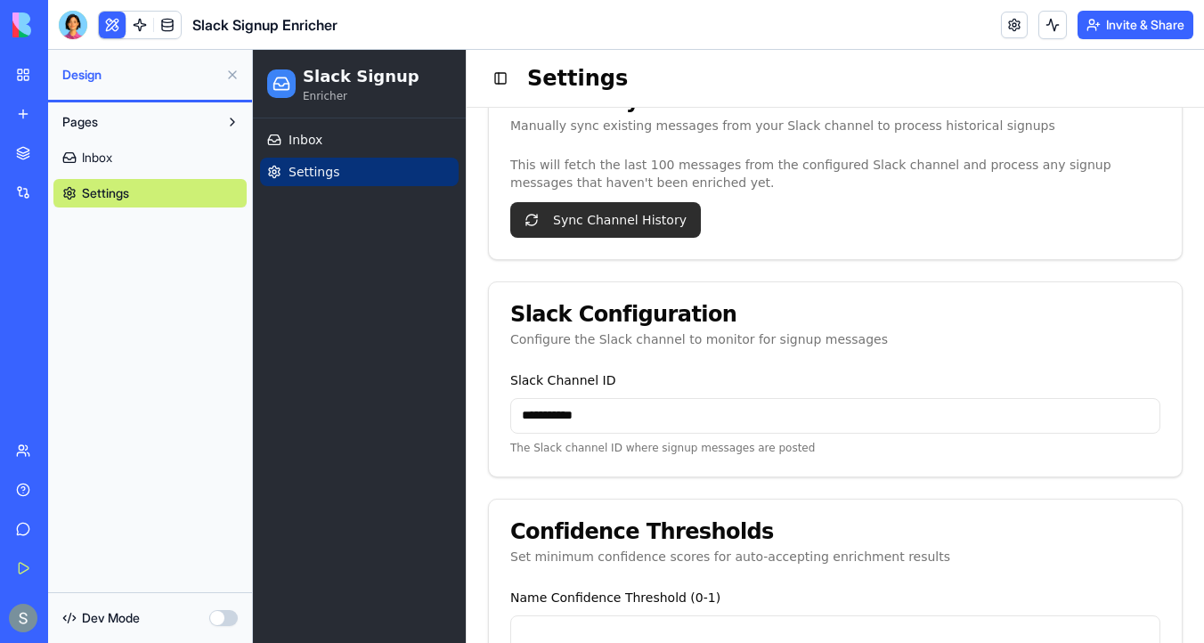
click at [632, 224] on button "Sync Channel History" at bounding box center [605, 220] width 191 height 36
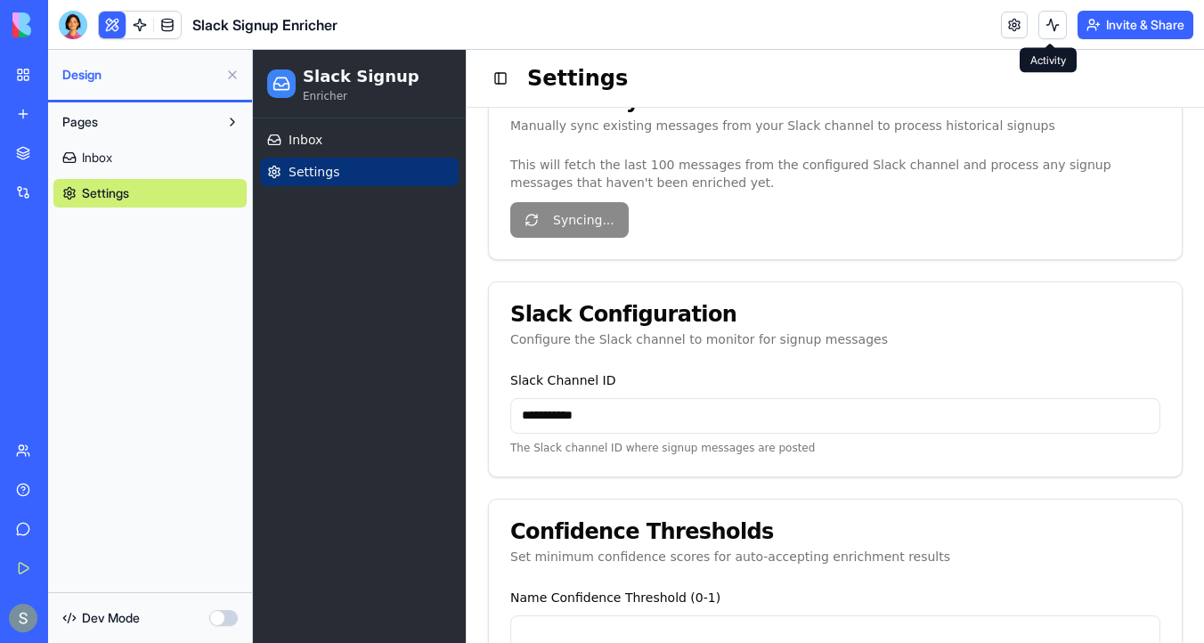
click at [1046, 33] on button at bounding box center [1053, 25] width 29 height 29
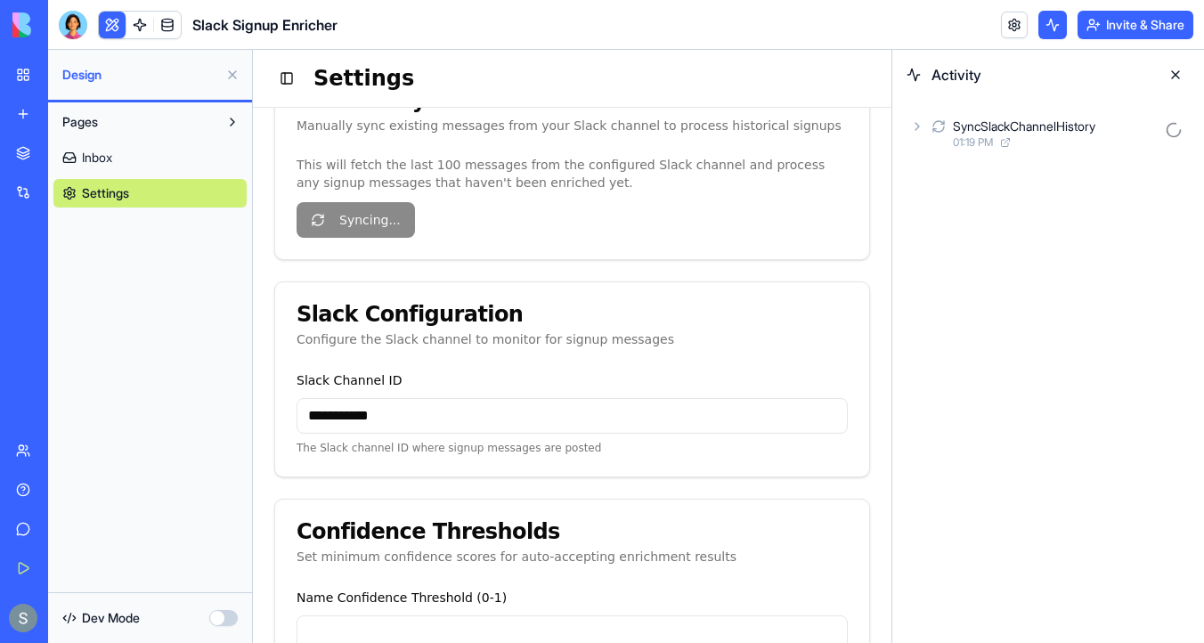
click at [917, 126] on icon at bounding box center [917, 126] width 14 height 14
click at [944, 210] on icon at bounding box center [947, 205] width 14 height 14
click at [967, 284] on div "SlackAction 01:19 PM 1 s" at bounding box center [1078, 290] width 224 height 39
click at [990, 330] on icon at bounding box center [994, 329] width 14 height 14
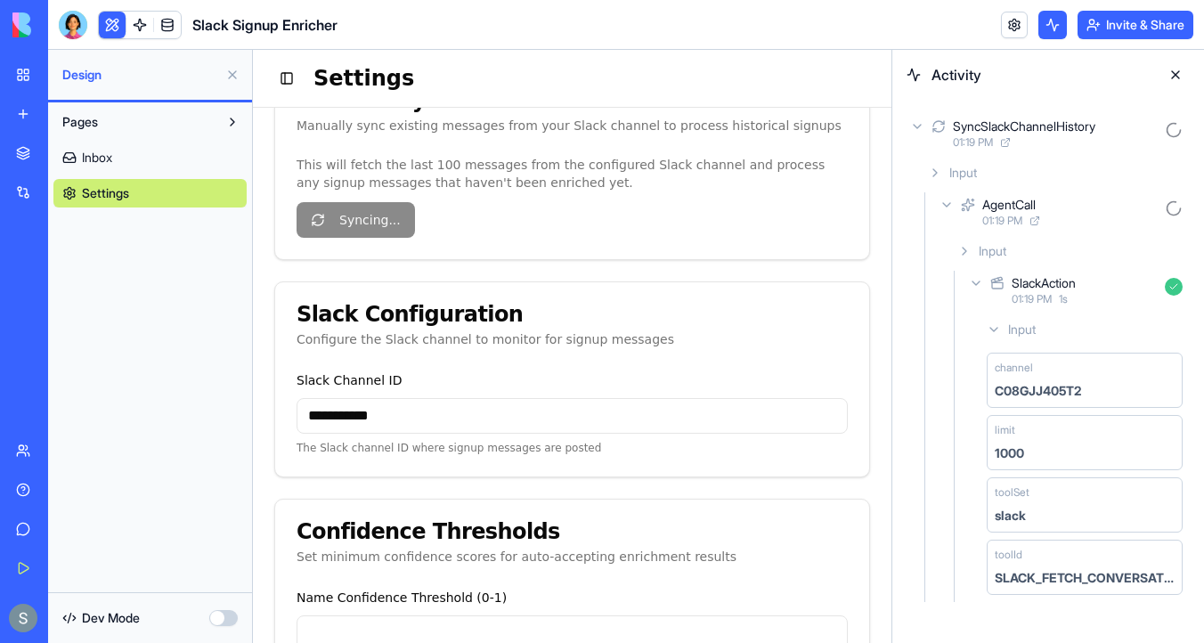
click at [965, 249] on icon at bounding box center [964, 251] width 14 height 14
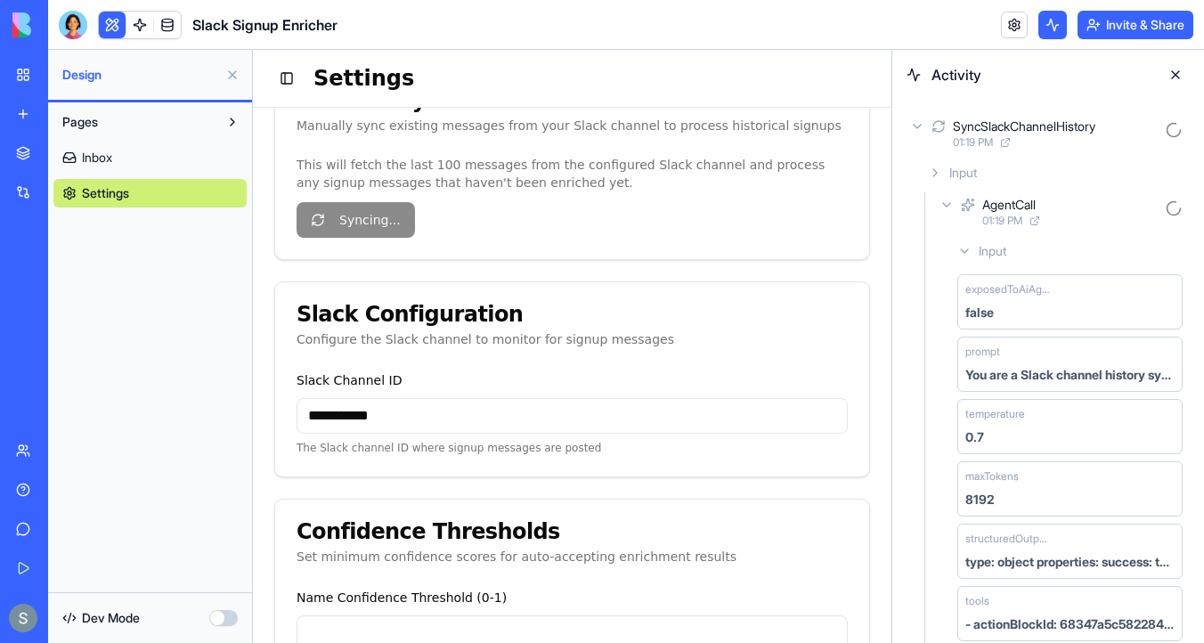
click at [965, 249] on icon at bounding box center [964, 251] width 14 height 14
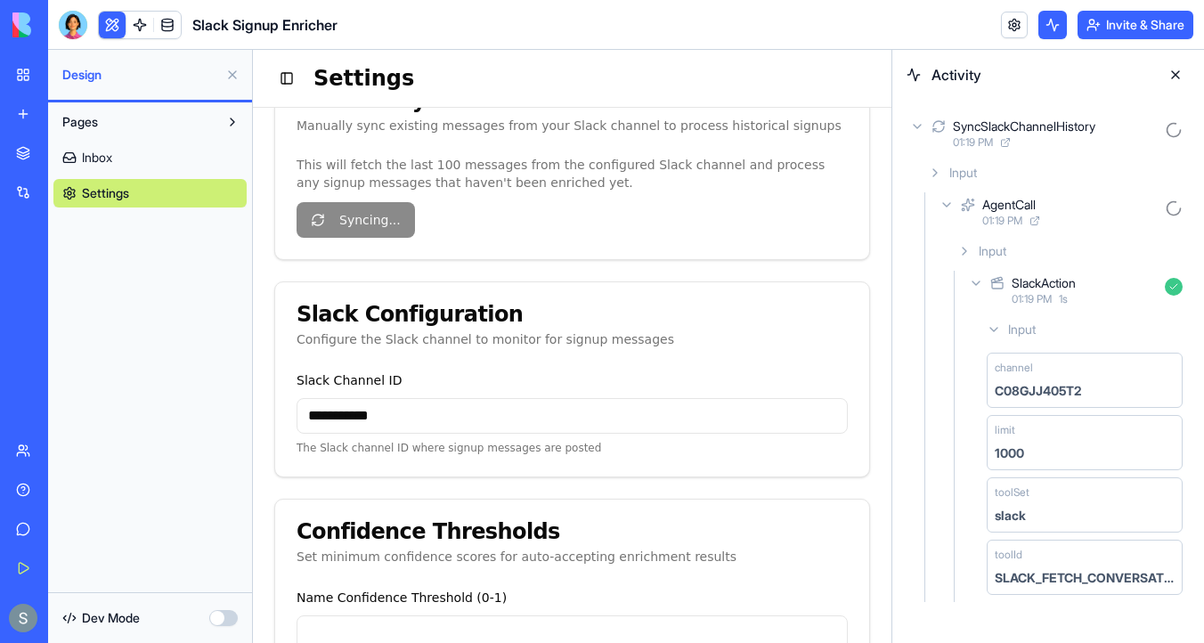
click at [976, 280] on icon at bounding box center [976, 283] width 14 height 14
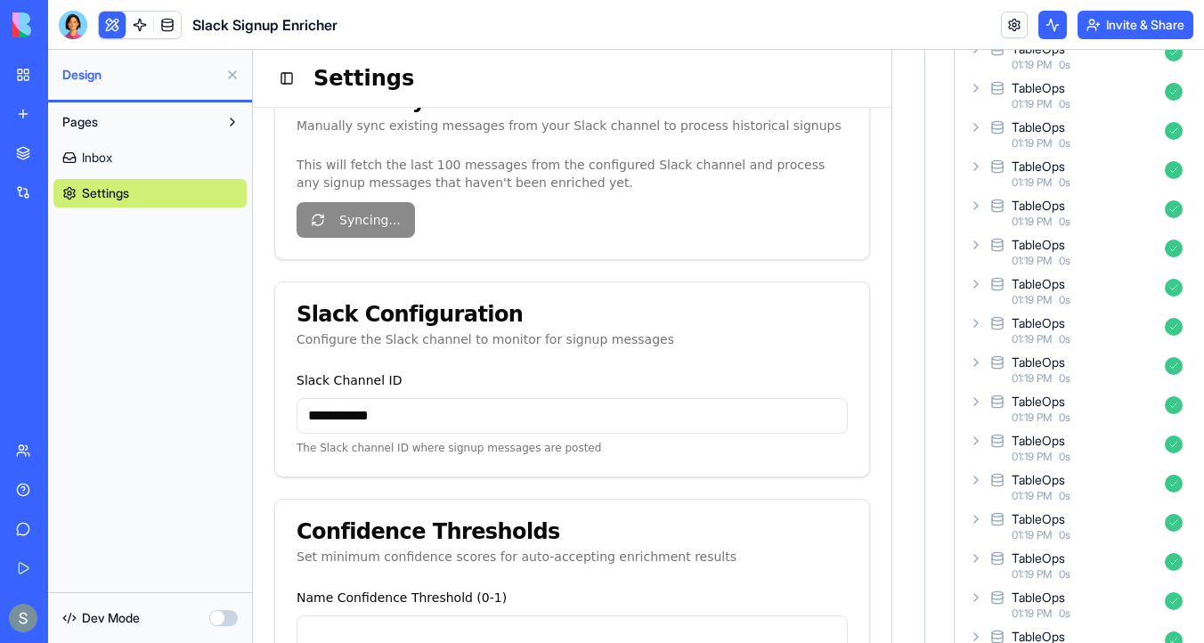
scroll to position [627, 0]
click at [978, 321] on icon at bounding box center [976, 322] width 14 height 14
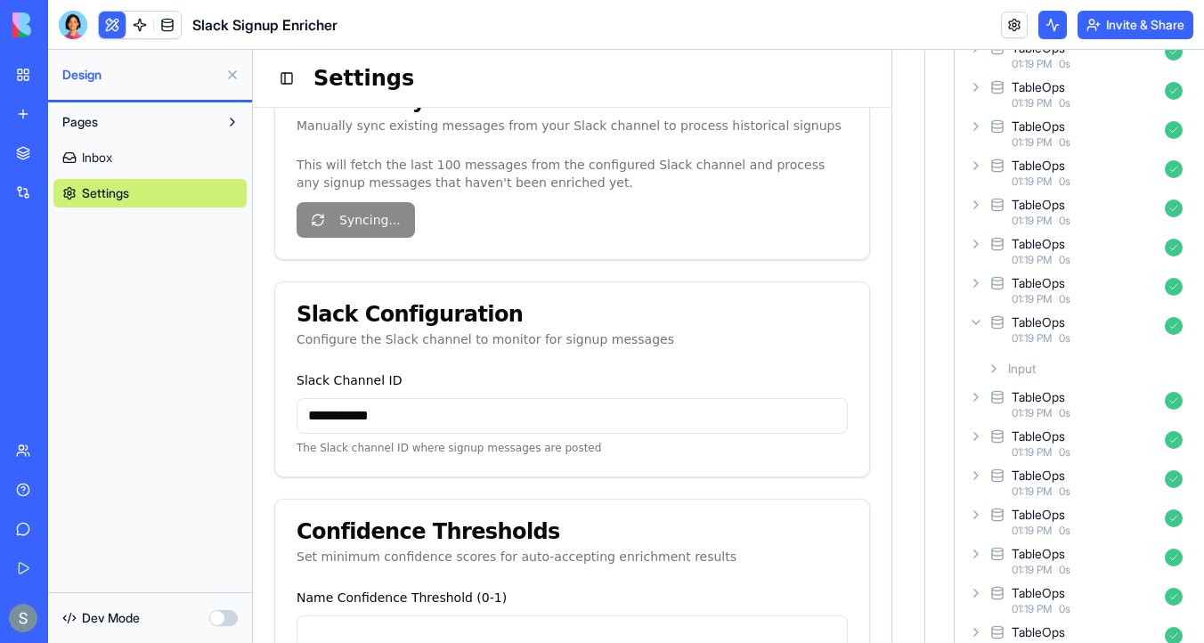
click at [998, 371] on icon at bounding box center [994, 369] width 14 height 14
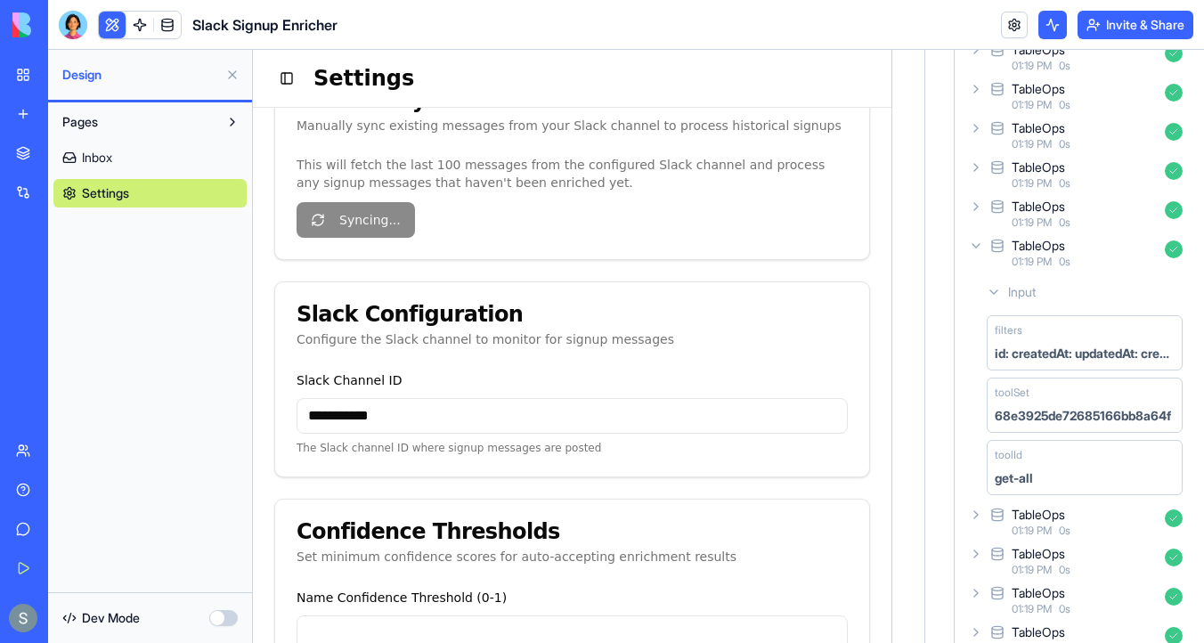
scroll to position [672, 0]
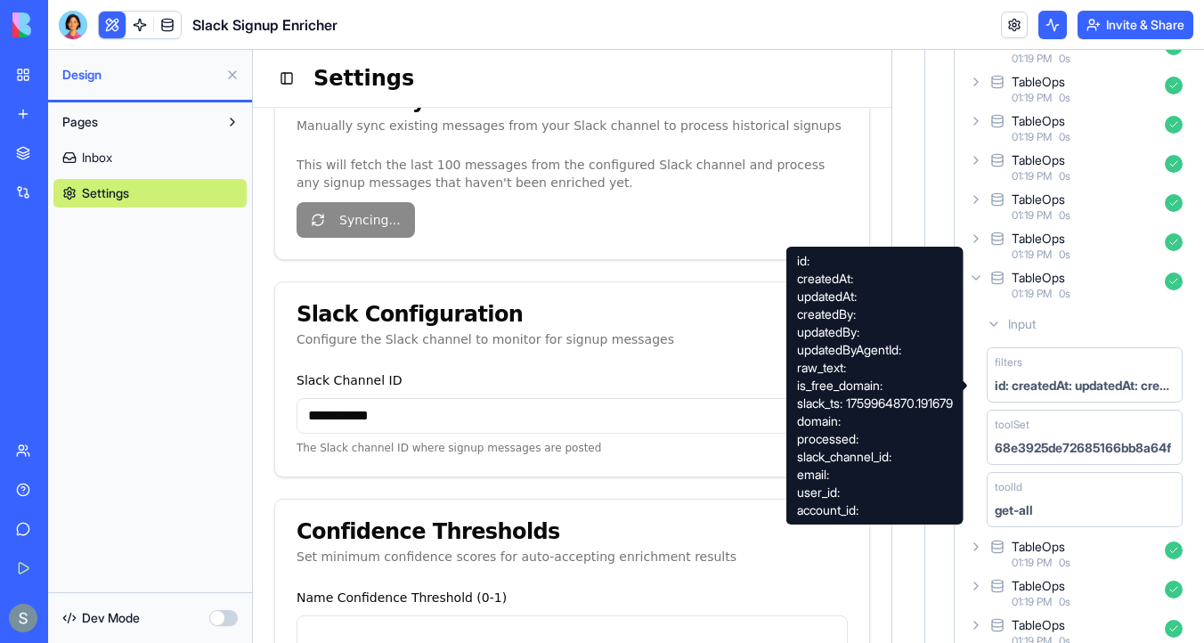
click at [993, 323] on icon at bounding box center [994, 324] width 14 height 14
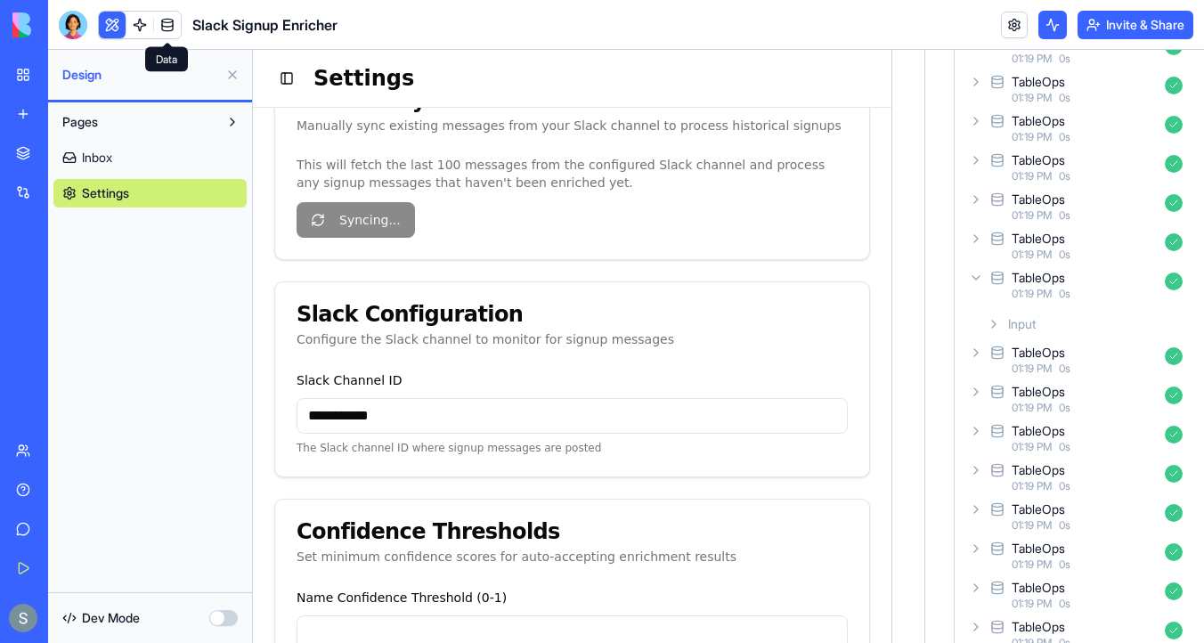
click at [175, 21] on link at bounding box center [167, 25] width 27 height 27
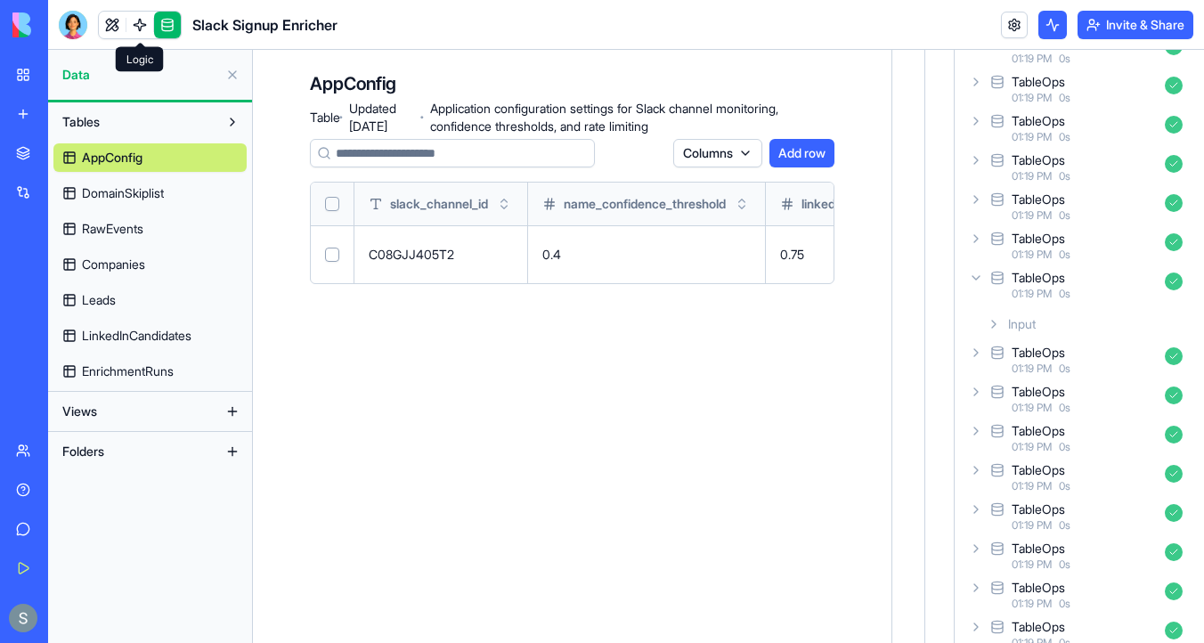
click at [139, 30] on link at bounding box center [139, 25] width 27 height 27
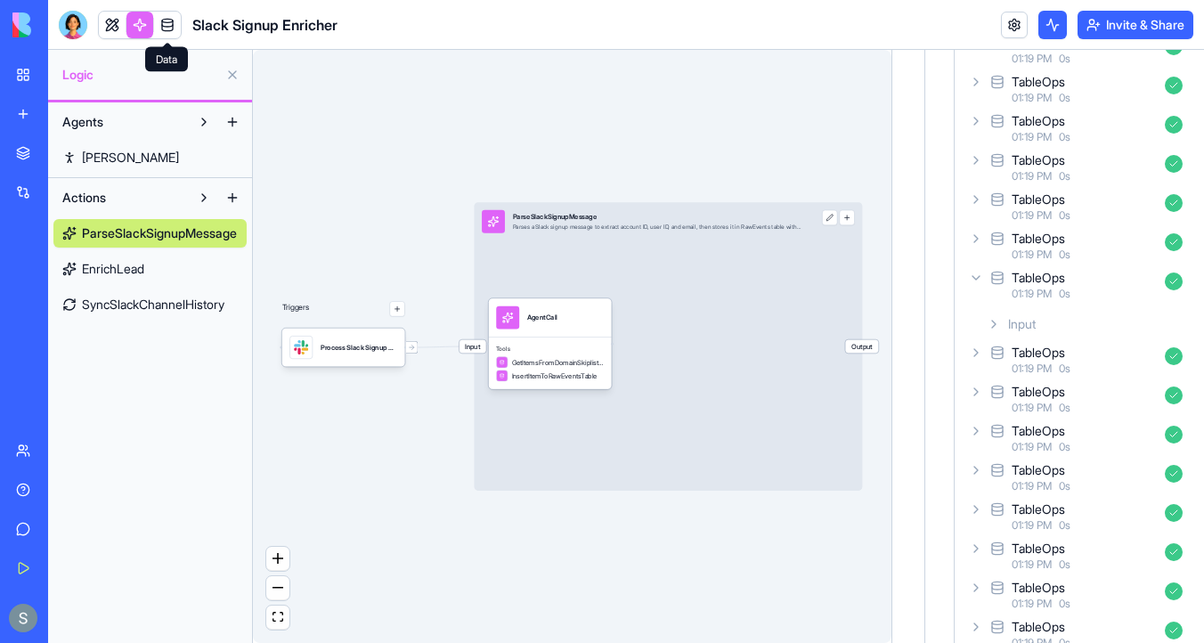
click at [175, 20] on link at bounding box center [167, 25] width 27 height 27
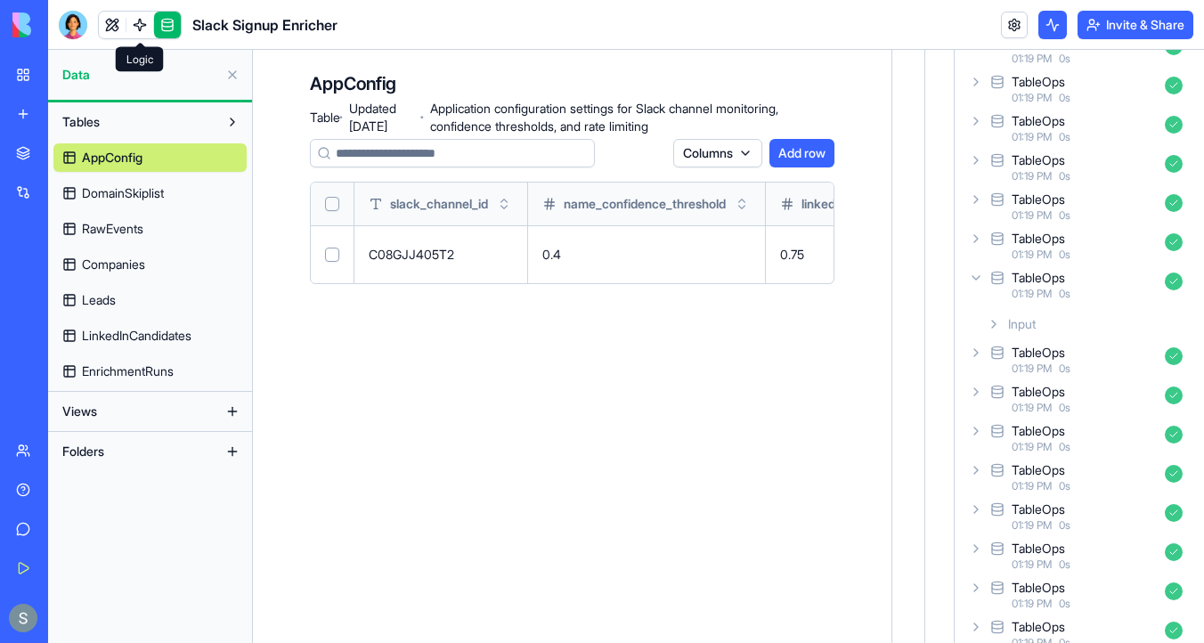
click at [142, 31] on link at bounding box center [139, 25] width 27 height 27
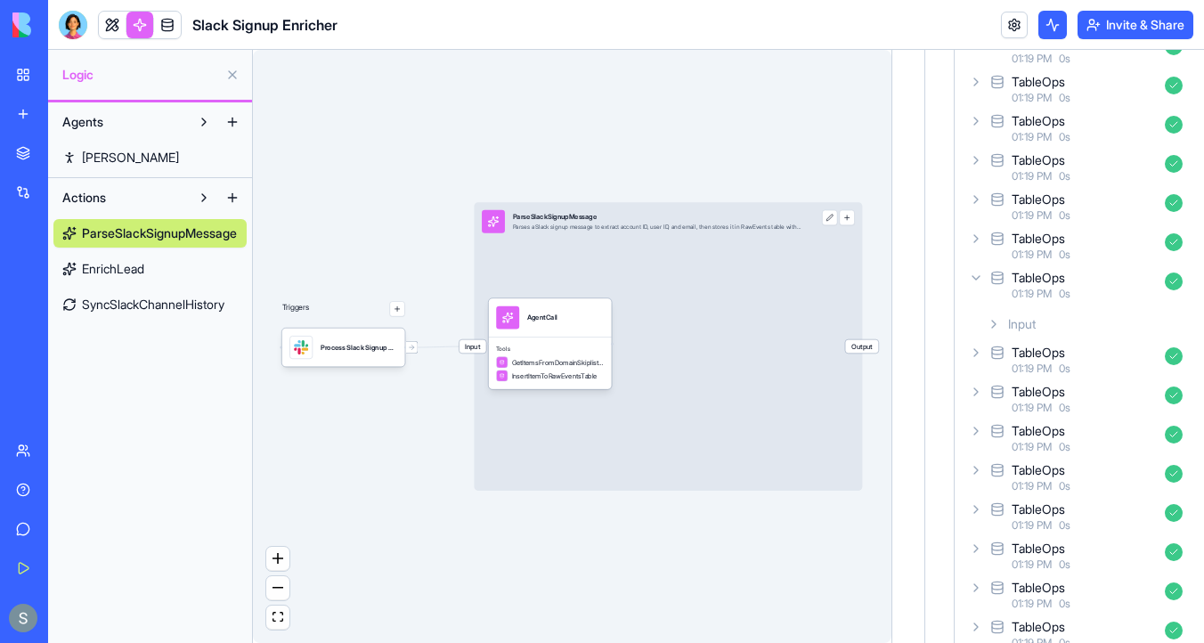
click at [164, 308] on span "SyncSlackChannelHistory" at bounding box center [153, 305] width 143 height 18
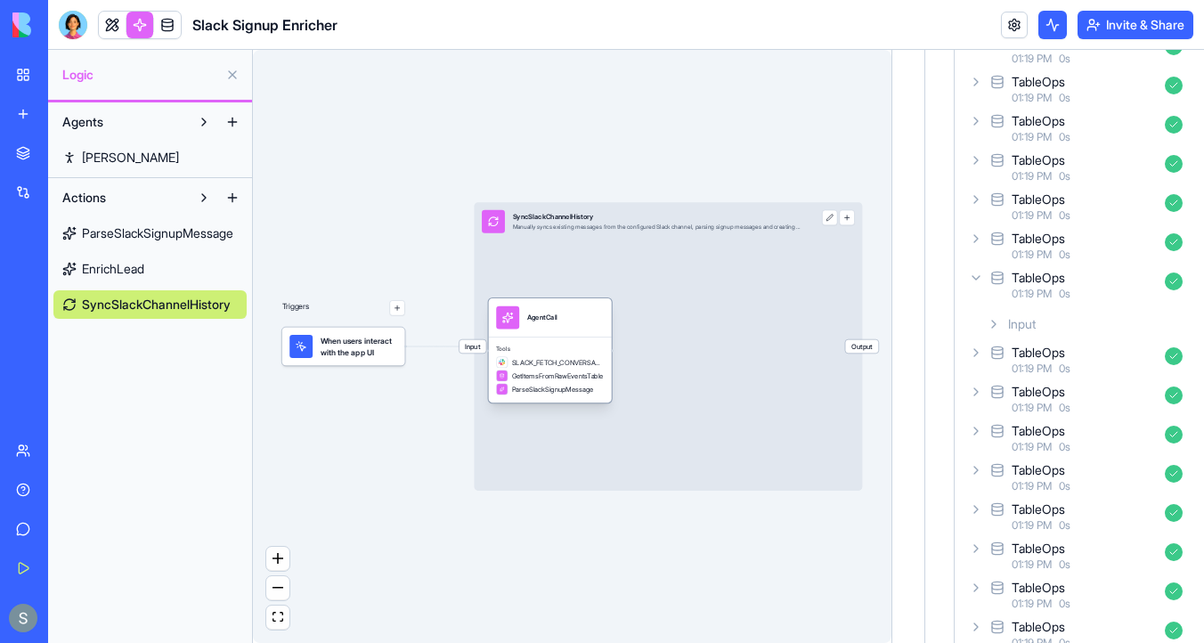
click at [538, 356] on div "SLACK_FETCH_CONVERSATION_HISTORY" at bounding box center [550, 362] width 108 height 12
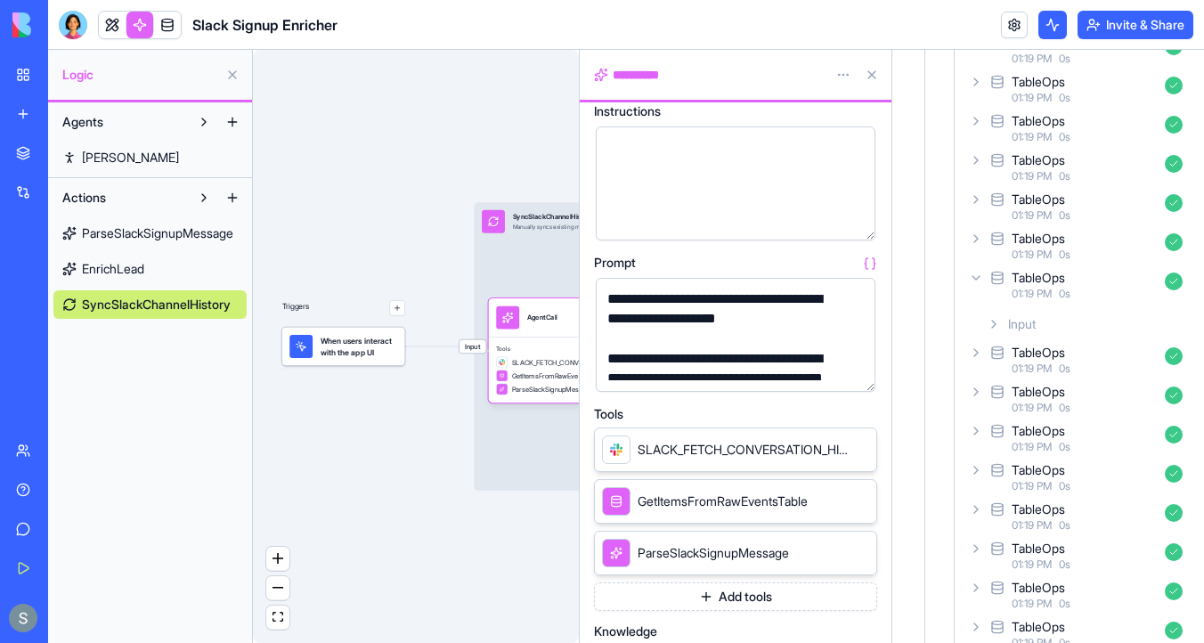
scroll to position [189, 0]
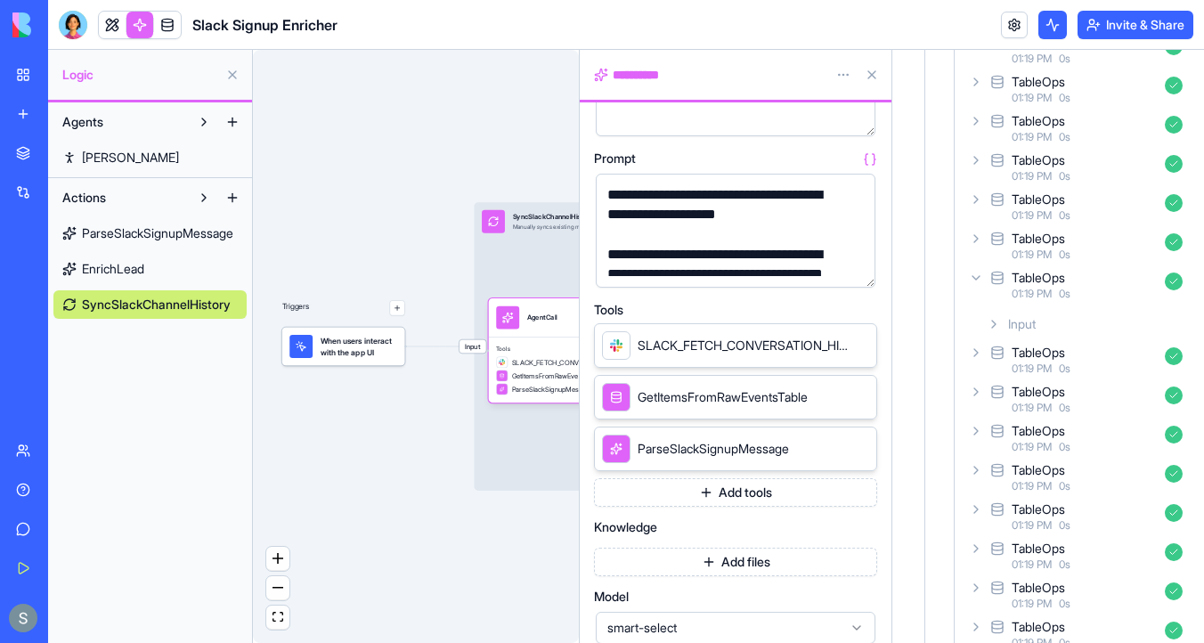
click at [696, 448] on span "ParseSlackSignupMessage" at bounding box center [713, 449] width 151 height 18
click at [191, 238] on span "ParseSlackSignupMessage" at bounding box center [157, 233] width 151 height 18
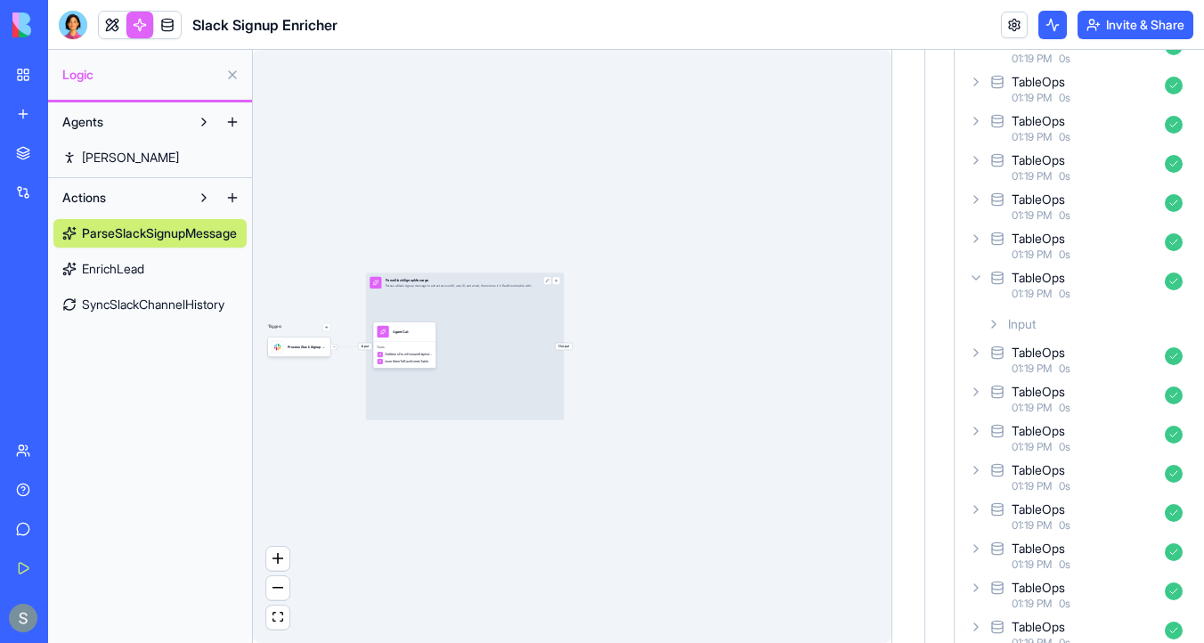
click at [191, 238] on span "ParseSlackSignupMessage" at bounding box center [159, 233] width 155 height 18
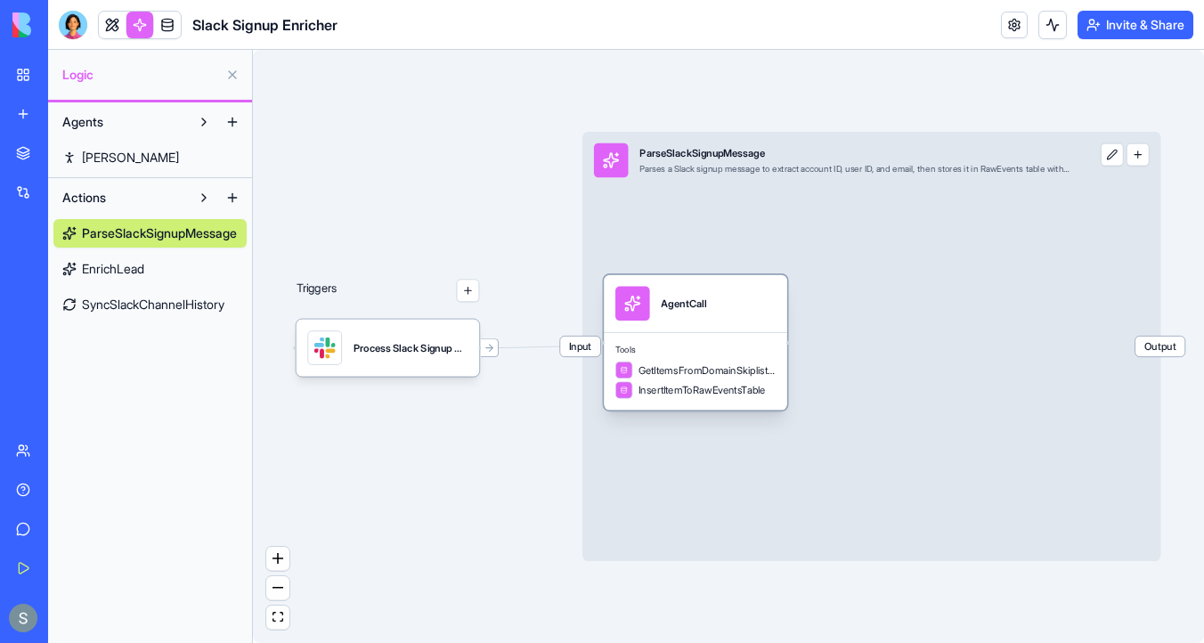
click at [658, 325] on div "AgentCall" at bounding box center [695, 303] width 183 height 57
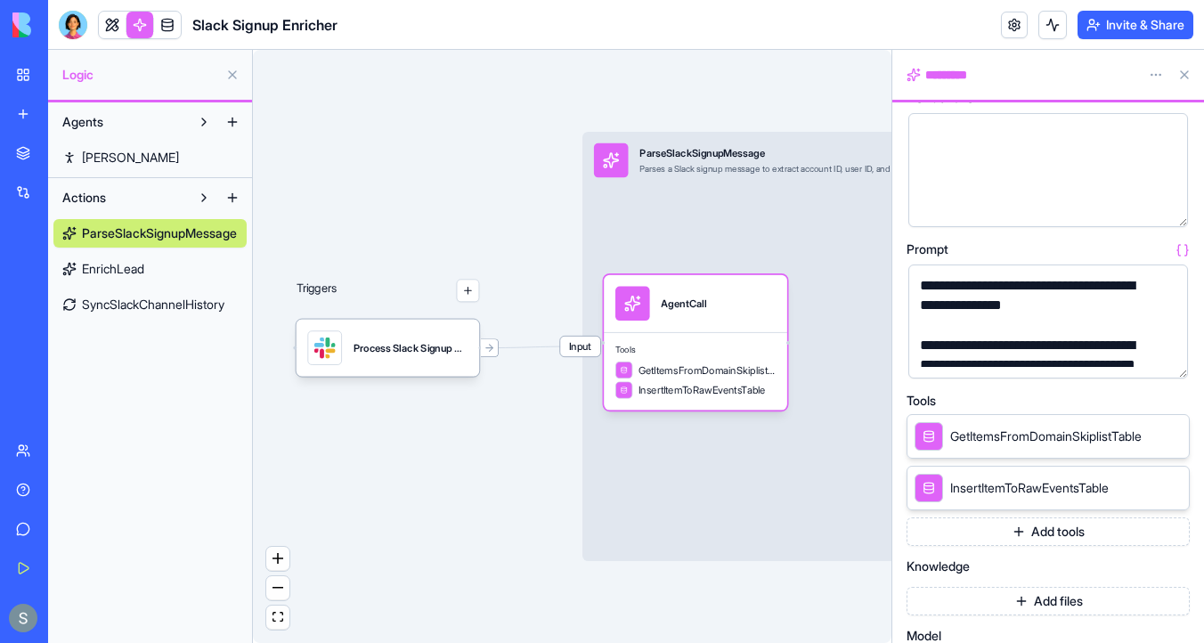
scroll to position [102, 0]
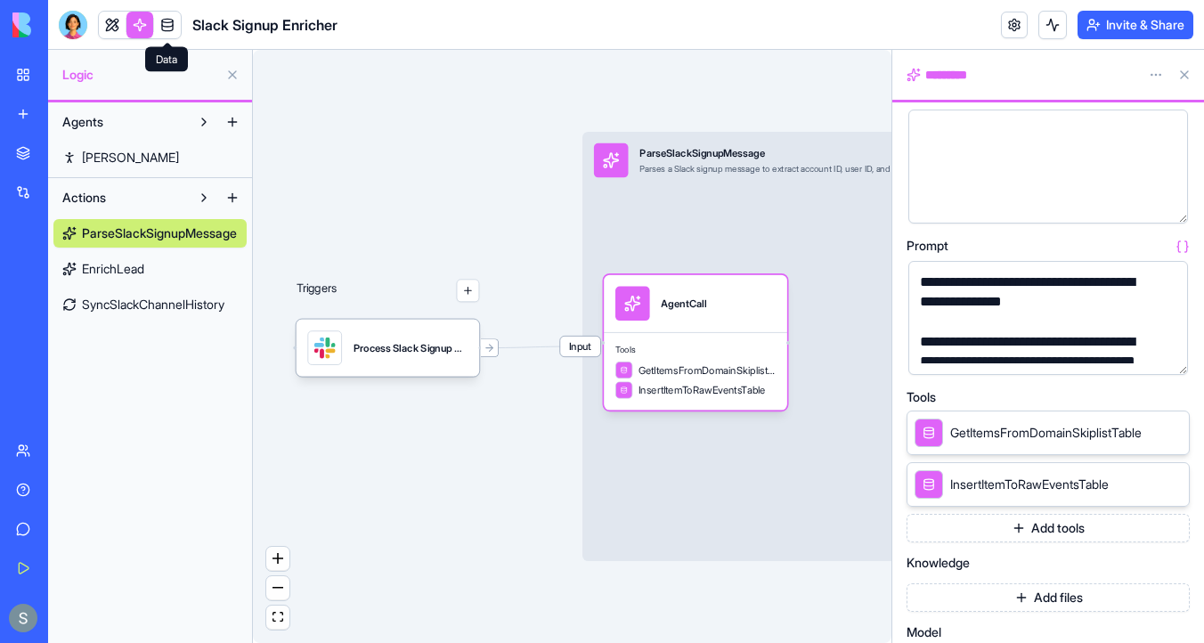
click at [156, 20] on link at bounding box center [167, 25] width 27 height 27
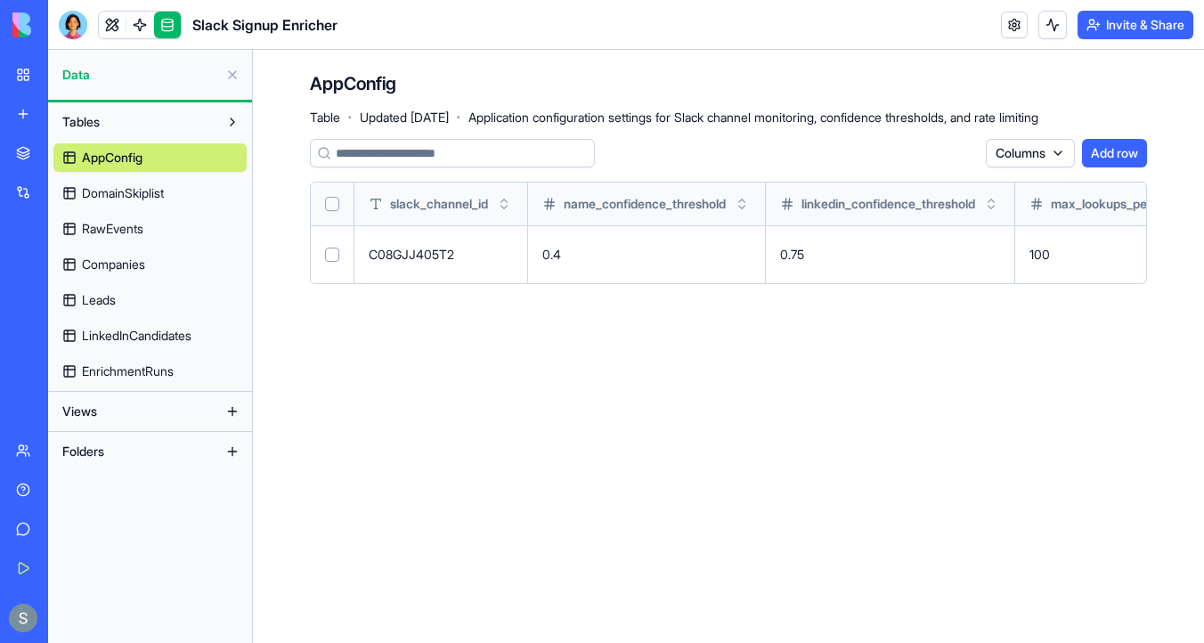
click at [142, 229] on span "RawEvents" at bounding box center [112, 229] width 61 height 18
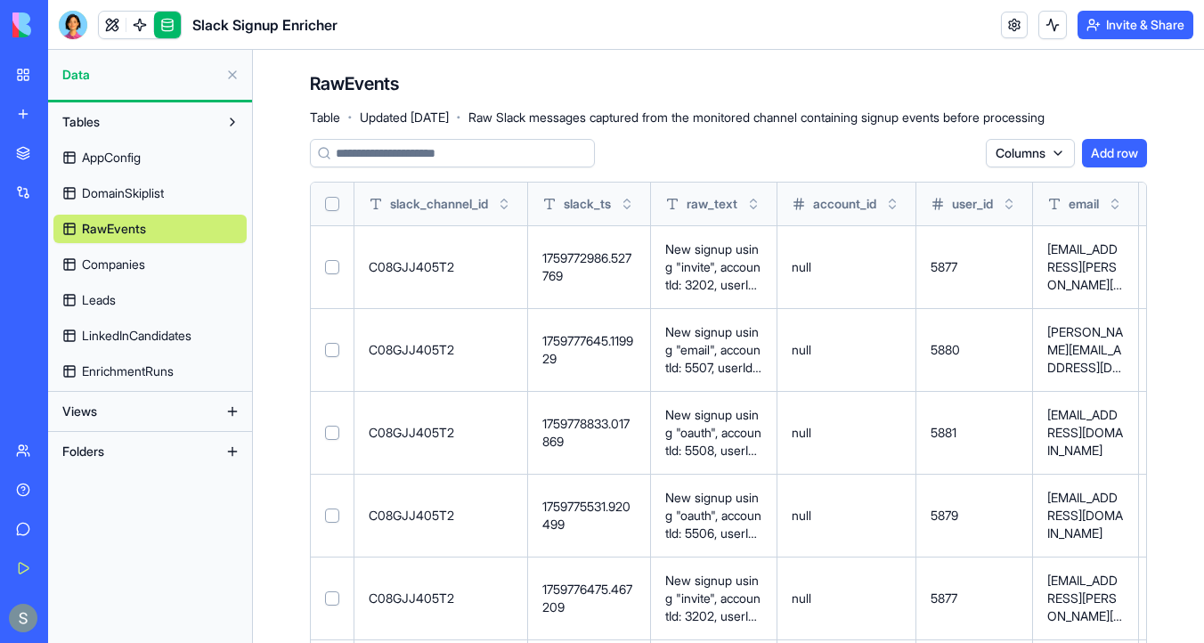
click at [336, 201] on button "Select all" at bounding box center [332, 204] width 14 height 14
click at [906, 151] on button "Delete 13 rows" at bounding box center [928, 153] width 101 height 29
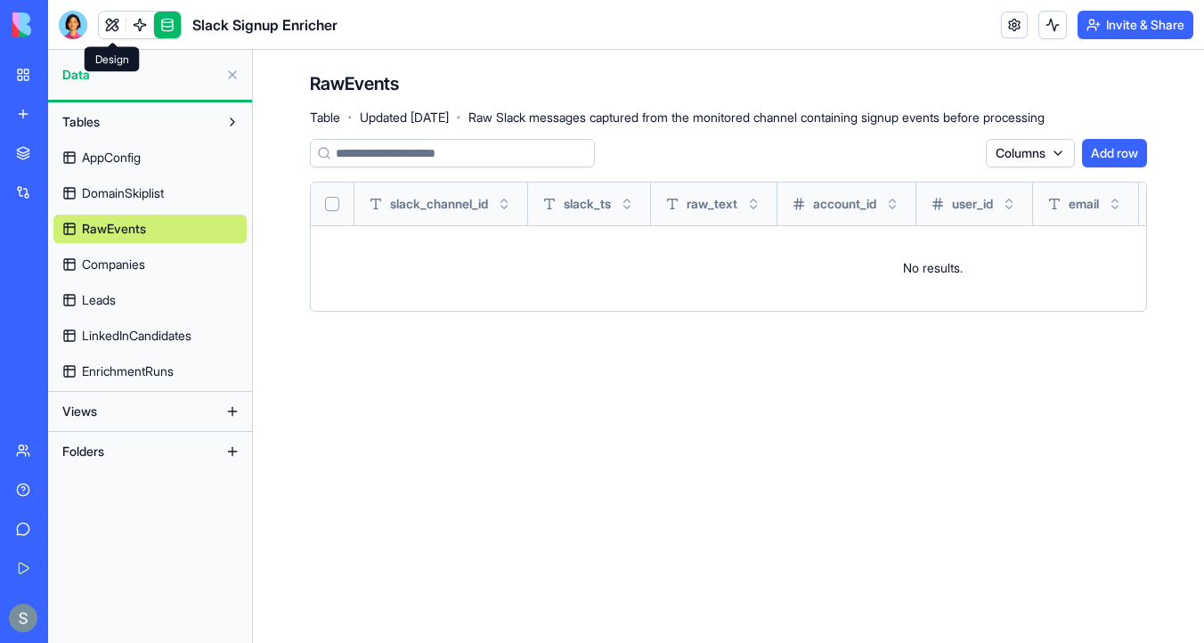
click at [106, 27] on link at bounding box center [112, 25] width 27 height 27
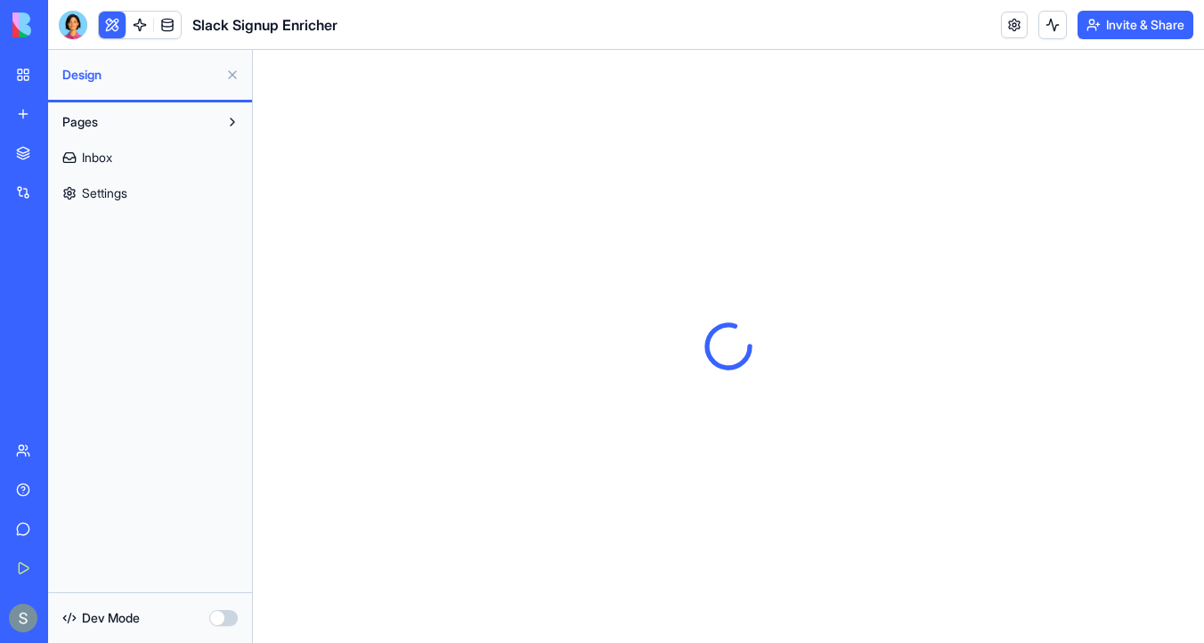
click at [127, 189] on span "Settings" at bounding box center [104, 193] width 45 height 18
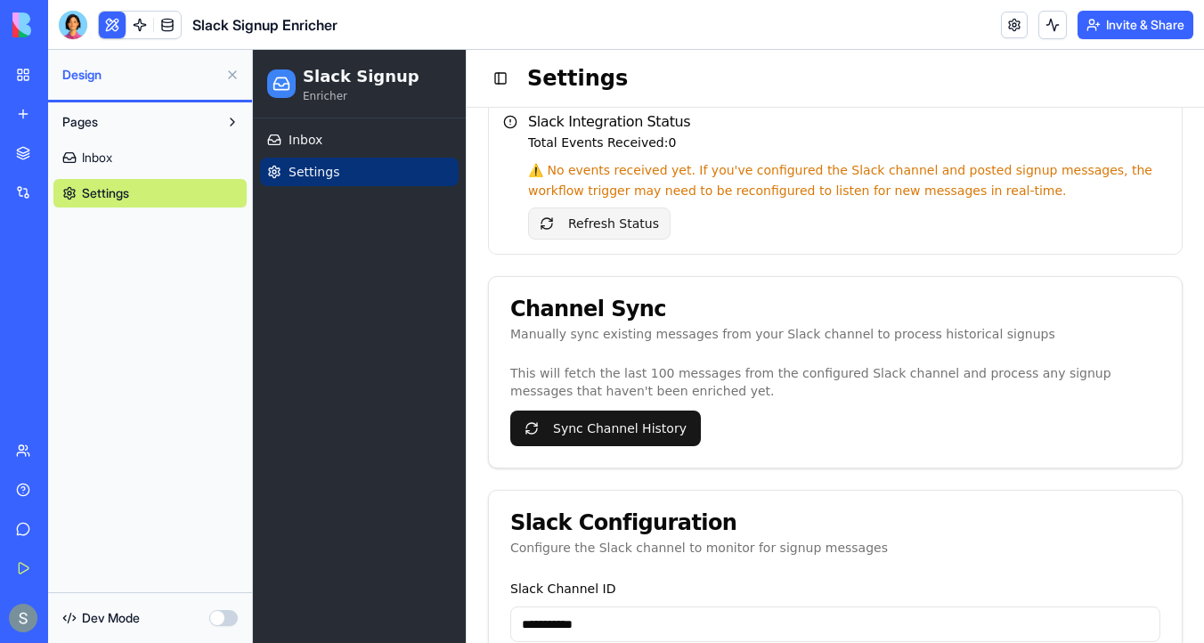
scroll to position [81, 0]
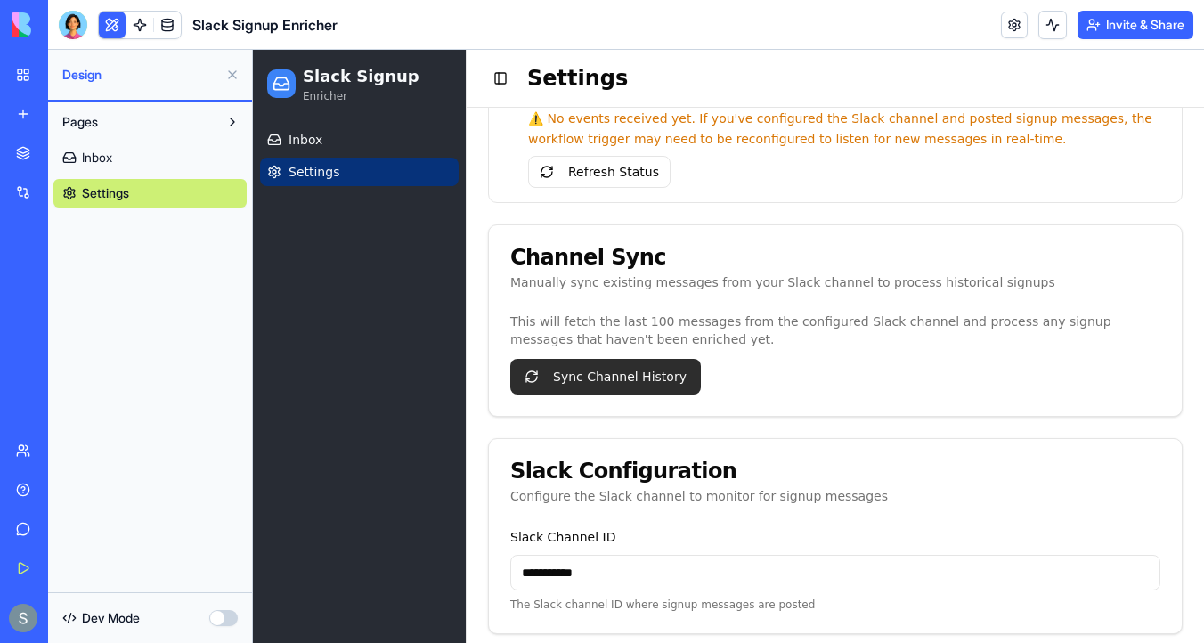
click at [606, 377] on button "Sync Channel History" at bounding box center [605, 377] width 191 height 36
click at [169, 20] on link at bounding box center [167, 25] width 27 height 27
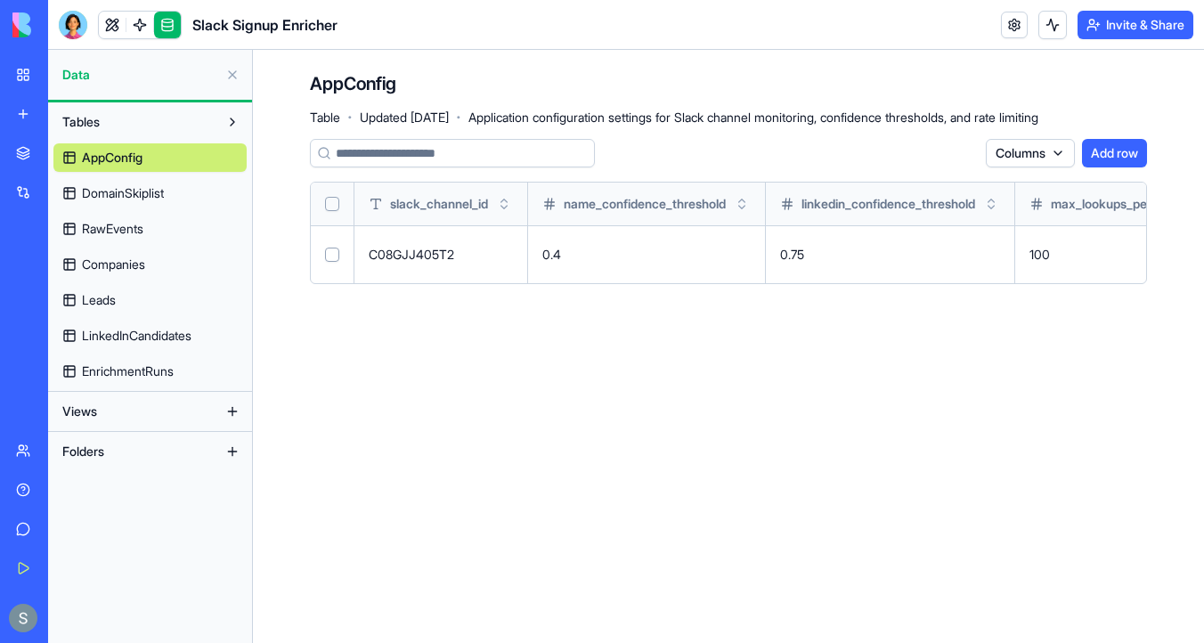
click at [175, 220] on link "RawEvents" at bounding box center [149, 229] width 193 height 29
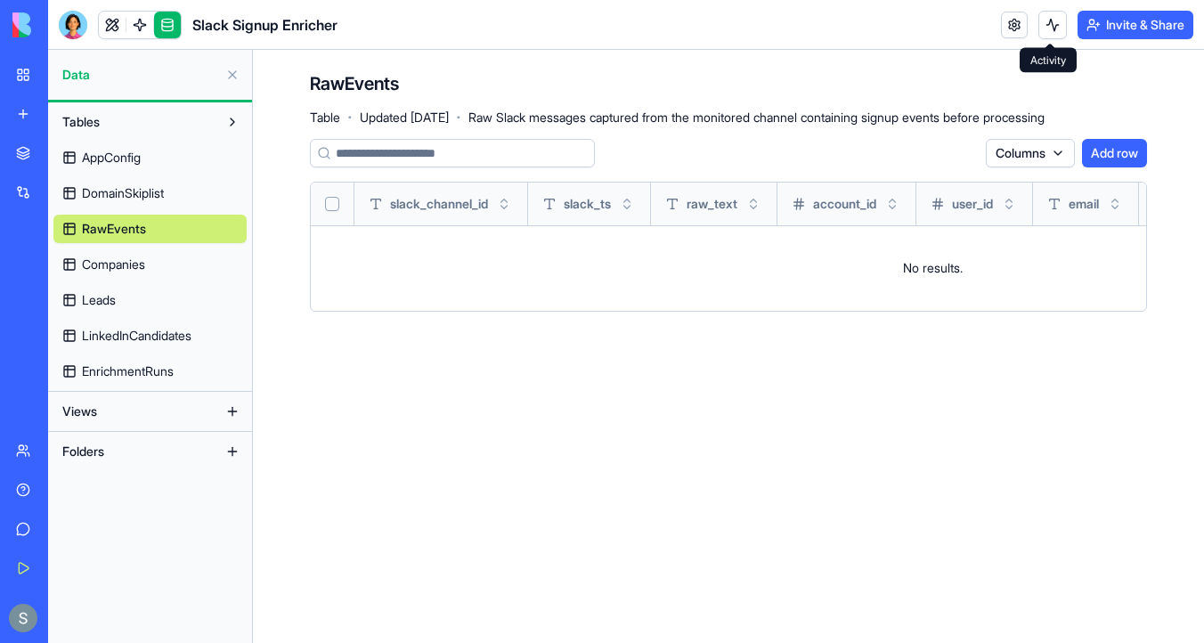
click at [1042, 35] on button at bounding box center [1053, 25] width 29 height 29
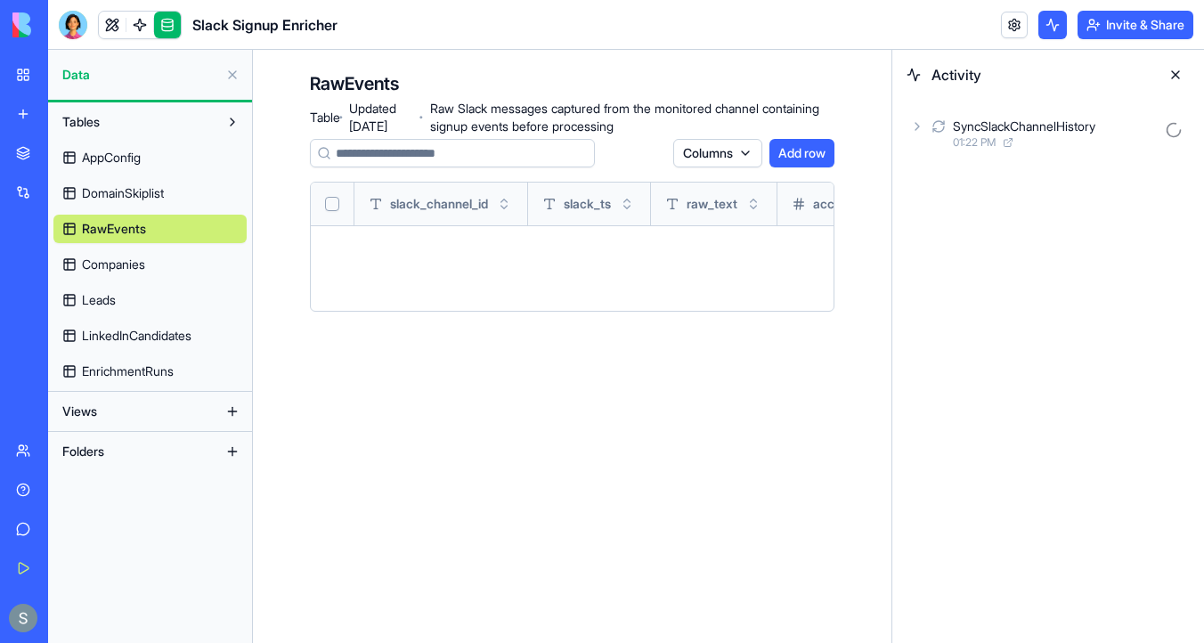
click at [923, 134] on div "SyncSlackChannelHistory 01:22 PM" at bounding box center [1048, 133] width 283 height 39
click at [944, 209] on icon at bounding box center [947, 205] width 14 height 14
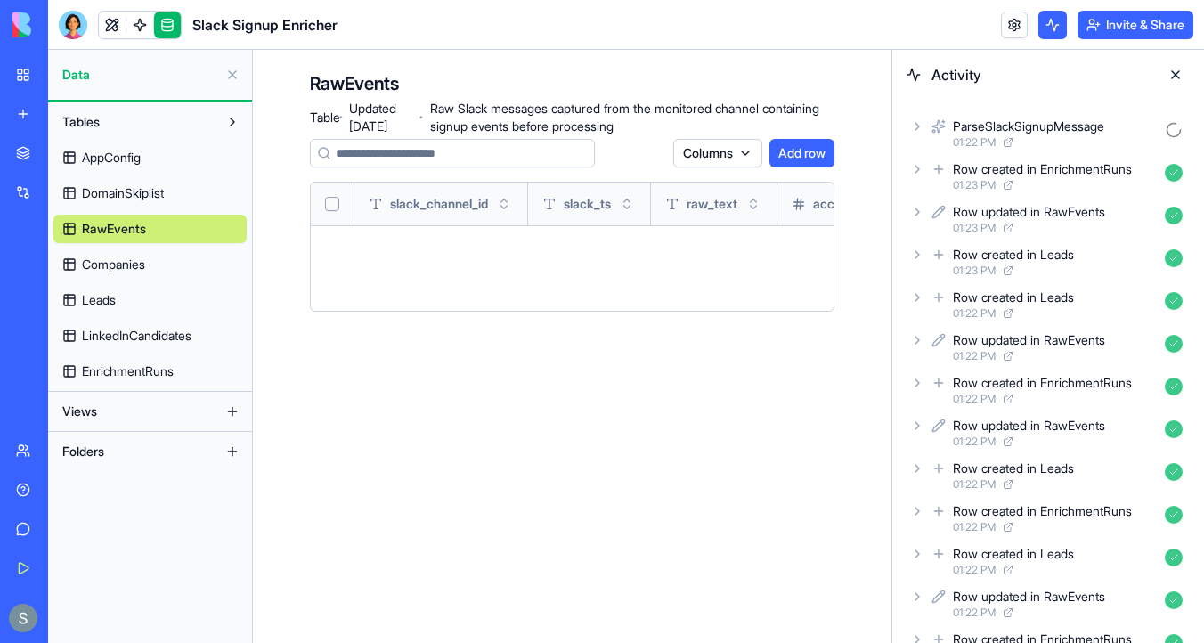
click at [147, 297] on link "Leads" at bounding box center [149, 300] width 193 height 29
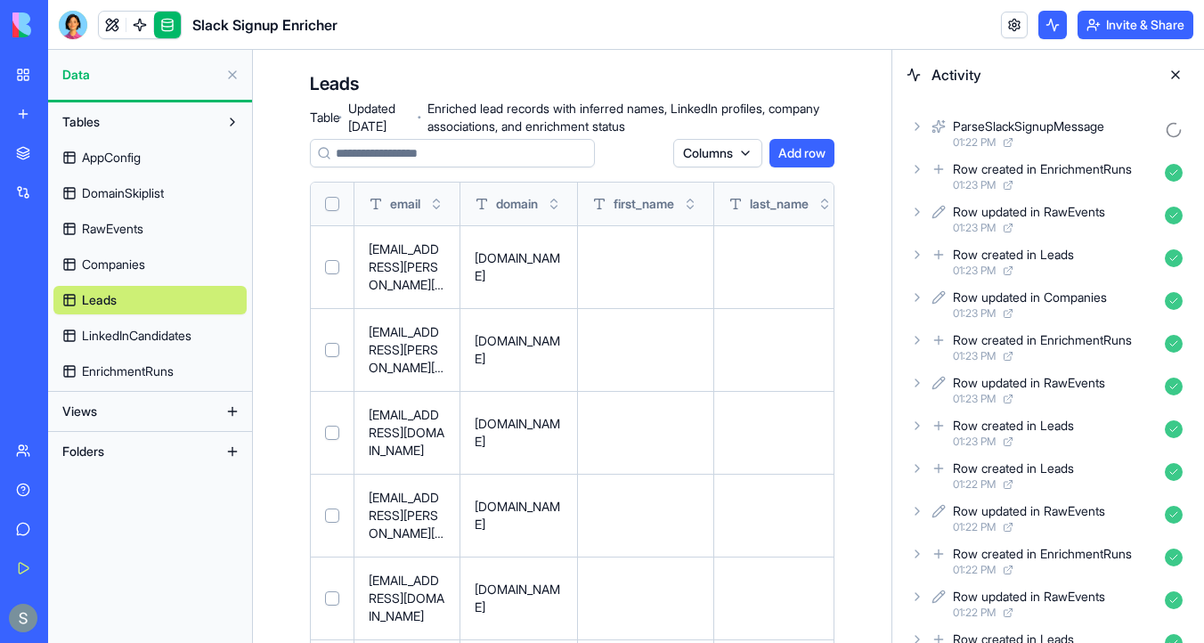
click at [335, 208] on button "Select all" at bounding box center [332, 204] width 14 height 14
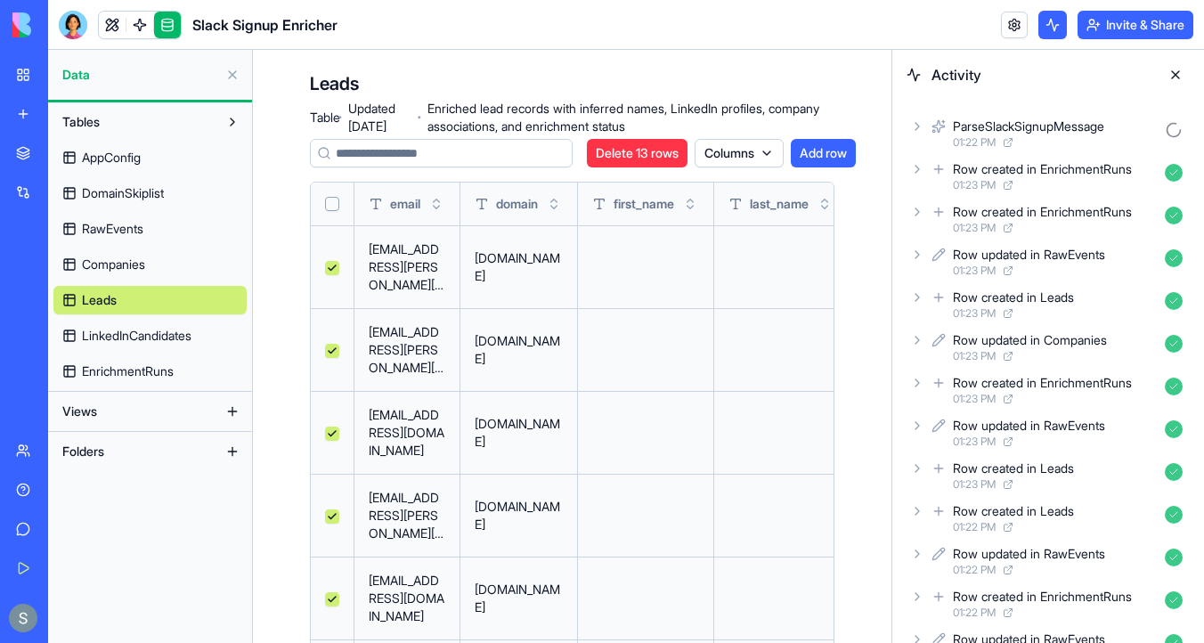
click at [335, 208] on button "Select all" at bounding box center [332, 204] width 14 height 14
click at [325, 205] on button "Select all" at bounding box center [332, 204] width 14 height 14
click at [184, 225] on link "RawEvents" at bounding box center [149, 229] width 193 height 29
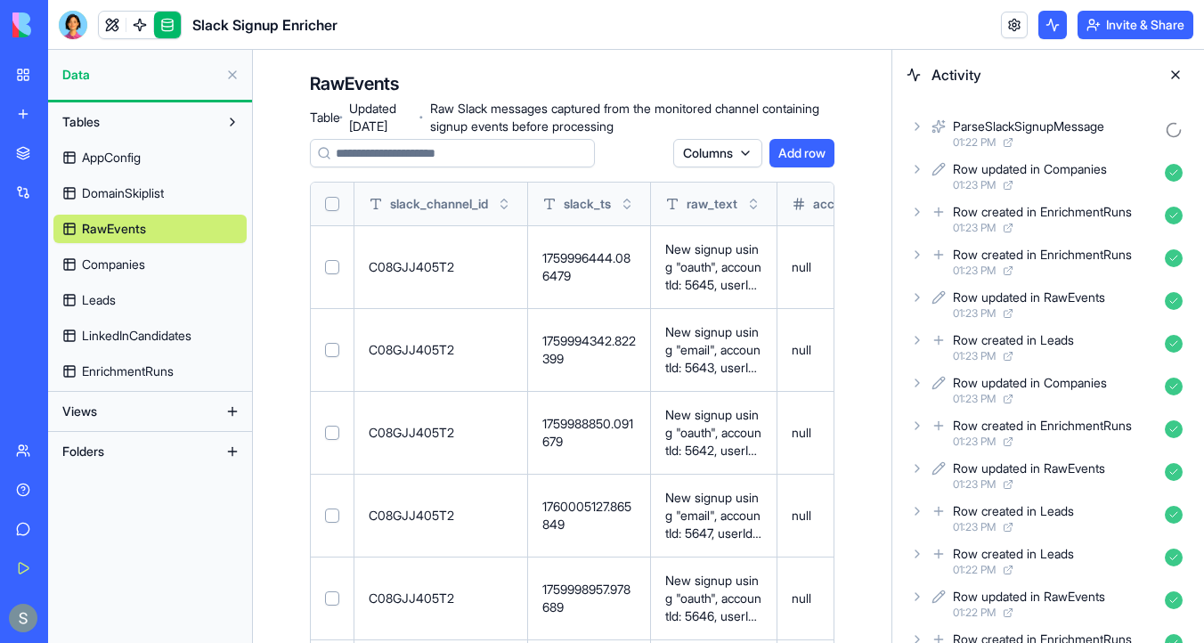
click at [330, 208] on button "Select all" at bounding box center [332, 204] width 14 height 14
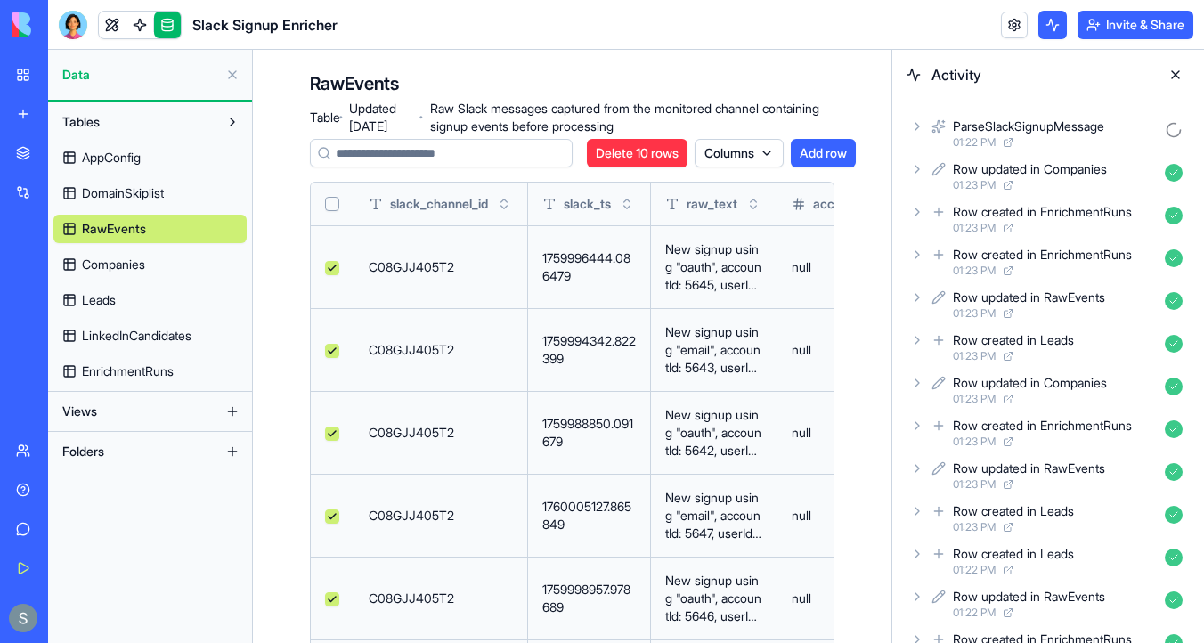
click at [330, 208] on button "Select all" at bounding box center [332, 204] width 14 height 14
click at [140, 25] on link at bounding box center [139, 25] width 27 height 27
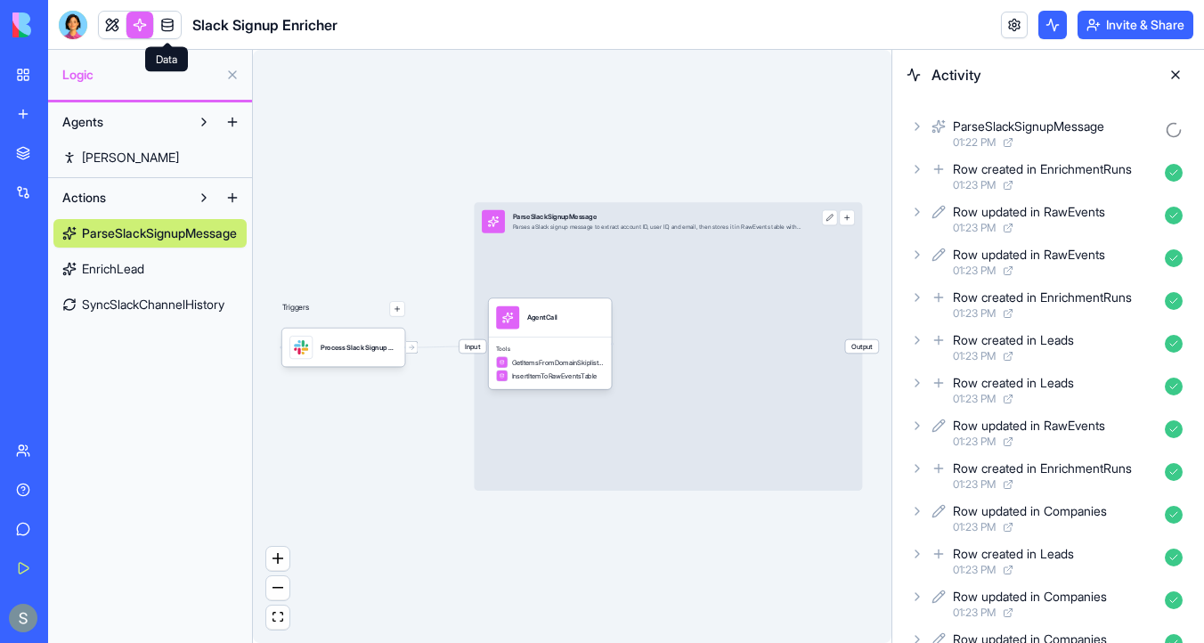
click at [140, 268] on span "EnrichLead" at bounding box center [113, 269] width 62 height 18
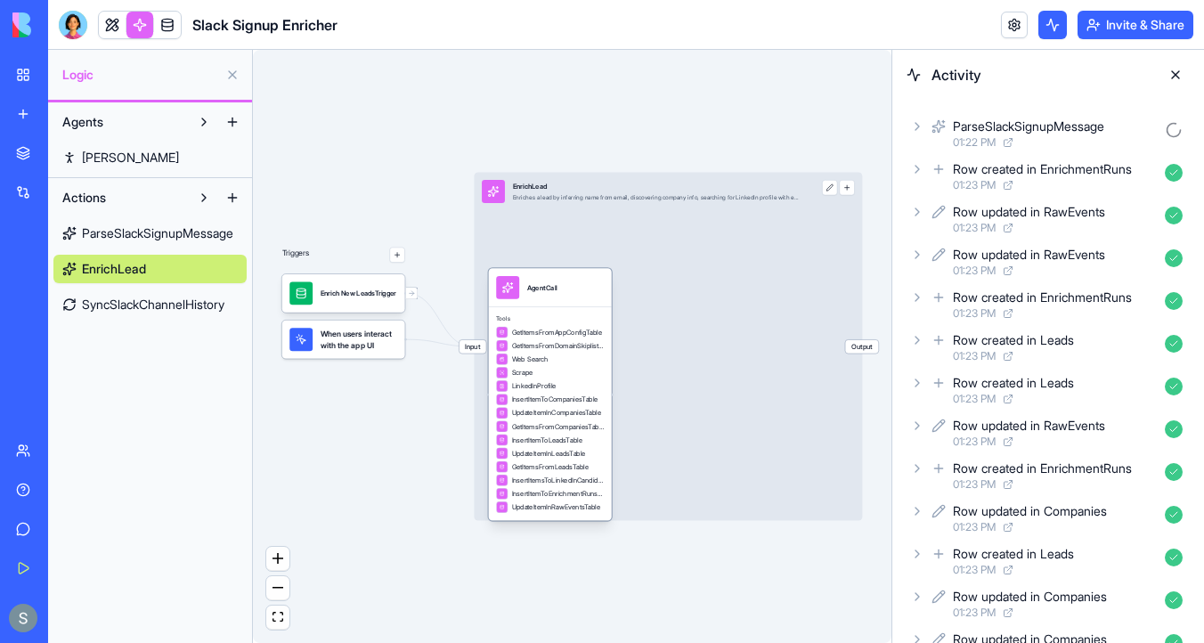
click at [541, 322] on span "Tools" at bounding box center [550, 319] width 108 height 8
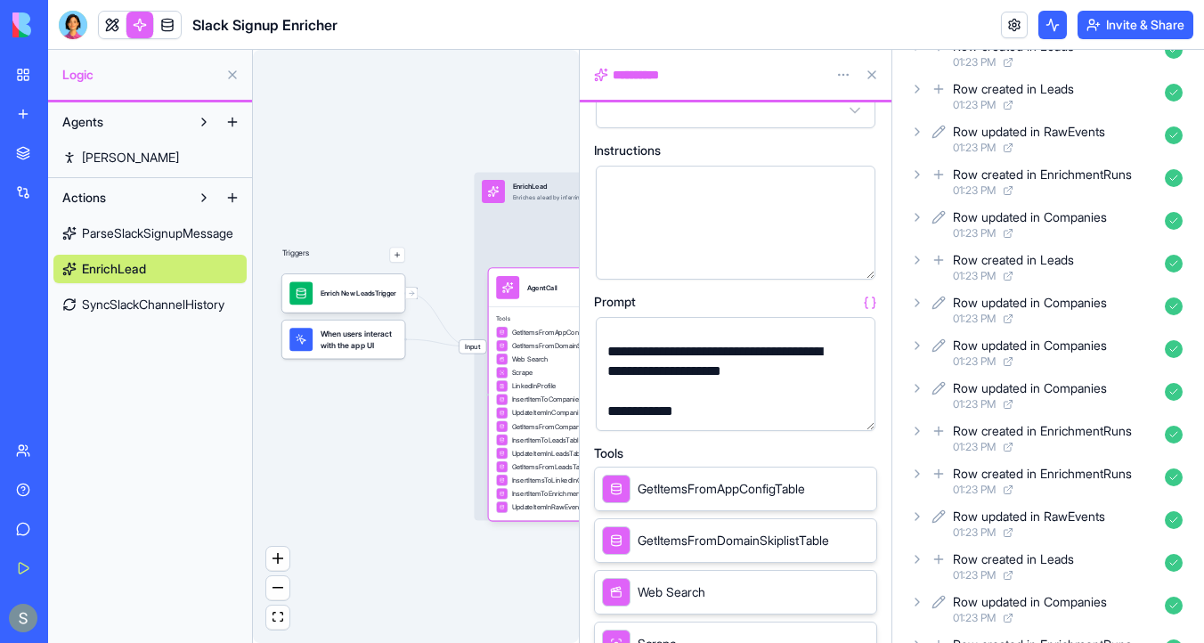
scroll to position [299, 0]
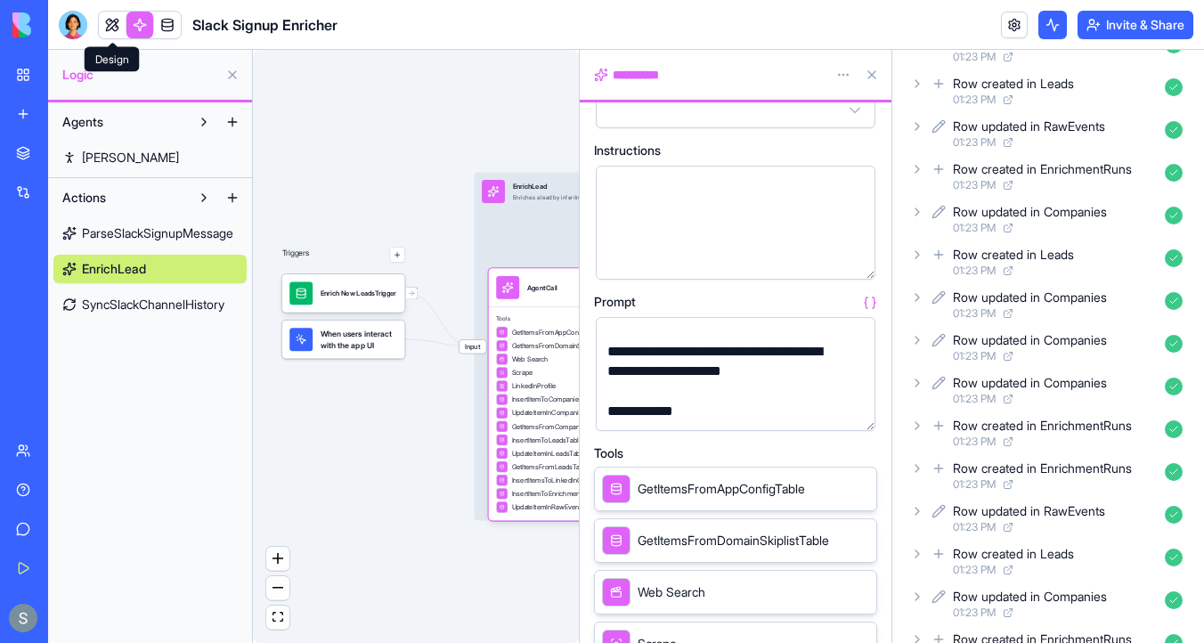
click at [112, 26] on link at bounding box center [112, 25] width 27 height 27
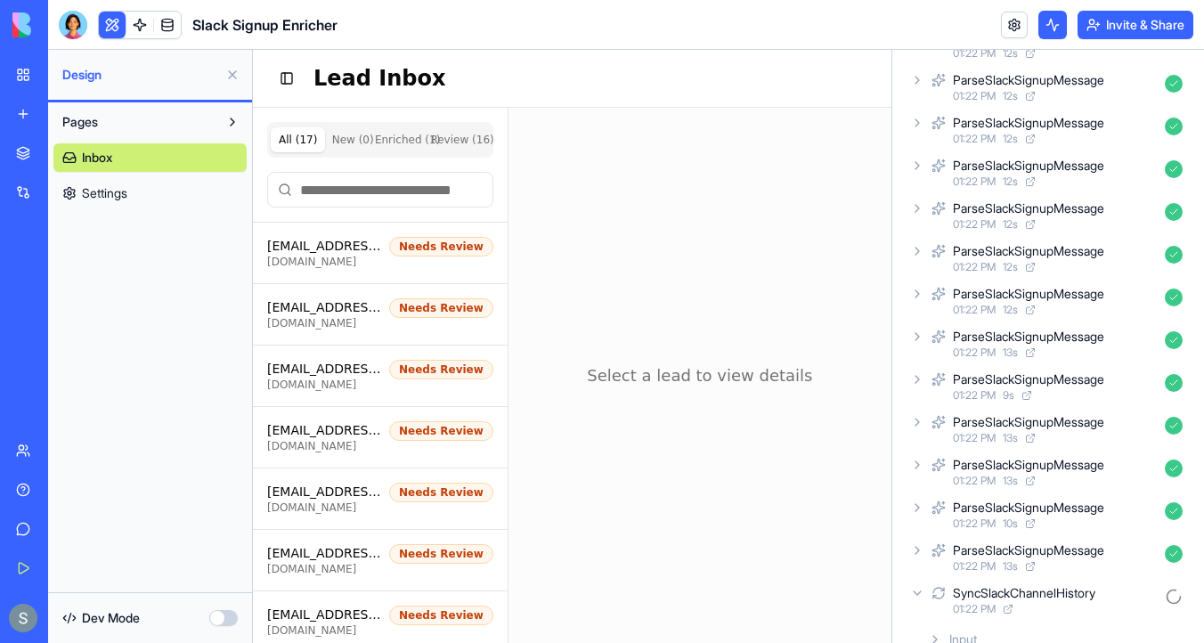
scroll to position [5367, 0]
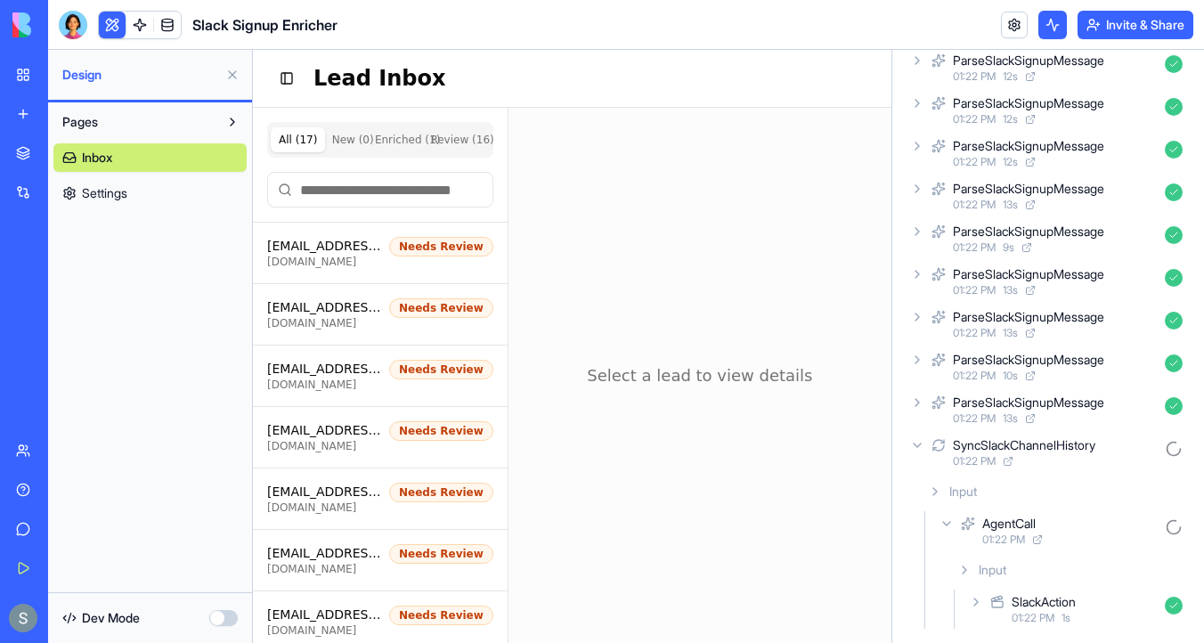
click at [979, 605] on icon at bounding box center [976, 602] width 14 height 14
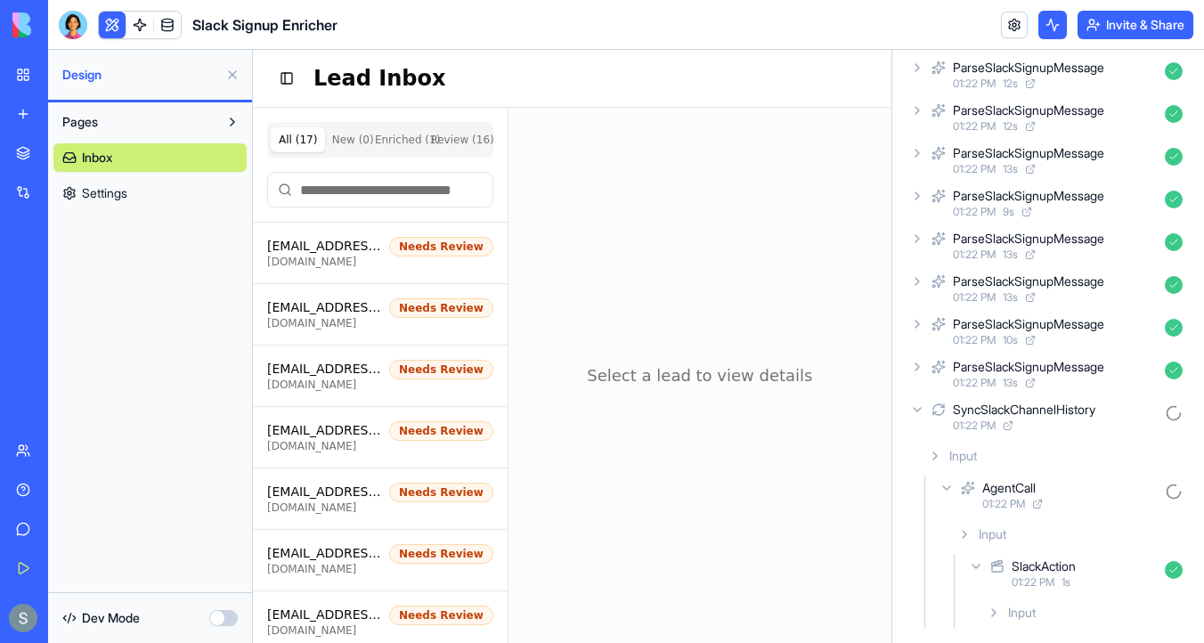
click at [988, 613] on icon at bounding box center [994, 613] width 14 height 14
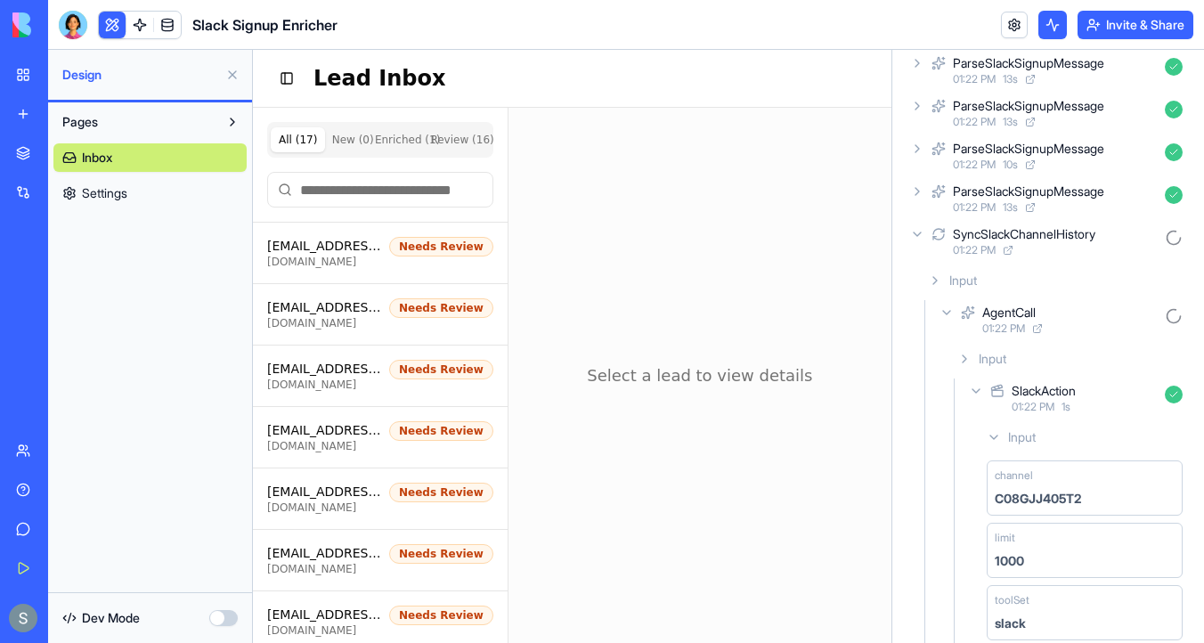
scroll to position [5659, 0]
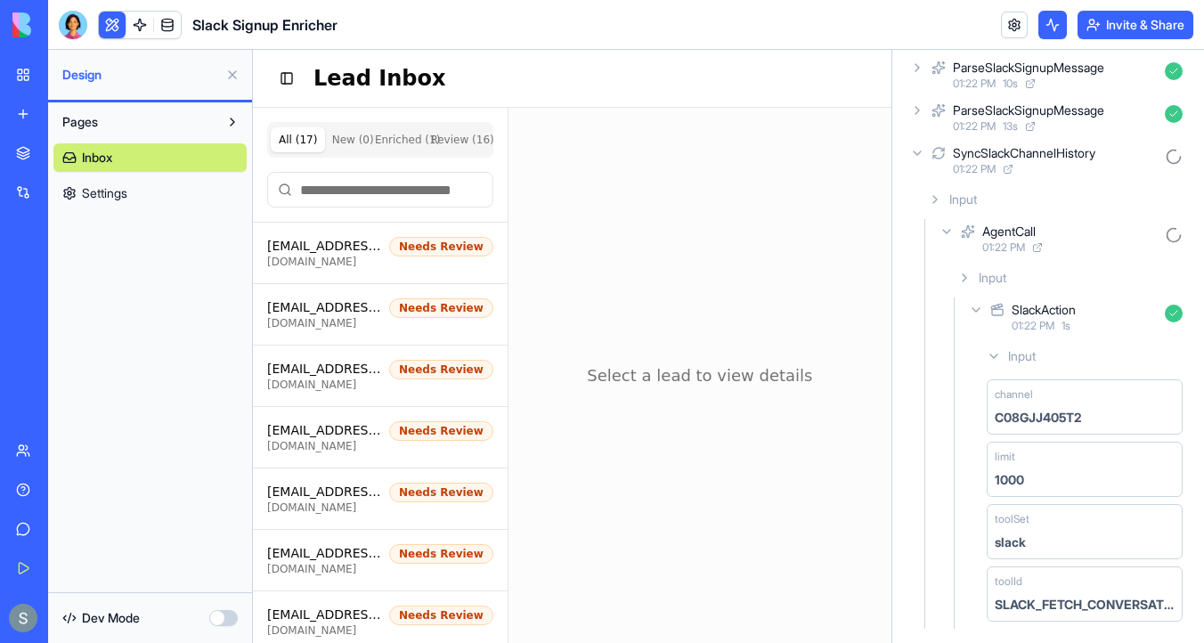
click at [957, 275] on icon at bounding box center [964, 278] width 14 height 14
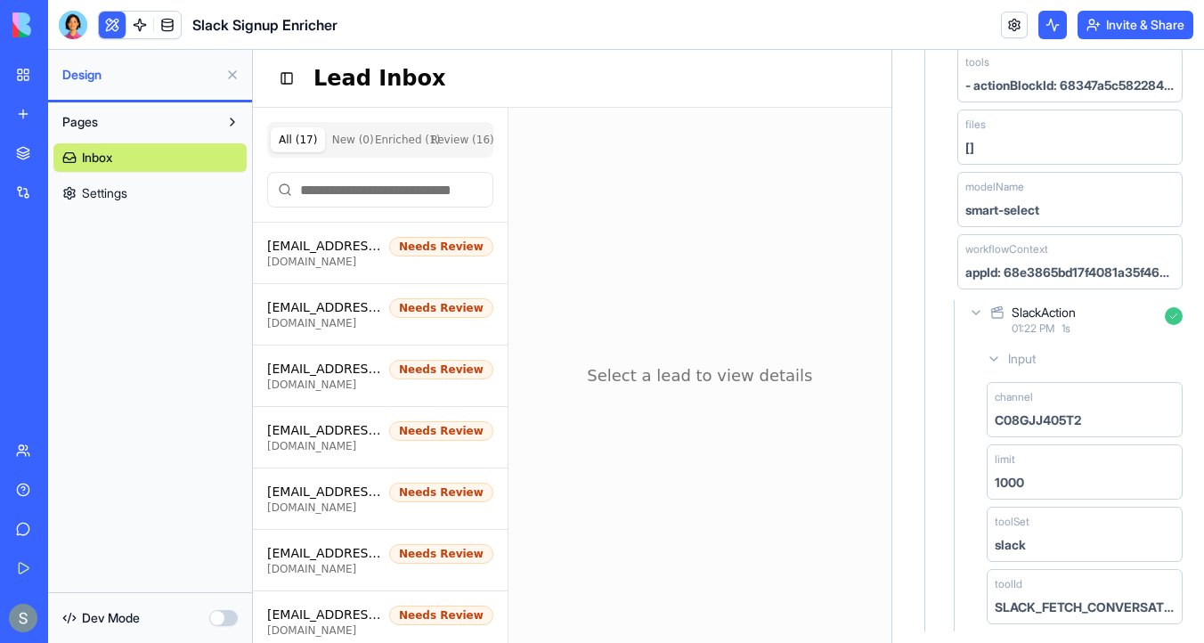
scroll to position [6228, 0]
click at [975, 319] on div "SlackAction 01:22 PM 1 s" at bounding box center [1078, 316] width 224 height 39
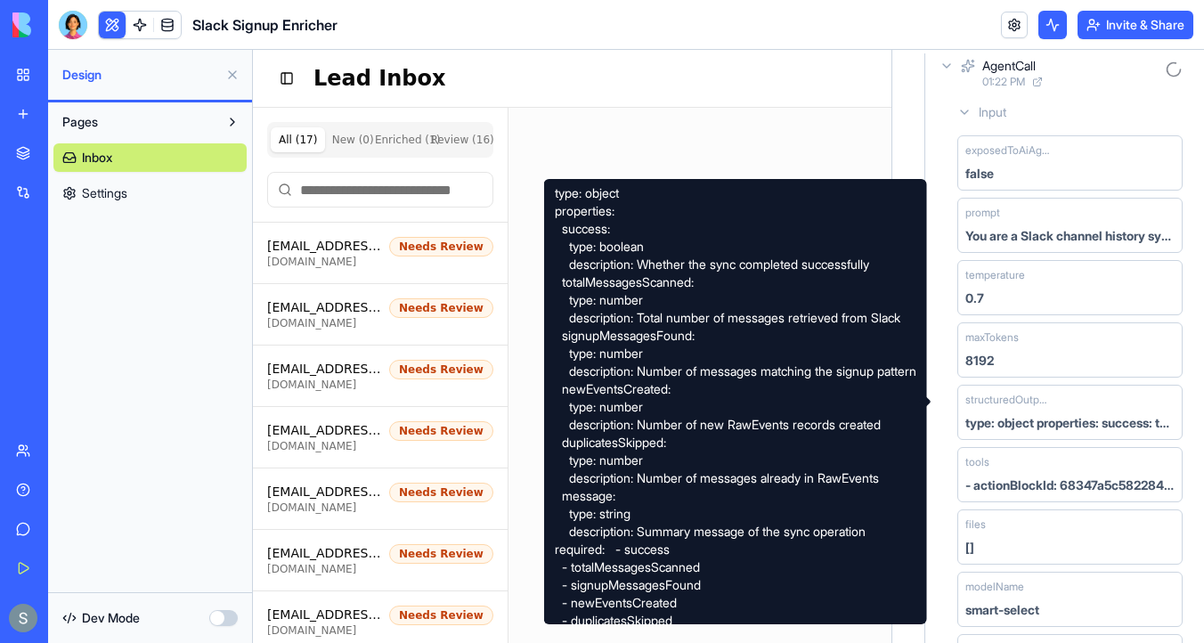
scroll to position [5777, 0]
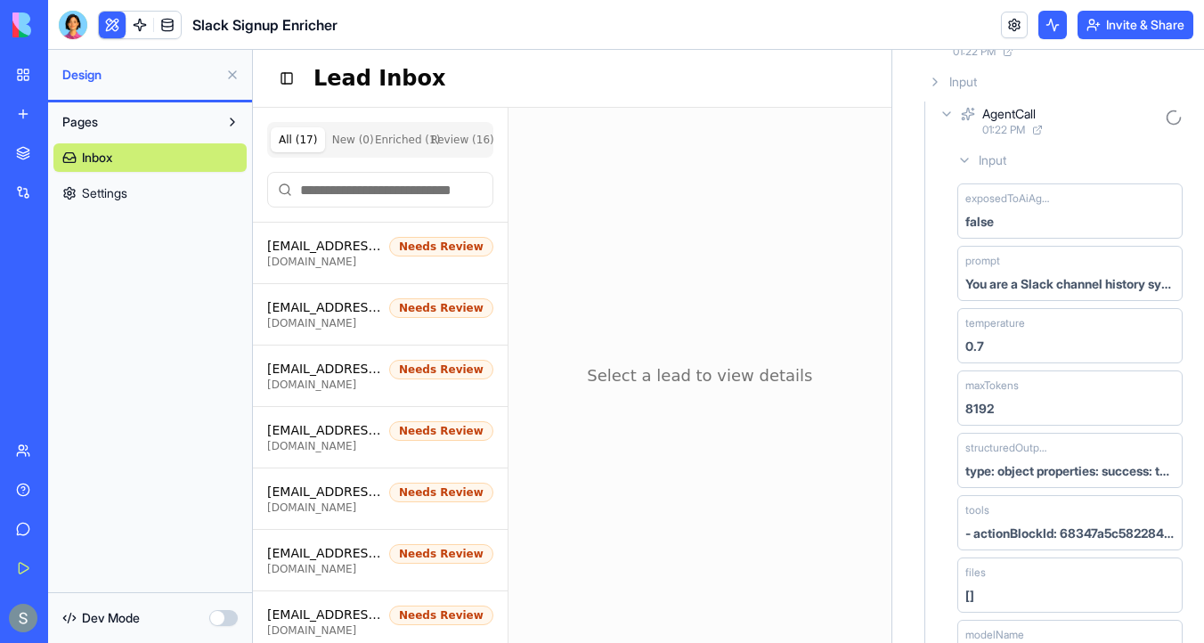
click at [944, 118] on icon at bounding box center [947, 114] width 14 height 14
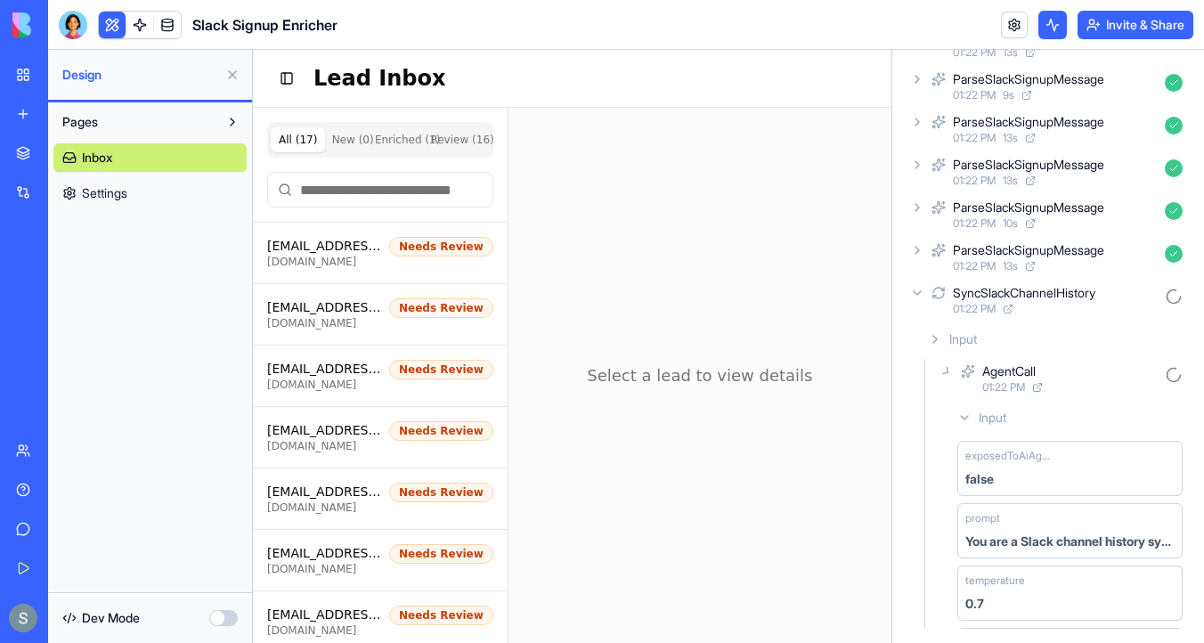
scroll to position [5289, 0]
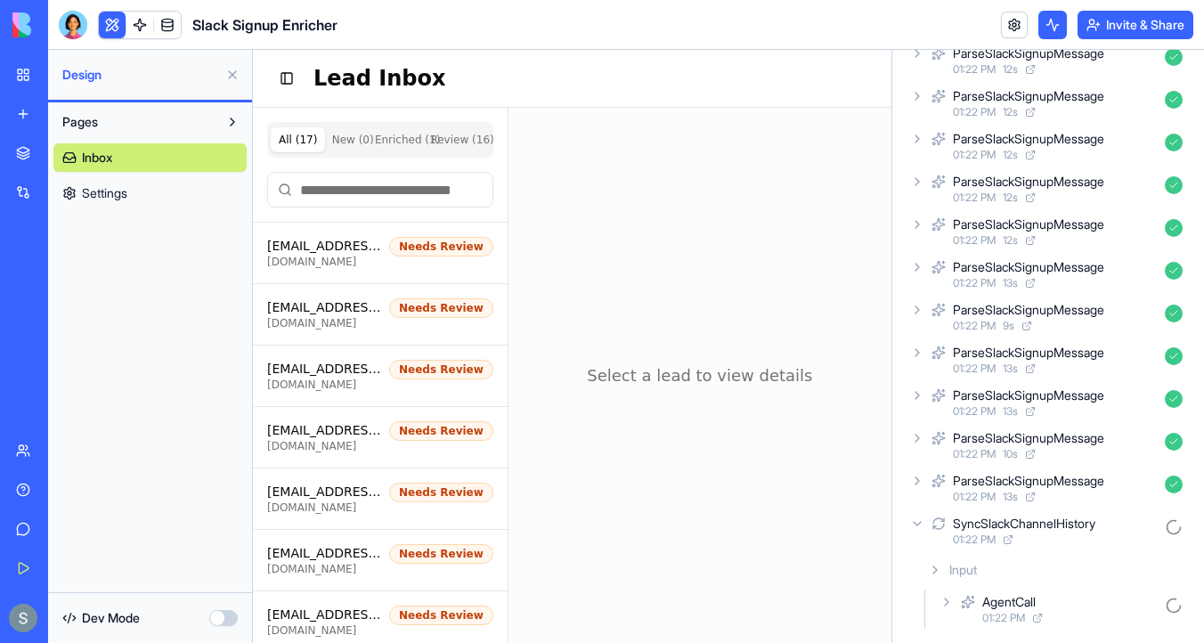
click at [917, 519] on icon at bounding box center [917, 524] width 14 height 14
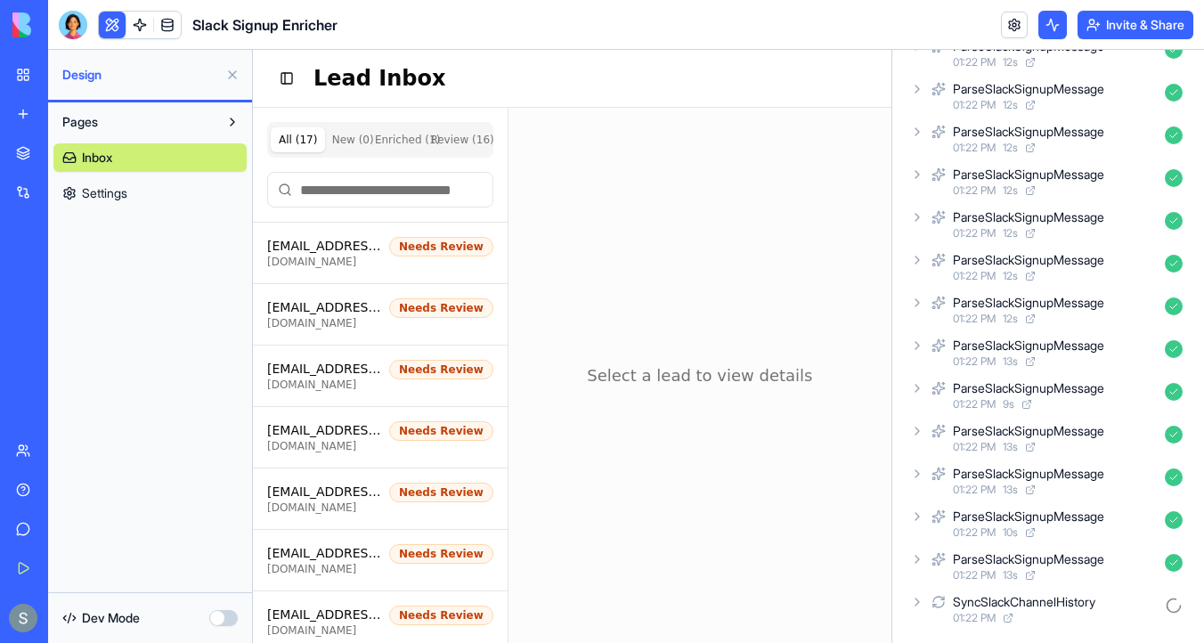
scroll to position [5211, 0]
click at [919, 599] on icon at bounding box center [917, 602] width 14 height 14
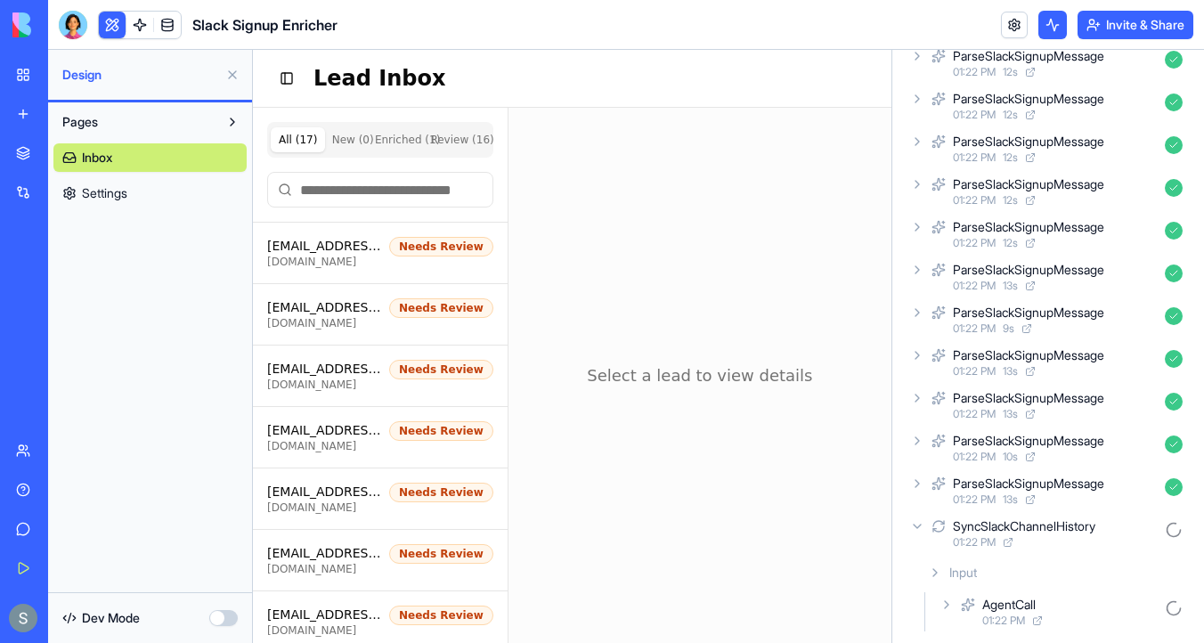
scroll to position [5289, 0]
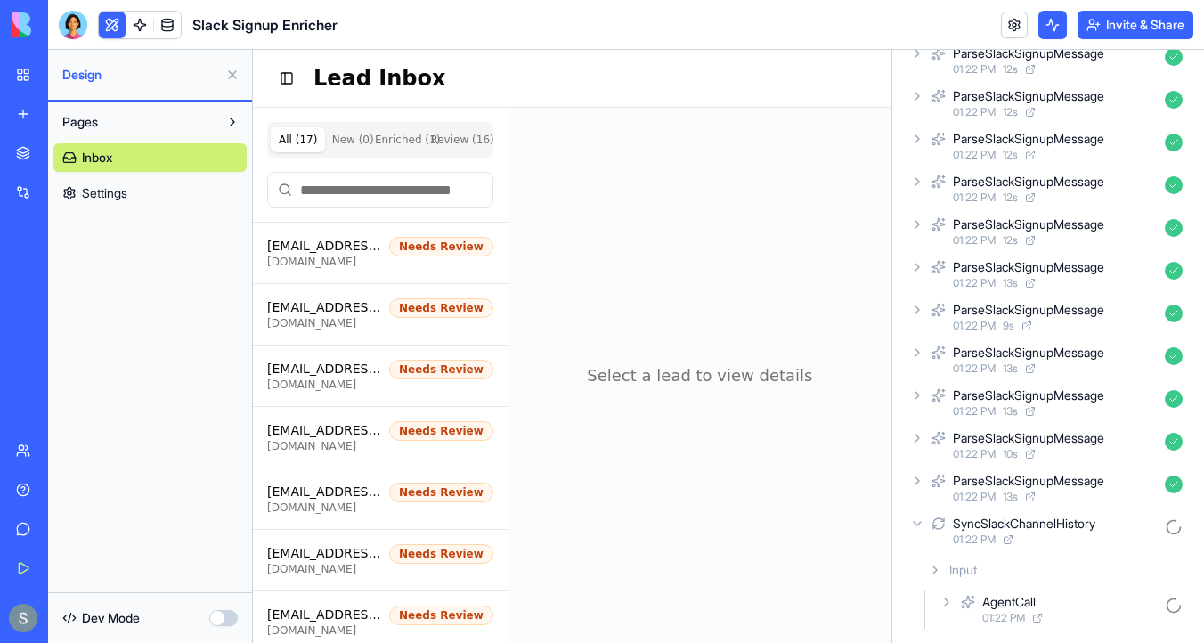
click at [948, 599] on icon at bounding box center [947, 602] width 14 height 14
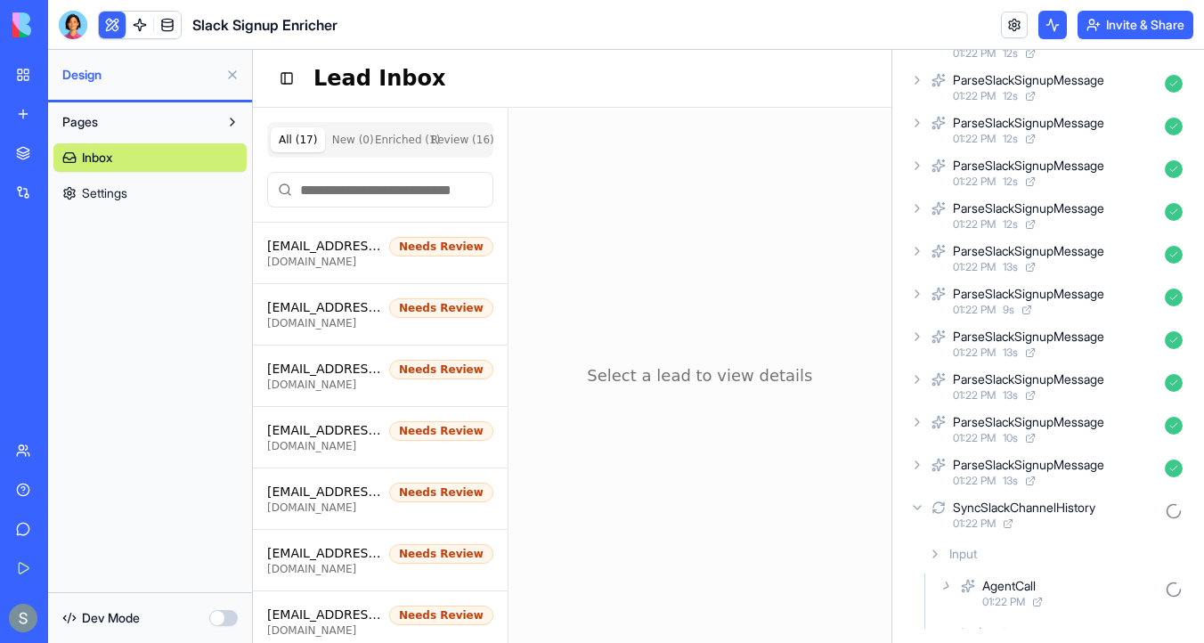
scroll to position [5367, 0]
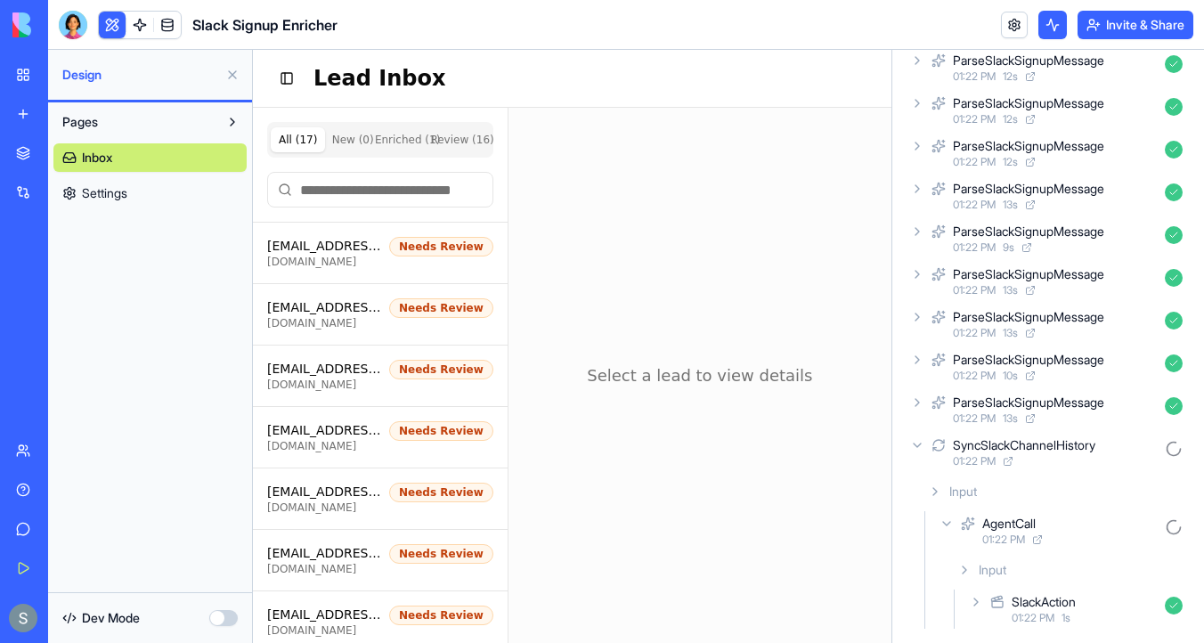
click at [981, 599] on icon at bounding box center [976, 602] width 14 height 14
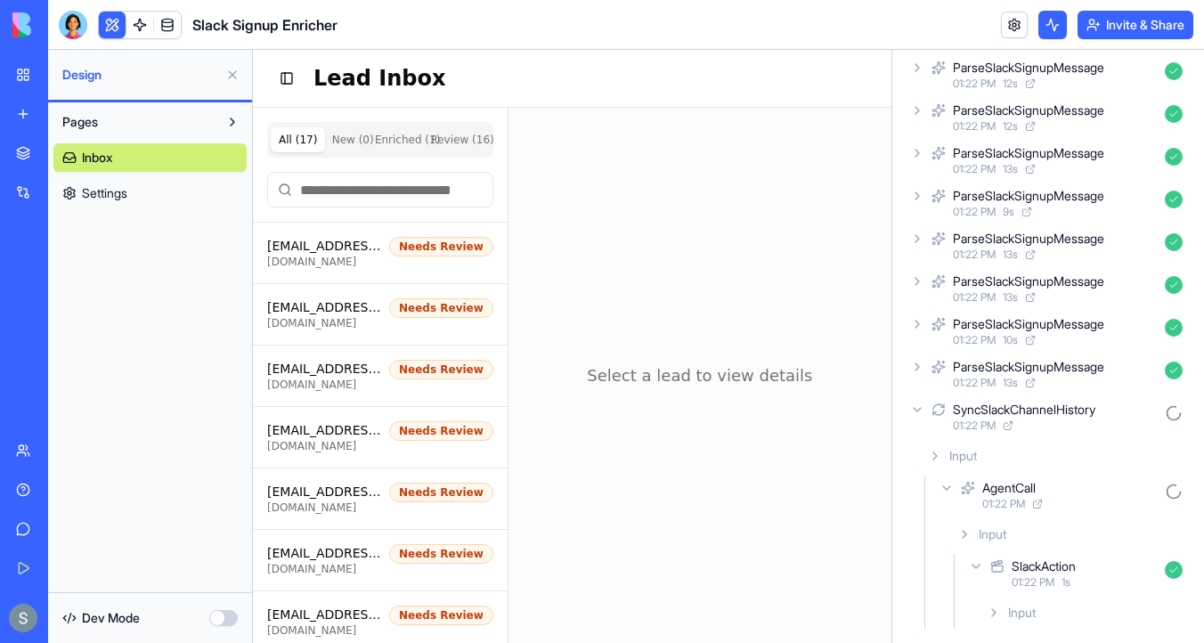
click at [998, 612] on icon at bounding box center [994, 613] width 14 height 14
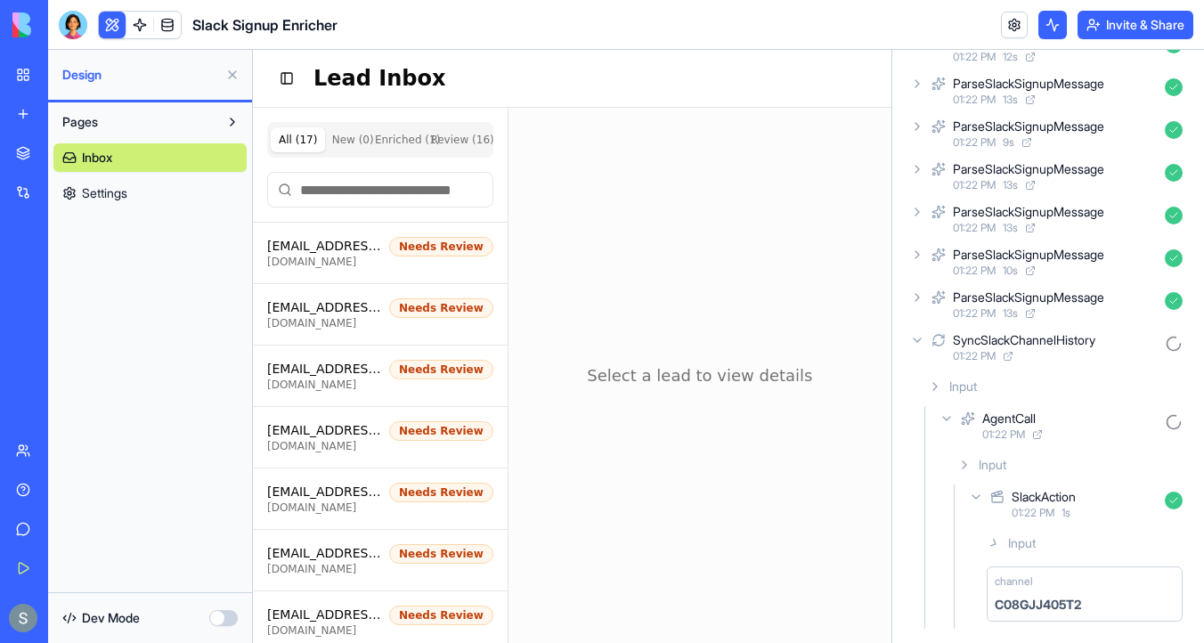
scroll to position [5659, 0]
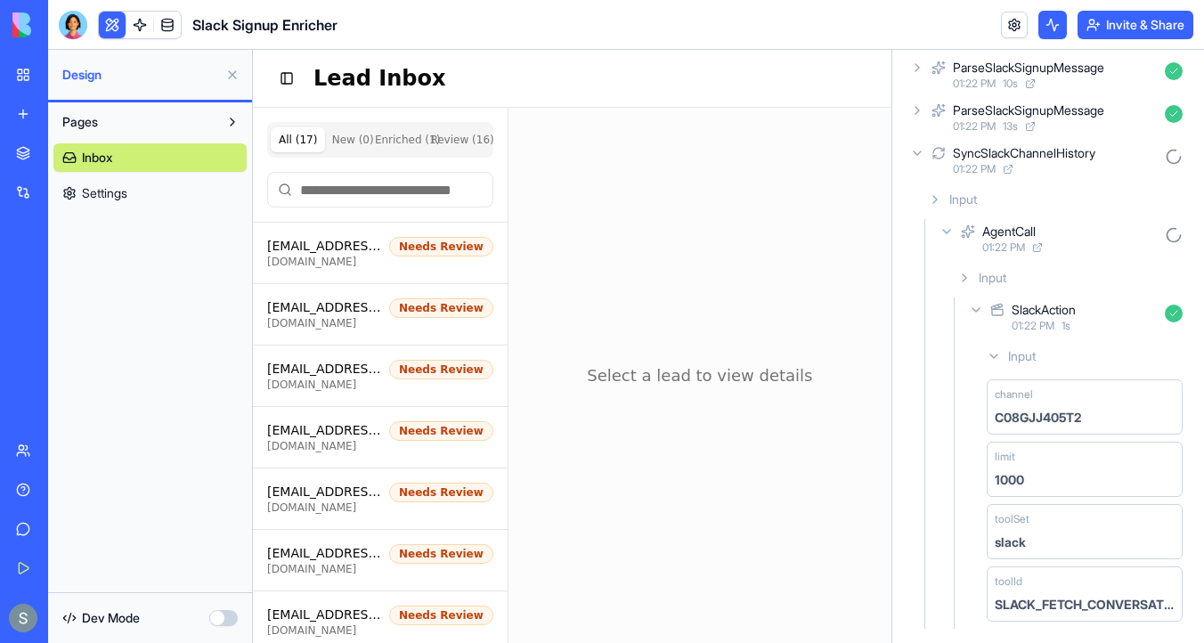
click at [1044, 307] on div "SlackAction" at bounding box center [1044, 310] width 64 height 18
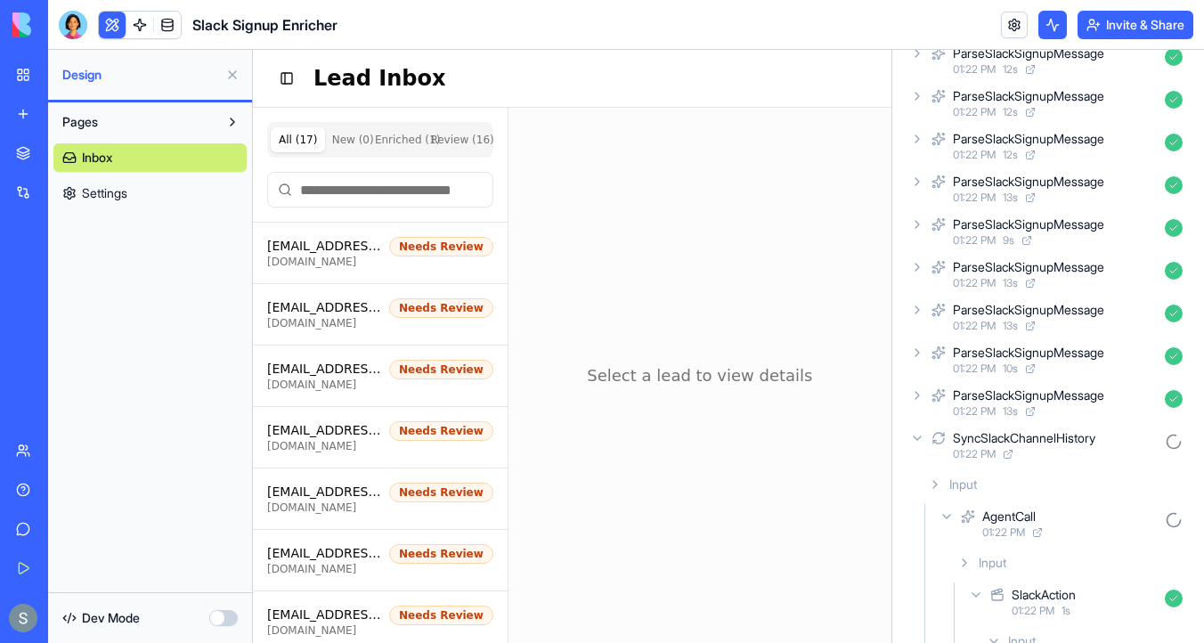
scroll to position [5367, 0]
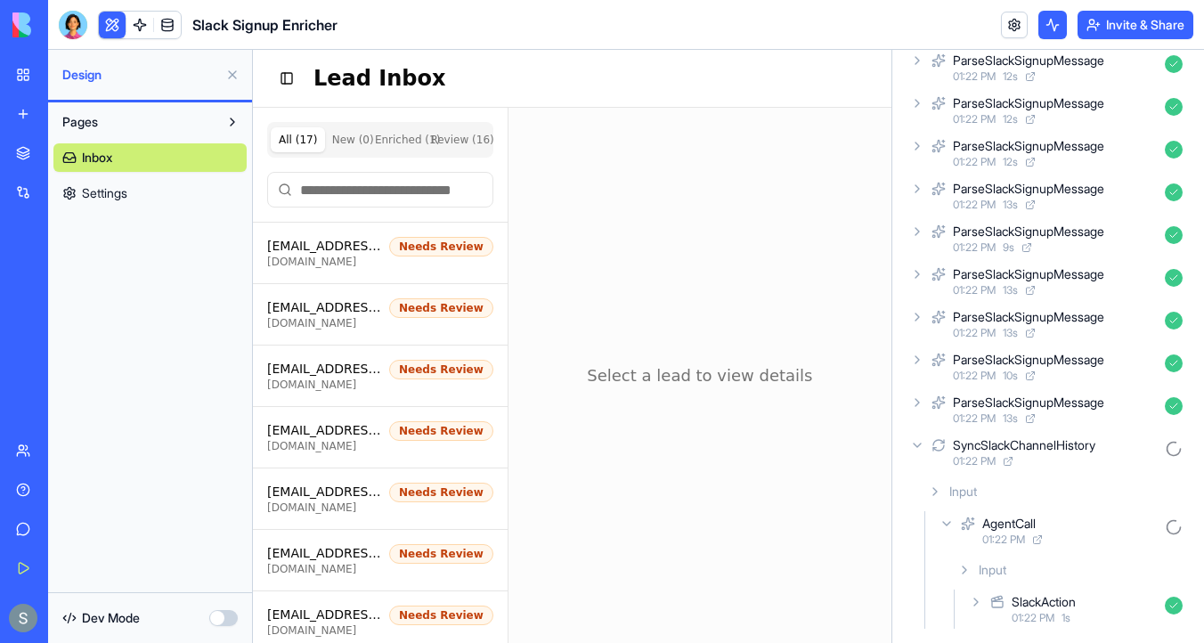
click at [1047, 607] on div "SlackAction" at bounding box center [1044, 602] width 64 height 18
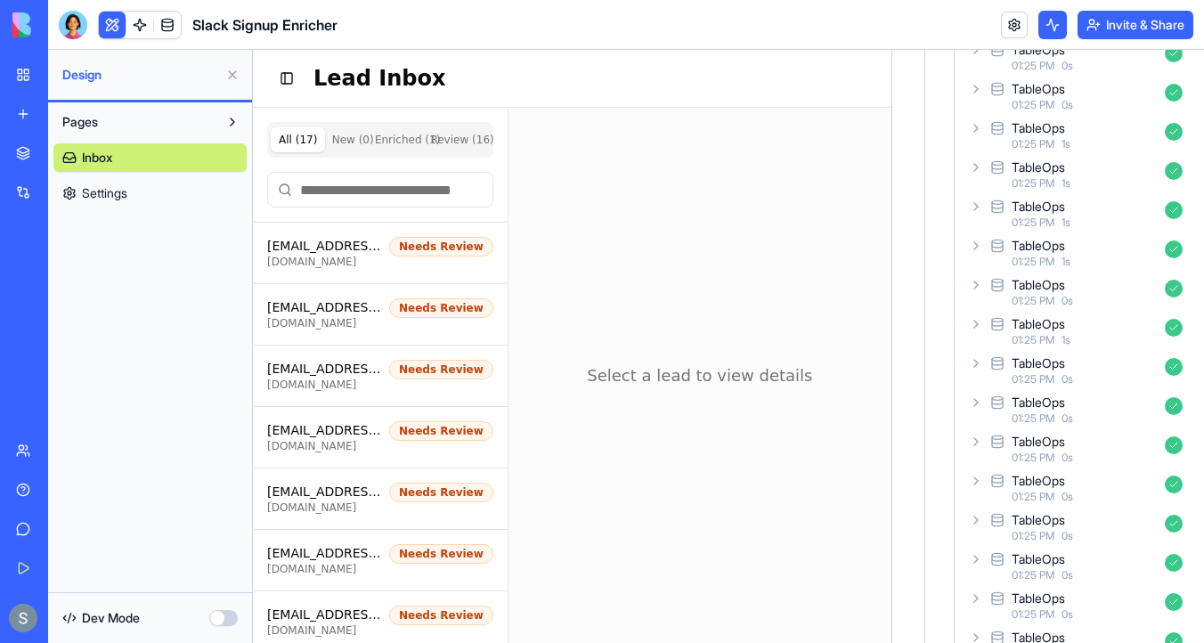
scroll to position [10491, 0]
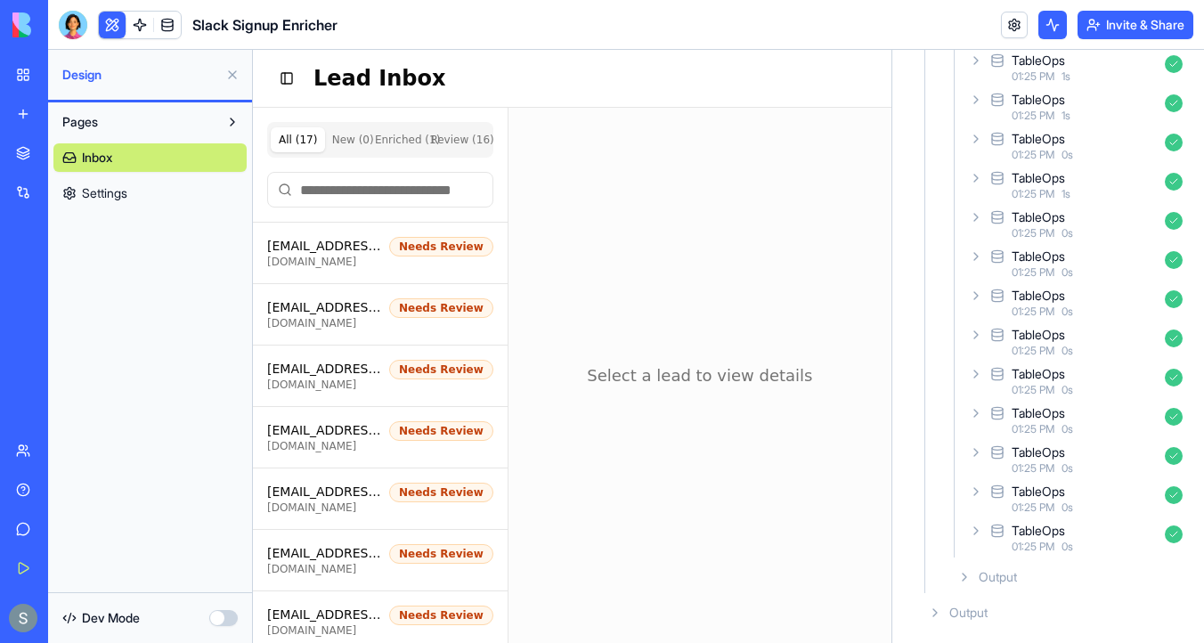
click at [939, 615] on icon at bounding box center [935, 613] width 14 height 14
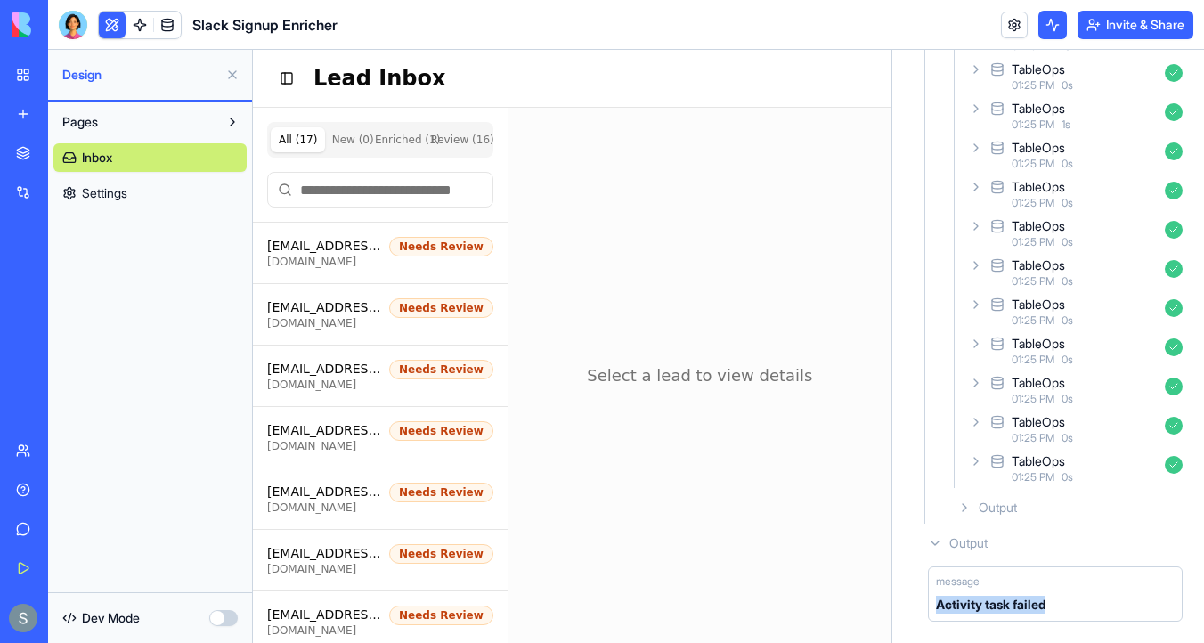
drag, startPoint x: 1056, startPoint y: 606, endPoint x: 921, endPoint y: 607, distance: 135.4
click at [921, 607] on div "message Activity task failed" at bounding box center [1055, 593] width 269 height 69
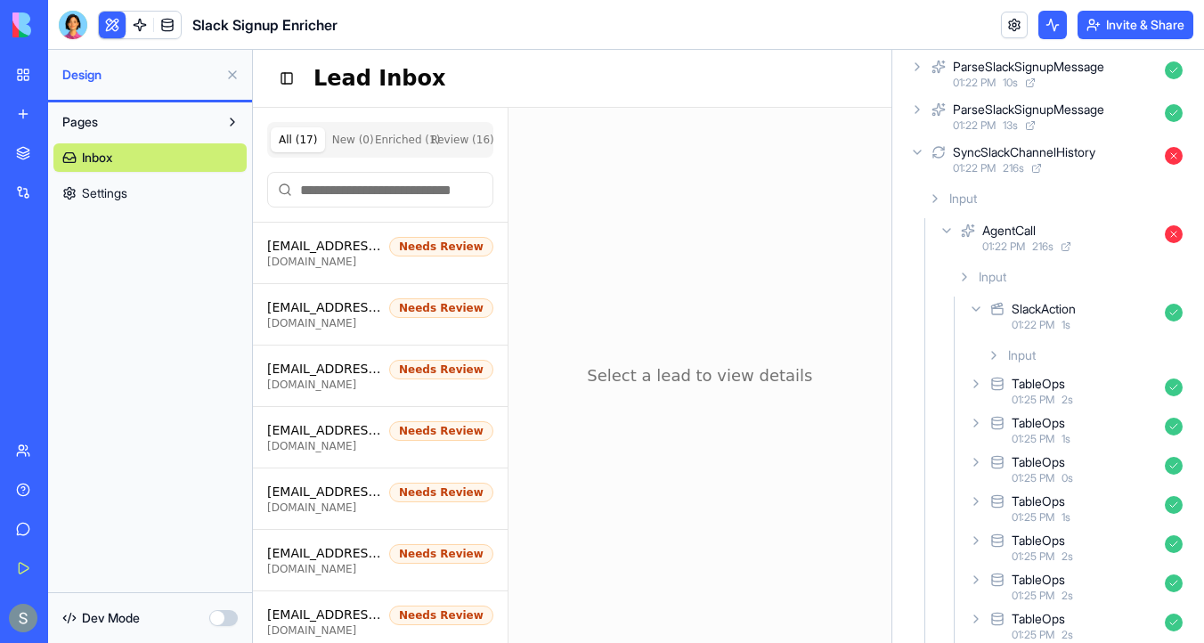
scroll to position [5635, 0]
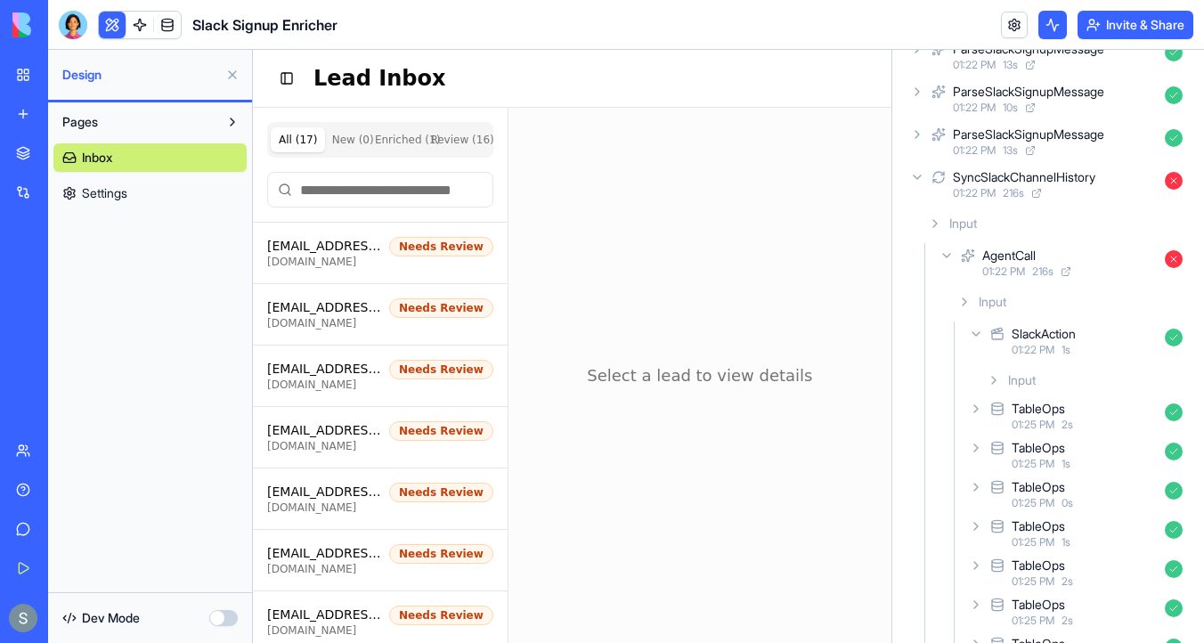
click at [947, 263] on div "AgentCall 01:22 PM 216 s" at bounding box center [1063, 262] width 254 height 39
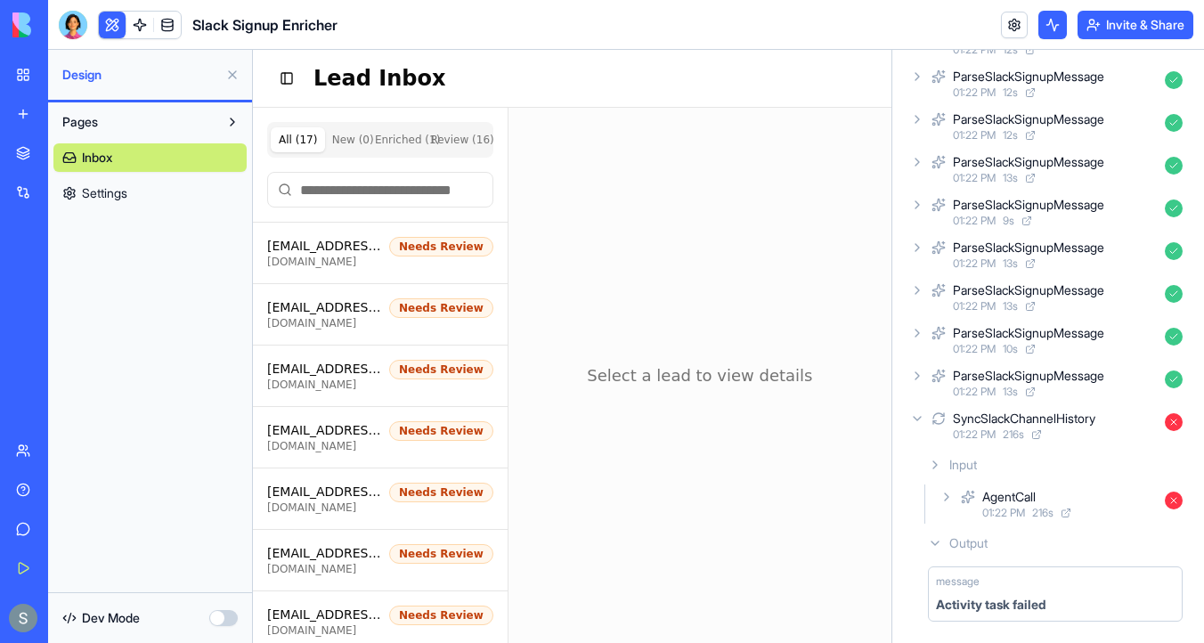
click at [945, 501] on icon at bounding box center [947, 497] width 14 height 14
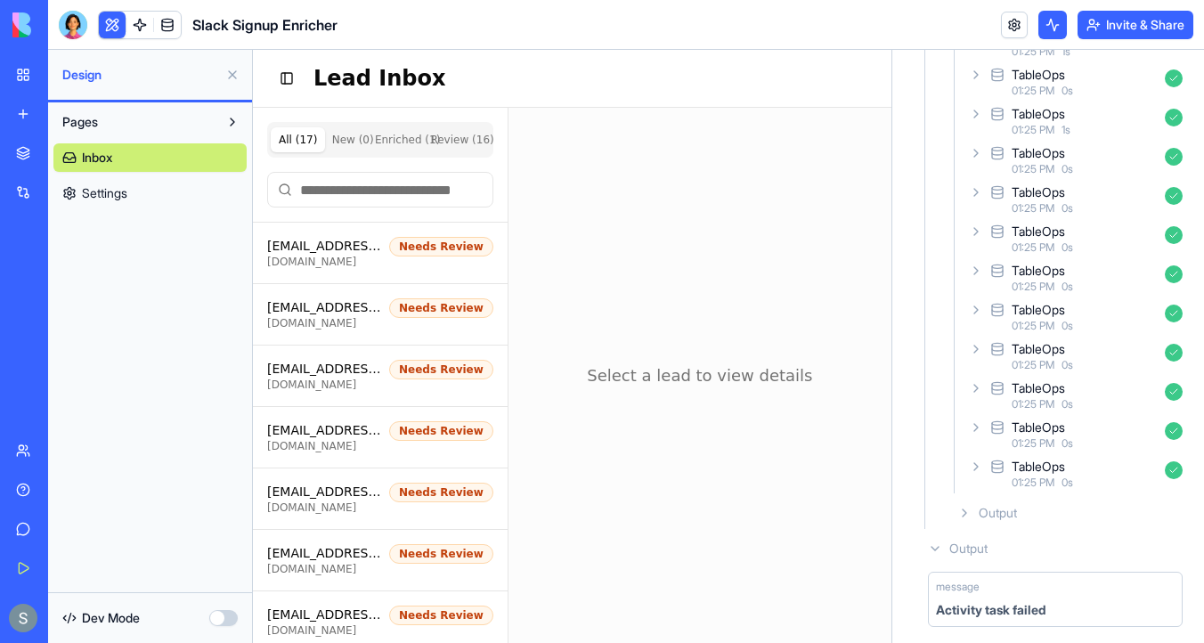
scroll to position [10524, 0]
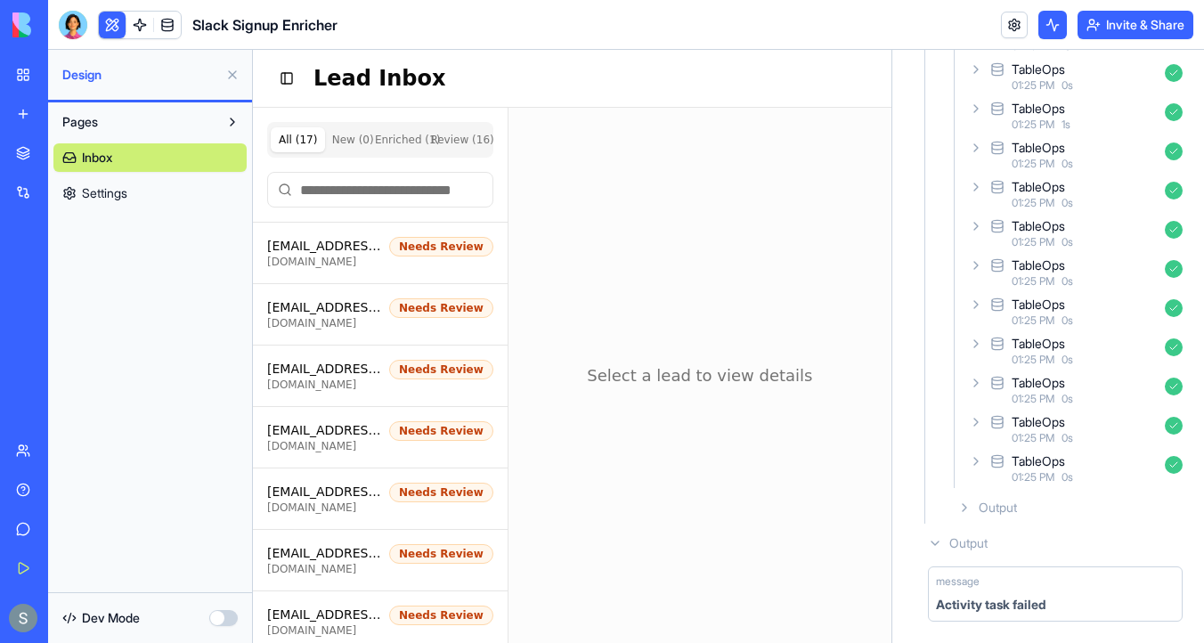
click at [966, 510] on icon at bounding box center [964, 508] width 14 height 14
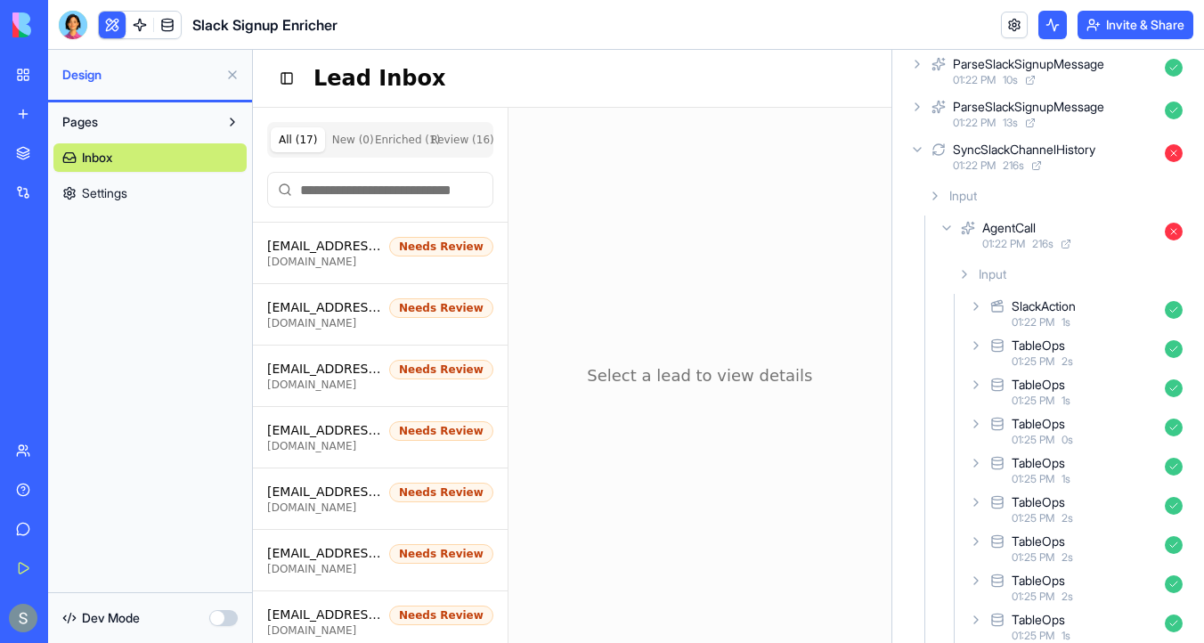
scroll to position [5659, 0]
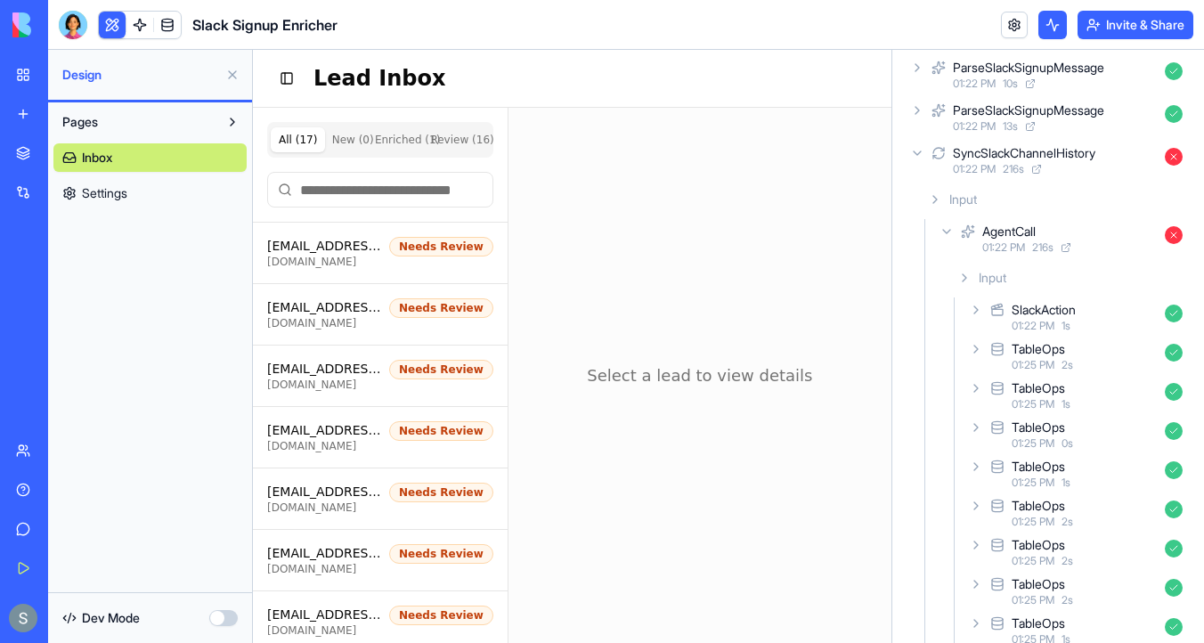
click at [978, 353] on icon at bounding box center [976, 349] width 14 height 14
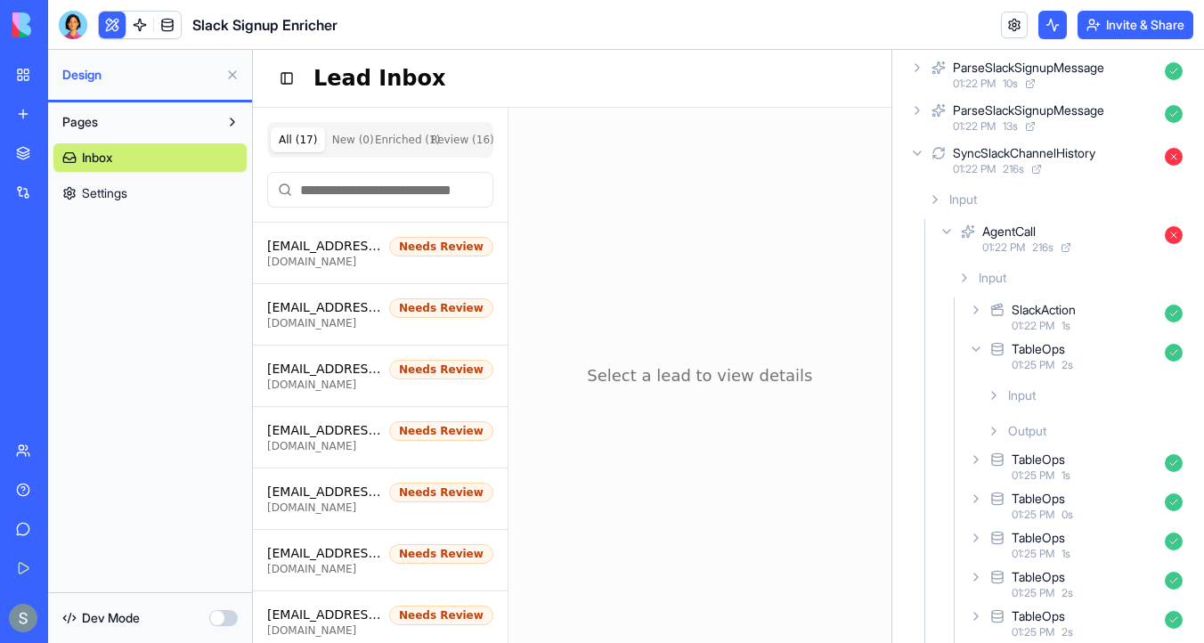
click at [997, 434] on icon at bounding box center [994, 431] width 14 height 14
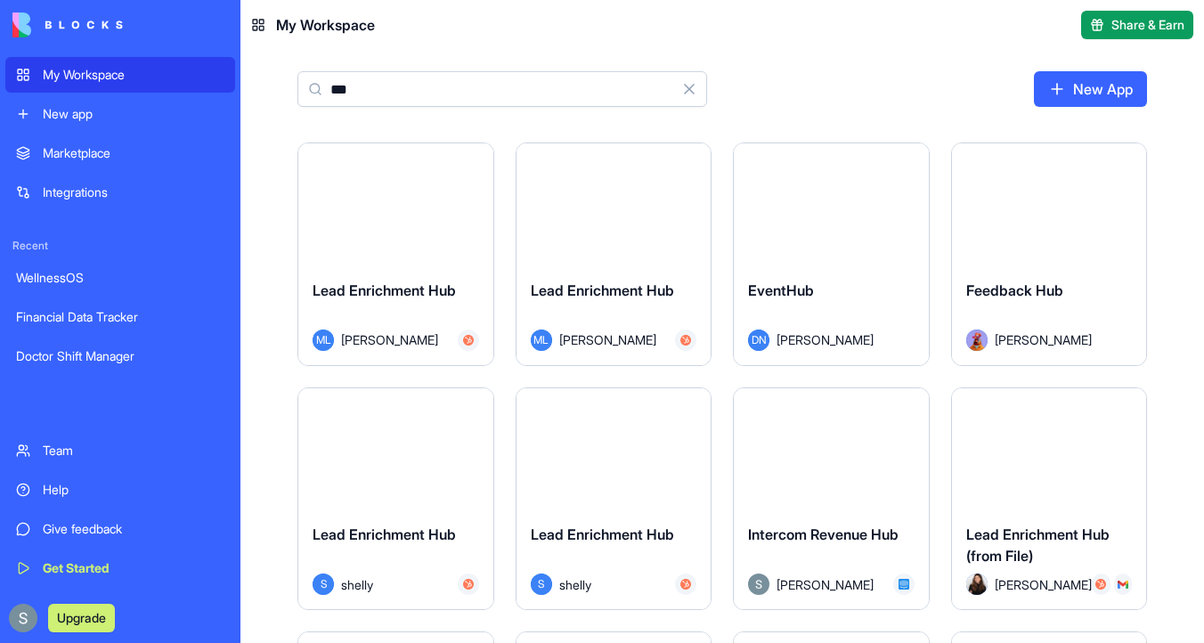
type input "***"
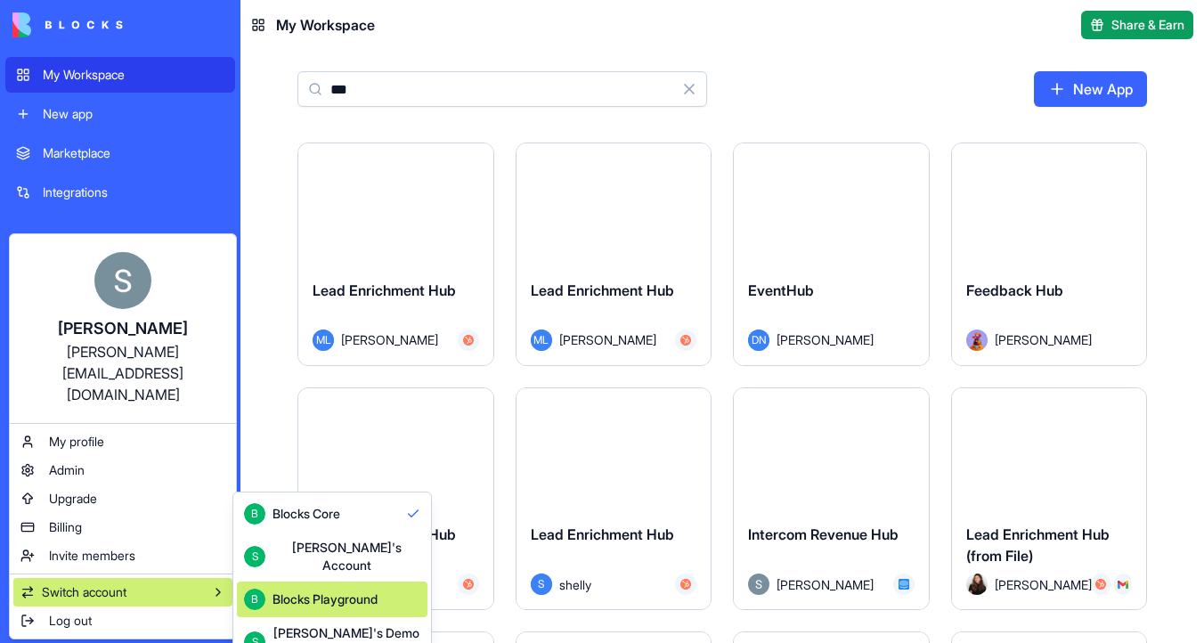
click at [295, 591] on div "Blocks Playground" at bounding box center [325, 600] width 105 height 18
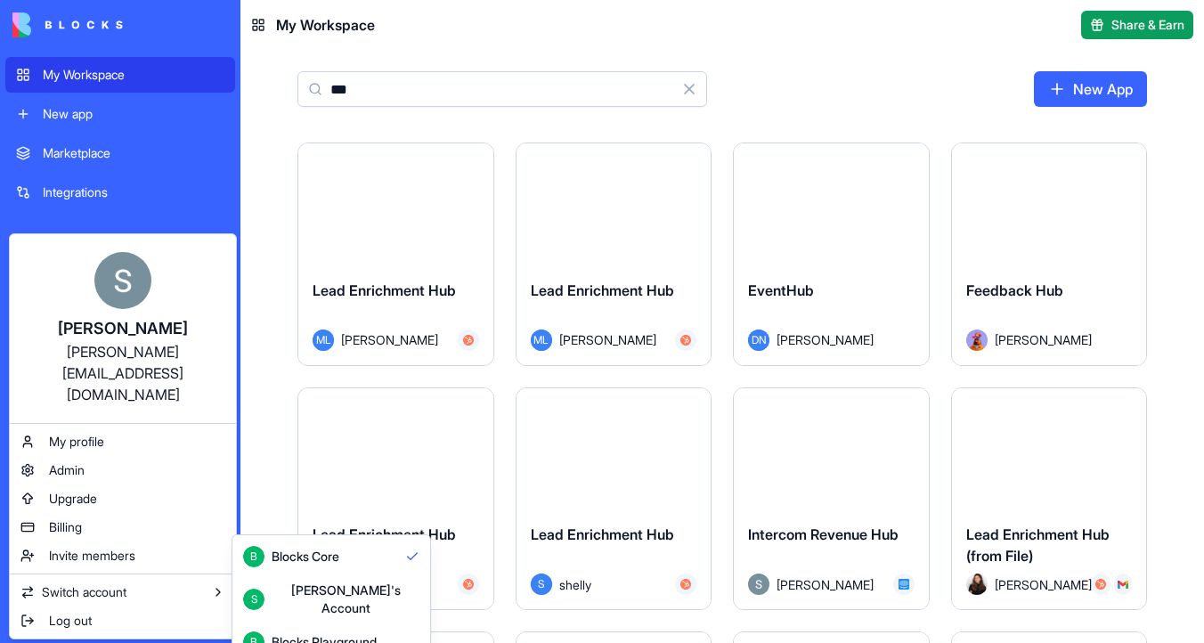
scroll to position [47, 0]
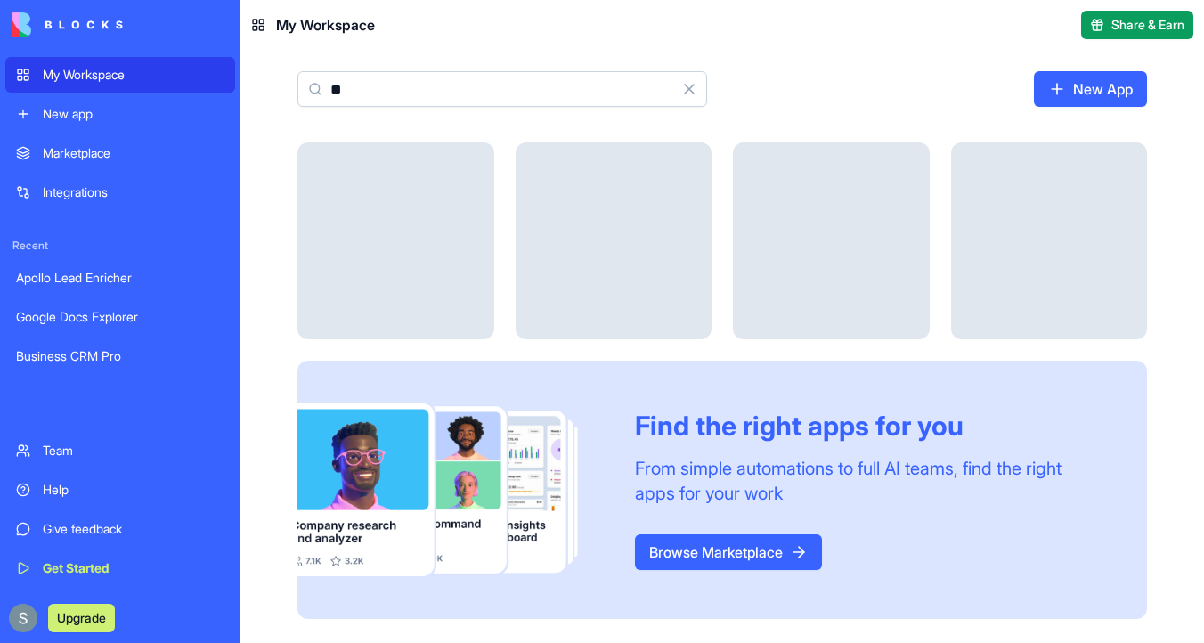
type input "*"
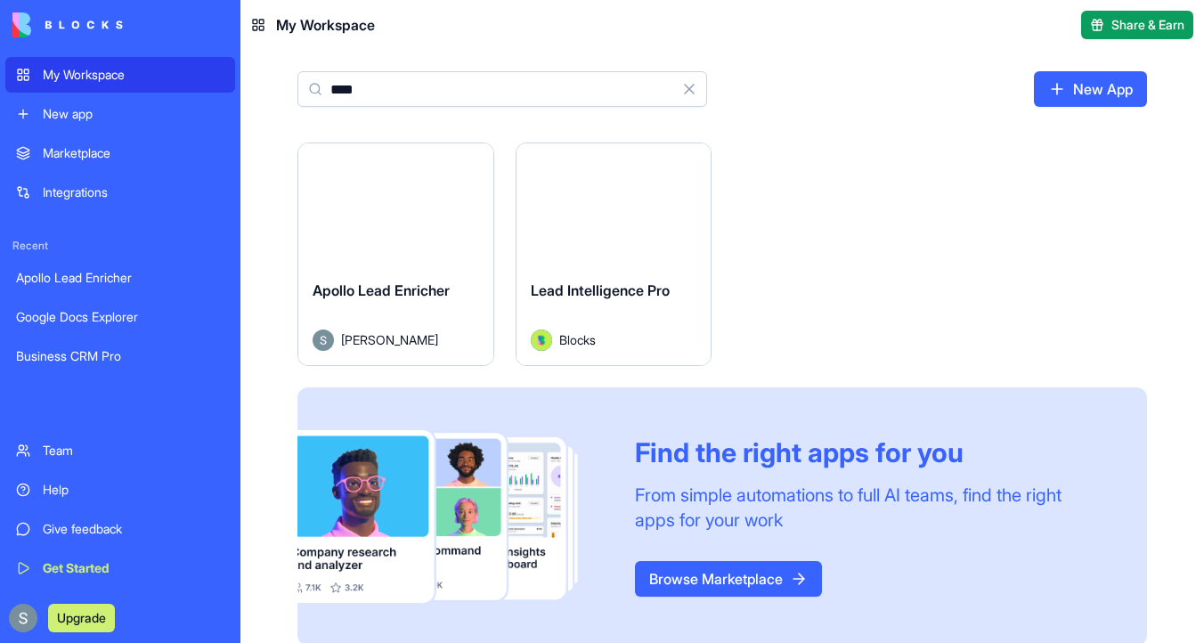
type input "****"
click at [387, 217] on button "Launch" at bounding box center [396, 204] width 134 height 36
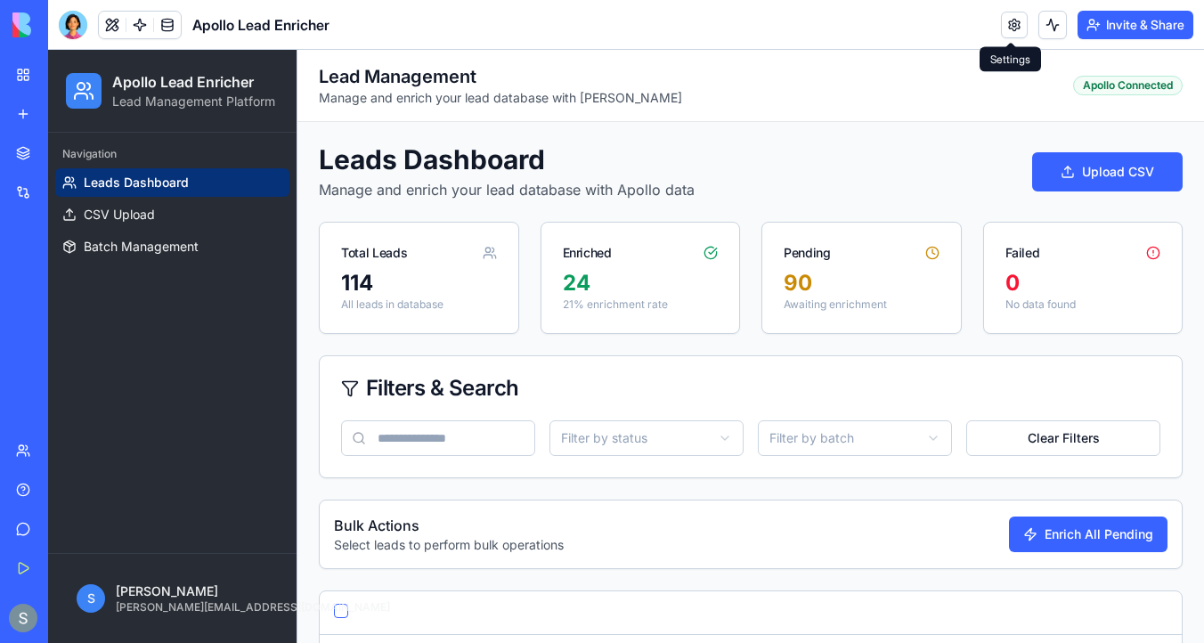
click at [1009, 19] on link at bounding box center [1014, 25] width 27 height 27
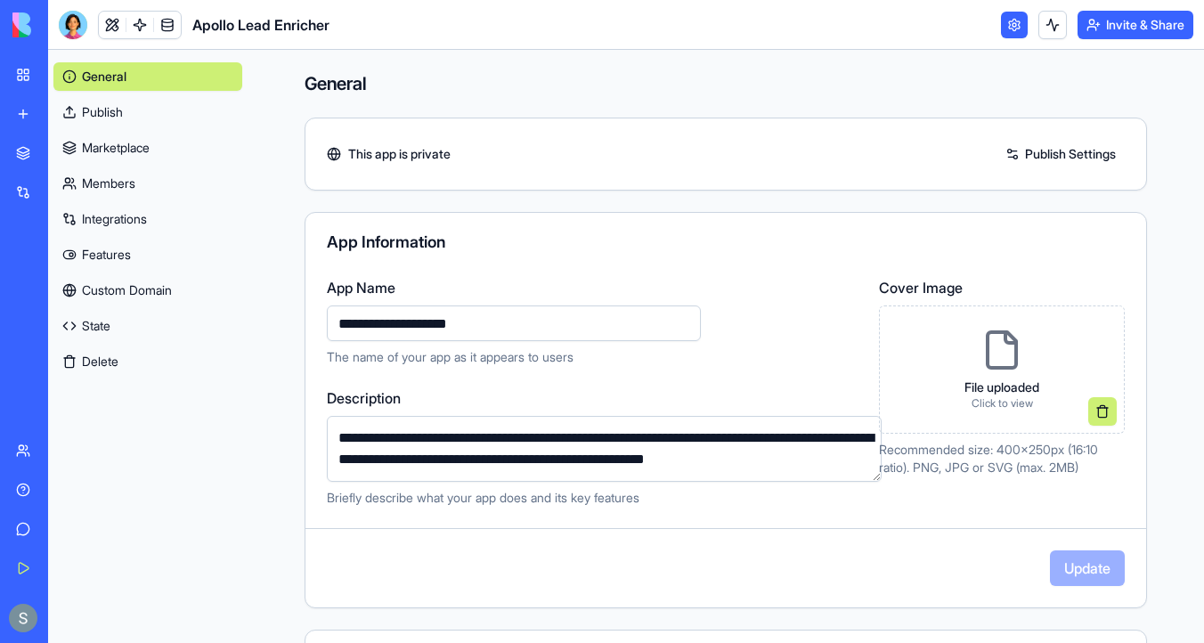
click at [147, 223] on link "Integrations" at bounding box center [147, 219] width 189 height 29
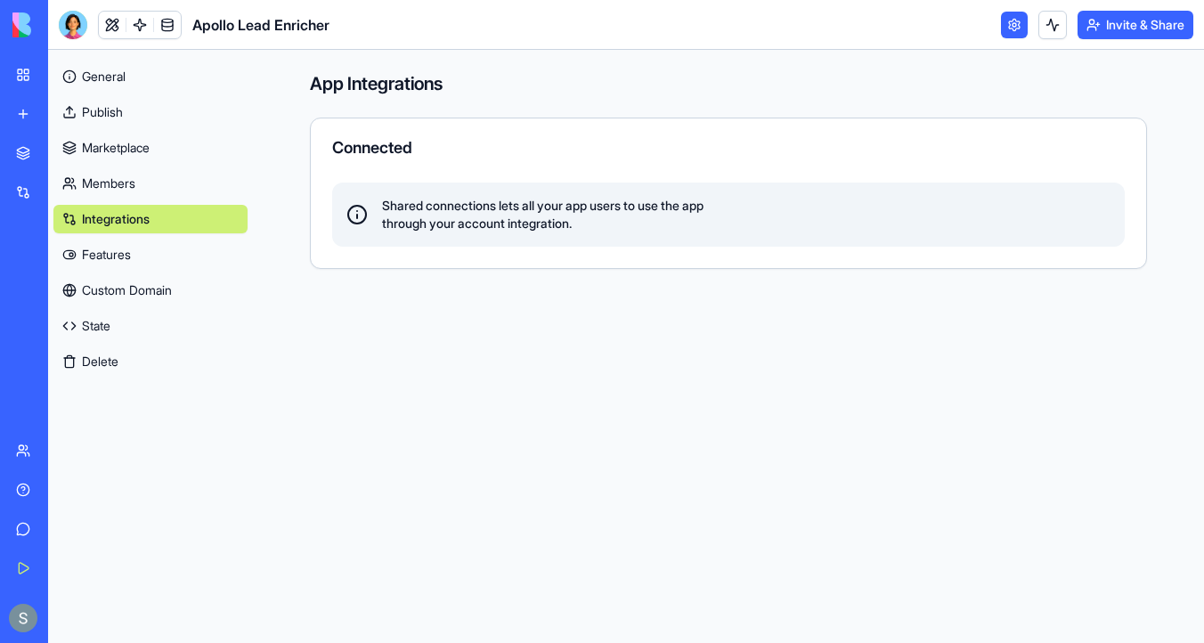
click at [128, 71] on link "General" at bounding box center [150, 76] width 194 height 29
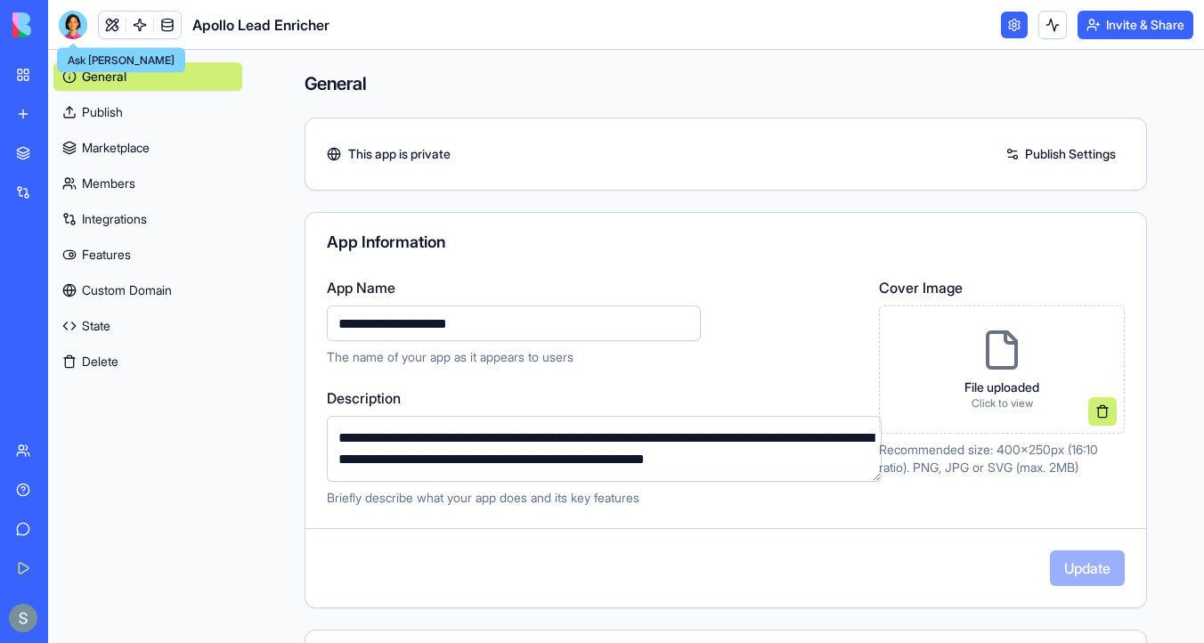
click at [69, 33] on div at bounding box center [73, 25] width 29 height 29
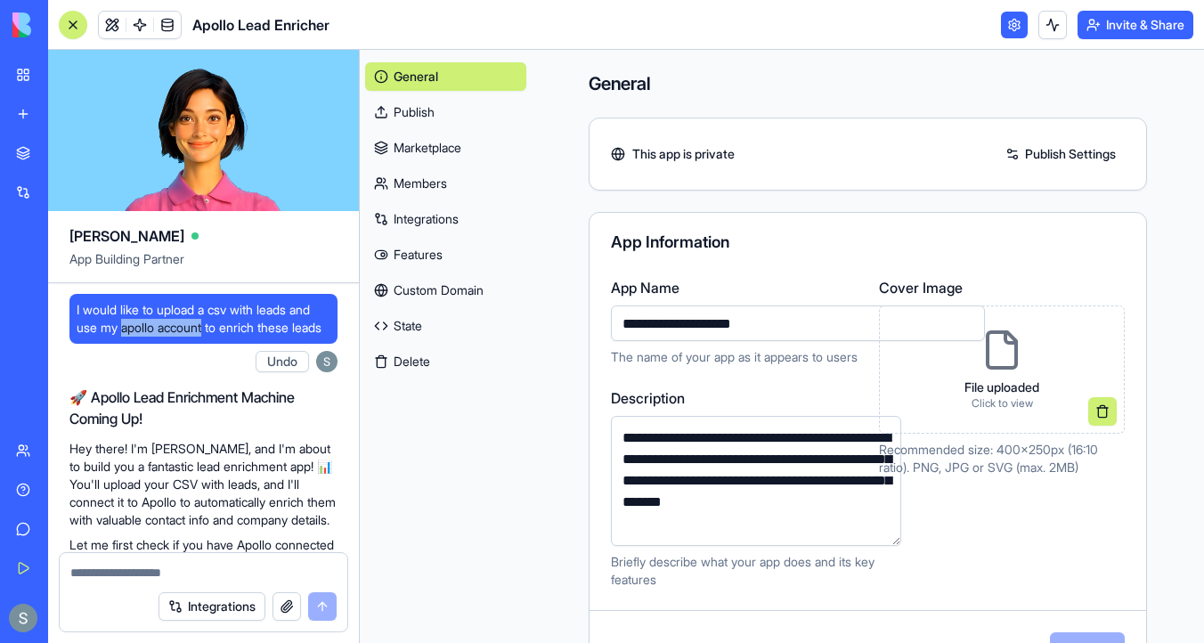
drag, startPoint x: 208, startPoint y: 325, endPoint x: 120, endPoint y: 323, distance: 88.2
click at [120, 323] on span "I would like to upload a csv with leads and use my apollo account to enrich the…" at bounding box center [204, 319] width 254 height 36
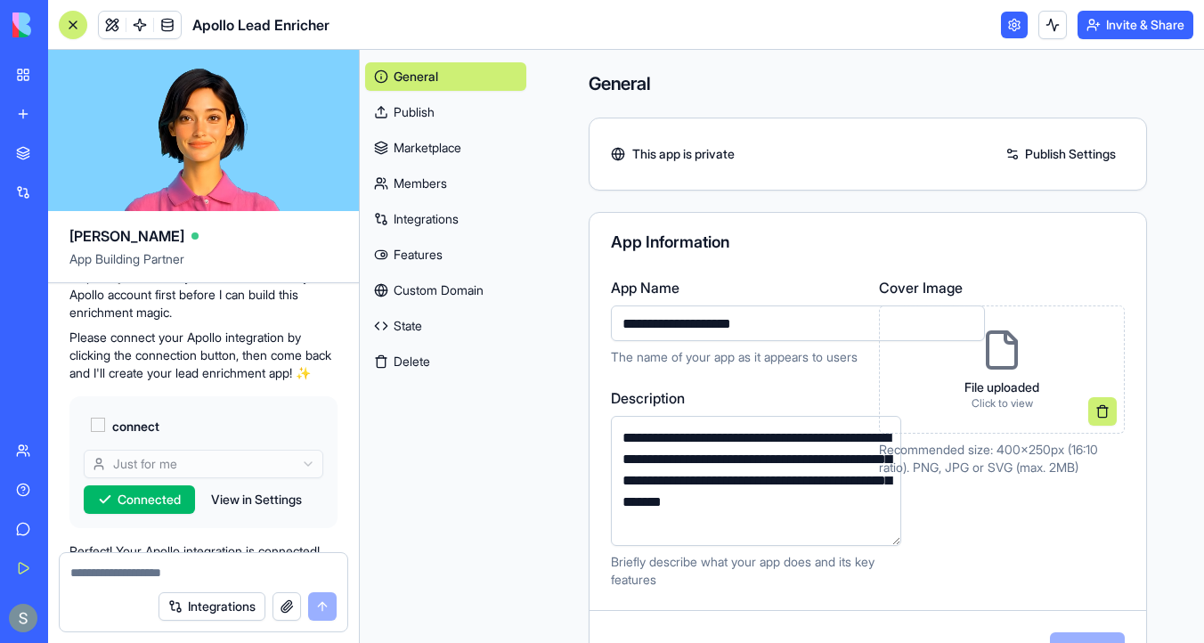
scroll to position [327, 0]
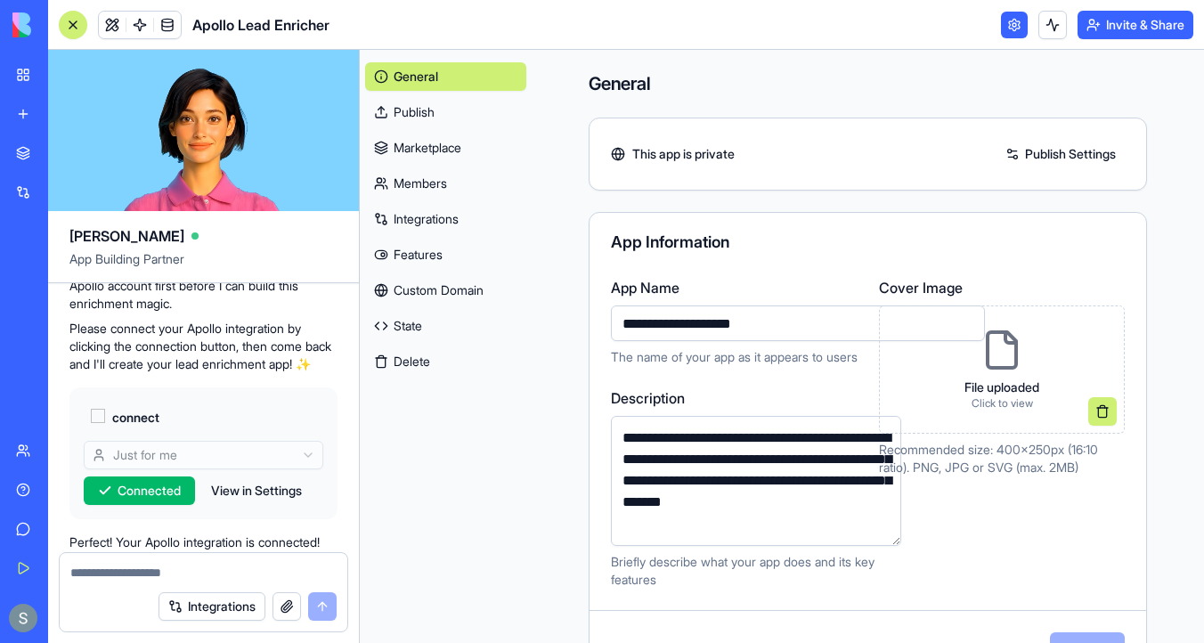
click at [430, 213] on link "Integrations" at bounding box center [445, 219] width 161 height 29
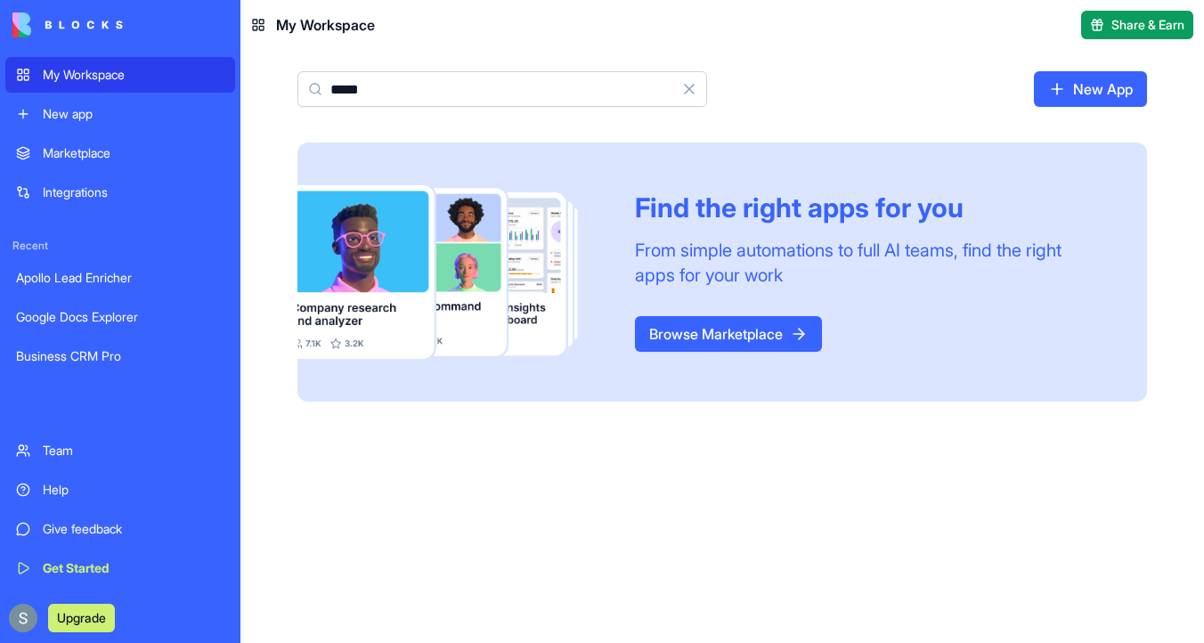
type input "*****"
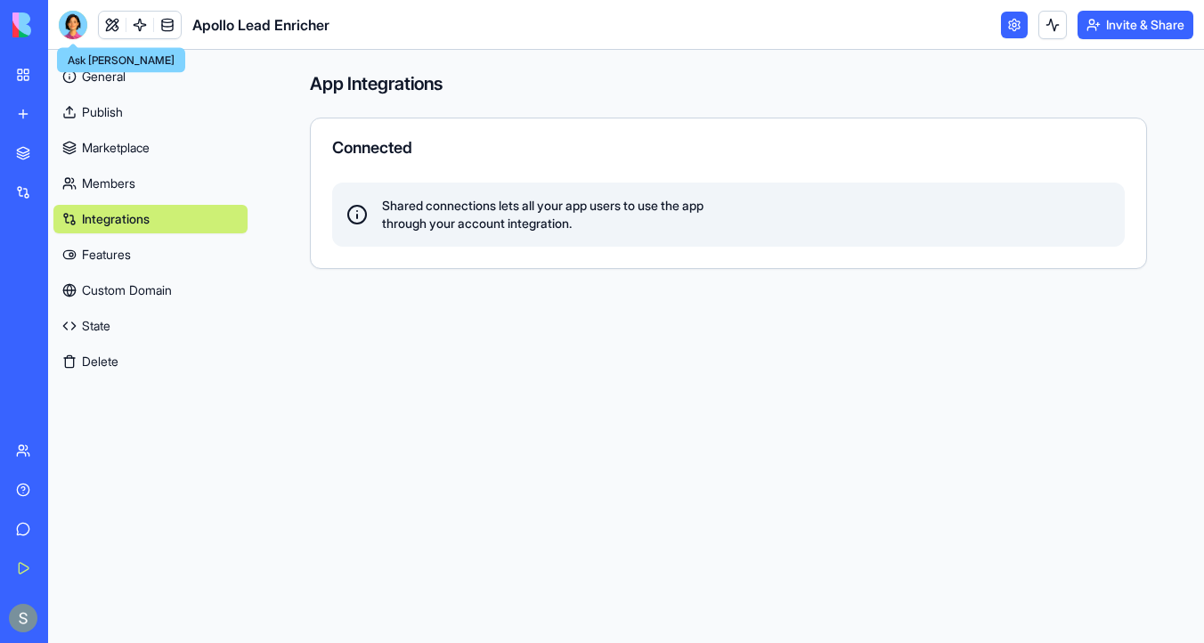
click at [71, 28] on div at bounding box center [73, 25] width 29 height 29
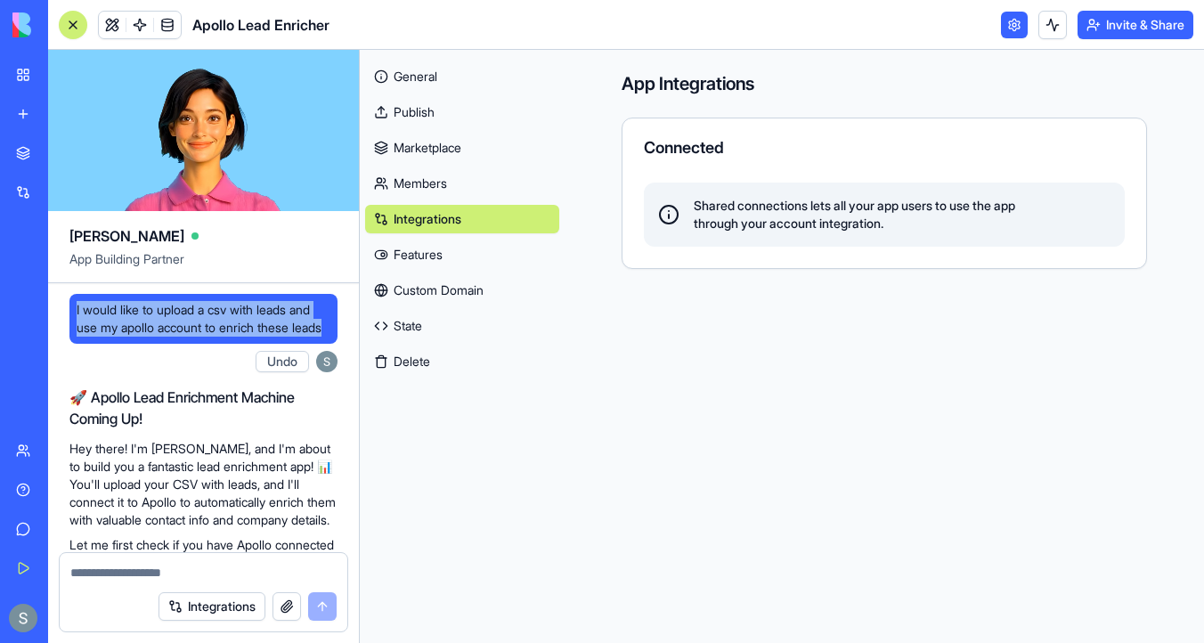
drag, startPoint x: 125, startPoint y: 342, endPoint x: 48, endPoint y: 295, distance: 90.0
click at [145, 28] on link at bounding box center [139, 25] width 27 height 27
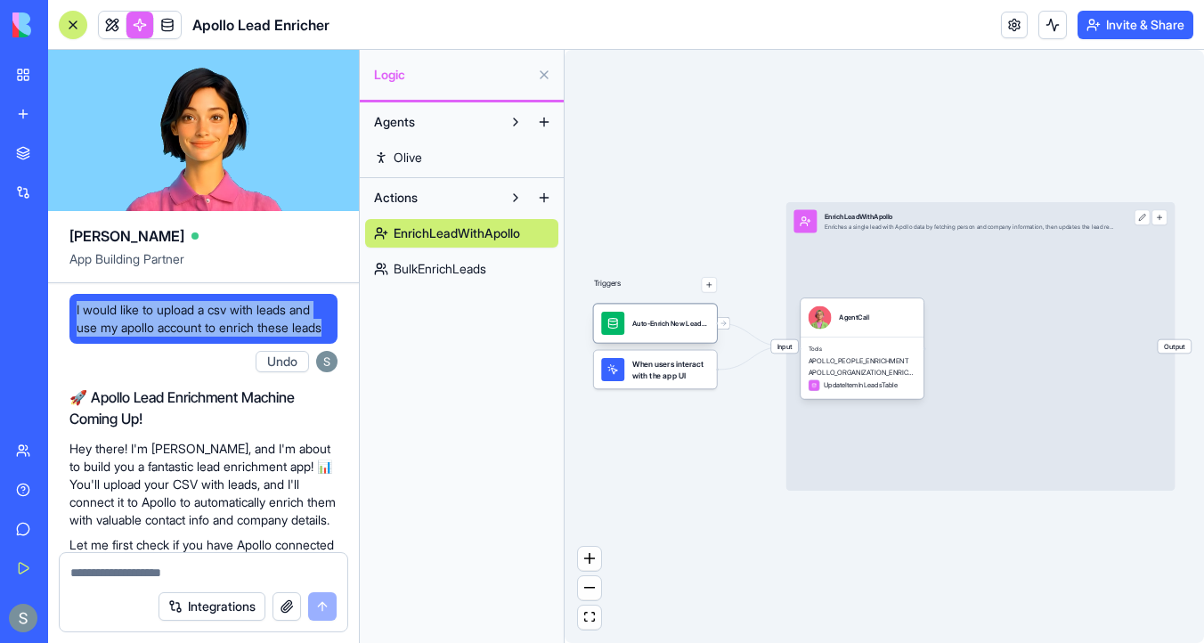
click at [676, 340] on div "Auto-Enrich New LeadsTrigger" at bounding box center [655, 323] width 123 height 38
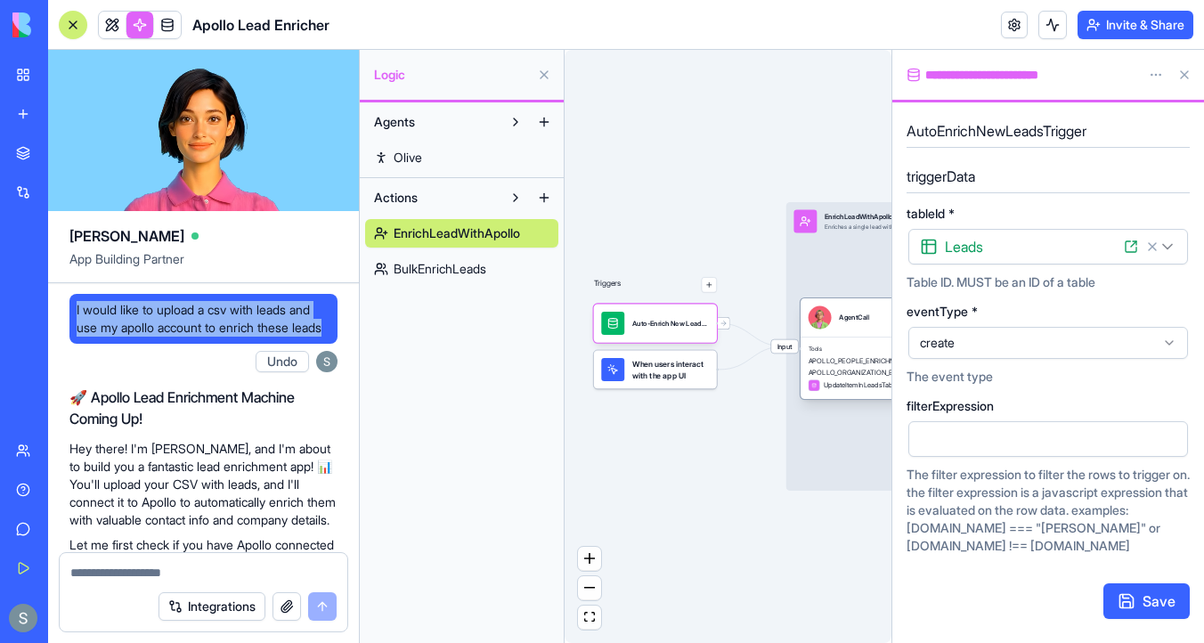
click at [818, 336] on div "AgentCall" at bounding box center [862, 317] width 123 height 38
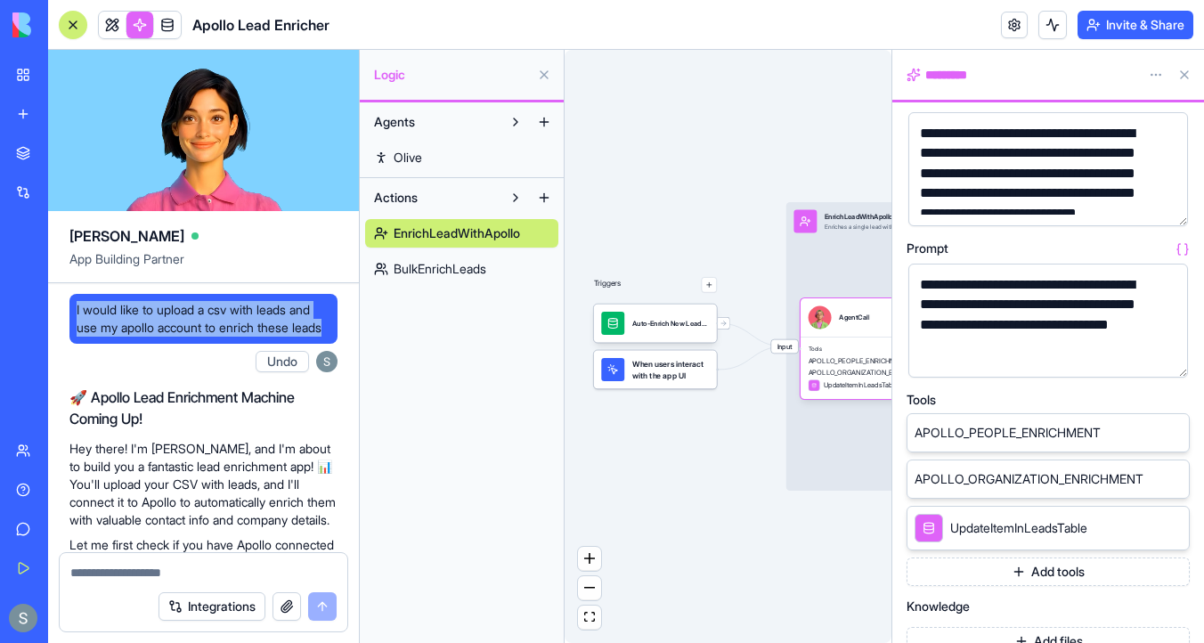
click at [484, 270] on span "BulkEnrichLeads" at bounding box center [440, 269] width 93 height 18
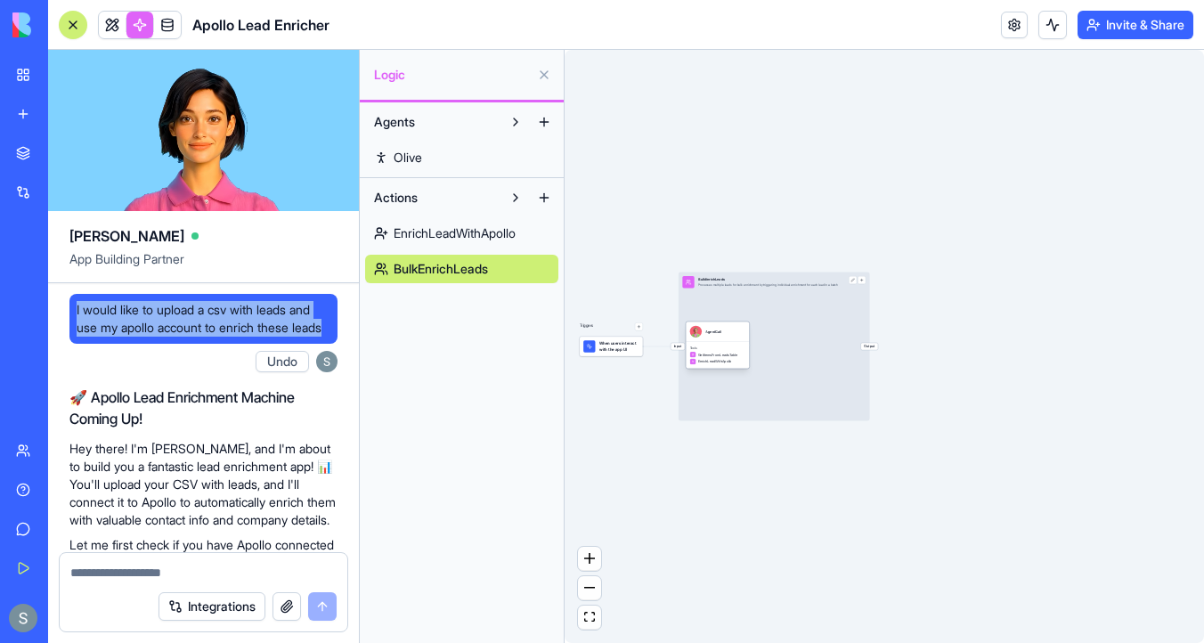
click at [739, 362] on div "EnrichLeadWithApollo" at bounding box center [717, 362] width 55 height 6
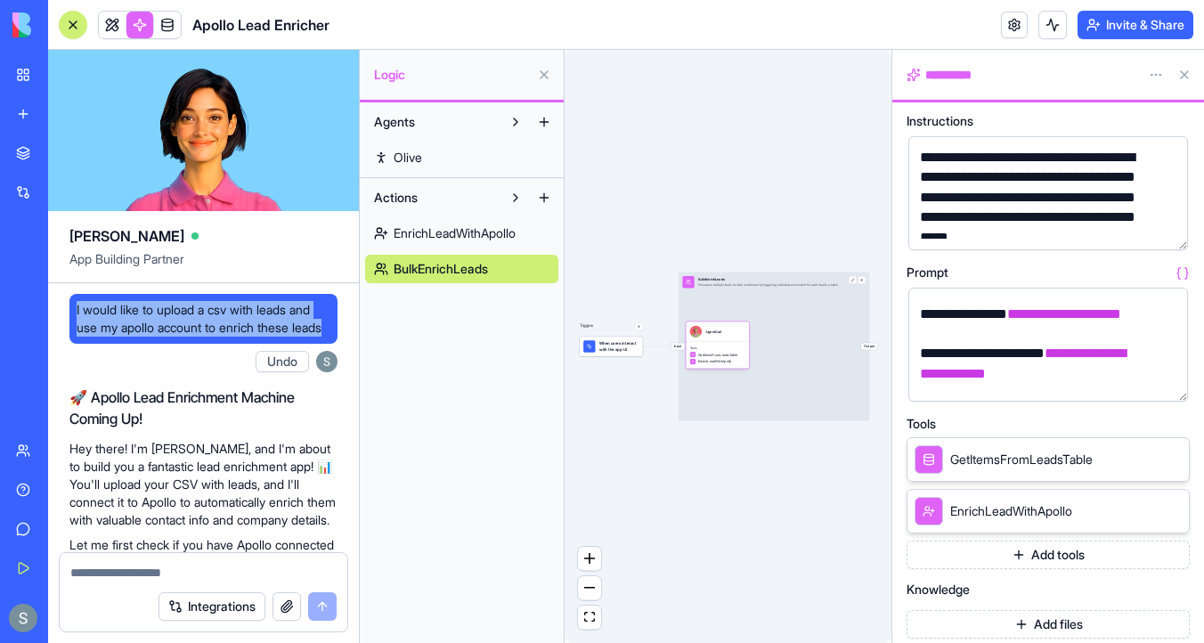
scroll to position [77, 0]
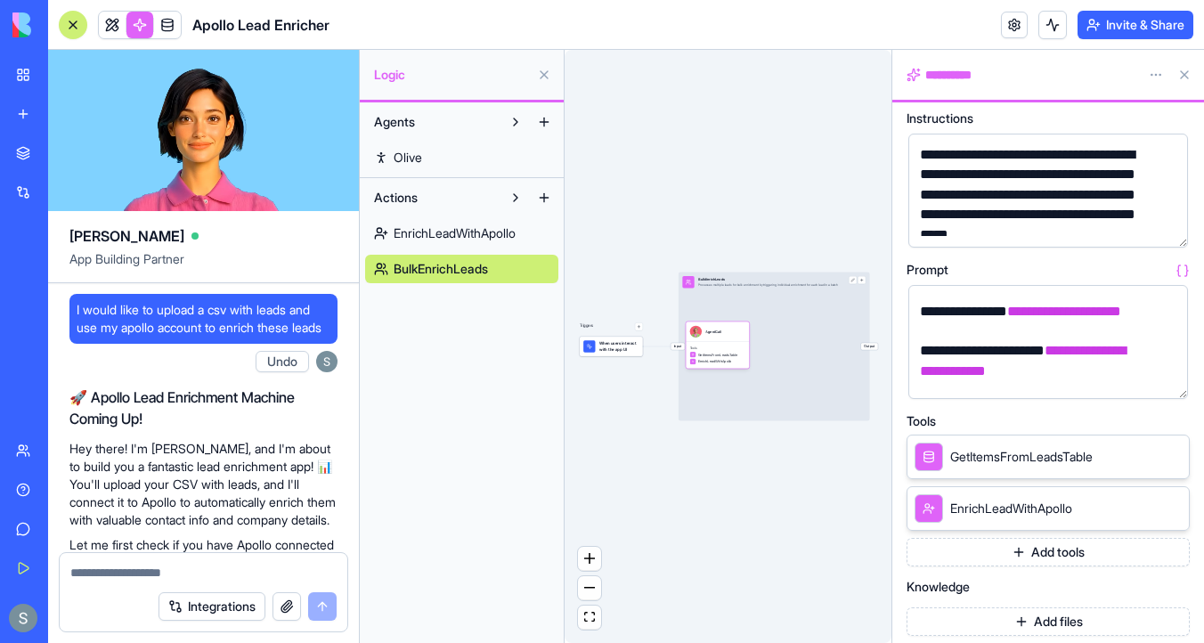
click at [607, 358] on div "Triggers When users interact with the app UI Input BulkEnrichLeads Processes mu…" at bounding box center [728, 346] width 327 height 593
click at [606, 354] on div "When users interact with the app UI" at bounding box center [611, 347] width 63 height 20
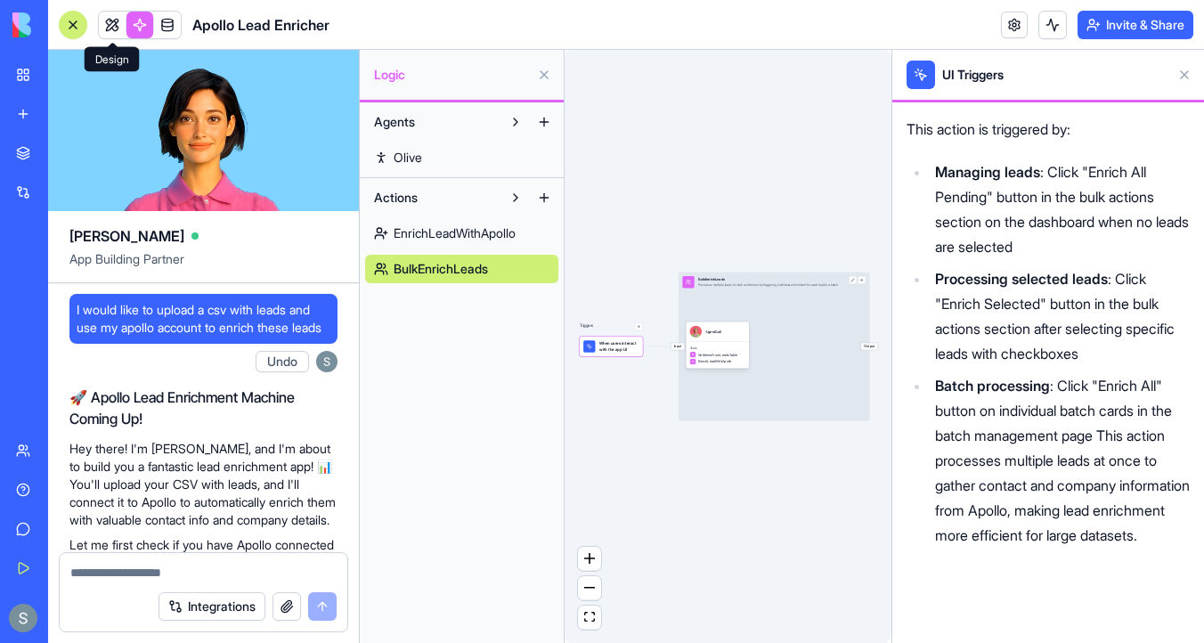
click at [106, 25] on link at bounding box center [112, 25] width 27 height 27
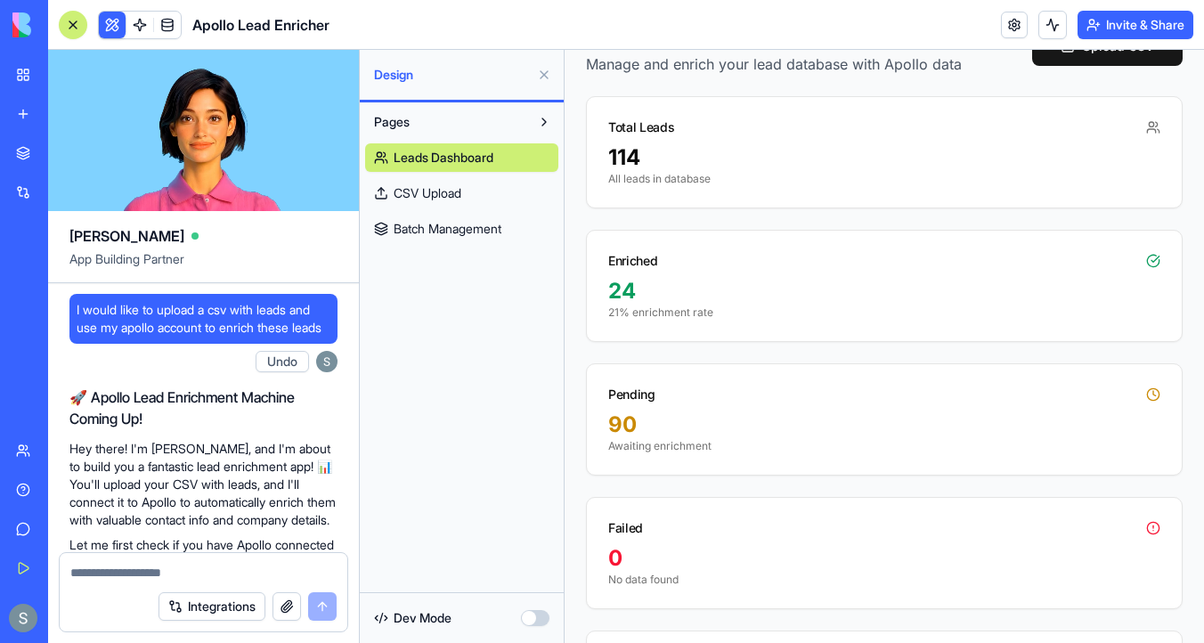
scroll to position [213, 0]
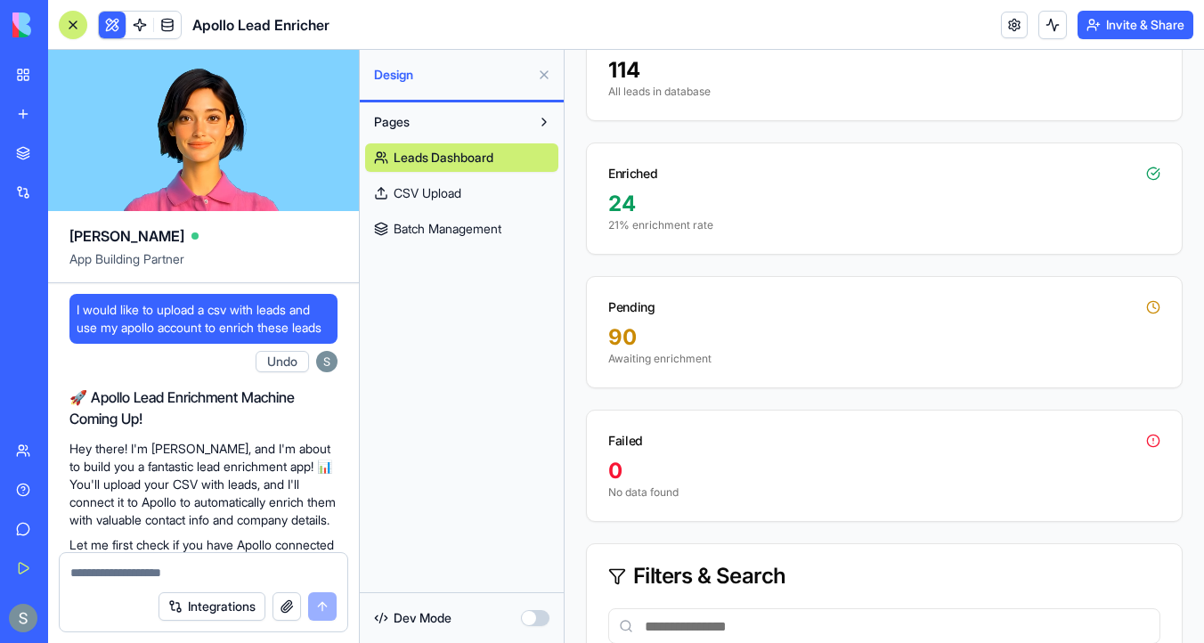
click at [460, 195] on span "CSV Upload" at bounding box center [428, 193] width 68 height 18
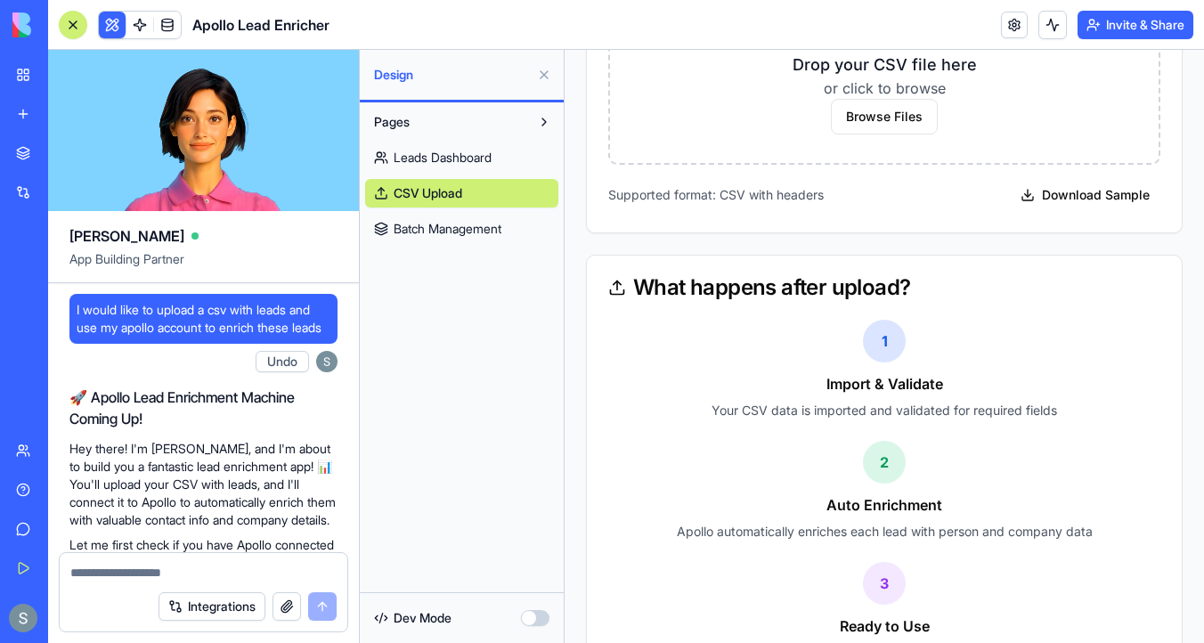
scroll to position [730, 0]
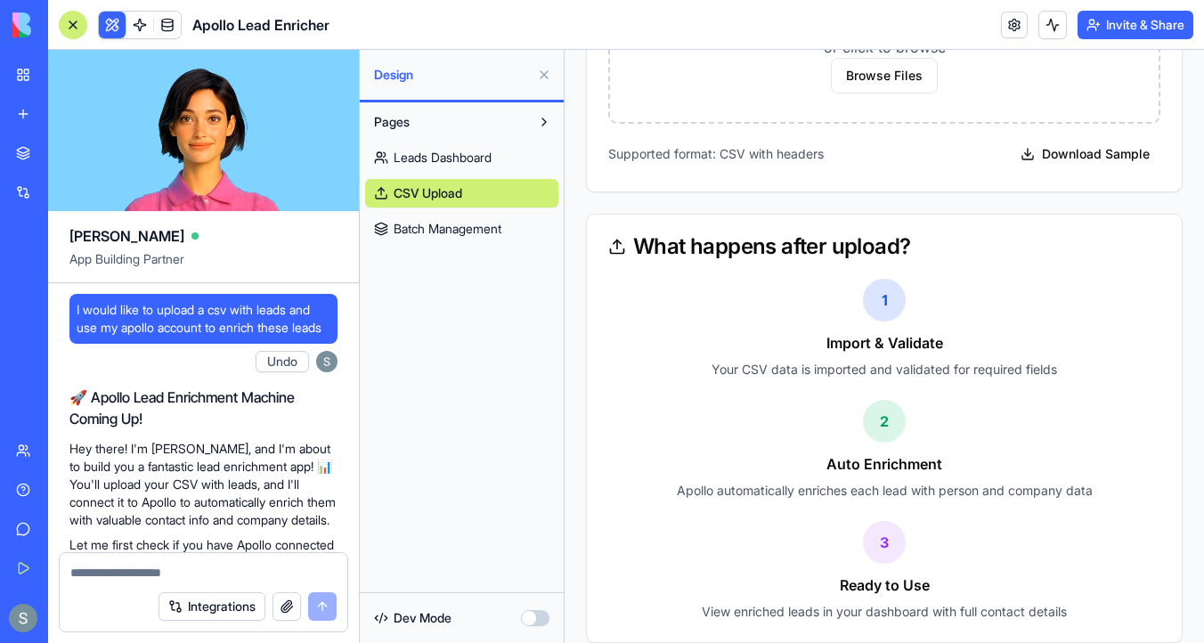
click at [466, 225] on span "Batch Management" at bounding box center [448, 229] width 108 height 18
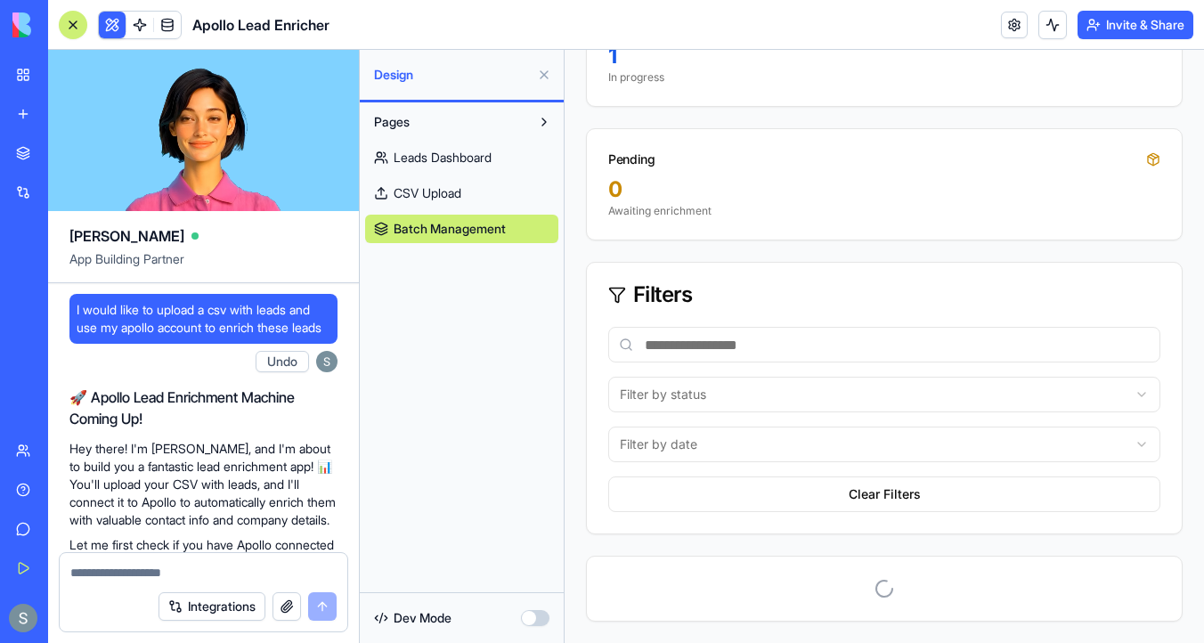
click at [470, 147] on link "Leads Dashboard" at bounding box center [461, 157] width 193 height 29
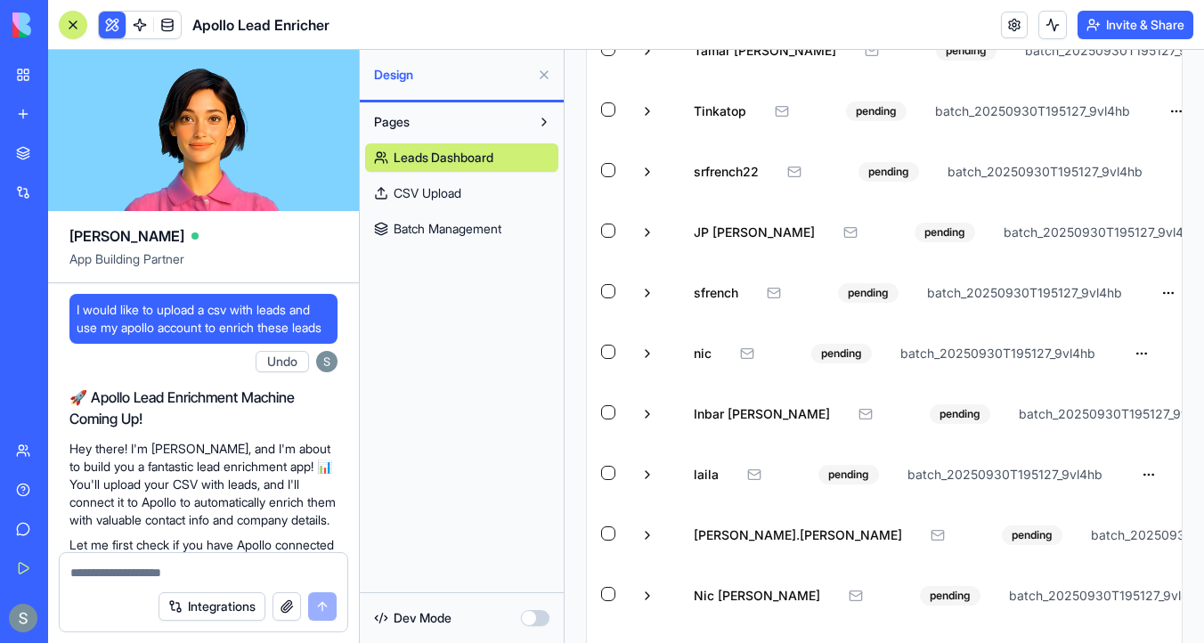
scroll to position [0, 4]
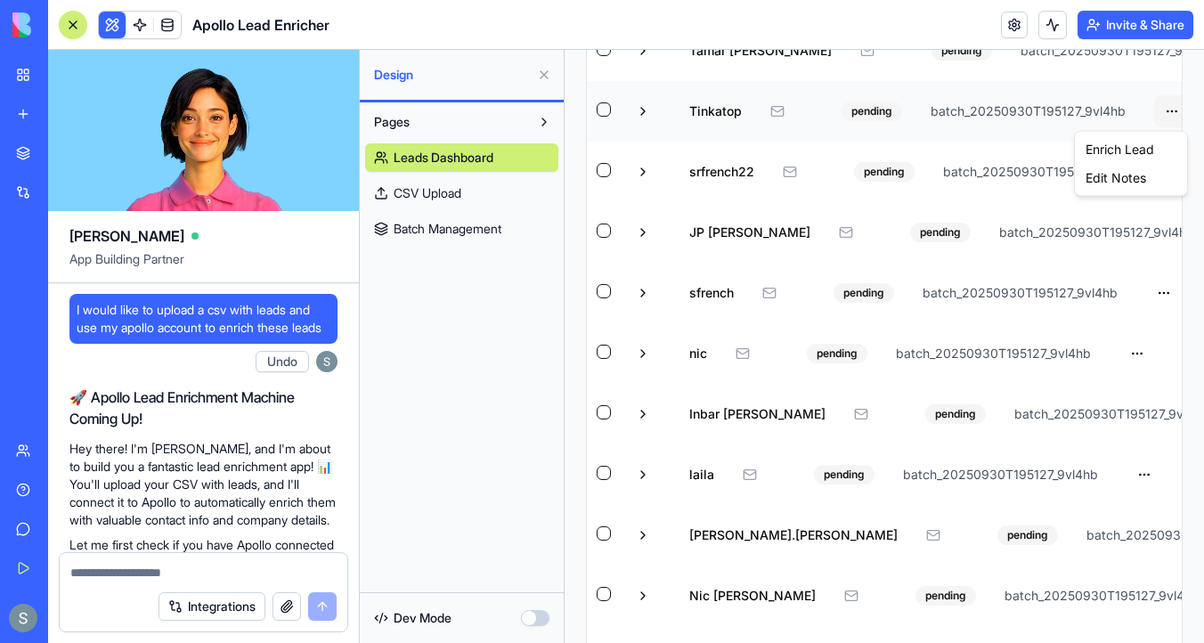
click at [1151, 150] on div "Enrich Lead" at bounding box center [1131, 149] width 105 height 29
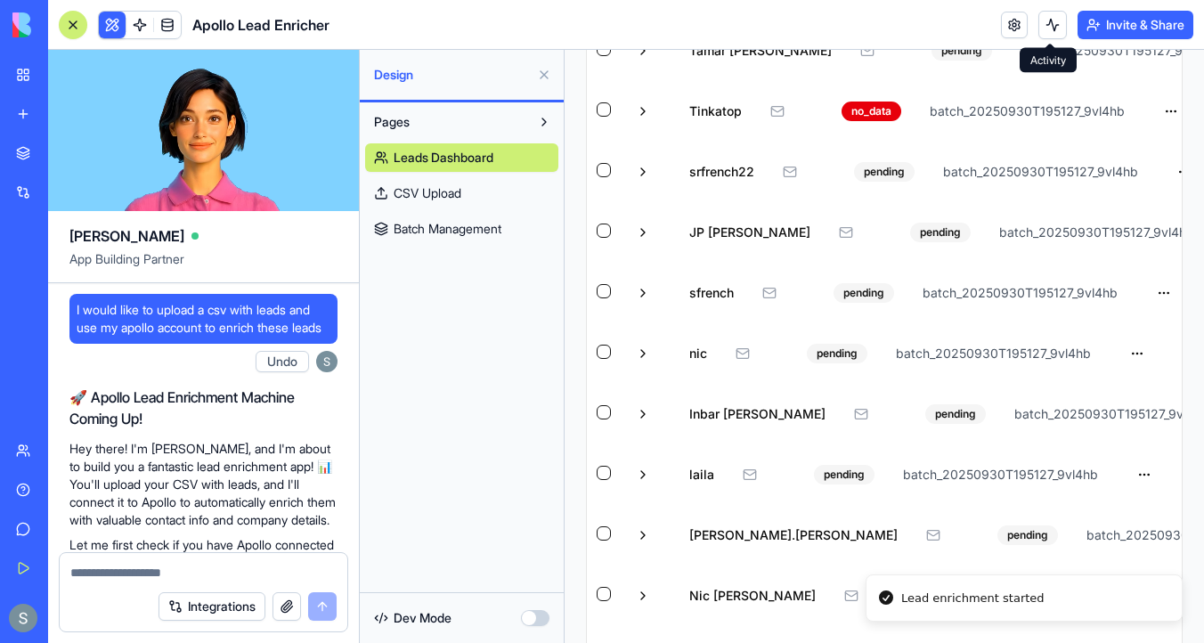
click at [1047, 25] on button at bounding box center [1053, 25] width 29 height 29
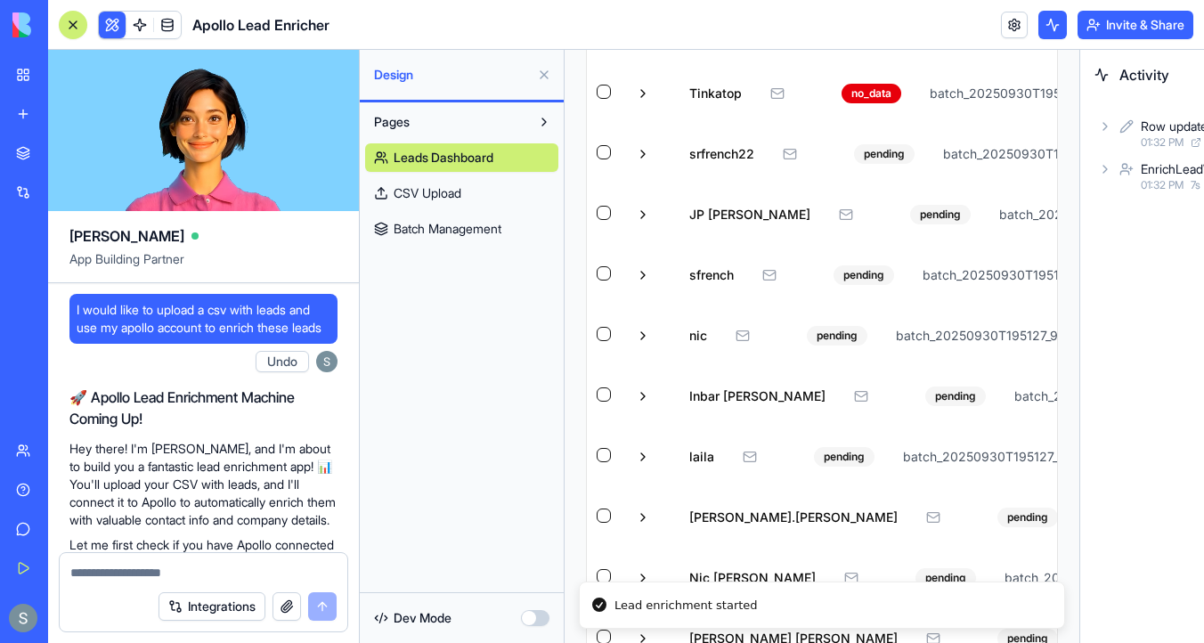
scroll to position [5116, 0]
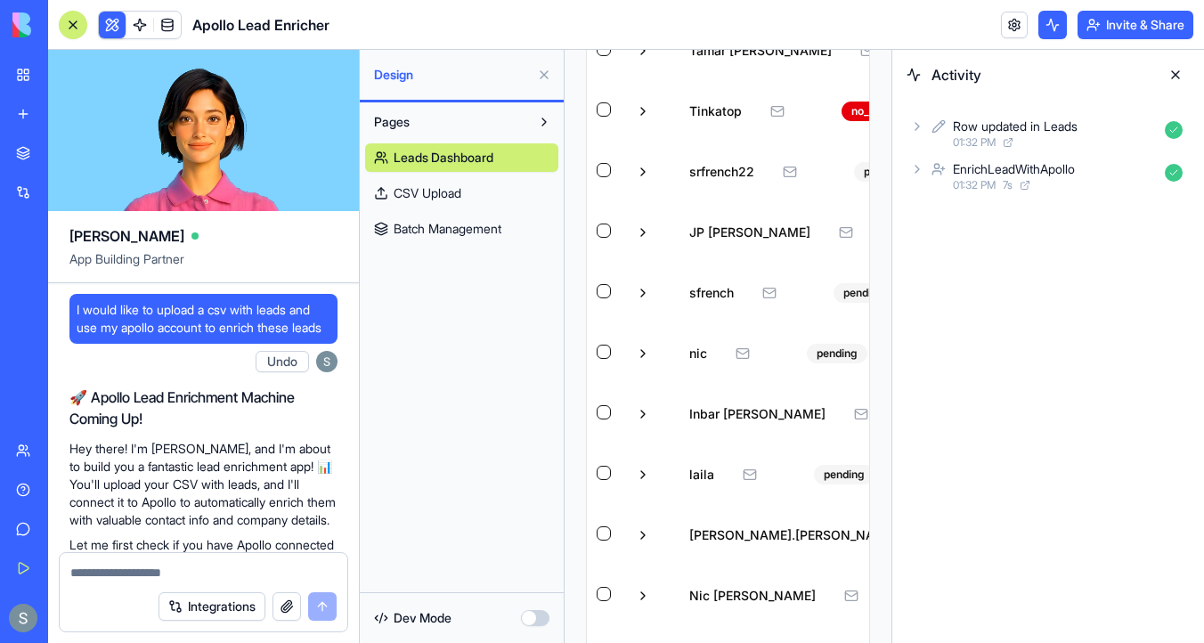
click at [925, 172] on div "EnrichLeadWithApollo 01:32 PM 7 s" at bounding box center [1048, 176] width 283 height 39
click at [937, 291] on icon at bounding box center [935, 294] width 14 height 14
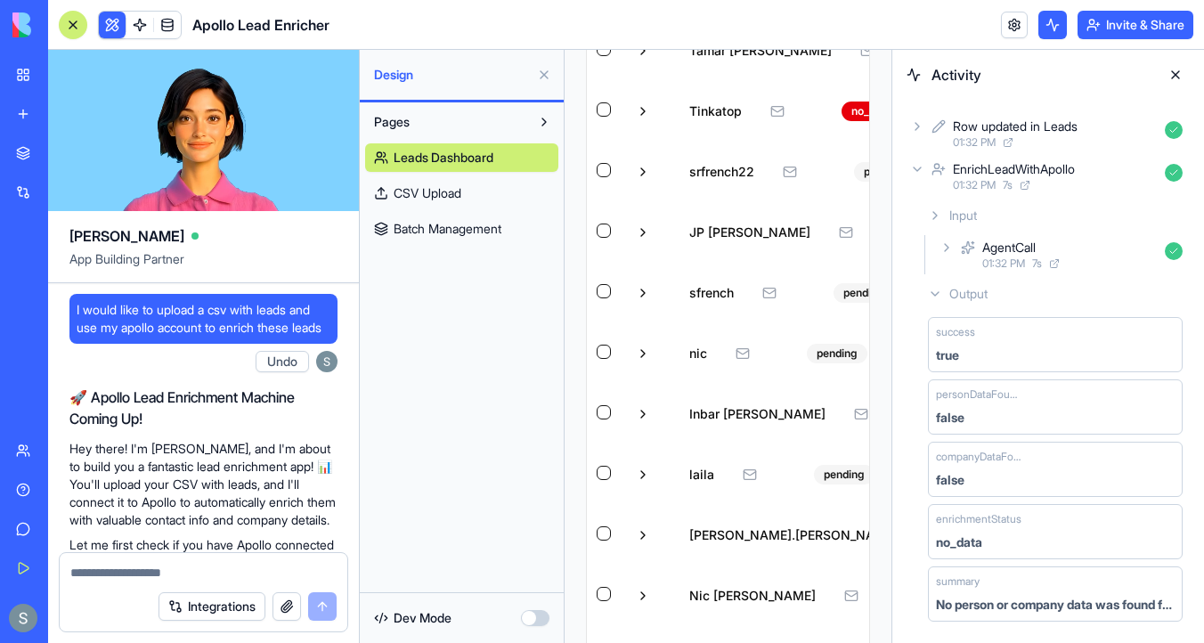
click at [1165, 81] on button at bounding box center [1175, 75] width 29 height 29
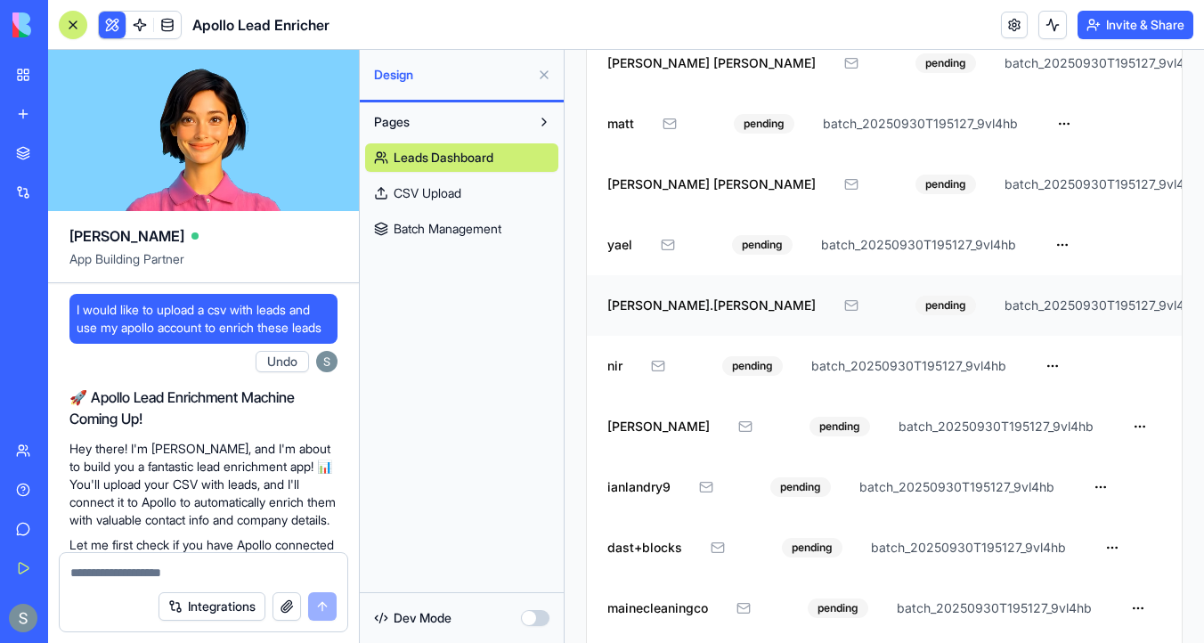
scroll to position [0, 107]
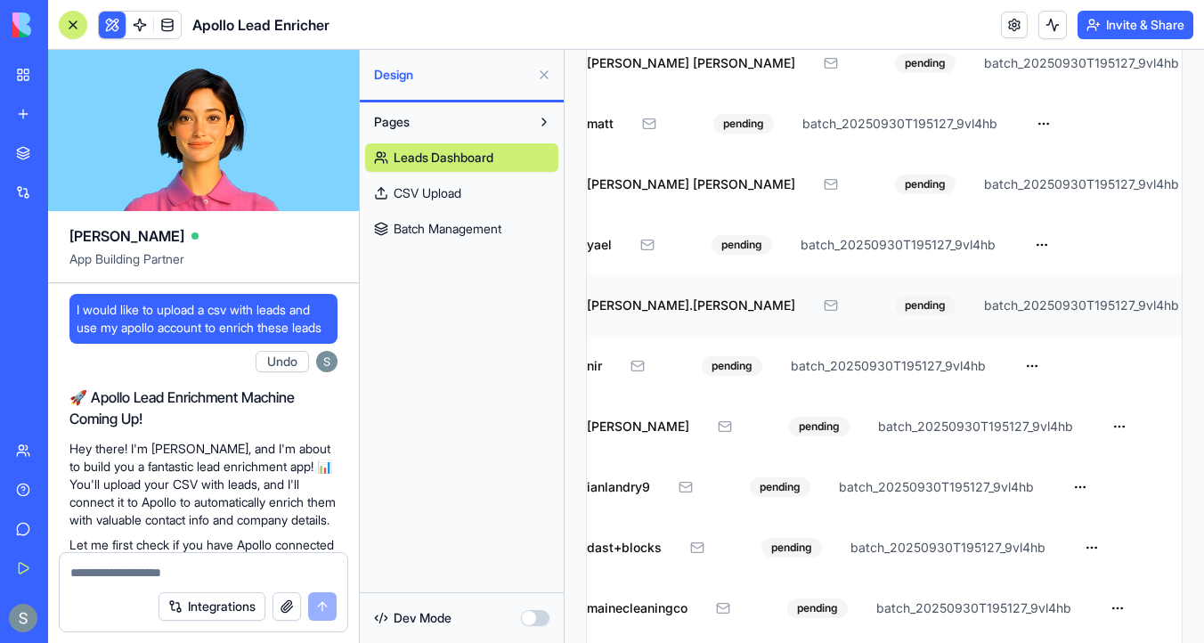
click at [1095, 344] on div "Enrich Lead" at bounding box center [1063, 344] width 105 height 29
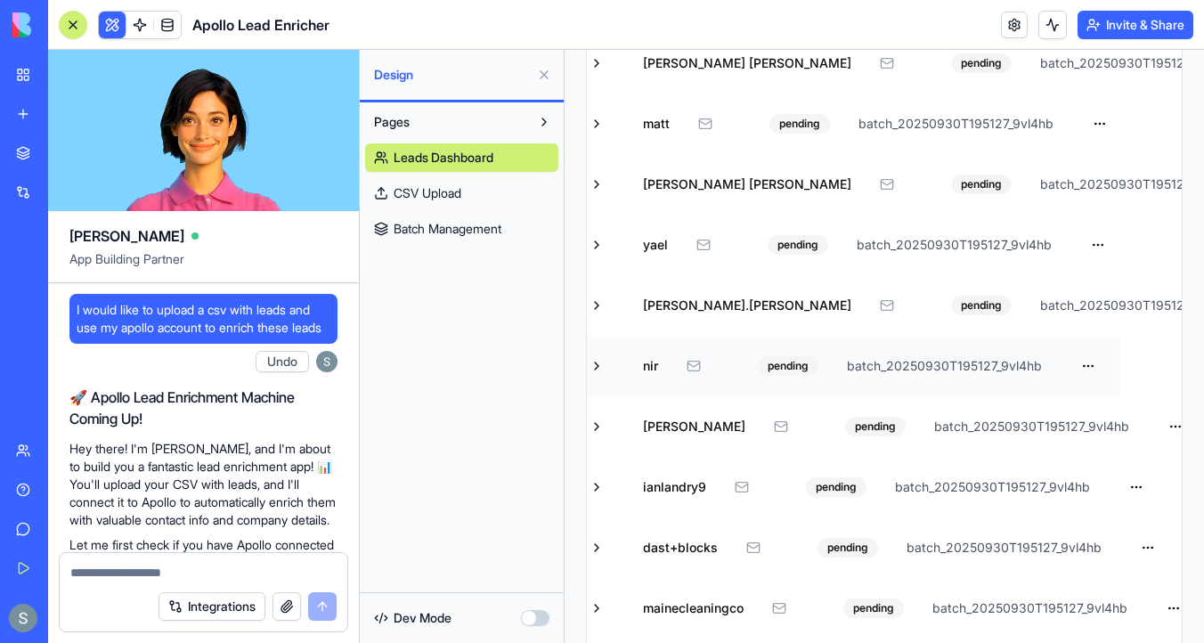
scroll to position [0, 20]
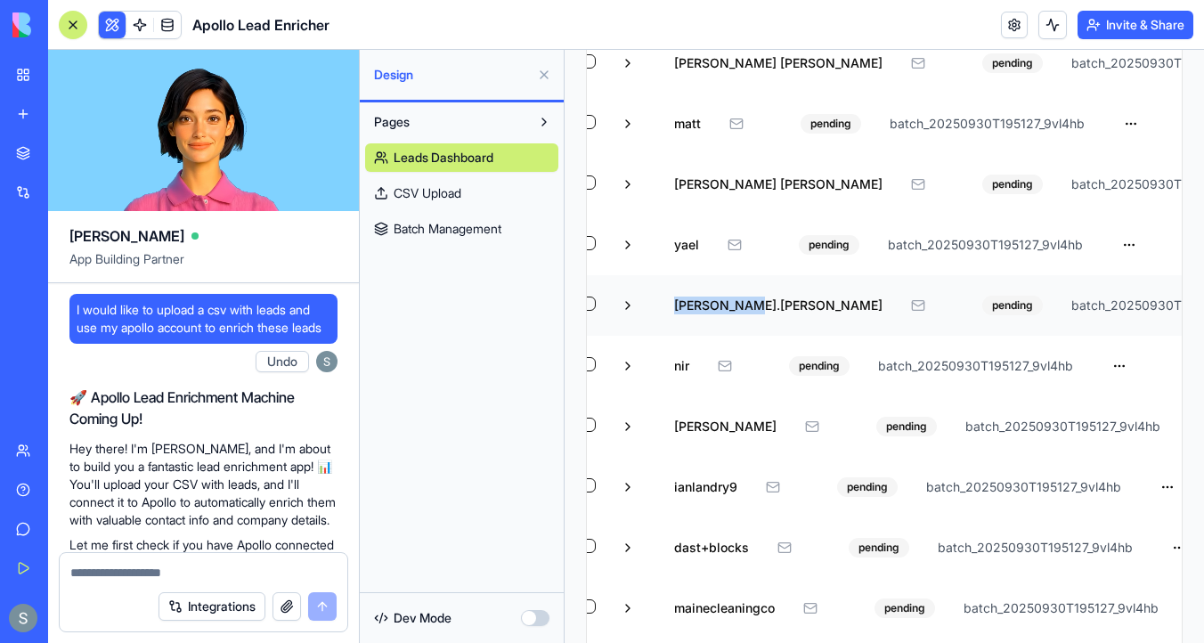
drag, startPoint x: 766, startPoint y: 309, endPoint x: 669, endPoint y: 306, distance: 97.1
click at [669, 306] on td "LEO.SARGENT" at bounding box center [778, 305] width 237 height 61
drag, startPoint x: 674, startPoint y: 304, endPoint x: 754, endPoint y: 301, distance: 79.3
click at [754, 301] on div "LEO.SARGENT" at bounding box center [778, 306] width 208 height 18
drag, startPoint x: 764, startPoint y: 302, endPoint x: 750, endPoint y: 302, distance: 14.3
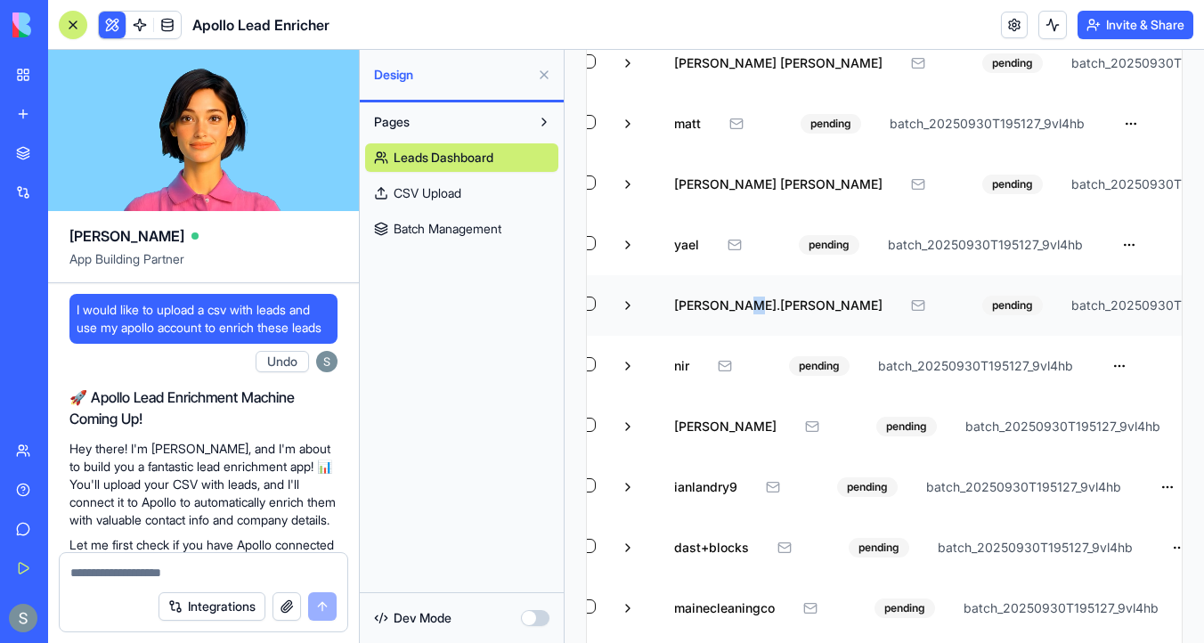
click at [670, 303] on td "LEO.SARGENT" at bounding box center [778, 305] width 237 height 61
drag, startPoint x: 761, startPoint y: 304, endPoint x: 685, endPoint y: 303, distance: 75.7
click at [685, 303] on td "LEO.SARGENT" at bounding box center [778, 305] width 237 height 61
drag, startPoint x: 674, startPoint y: 305, endPoint x: 757, endPoint y: 306, distance: 82.9
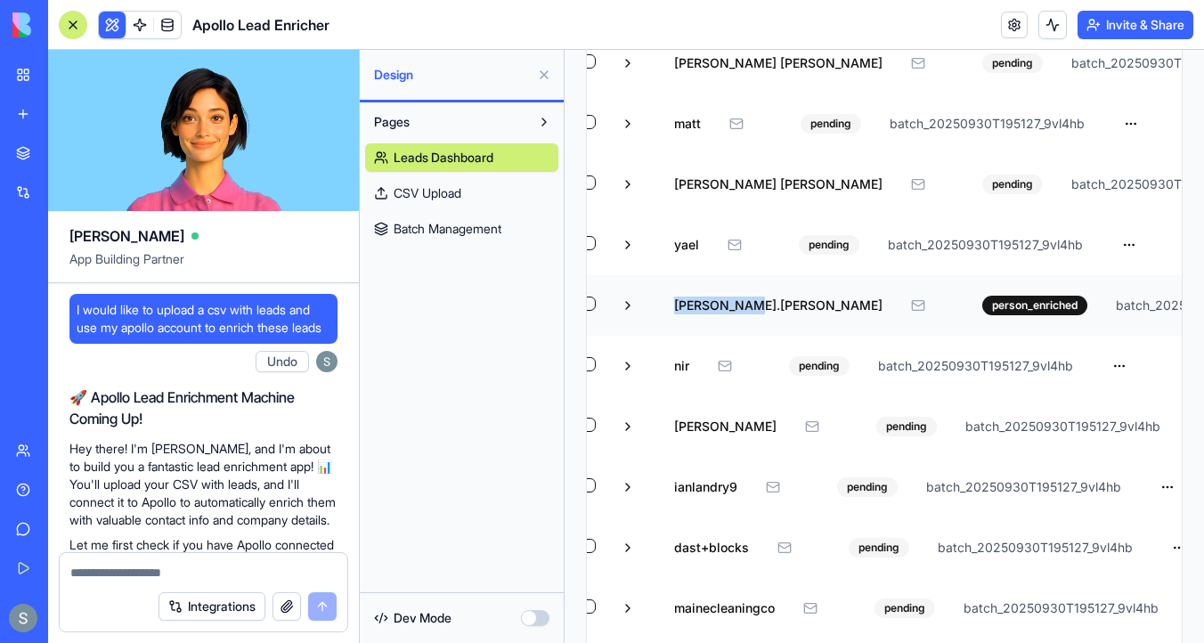
click at [757, 306] on div "LEO.SARGENT" at bounding box center [778, 306] width 208 height 18
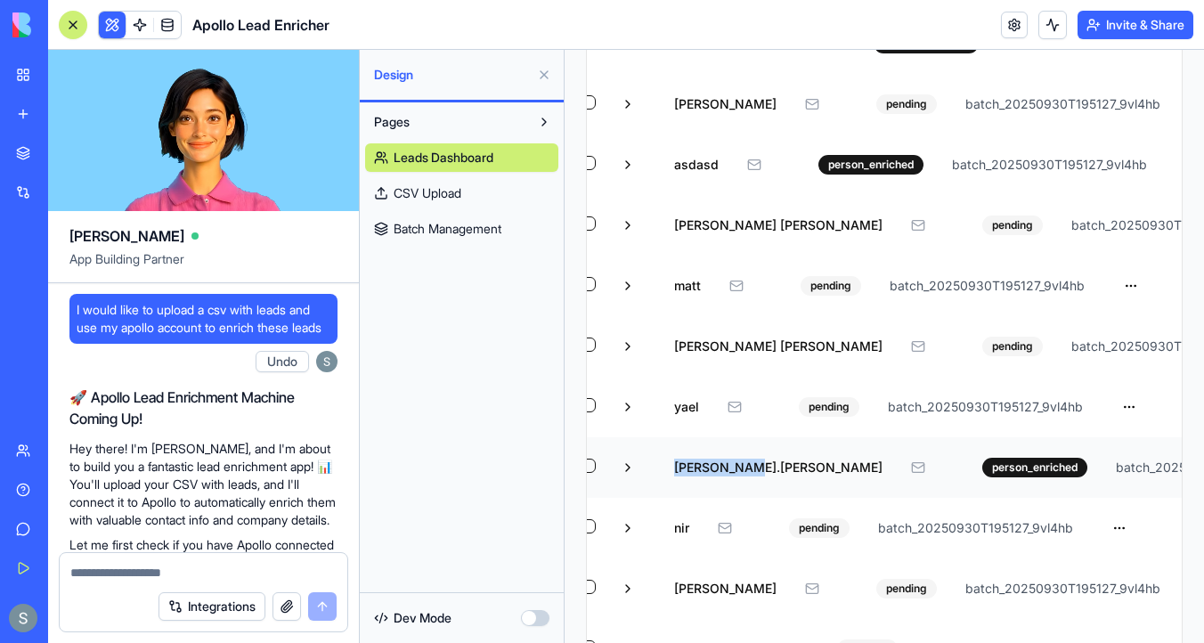
scroll to position [3259, 0]
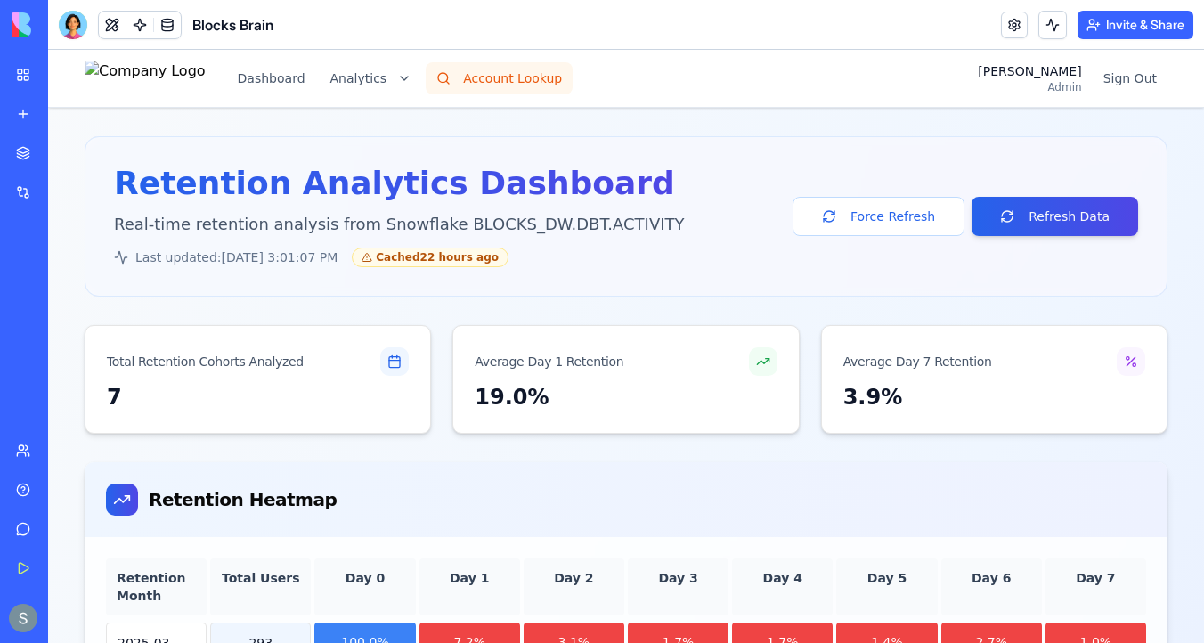
click at [557, 77] on button "Account Lookup" at bounding box center [499, 78] width 147 height 32
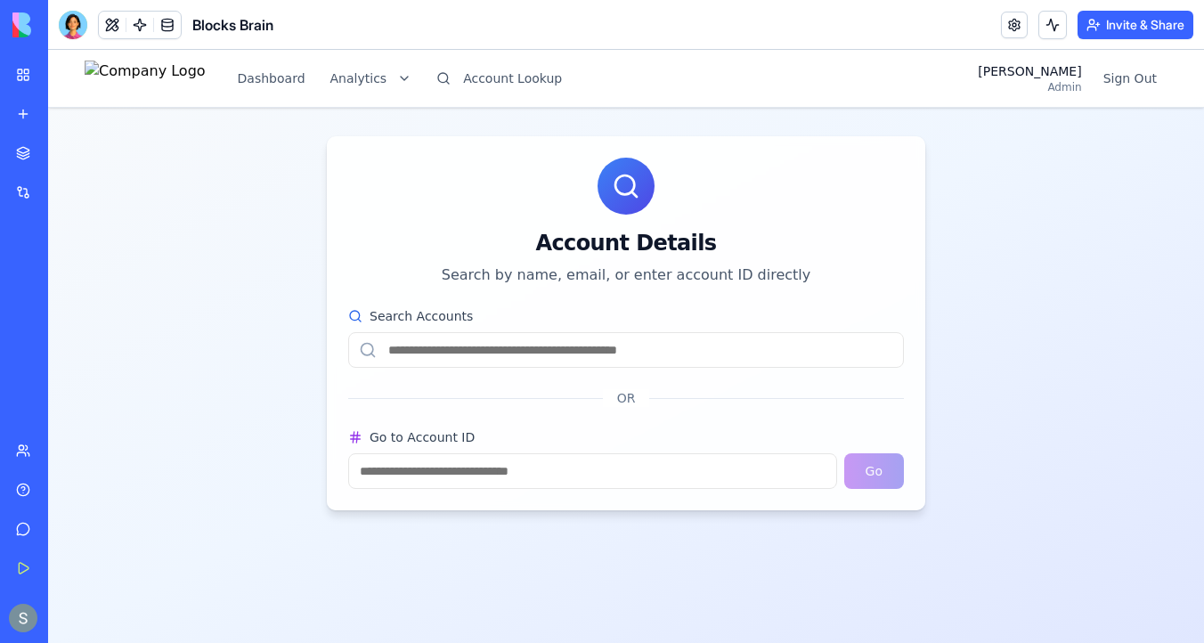
click at [522, 351] on input "Search Accounts" at bounding box center [626, 350] width 556 height 36
paste input "**********"
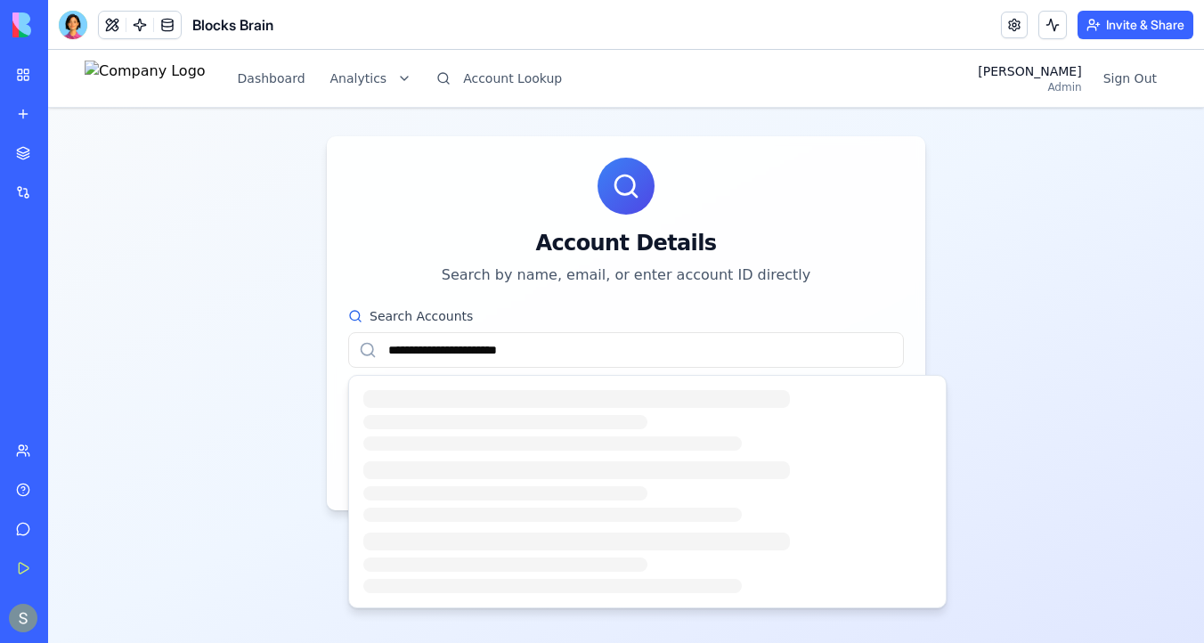
type input "*"
type input "**********"
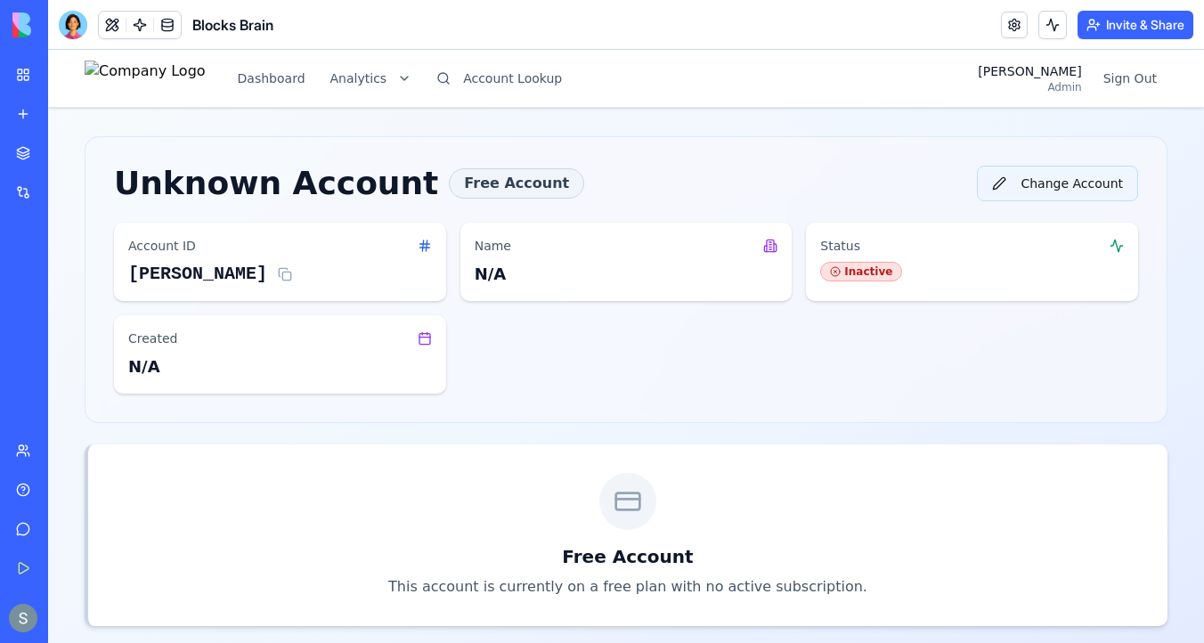
click at [1074, 183] on button "Change Account" at bounding box center [1057, 184] width 161 height 36
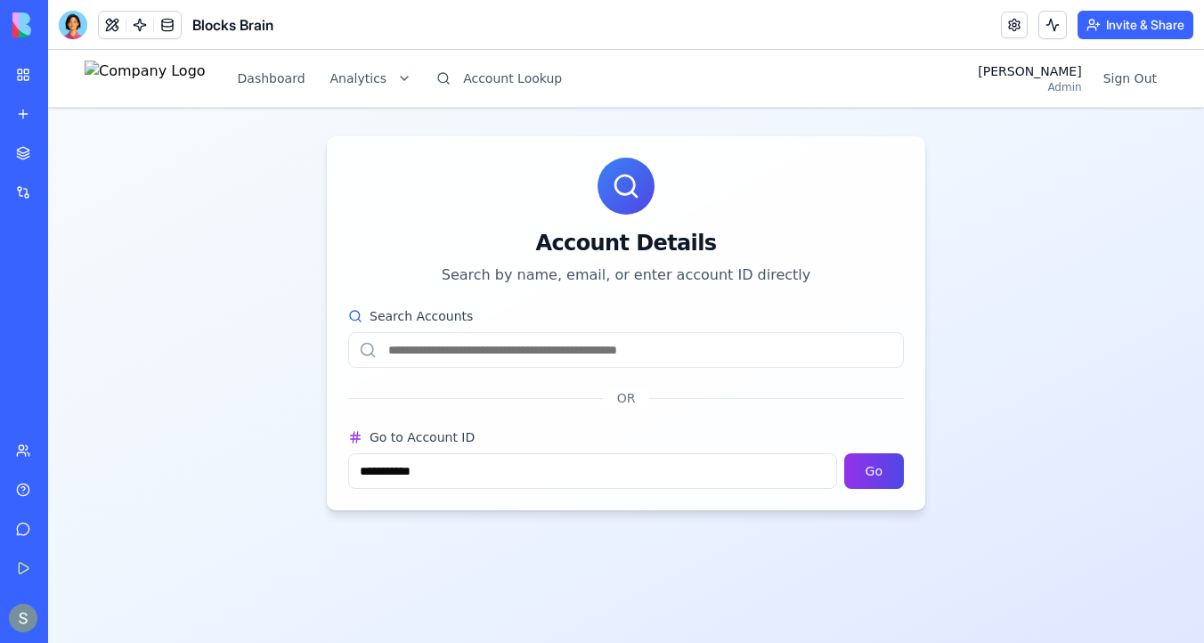
click at [575, 362] on input "Search Accounts" at bounding box center [626, 350] width 556 height 36
type input "*"
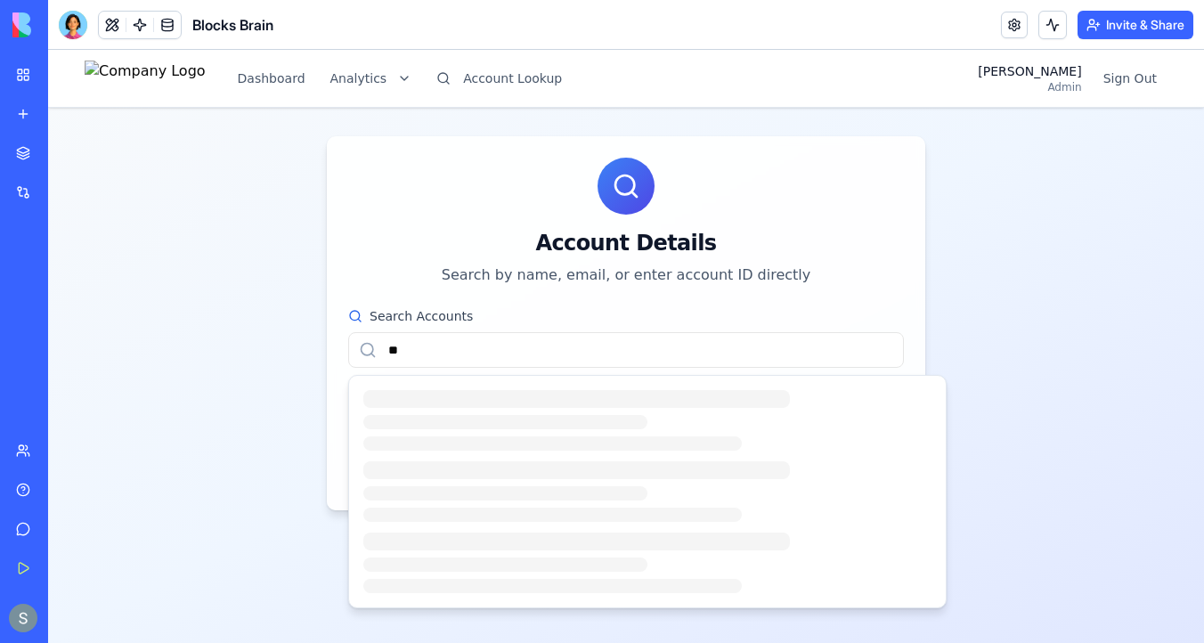
type input "**********"
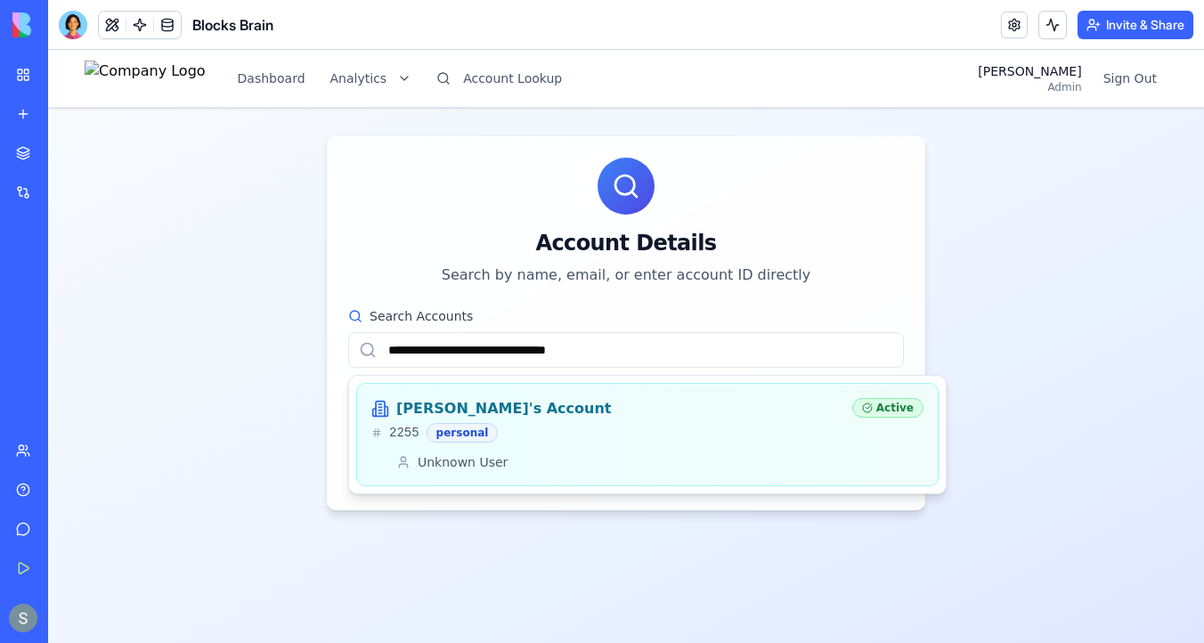
click at [534, 428] on div "2255 personal" at bounding box center [604, 433] width 467 height 20
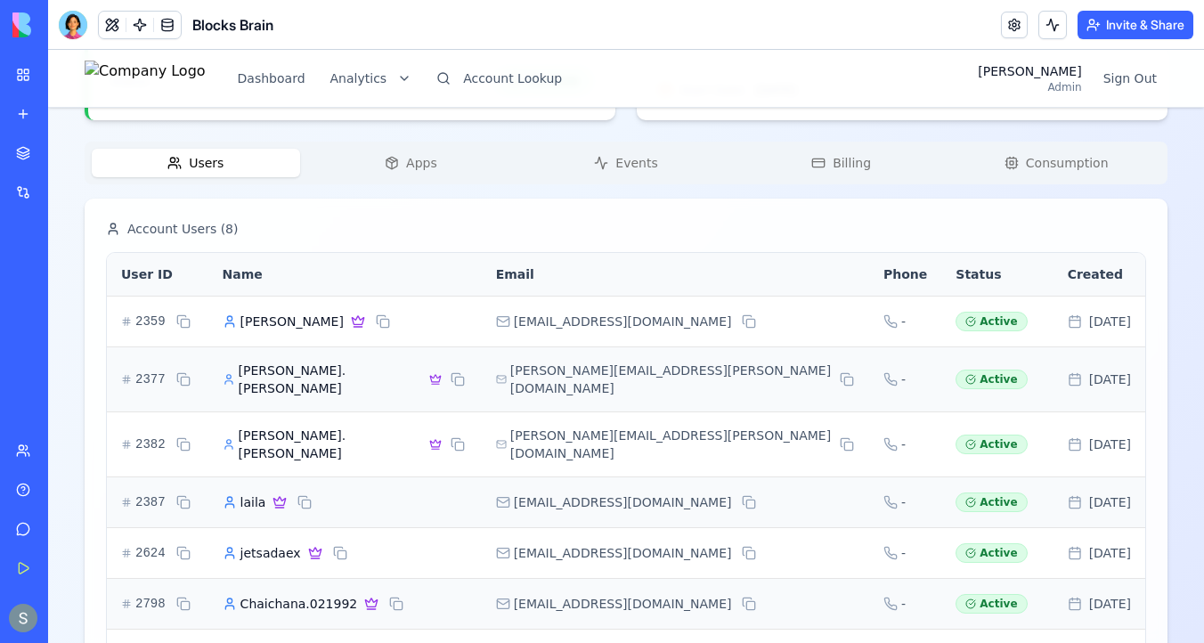
scroll to position [665, 0]
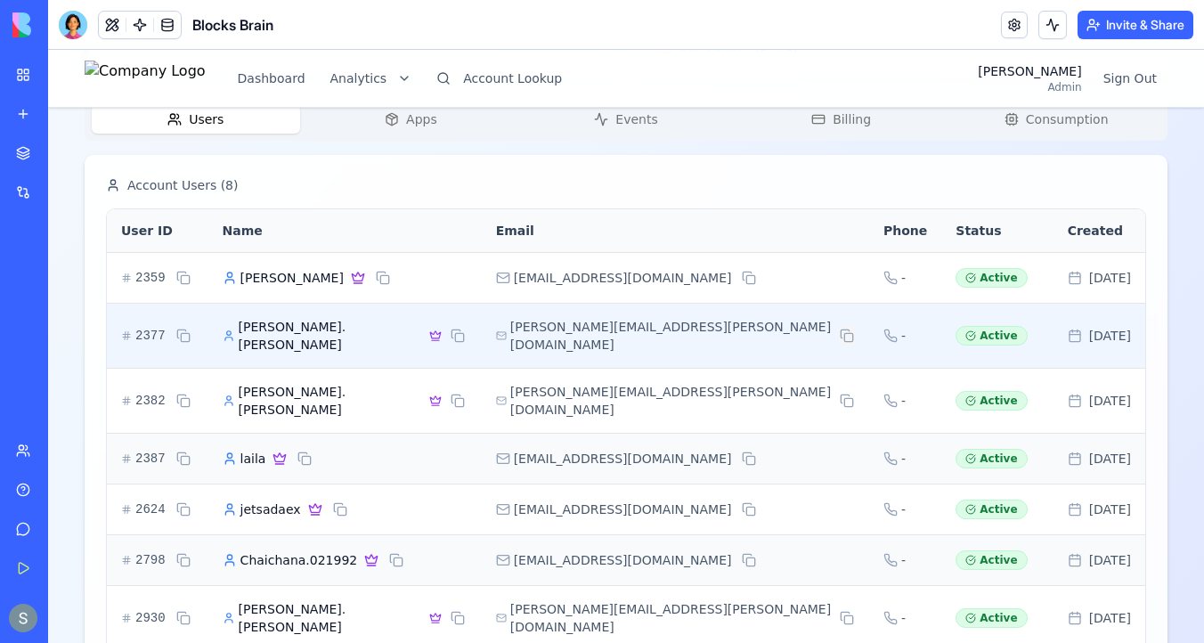
click at [839, 330] on button at bounding box center [847, 335] width 16 height 21
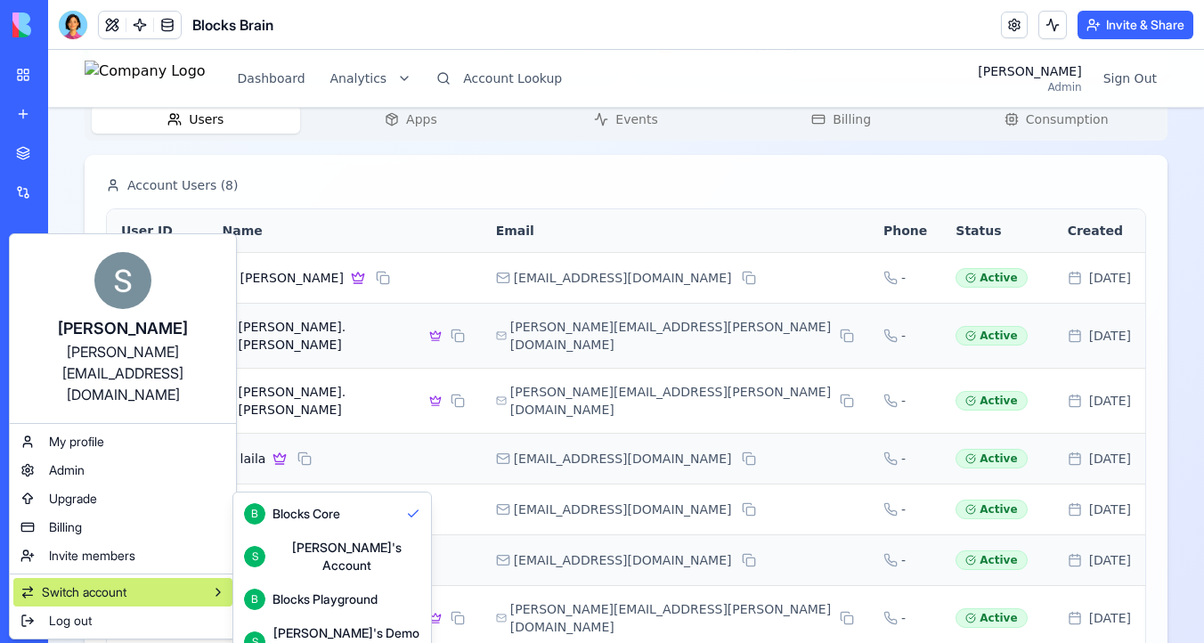
click at [356, 593] on div "Blocks Playground" at bounding box center [325, 600] width 105 height 18
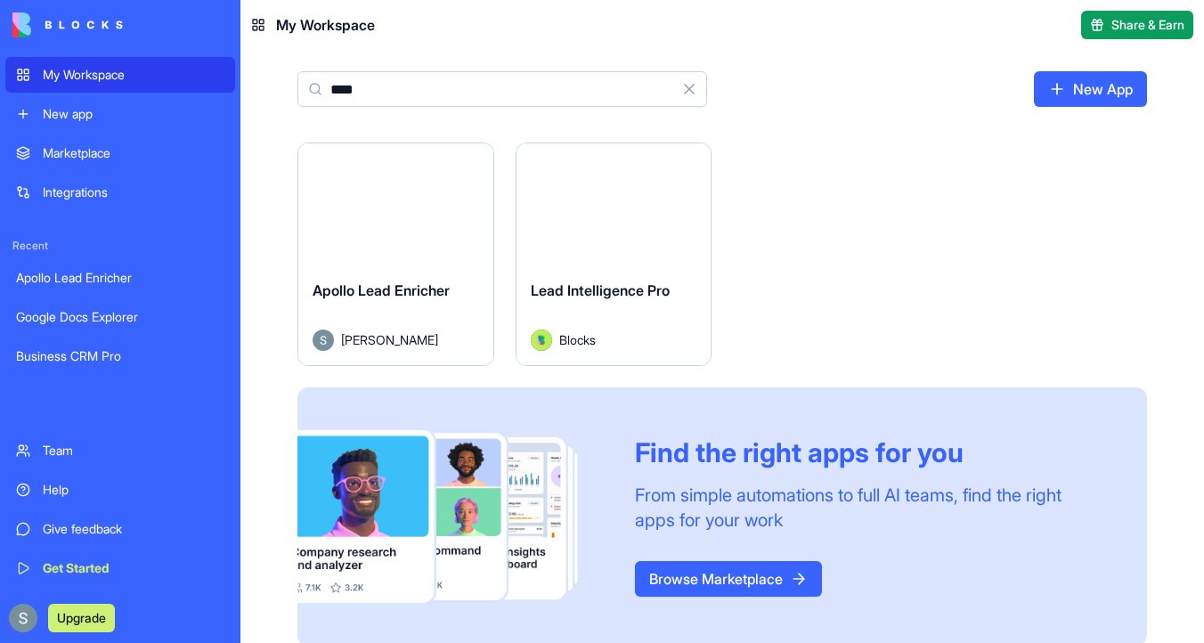
type input "****"
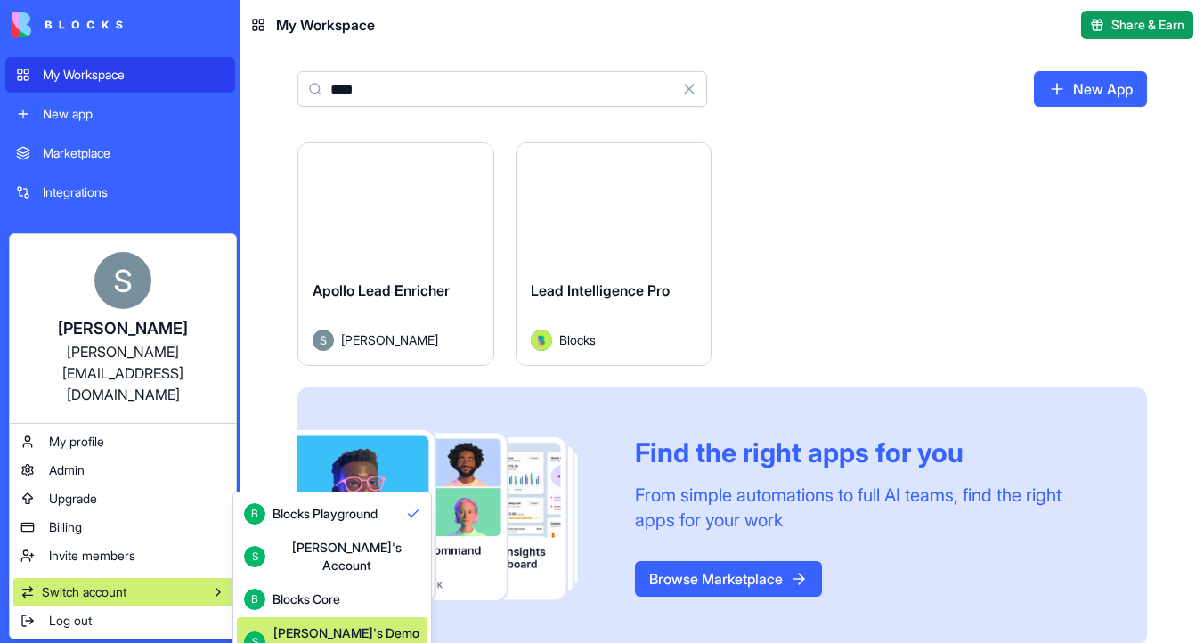
click at [317, 624] on div "[PERSON_NAME]'s Demo Account" at bounding box center [347, 642] width 148 height 36
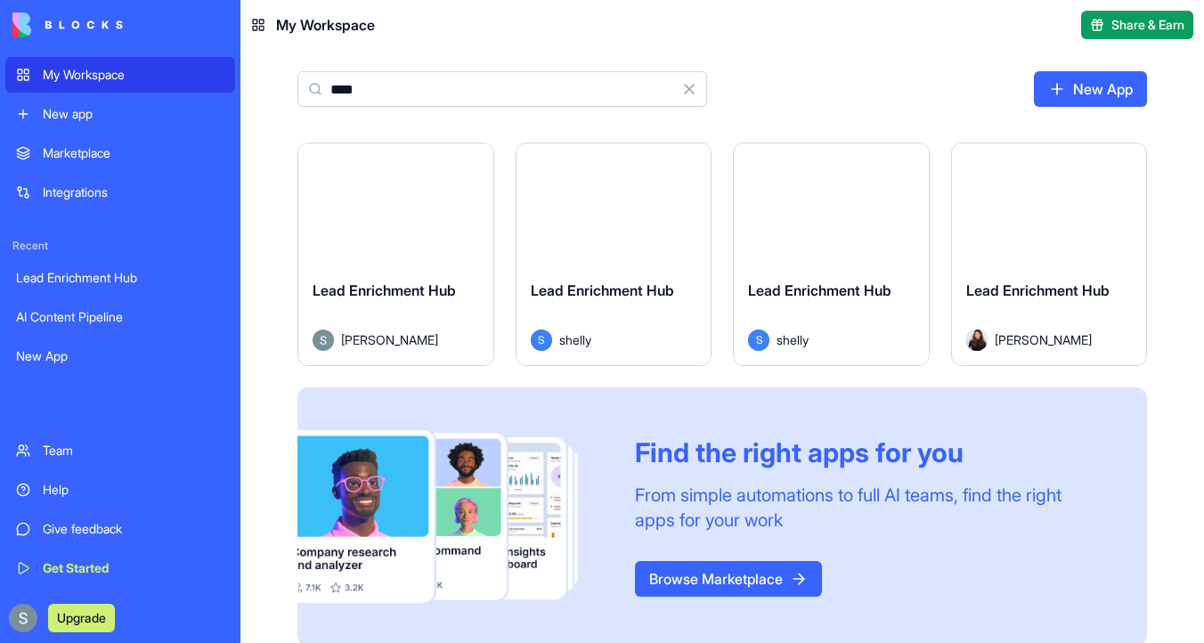
type input "****"
click at [395, 204] on button "Launch" at bounding box center [396, 204] width 134 height 36
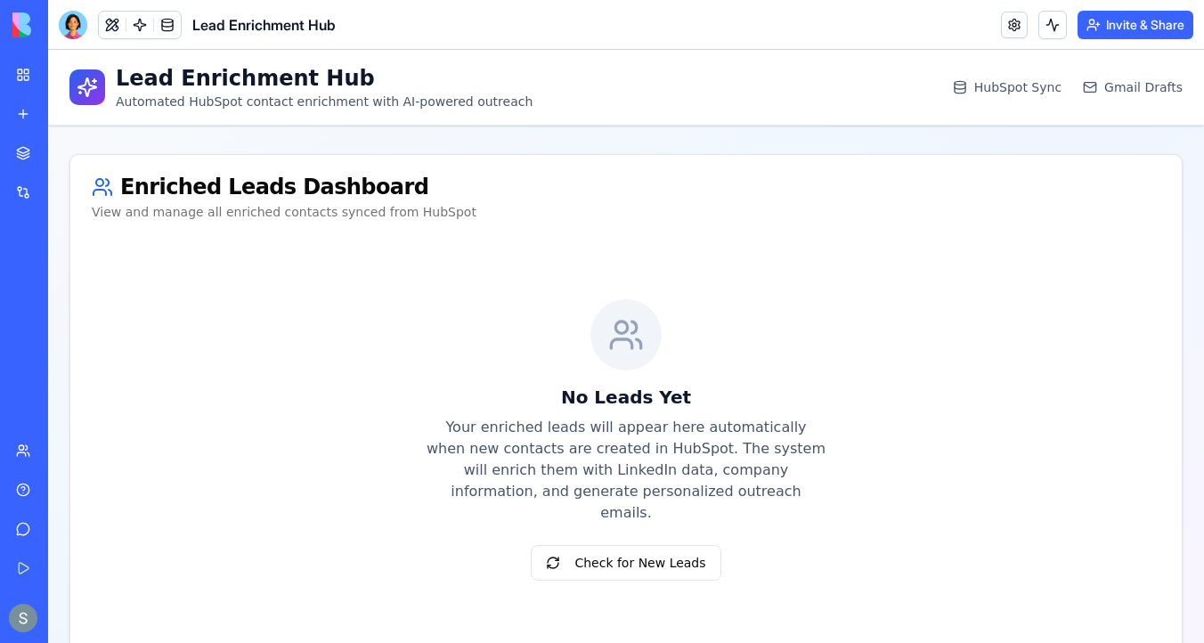
click at [71, 31] on div at bounding box center [73, 25] width 29 height 29
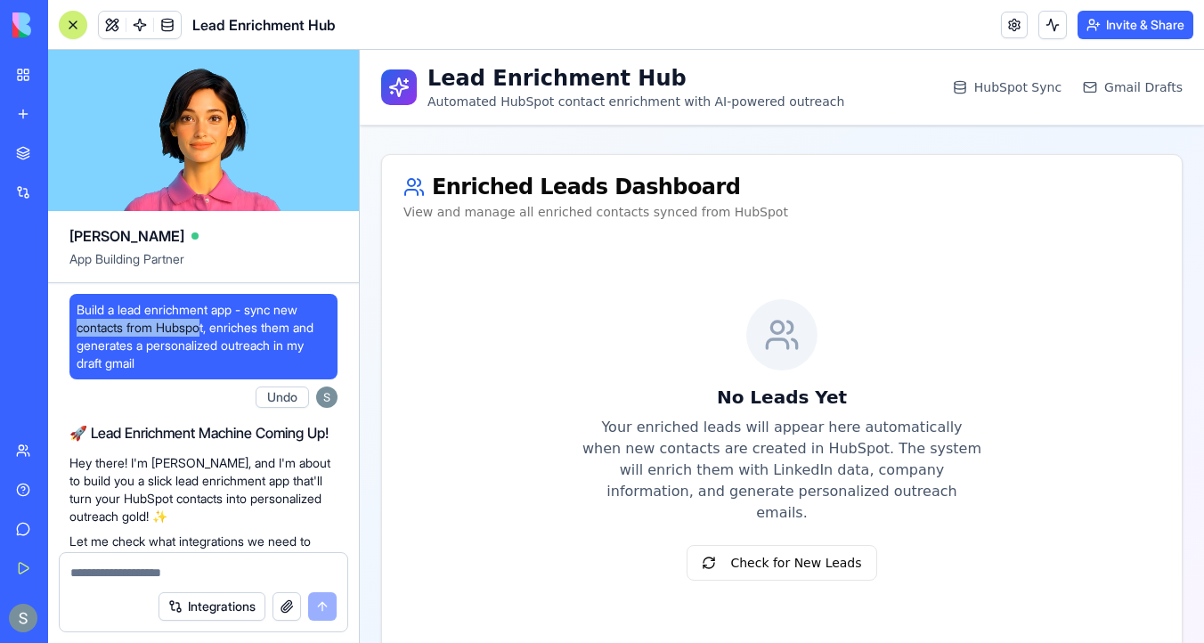
drag, startPoint x: 208, startPoint y: 328, endPoint x: 52, endPoint y: 328, distance: 156.8
click at [173, 31] on link at bounding box center [167, 25] width 27 height 27
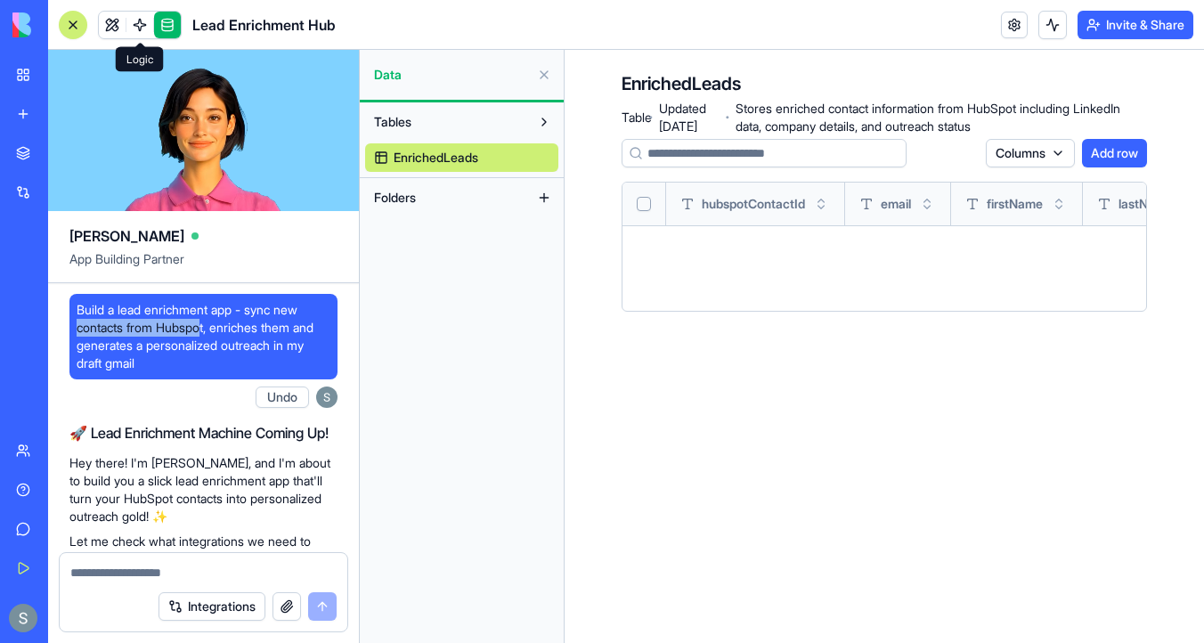
click at [140, 24] on link at bounding box center [139, 25] width 27 height 27
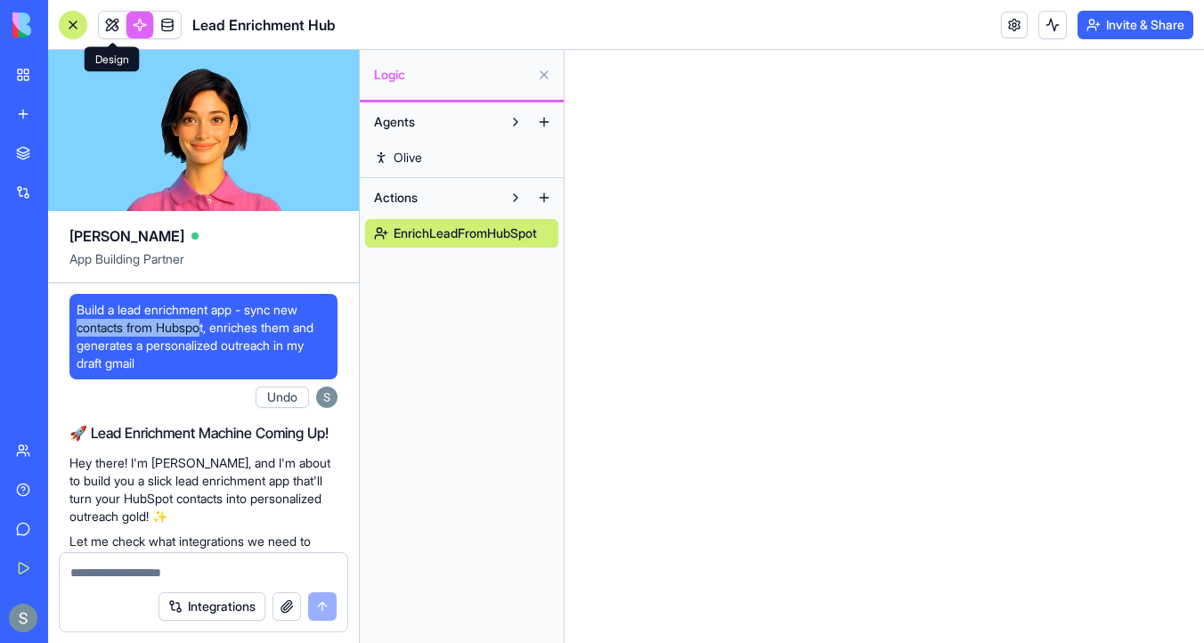
click at [118, 21] on link at bounding box center [112, 25] width 27 height 27
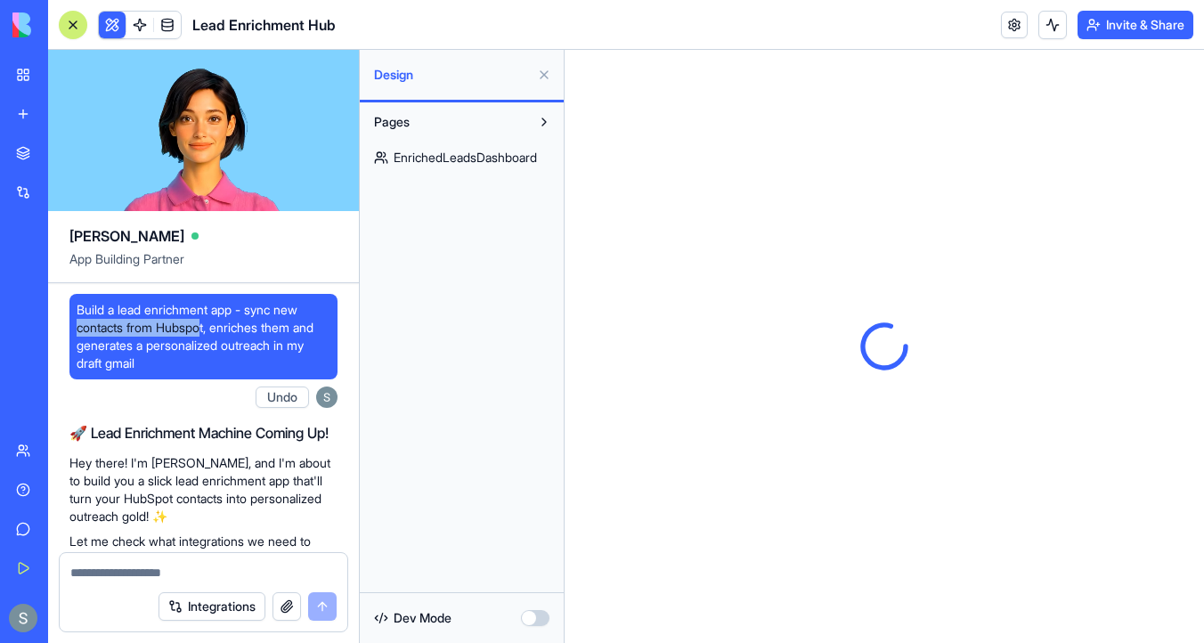
click at [74, 32] on button at bounding box center [73, 25] width 29 height 29
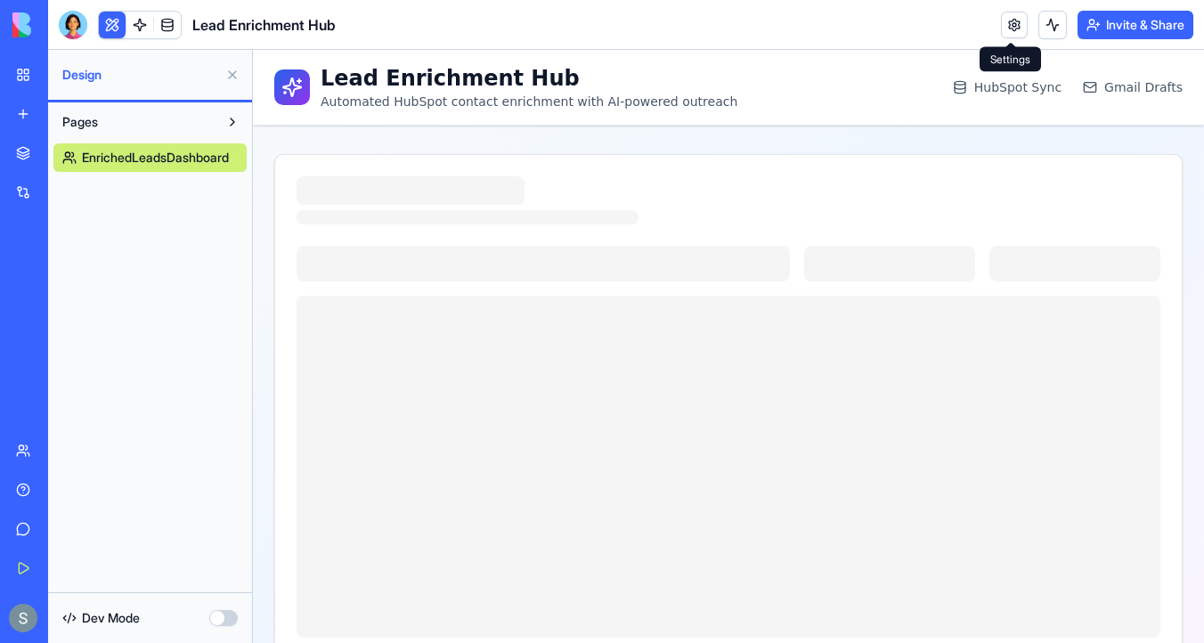
click at [1006, 29] on link at bounding box center [1014, 25] width 27 height 27
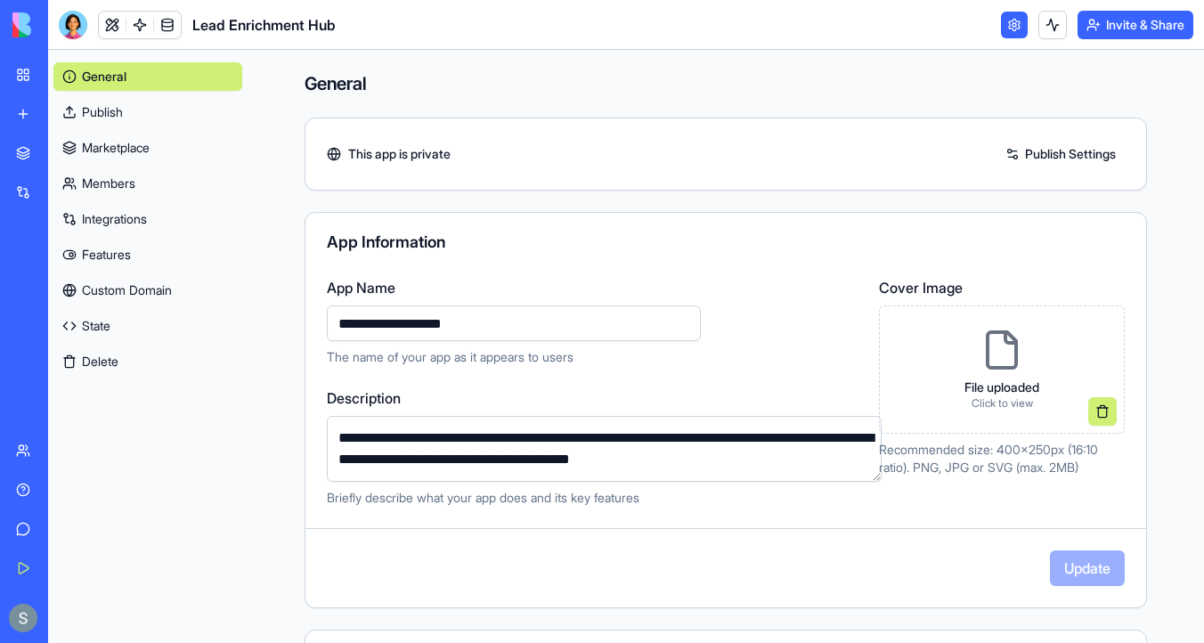
click at [159, 224] on link "Integrations" at bounding box center [147, 219] width 189 height 29
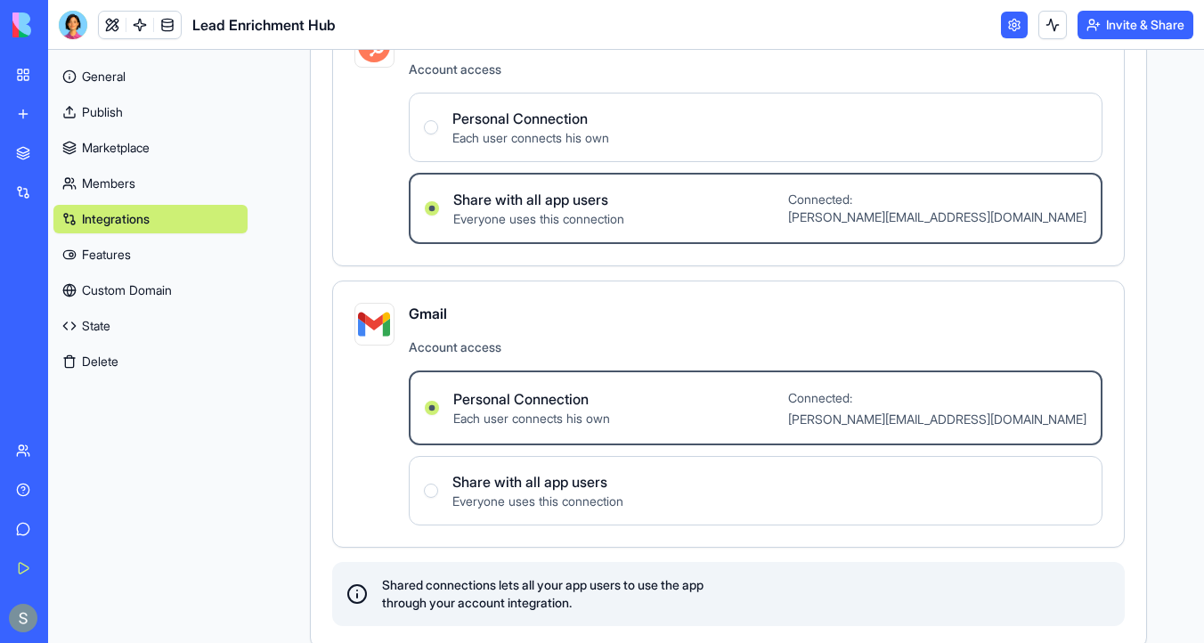
scroll to position [182, 0]
click at [109, 30] on link at bounding box center [112, 25] width 27 height 27
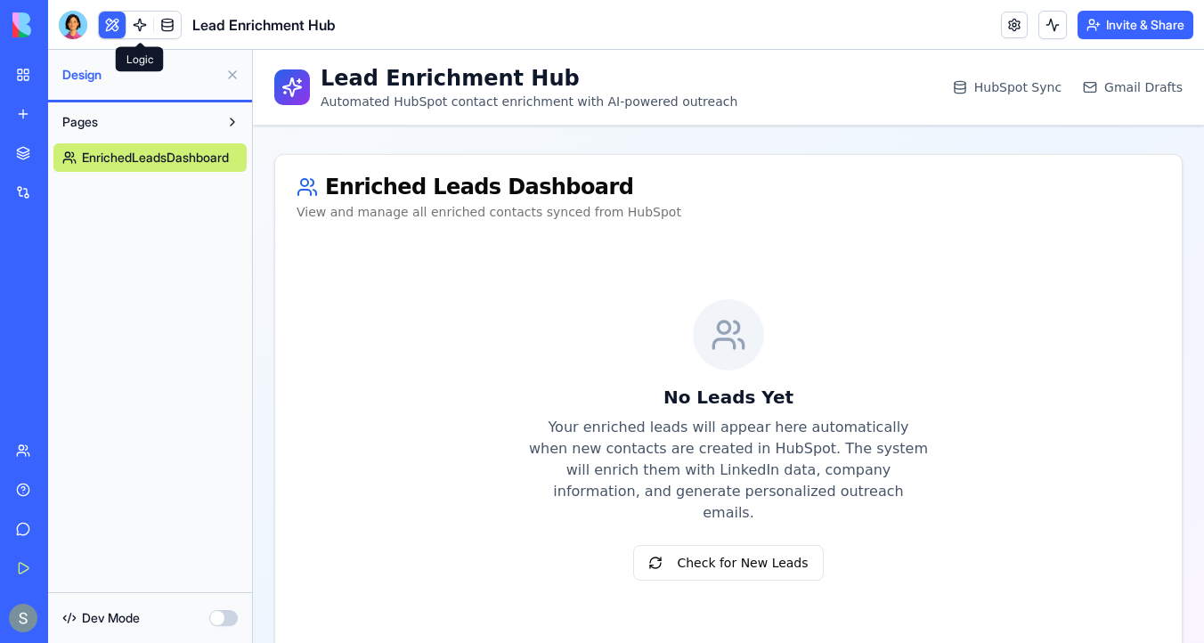
click at [83, 23] on div at bounding box center [73, 25] width 29 height 29
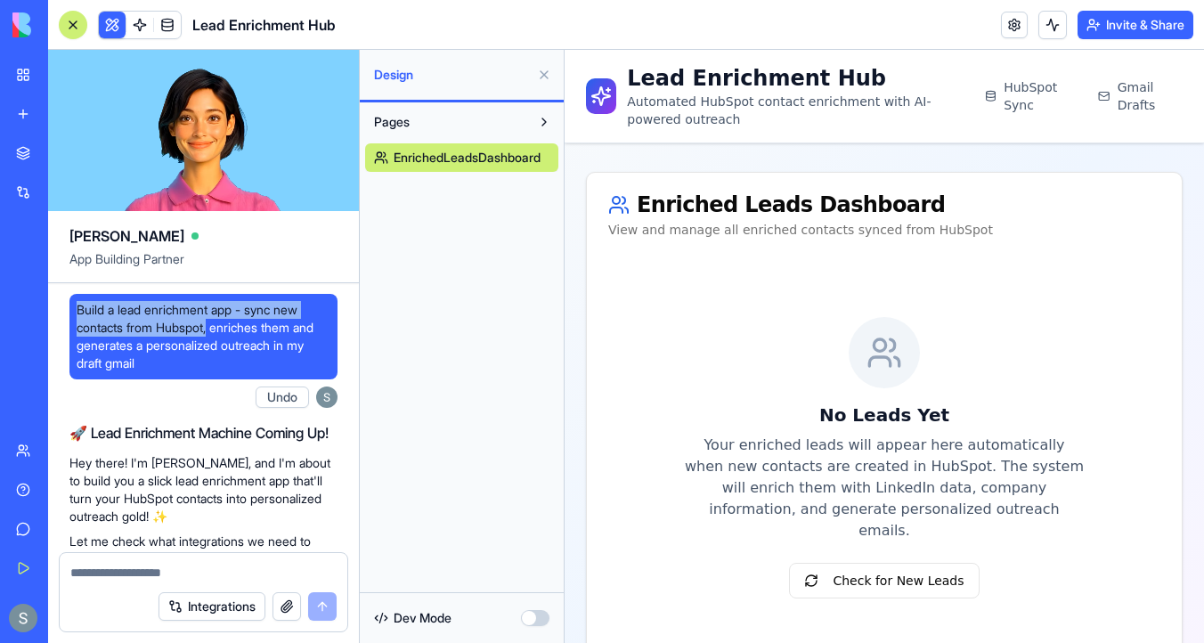
drag, startPoint x: 216, startPoint y: 326, endPoint x: 69, endPoint y: 316, distance: 147.3
click at [70, 316] on div "Build a lead enrichment app - sync new contacts from Hubspot, enriches them and…" at bounding box center [203, 337] width 268 height 86
click at [318, 304] on span "Build a lead enrichment app - sync new contacts from Hubspot, enriches them and…" at bounding box center [204, 336] width 254 height 71
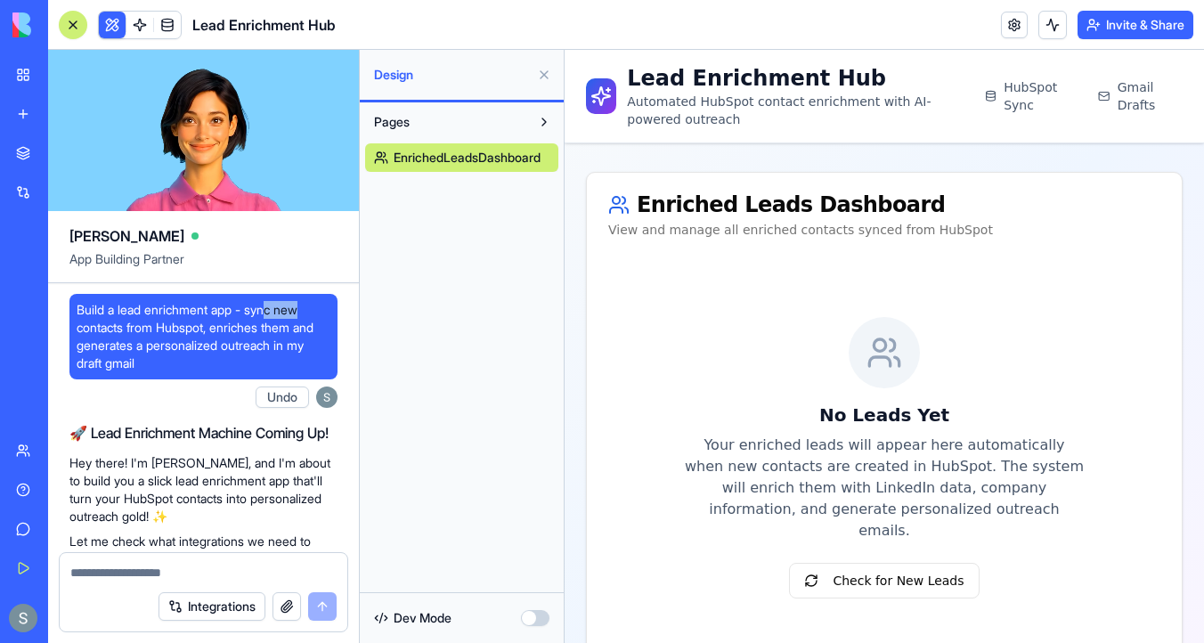
drag, startPoint x: 314, startPoint y: 309, endPoint x: 275, endPoint y: 308, distance: 39.2
click at [275, 308] on span "Build a lead enrichment app - sync new contacts from Hubspot, enriches them and…" at bounding box center [204, 336] width 254 height 71
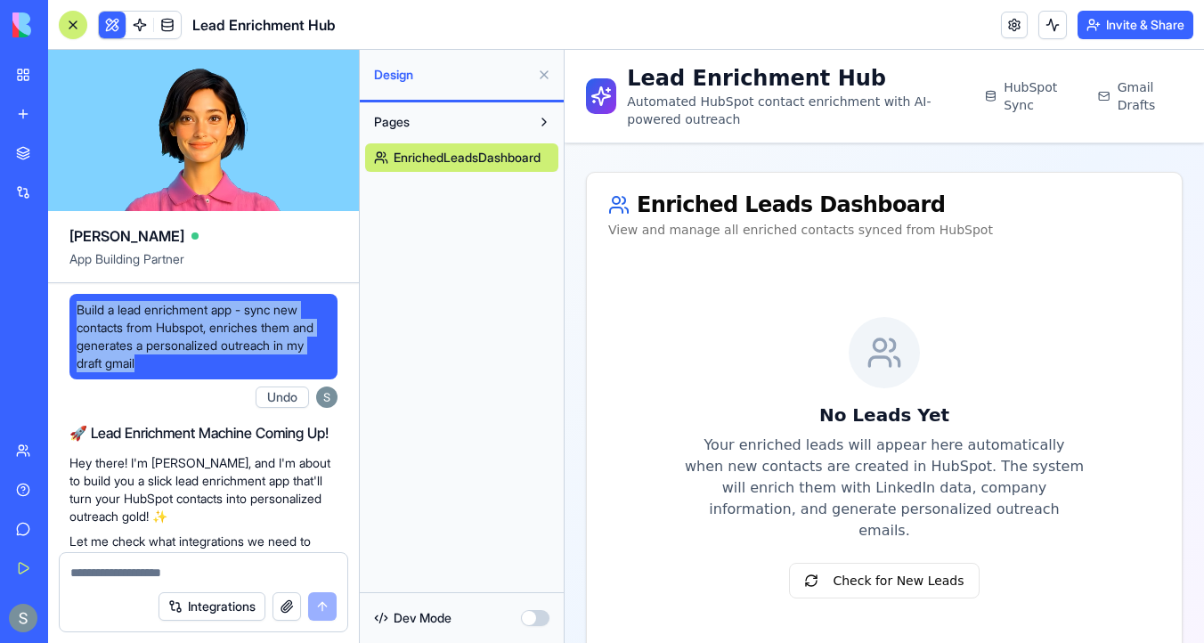
drag, startPoint x: 157, startPoint y: 363, endPoint x: 68, endPoint y: 297, distance: 110.8
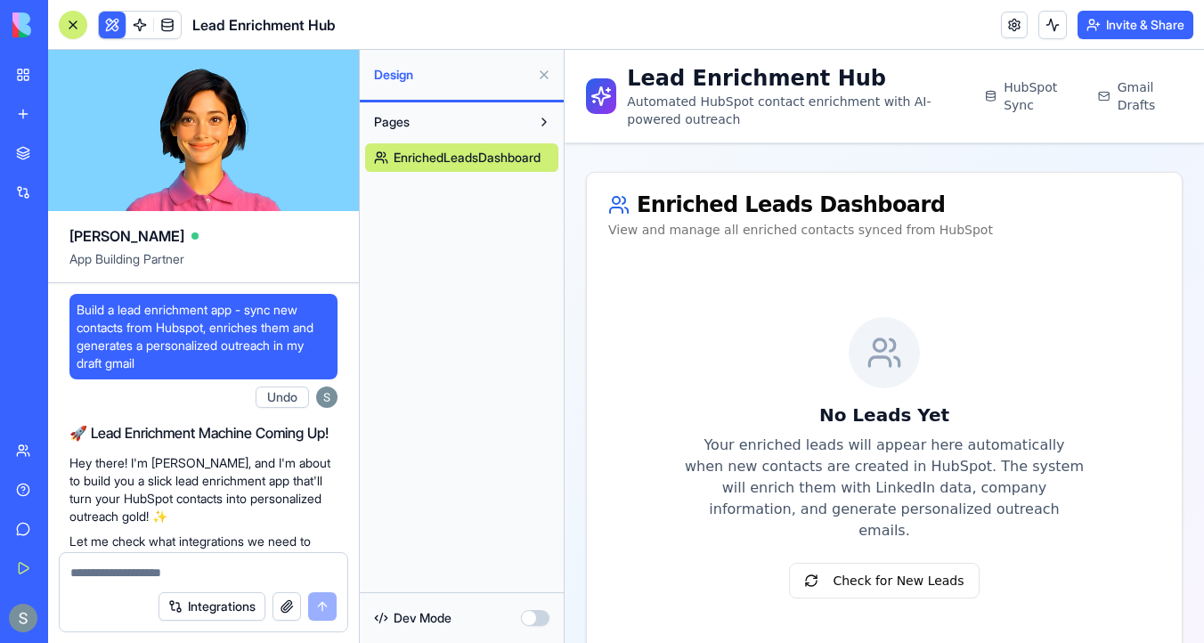
click at [464, 193] on div "Pages EnrichedLeadsDashboard" at bounding box center [462, 347] width 204 height 490
click at [138, 29] on link at bounding box center [139, 25] width 27 height 27
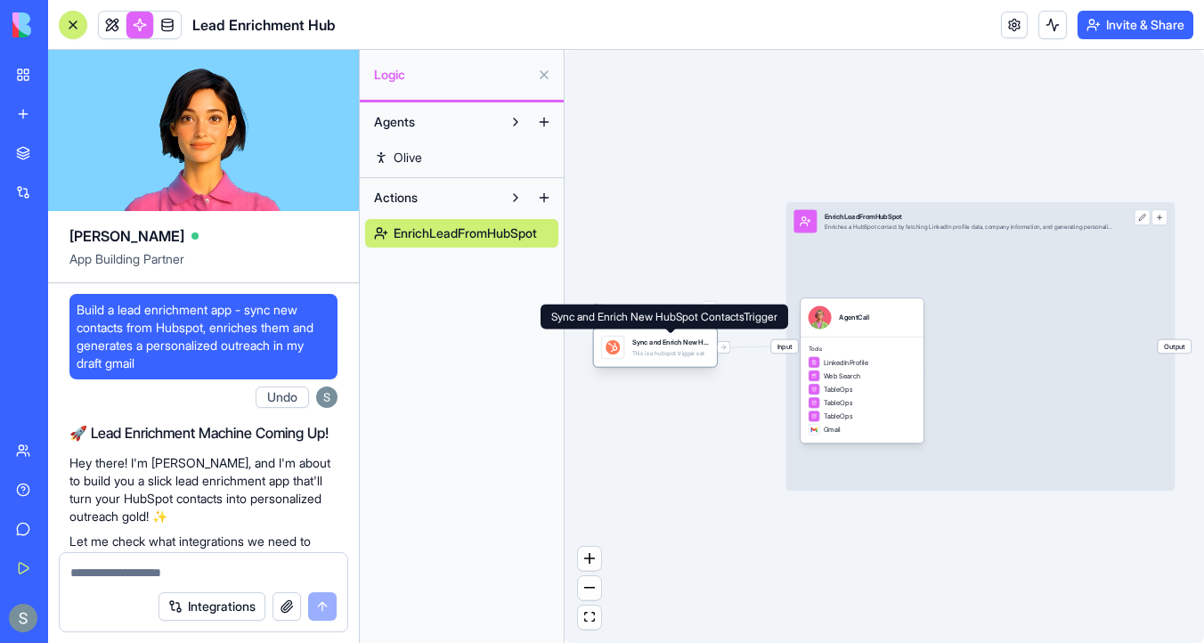
click at [647, 349] on div "This is a hubspot trigger set" at bounding box center [670, 353] width 77 height 8
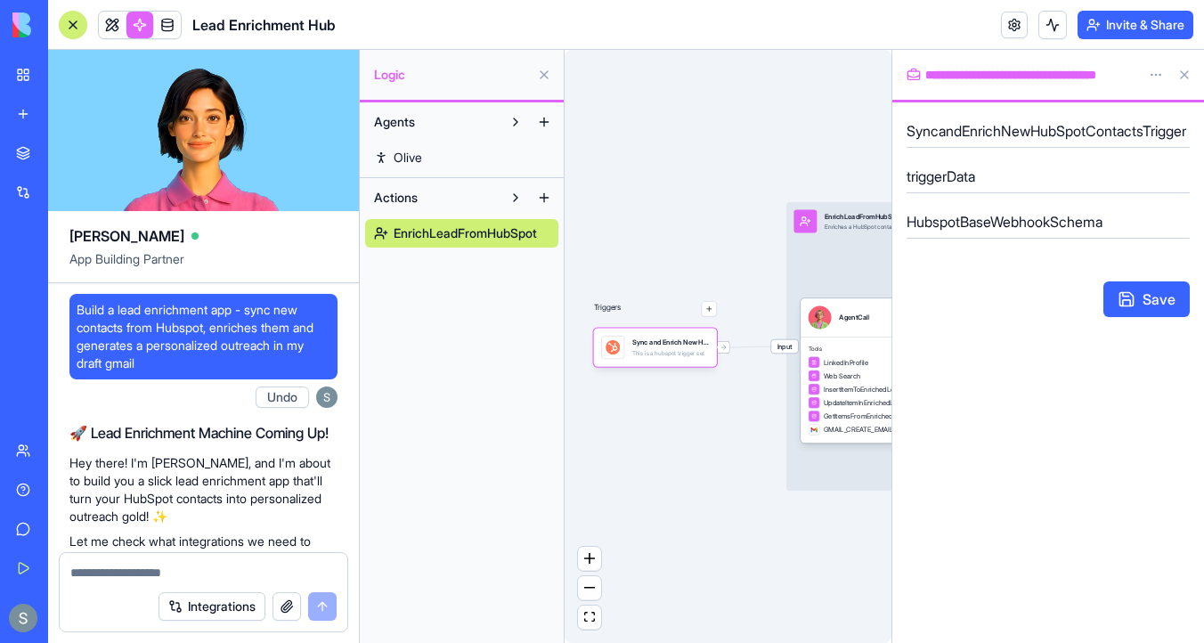
click at [1137, 298] on button "Save" at bounding box center [1147, 299] width 86 height 36
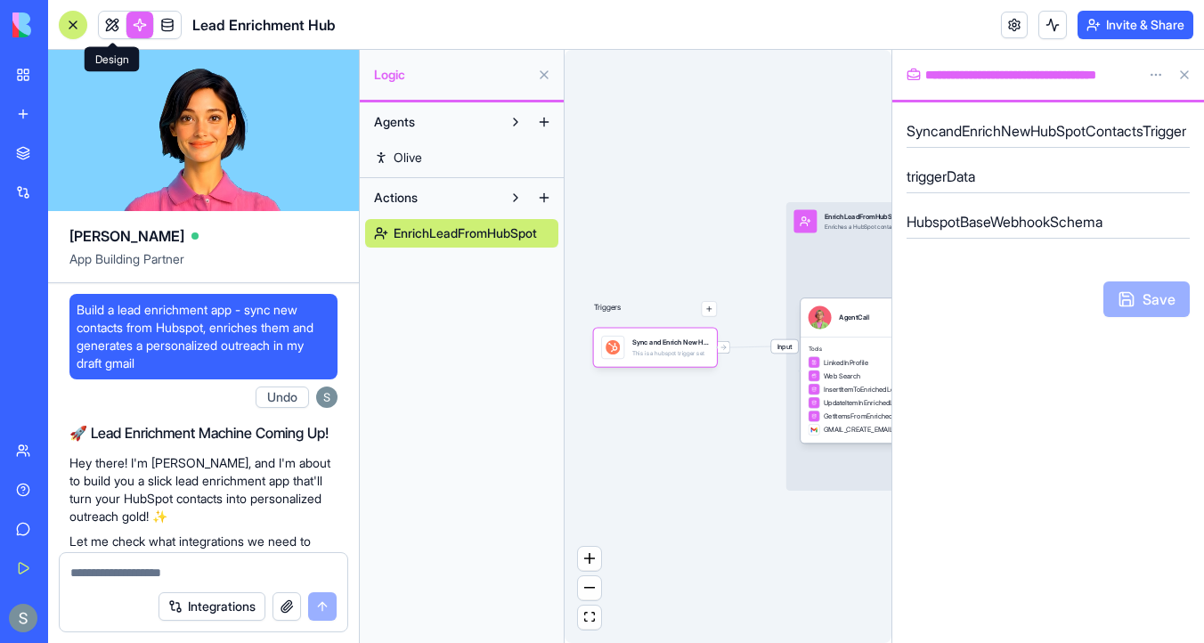
click at [120, 23] on link at bounding box center [112, 25] width 27 height 27
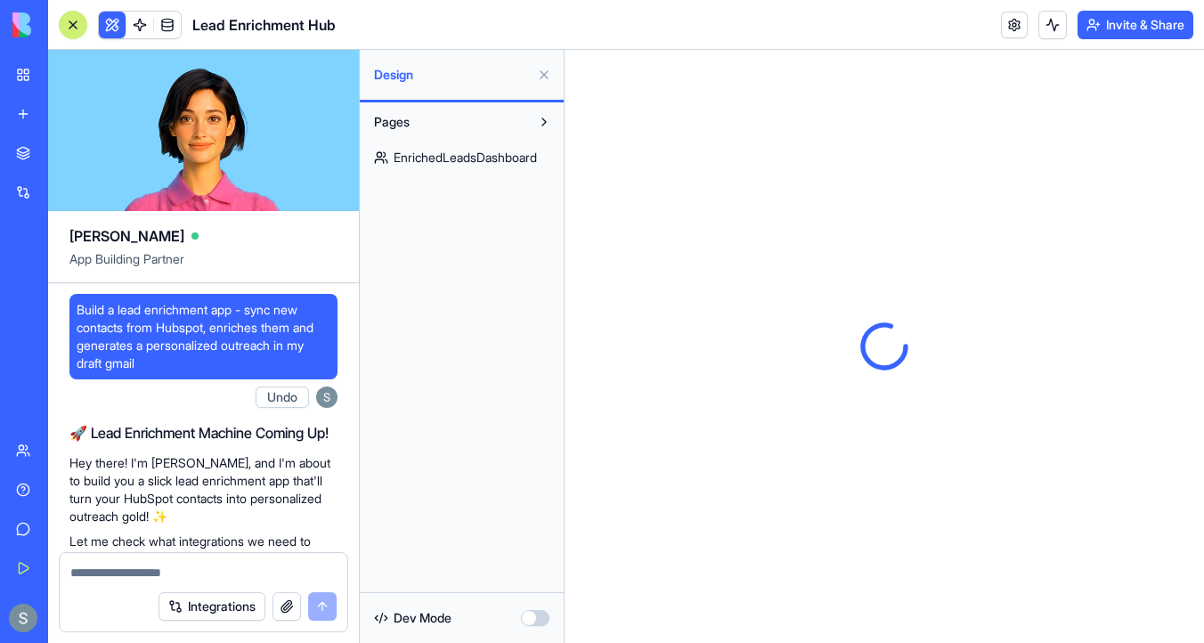
click at [449, 155] on span "EnrichedLeadsDashboard" at bounding box center [465, 158] width 143 height 18
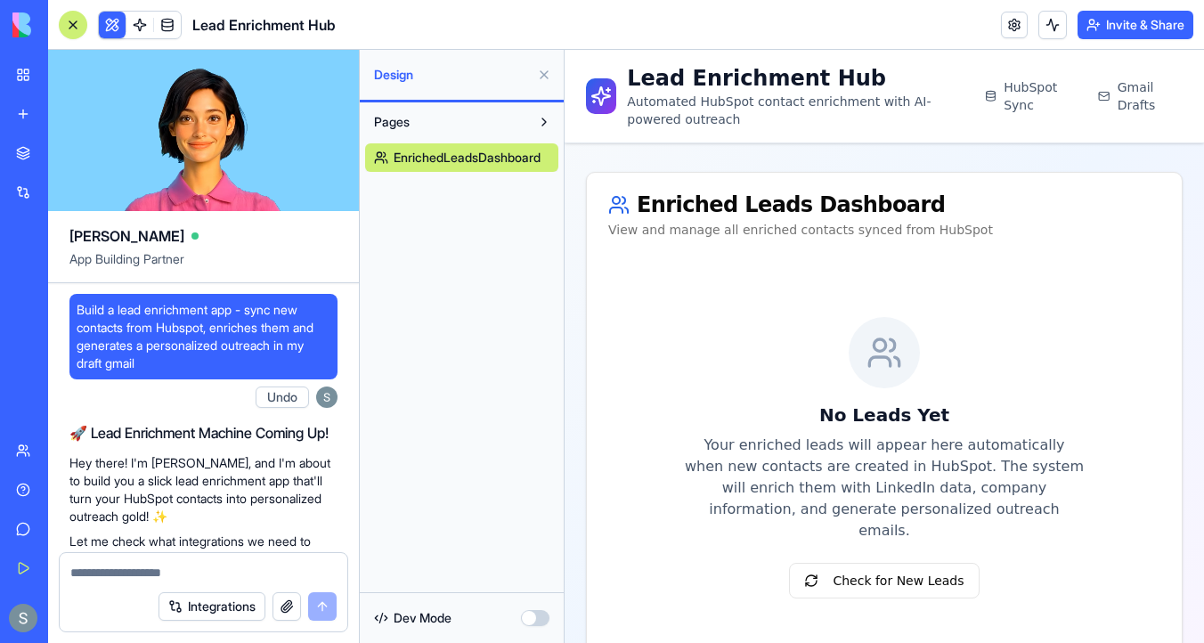
click at [182, 575] on textarea at bounding box center [203, 573] width 266 height 18
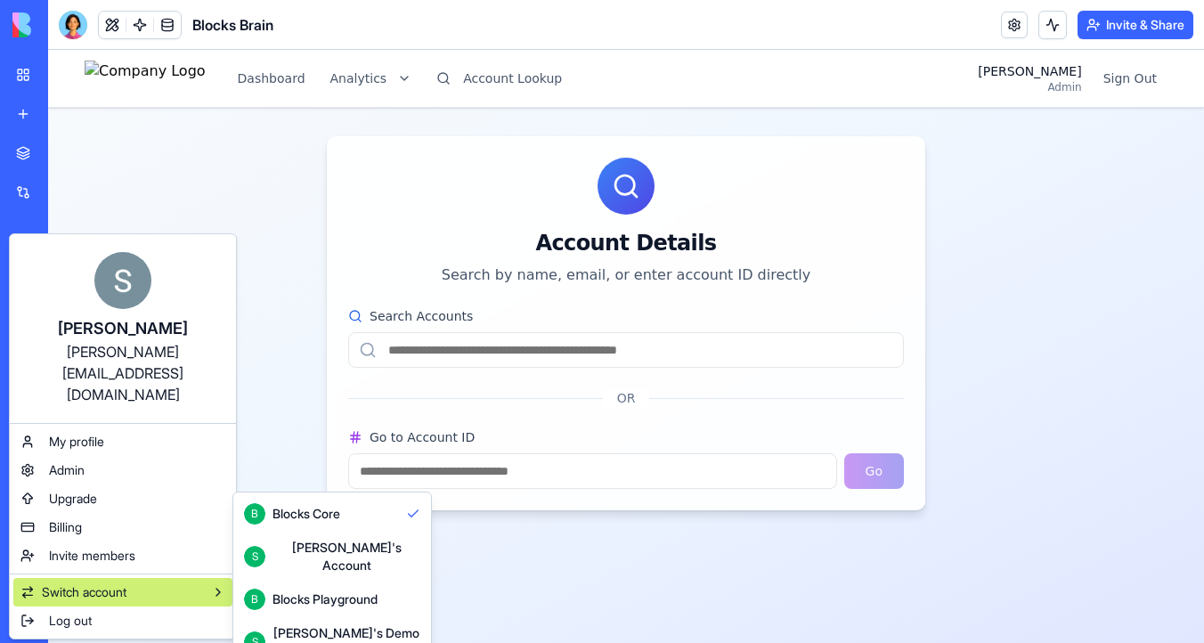
click at [304, 624] on div "[PERSON_NAME]'s Demo Account" at bounding box center [347, 642] width 148 height 36
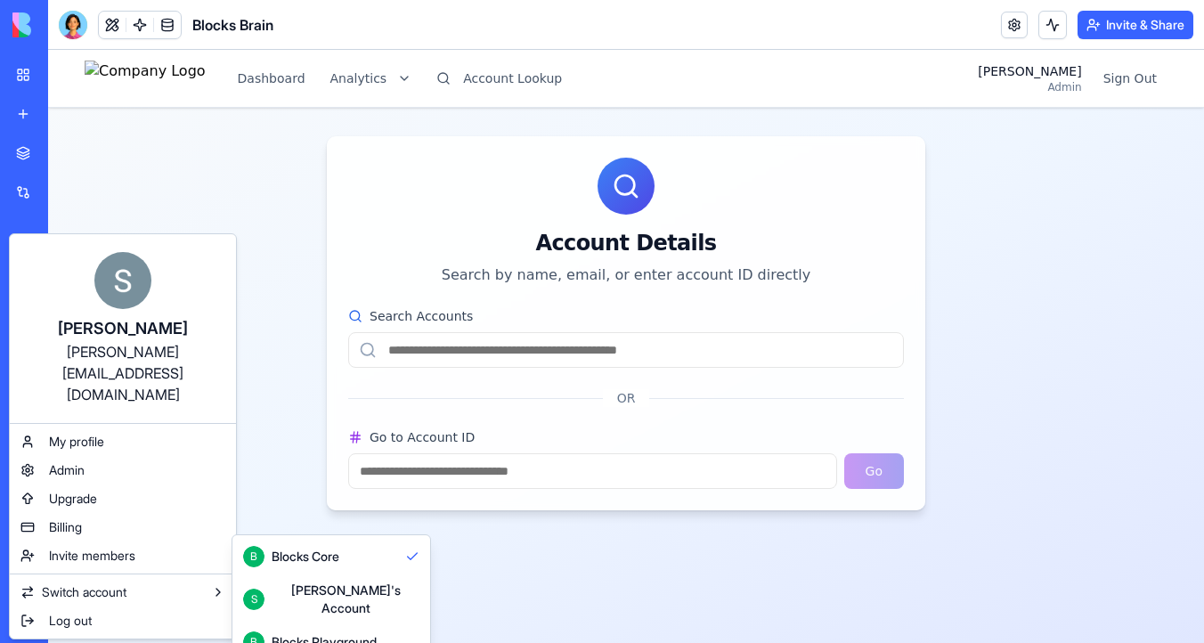
scroll to position [47, 0]
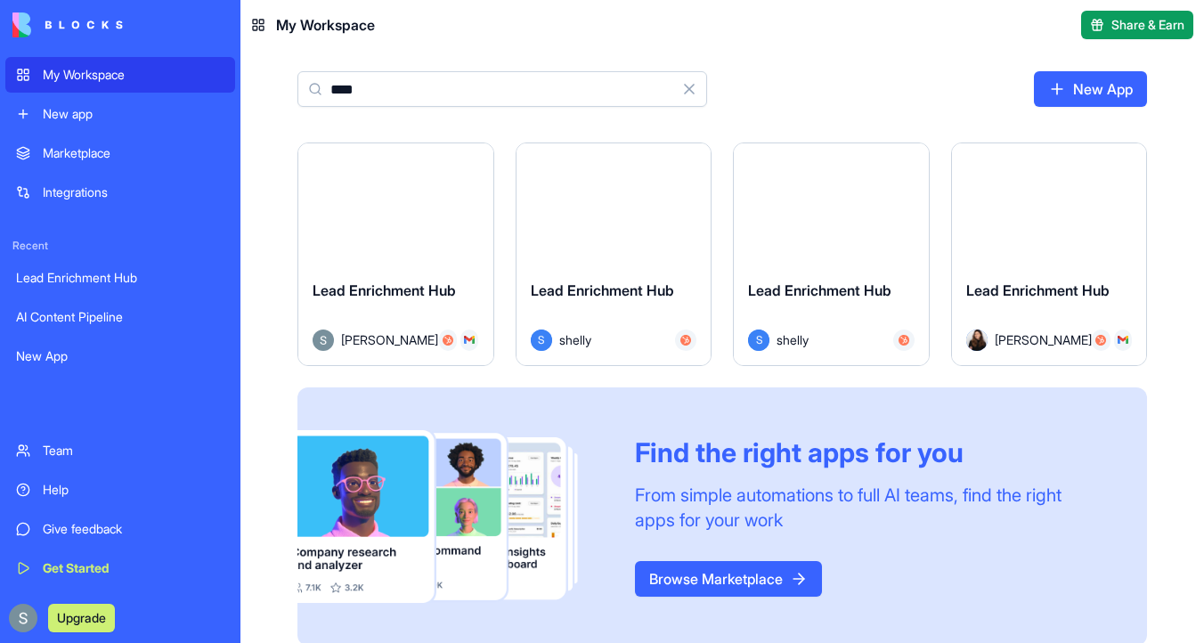
type input "****"
click at [381, 202] on button "Launch" at bounding box center [396, 204] width 134 height 36
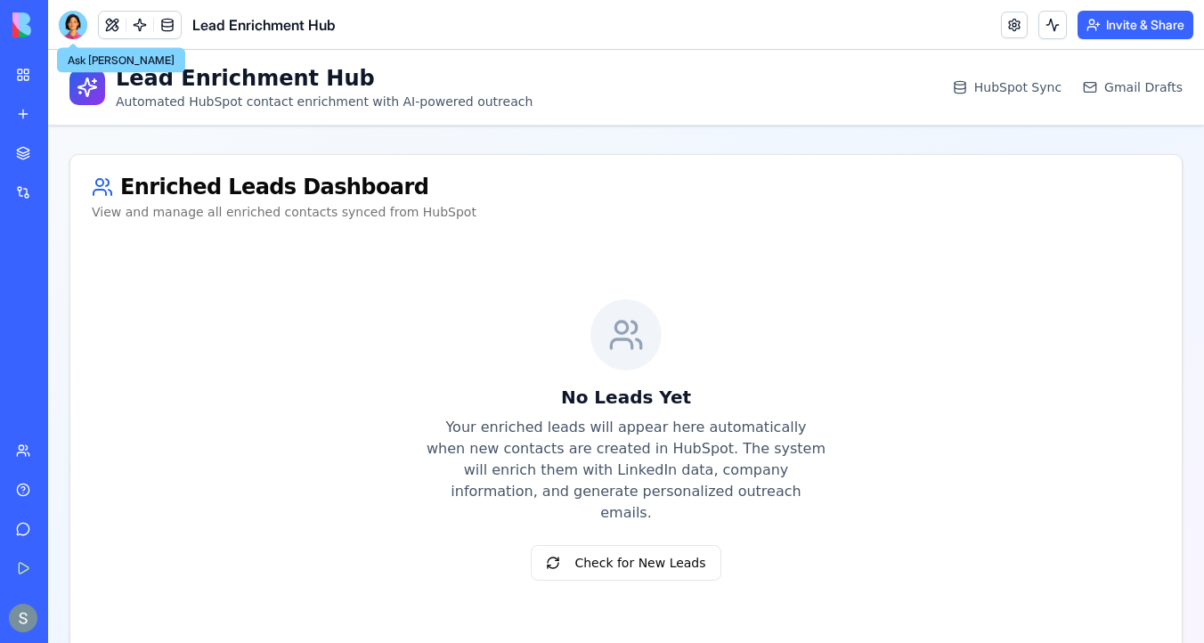
click at [69, 23] on div at bounding box center [73, 25] width 29 height 29
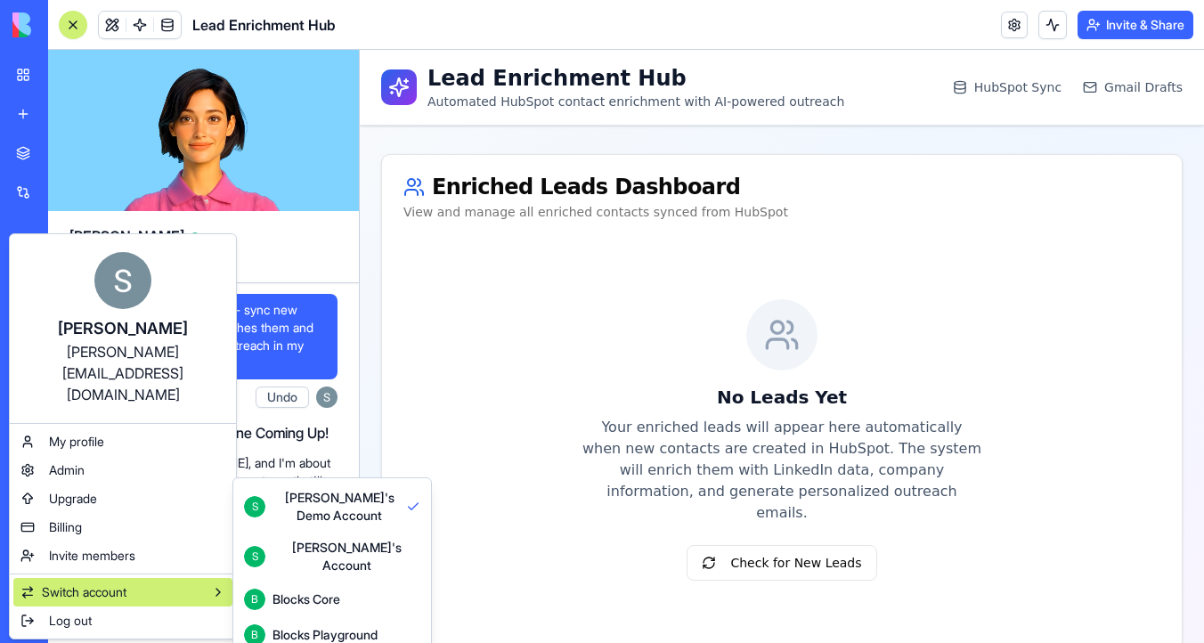
click at [282, 626] on div "Blocks Playground" at bounding box center [325, 635] width 105 height 18
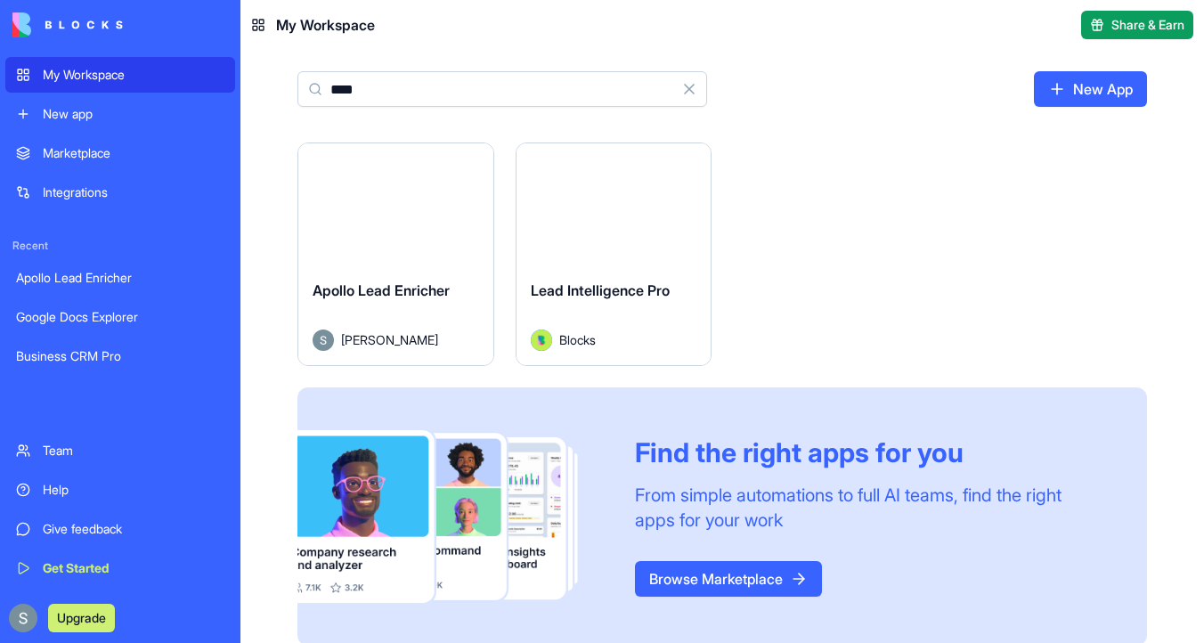
type input "****"
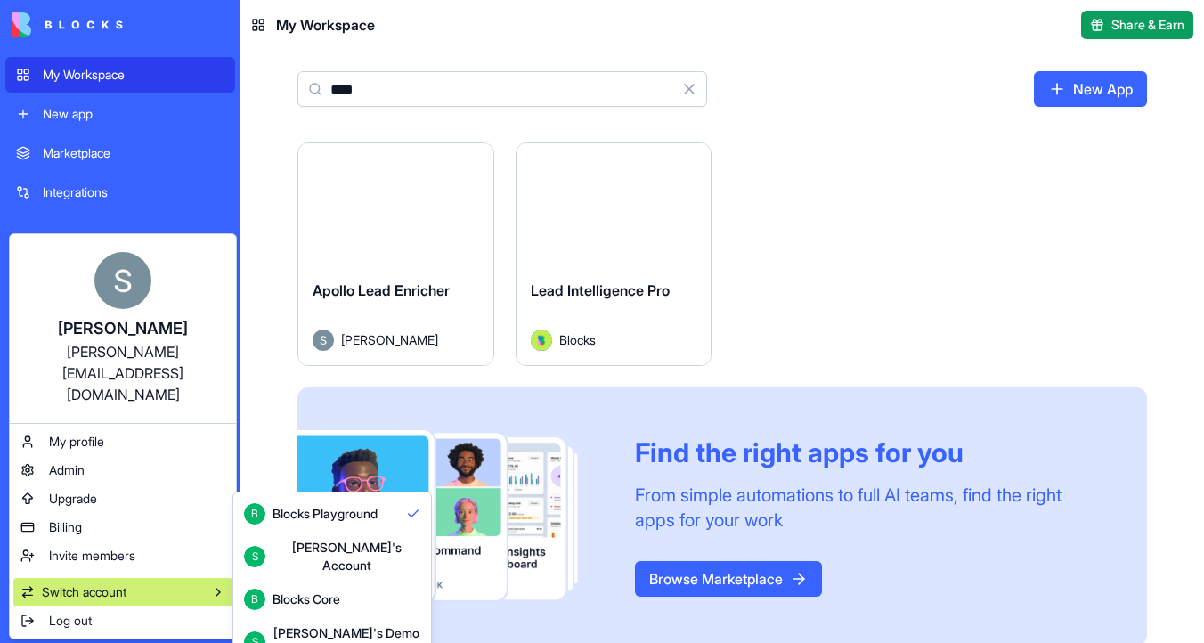
click at [297, 591] on div "Blocks Core" at bounding box center [307, 600] width 68 height 18
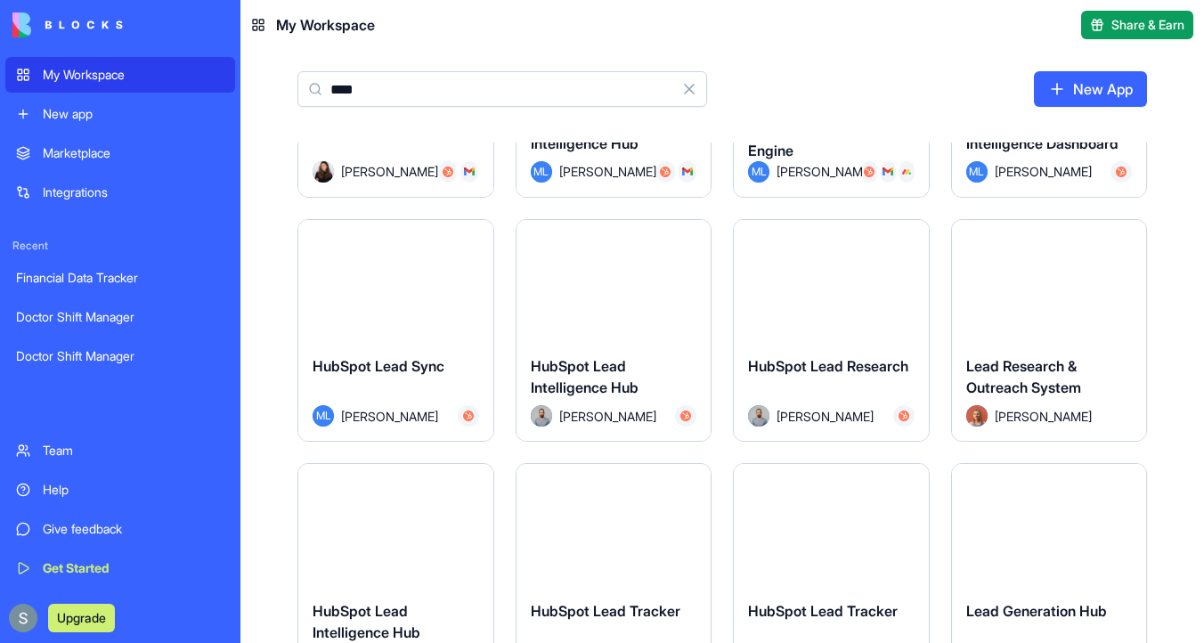
scroll to position [1147, 0]
click at [359, 77] on input "****" at bounding box center [502, 89] width 410 height 36
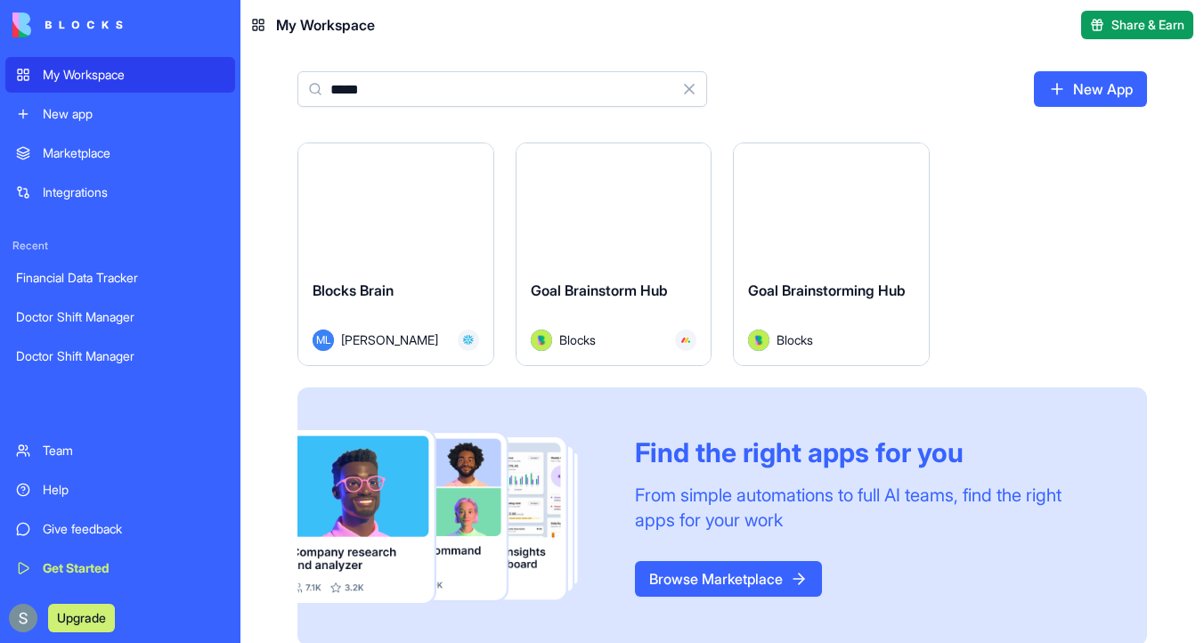
type input "*****"
click at [389, 211] on button "Launch" at bounding box center [396, 204] width 134 height 36
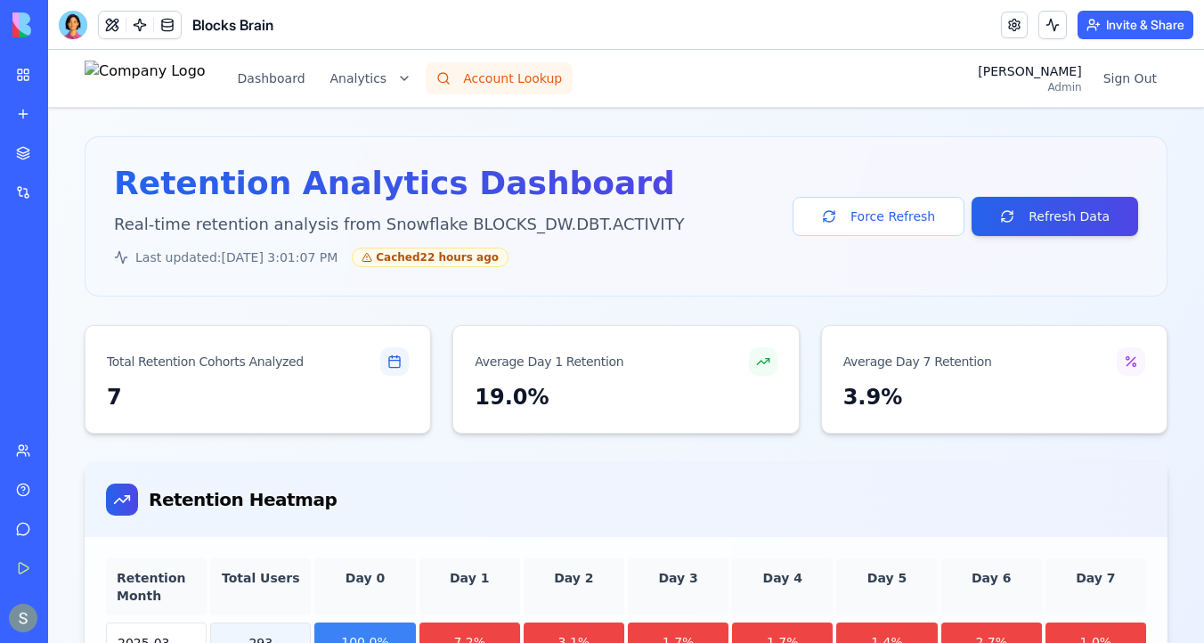
click at [560, 91] on button "Account Lookup" at bounding box center [499, 78] width 147 height 32
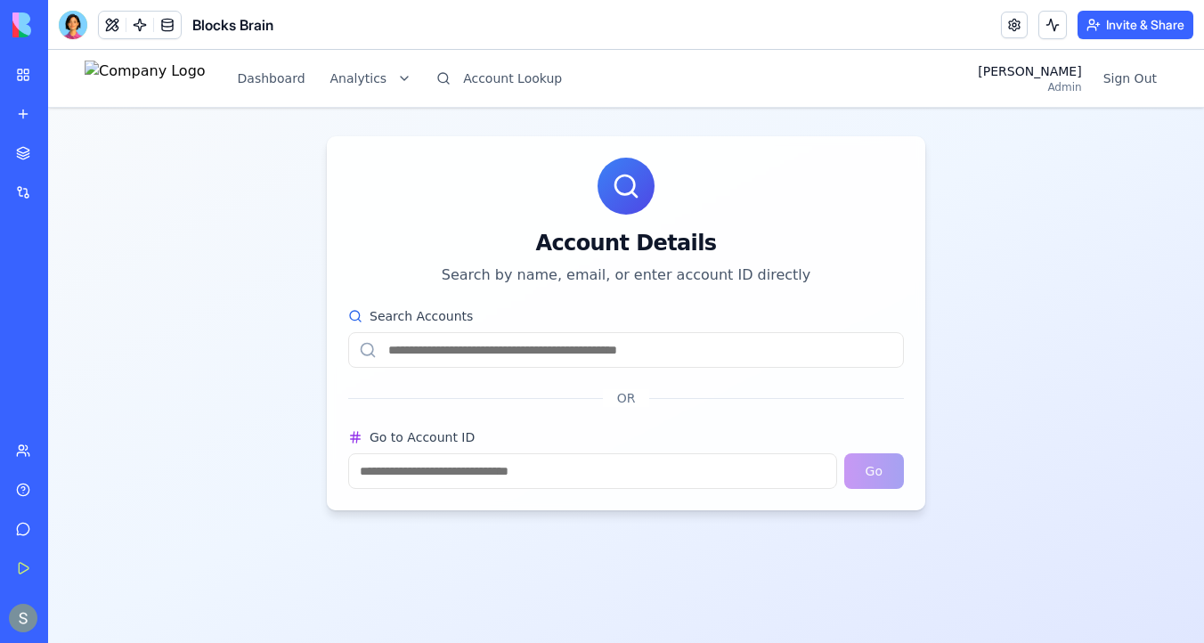
click at [521, 353] on input "Search Accounts" at bounding box center [626, 350] width 556 height 36
paste input "**********"
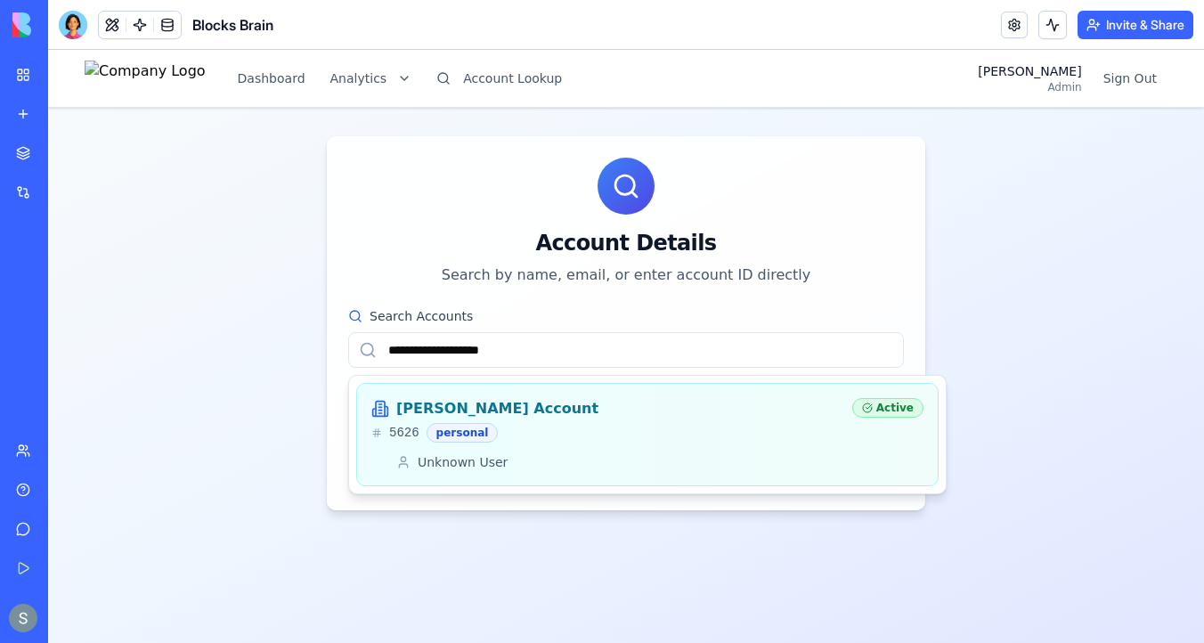
type input "**********"
click at [535, 403] on div "[PERSON_NAME] Account" at bounding box center [604, 408] width 467 height 21
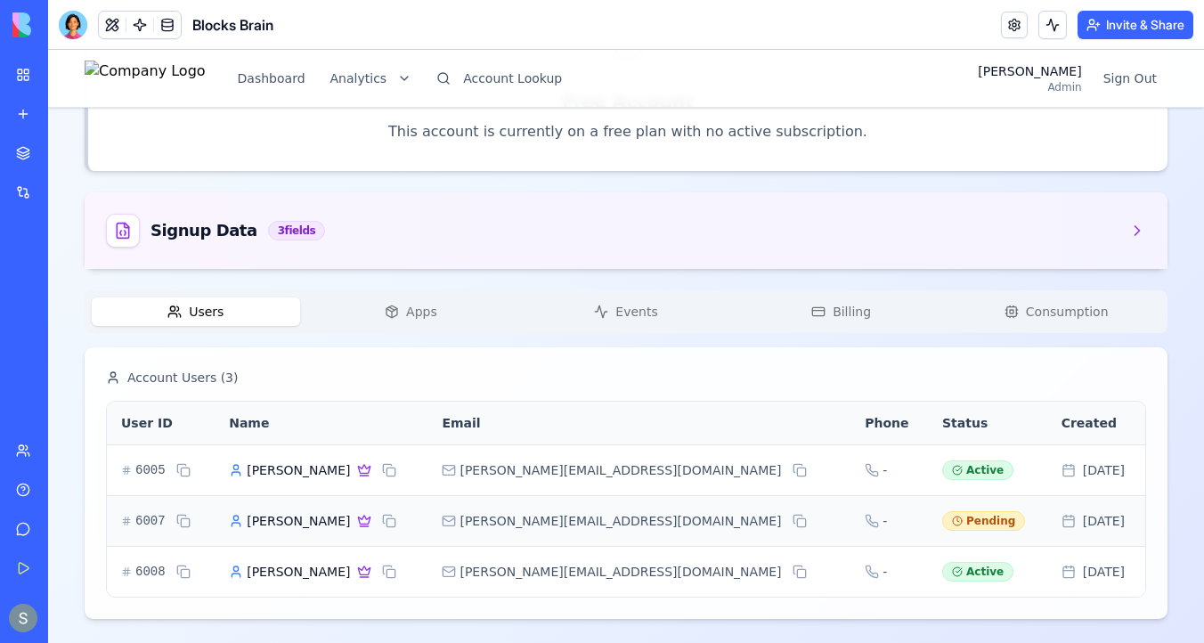
scroll to position [436, 0]
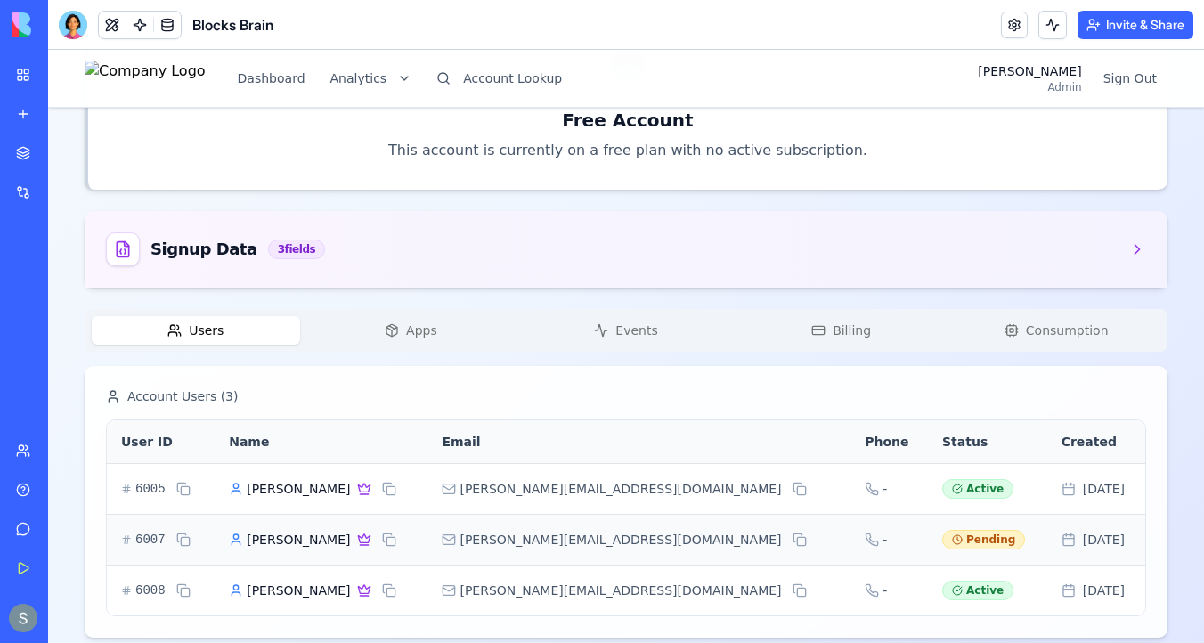
click at [426, 309] on div "Users Apps Events Billing Consumption" at bounding box center [626, 330] width 1083 height 43
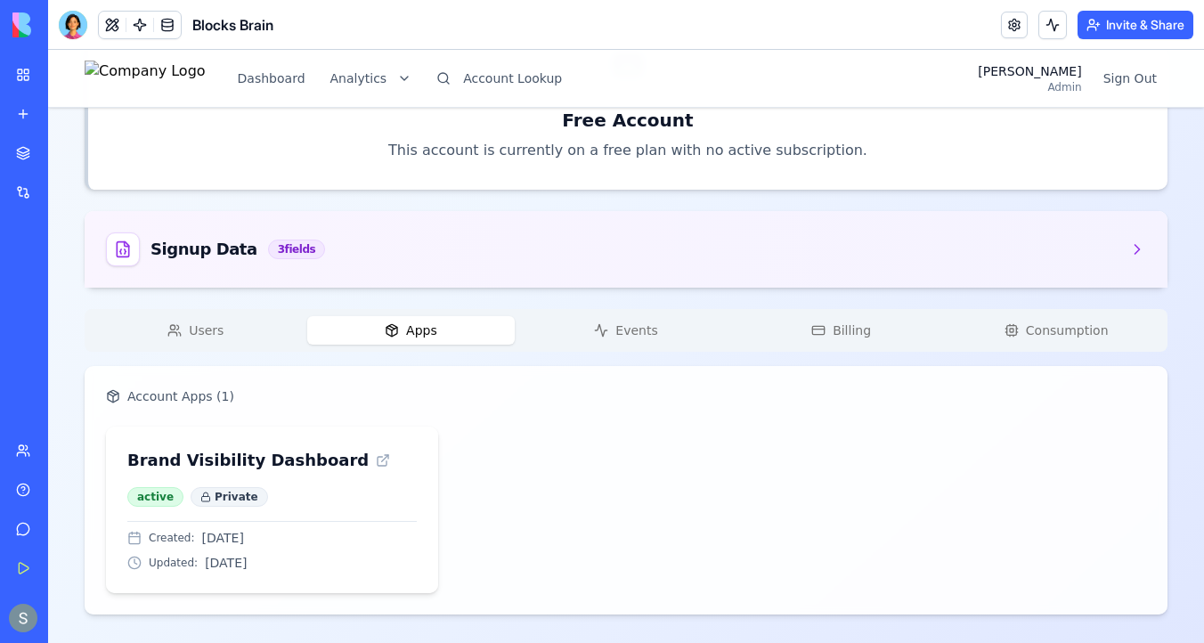
click at [224, 339] on button "Users" at bounding box center [196, 330] width 208 height 29
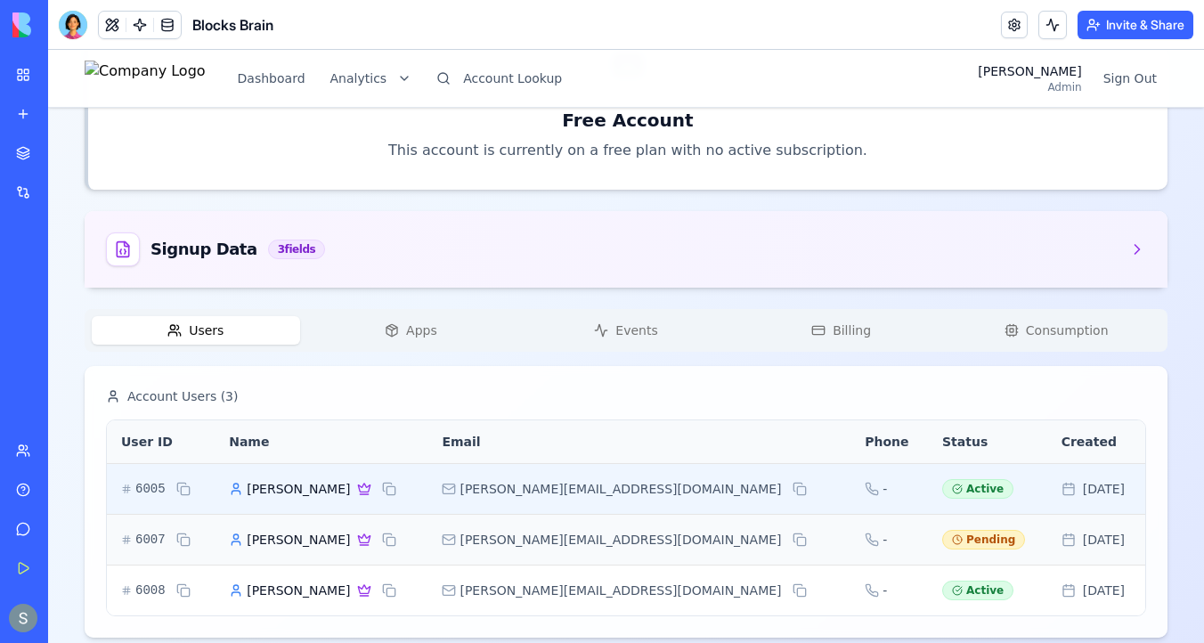
click at [328, 491] on span "[PERSON_NAME]" at bounding box center [298, 489] width 103 height 18
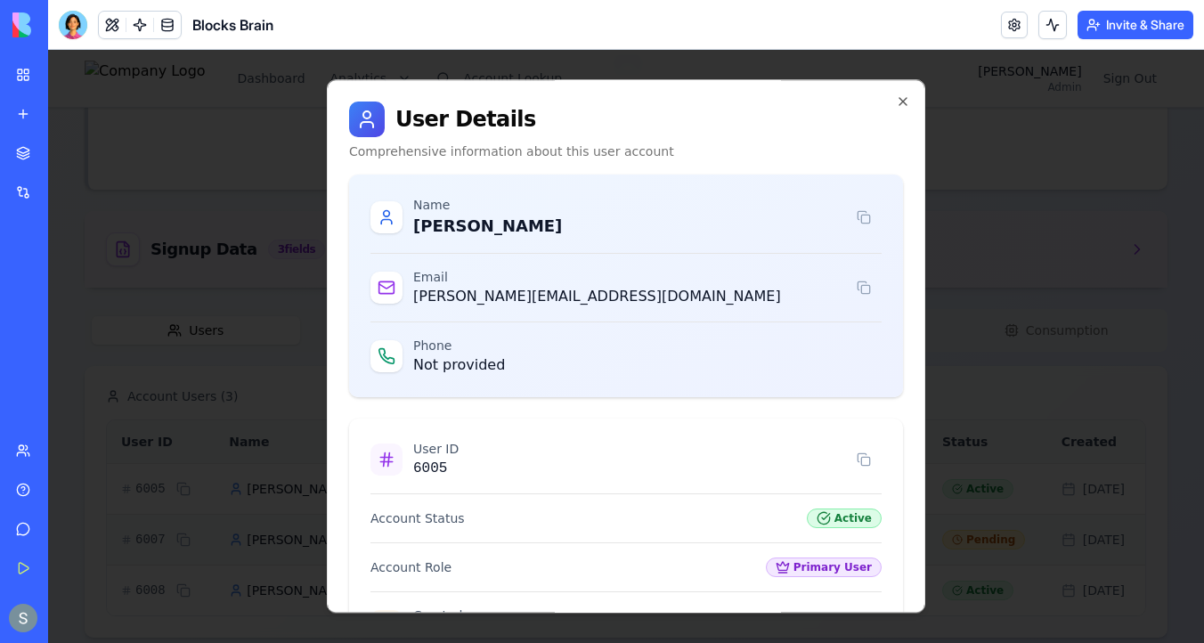
scroll to position [250, 0]
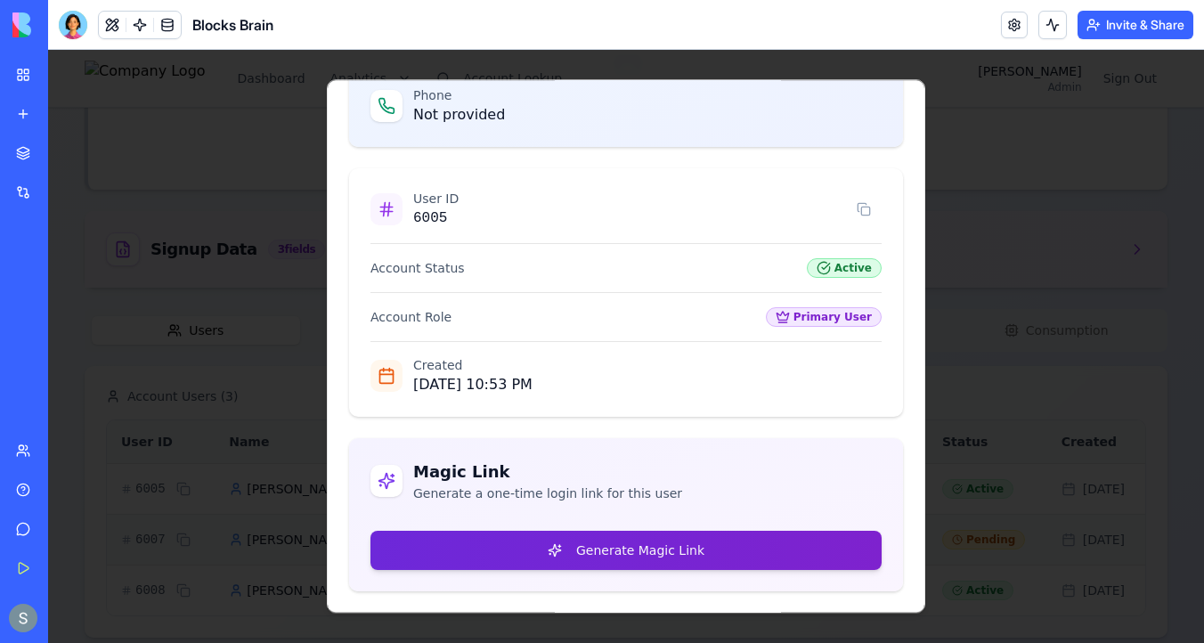
click at [529, 547] on button "Generate Magic Link" at bounding box center [626, 550] width 511 height 39
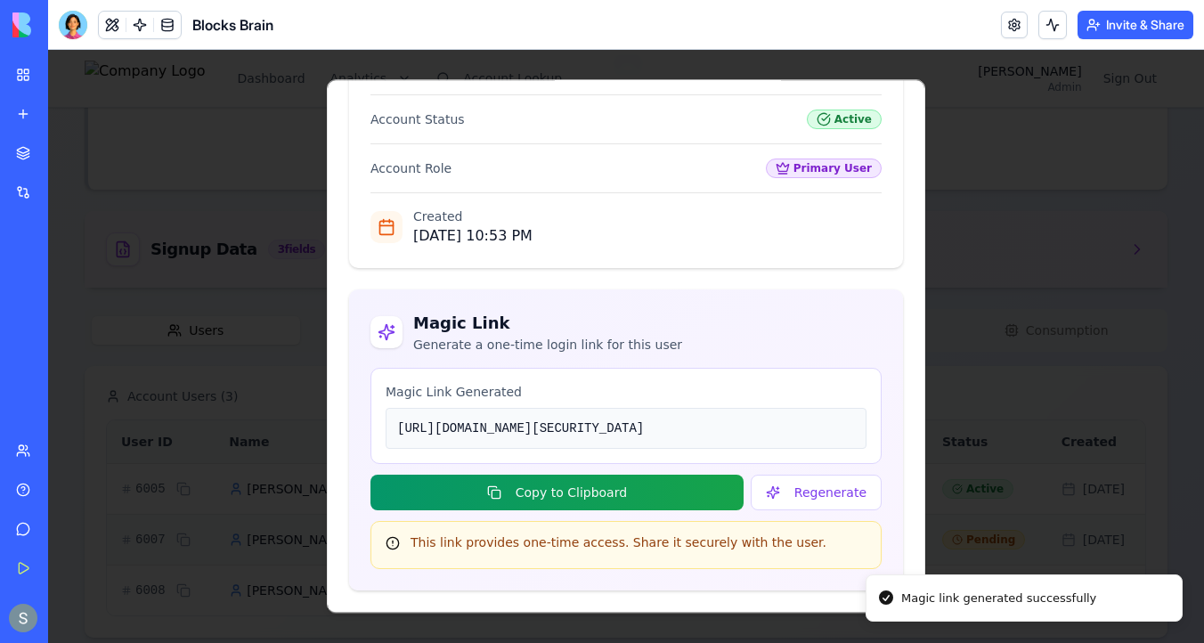
scroll to position [505, 0]
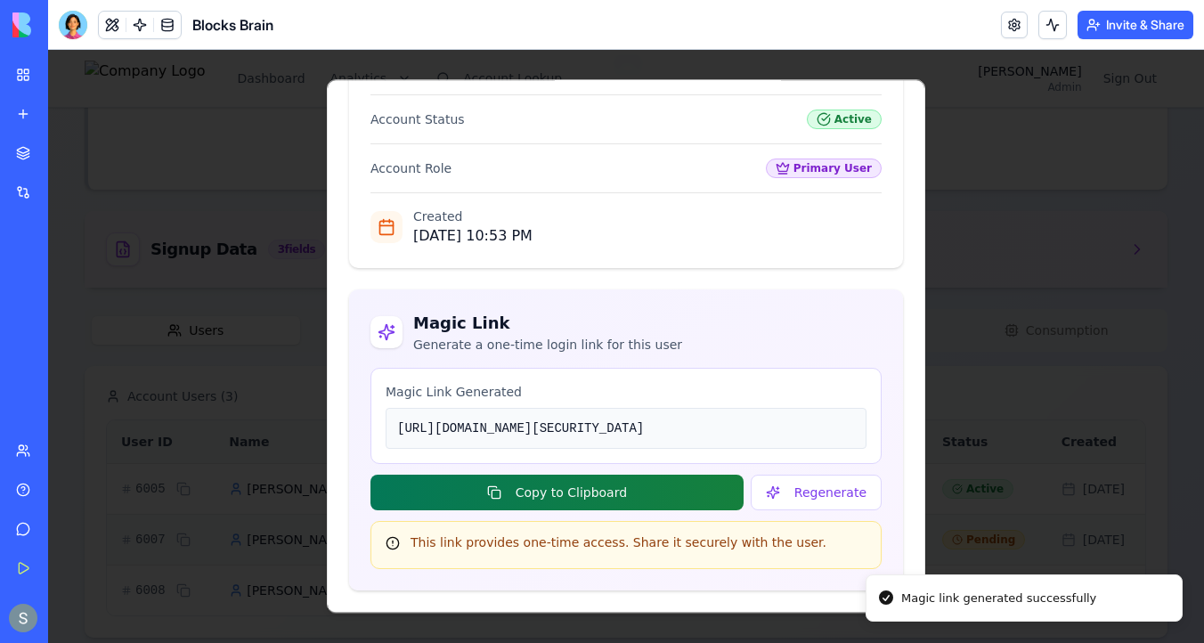
click at [647, 501] on button "Copy to Clipboard" at bounding box center [557, 493] width 373 height 36
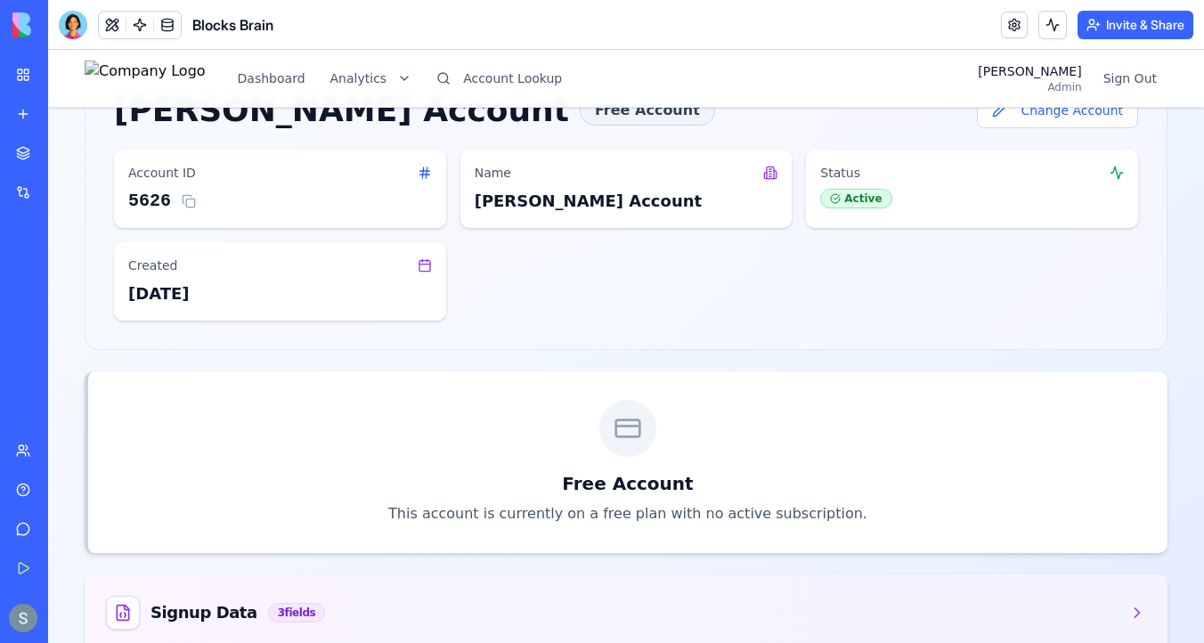
scroll to position [0, 0]
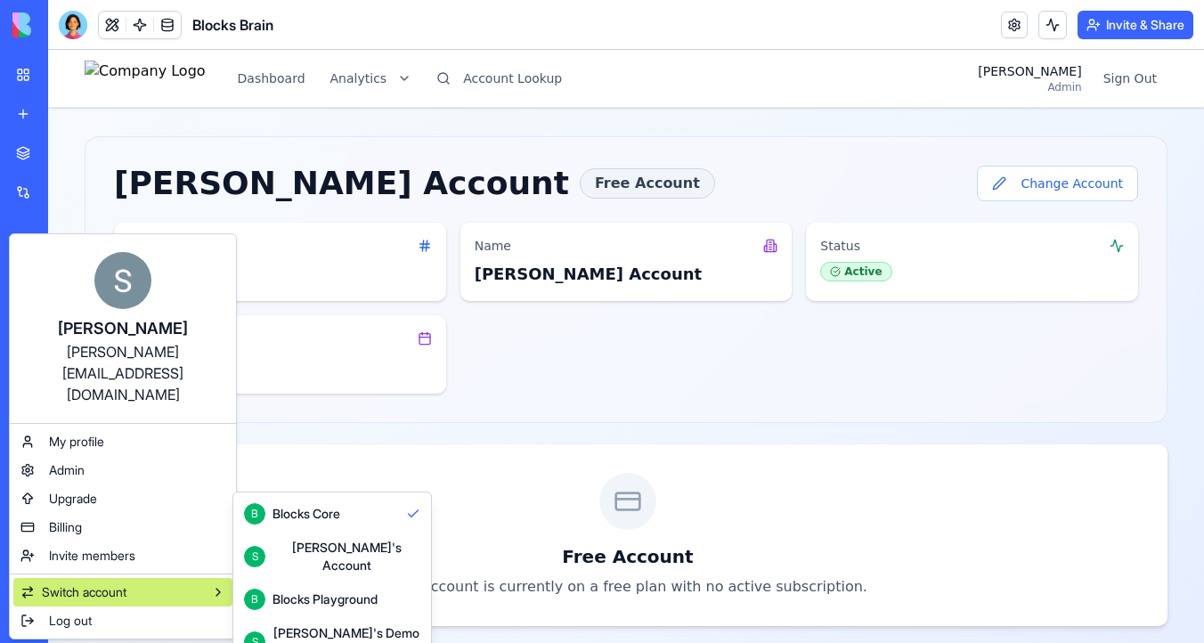
click at [288, 617] on button "S [PERSON_NAME]'s Demo Account" at bounding box center [332, 642] width 191 height 50
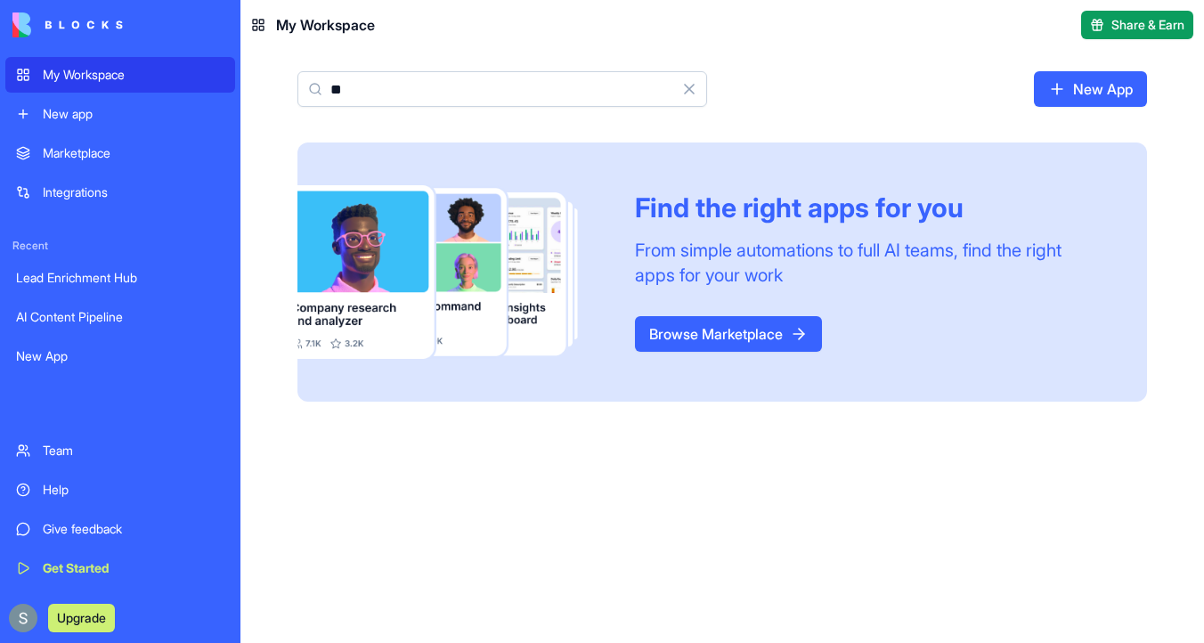
type input "*"
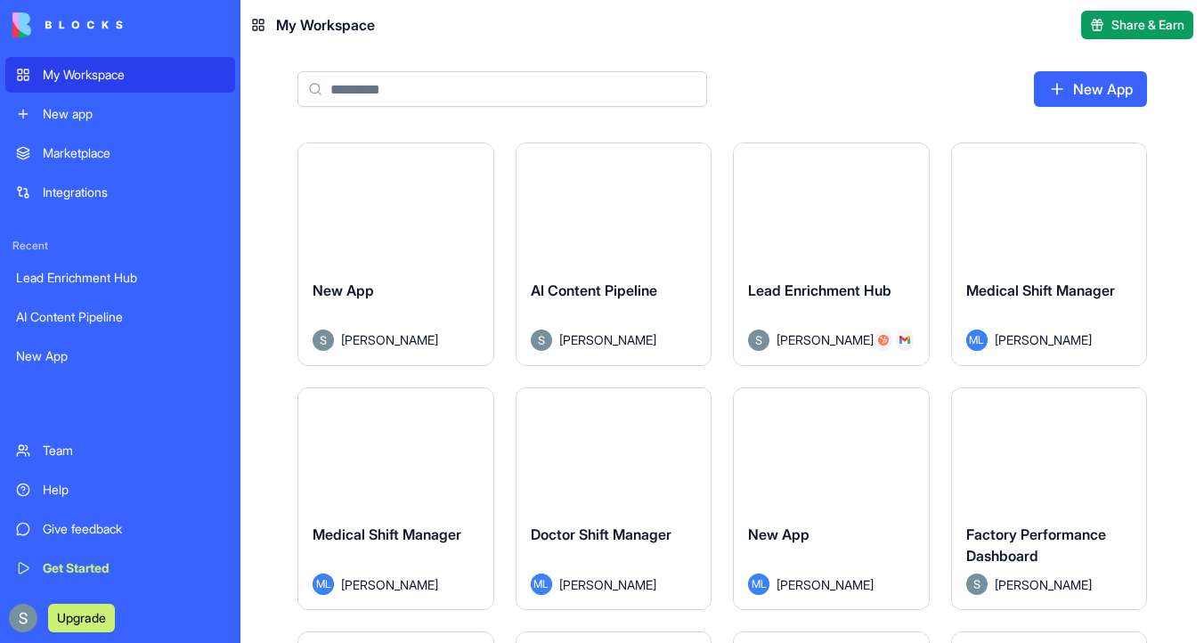
click at [1102, 94] on link "New App" at bounding box center [1090, 89] width 113 height 36
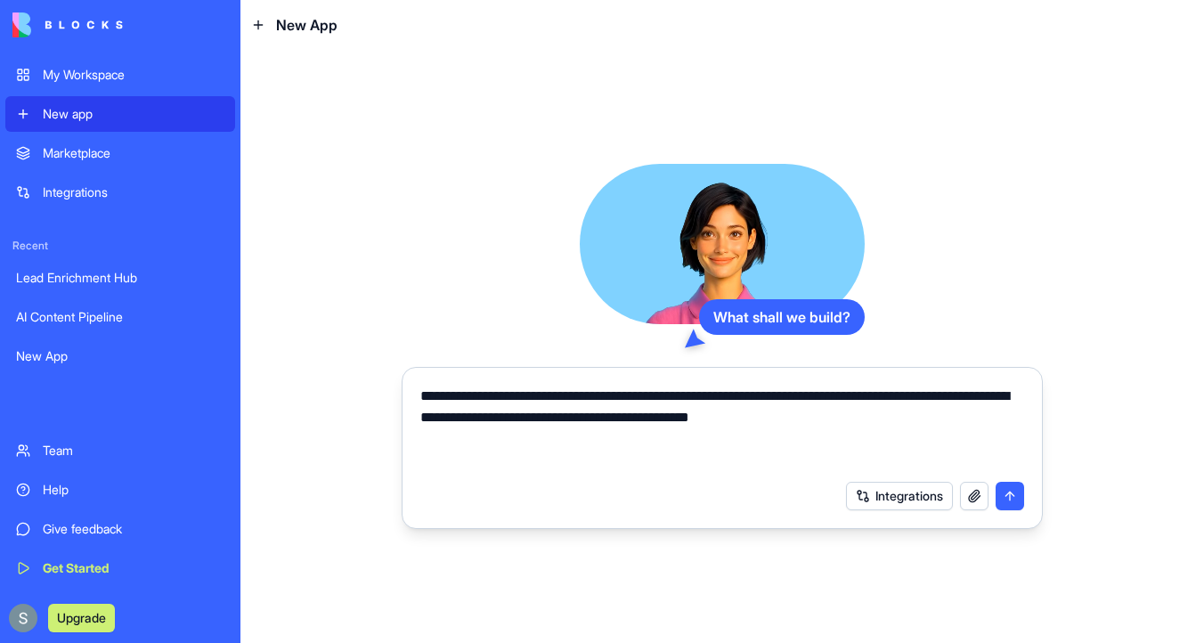
click at [534, 395] on textarea "**********" at bounding box center [722, 429] width 604 height 86
type textarea "**********"
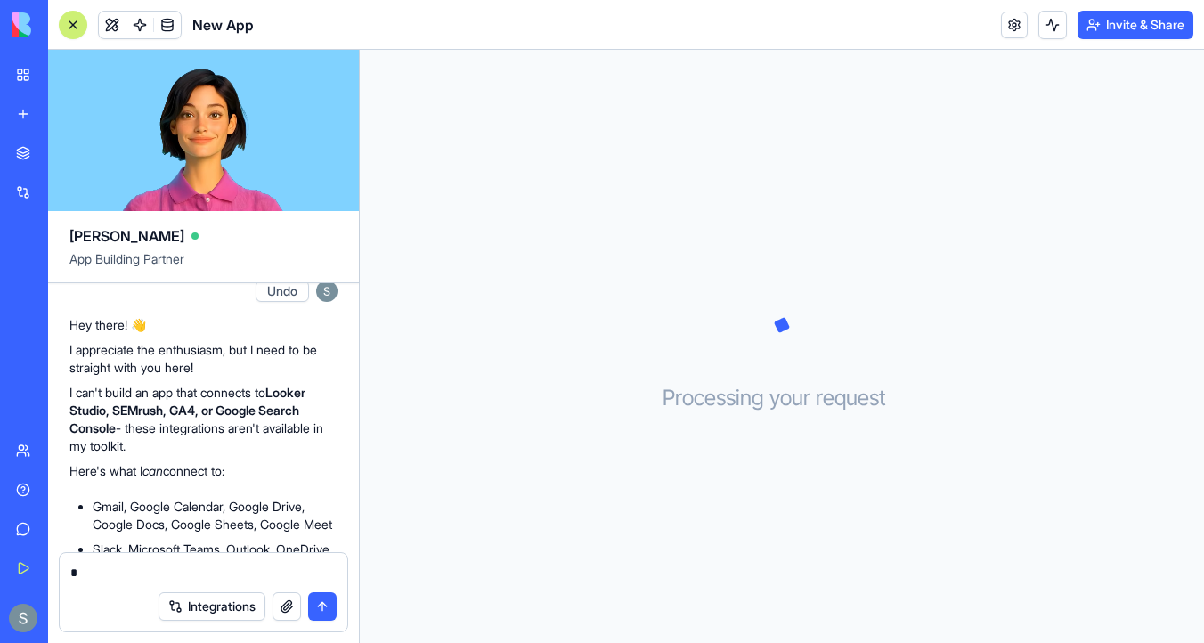
scroll to position [134, 0]
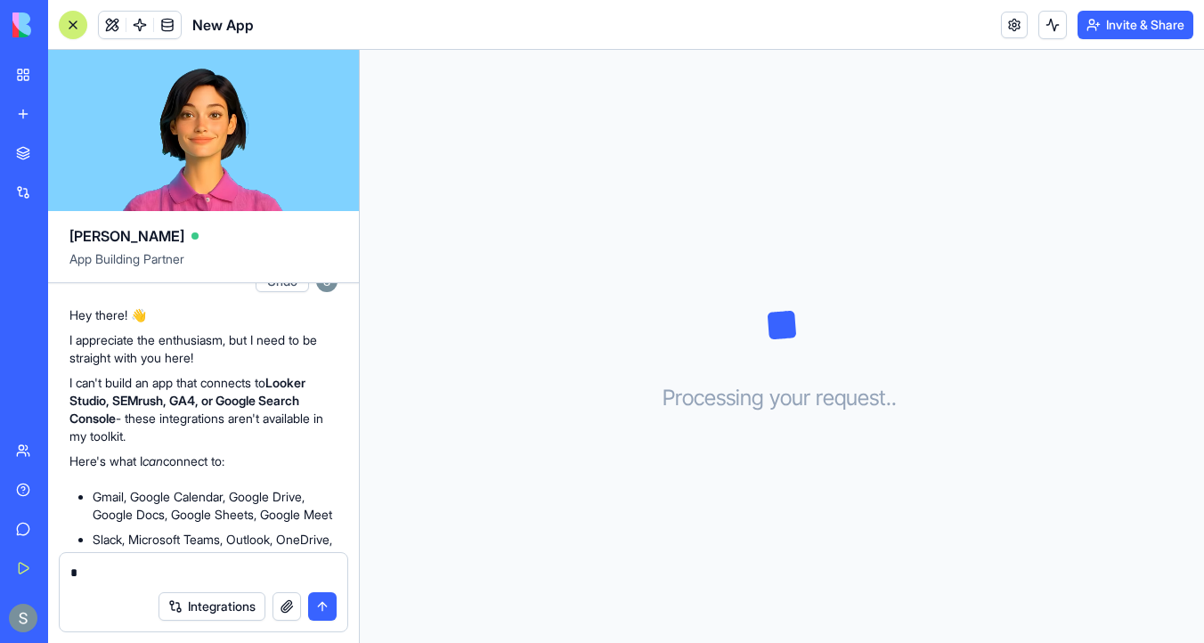
type textarea "*"
drag, startPoint x: 155, startPoint y: 442, endPoint x: 55, endPoint y: 377, distance: 119.1
click at [55, 377] on div "can you build a dashboard for Brand Visibility in Looker Studio, pulling in dat…" at bounding box center [203, 572] width 311 height 844
copy p "I can't build an app that connects to [GEOGRAPHIC_DATA], [GEOGRAPHIC_DATA], GA4…"
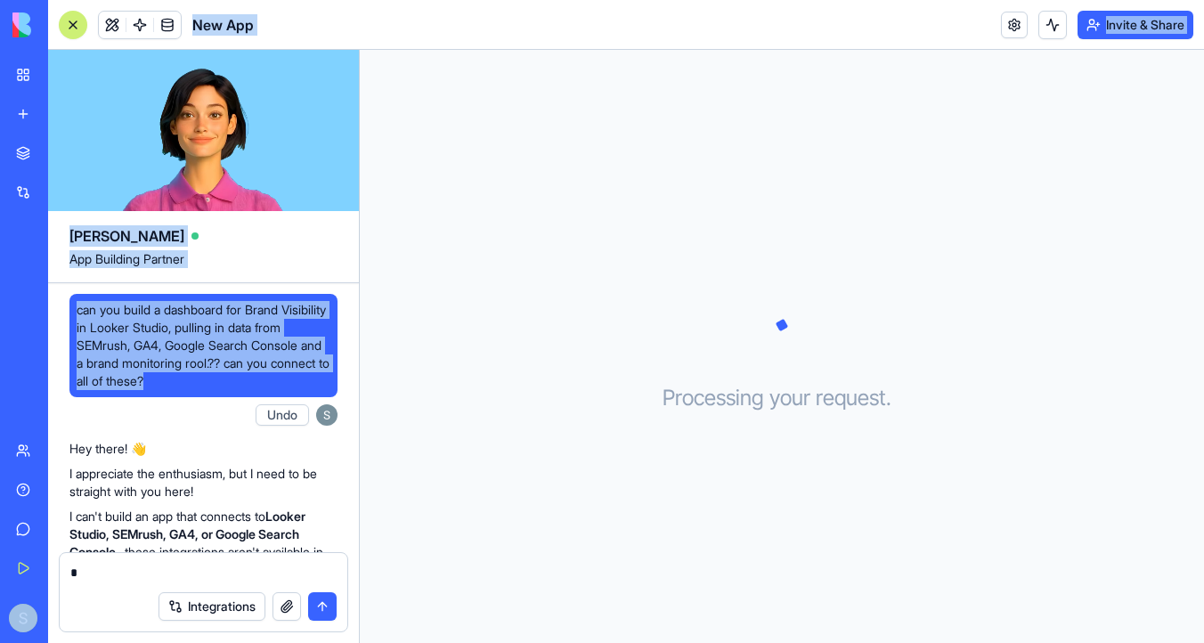
drag, startPoint x: 283, startPoint y: 379, endPoint x: 37, endPoint y: 317, distance: 253.4
click at [37, 317] on div "My Workspace New app Marketplace Integrations Recent AI Content Pipeline New Ap…" at bounding box center [602, 321] width 1204 height 643
click at [271, 361] on span "can you build a dashboard for Brand Visibility in Looker Studio, pulling in dat…" at bounding box center [204, 345] width 254 height 89
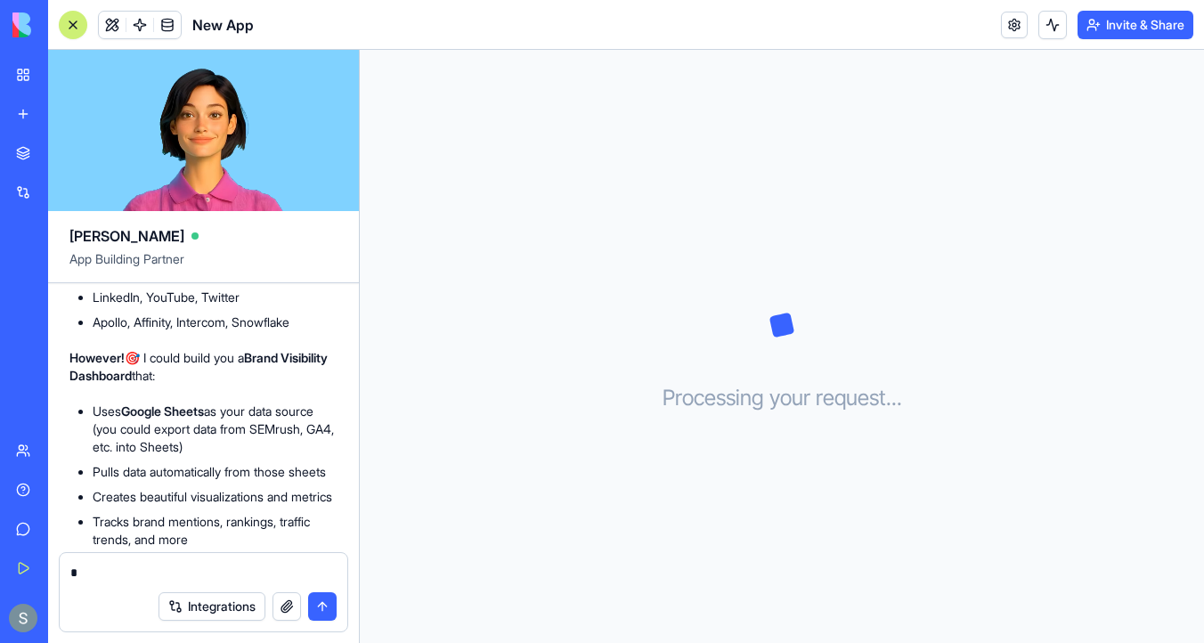
scroll to position [646, 0]
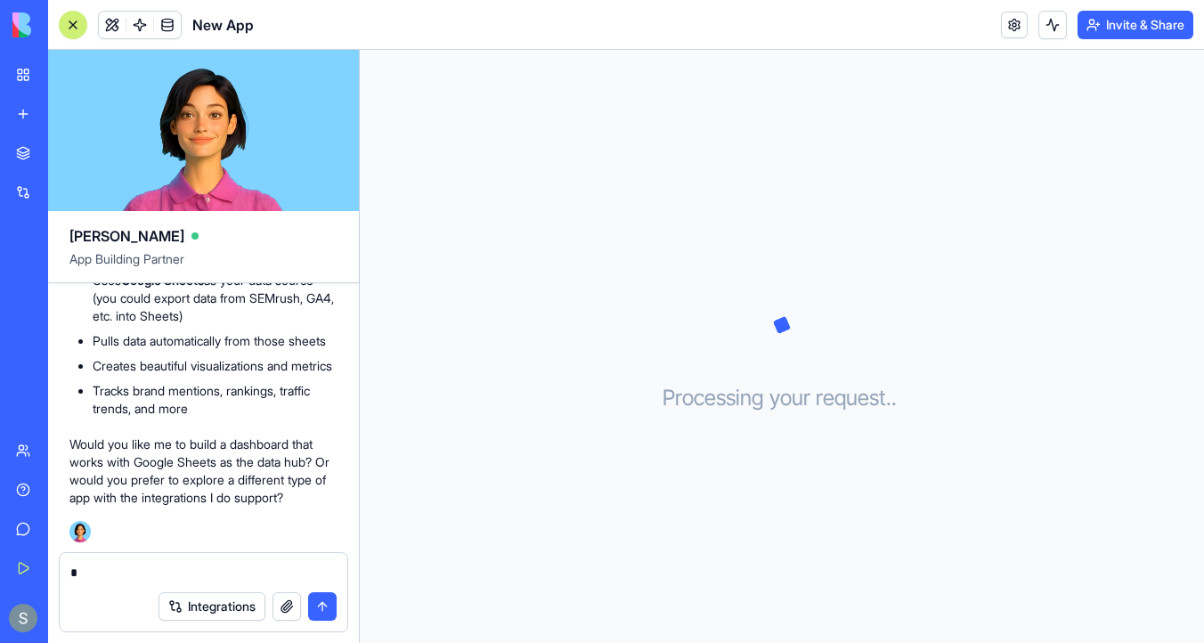
click at [29, 21] on img at bounding box center [67, 24] width 110 height 25
click at [66, 74] on div "My Workspace" at bounding box center [54, 75] width 23 height 18
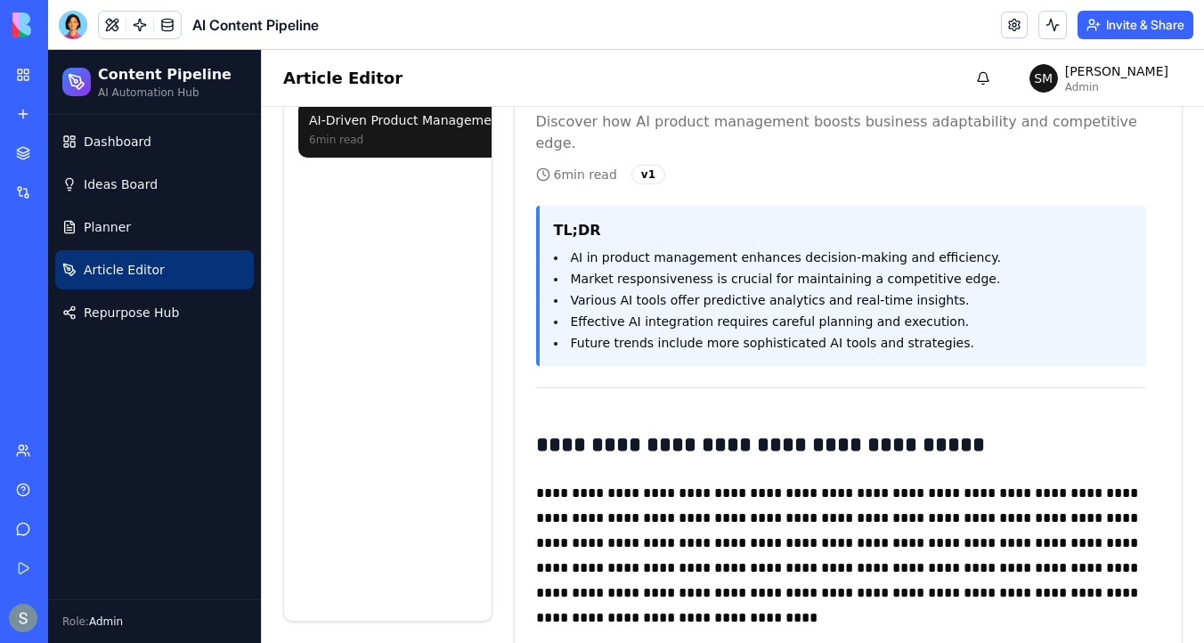
scroll to position [185, 0]
click at [152, 139] on link "Dashboard" at bounding box center [154, 141] width 199 height 39
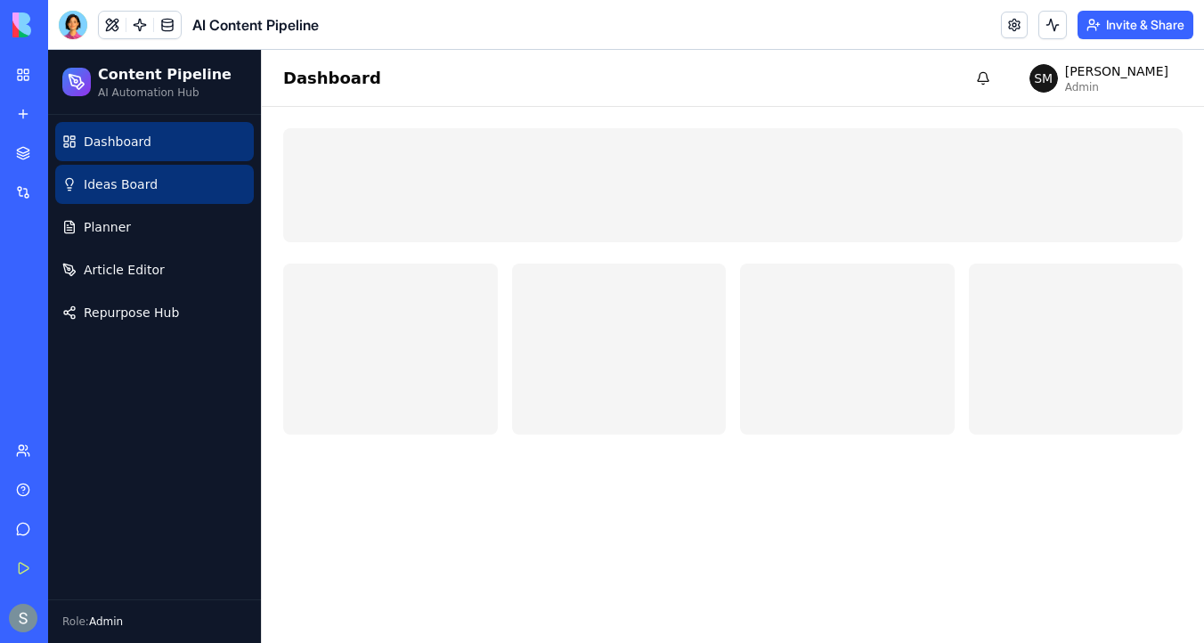
click at [159, 184] on link "Ideas Board" at bounding box center [154, 184] width 199 height 39
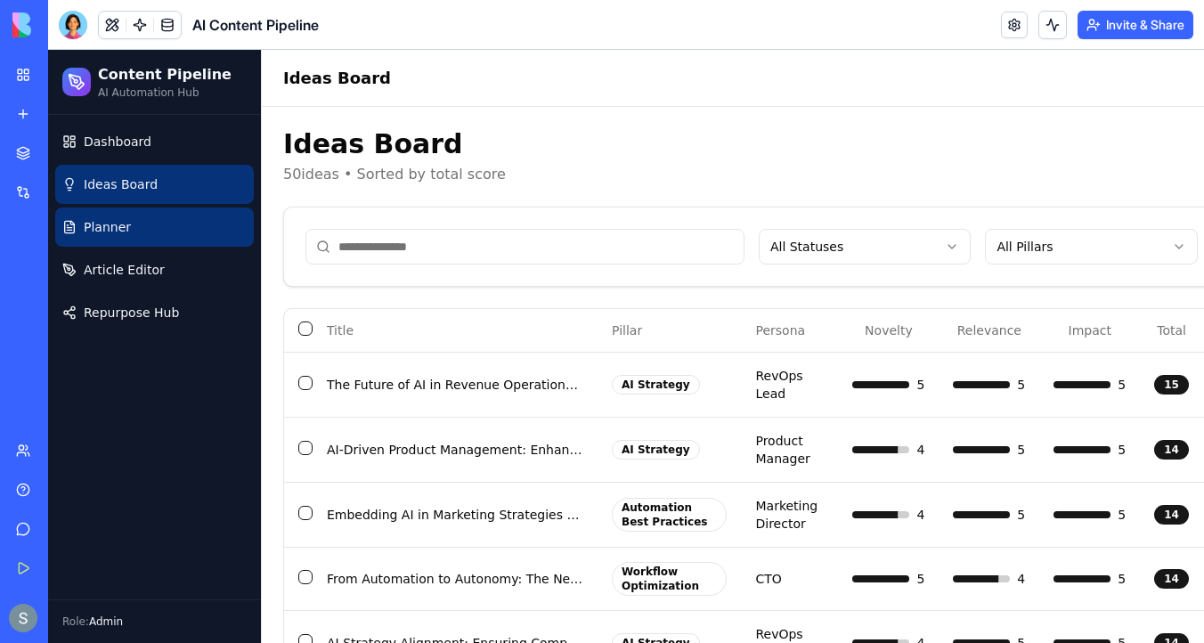
click at [157, 220] on link "Planner" at bounding box center [154, 227] width 199 height 39
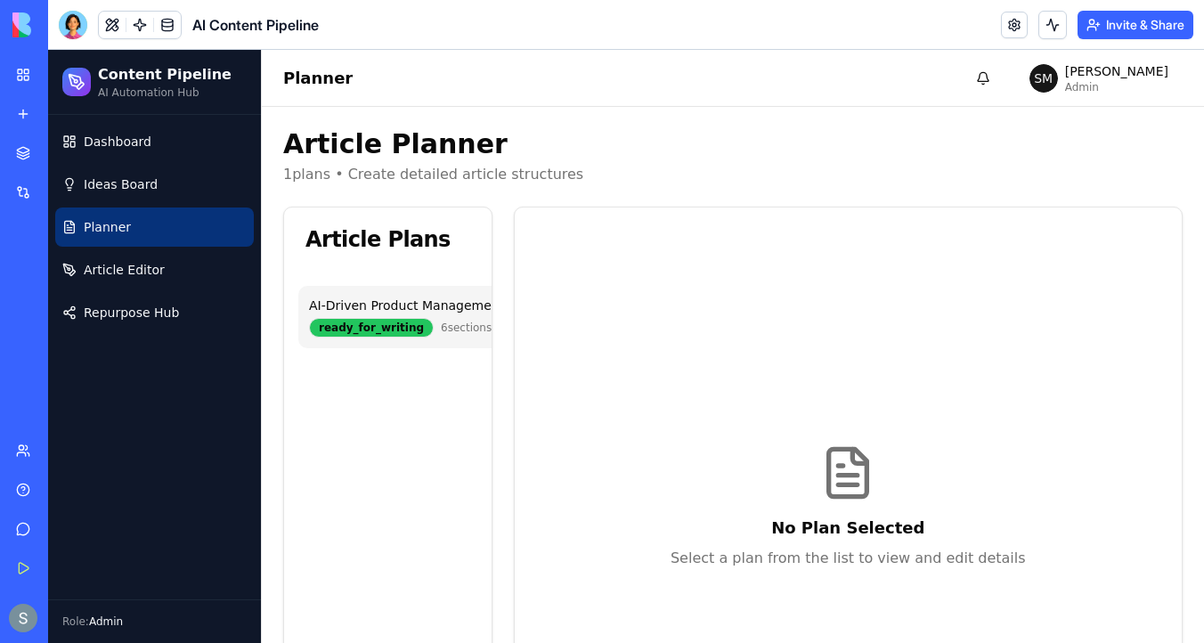
click at [386, 306] on div "AI-Driven Product Management: Enhancing Market Responsiveness" at bounding box center [518, 306] width 419 height 18
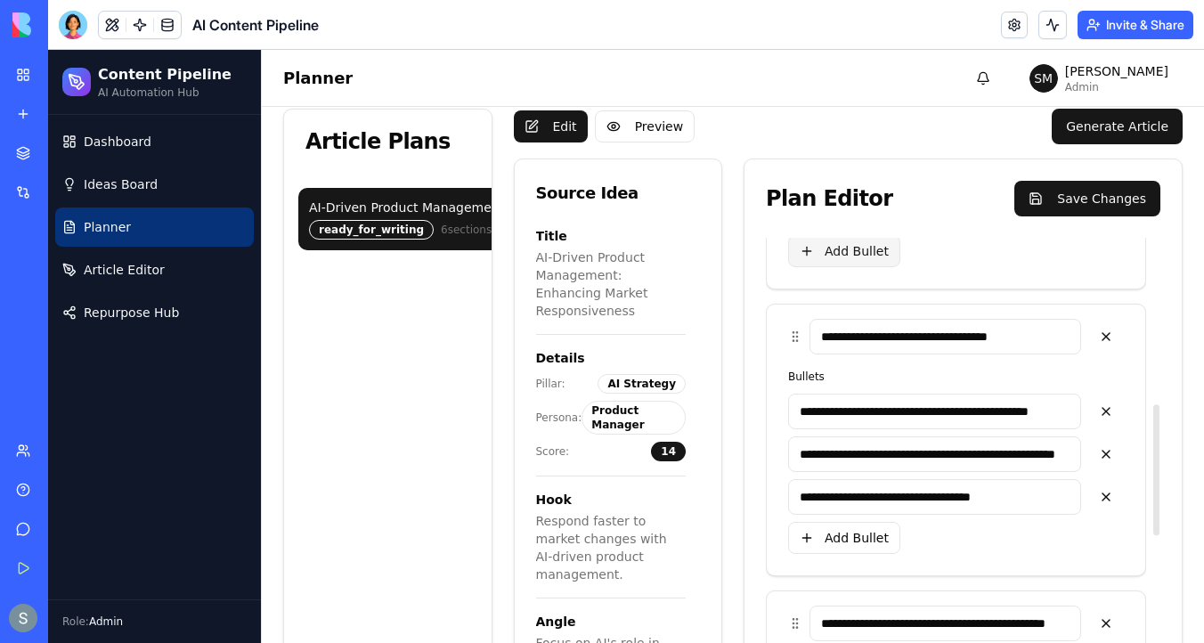
scroll to position [696, 0]
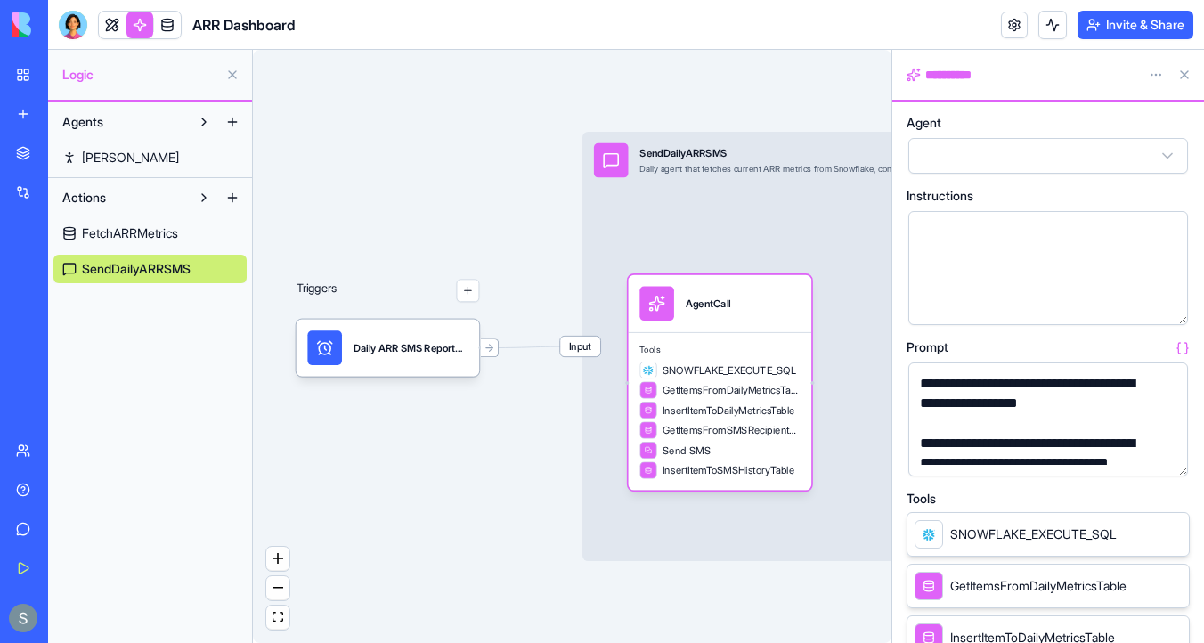
scroll to position [30, 0]
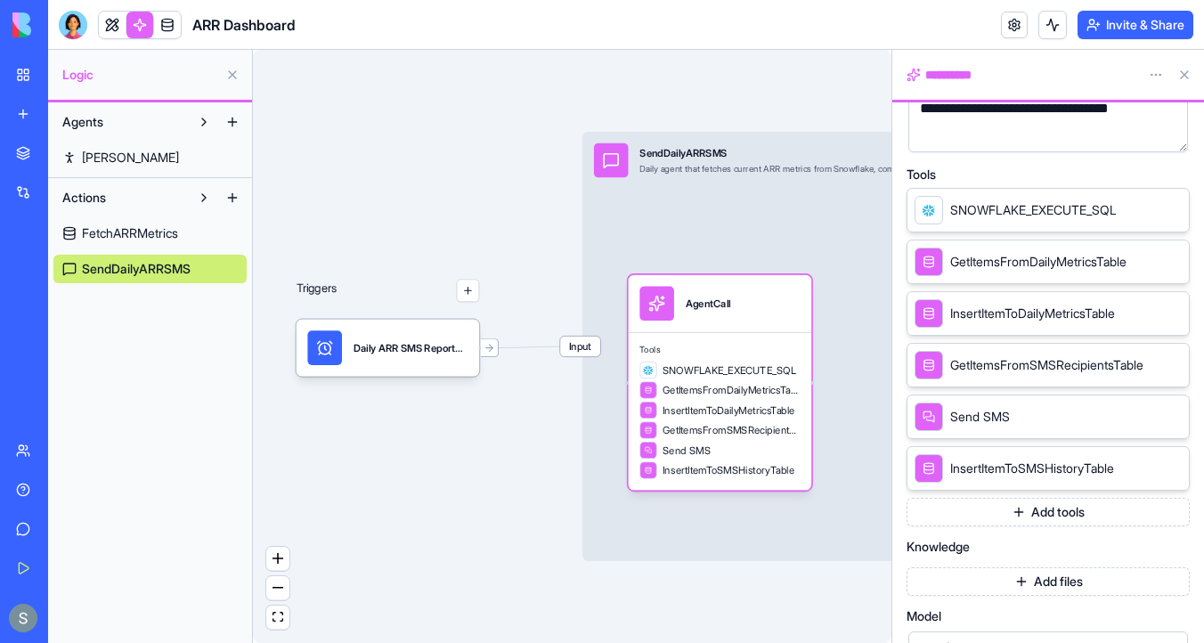
click at [66, 193] on div "Integrations" at bounding box center [54, 192] width 23 height 18
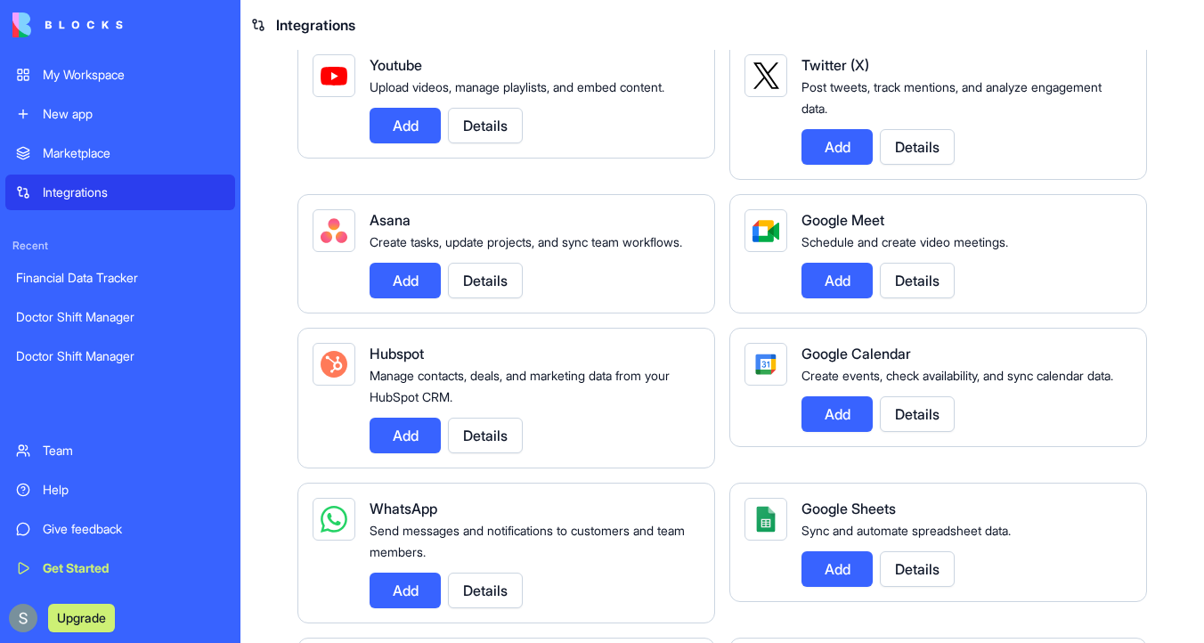
scroll to position [473, 0]
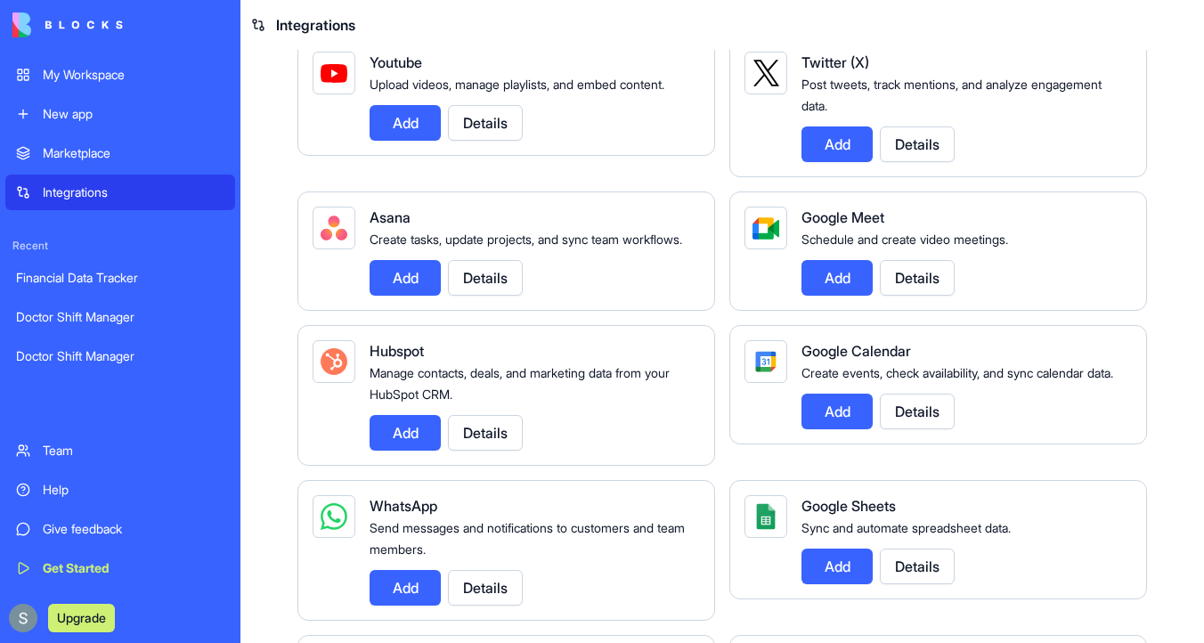
click at [488, 444] on button "Details" at bounding box center [485, 433] width 75 height 36
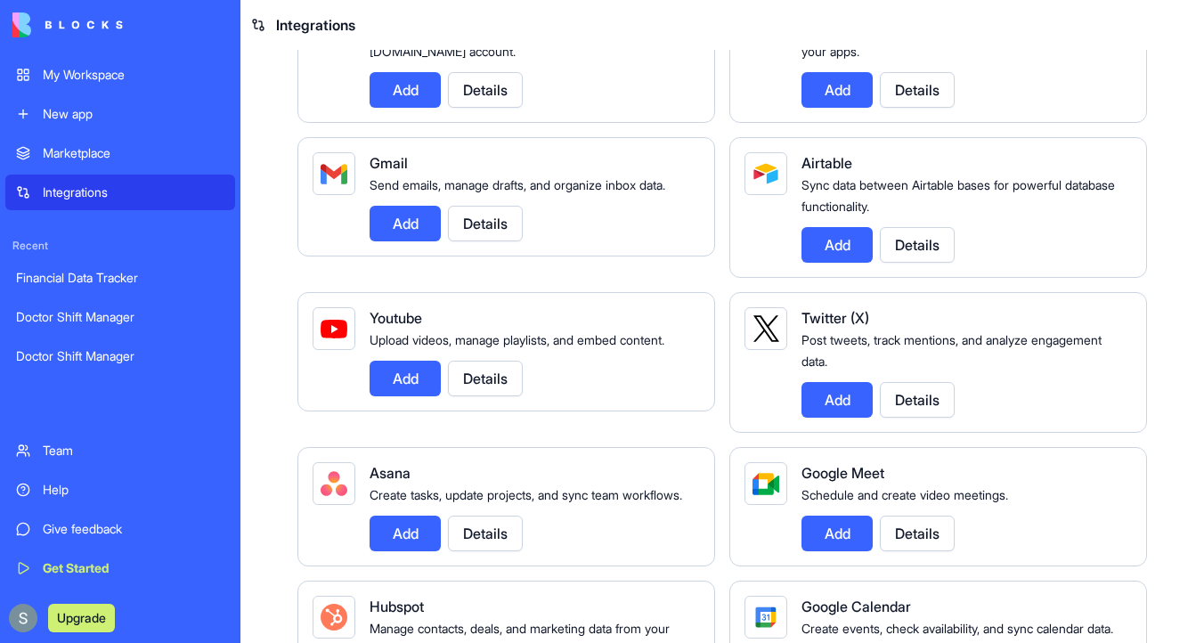
scroll to position [0, 0]
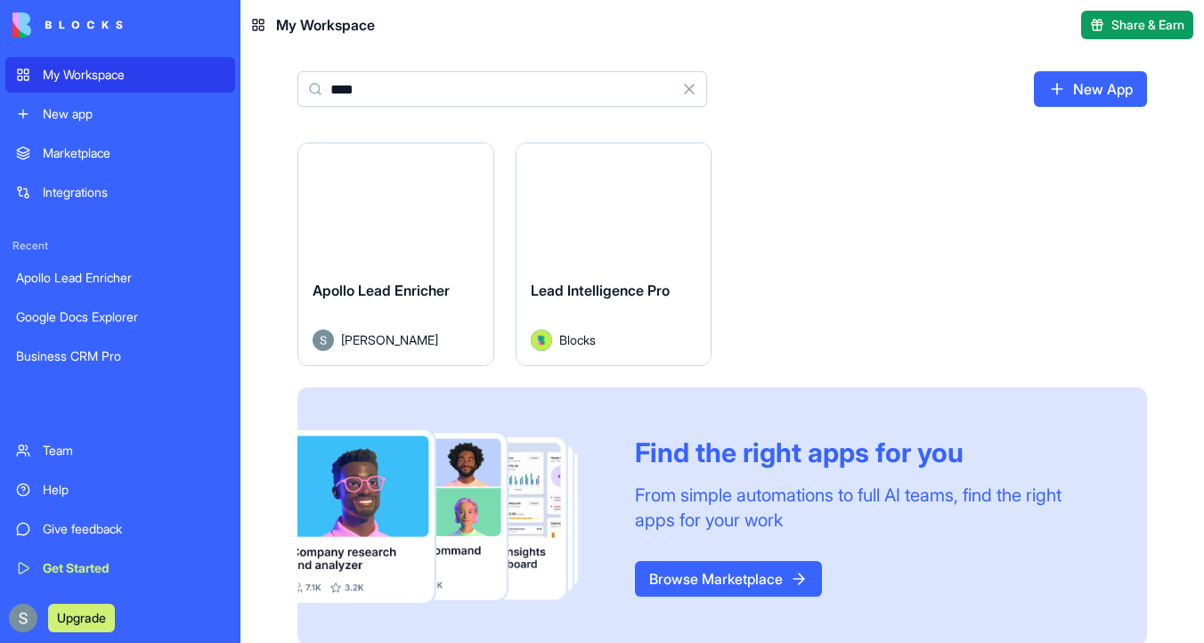
type input "****"
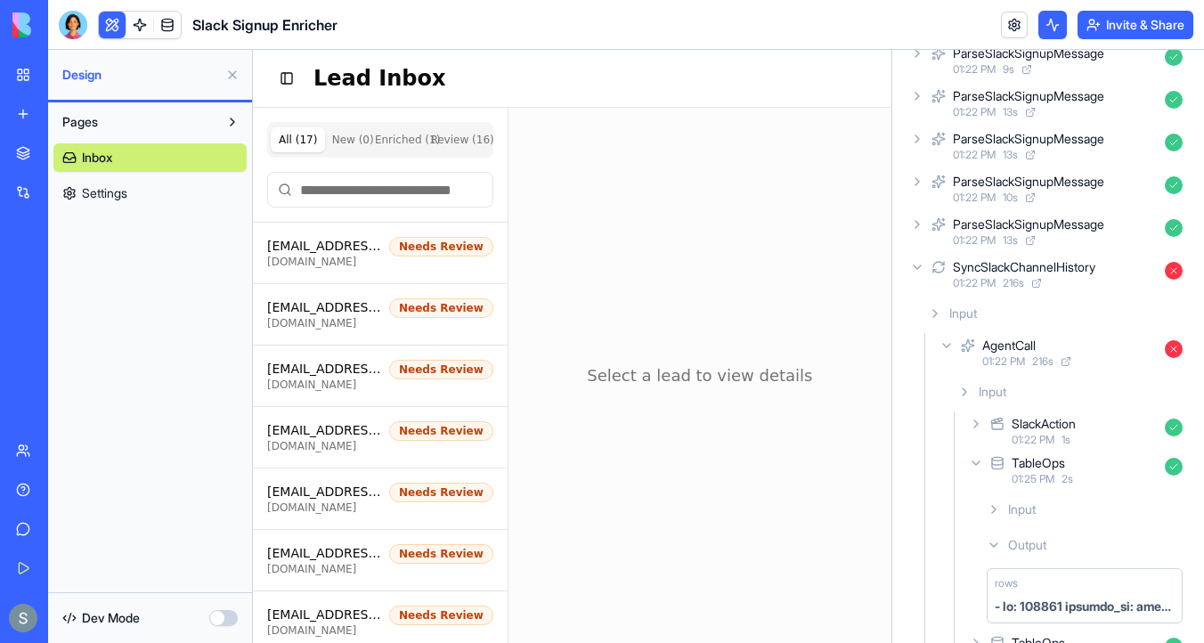
scroll to position [5548, 0]
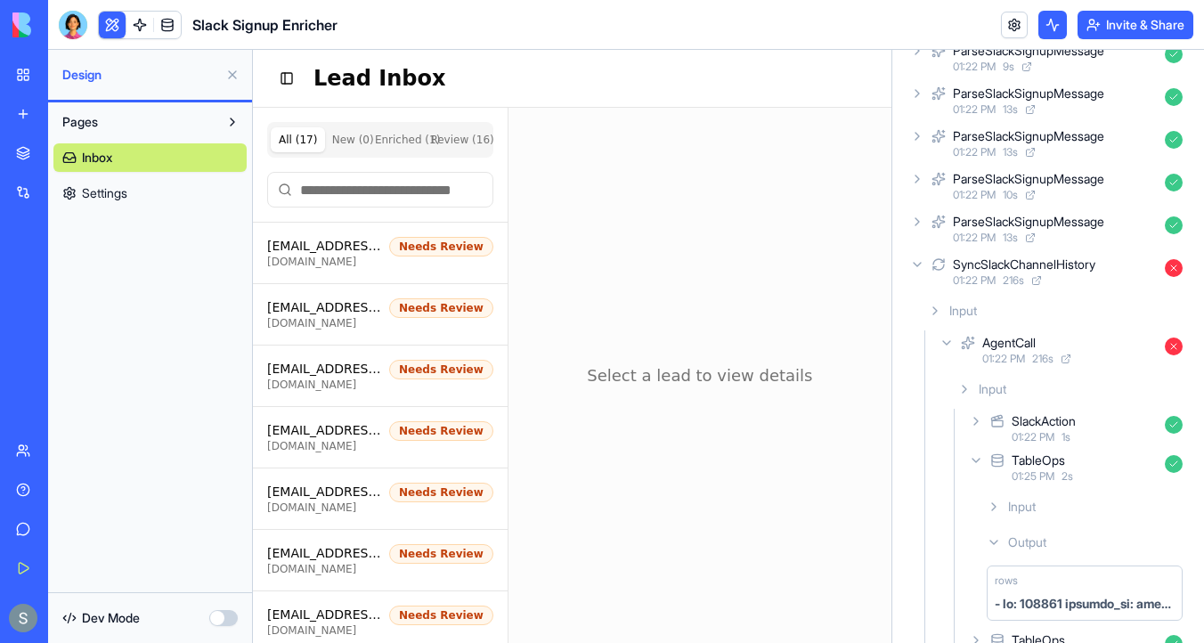
click at [937, 316] on icon at bounding box center [935, 311] width 14 height 14
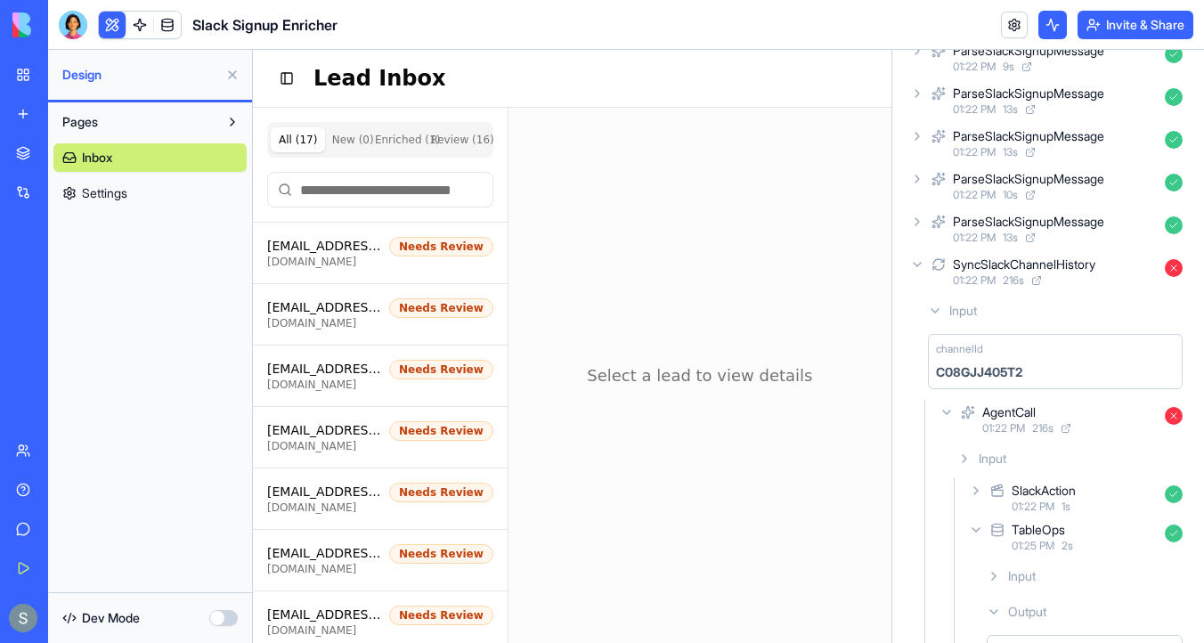
click at [948, 409] on icon at bounding box center [947, 412] width 14 height 14
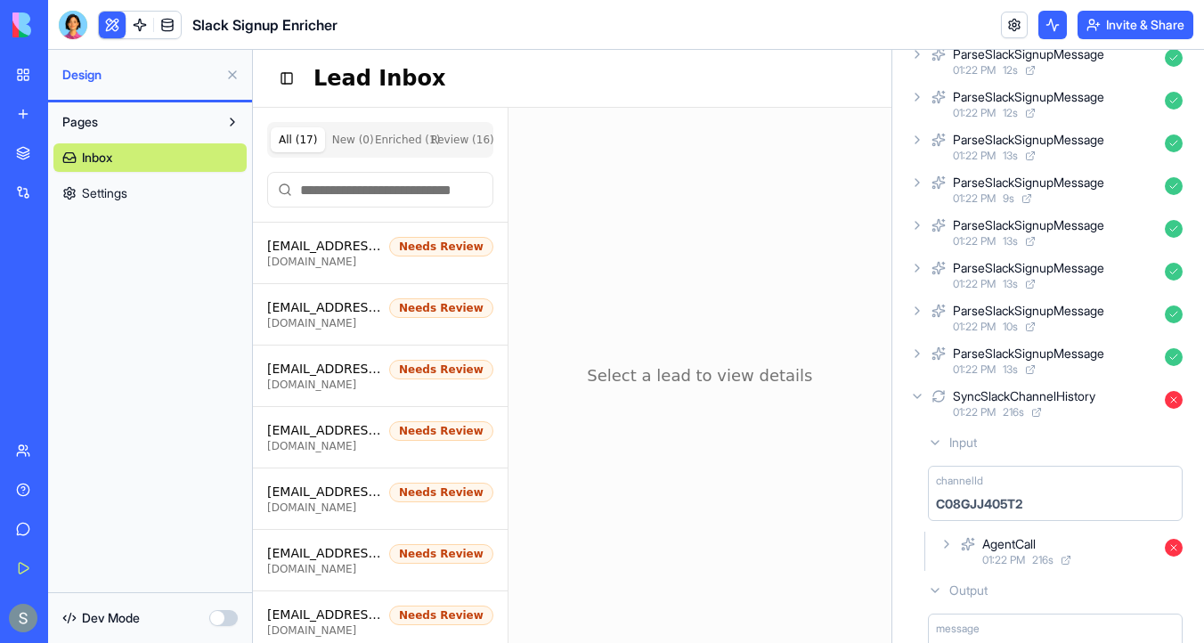
scroll to position [5464, 0]
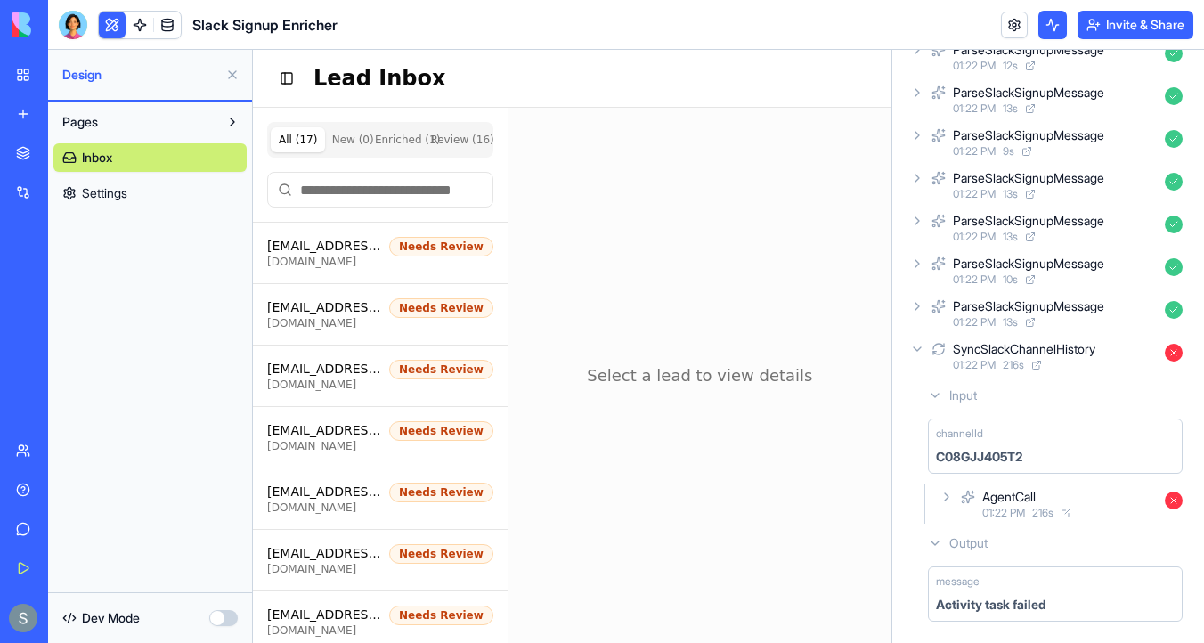
click at [121, 196] on span "Settings" at bounding box center [104, 193] width 45 height 18
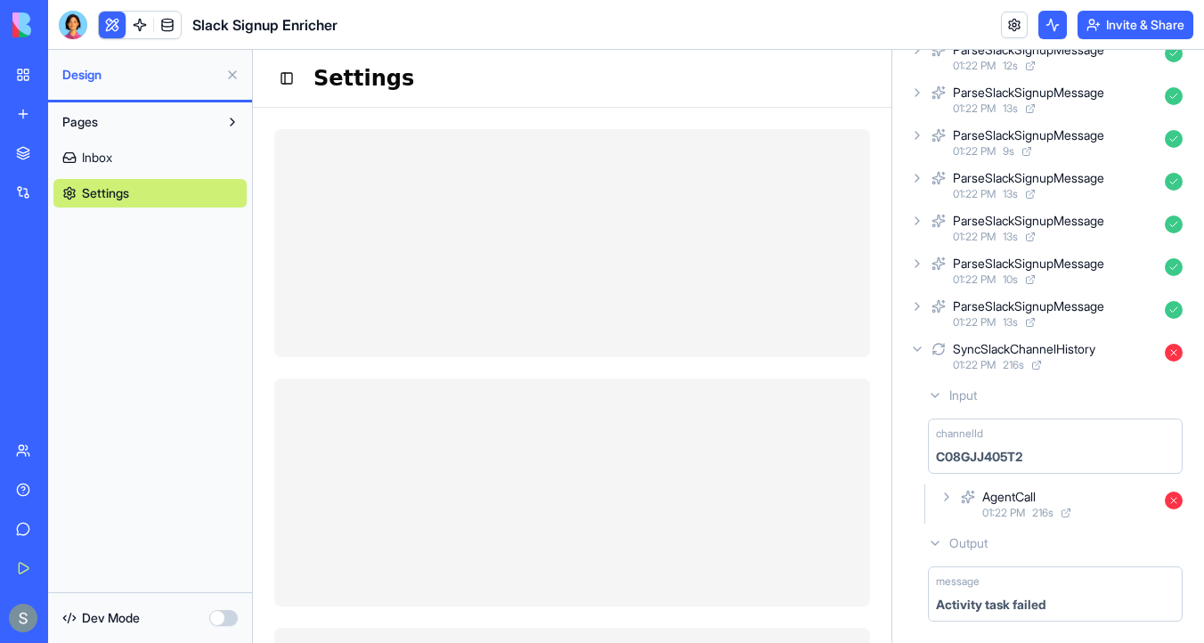
click at [167, 159] on link "Inbox" at bounding box center [149, 157] width 193 height 29
